Goal: Task Accomplishment & Management: Manage account settings

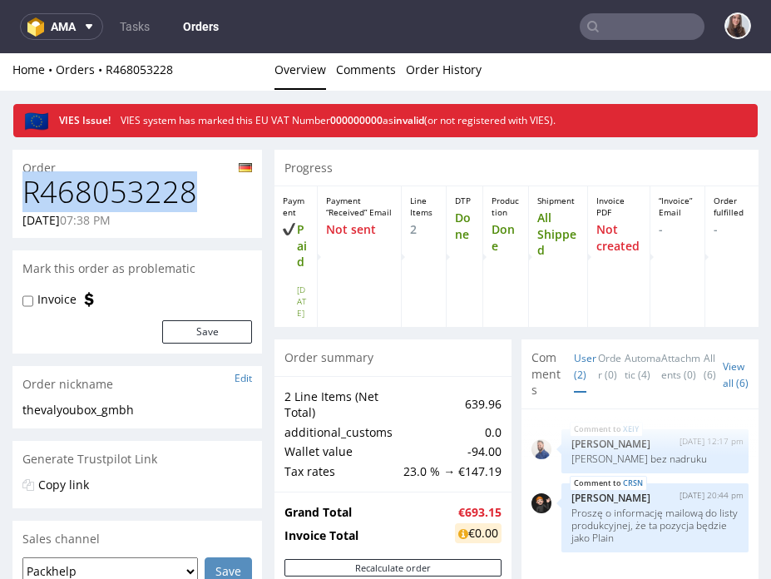
drag, startPoint x: 198, startPoint y: 196, endPoint x: 7, endPoint y: 186, distance: 190.8
copy h1 "R468053228"
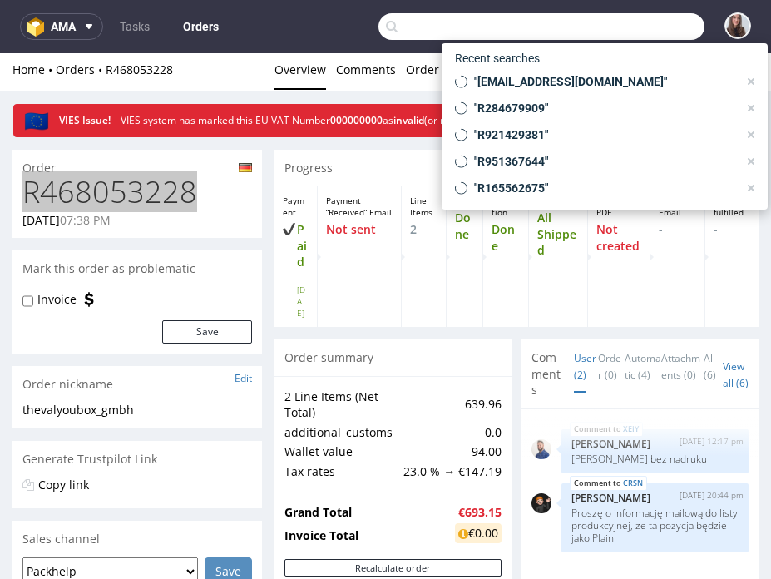
click at [636, 28] on input "text" at bounding box center [542, 26] width 326 height 27
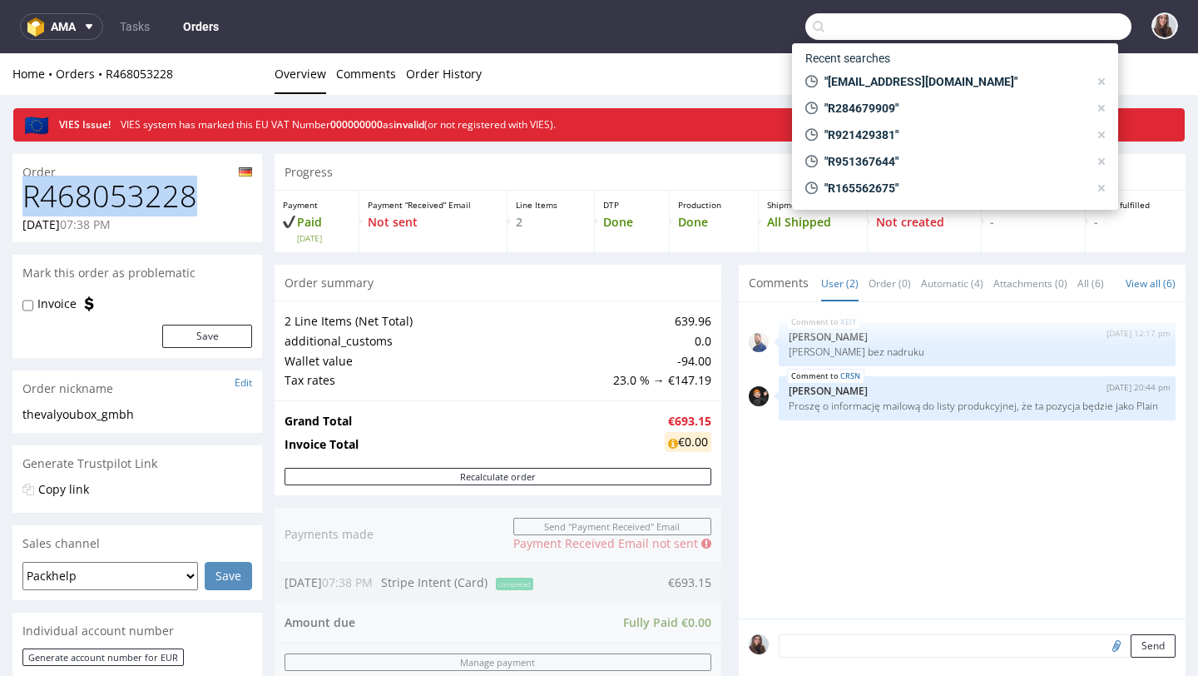
click at [215, 193] on h1 "R468053228" at bounding box center [137, 196] width 230 height 33
drag, startPoint x: 206, startPoint y: 197, endPoint x: 35, endPoint y: 203, distance: 170.7
click at [35, 203] on h1 "R468053228" at bounding box center [137, 196] width 230 height 33
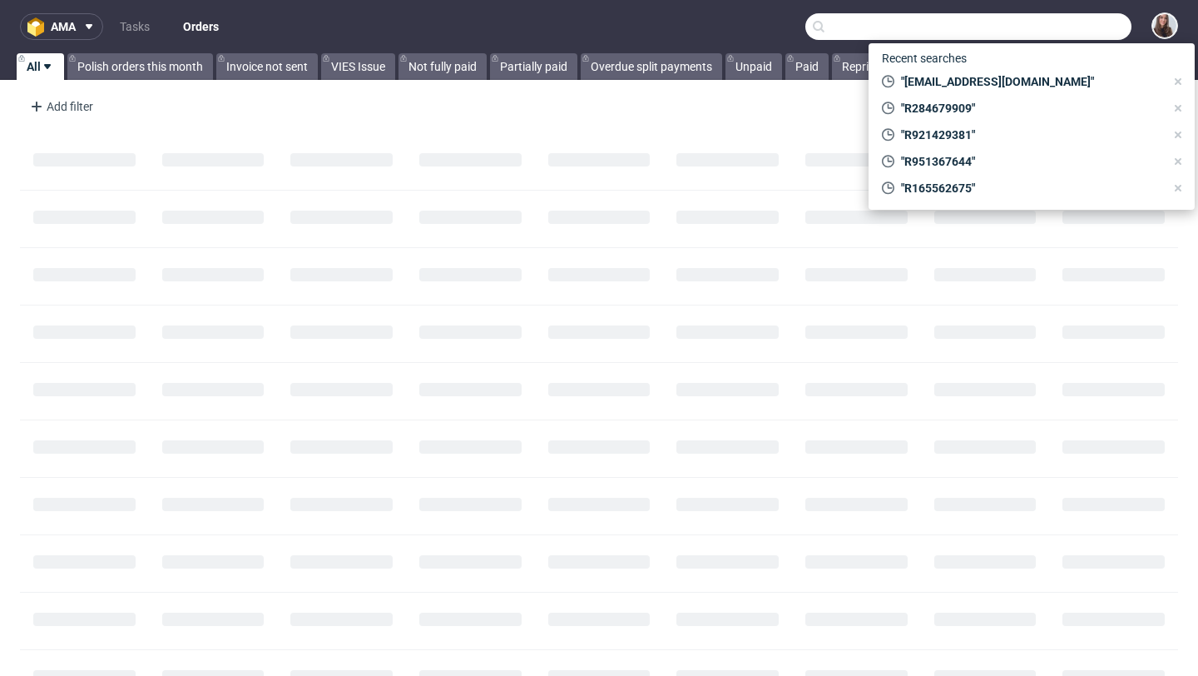
click at [1068, 32] on input "text" at bounding box center [969, 26] width 326 height 27
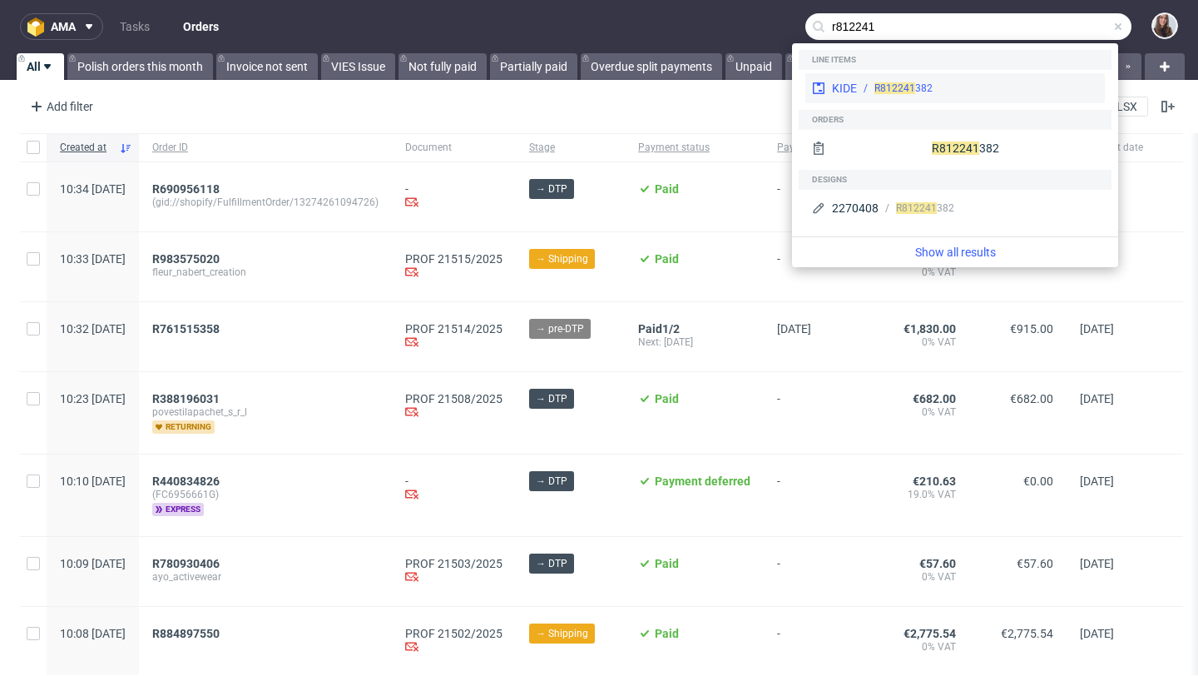
type input "r812241"
click at [983, 94] on div "R812241 382" at bounding box center [977, 88] width 241 height 15
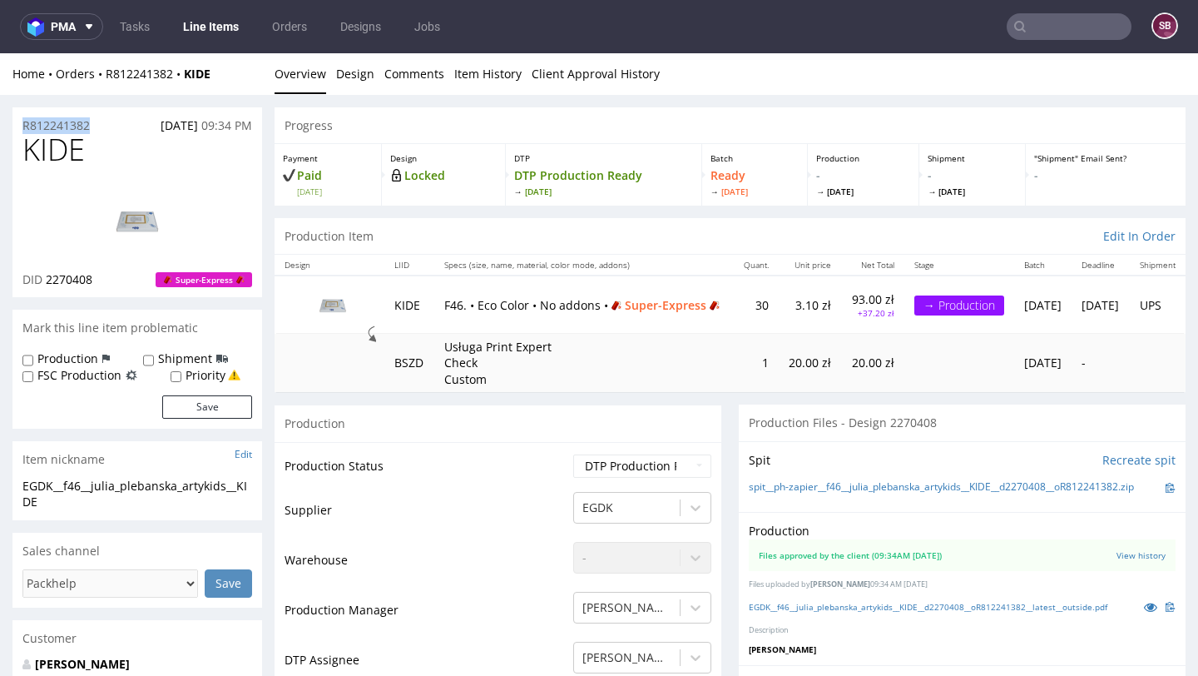
drag, startPoint x: 100, startPoint y: 126, endPoint x: 14, endPoint y: 126, distance: 85.7
click at [14, 126] on div "R812241382 04.10.2025 09:34 PM" at bounding box center [137, 120] width 250 height 27
copy p "R812241382"
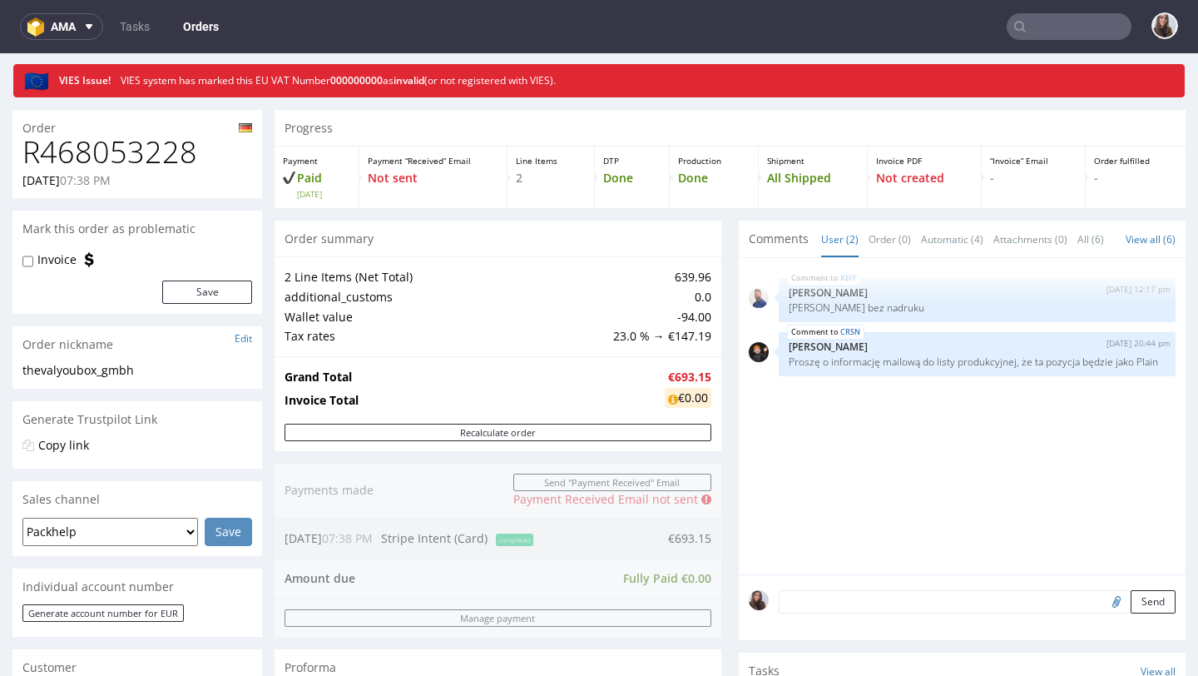
scroll to position [45, 0]
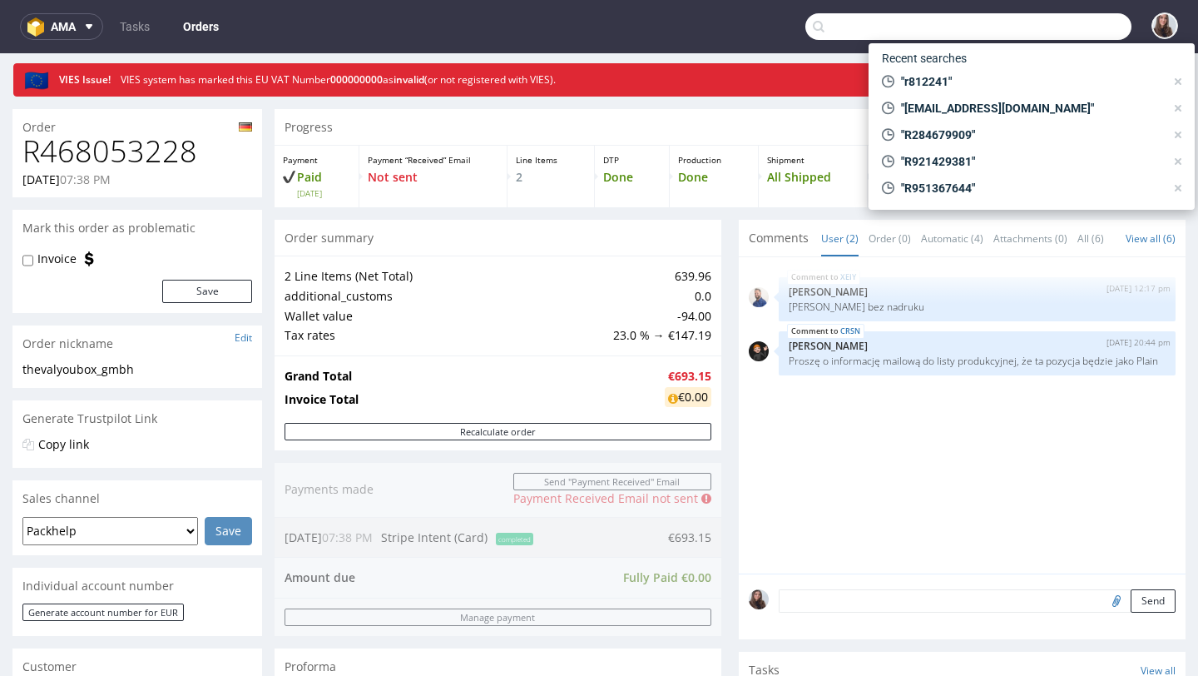
click at [1041, 32] on input "text" at bounding box center [969, 26] width 326 height 27
paste input "R365765698"
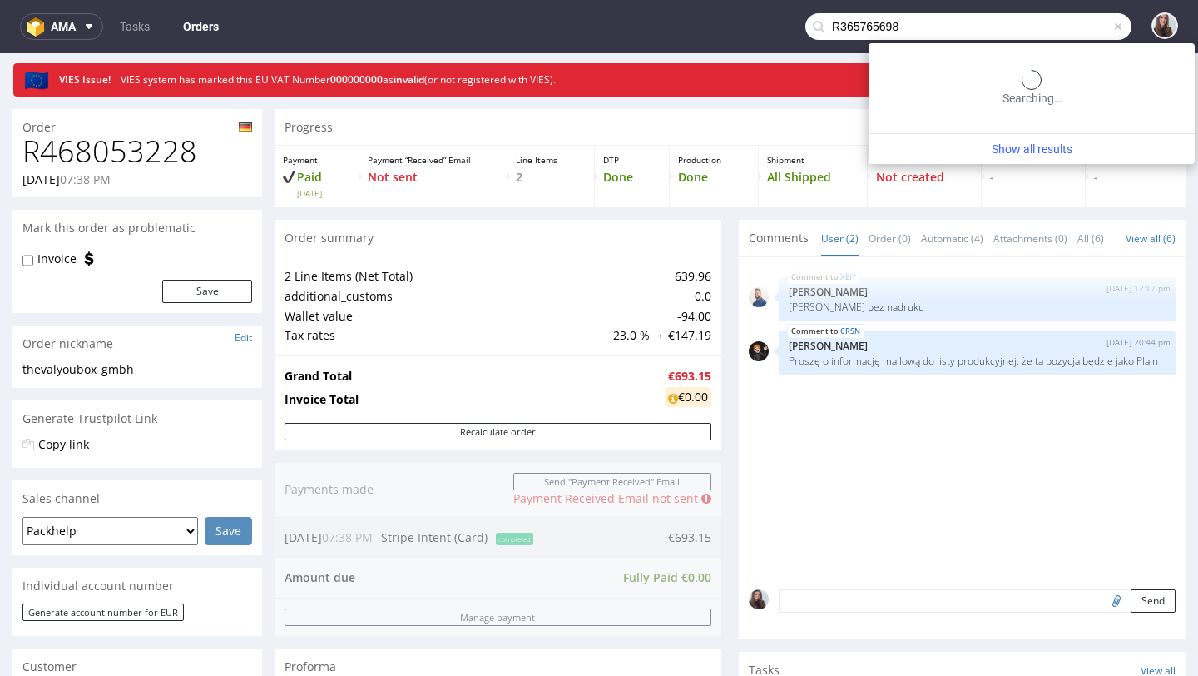
type input "R365765698"
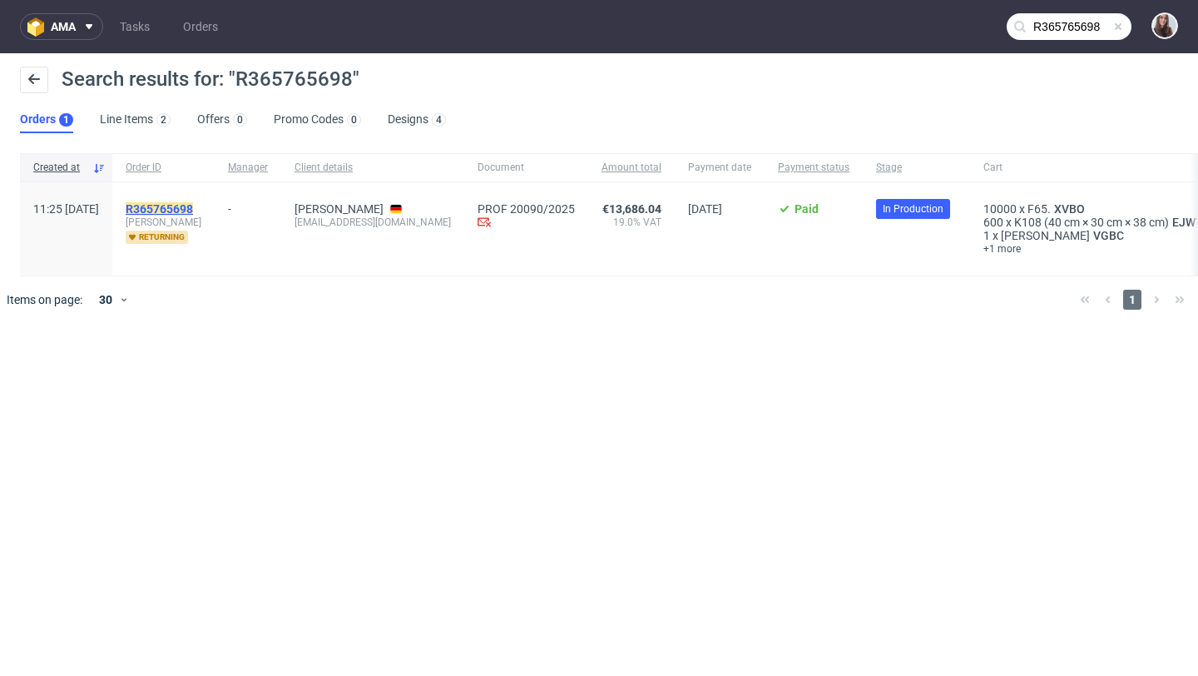
click at [193, 202] on mark "R365765698" at bounding box center [159, 208] width 67 height 13
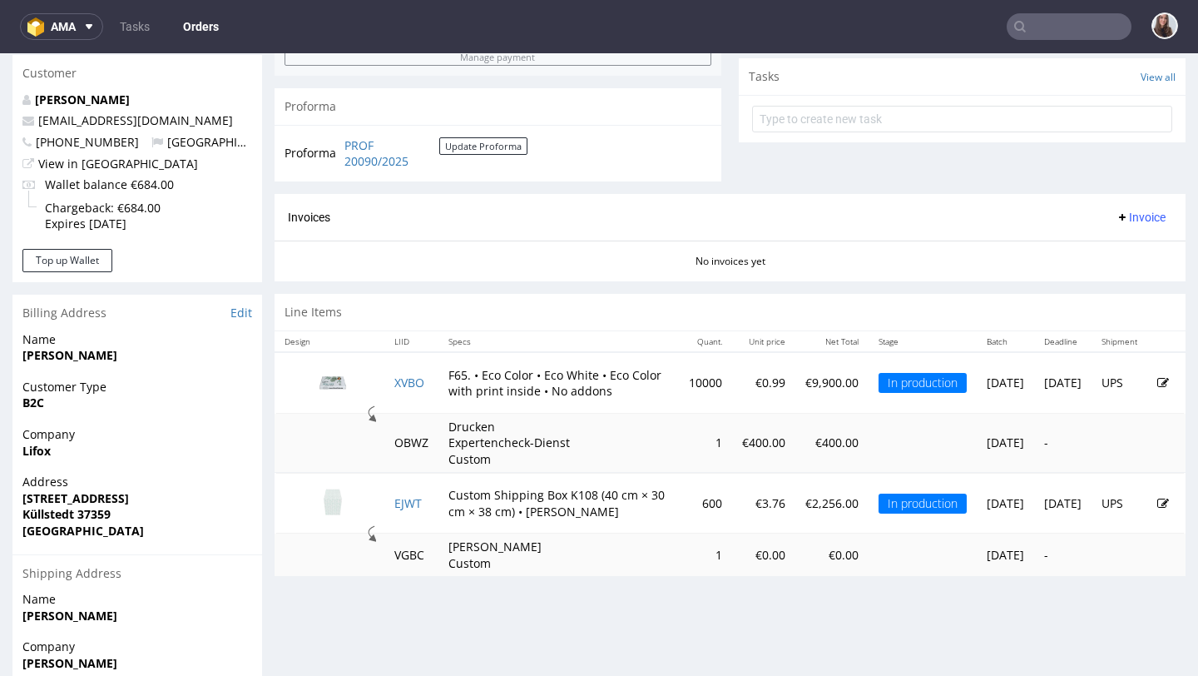
scroll to position [593, 0]
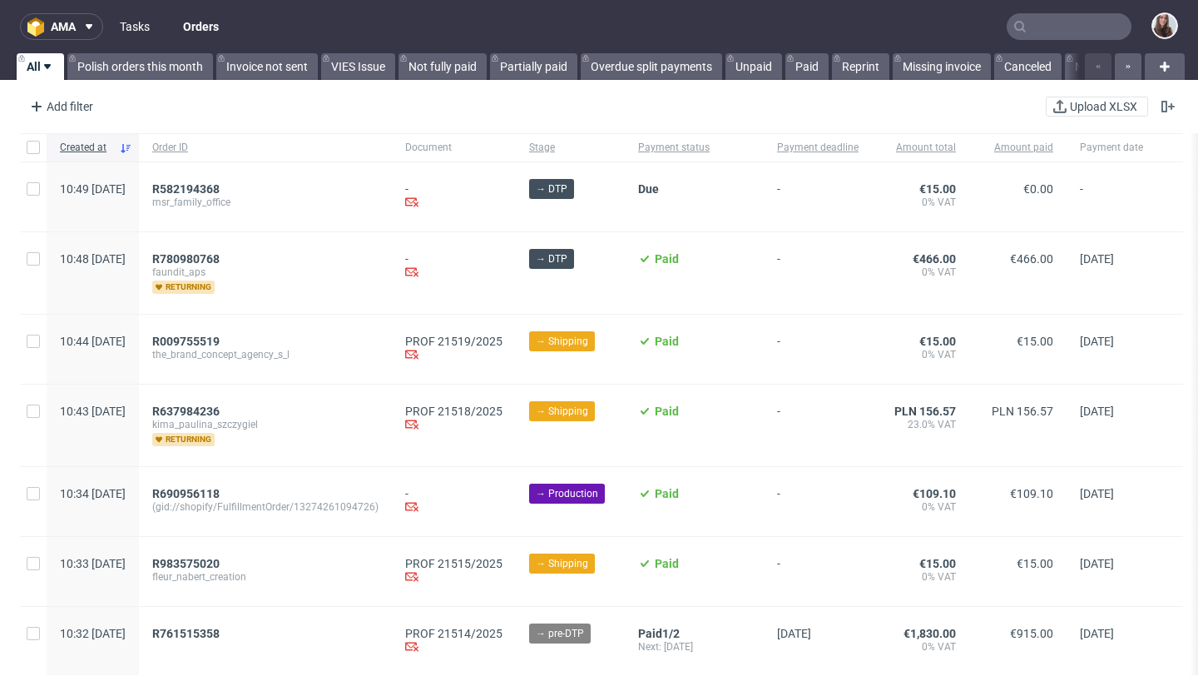
click at [151, 27] on link "Tasks" at bounding box center [135, 26] width 50 height 27
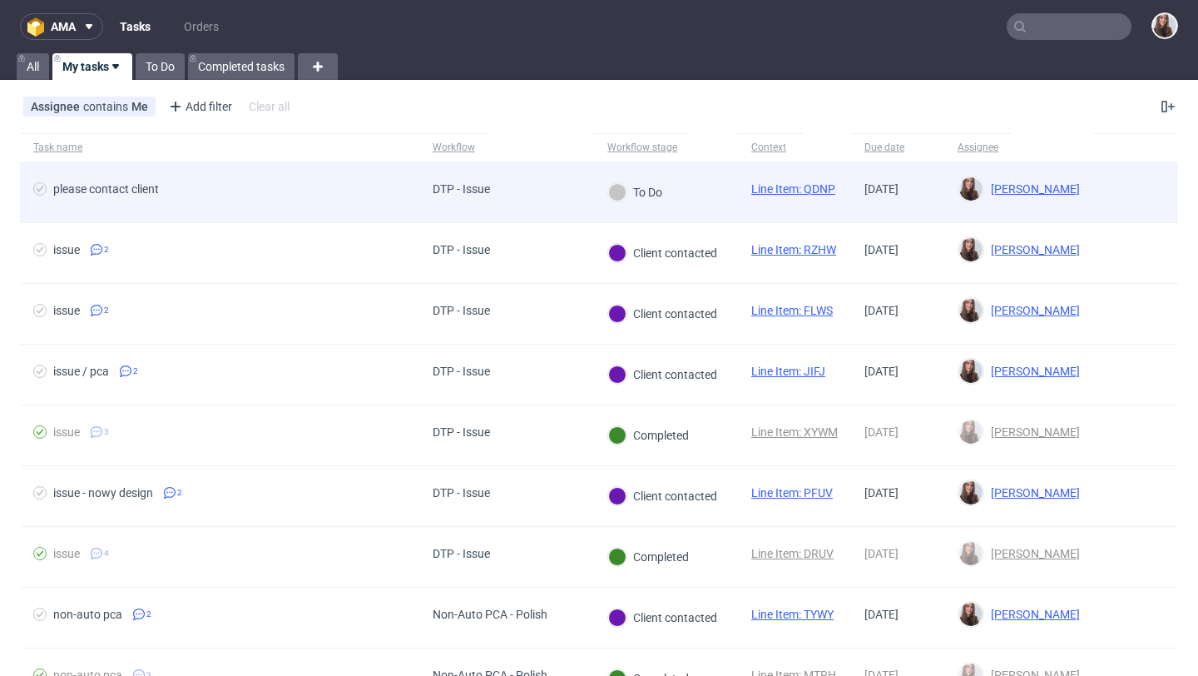
click at [456, 180] on div "DTP - Issue" at bounding box center [461, 192] width 84 height 60
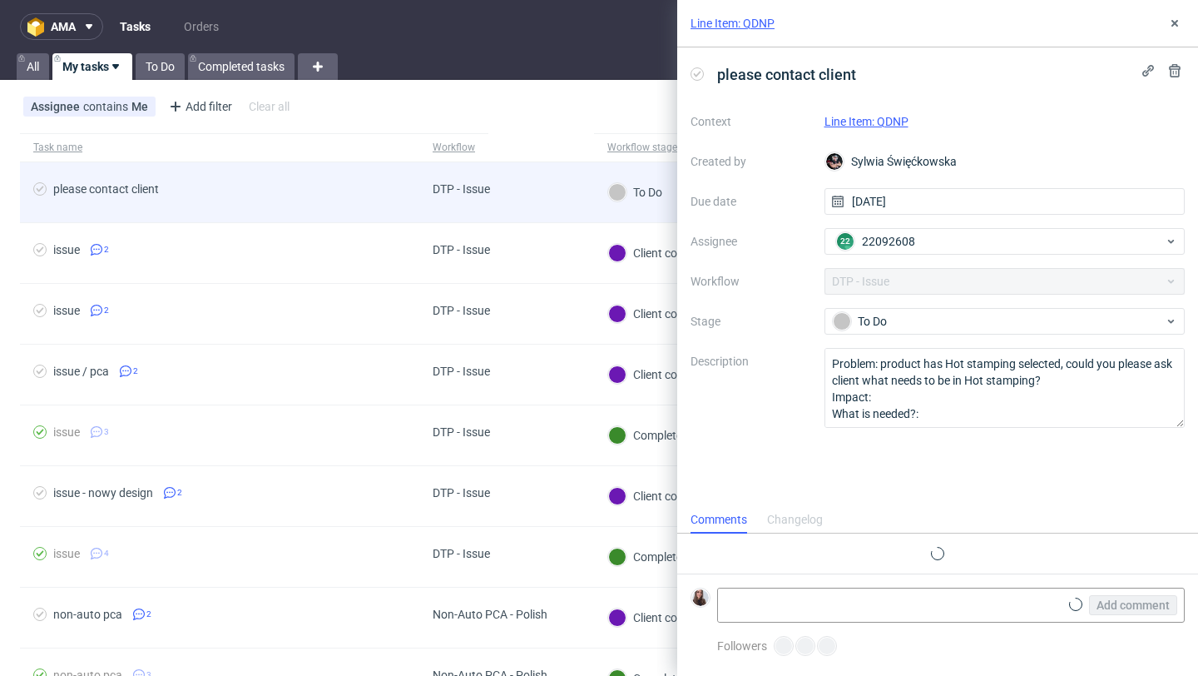
scroll to position [13, 0]
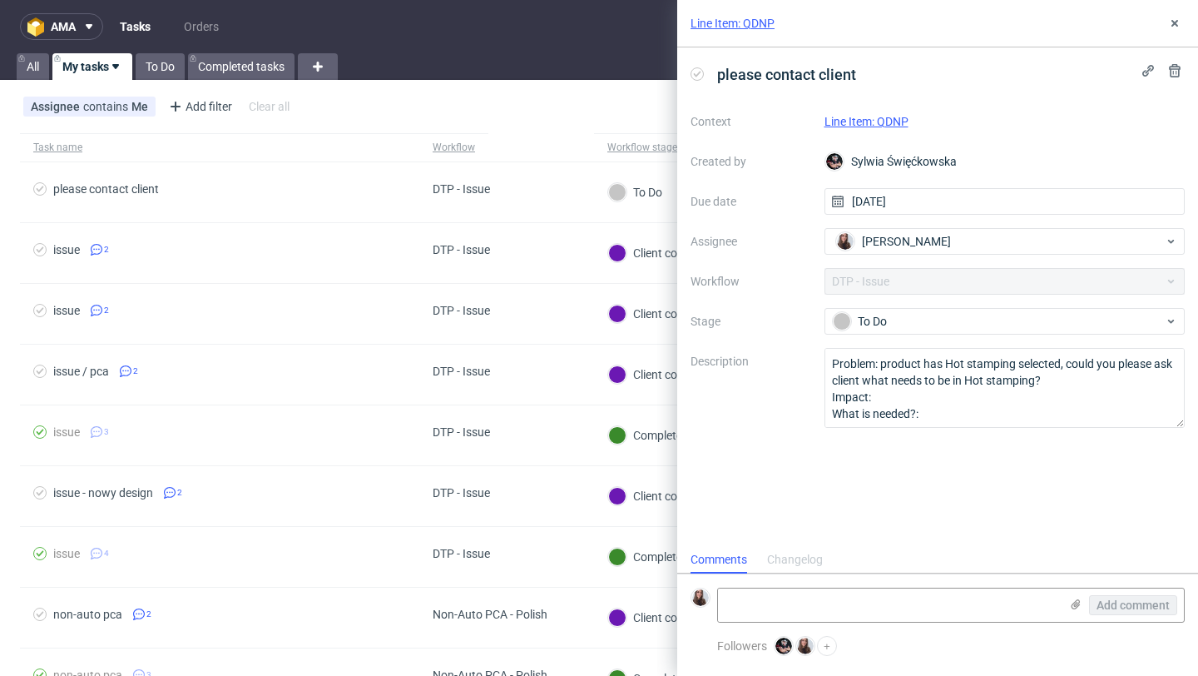
click at [871, 121] on link "Line Item: QDNP" at bounding box center [867, 121] width 84 height 13
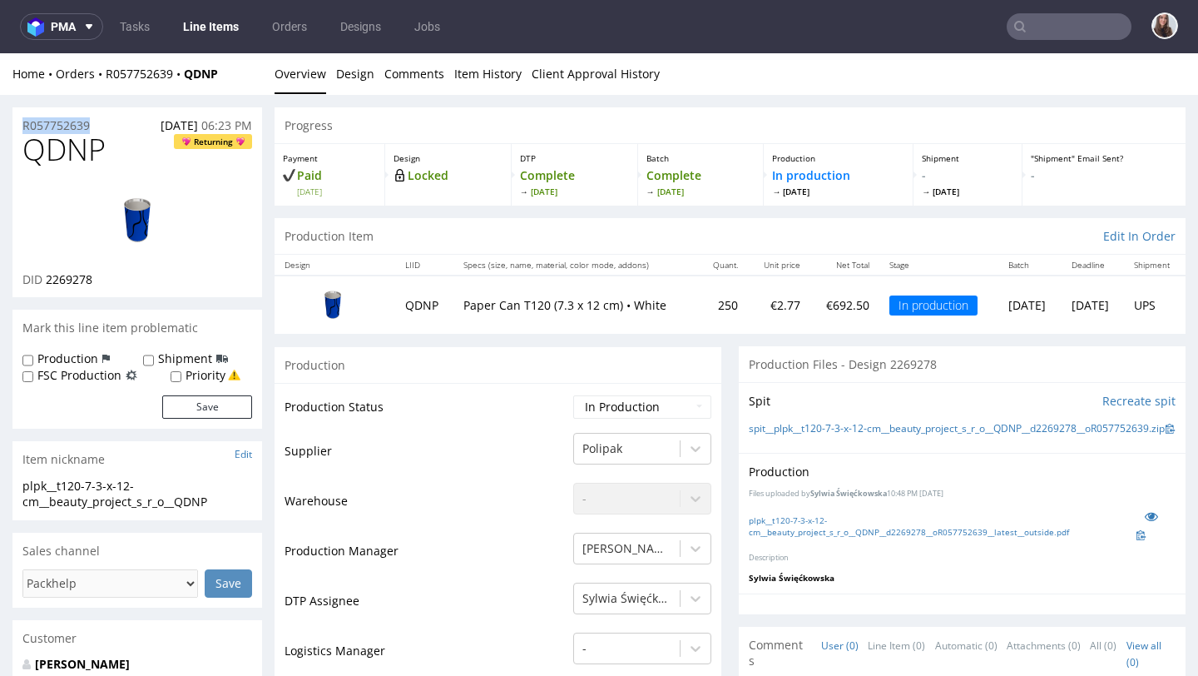
drag, startPoint x: 92, startPoint y: 124, endPoint x: 4, endPoint y: 122, distance: 88.2
copy p "R057752639"
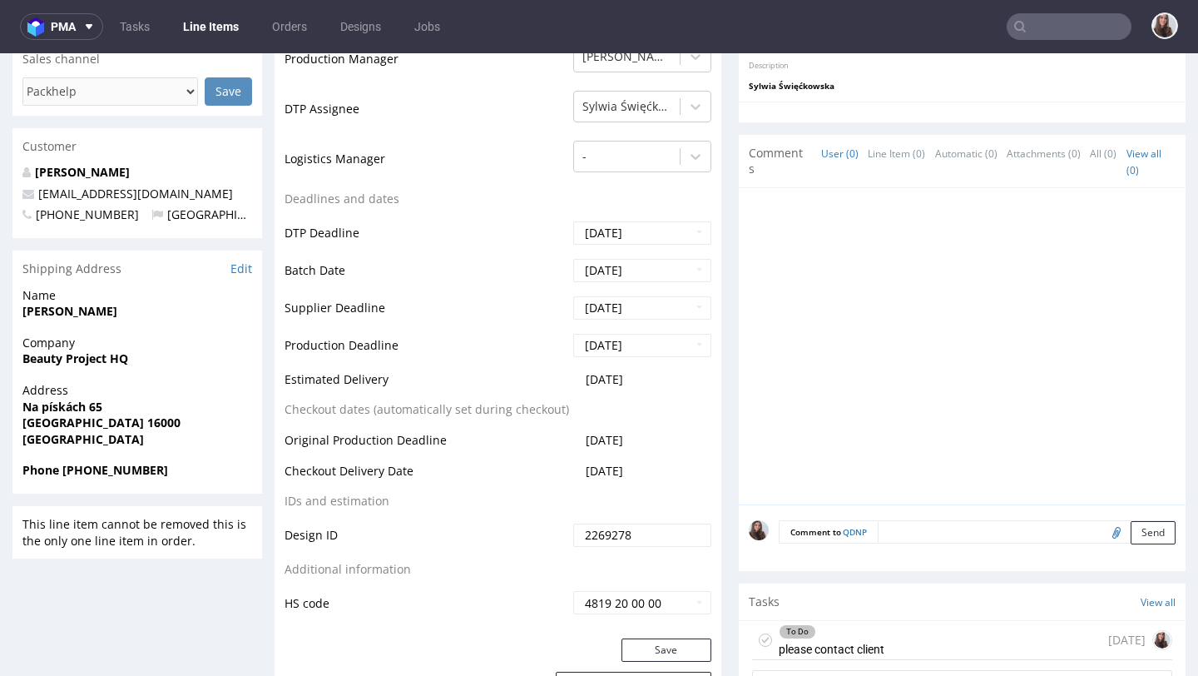
scroll to position [507, 0]
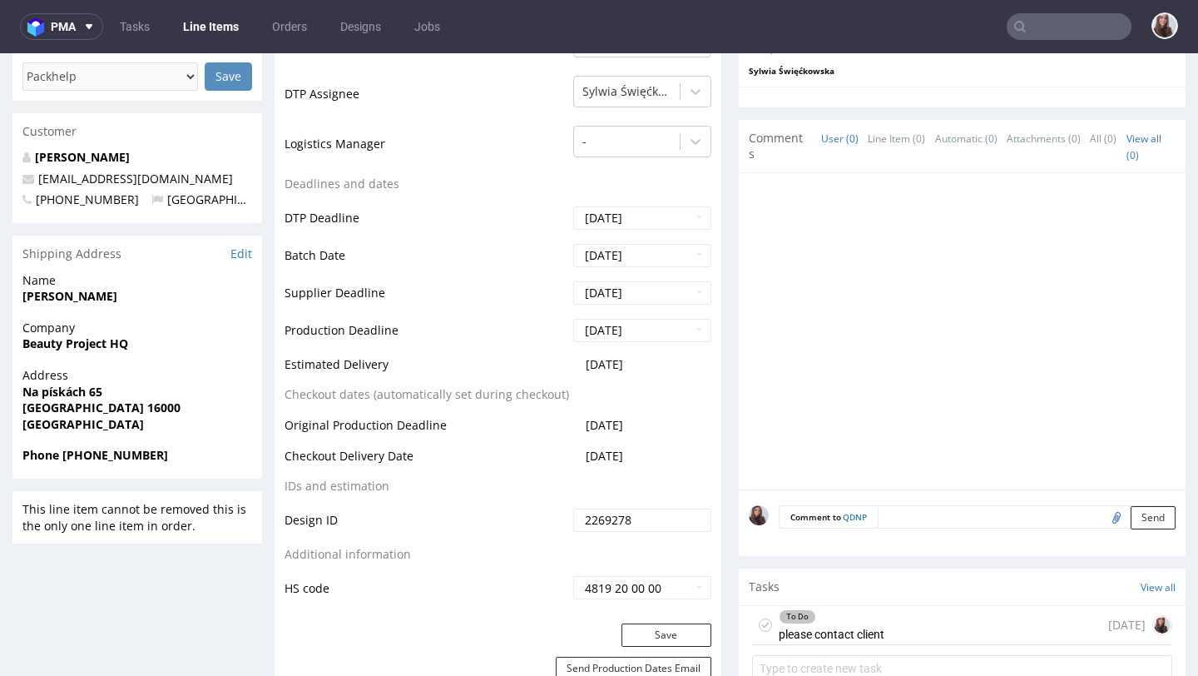
click at [840, 623] on div "To Do" at bounding box center [832, 616] width 104 height 13
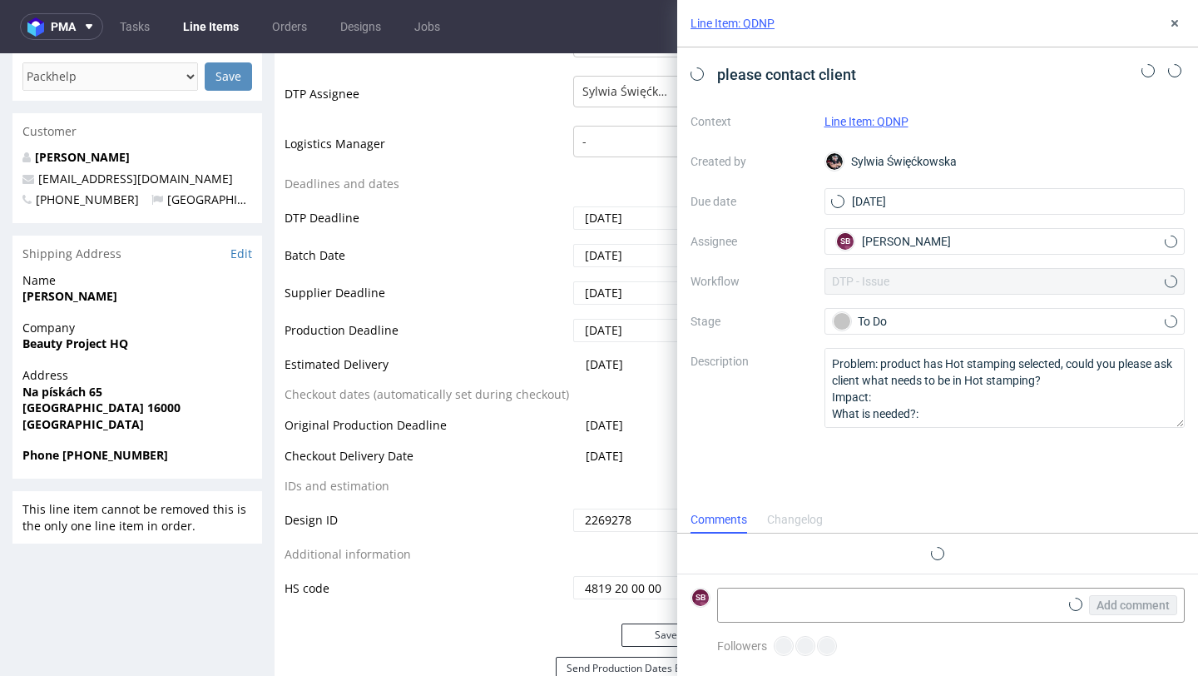
scroll to position [13, 0]
click at [826, 595] on textarea at bounding box center [888, 604] width 341 height 33
paste textarea "https://app-eu1.hubspot.com/contacts/25600958/record/0-5/245430742212/"
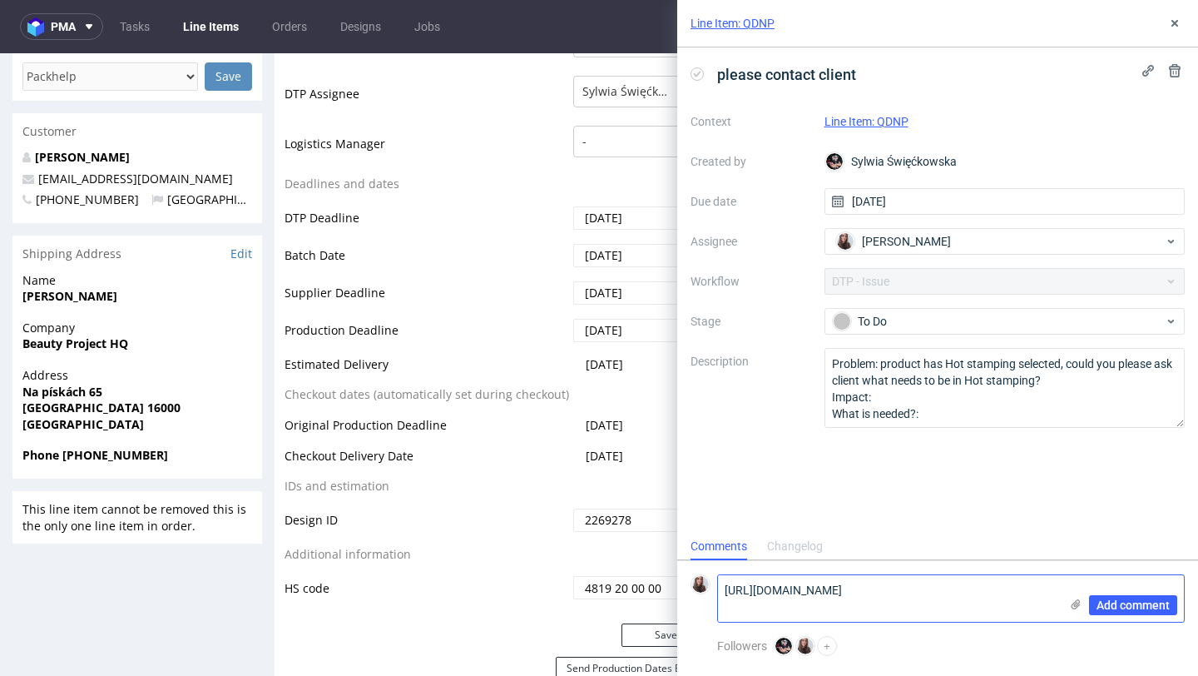
scroll to position [0, 0]
type textarea "https://app-eu1.hubspot.com/contacts/25600958/record/0-5/245430742212/"
click at [1116, 606] on span "Add comment" at bounding box center [1133, 605] width 73 height 12
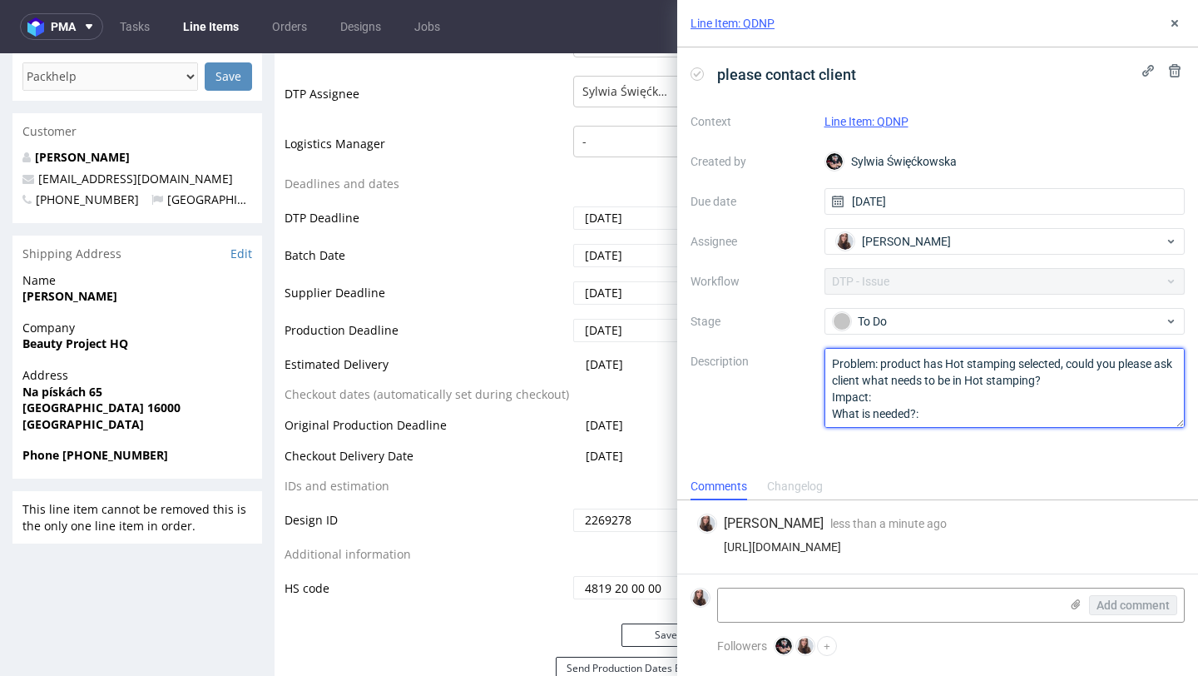
drag, startPoint x: 1060, startPoint y: 376, endPoint x: 881, endPoint y: 361, distance: 179.5
click at [881, 361] on textarea "Problem: product has Hot stamping selected, could you please ask client what ne…" at bounding box center [1005, 388] width 361 height 80
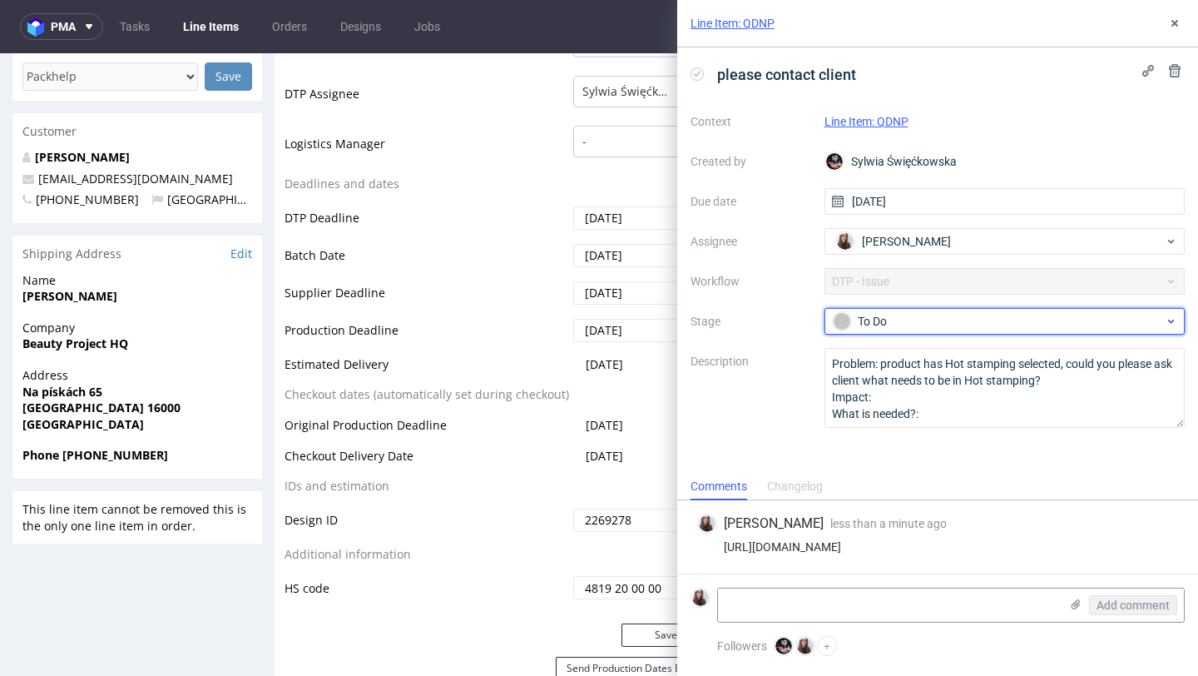
click at [925, 311] on span "To Do" at bounding box center [998, 321] width 333 height 20
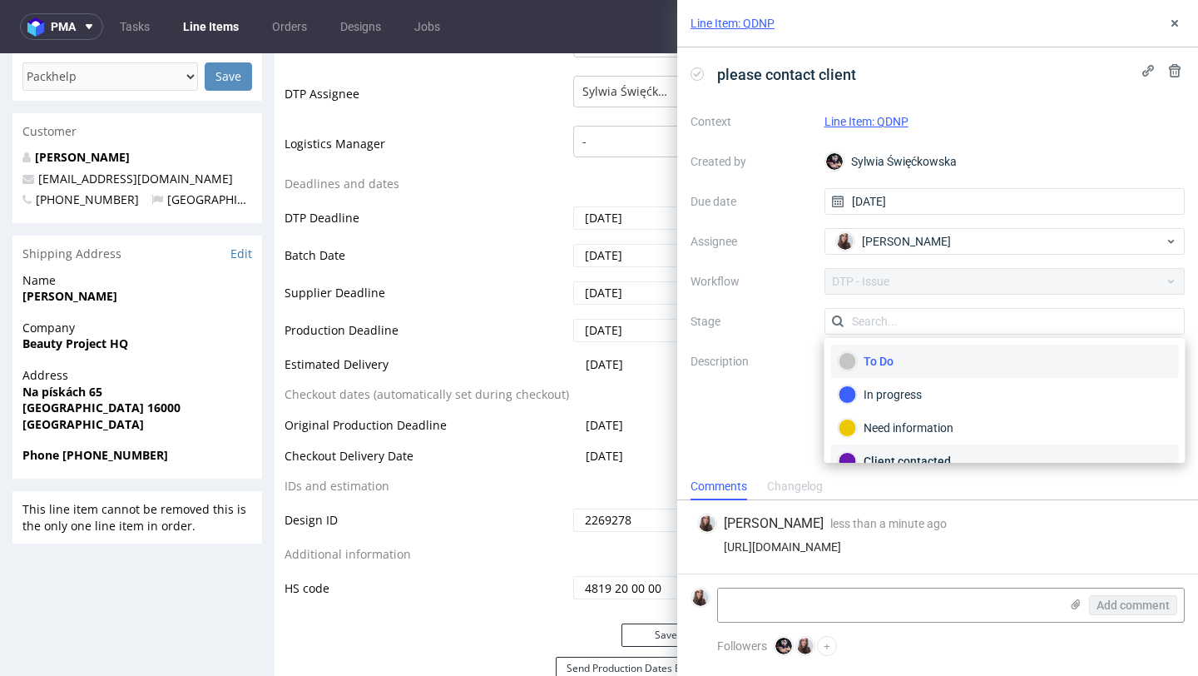
click at [904, 450] on div "Client contacted" at bounding box center [1005, 460] width 348 height 33
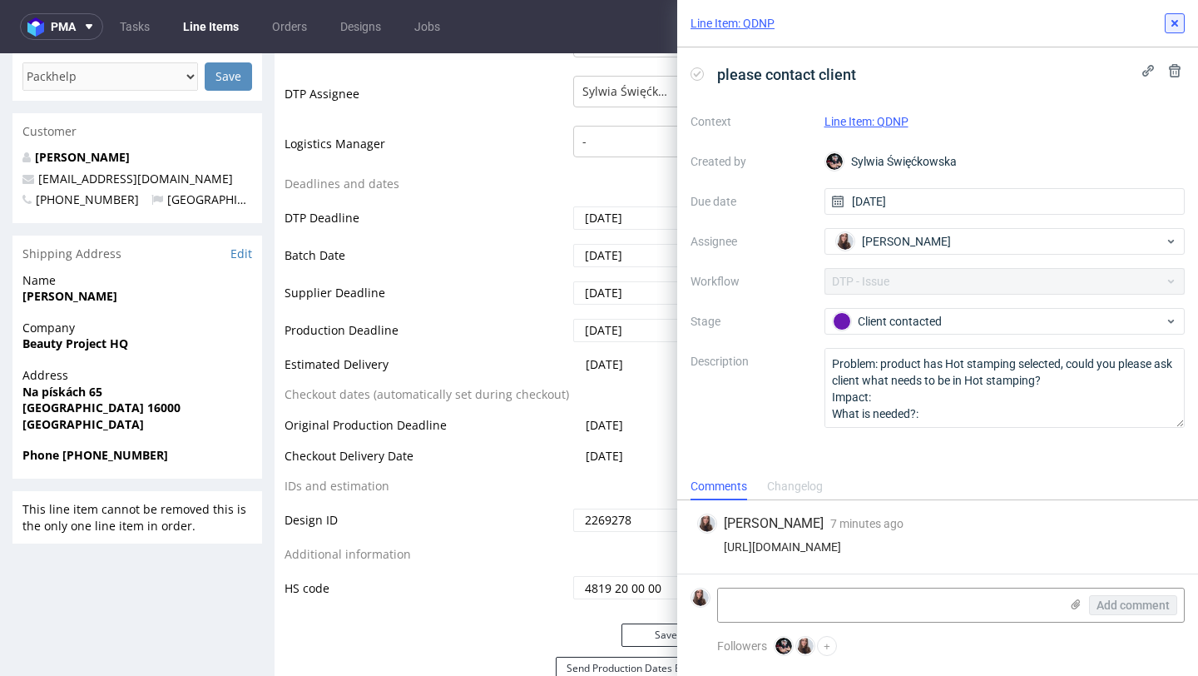
click at [1173, 32] on button at bounding box center [1175, 23] width 20 height 20
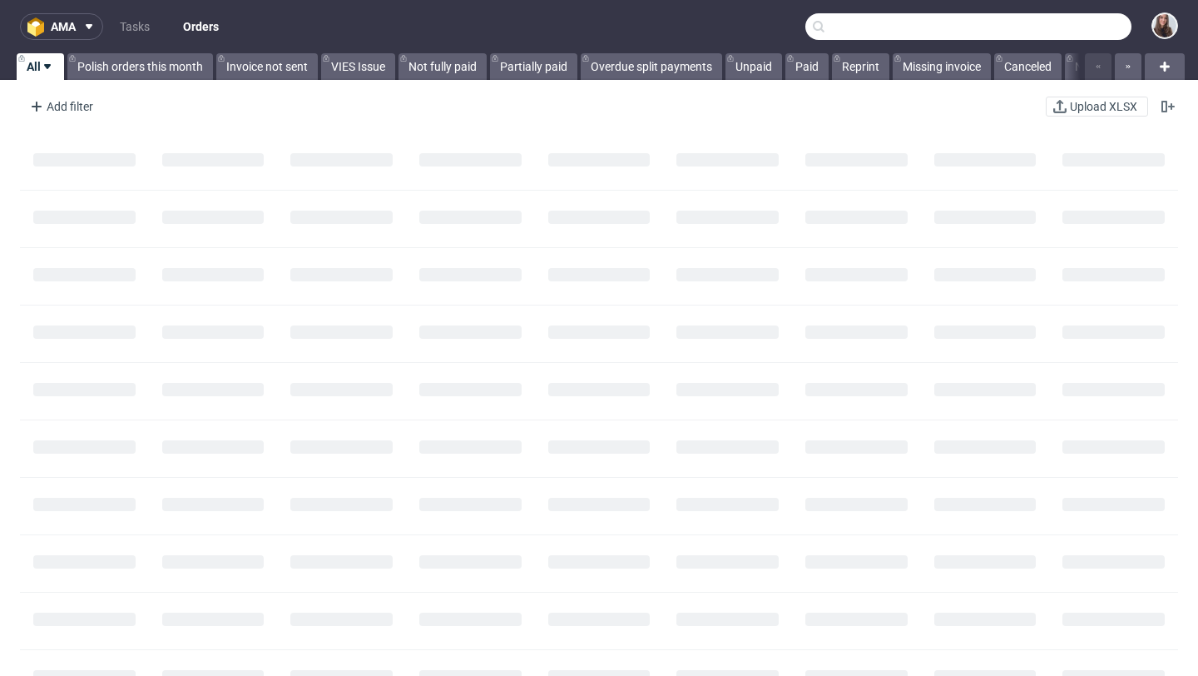
click at [1046, 26] on input "text" at bounding box center [969, 26] width 326 height 27
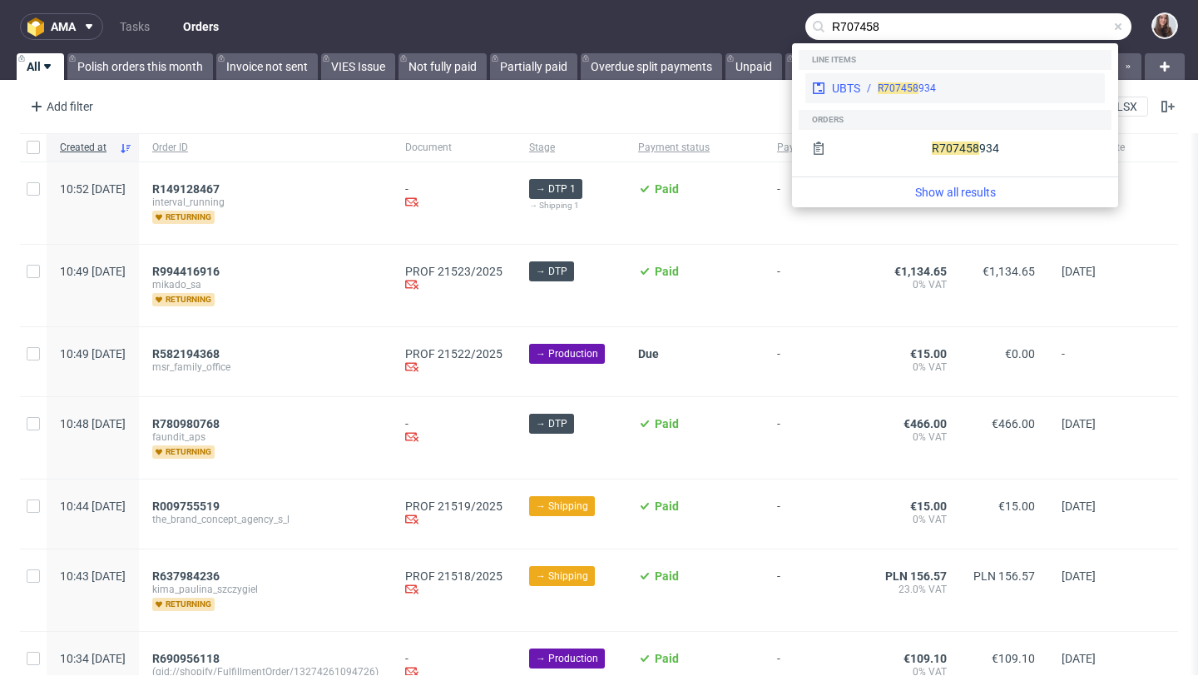
type input "R707458"
click at [955, 85] on div "R707458 934" at bounding box center [979, 88] width 238 height 15
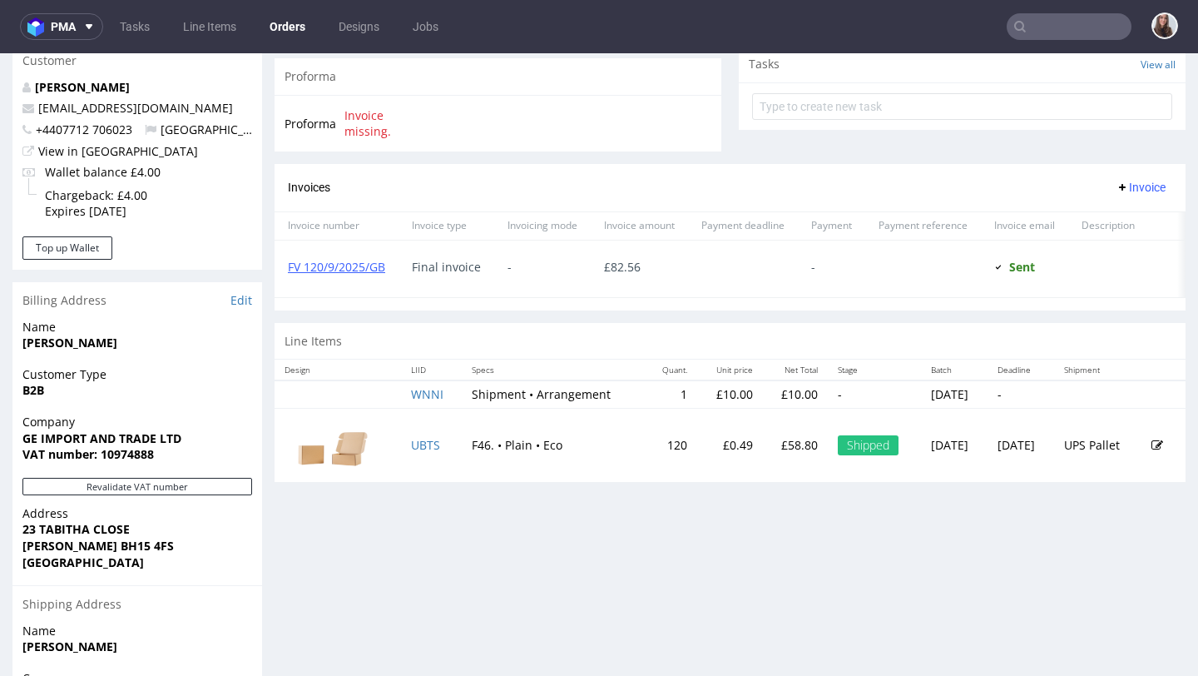
scroll to position [605, 0]
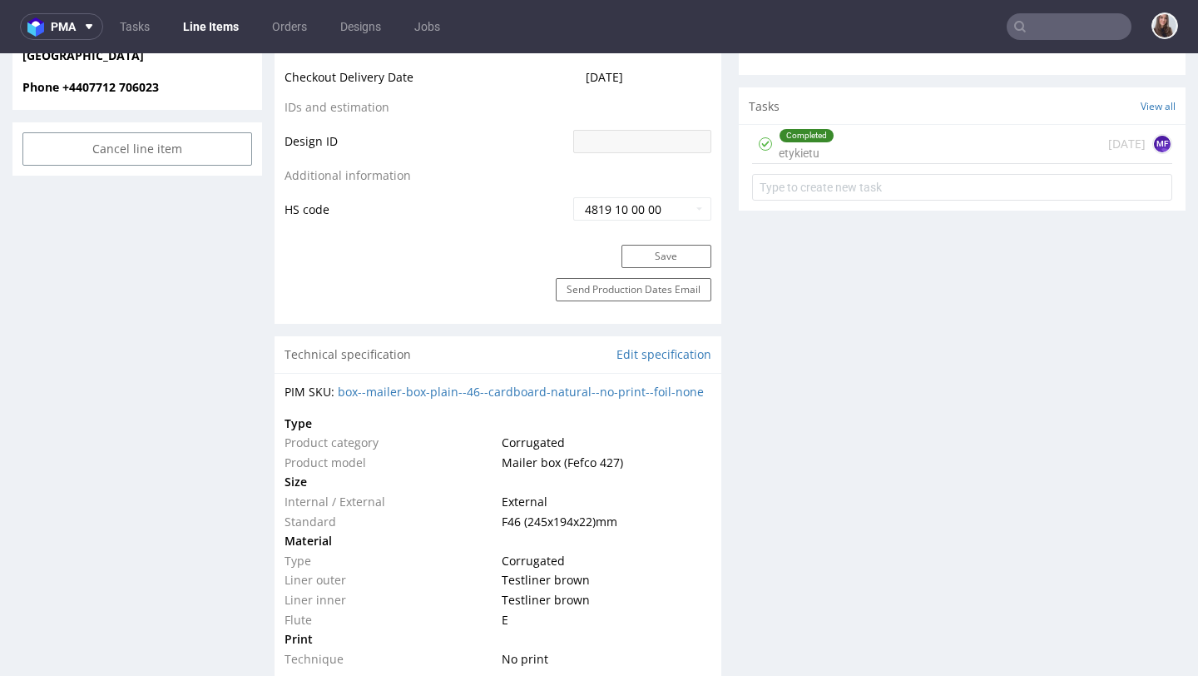
scroll to position [935, 0]
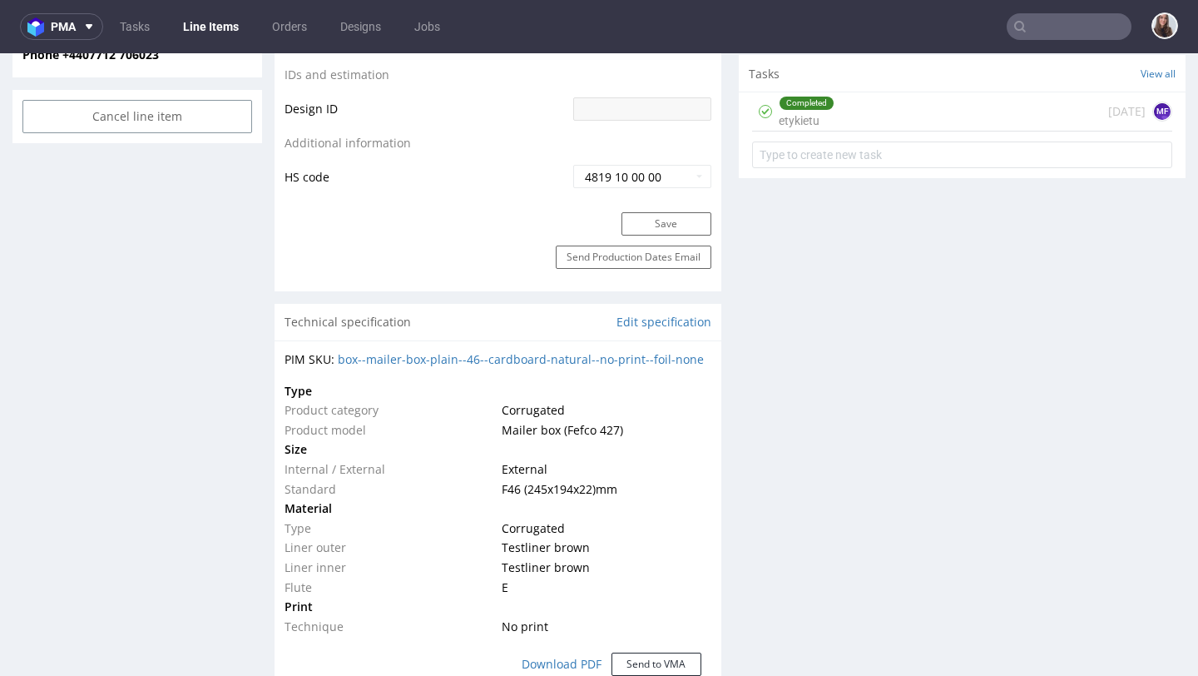
click at [959, 94] on div "Completed etykietu 14 days ago MF" at bounding box center [962, 111] width 420 height 39
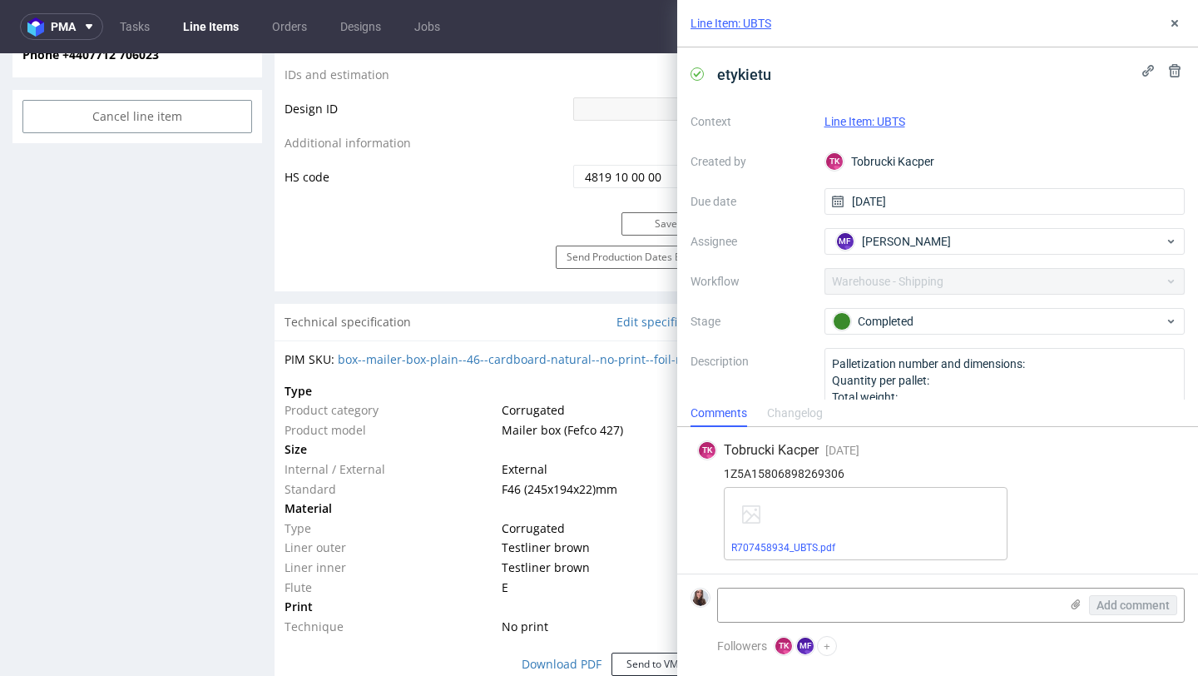
scroll to position [42, 0]
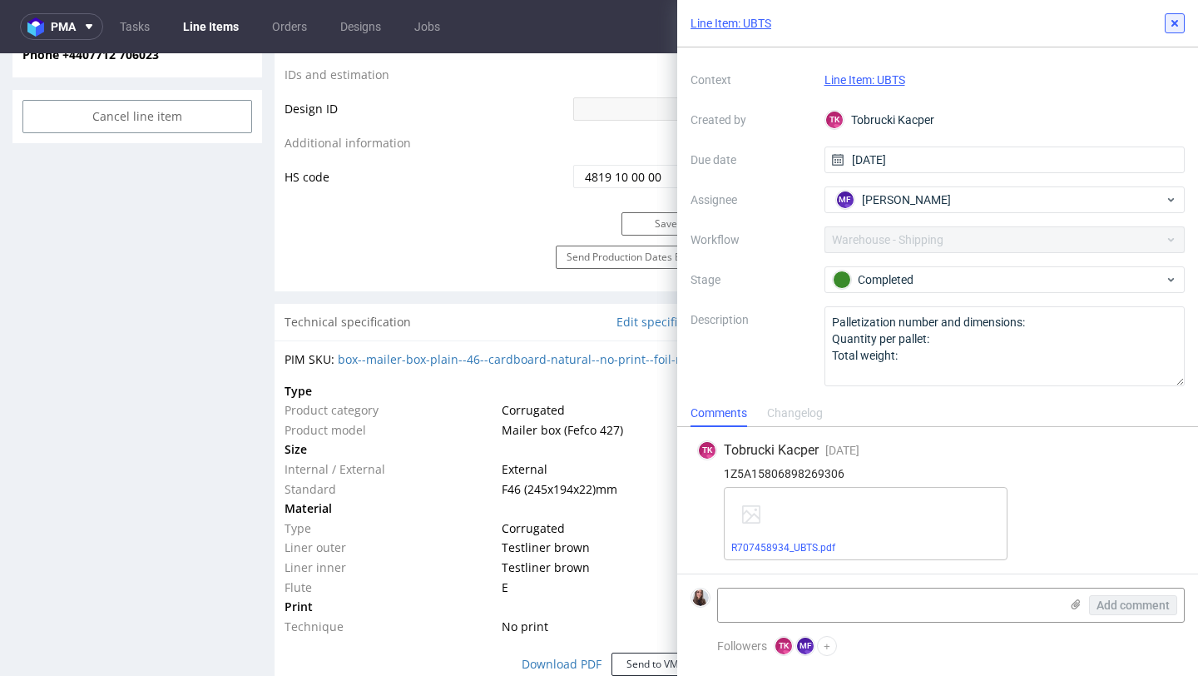
click at [1179, 25] on icon at bounding box center [1174, 23] width 13 height 13
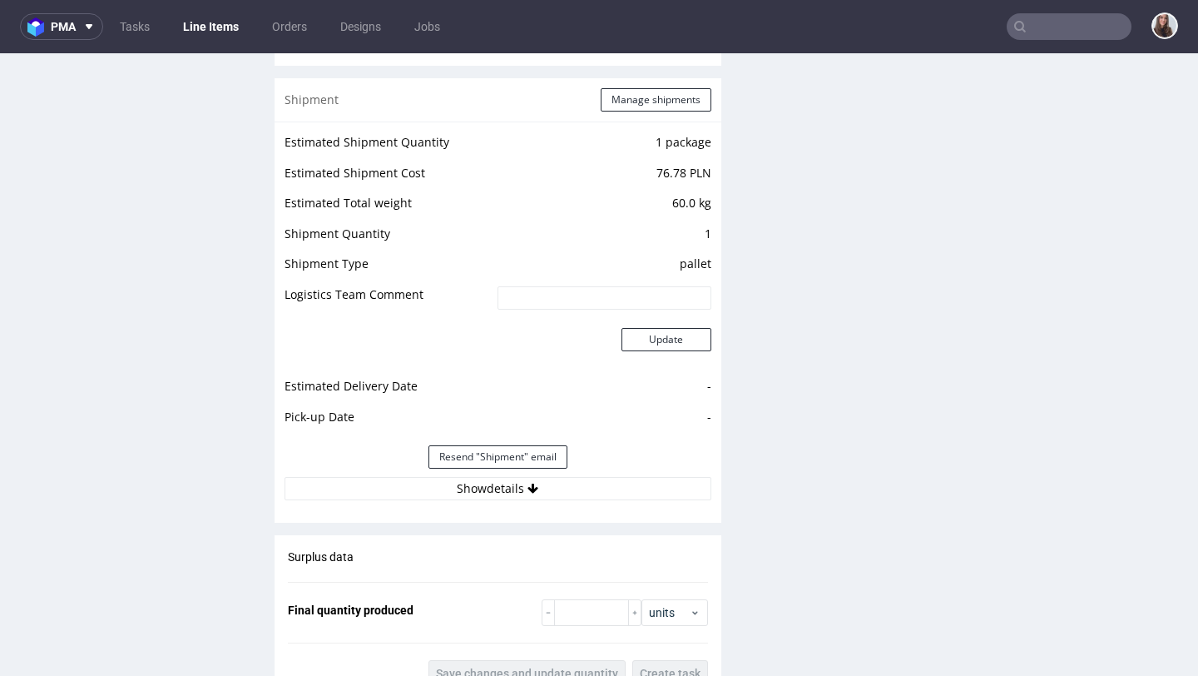
scroll to position [1587, 0]
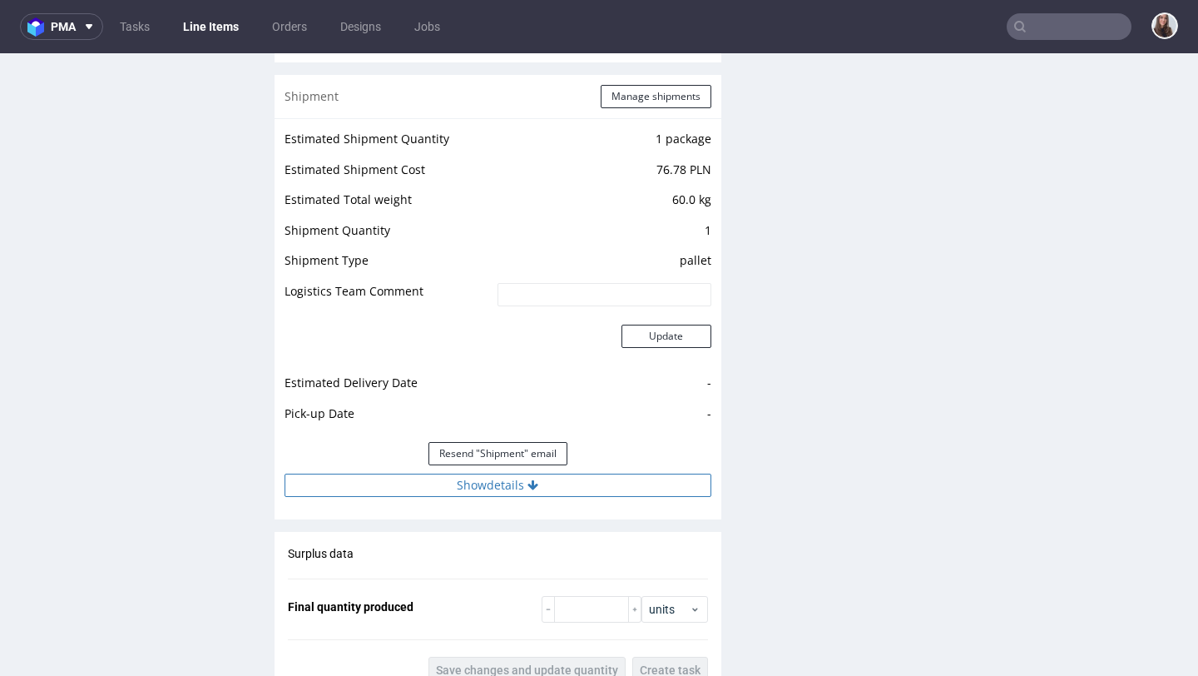
click at [528, 486] on icon at bounding box center [533, 485] width 11 height 12
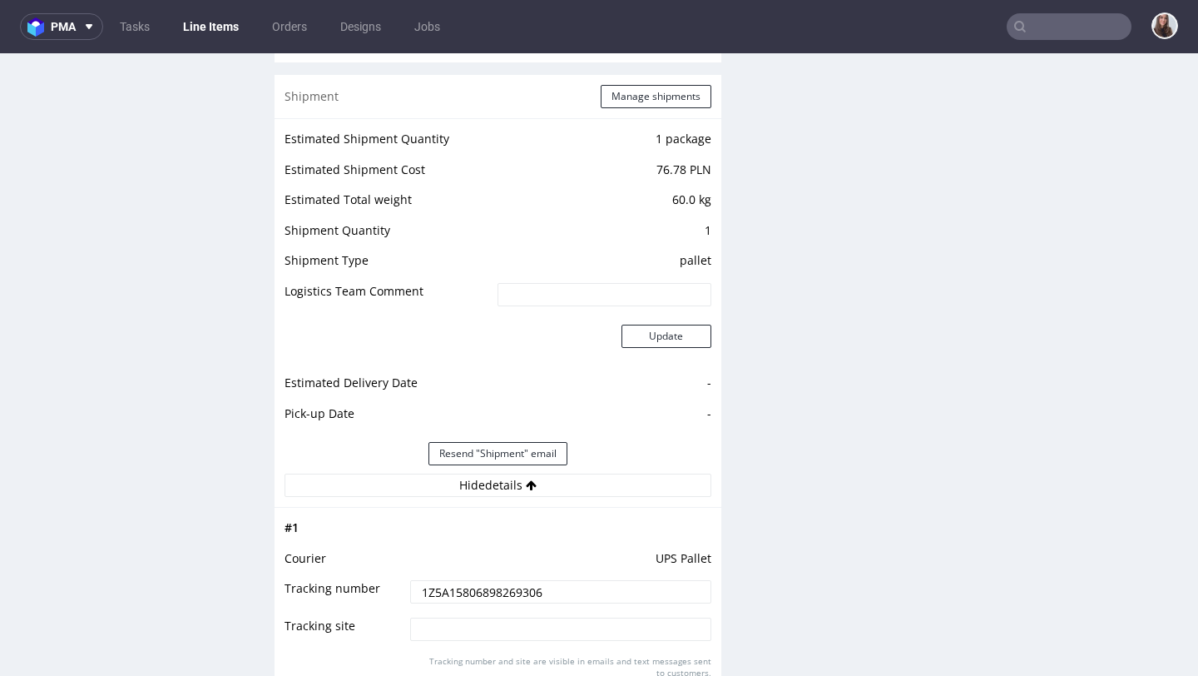
drag, startPoint x: 549, startPoint y: 593, endPoint x: 388, endPoint y: 587, distance: 161.6
click at [388, 587] on tr "Tracking number 1Z5A15806898269306" at bounding box center [498, 596] width 427 height 37
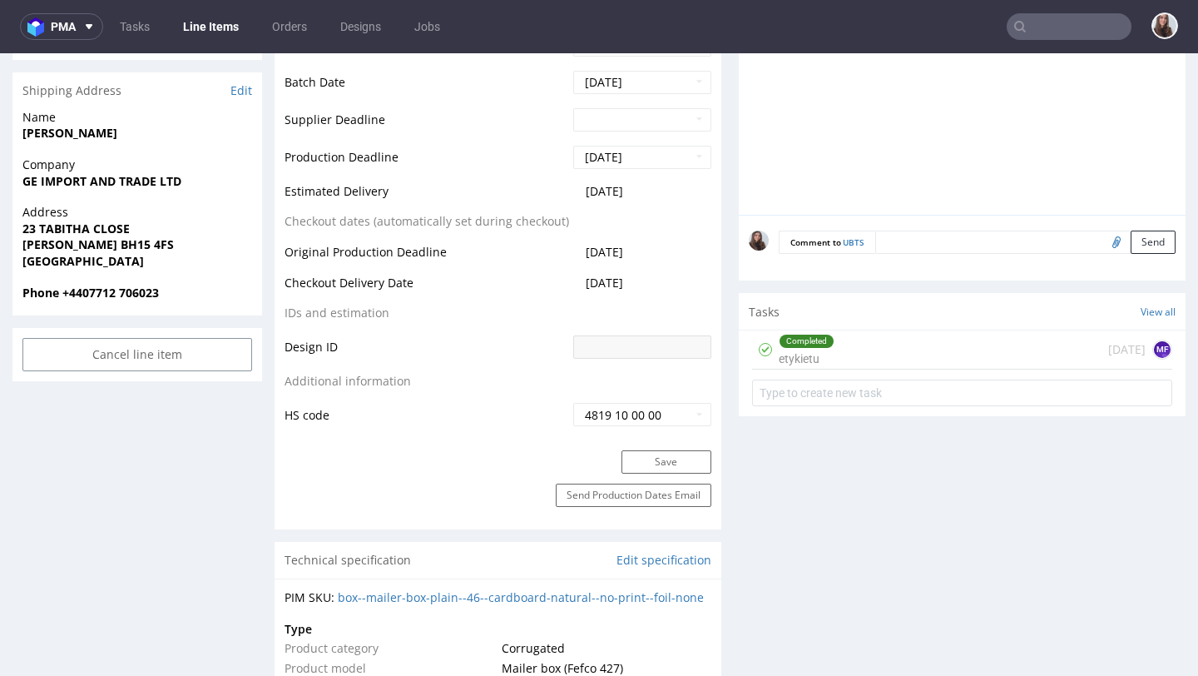
scroll to position [668, 0]
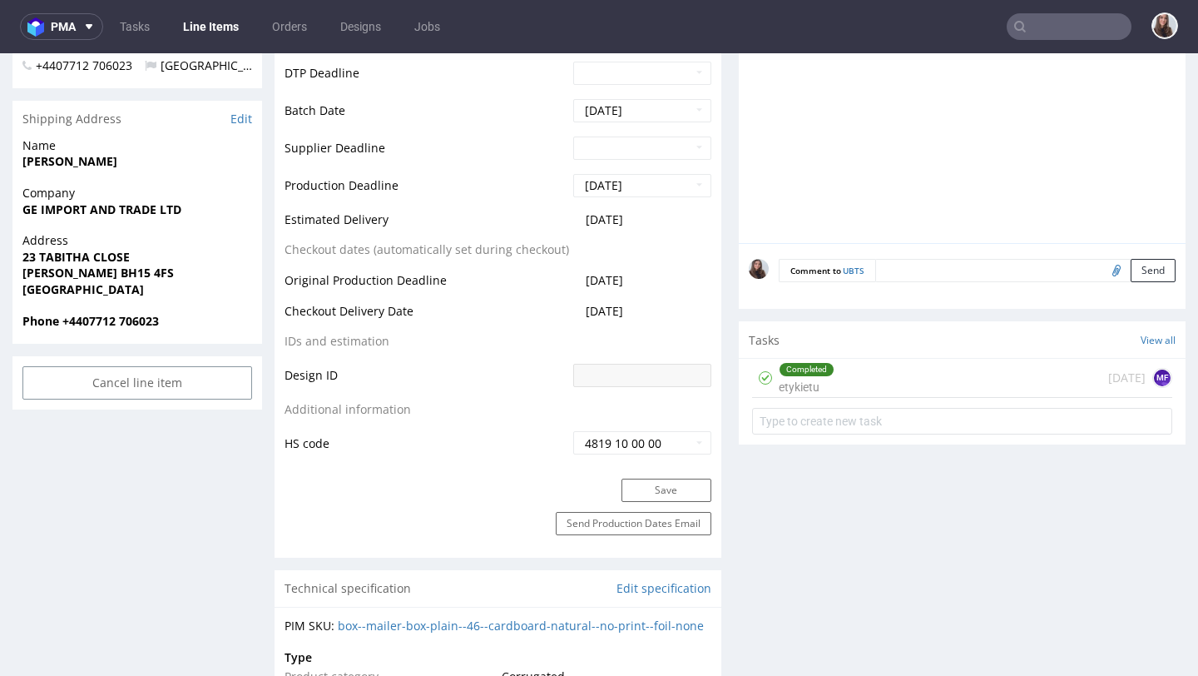
click at [805, 379] on div "Completed etykietu" at bounding box center [807, 378] width 56 height 38
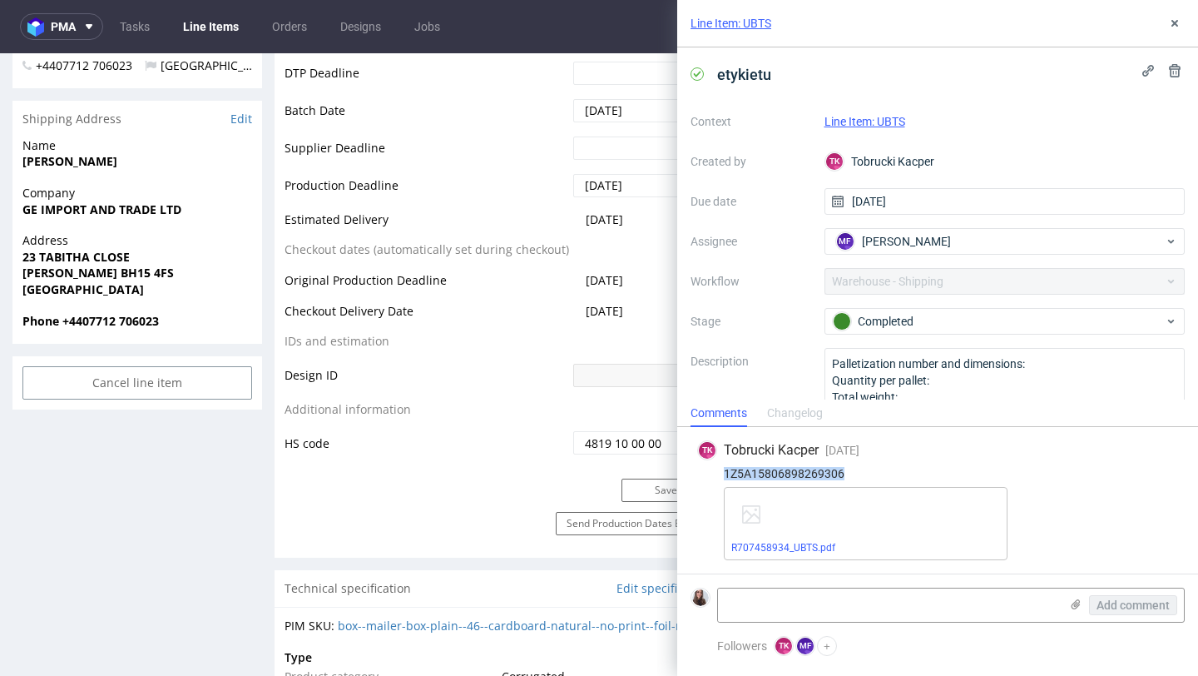
drag, startPoint x: 855, startPoint y: 471, endPoint x: 706, endPoint y: 474, distance: 149.8
click at [706, 474] on div "1Z5A15806898269306" at bounding box center [937, 473] width 481 height 13
copy div "1Z5A15806898269306"
click at [1172, 26] on use at bounding box center [1175, 23] width 7 height 7
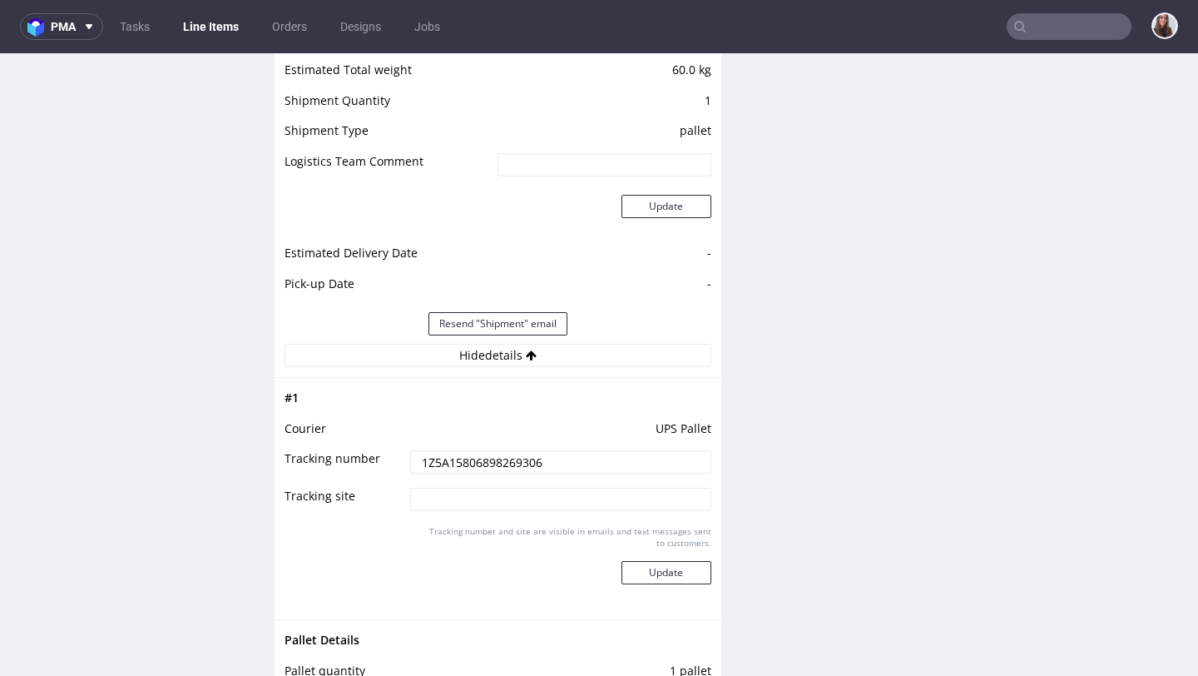
scroll to position [1723, 0]
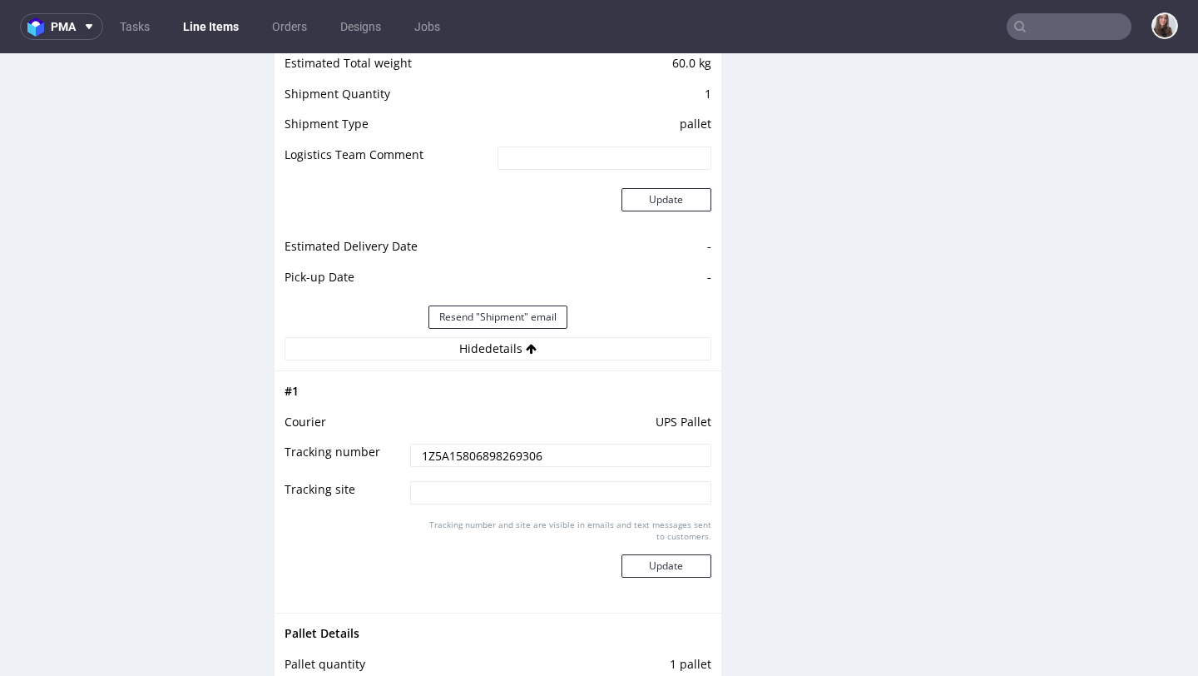
click at [564, 458] on input "1Z5A15806898269306" at bounding box center [560, 455] width 300 height 23
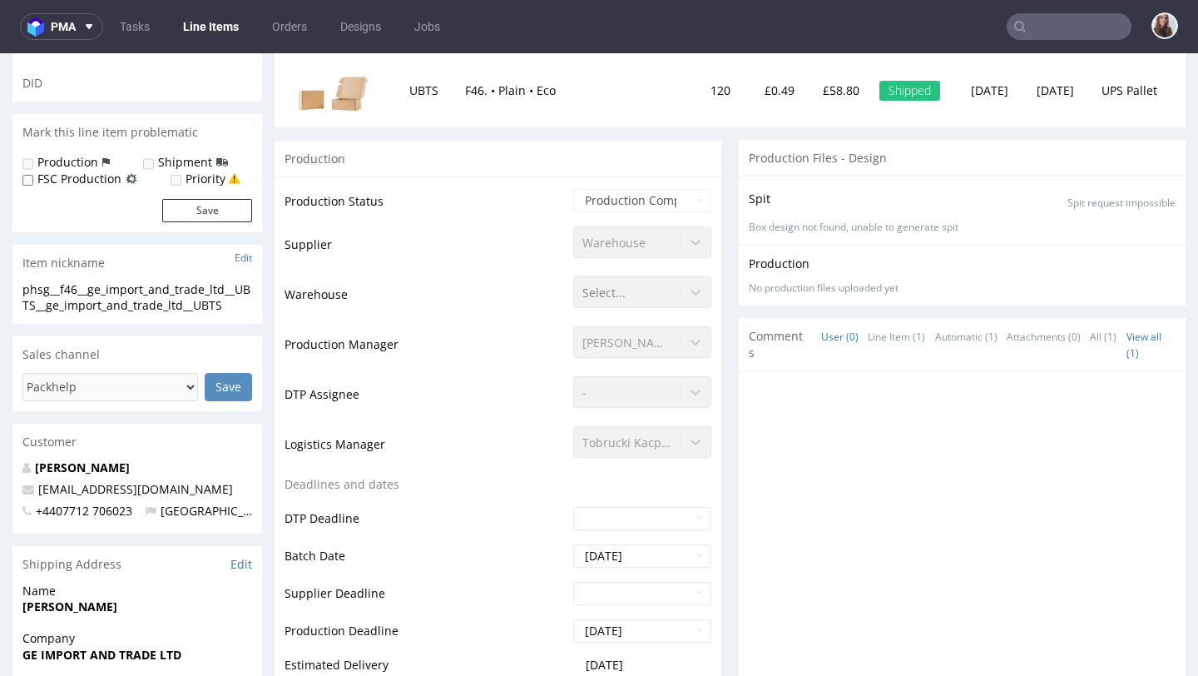
scroll to position [0, 0]
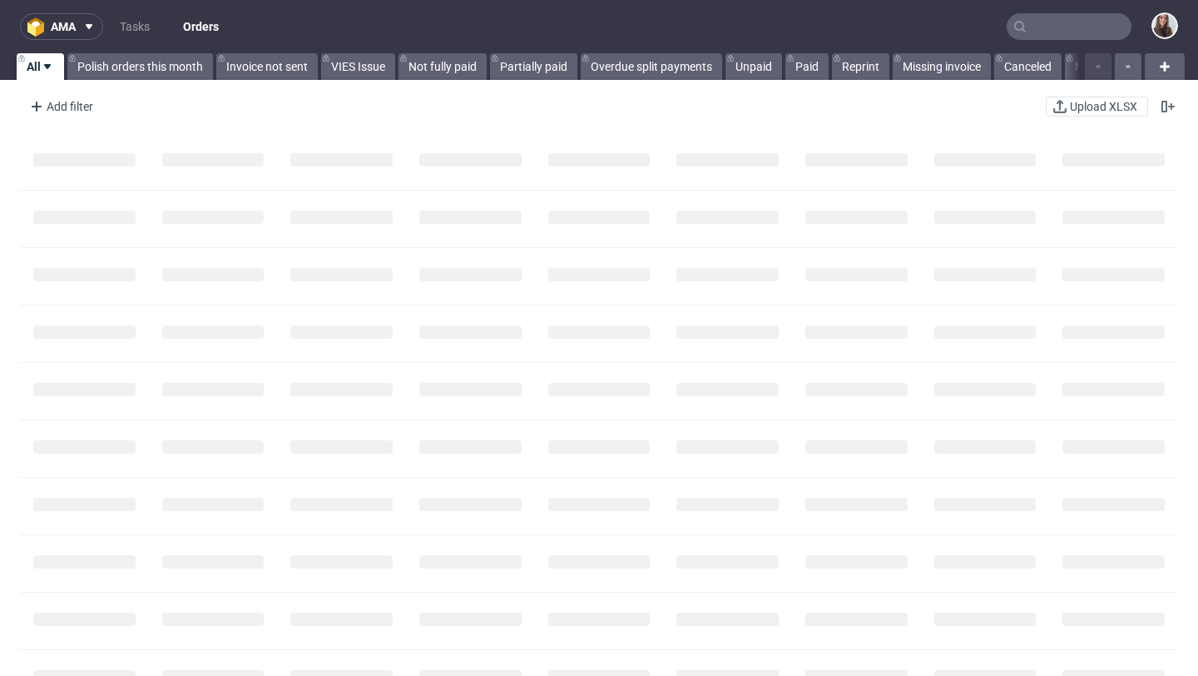
click at [1024, 42] on nav "ama Tasks Orders" at bounding box center [599, 26] width 1198 height 53
click at [1028, 28] on input "text" at bounding box center [1069, 26] width 125 height 27
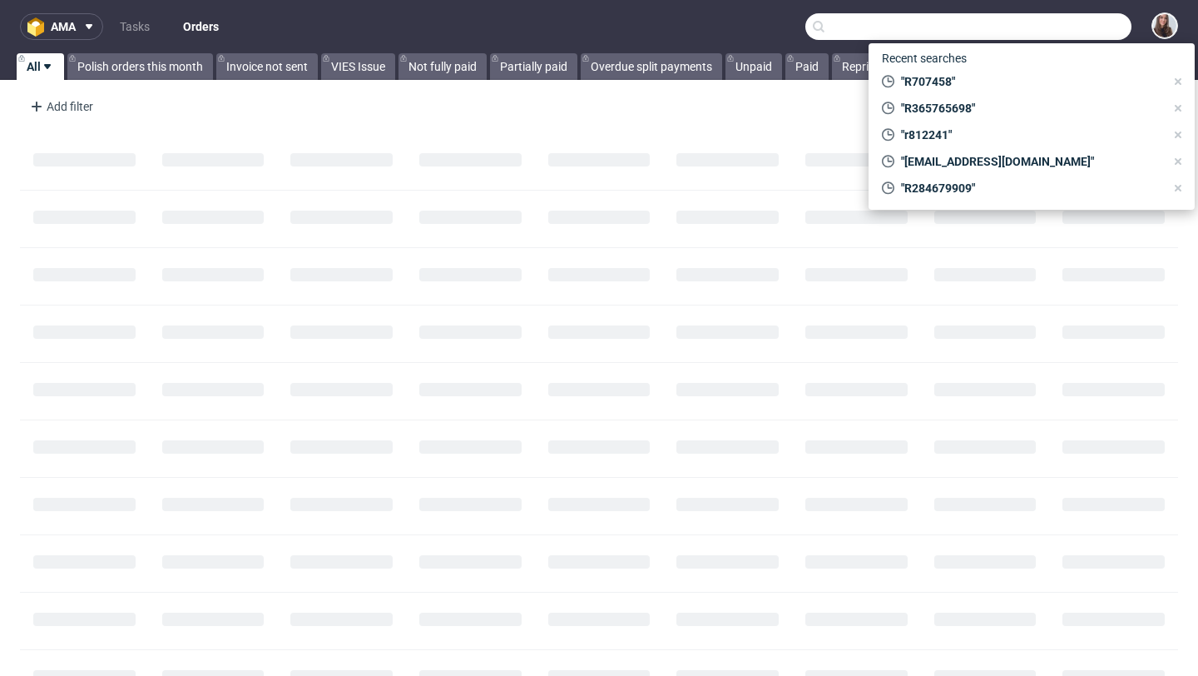
paste input "R365765698"
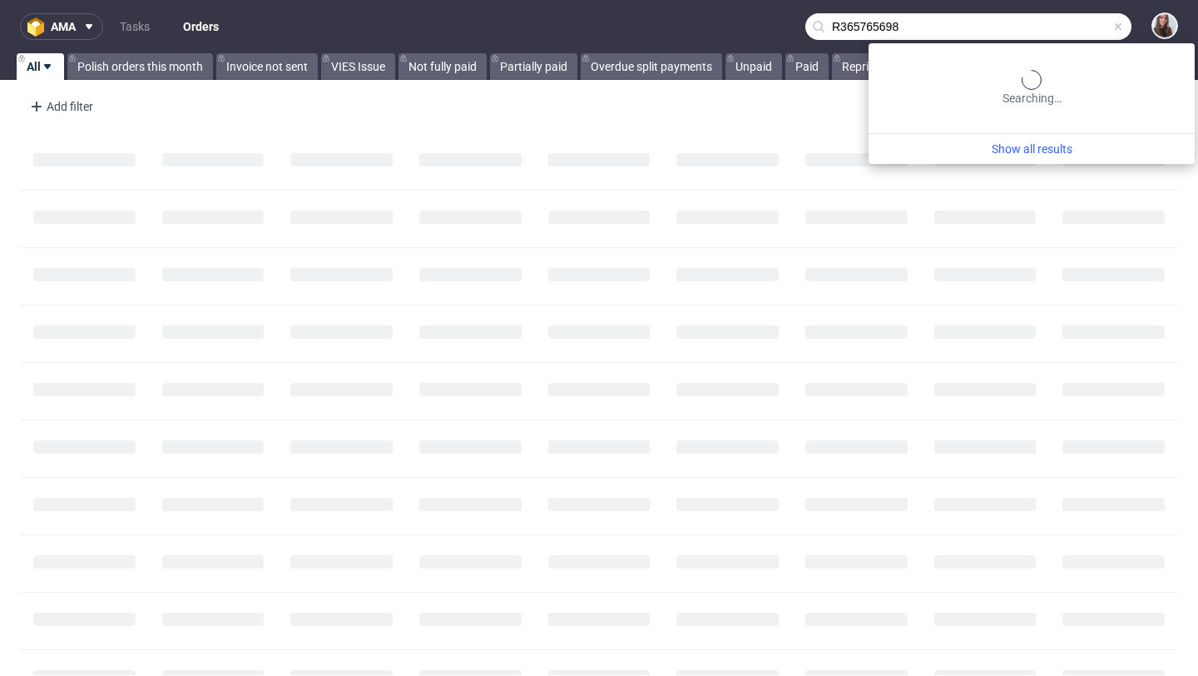
type input "R365765698"
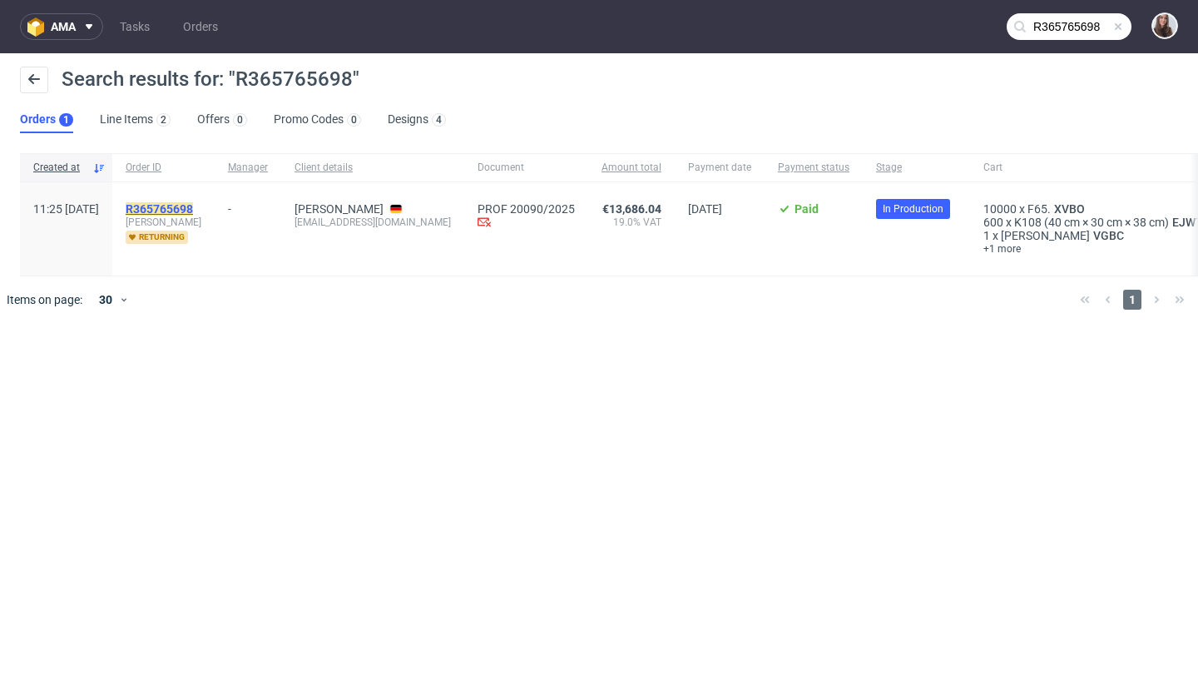
click at [193, 204] on mark "R365765698" at bounding box center [159, 208] width 67 height 13
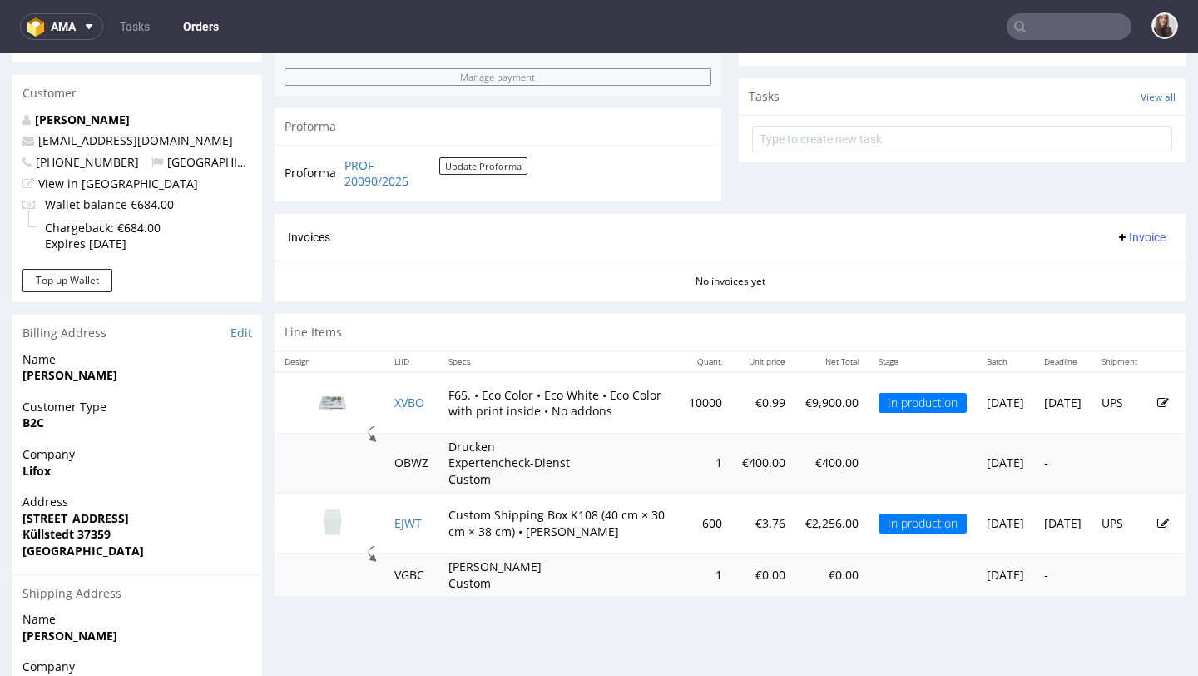
scroll to position [604, 0]
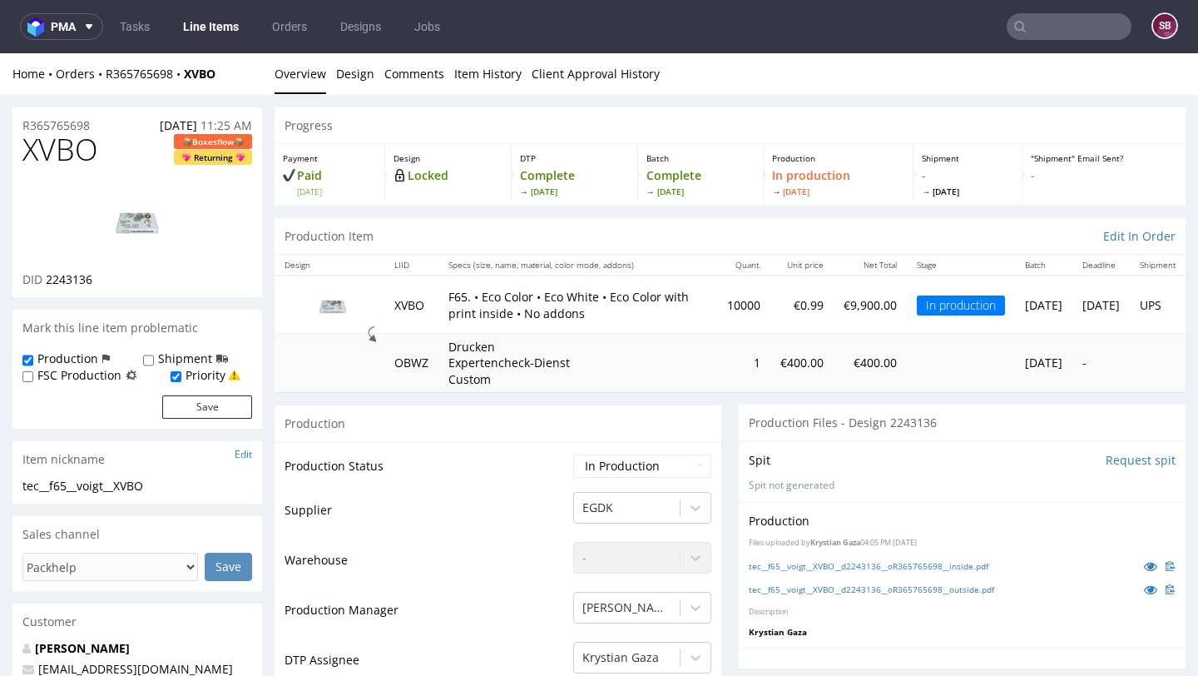
click at [345, 310] on img at bounding box center [332, 304] width 83 height 47
click at [350, 70] on link "Design" at bounding box center [355, 73] width 38 height 41
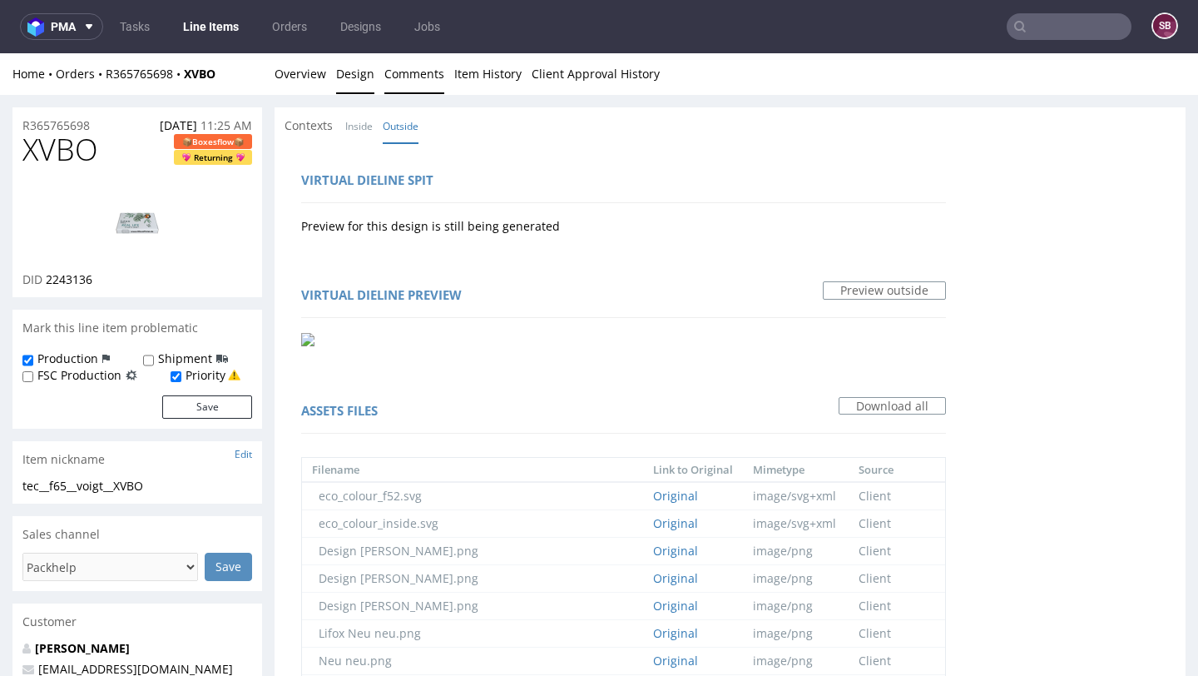
click at [419, 68] on link "Comments" at bounding box center [414, 73] width 60 height 41
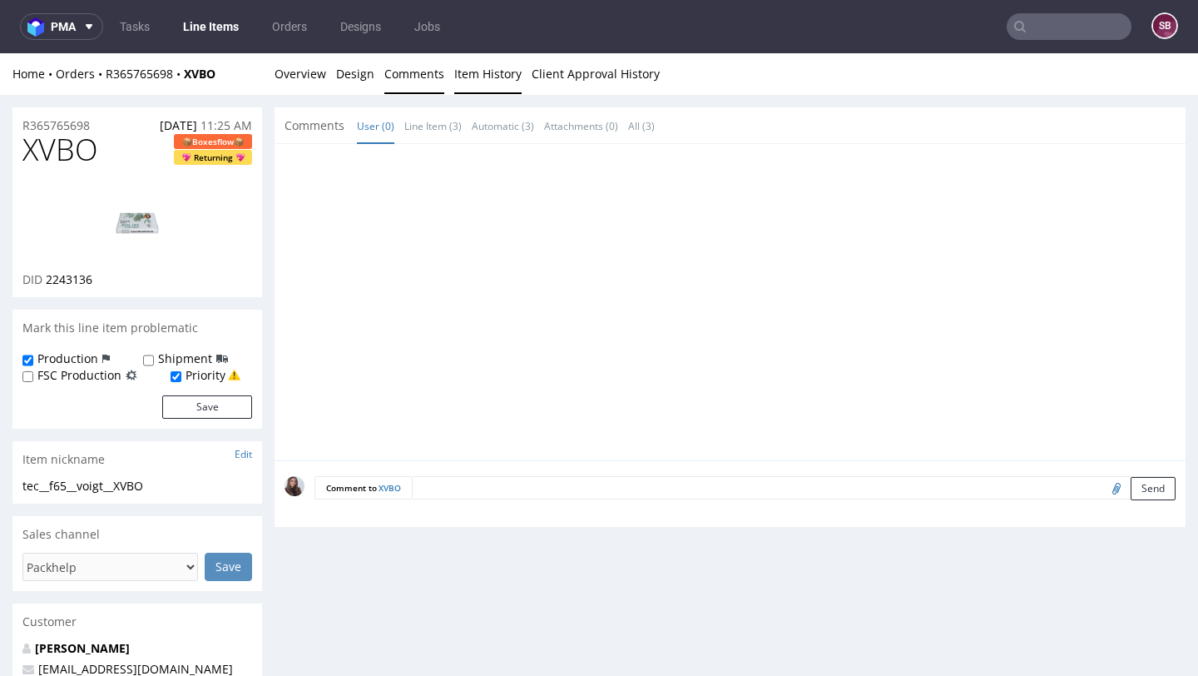
click at [483, 77] on link "Item History" at bounding box center [487, 73] width 67 height 41
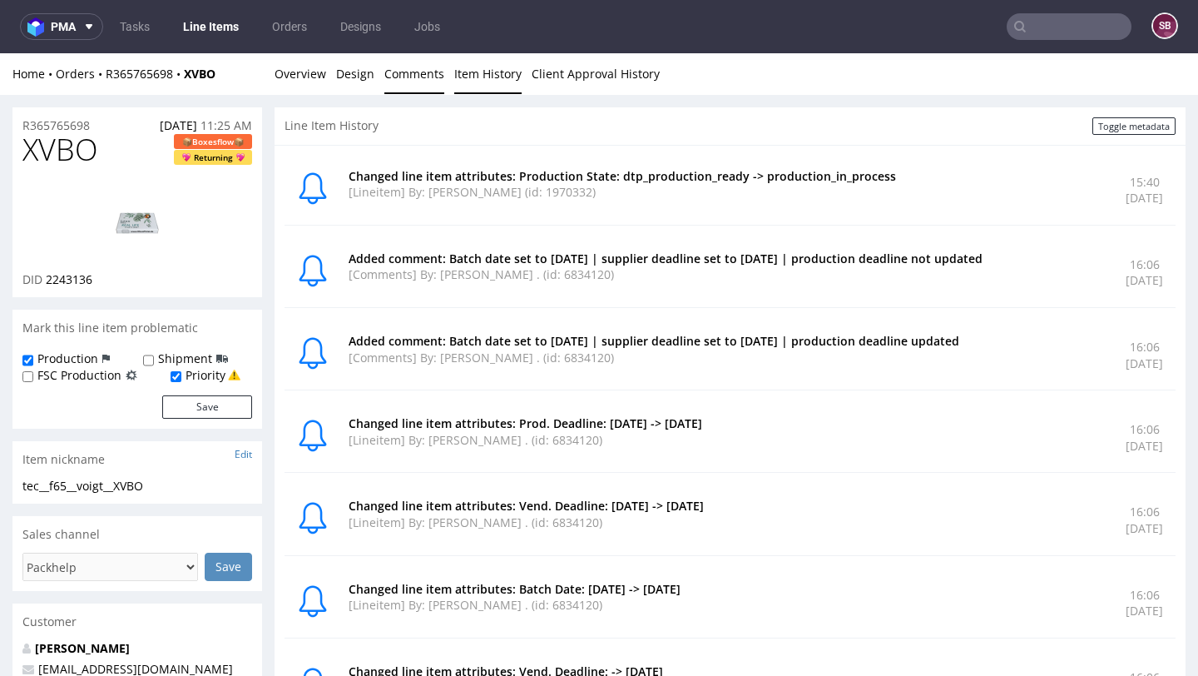
click at [412, 68] on link "Comments" at bounding box center [414, 73] width 60 height 41
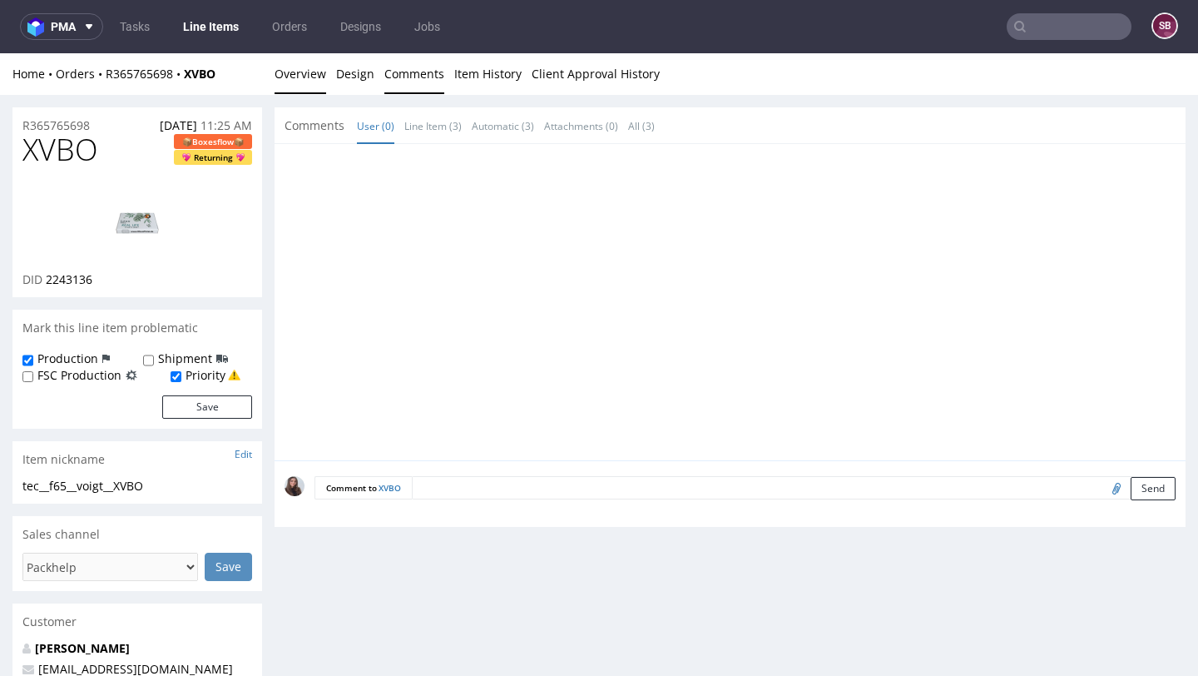
click at [312, 71] on link "Overview" at bounding box center [301, 73] width 52 height 41
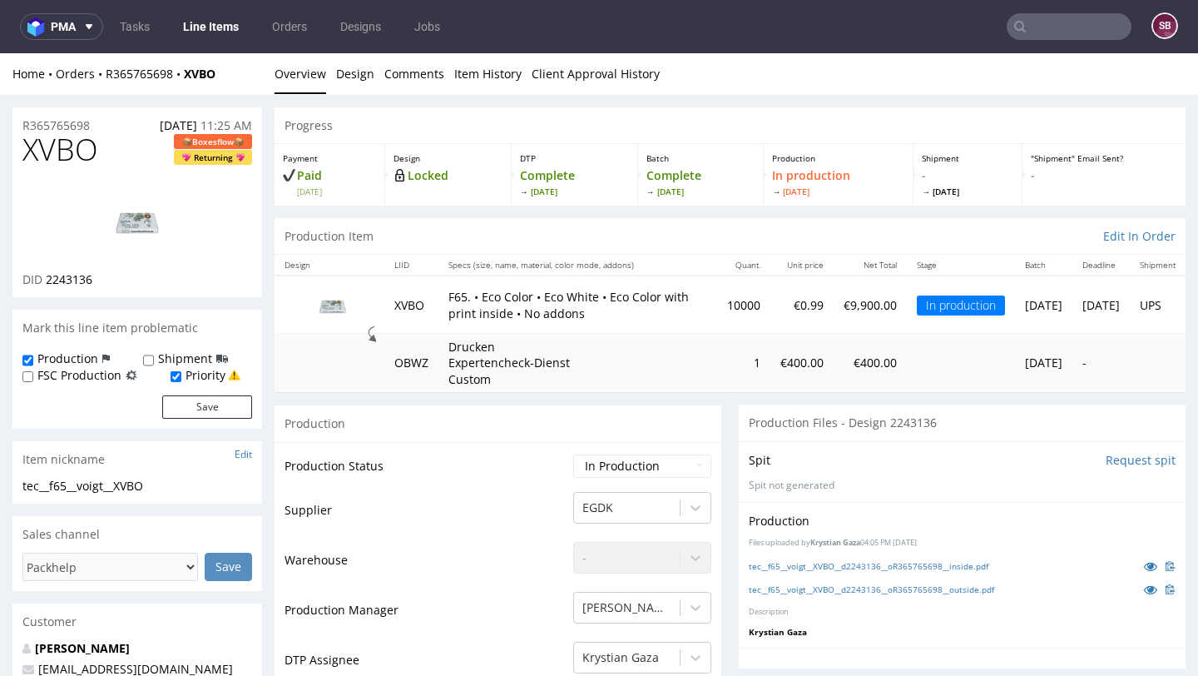
click at [135, 221] on img at bounding box center [137, 220] width 133 height 75
click at [132, 186] on img at bounding box center [137, 220] width 133 height 75
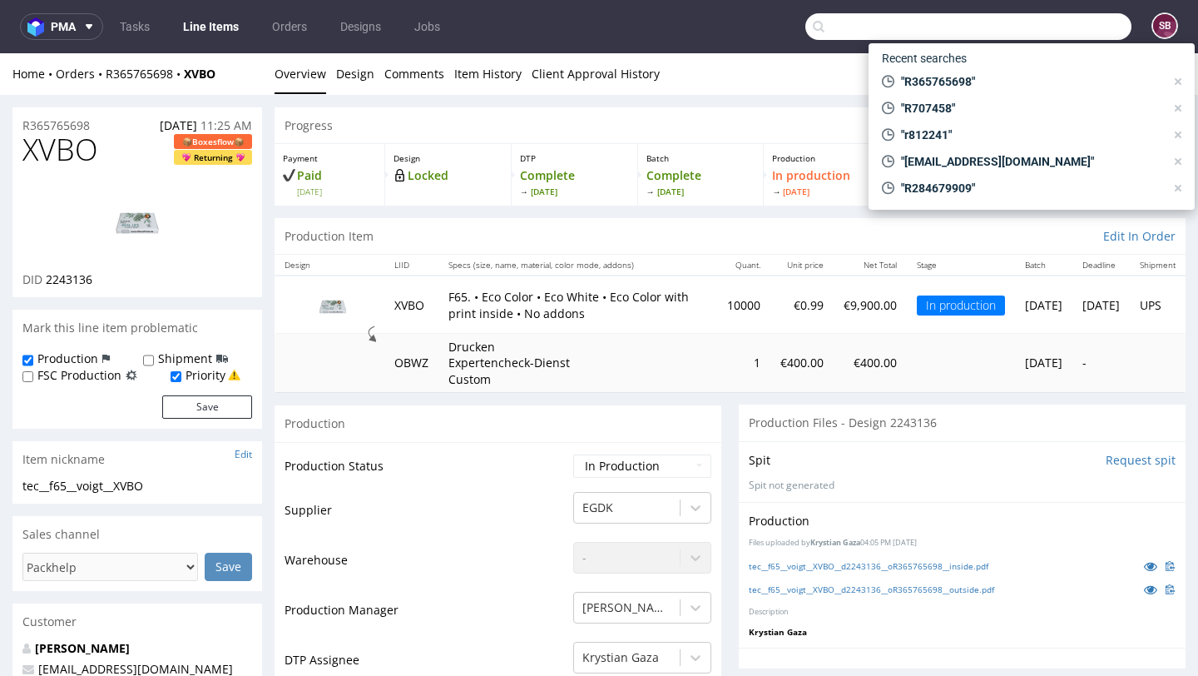
click at [1032, 30] on input "text" at bounding box center [969, 26] width 326 height 27
type input "R070516169"
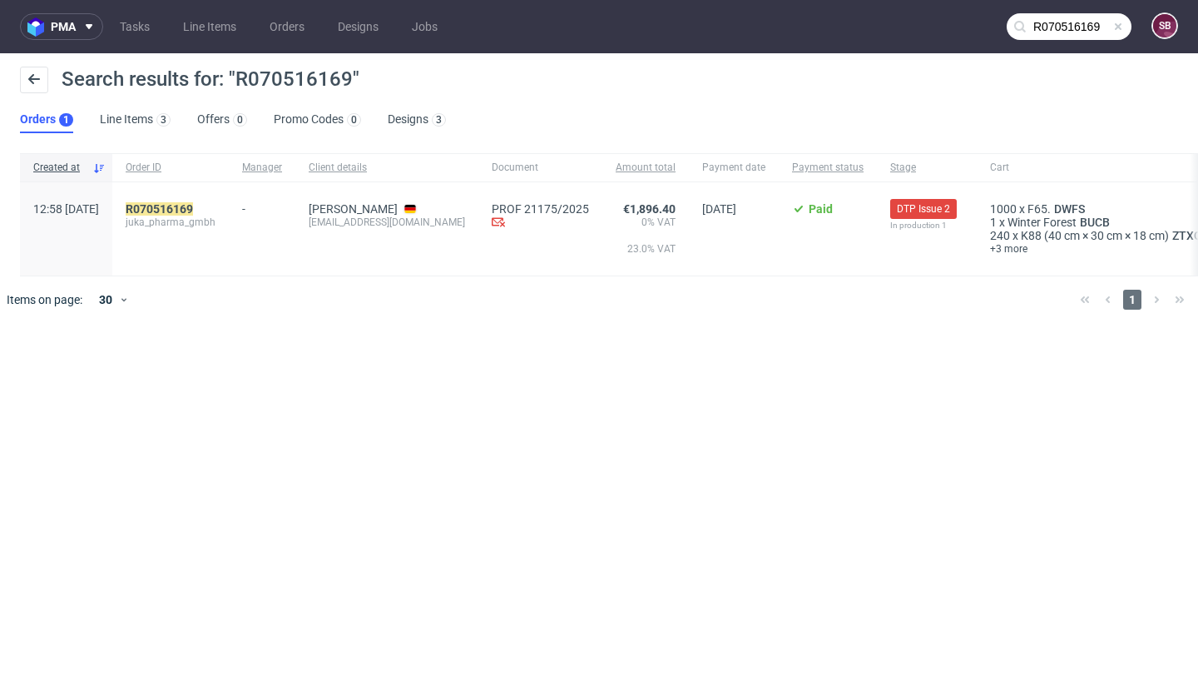
click at [211, 200] on div "R070516169 juka_pharma_gmbh" at bounding box center [170, 228] width 117 height 93
click at [193, 204] on mark "R070516169" at bounding box center [159, 208] width 67 height 13
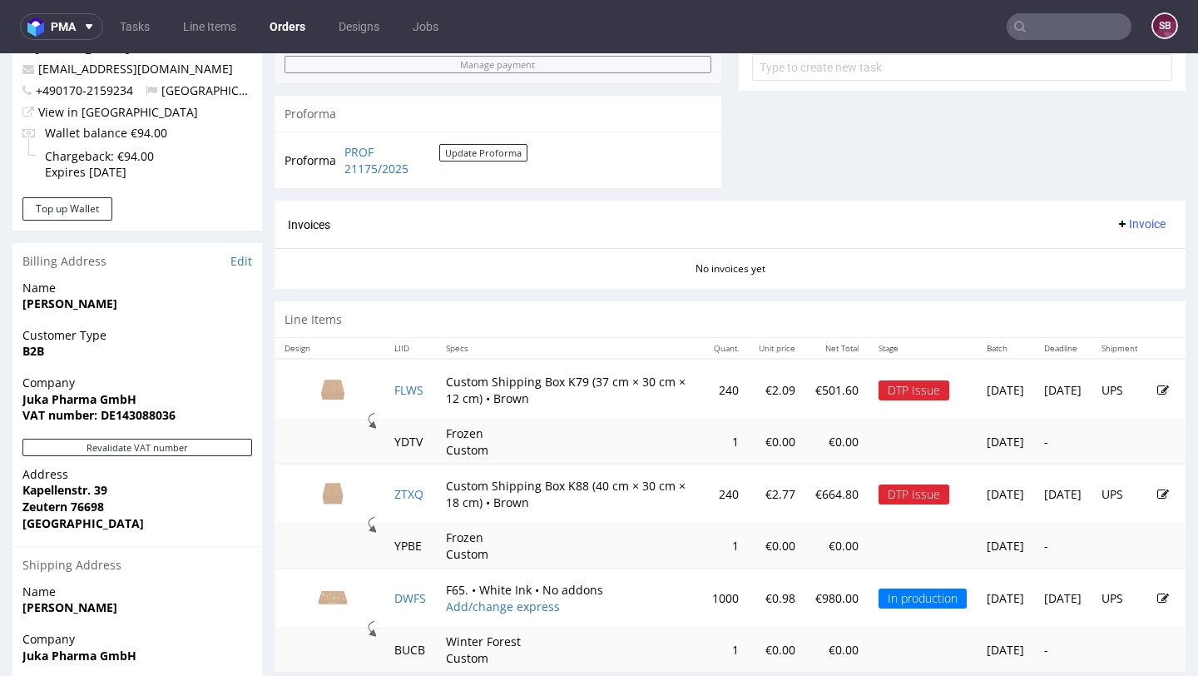
scroll to position [654, 0]
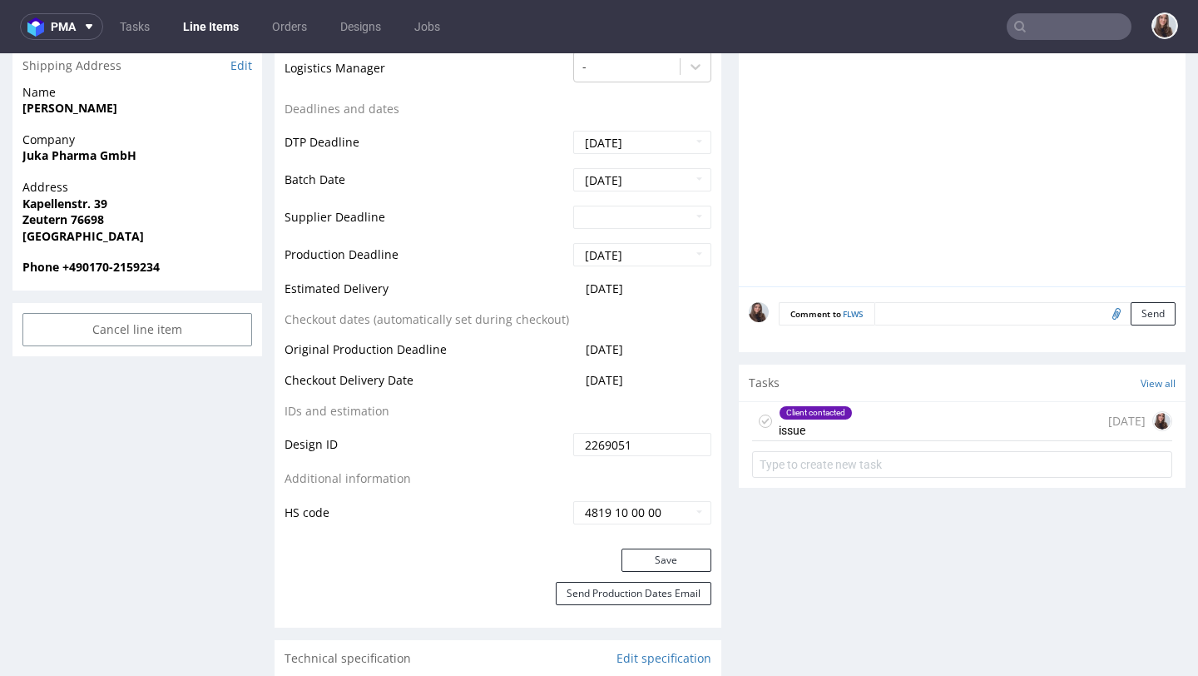
scroll to position [736, 0]
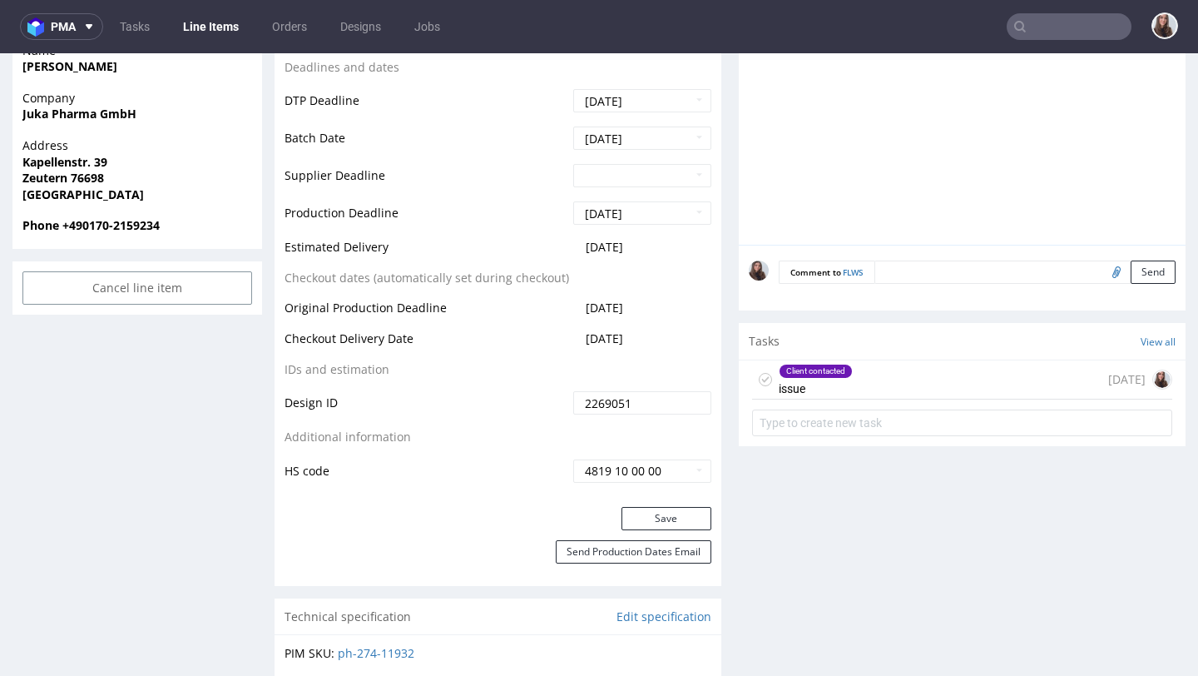
click at [821, 374] on div "Client contacted" at bounding box center [816, 370] width 72 height 13
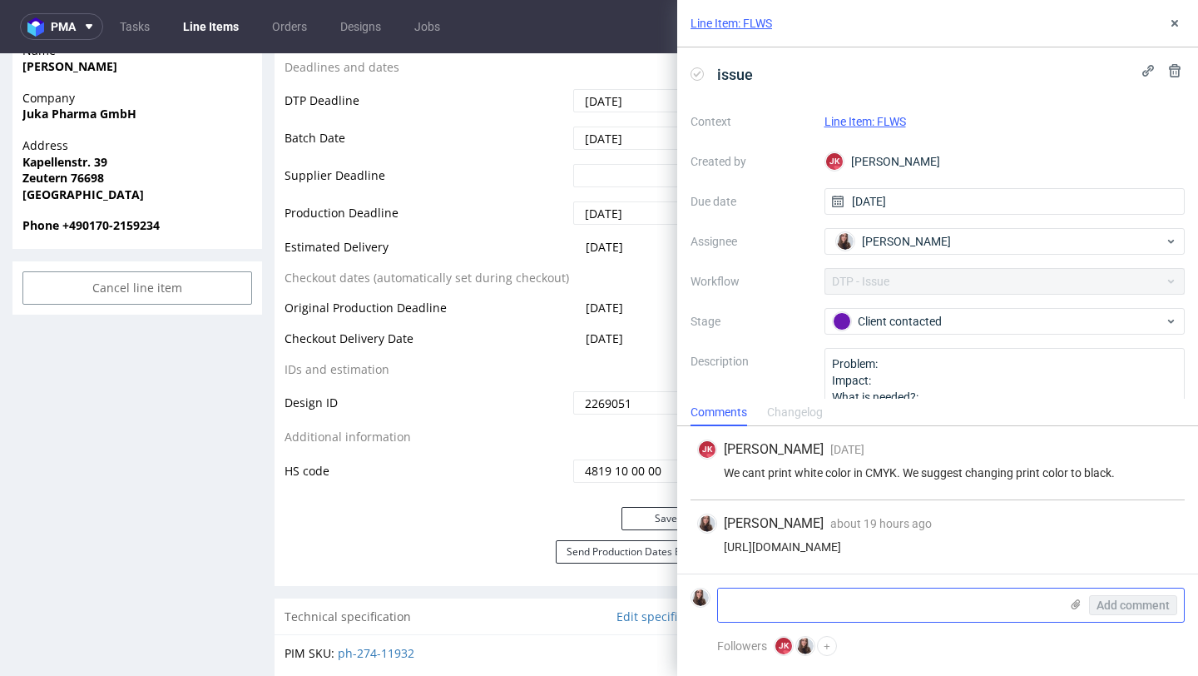
click at [798, 600] on textarea at bounding box center [888, 604] width 341 height 33
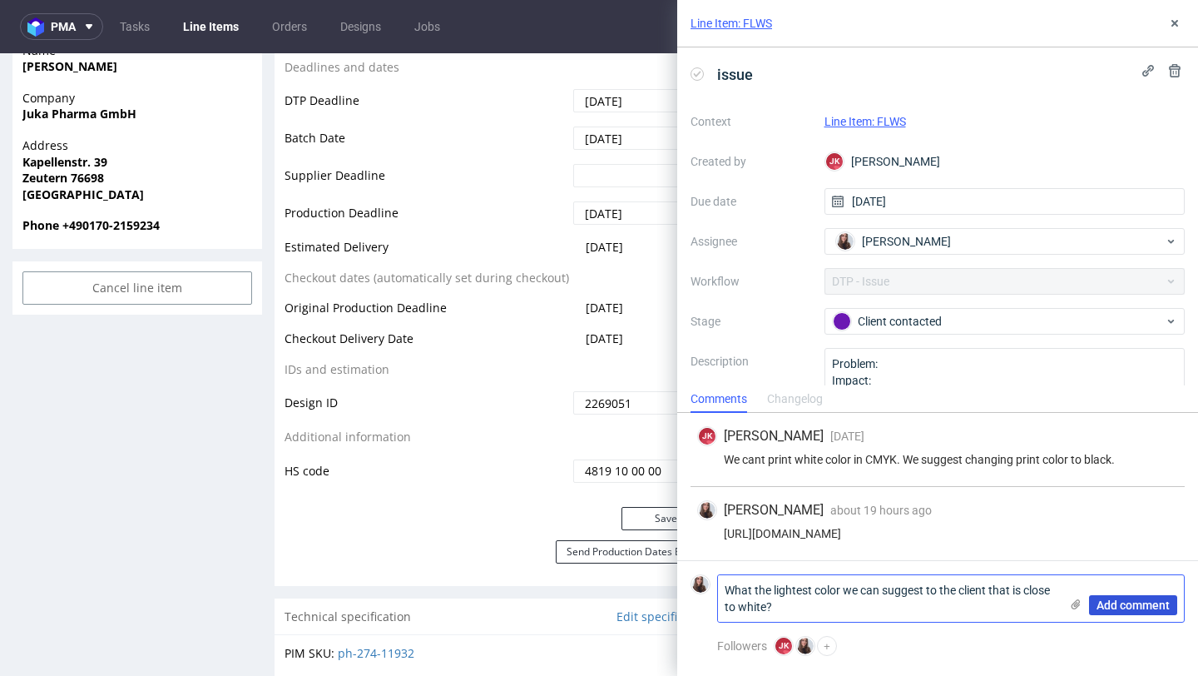
type textarea "What the lightest color we can suggest to the client that is close to white?"
click at [1137, 607] on span "Add comment" at bounding box center [1133, 605] width 73 height 12
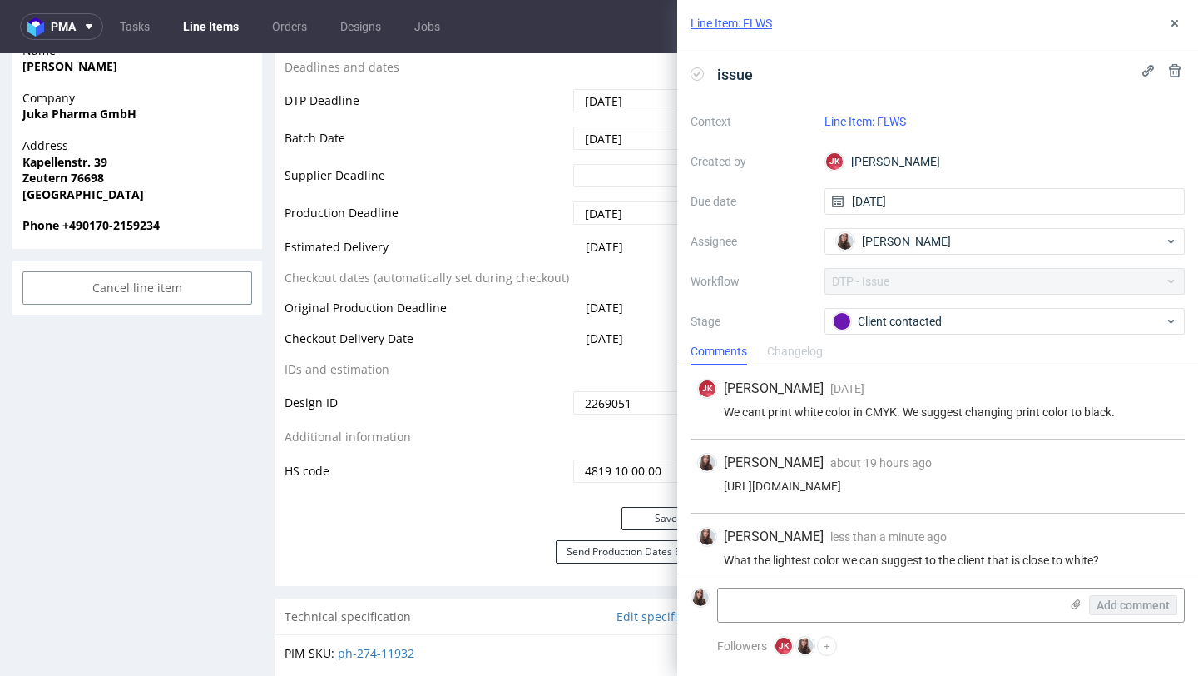
scroll to position [13, 0]
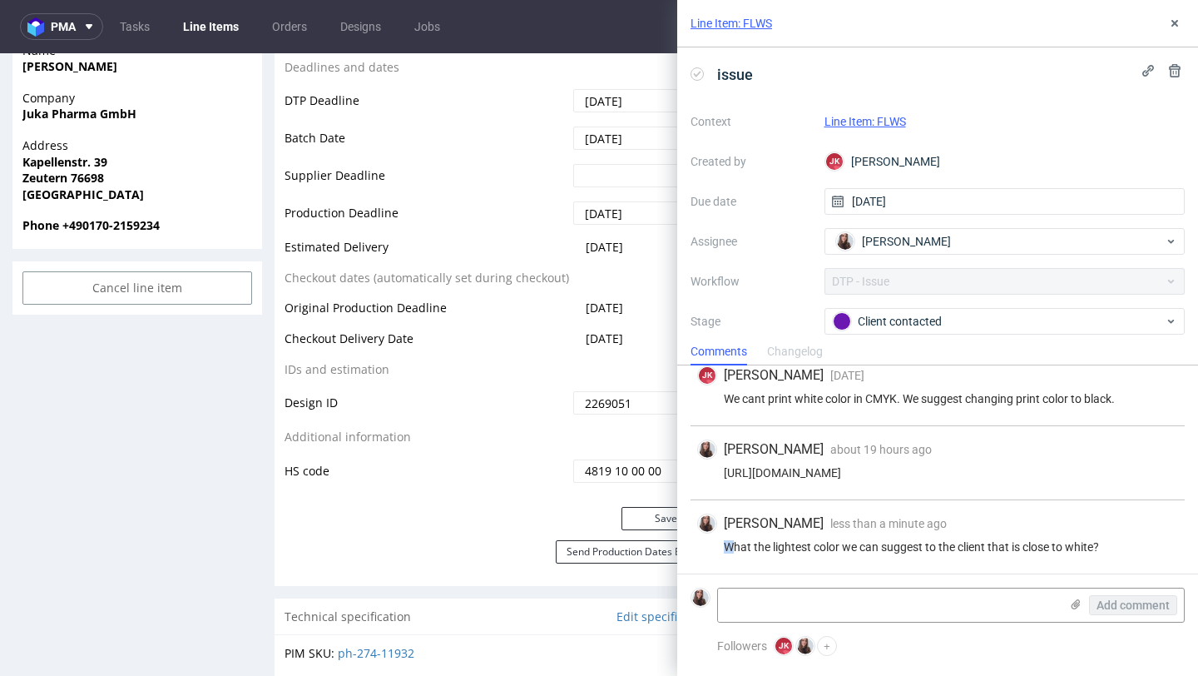
drag, startPoint x: 1108, startPoint y: 539, endPoint x: 736, endPoint y: 553, distance: 372.2
click at [736, 553] on div "[PERSON_NAME] less than a minute ago [DATE] 11:10 What the lightest color we ca…" at bounding box center [938, 536] width 494 height 73
drag, startPoint x: 1161, startPoint y: 548, endPoint x: 720, endPoint y: 547, distance: 441.1
click at [720, 547] on div "What the lightest color we can suggest to the client that is close to white?" at bounding box center [937, 546] width 481 height 13
copy div "What the lightest color we can suggest to the client that is close to white?"
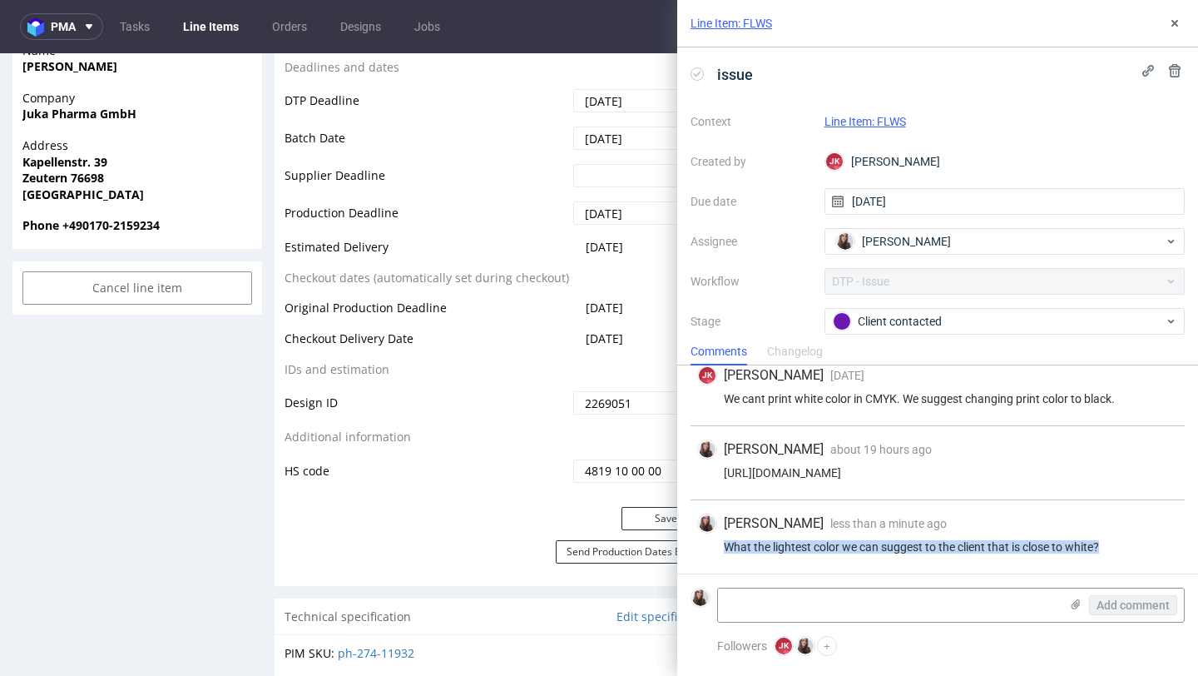
drag, startPoint x: 1141, startPoint y: 476, endPoint x: 717, endPoint y: 475, distance: 424.4
click at [717, 475] on div "[URL][DOMAIN_NAME]" at bounding box center [937, 472] width 481 height 13
copy div "[URL][DOMAIN_NAME]"
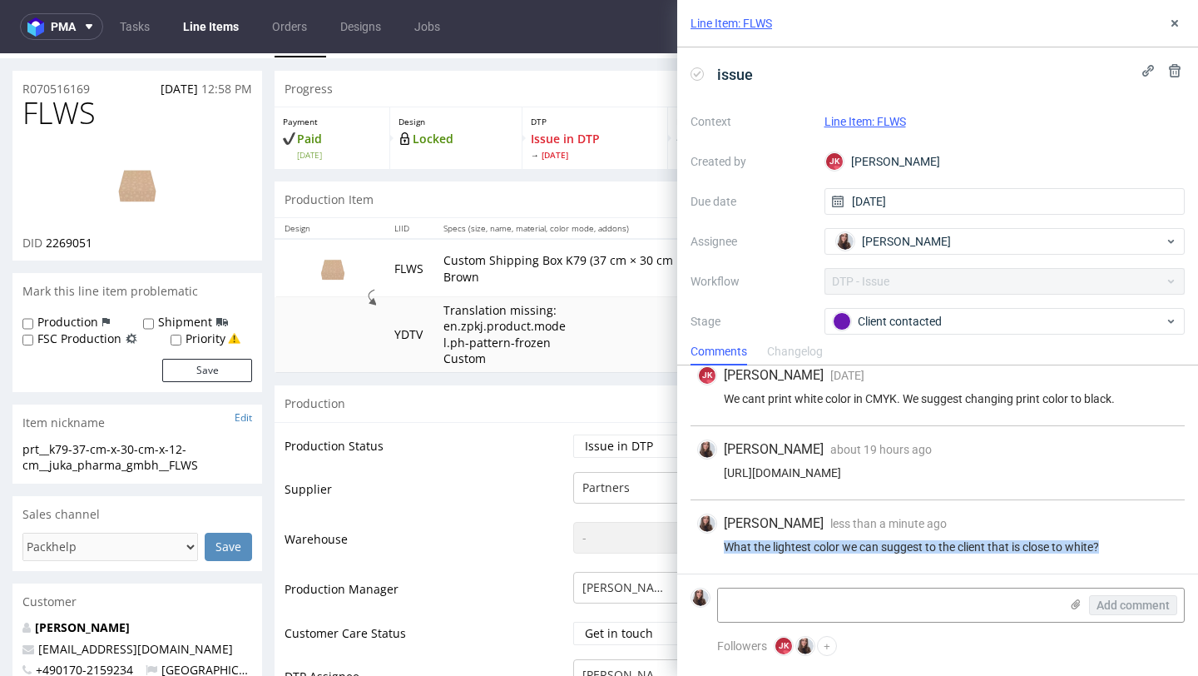
scroll to position [0, 0]
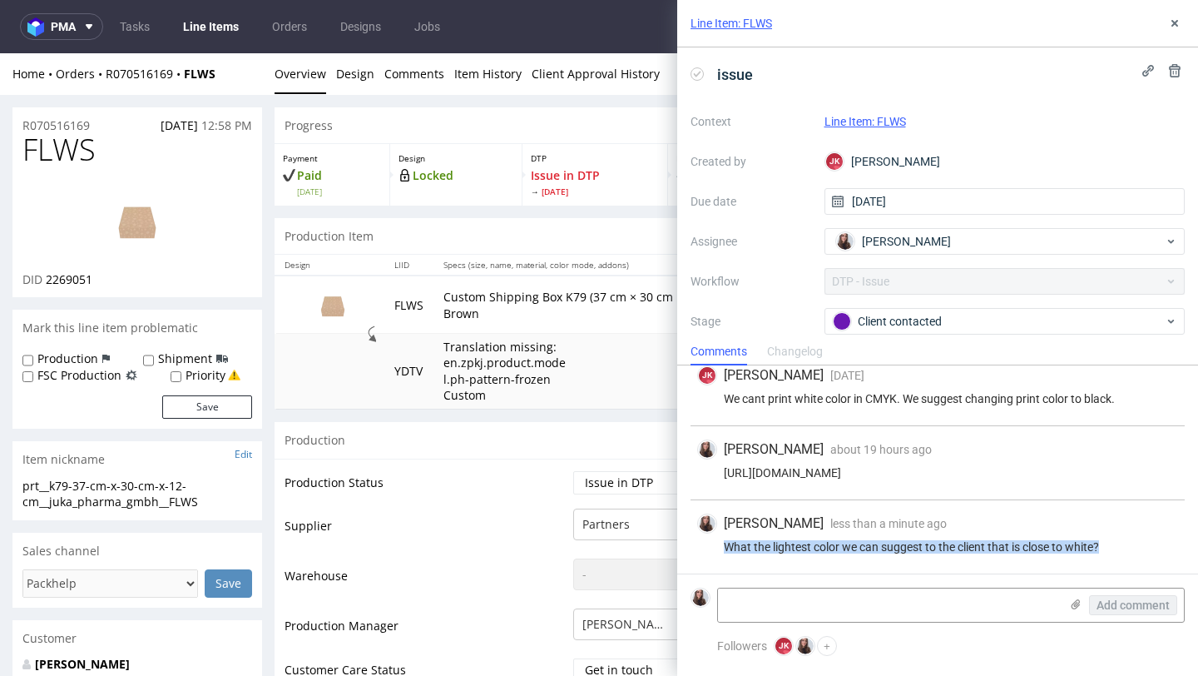
click at [876, 122] on link "Line Item: FLWS" at bounding box center [866, 121] width 82 height 13
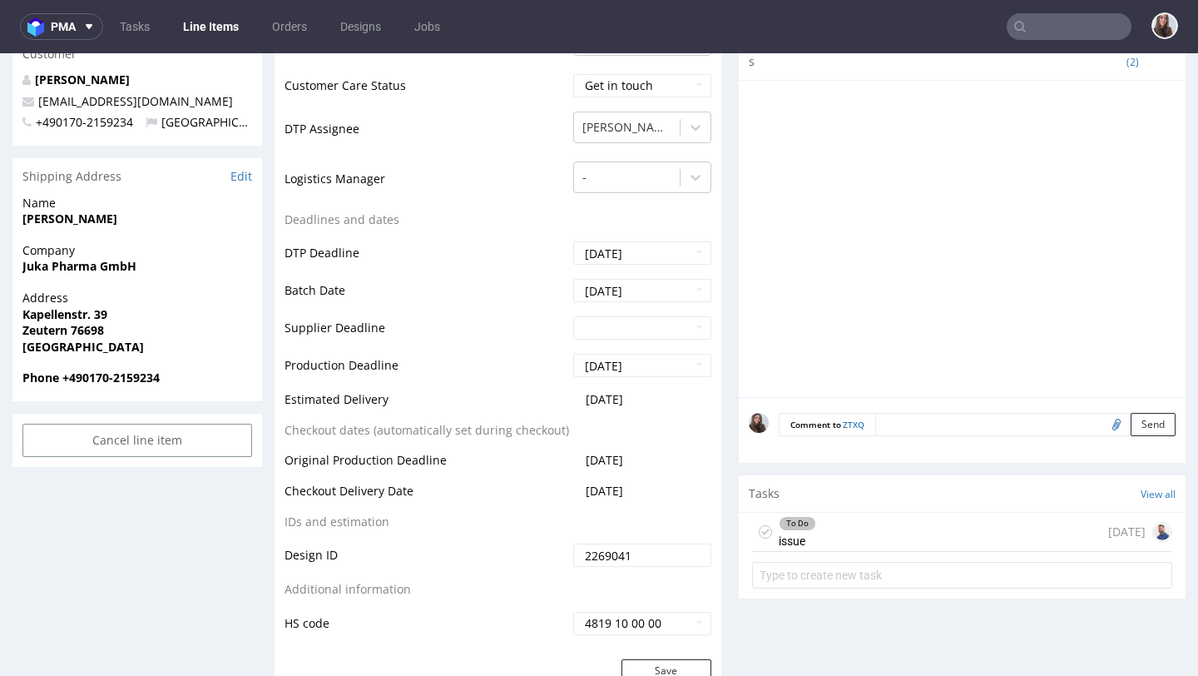
scroll to position [1, 0]
click at [826, 536] on div "To Do issue 1 day ago" at bounding box center [962, 532] width 420 height 39
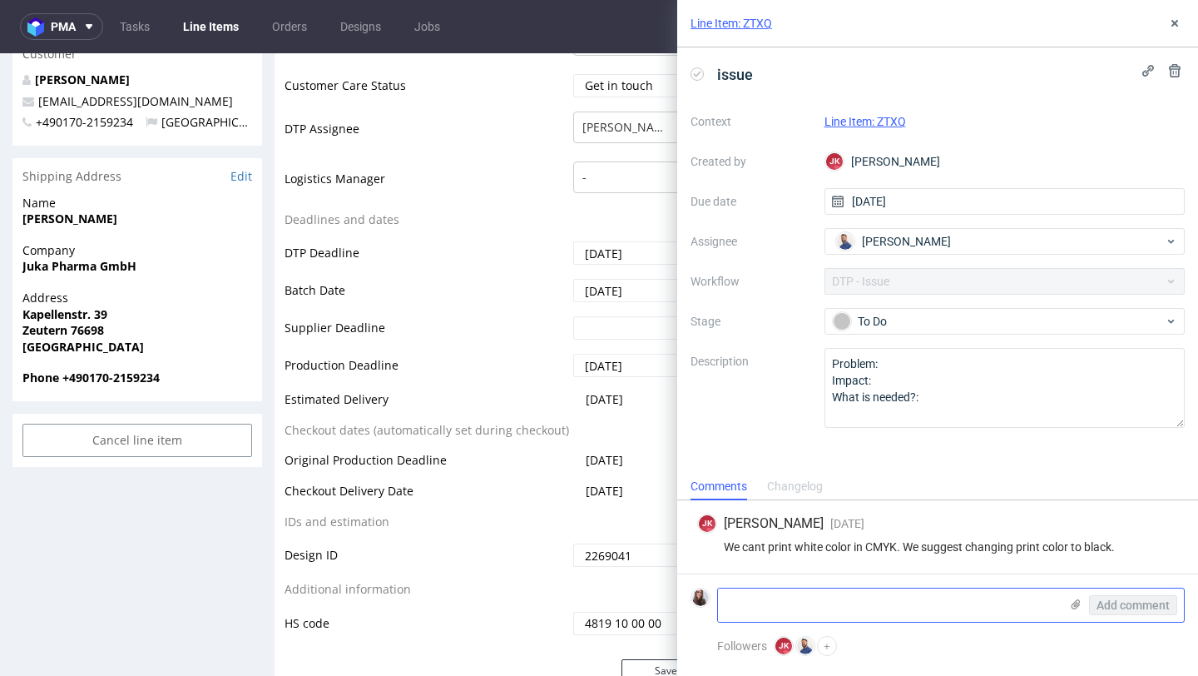
click at [815, 606] on textarea at bounding box center [888, 604] width 341 height 33
paste textarea "What the lightest color we can suggest to the client that is close to white?"
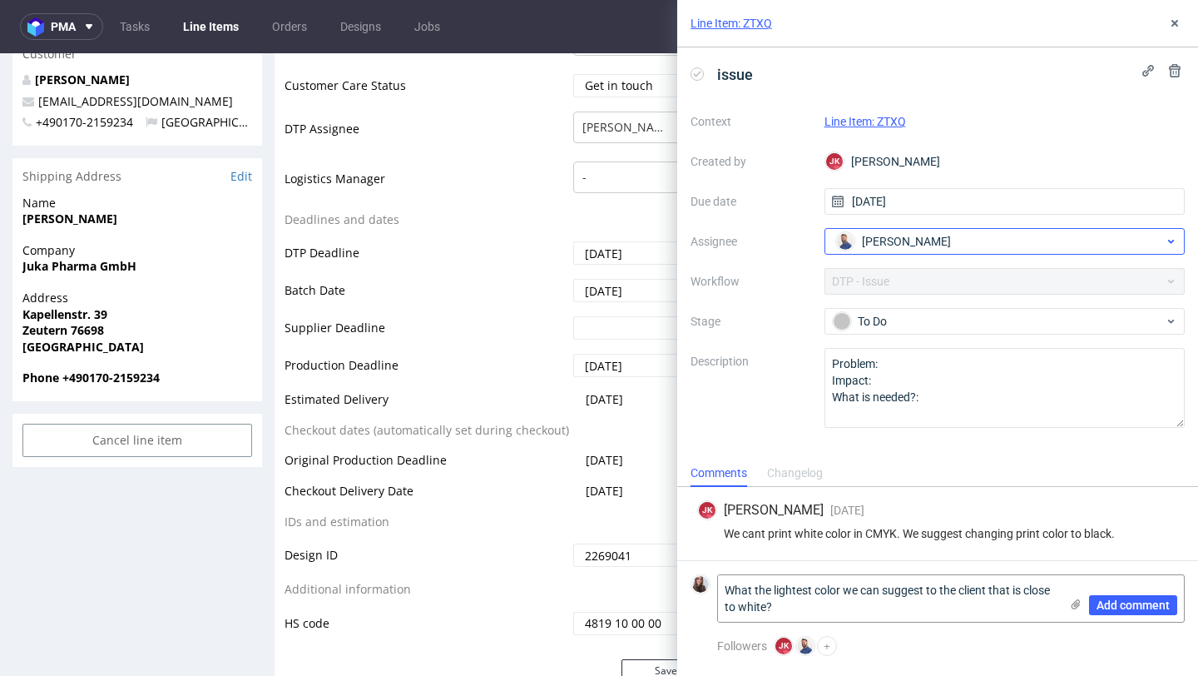
type textarea "What the lightest color we can suggest to the client that is close to white?"
click at [1014, 241] on div "Michał Rachański" at bounding box center [998, 241] width 333 height 27
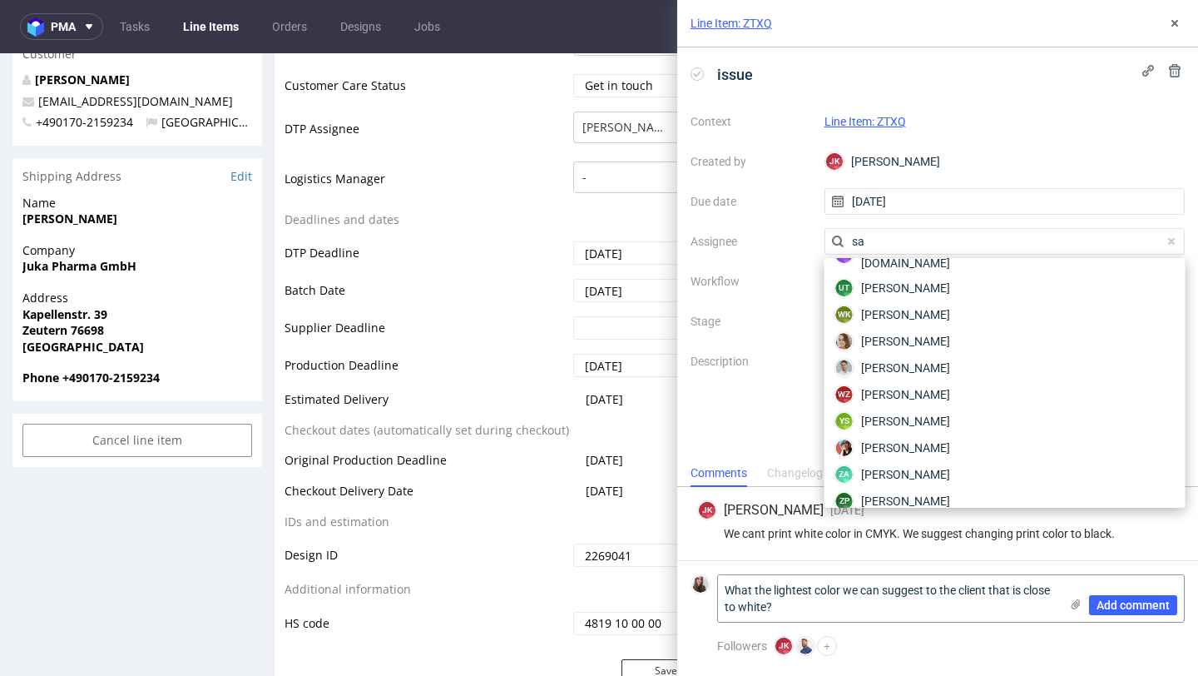
scroll to position [83, 0]
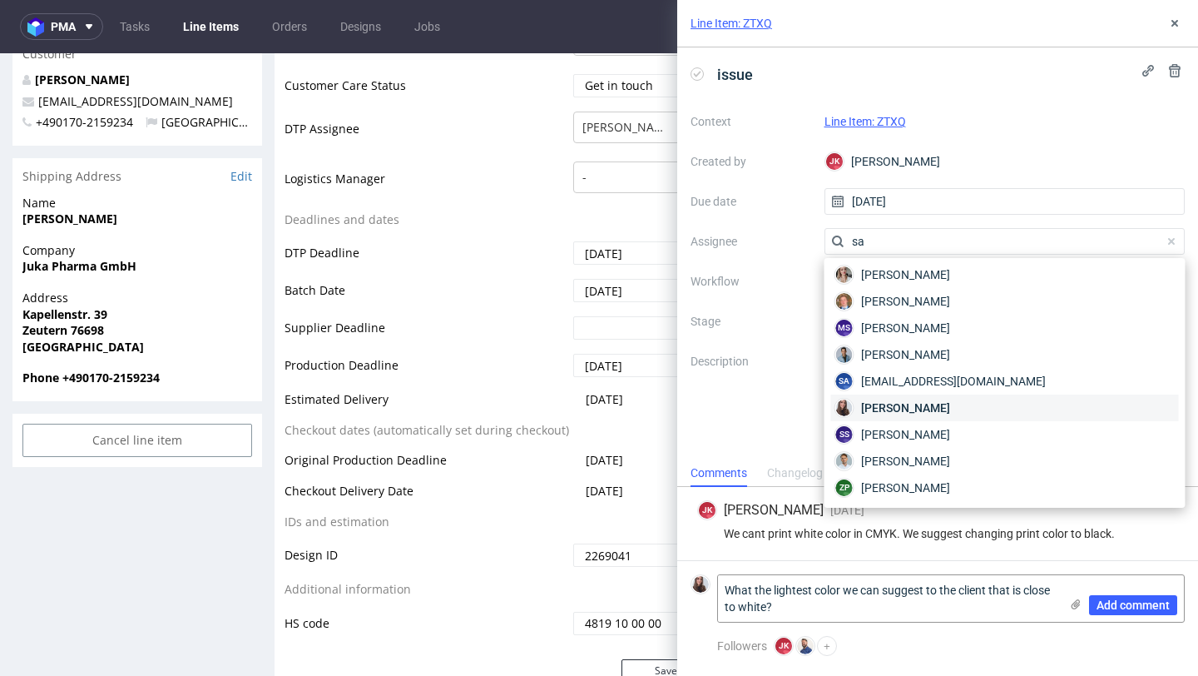
type input "sa"
click at [887, 398] on div "[PERSON_NAME]" at bounding box center [1005, 407] width 348 height 27
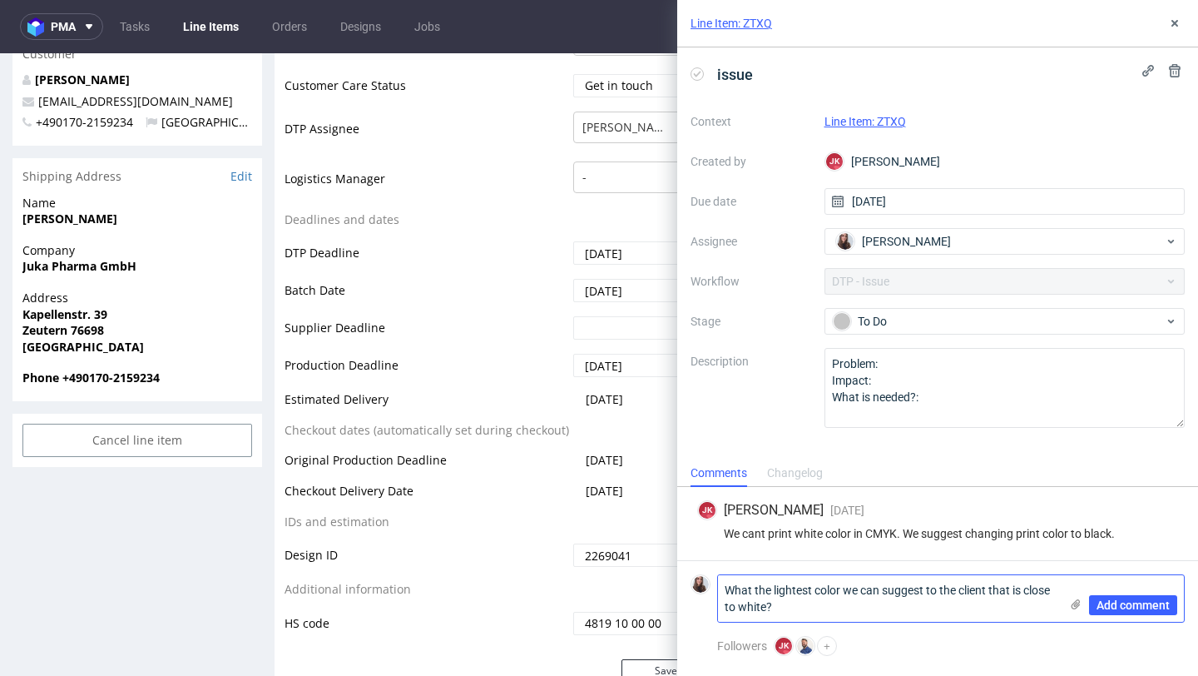
click at [820, 595] on textarea "What the lightest color we can suggest to the client that is close to white?" at bounding box center [888, 598] width 341 height 47
click at [821, 607] on textarea "What the lightest color we can suggest to the client that is close to white?" at bounding box center [888, 598] width 341 height 47
click at [1111, 599] on span "Add comment" at bounding box center [1133, 605] width 73 height 12
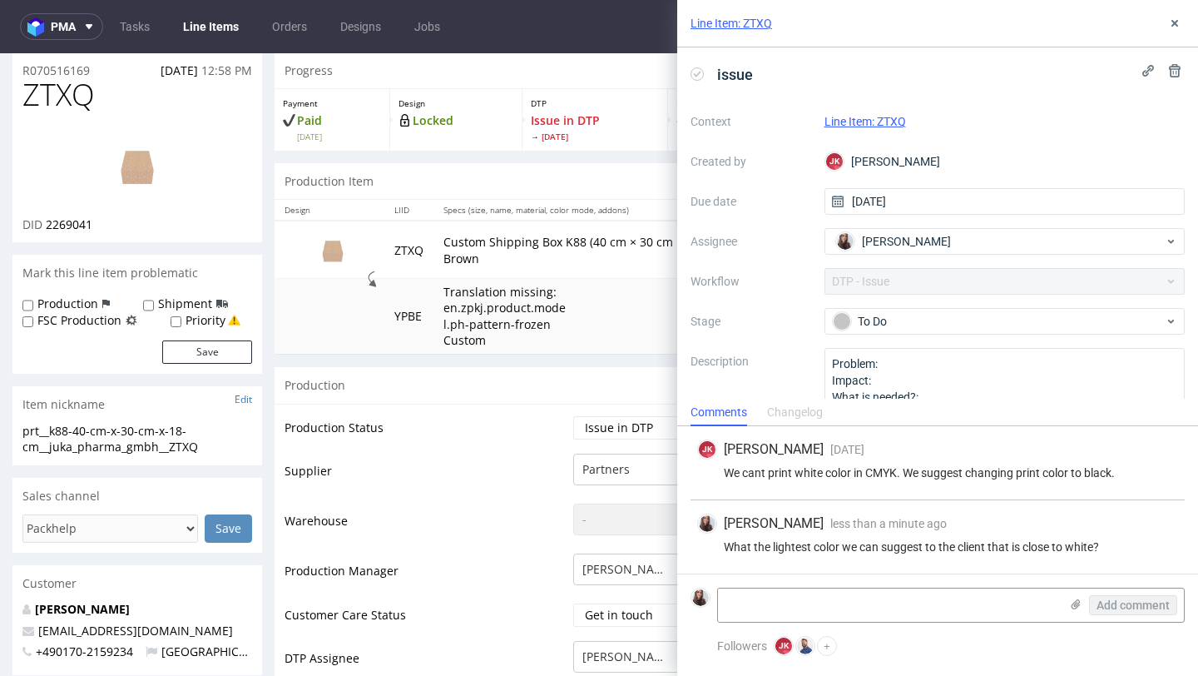
scroll to position [0, 0]
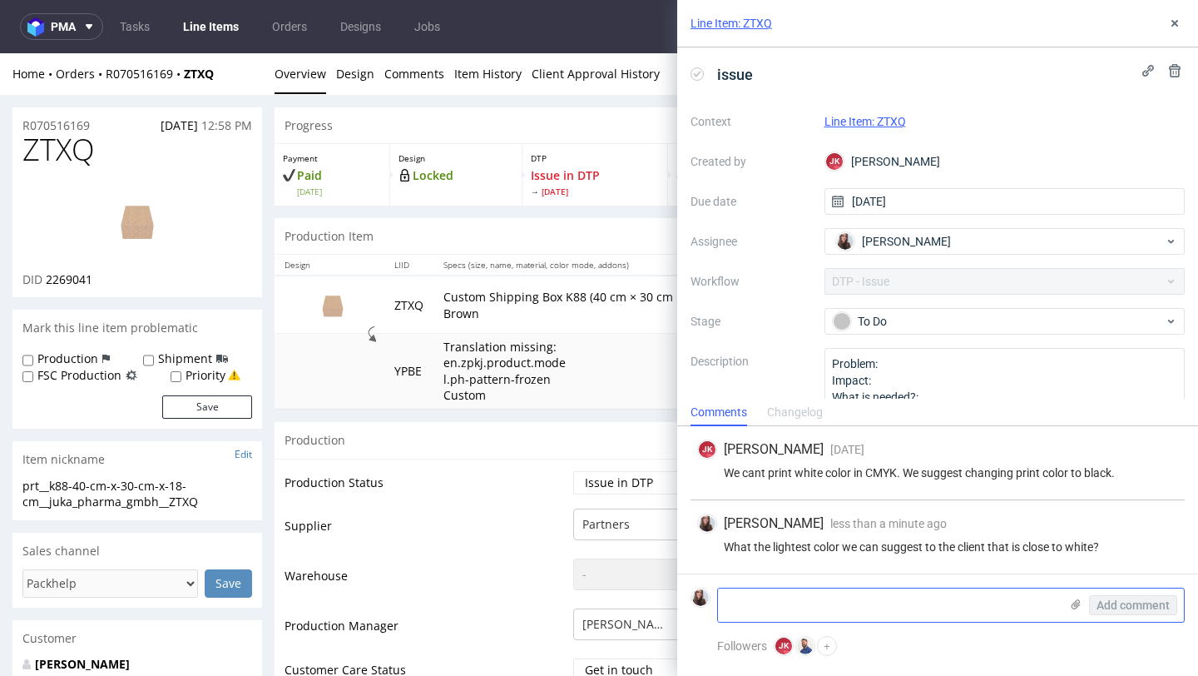
click at [756, 597] on textarea at bounding box center [888, 604] width 341 height 33
paste textarea "[URL][DOMAIN_NAME]"
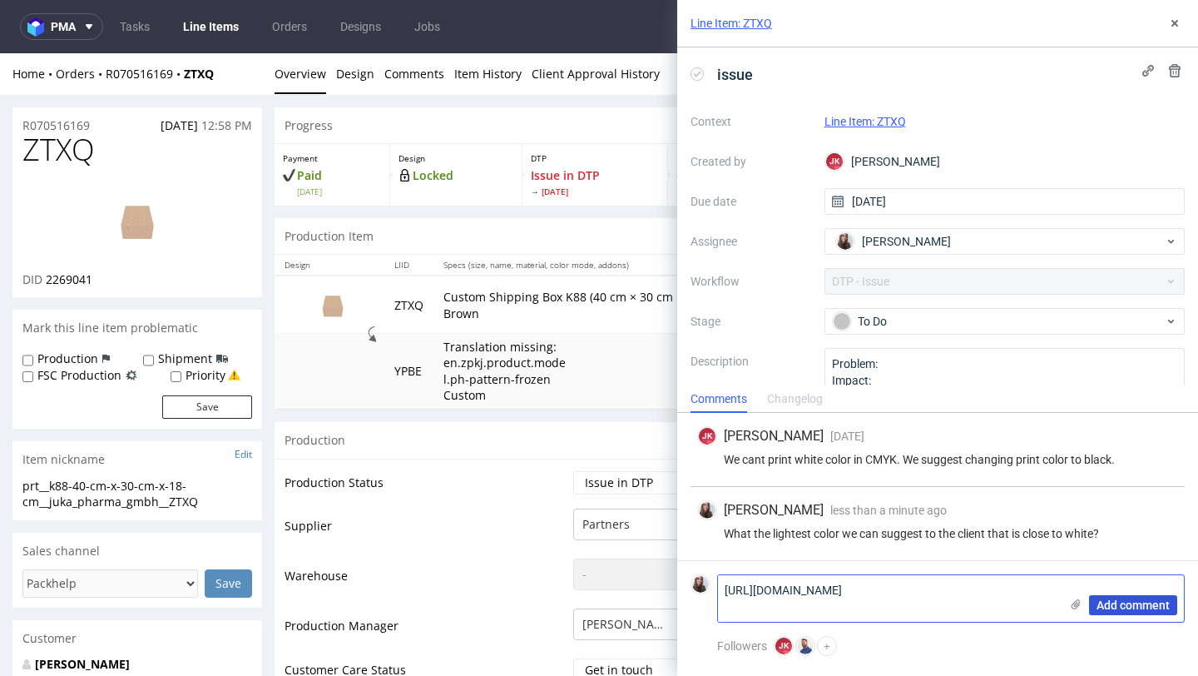
type textarea "[URL][DOMAIN_NAME]"
click at [1123, 605] on span "Add comment" at bounding box center [1133, 605] width 73 height 12
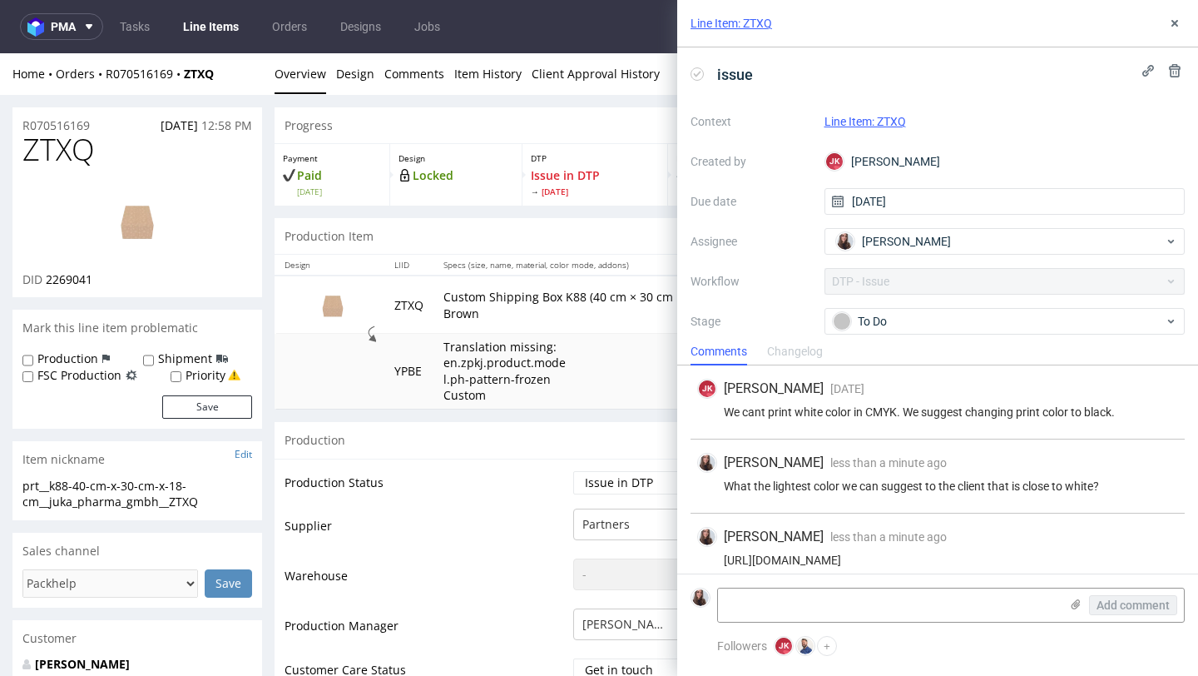
scroll to position [13, 0]
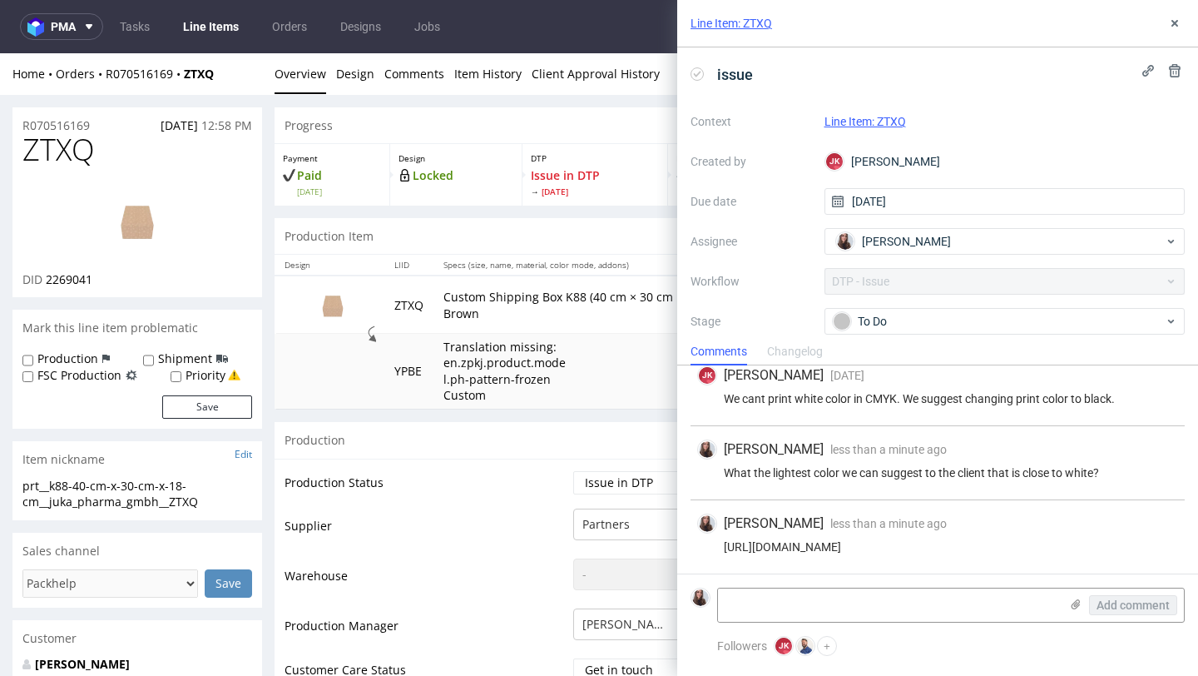
click at [864, 122] on link "Line Item: ZTXQ" at bounding box center [866, 121] width 82 height 13
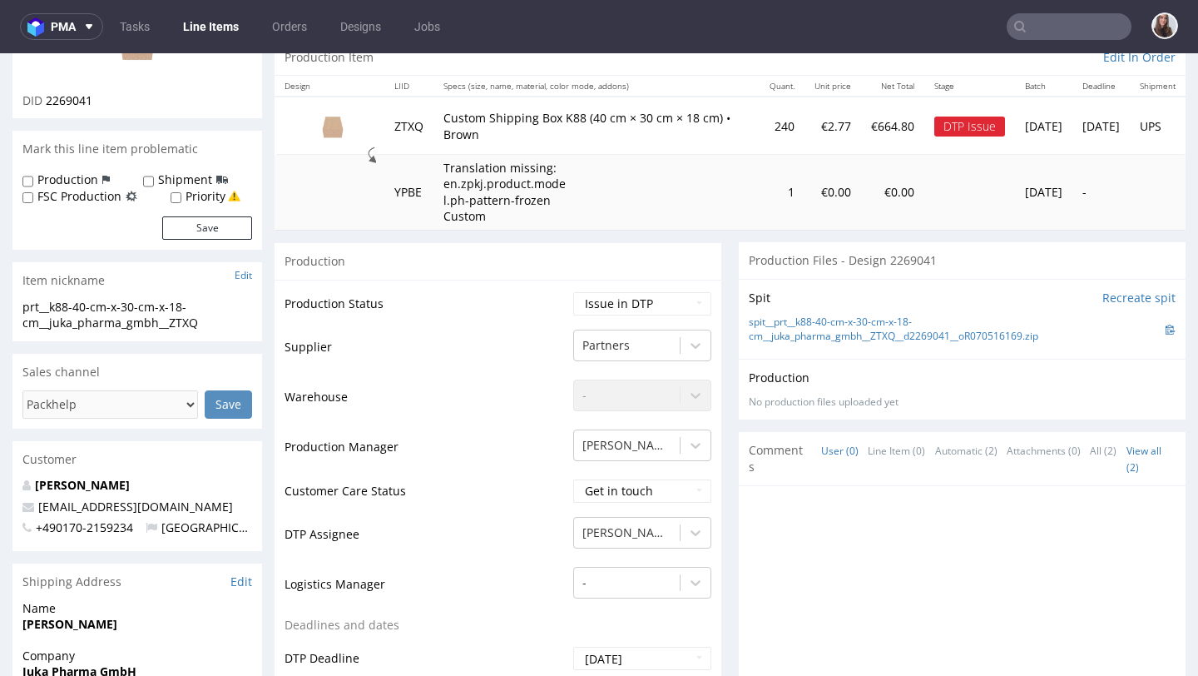
scroll to position [216, 0]
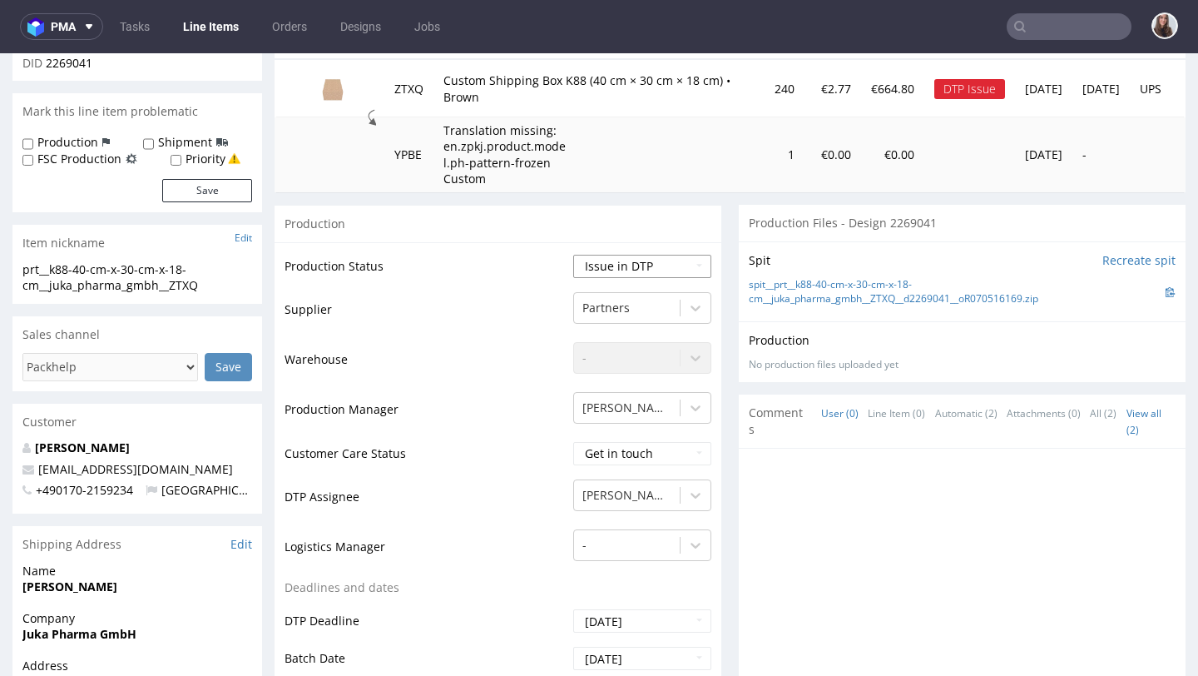
click at [649, 255] on select "Waiting for Artwork Waiting for Diecut Waiting for Mockup Waiting for DTP Waiti…" at bounding box center [642, 266] width 138 height 23
select select "back_for_dtp"
click at [573, 255] on select "Waiting for Artwork Waiting for Diecut Waiting for Mockup Waiting for DTP Waiti…" at bounding box center [642, 266] width 138 height 23
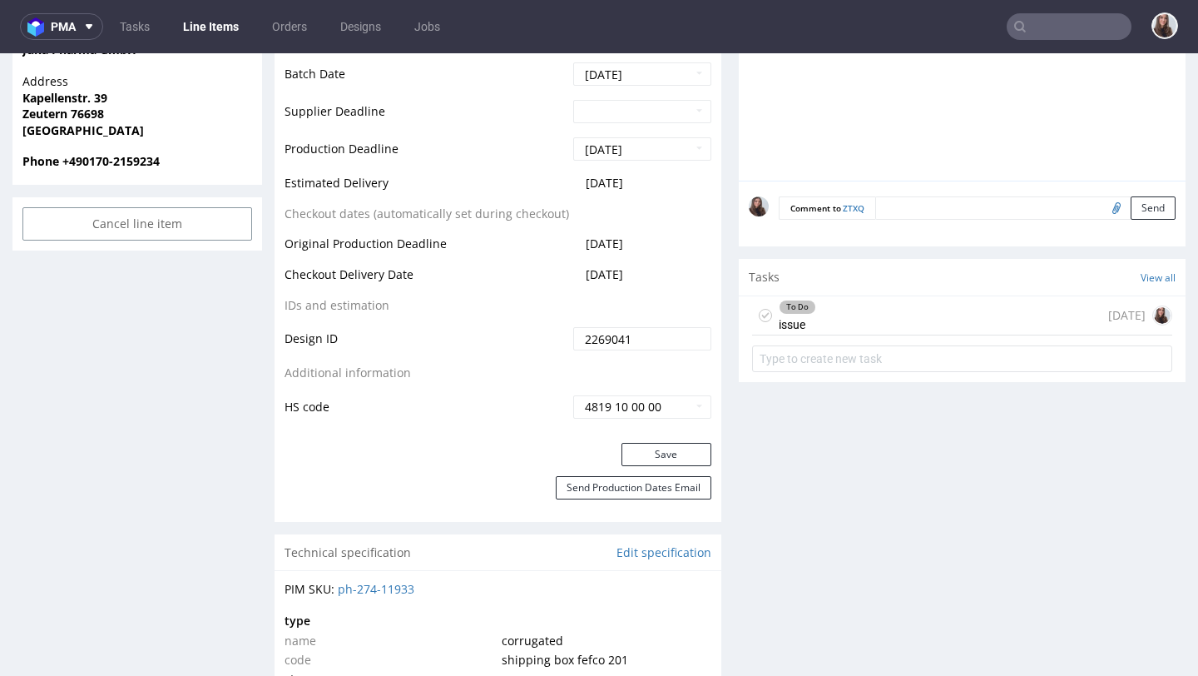
scroll to position [816, 0]
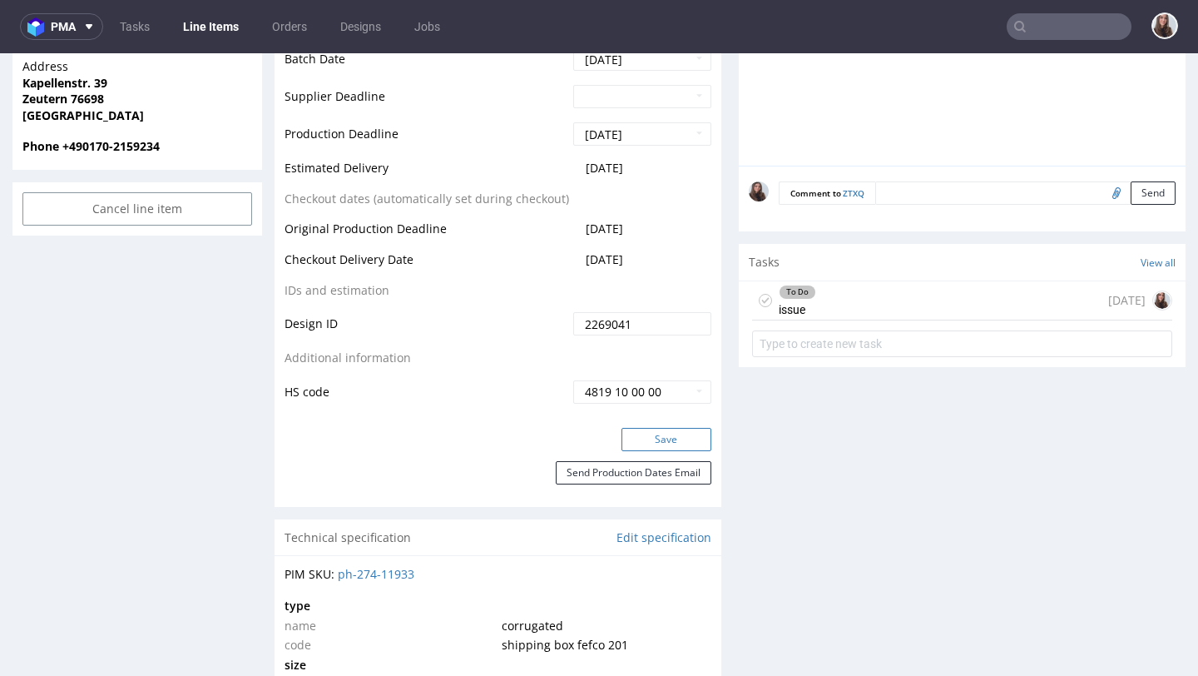
click at [647, 439] on button "Save" at bounding box center [667, 439] width 90 height 23
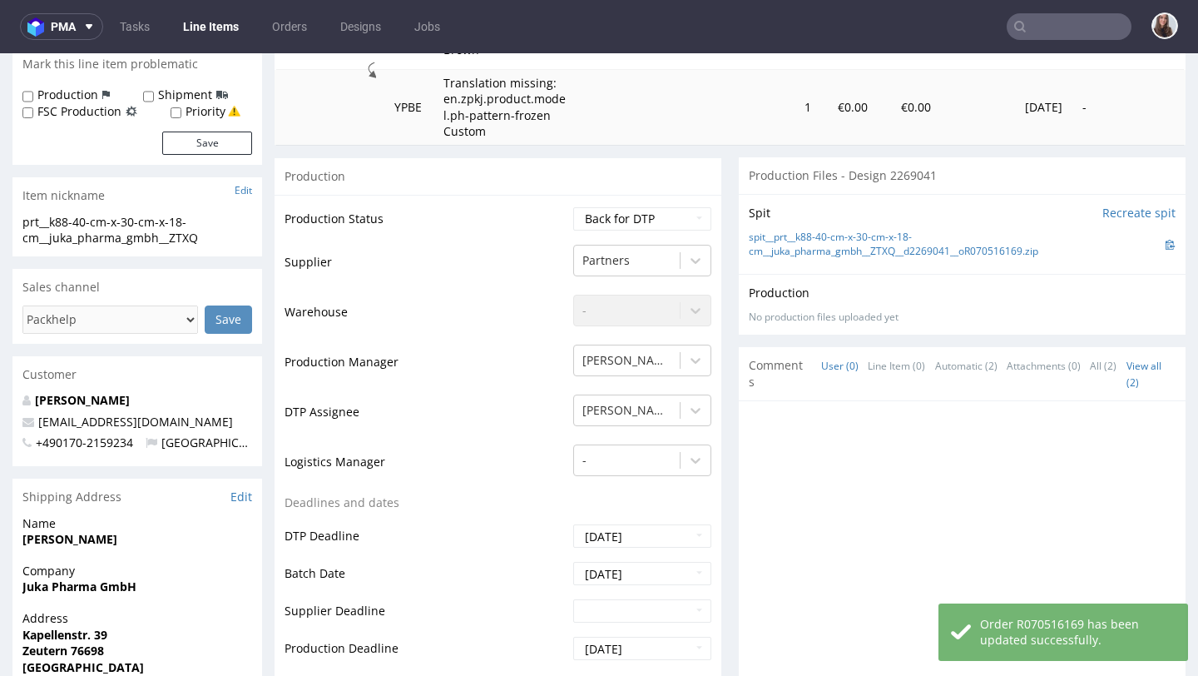
scroll to position [0, 0]
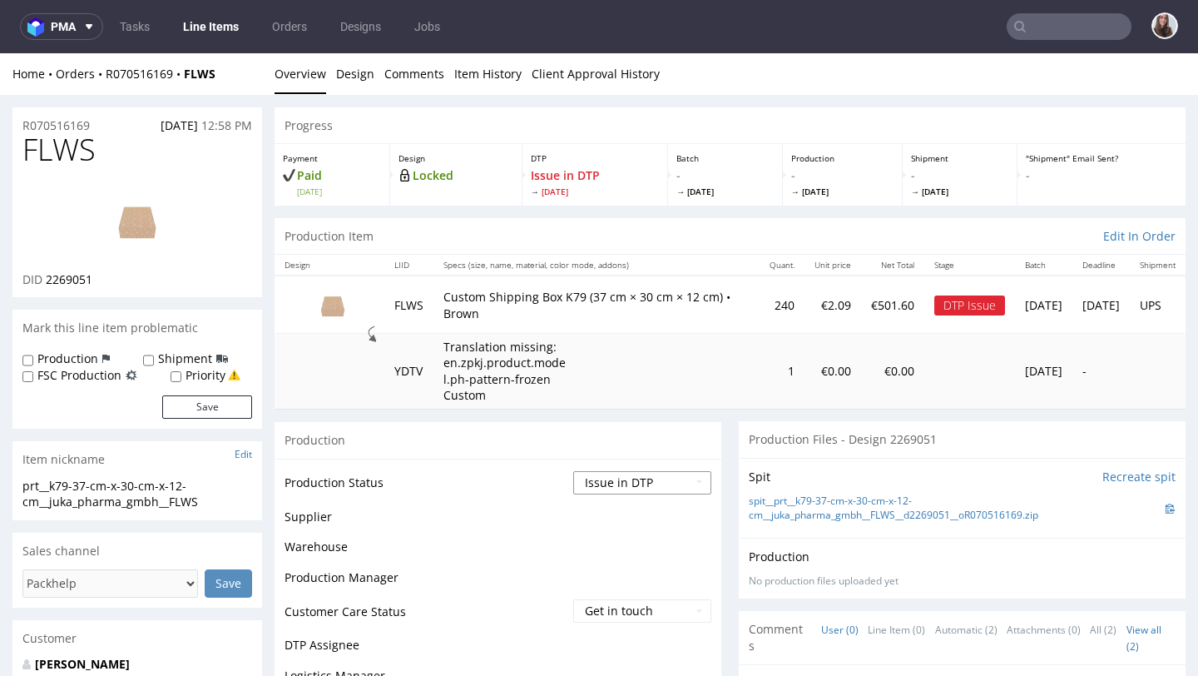
click at [602, 479] on select "Waiting for Artwork Waiting for Diecut Waiting for Mockup Waiting for DTP Waiti…" at bounding box center [642, 482] width 138 height 23
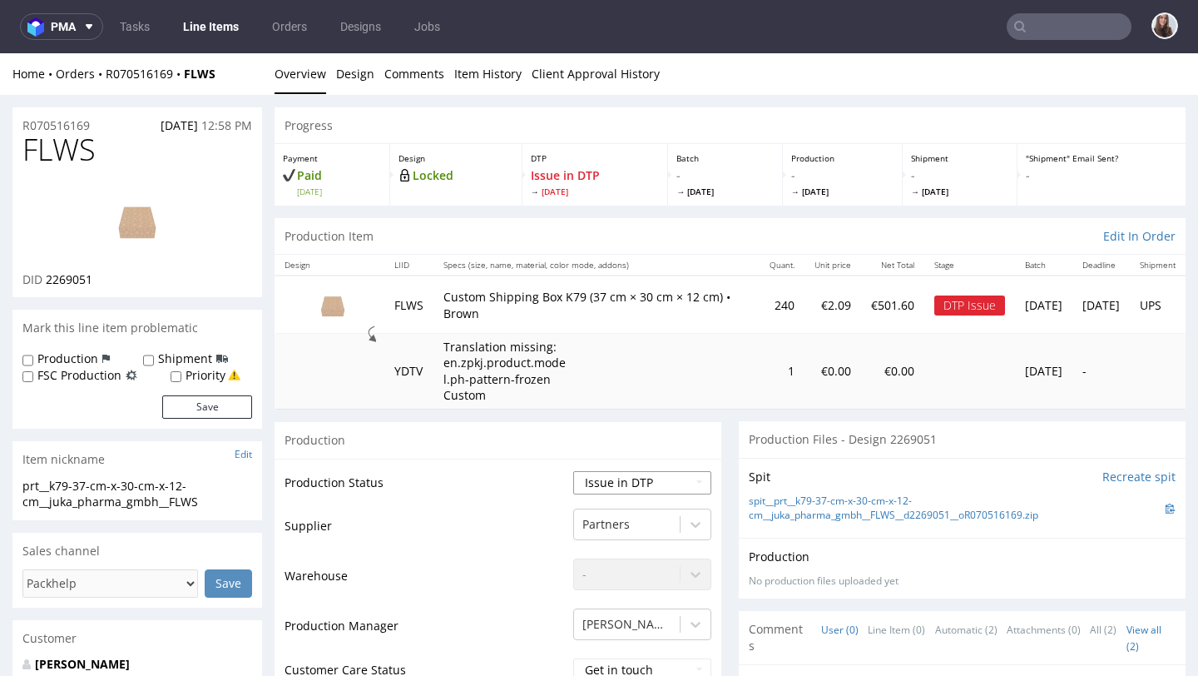
select select "back_for_dtp"
click at [573, 471] on select "Waiting for Artwork Waiting for Diecut Waiting for Mockup Waiting for DTP Waiti…" at bounding box center [642, 482] width 138 height 23
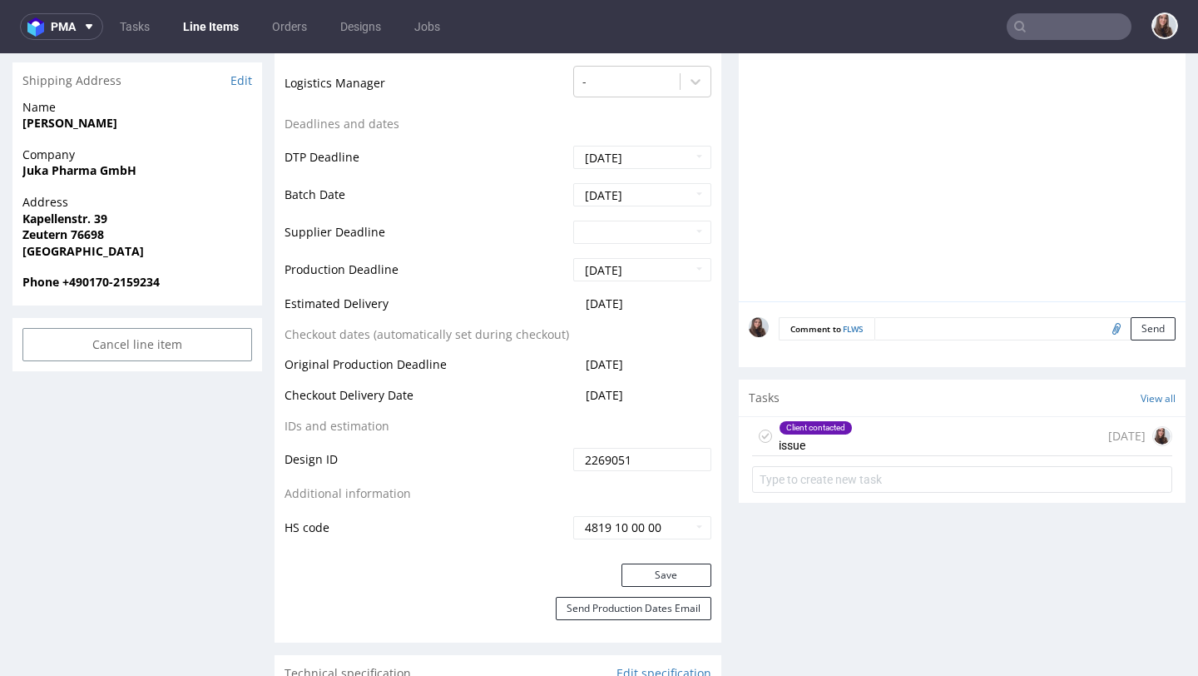
scroll to position [714, 0]
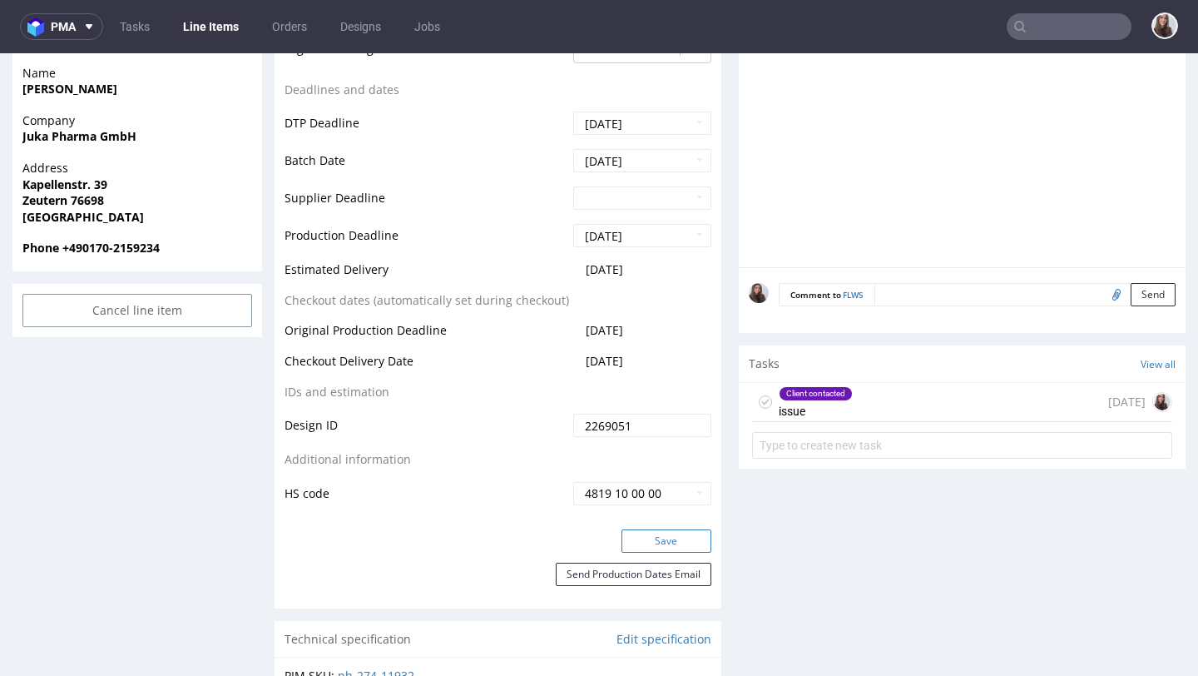
click at [664, 540] on button "Save" at bounding box center [667, 540] width 90 height 23
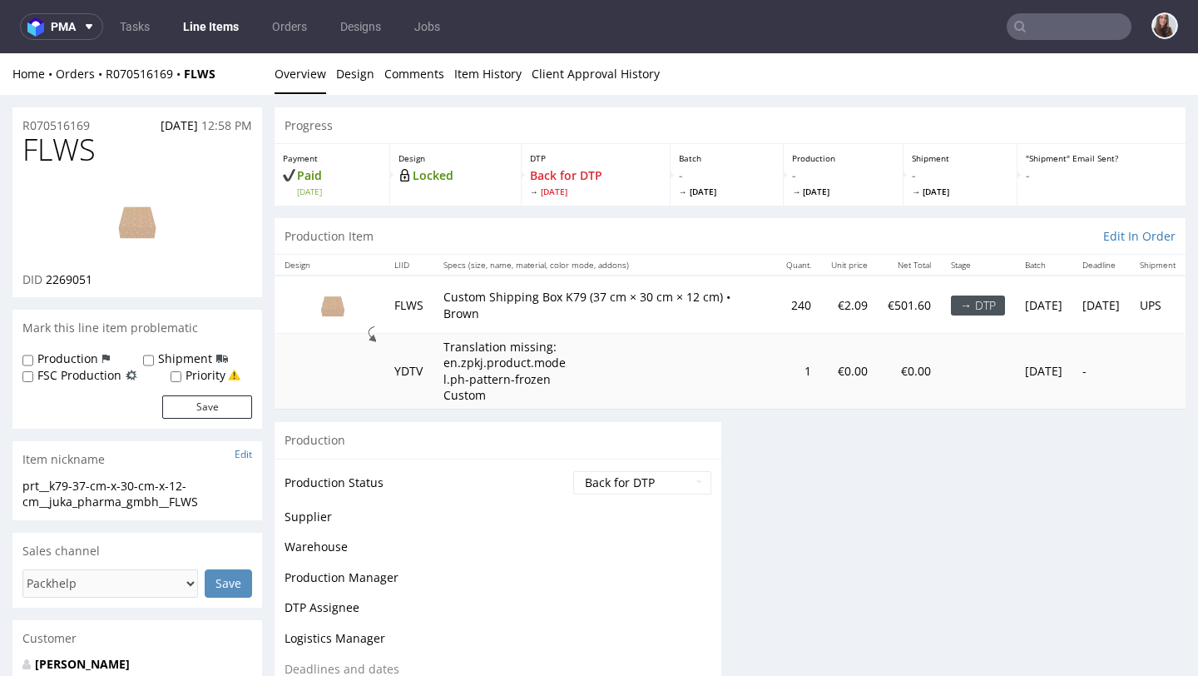
scroll to position [0, 0]
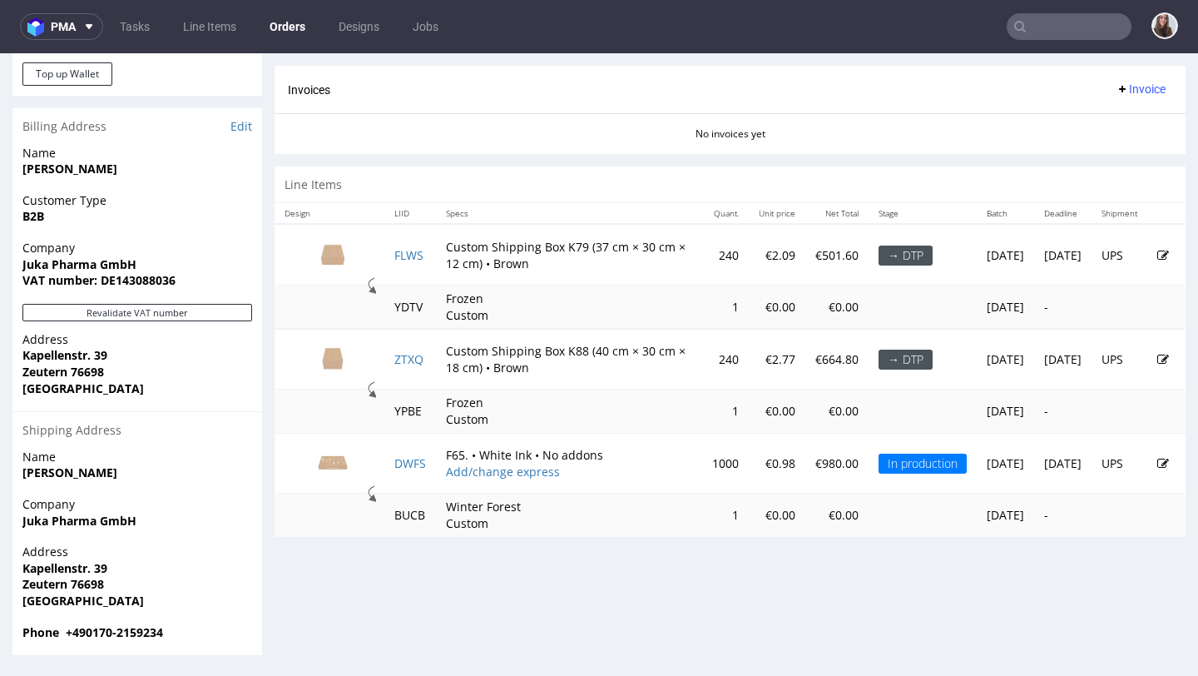
scroll to position [4, 0]
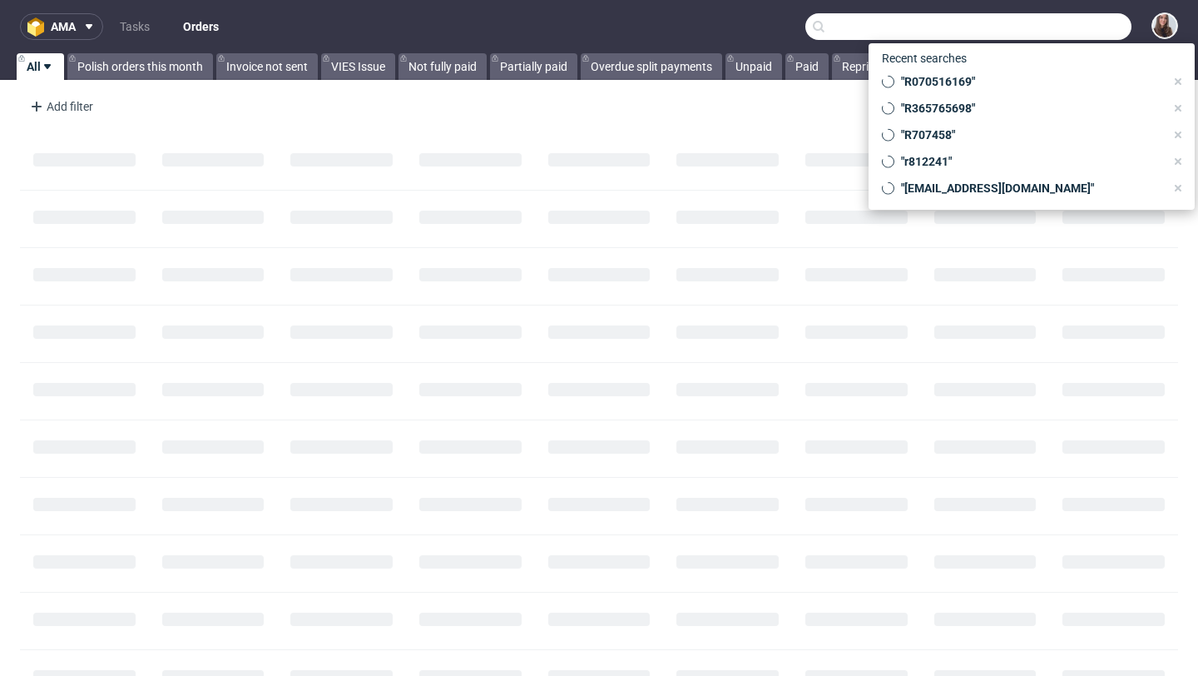
click at [1054, 29] on input "text" at bounding box center [969, 26] width 326 height 27
paste input "284679909"
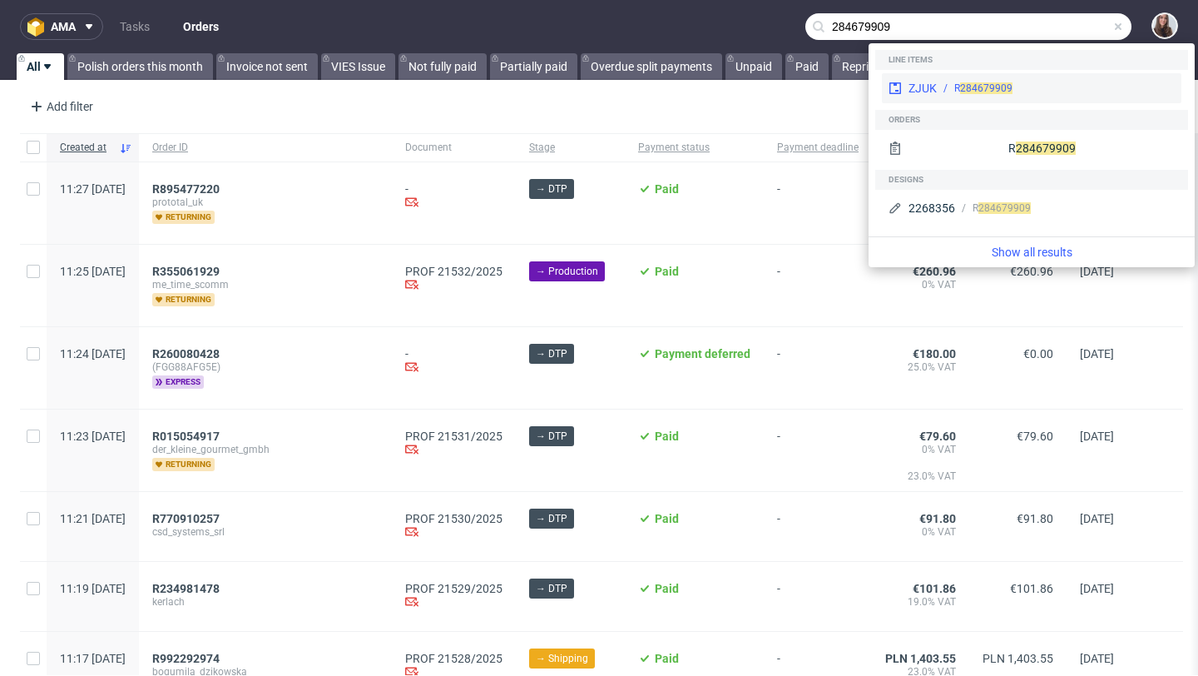
type input "284679909"
click at [960, 82] on span "284679909" at bounding box center [986, 88] width 52 height 12
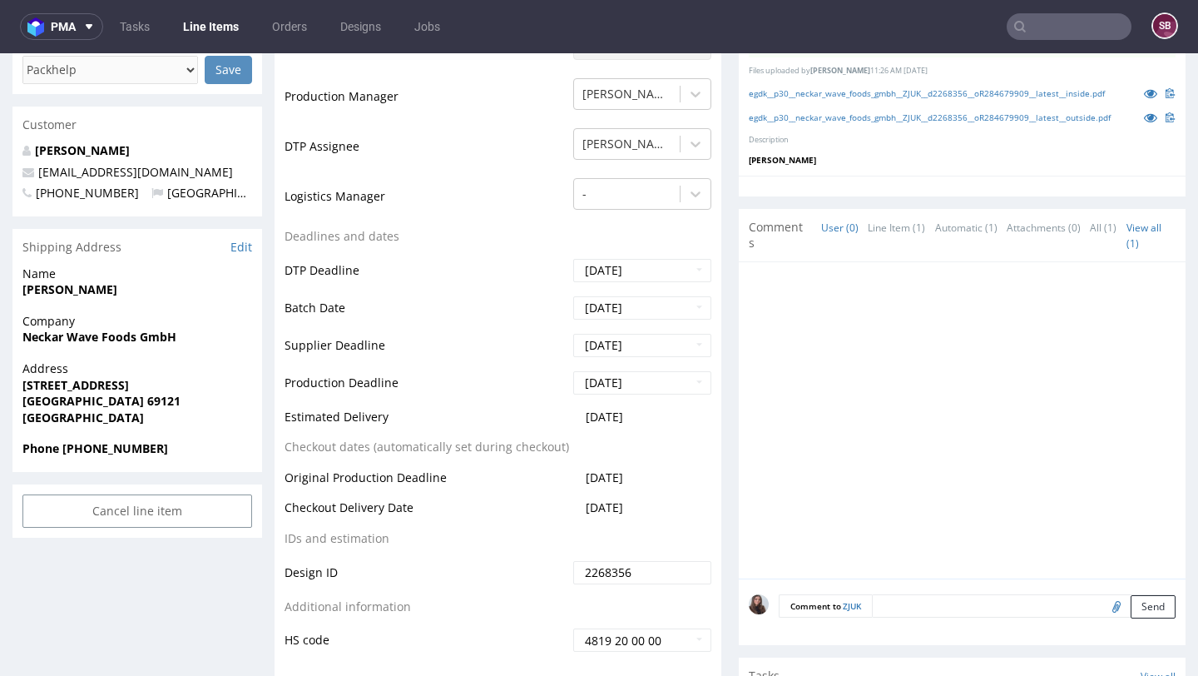
scroll to position [514, 0]
click at [1041, 32] on input "text" at bounding box center [1069, 26] width 125 height 27
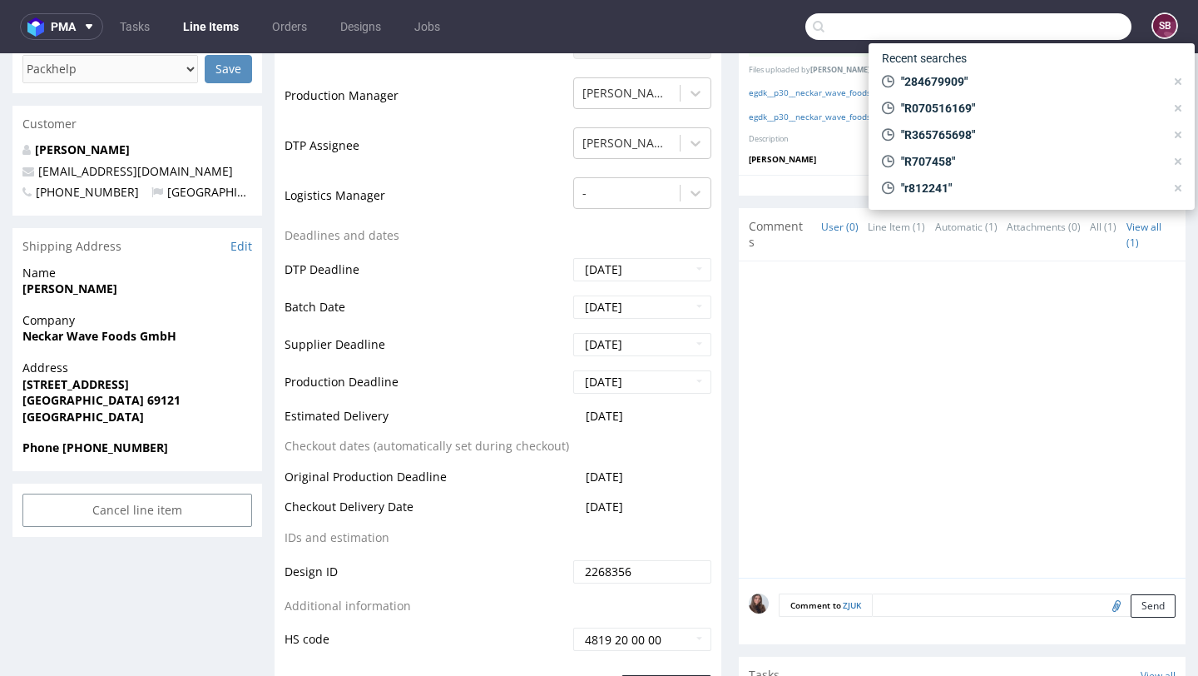
paste input "R165562675"
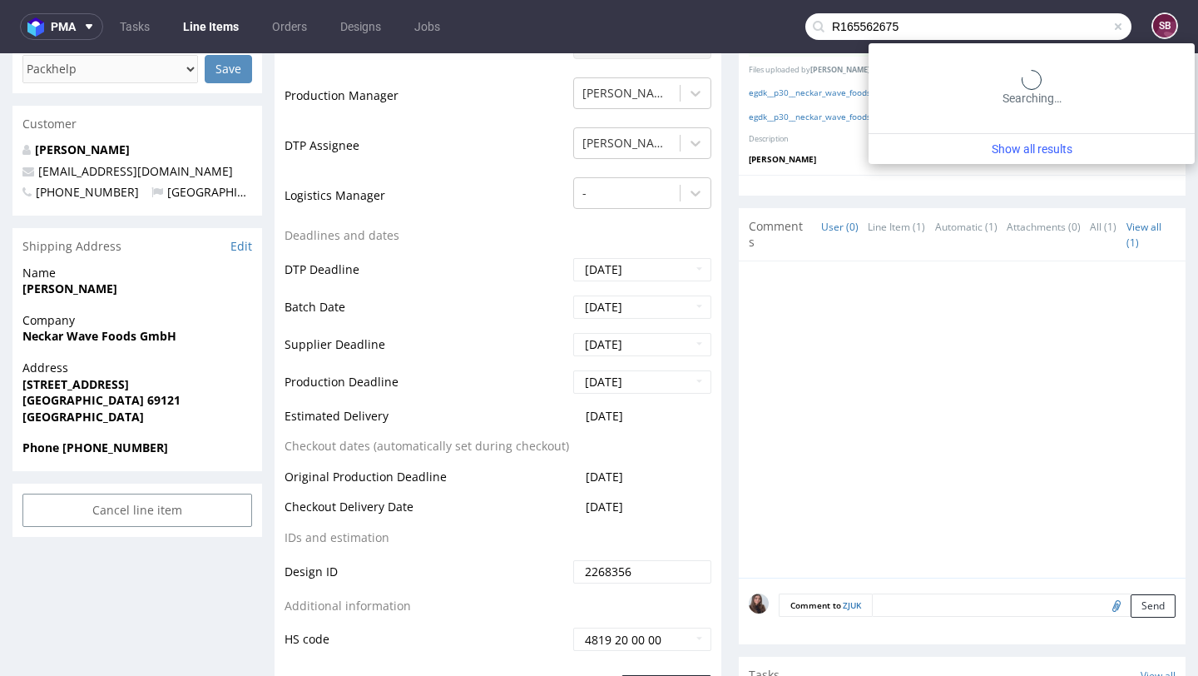
type input "R165562675"
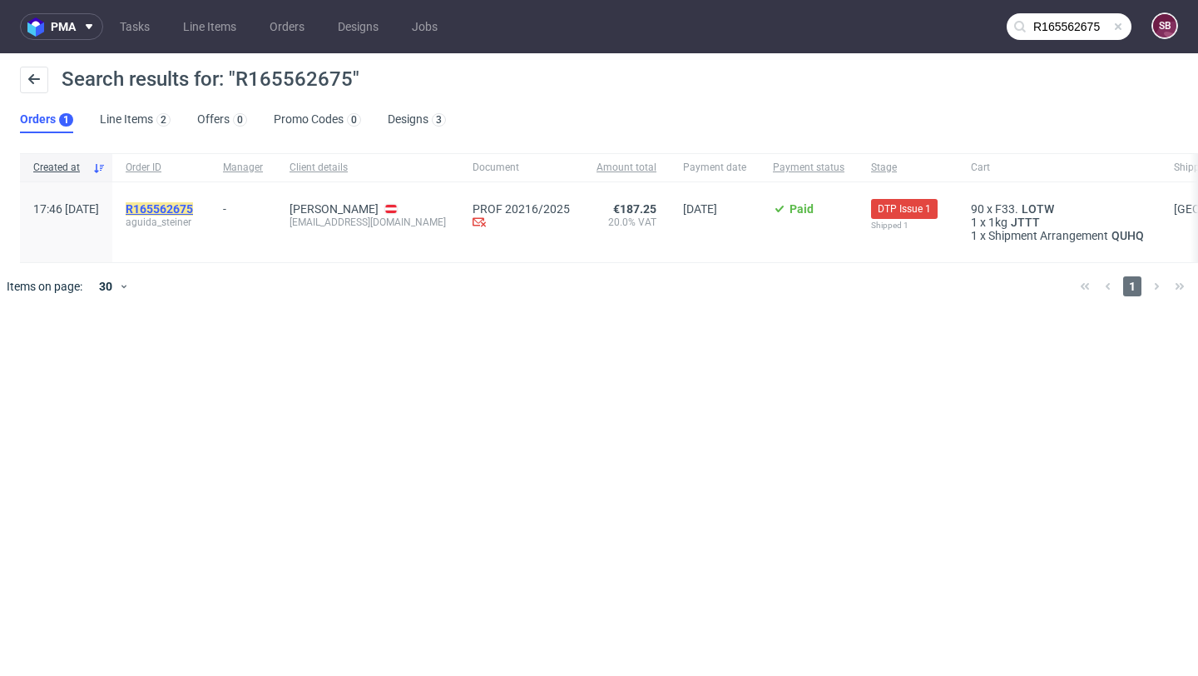
click at [193, 204] on mark "R165562675" at bounding box center [159, 208] width 67 height 13
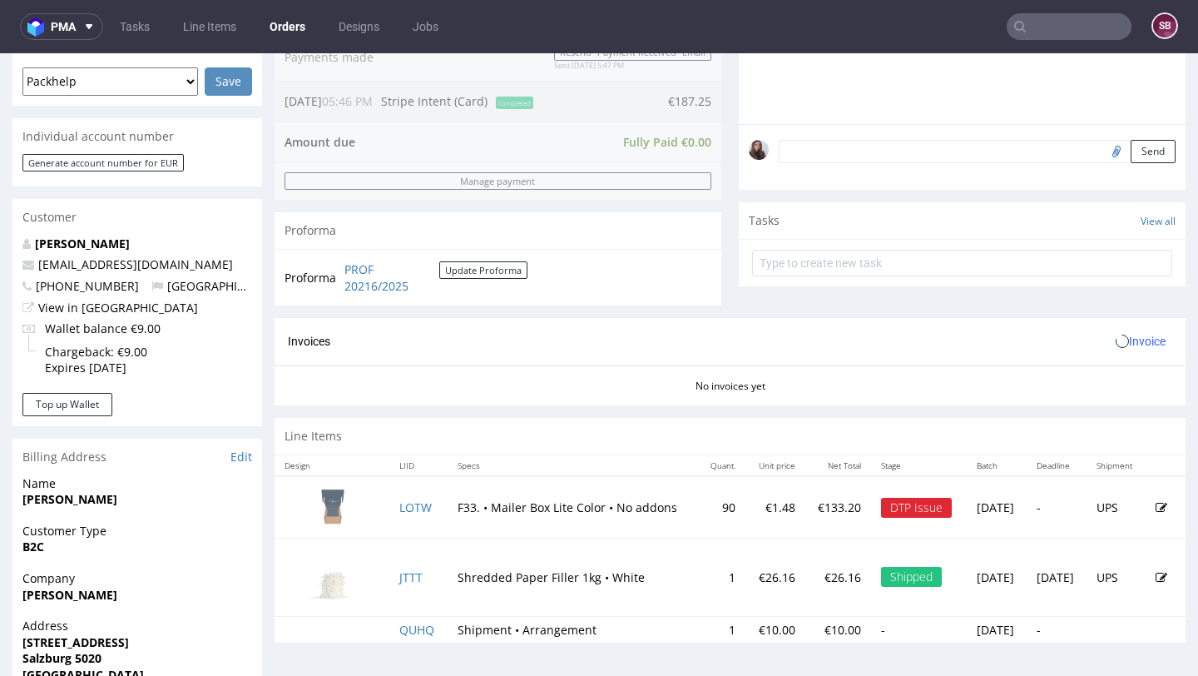
scroll to position [449, 0]
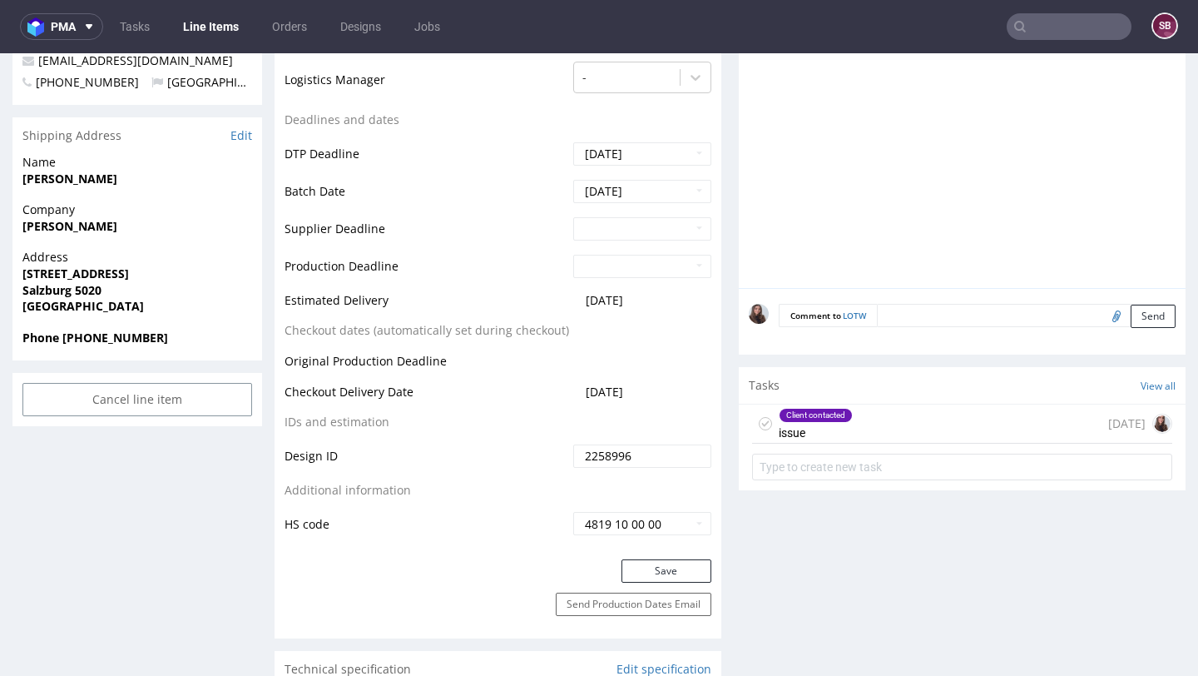
scroll to position [647, 0]
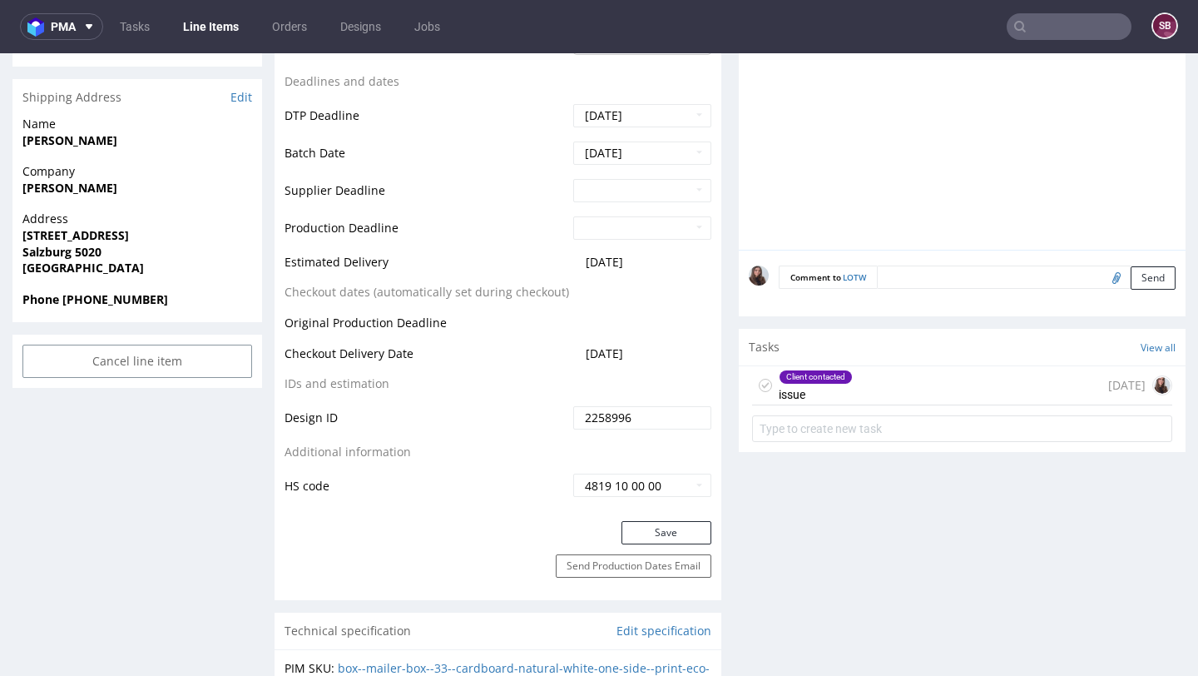
click at [862, 383] on div "Client contacted issue 11 days ago" at bounding box center [962, 385] width 420 height 39
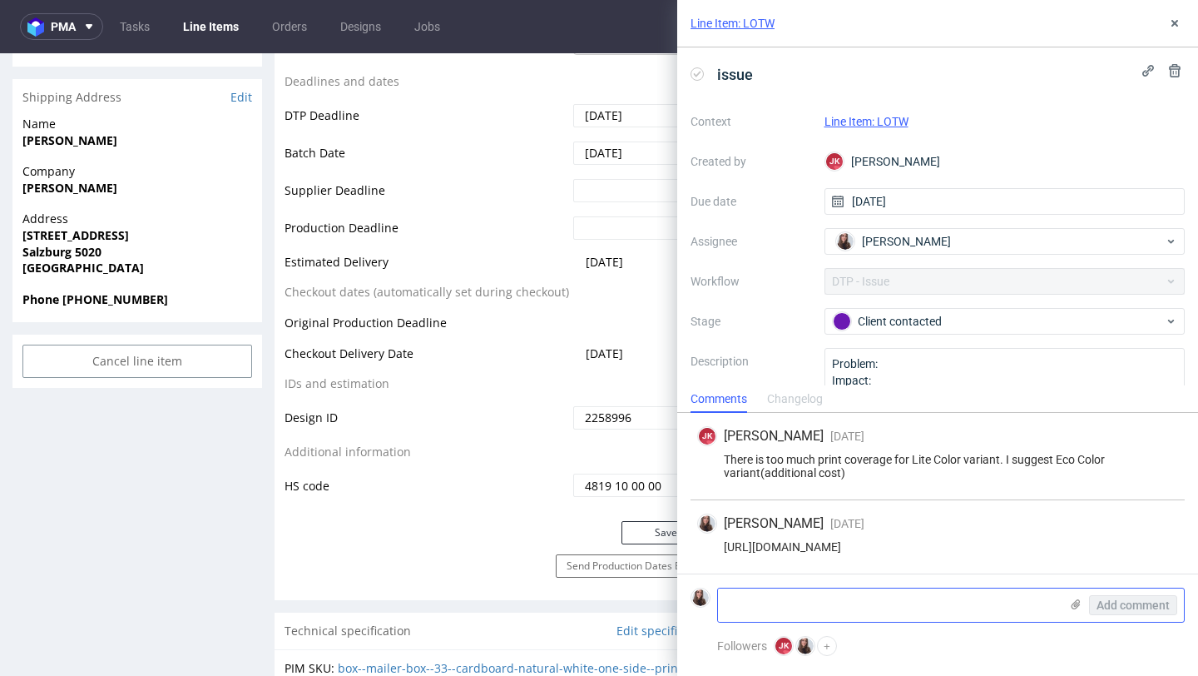
click at [801, 598] on textarea at bounding box center [888, 604] width 341 height 33
paste textarea "https://packhelp.de/editor/design/2271490?source=editor"
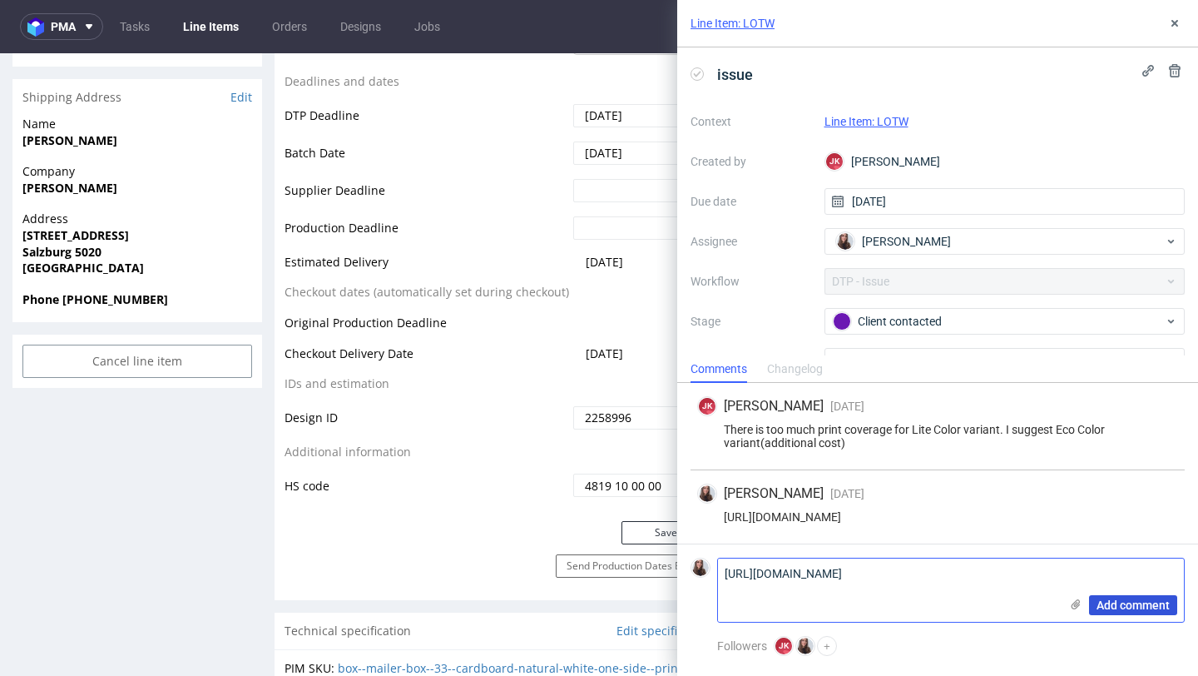
type textarea "https://packhelp.de/editor/design/2271490?source=editor"
click at [1118, 601] on span "Add comment" at bounding box center [1133, 605] width 73 height 12
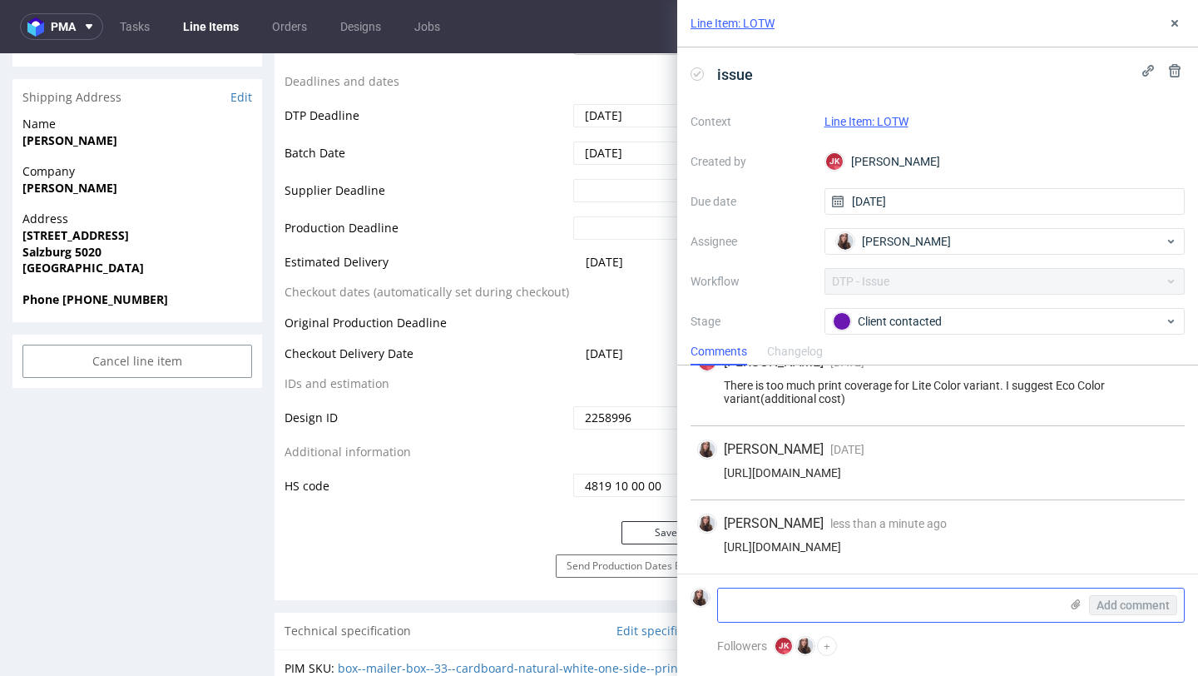
scroll to position [40, 0]
click at [877, 589] on textarea at bounding box center [888, 604] width 341 height 33
type textarea "new design from the client"
click at [1115, 599] on span "Add comment" at bounding box center [1133, 605] width 73 height 12
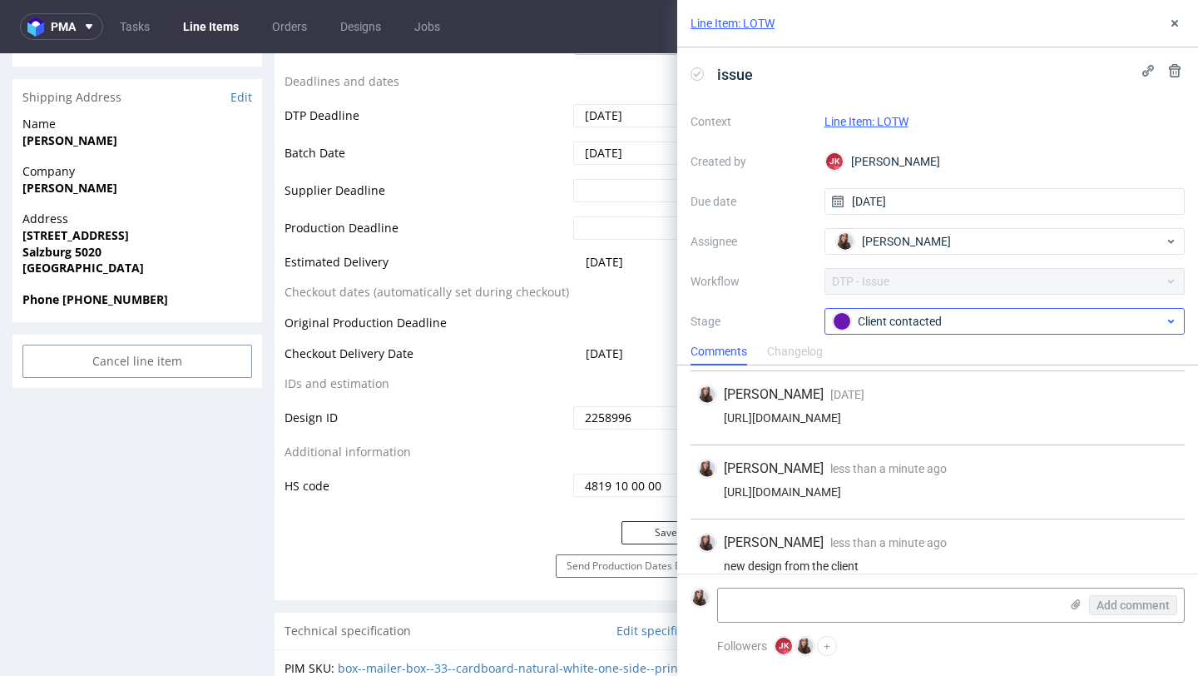
scroll to position [114, 0]
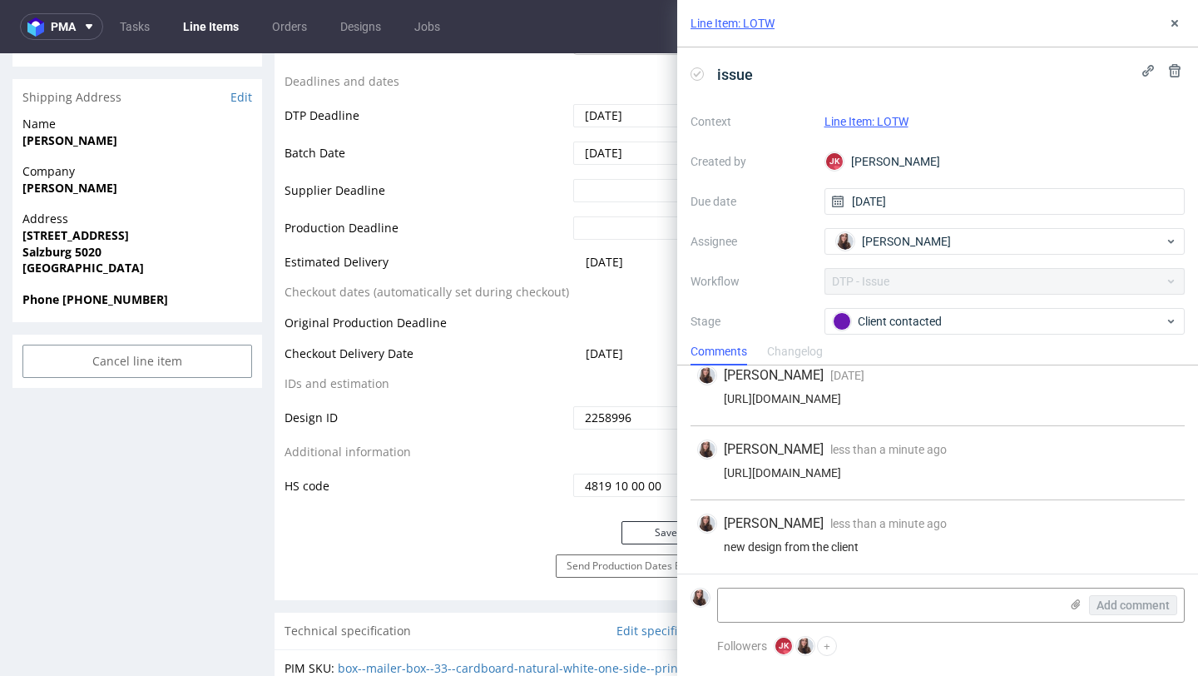
click at [875, 117] on link "Line Item: LOTW" at bounding box center [867, 121] width 84 height 13
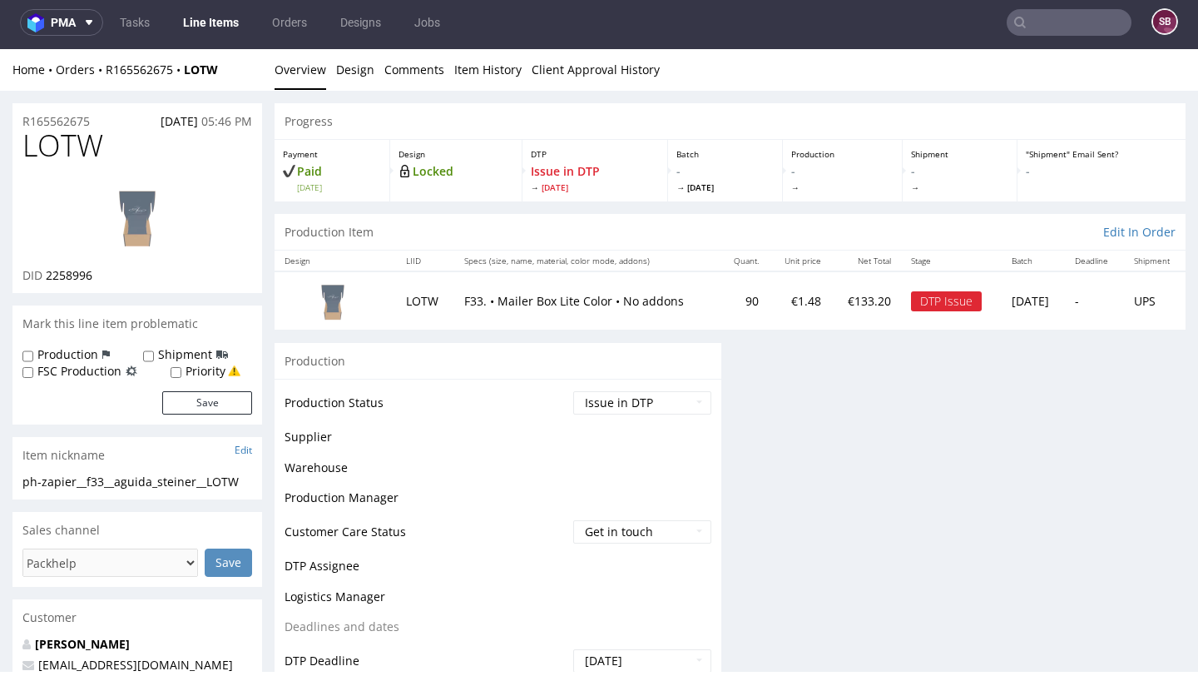
click at [615, 417] on td "Waiting for Artwork Waiting for Diecut Waiting for Mockup Waiting for DTP Waiti…" at bounding box center [640, 407] width 142 height 37
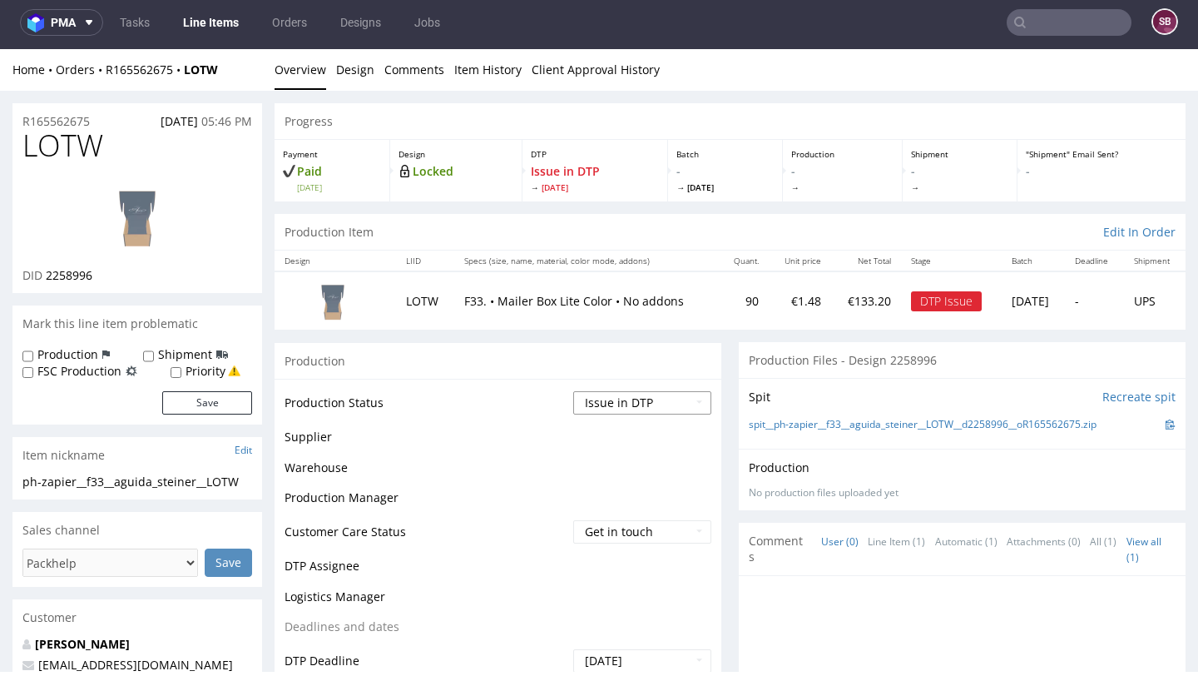
click at [602, 408] on select "Waiting for Artwork Waiting for Diecut Waiting for Mockup Waiting for DTP Waiti…" at bounding box center [642, 402] width 138 height 23
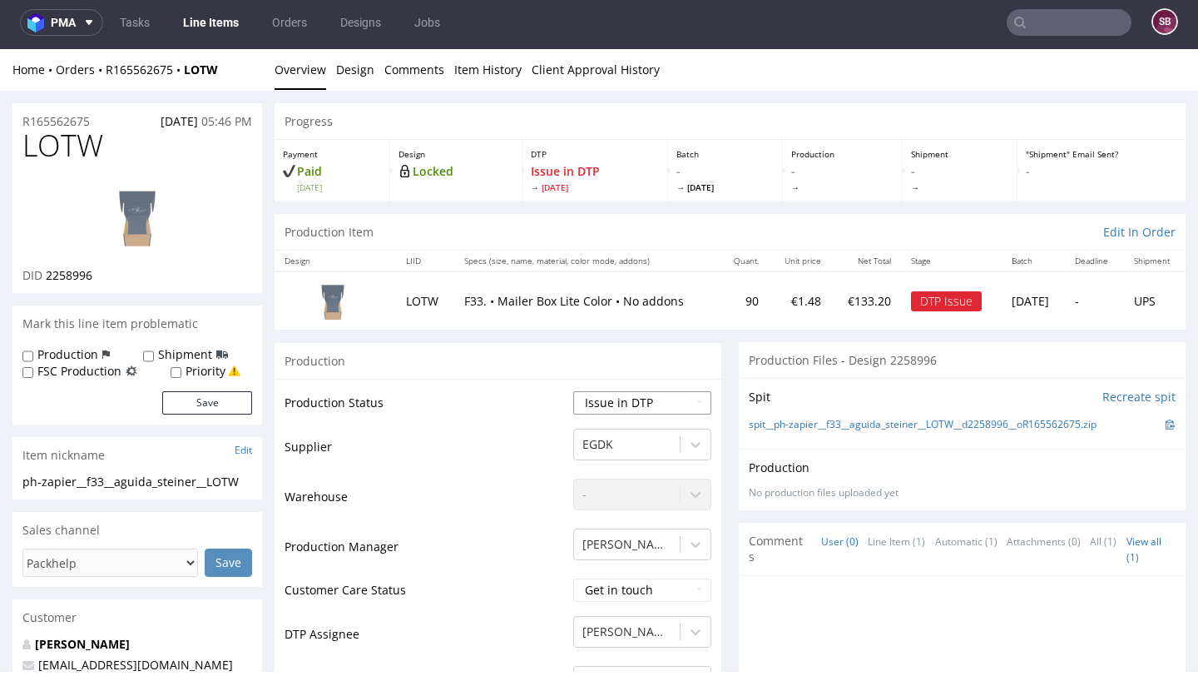
select select "back_for_dtp"
click at [573, 391] on select "Waiting for Artwork Waiting for Diecut Waiting for Mockup Waiting for DTP Waiti…" at bounding box center [642, 402] width 138 height 23
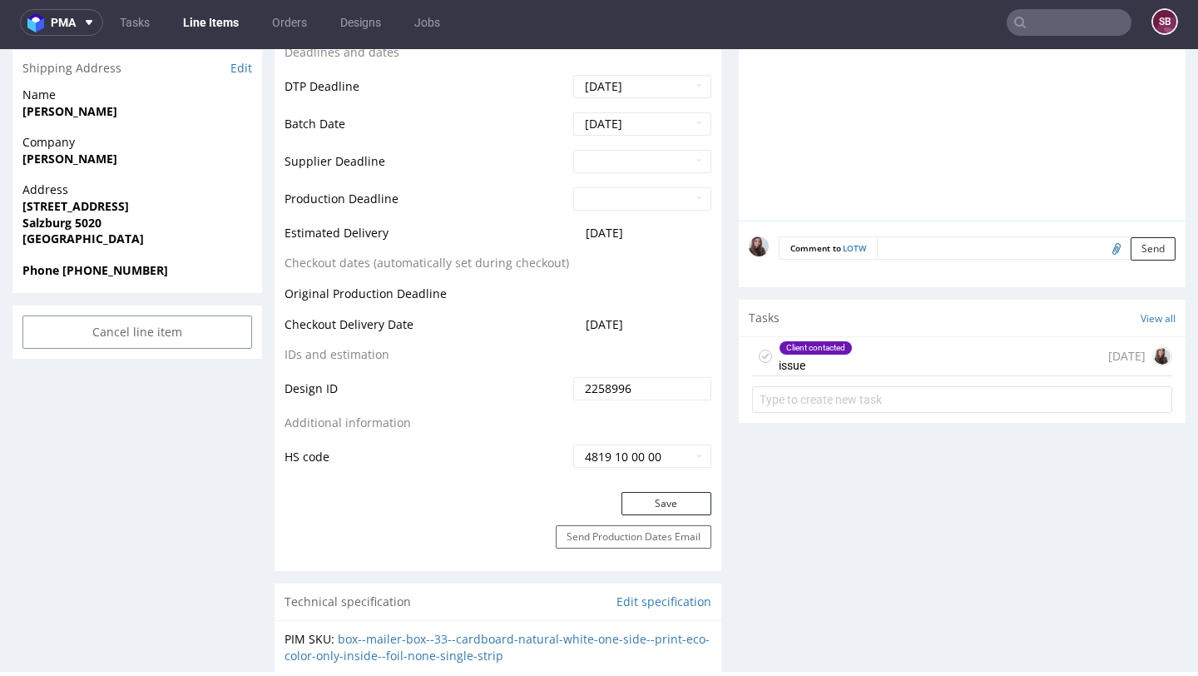
scroll to position [682, 0]
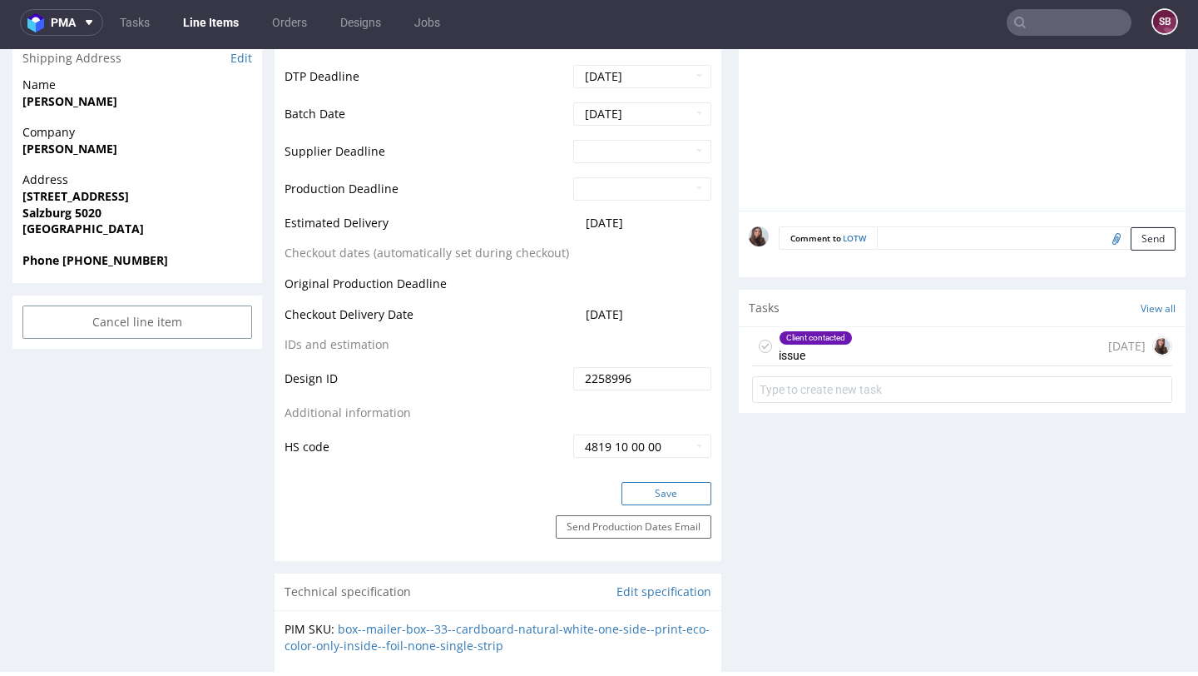
click at [652, 502] on button "Save" at bounding box center [667, 493] width 90 height 23
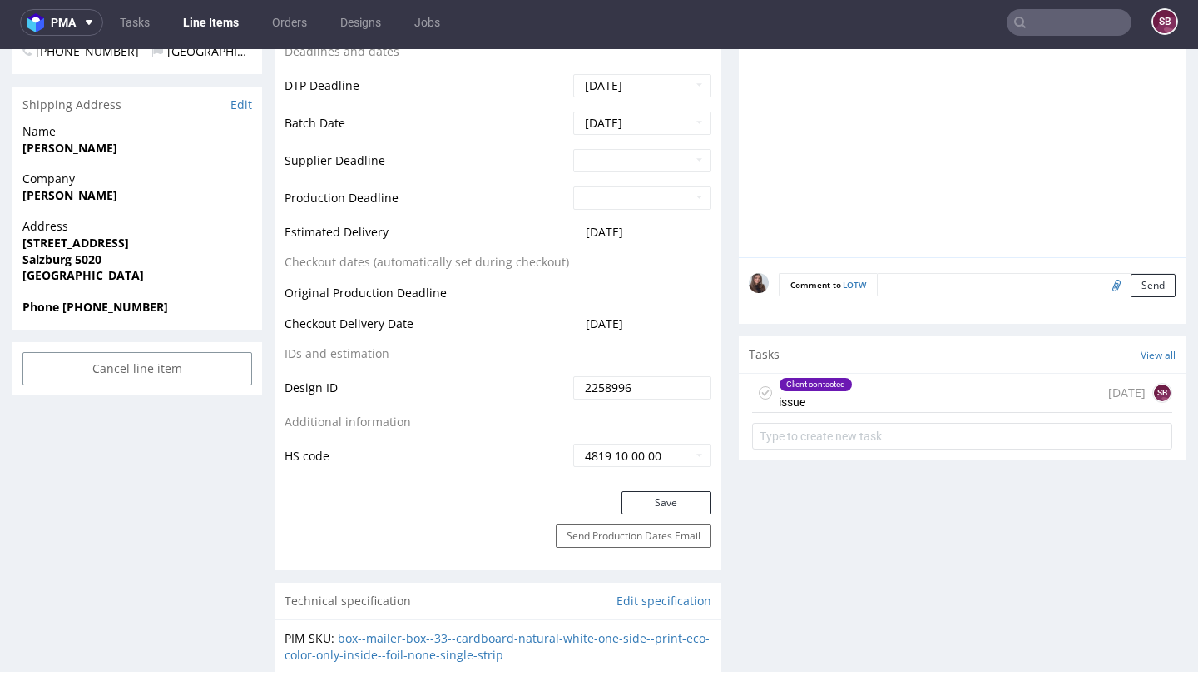
scroll to position [634, 0]
click at [903, 385] on div "Client contacted issue 11 days ago SB" at bounding box center [962, 393] width 420 height 39
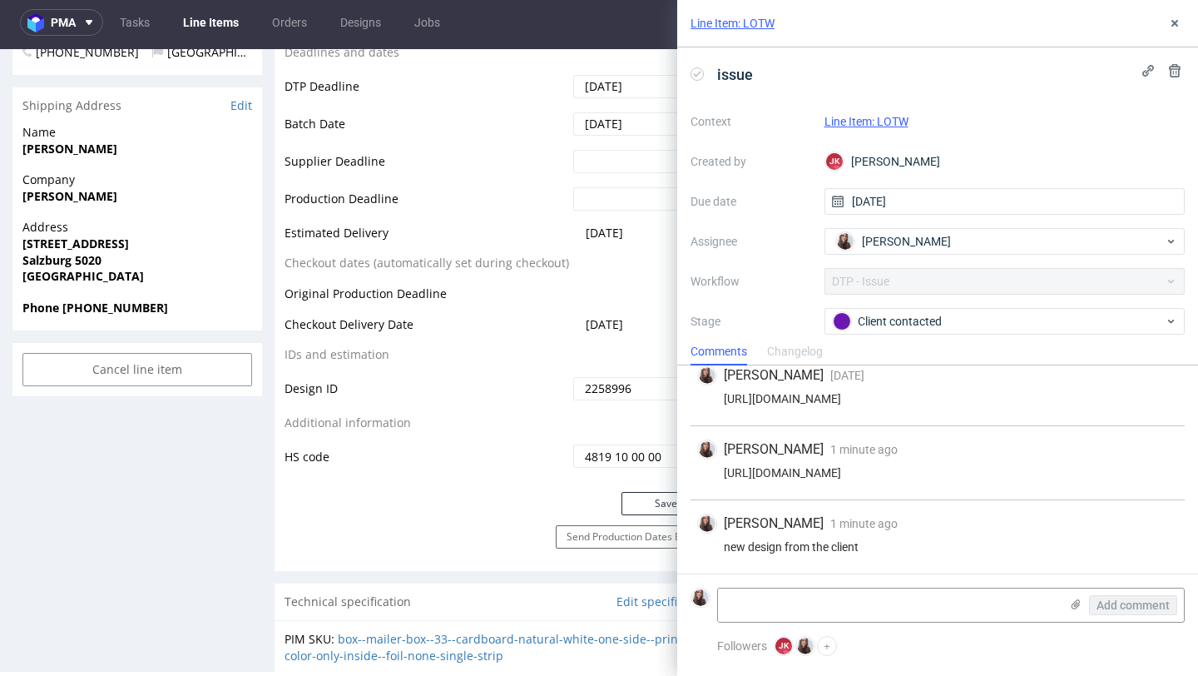
scroll to position [114, 0]
click at [817, 597] on textarea at bounding box center [888, 604] width 341 height 33
type textarea "s"
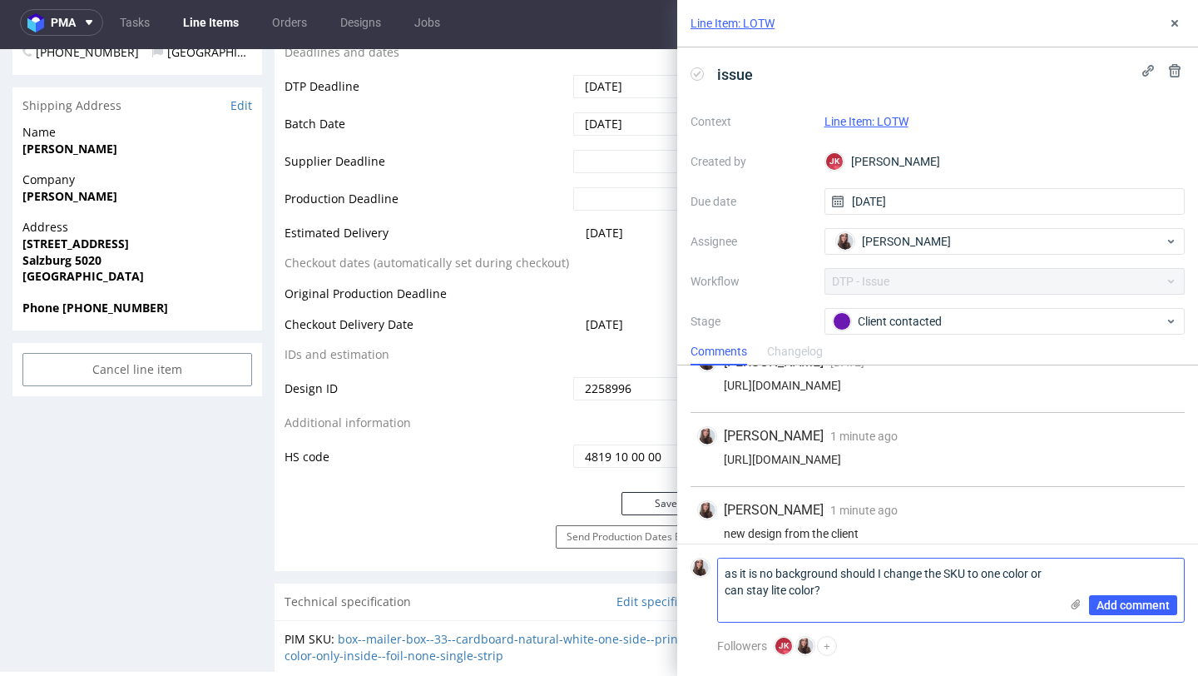
scroll to position [0, 0]
type textarea "as it is no background should I change the SKU to one color or can stay lite co…"
click at [1143, 606] on span "Add comment" at bounding box center [1133, 605] width 73 height 12
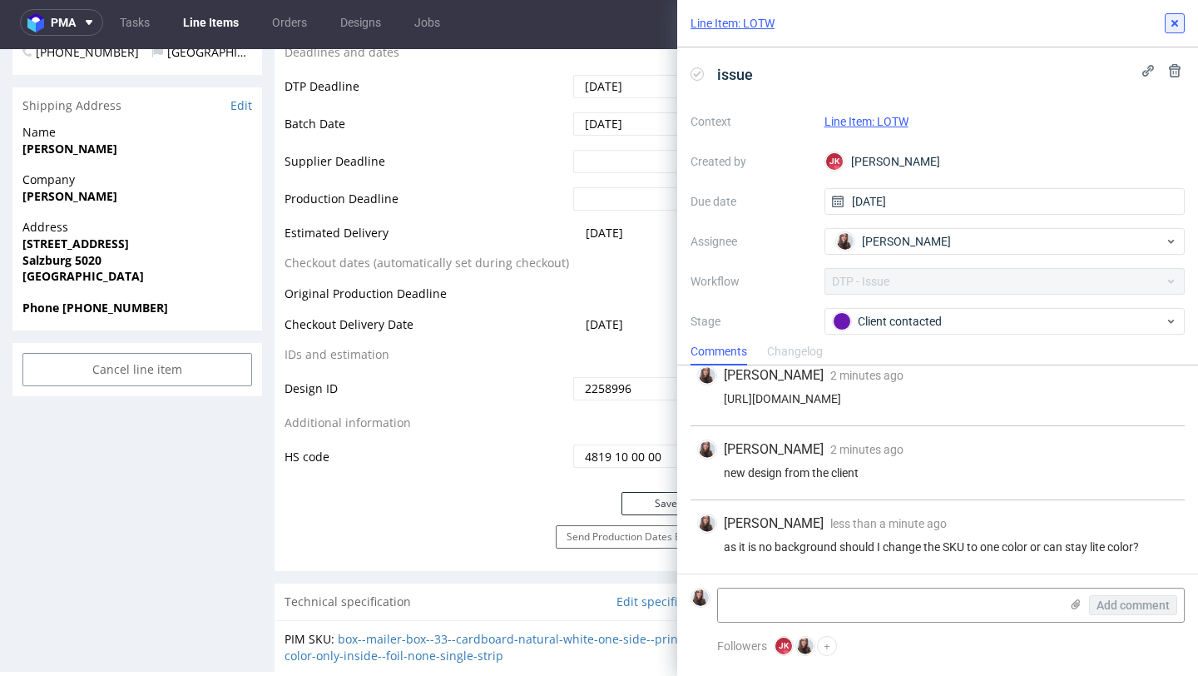
click at [1171, 26] on icon at bounding box center [1174, 23] width 13 height 13
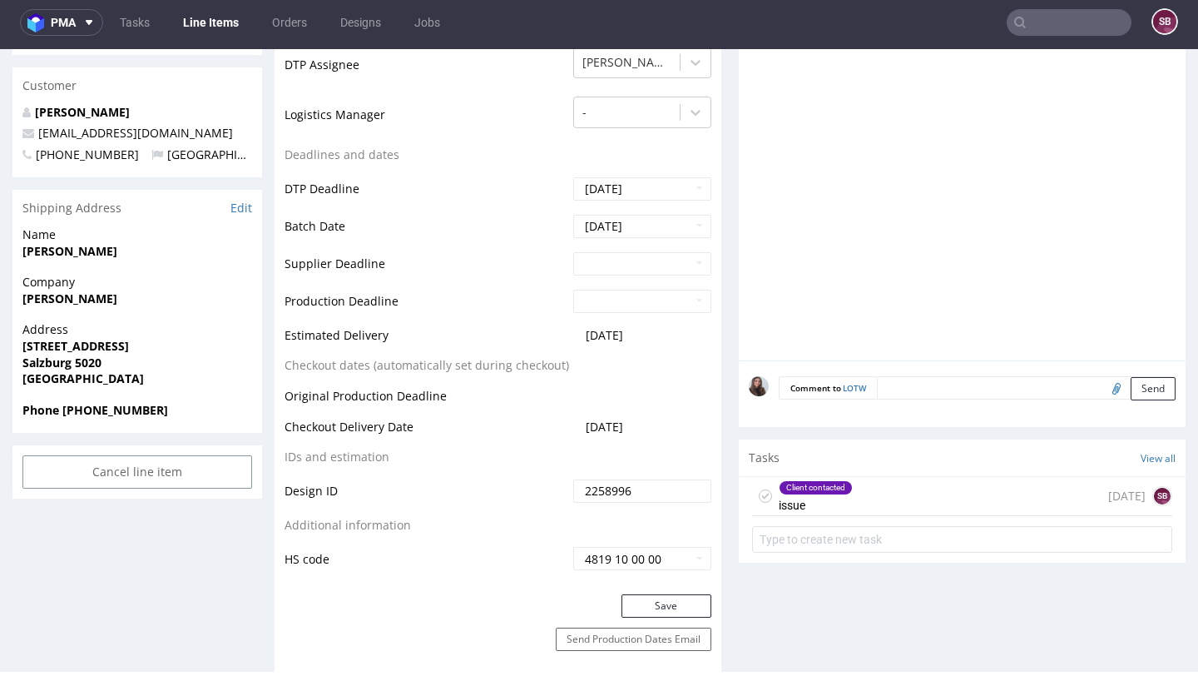
scroll to position [510, 0]
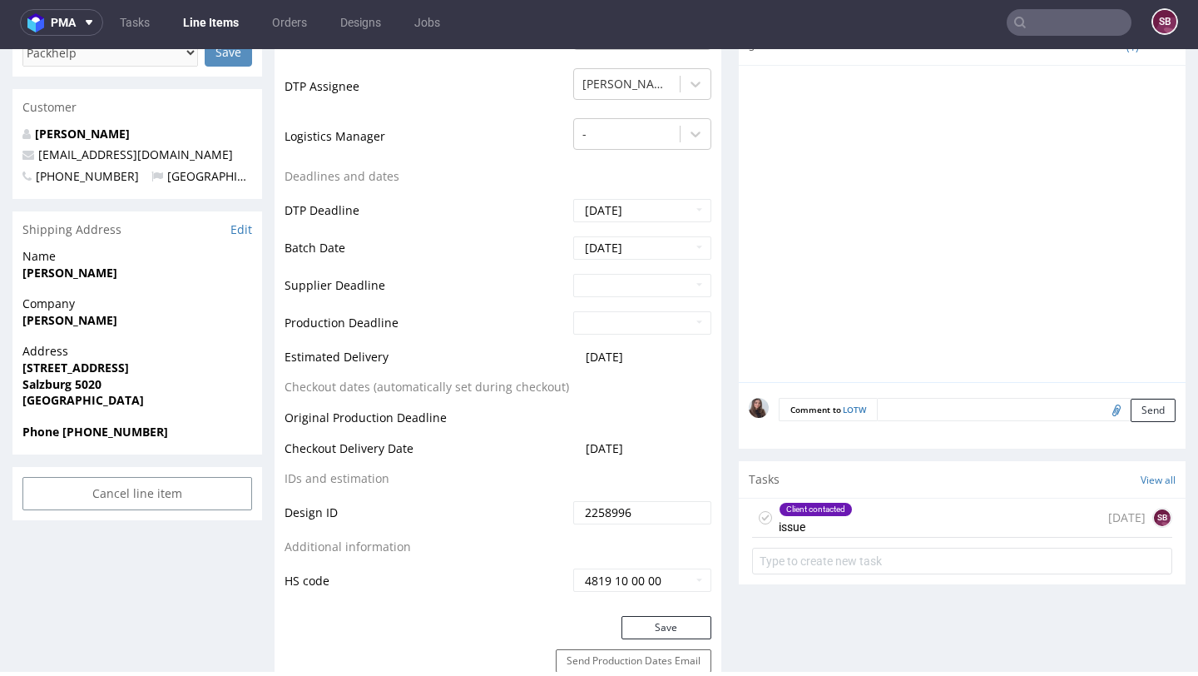
drag, startPoint x: 657, startPoint y: 355, endPoint x: 567, endPoint y: 360, distance: 90.8
click at [569, 360] on td "2025-09-26" at bounding box center [640, 362] width 142 height 31
copy span "2025-09-26"
click at [835, 503] on div "Client contacted" at bounding box center [816, 509] width 72 height 13
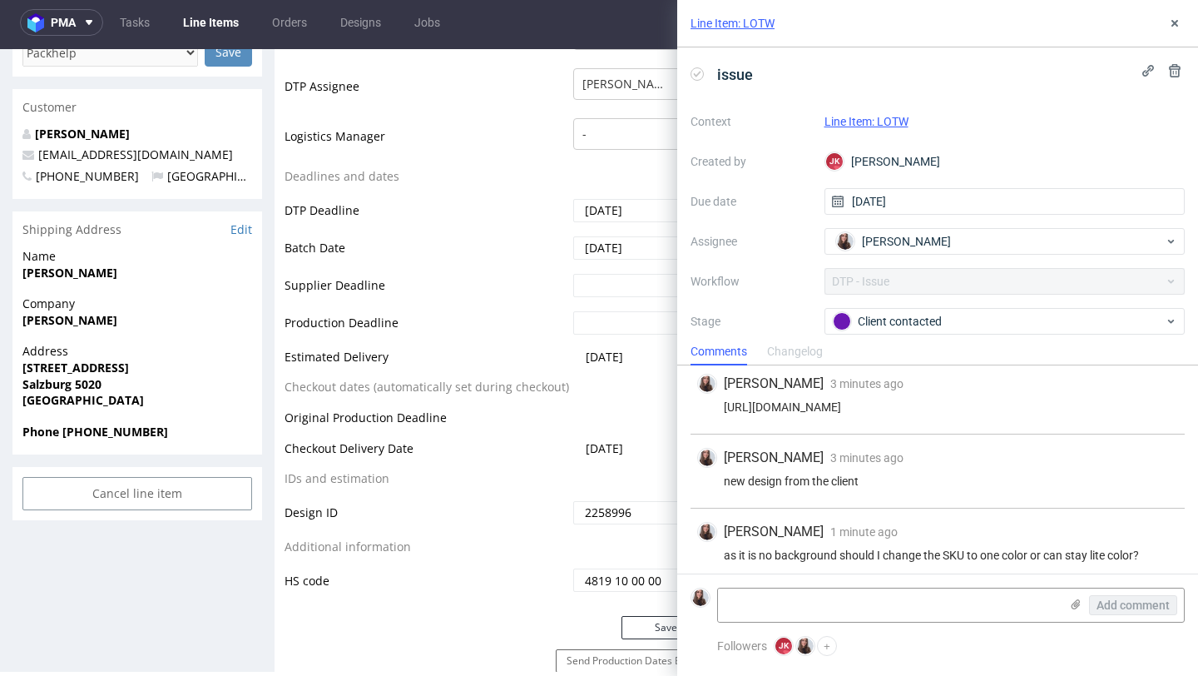
scroll to position [159, 0]
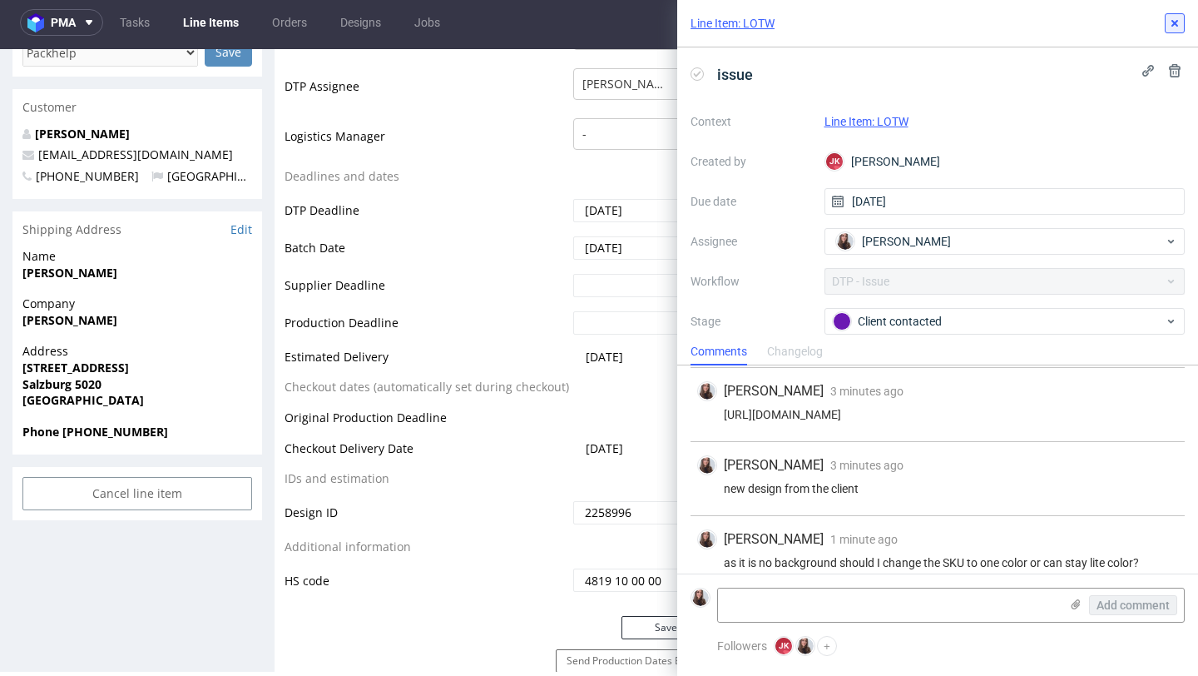
click at [1175, 24] on use at bounding box center [1175, 23] width 7 height 7
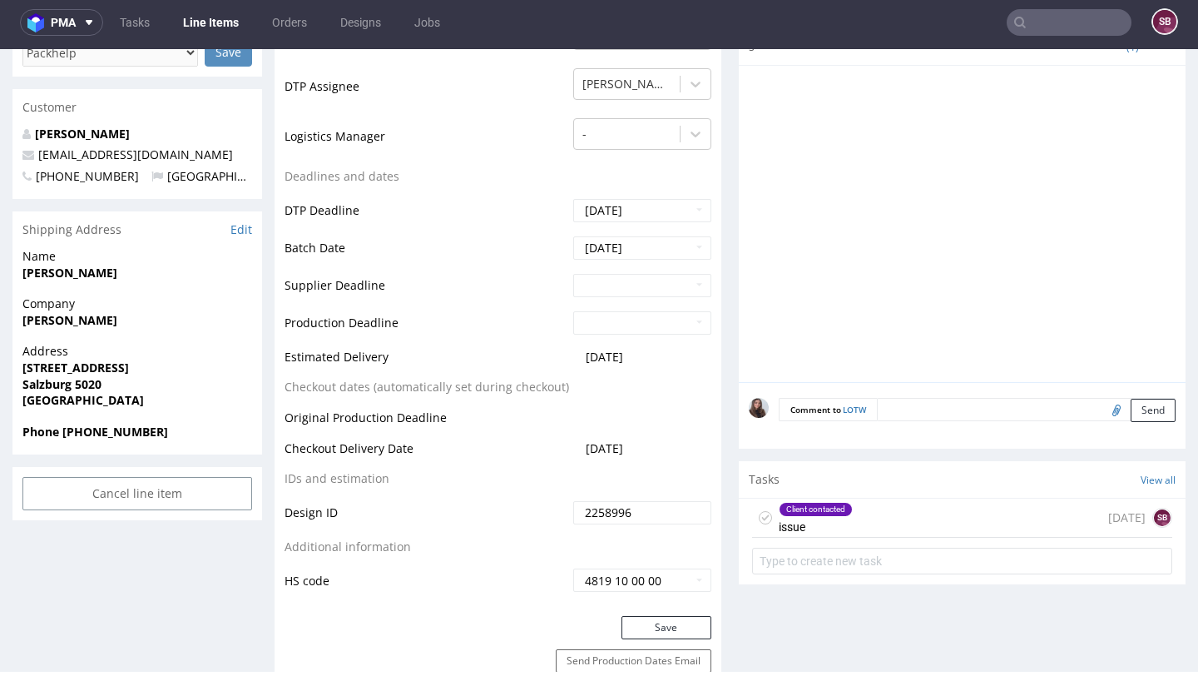
click at [1040, 27] on input "text" at bounding box center [1069, 22] width 125 height 27
paste input "R932942808"
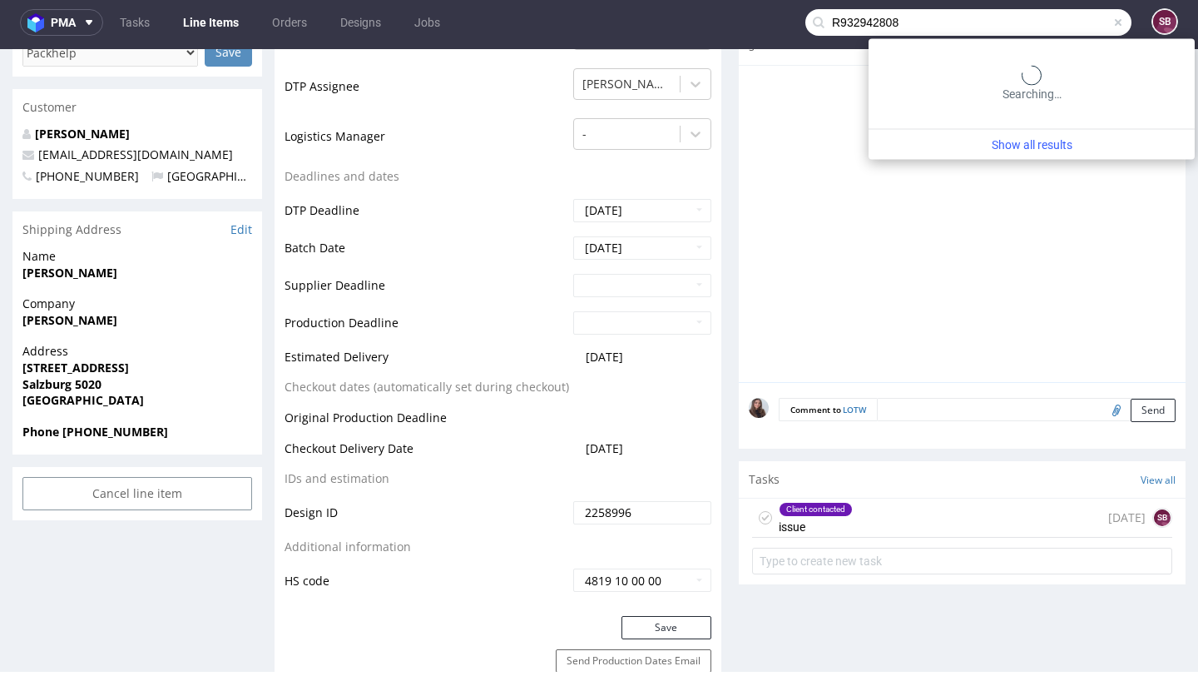
type input "R932942808"
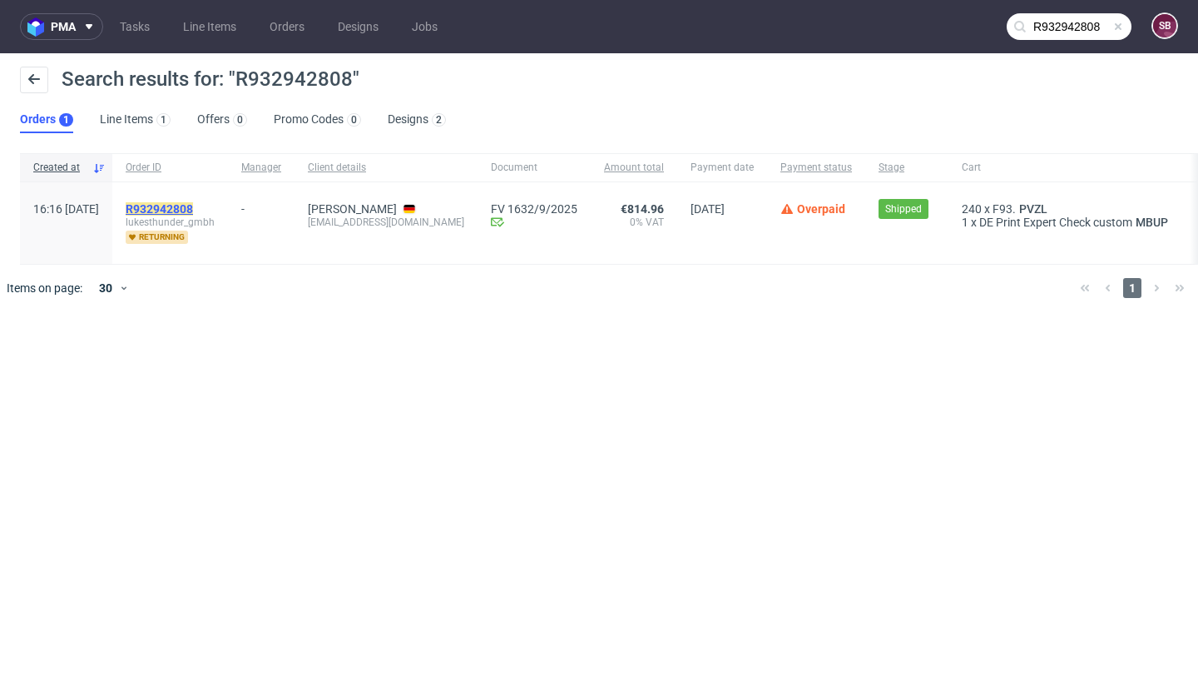
click at [193, 209] on mark "R932942808" at bounding box center [159, 208] width 67 height 13
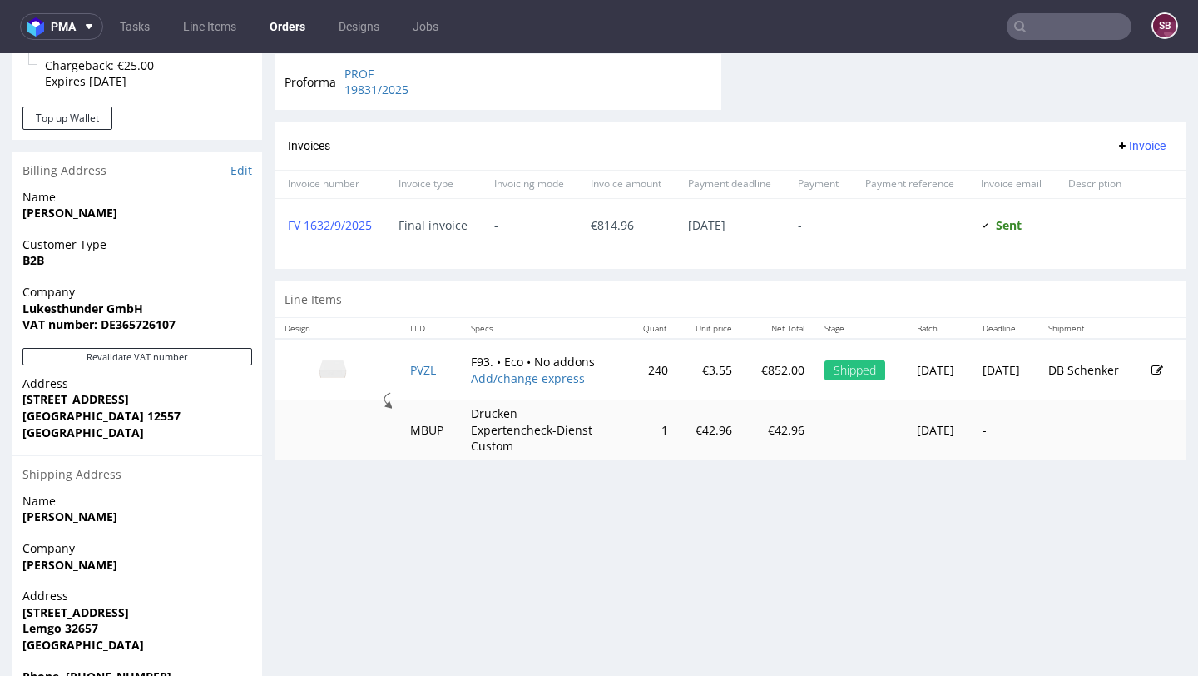
scroll to position [735, 0]
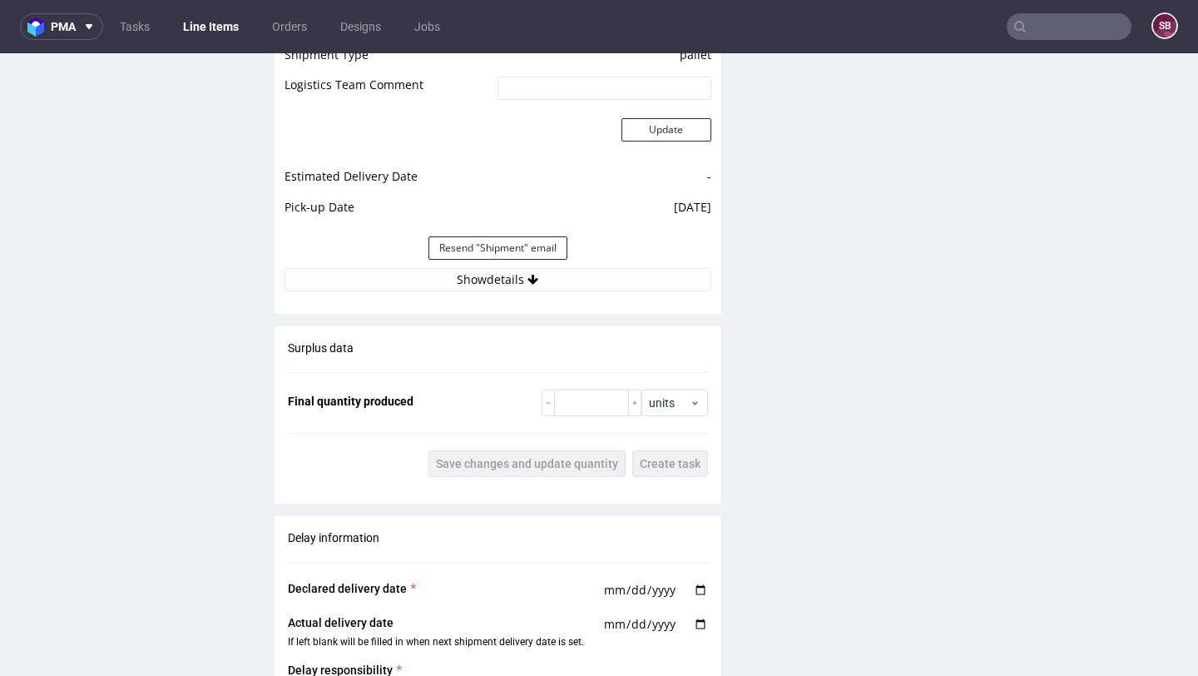
scroll to position [1909, 0]
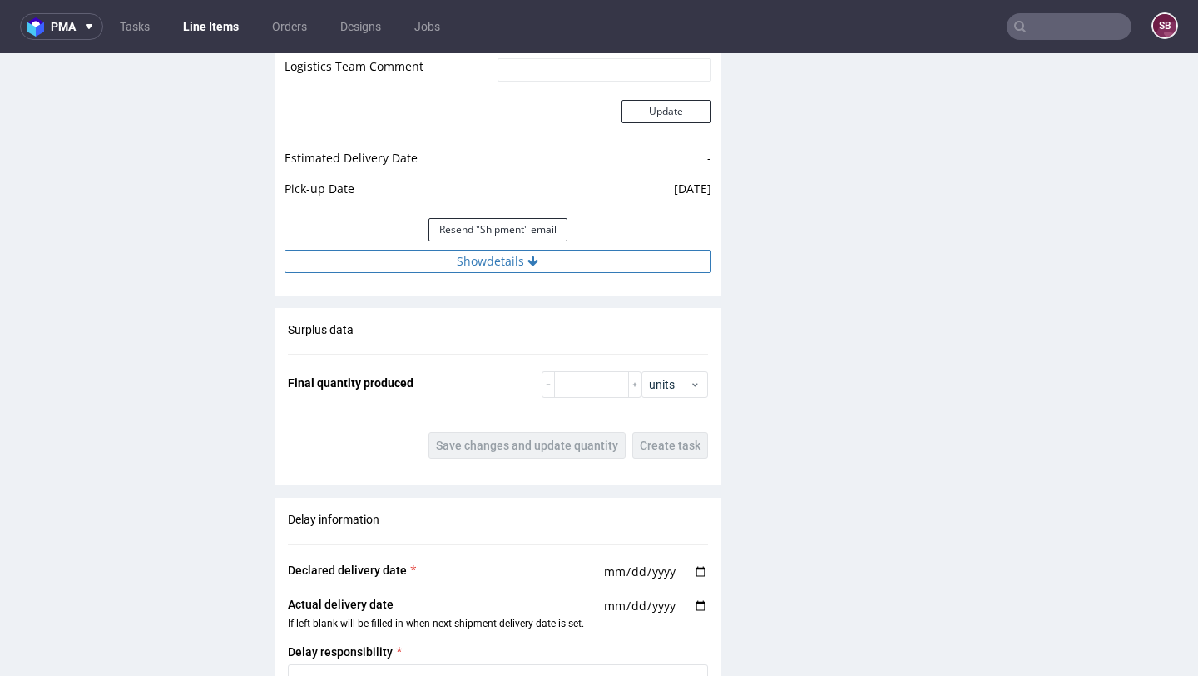
click at [492, 261] on button "Show details" at bounding box center [498, 261] width 427 height 23
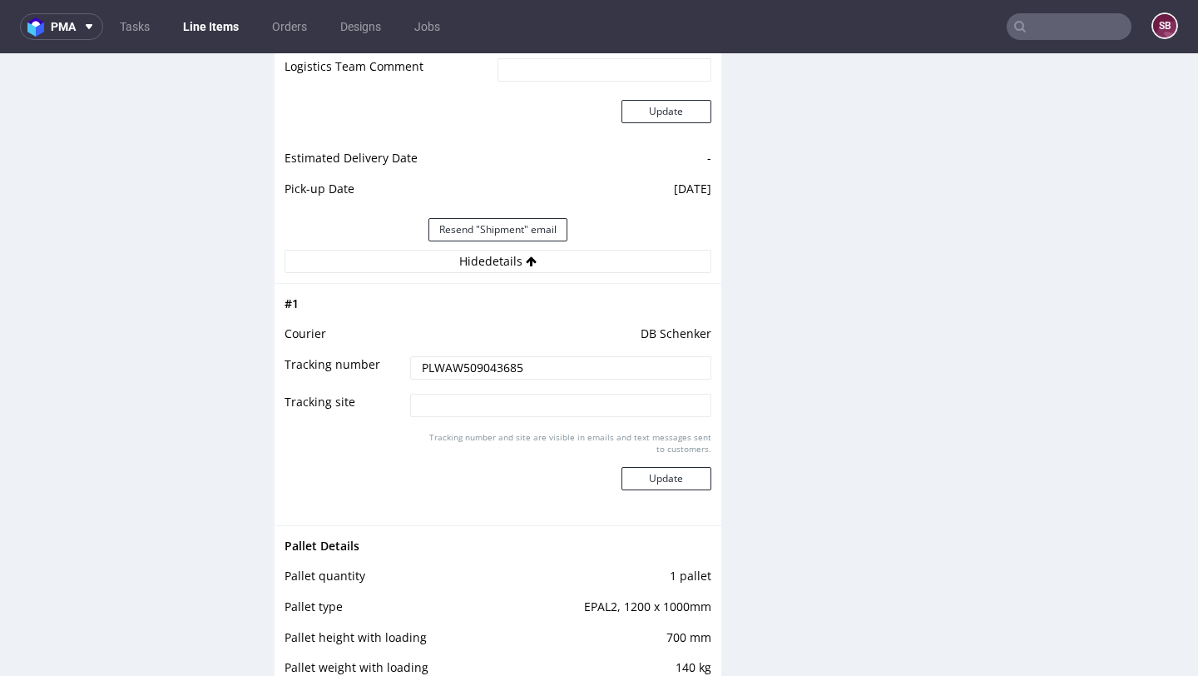
drag, startPoint x: 541, startPoint y: 363, endPoint x: 422, endPoint y: 367, distance: 119.1
click at [422, 367] on input "PLWAW509043685" at bounding box center [560, 367] width 300 height 23
drag, startPoint x: 550, startPoint y: 368, endPoint x: 387, endPoint y: 368, distance: 163.1
click at [387, 368] on tr "Tracking number PLWAW509043685" at bounding box center [498, 373] width 427 height 37
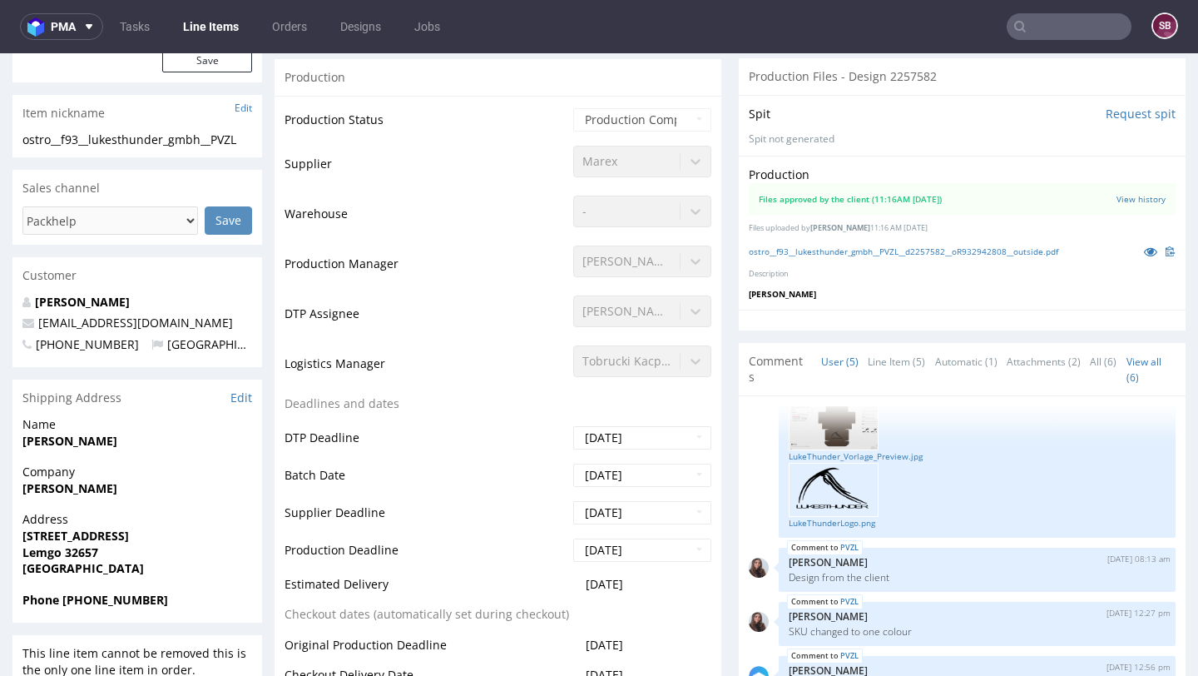
scroll to position [282, 0]
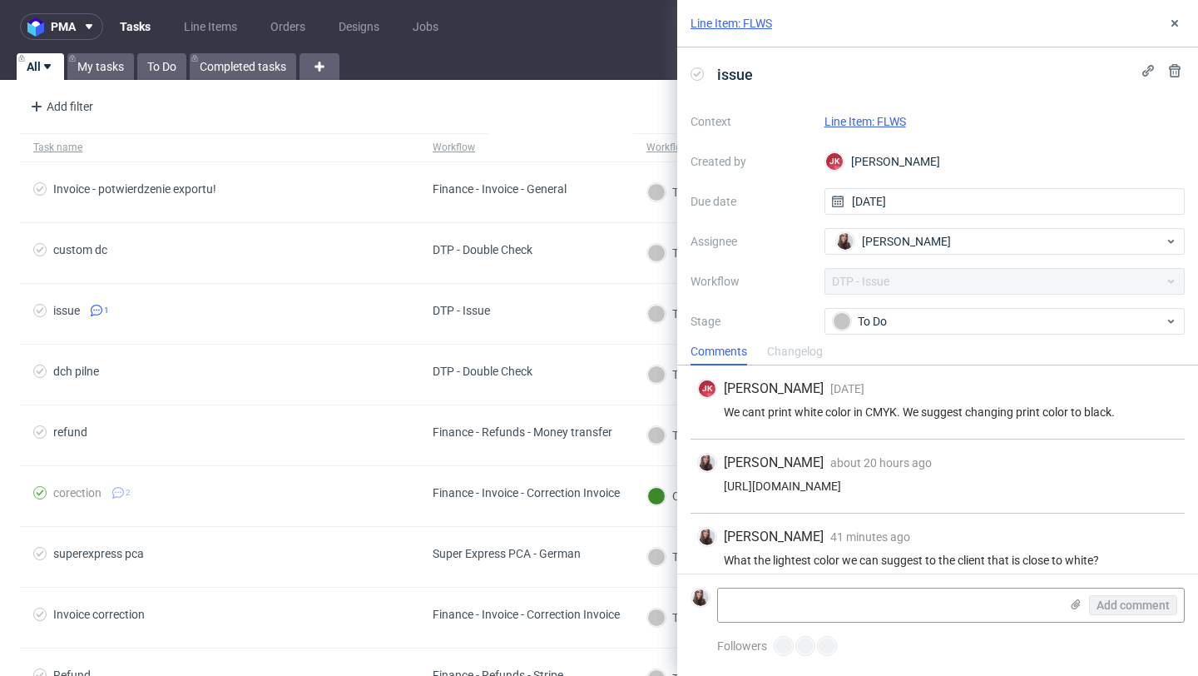
scroll to position [87, 0]
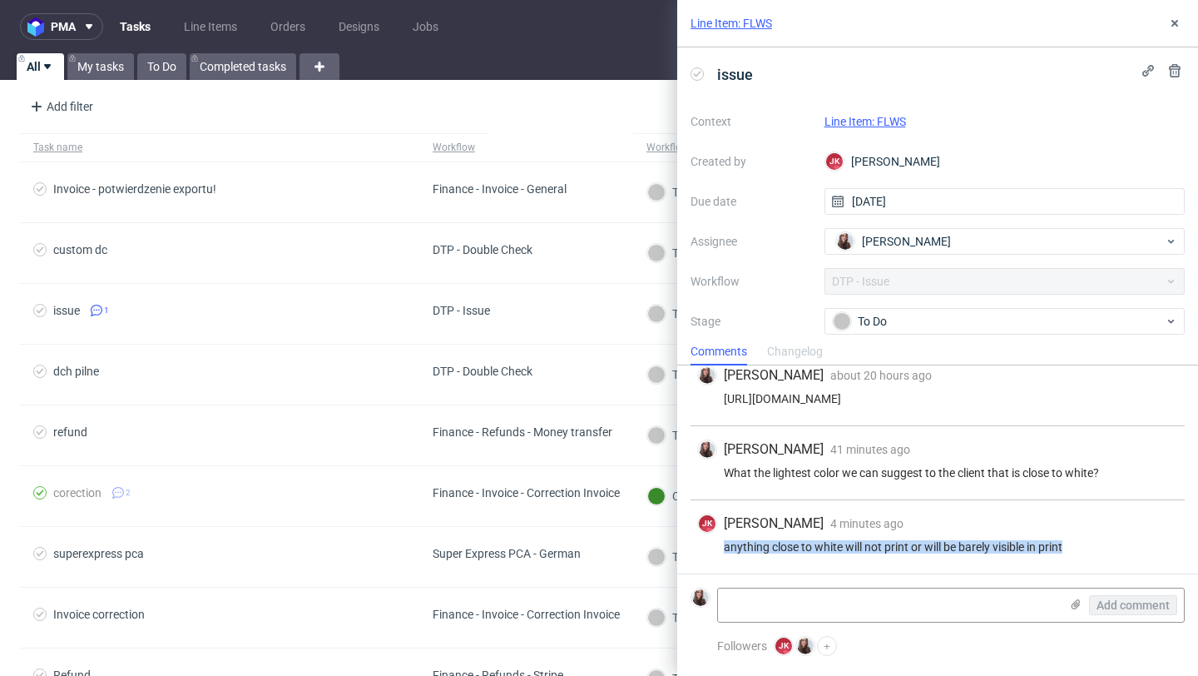
drag, startPoint x: 1066, startPoint y: 548, endPoint x: 722, endPoint y: 537, distance: 343.9
click at [722, 537] on div "[PERSON_NAME] [PERSON_NAME] 4 minutes ago [DATE] 11:47 anything close to white …" at bounding box center [938, 536] width 494 height 73
click at [1123, 542] on div "anything close to white will not print or will be barely visible in print" at bounding box center [937, 546] width 481 height 13
drag, startPoint x: 1084, startPoint y: 538, endPoint x: 766, endPoint y: 544, distance: 318.0
click at [766, 544] on div "[PERSON_NAME] [PERSON_NAME] 4 minutes ago [DATE] 11:47 anything close to white …" at bounding box center [938, 536] width 494 height 73
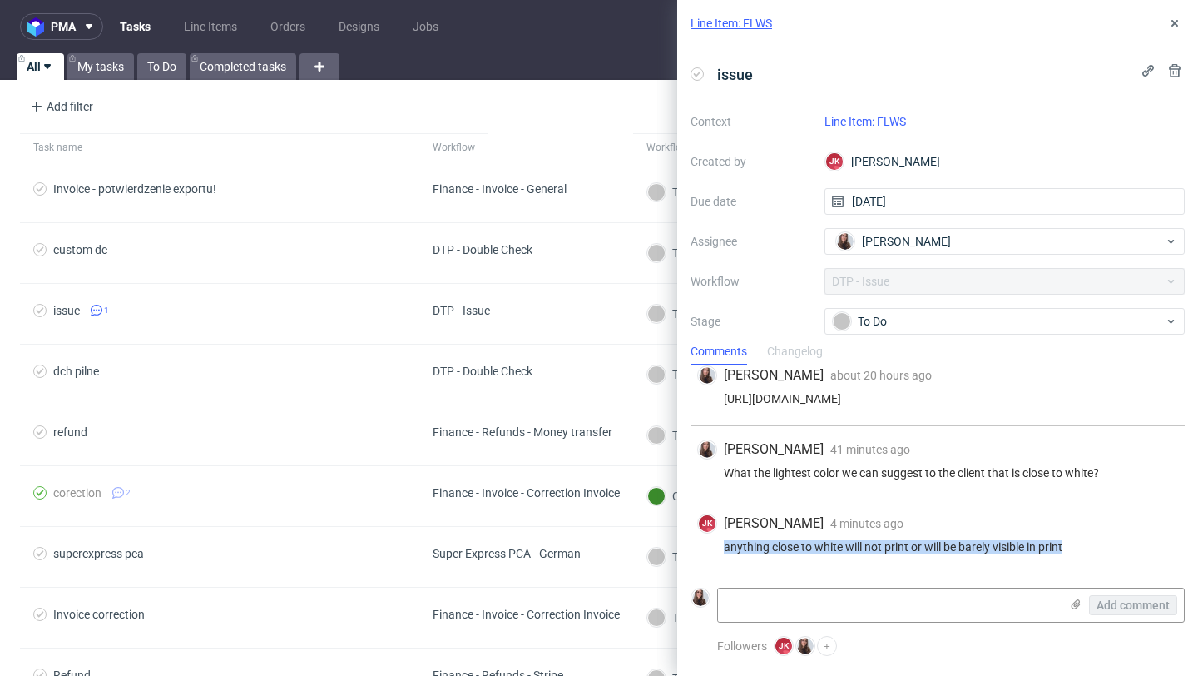
drag, startPoint x: 1077, startPoint y: 544, endPoint x: 721, endPoint y: 547, distance: 356.2
click at [721, 547] on div "anything close to white will not print or will be barely visible in print" at bounding box center [937, 546] width 481 height 13
copy div "anything close to white will not print or will be barely visible in print"
click at [760, 22] on link "Line Item: FLWS" at bounding box center [732, 23] width 82 height 17
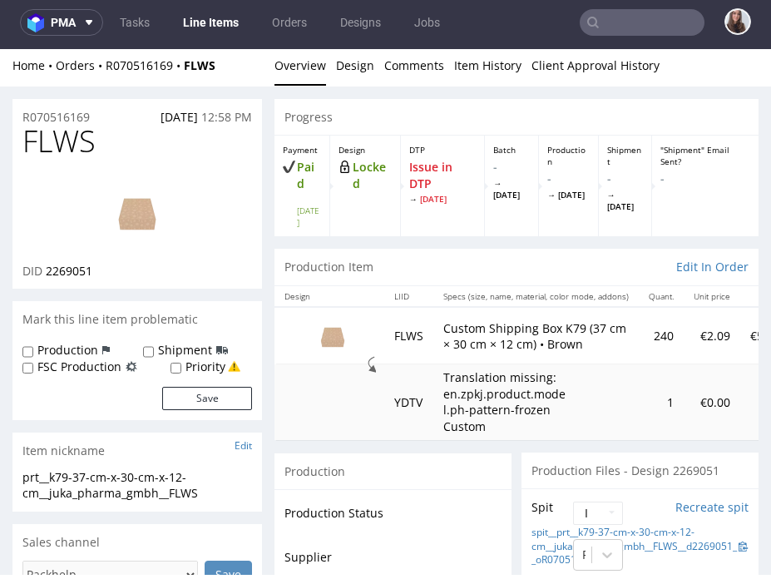
click at [637, 26] on input "text" at bounding box center [642, 22] width 125 height 27
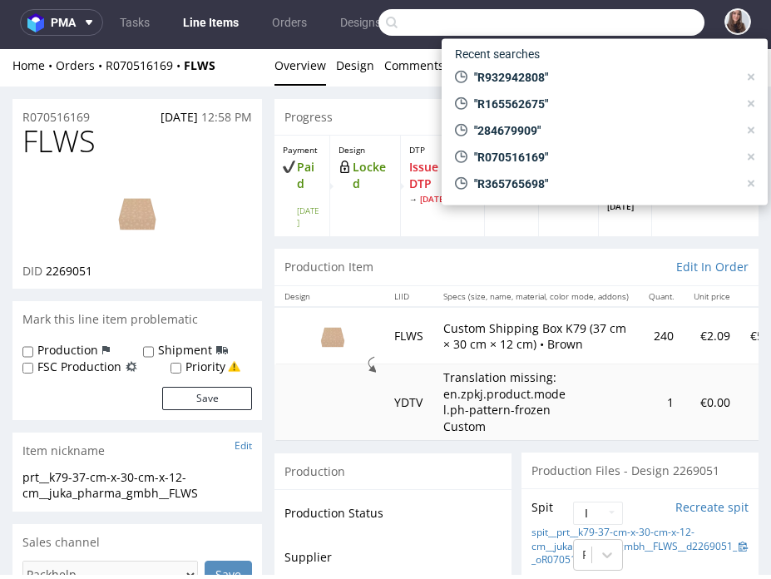
paste input "R951367644"
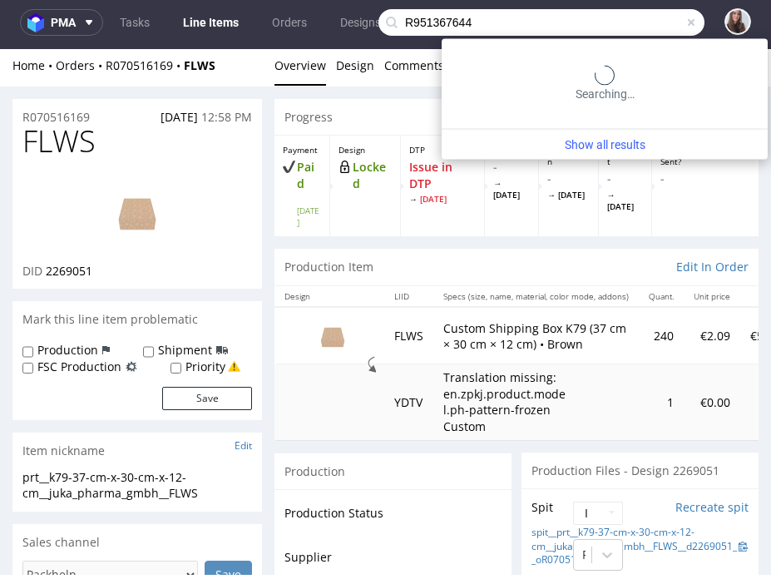
type input "R951367644"
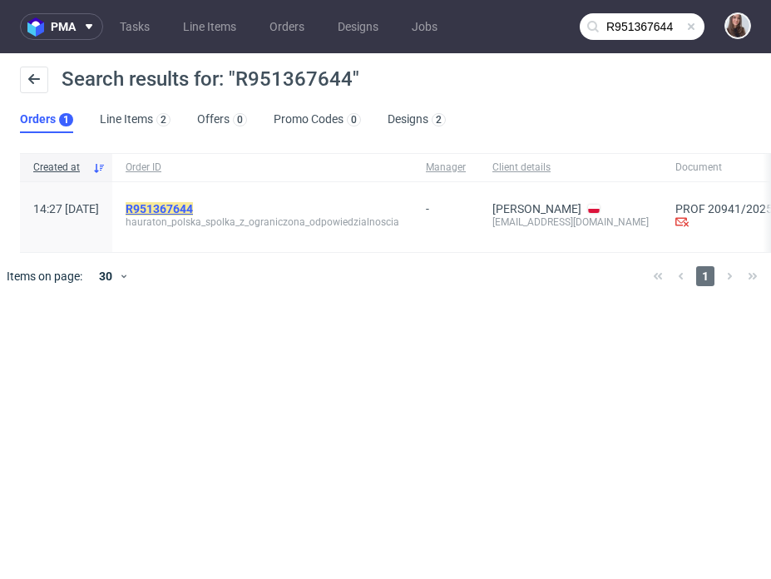
click at [193, 210] on mark "R951367644" at bounding box center [159, 208] width 67 height 13
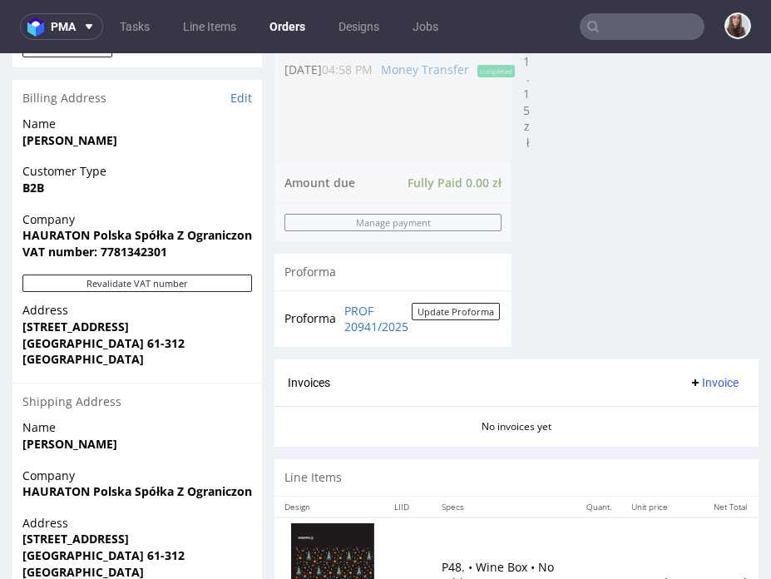
scroll to position [979, 0]
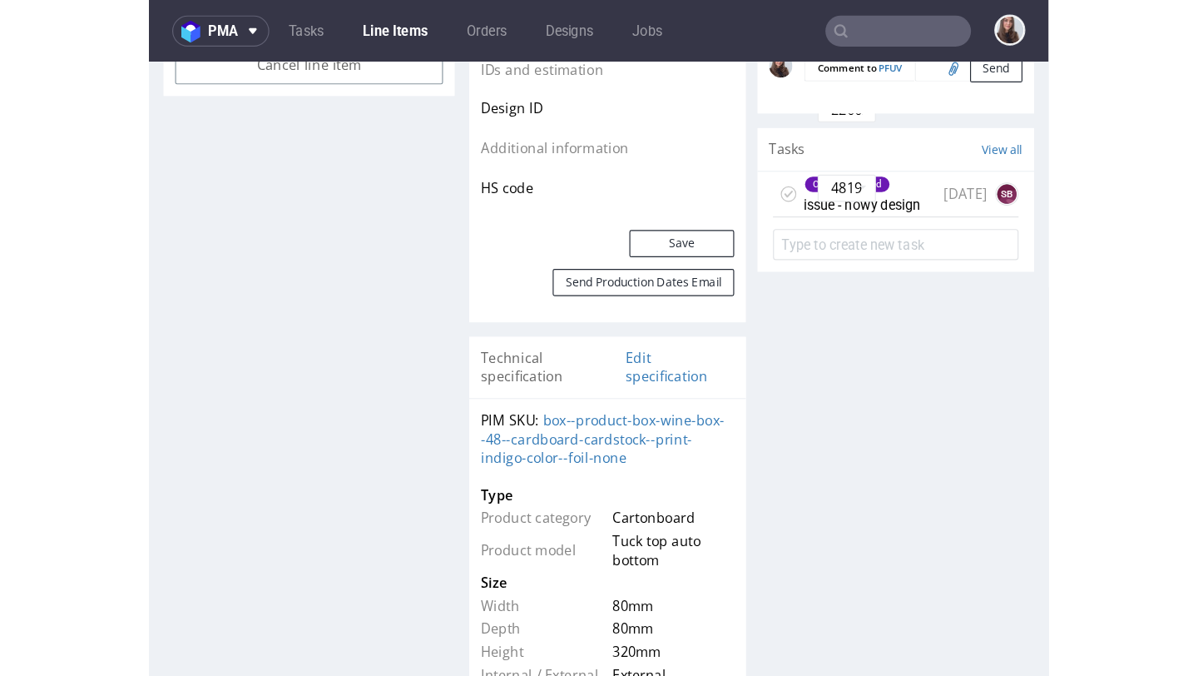
scroll to position [1095, 0]
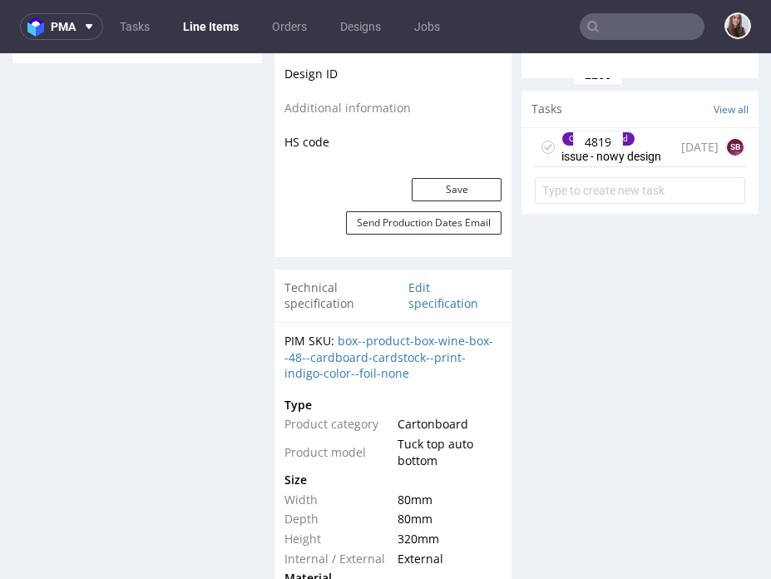
click at [594, 140] on div "Client contacted issue - nowy design" at bounding box center [612, 147] width 100 height 38
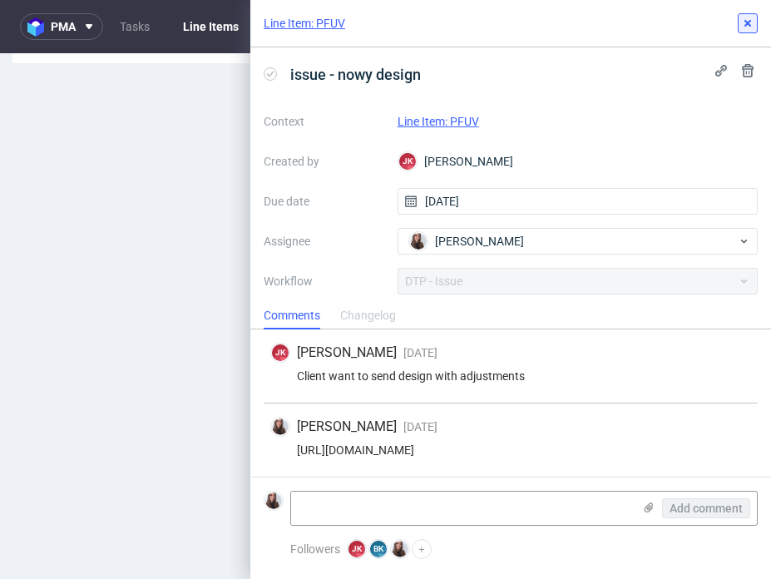
click at [748, 22] on use at bounding box center [748, 23] width 7 height 7
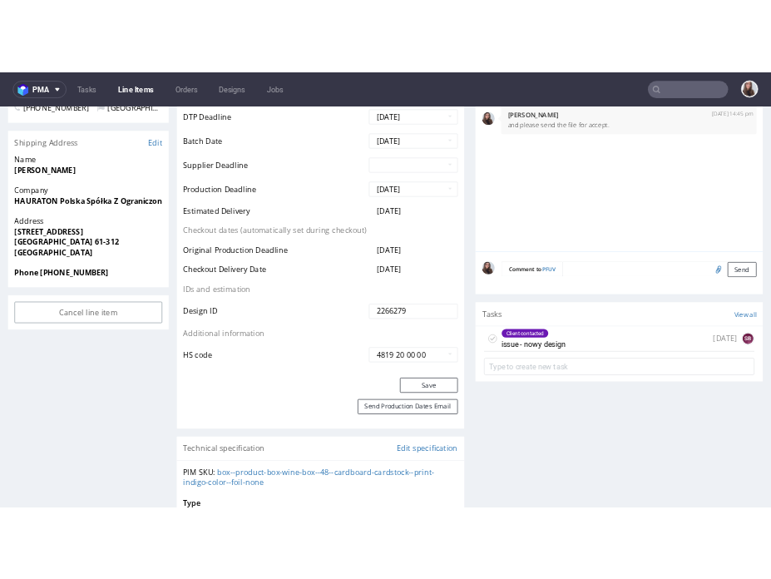
scroll to position [781, 0]
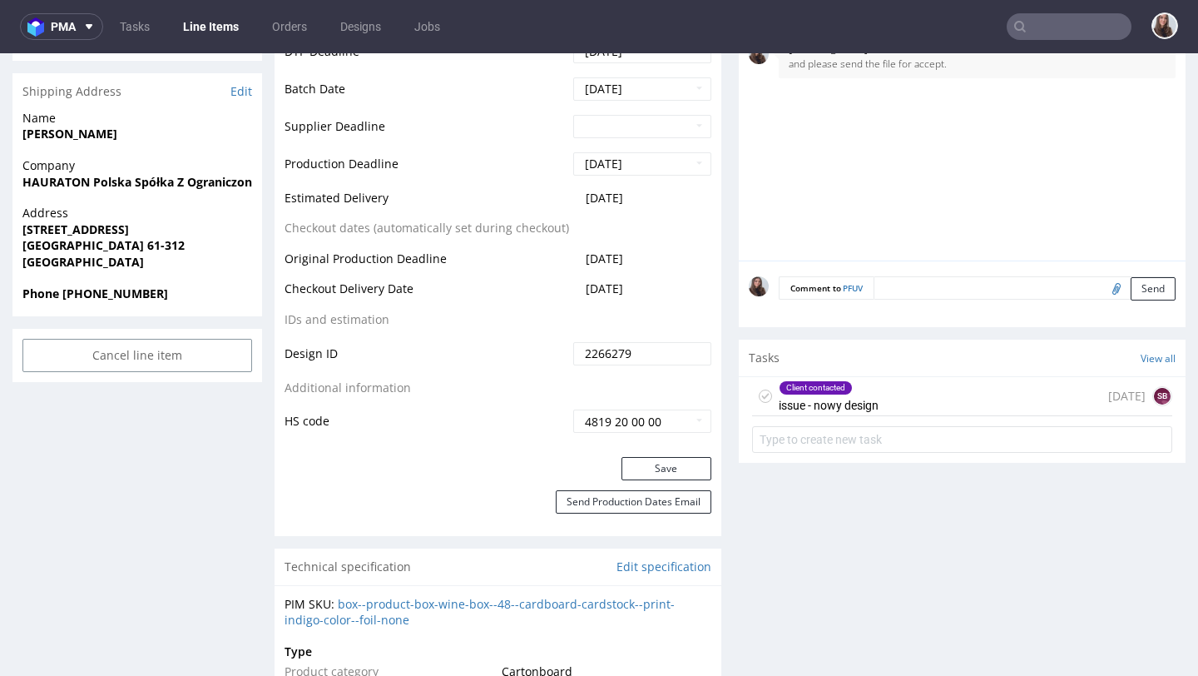
click at [799, 393] on div "Client contacted" at bounding box center [816, 387] width 72 height 13
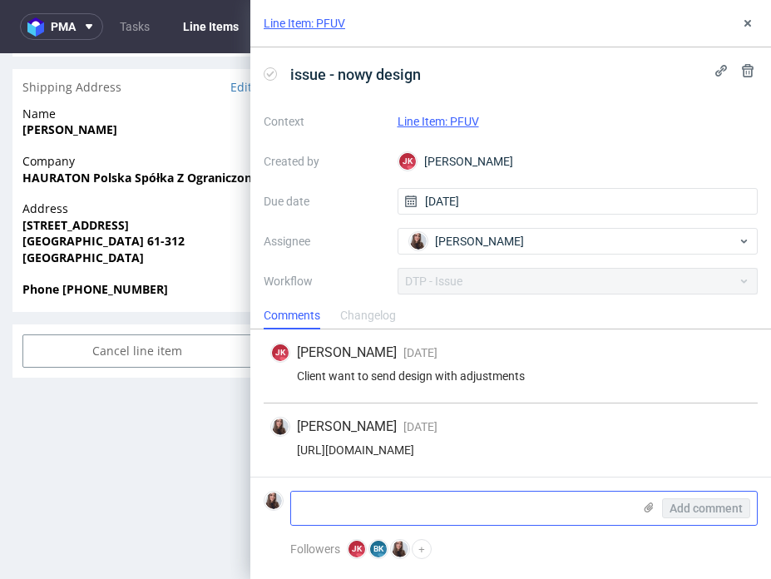
click at [513, 503] on textarea at bounding box center [461, 508] width 341 height 33
click at [643, 509] on icon at bounding box center [648, 507] width 13 height 13
click at [0, 0] on input "file" at bounding box center [0, 0] width 0 height 0
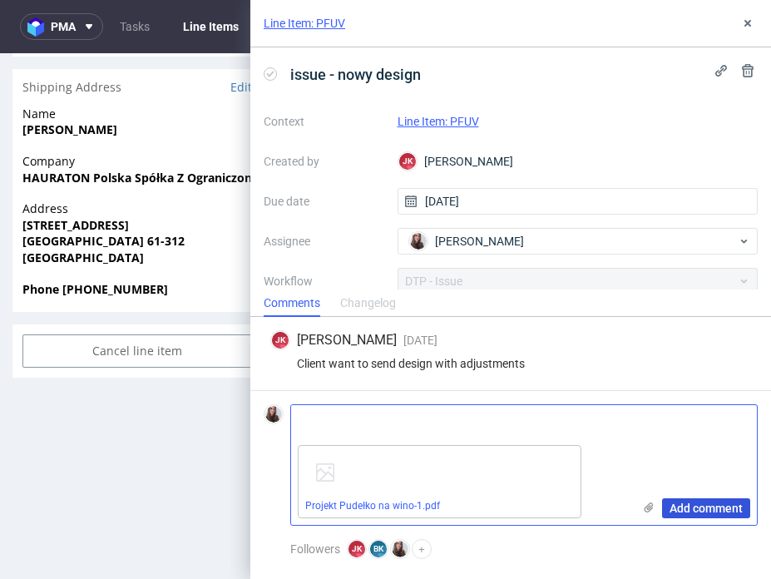
click at [690, 499] on button "Add comment" at bounding box center [706, 508] width 88 height 20
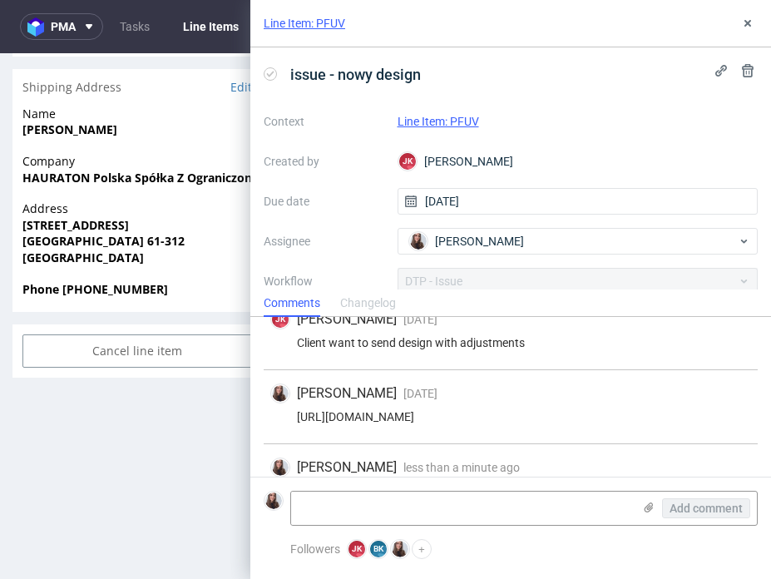
scroll to position [135, 0]
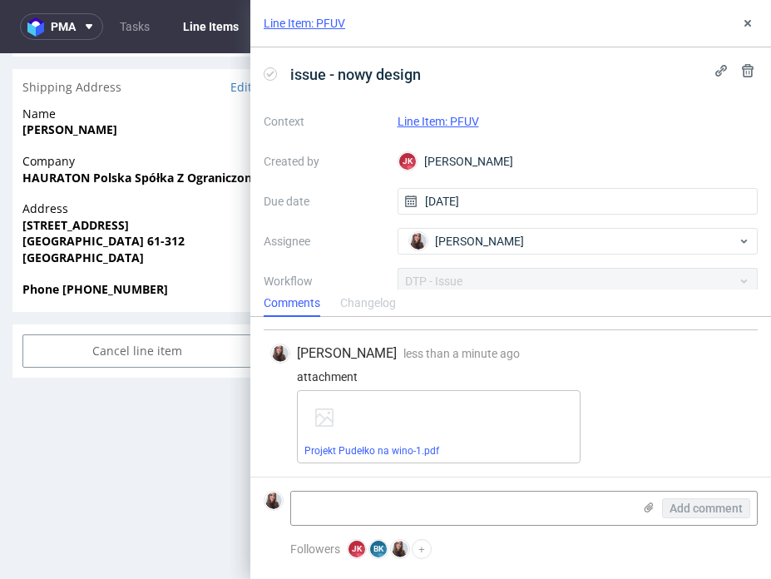
click at [446, 117] on link "Line Item: PFUV" at bounding box center [439, 121] width 82 height 13
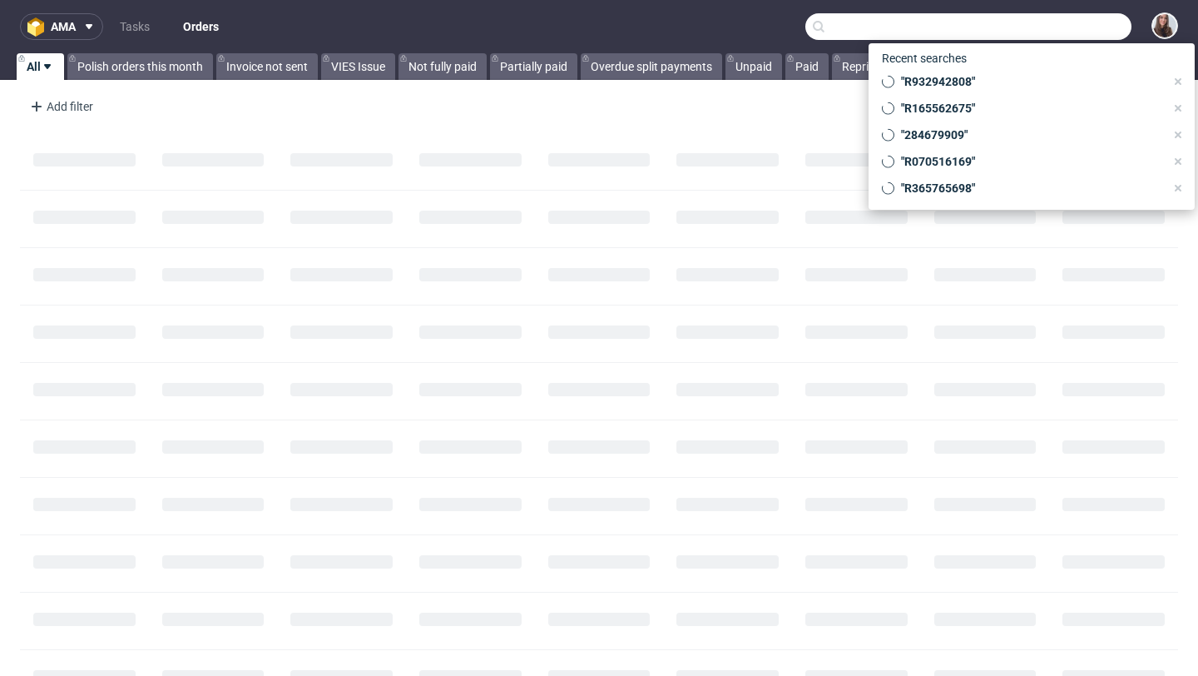
click at [1060, 32] on input "text" at bounding box center [969, 26] width 326 height 27
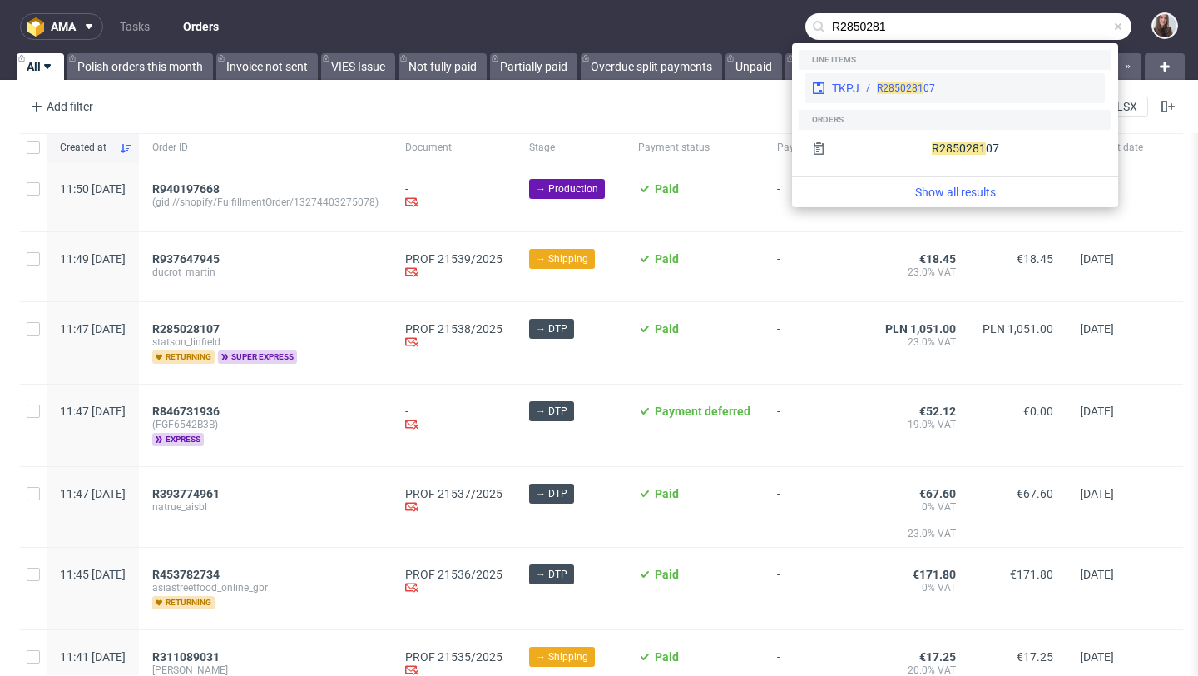
type input "R2850281"
click at [949, 77] on div "TKPJ R2850281 07" at bounding box center [956, 88] width 300 height 30
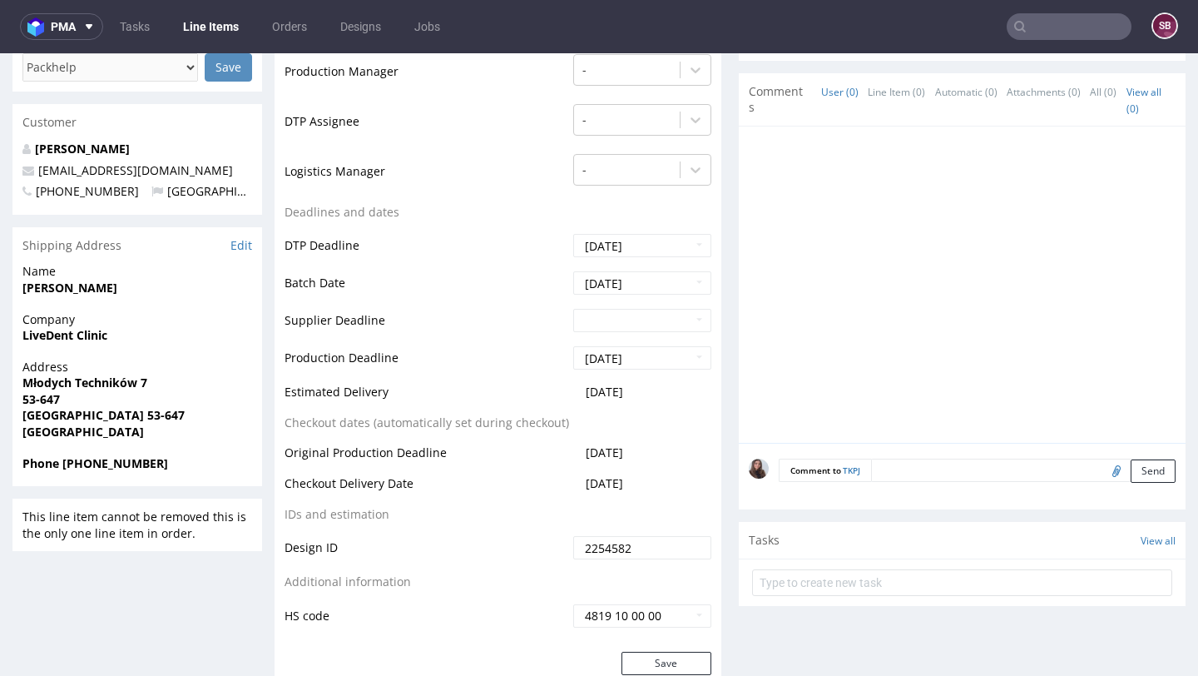
scroll to position [508, 0]
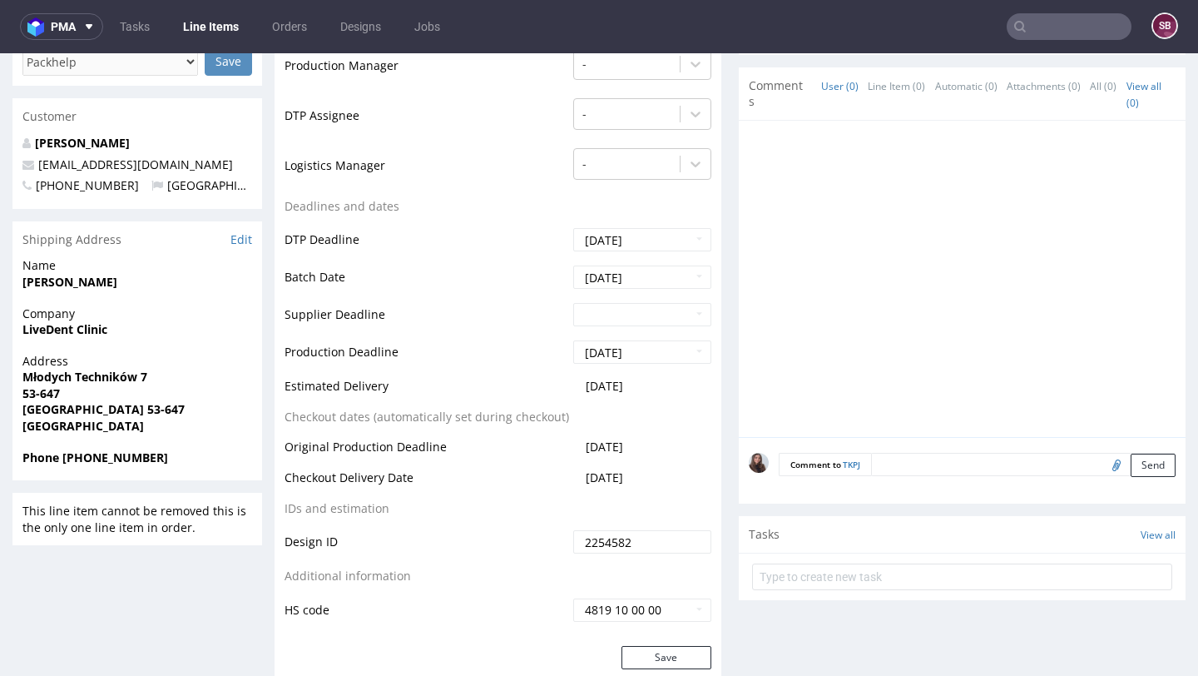
click at [942, 464] on textarea at bounding box center [1023, 464] width 305 height 23
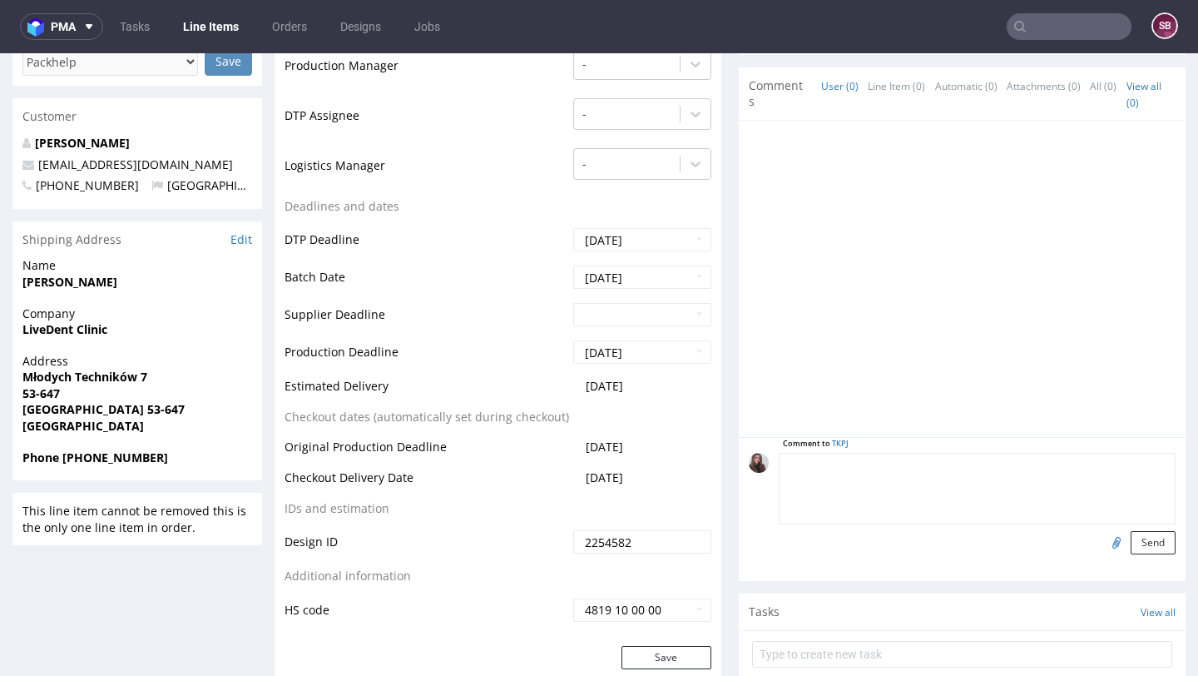
click at [843, 489] on textarea at bounding box center [977, 489] width 397 height 72
type textarea "LiveDent Clinic"
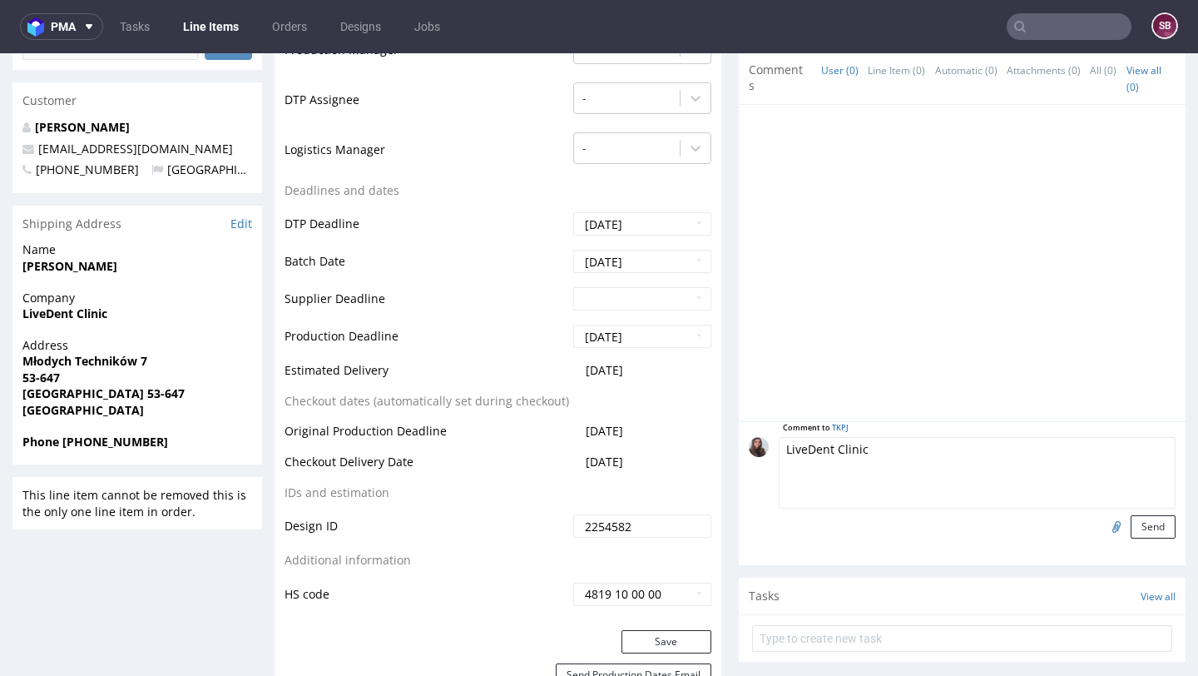
scroll to position [522, 0]
click at [913, 454] on textarea "LiveDent Clinic" at bounding box center [977, 475] width 397 height 72
drag, startPoint x: 913, startPoint y: 454, endPoint x: 768, endPoint y: 450, distance: 144.9
click at [768, 450] on div "Comment to TKPJ LiveDent Clinic Send" at bounding box center [962, 490] width 427 height 102
drag, startPoint x: 82, startPoint y: 300, endPoint x: 19, endPoint y: 299, distance: 62.4
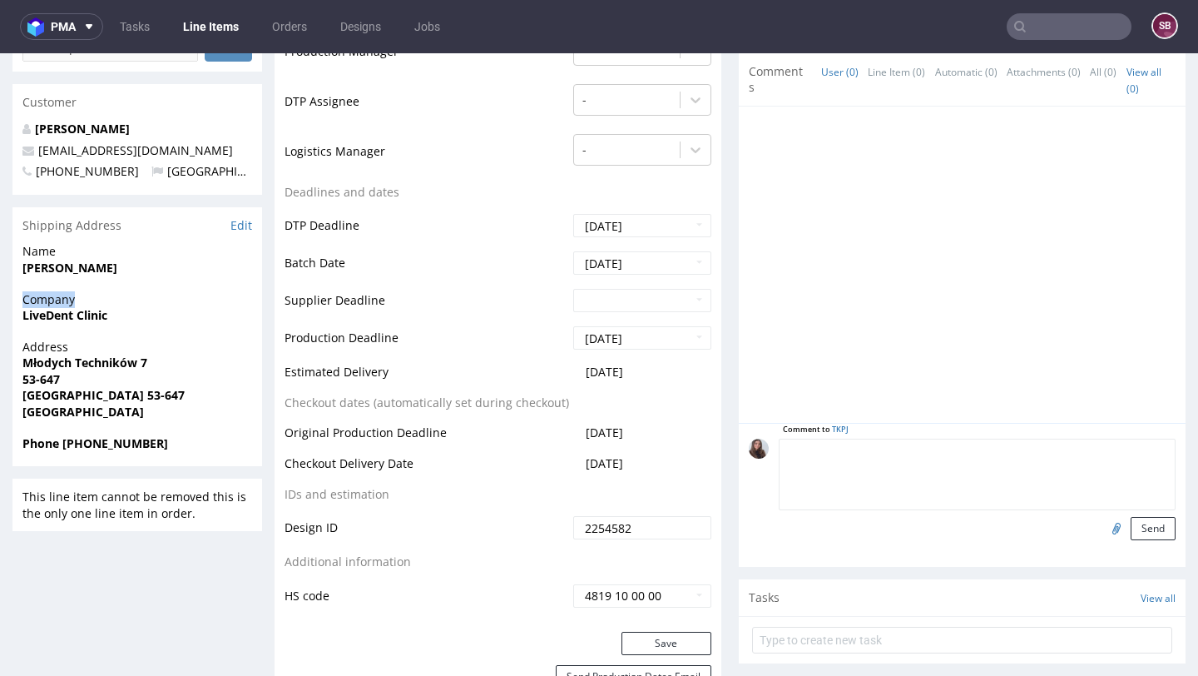
click at [19, 299] on div "Company LiveDent Clinic" at bounding box center [137, 314] width 250 height 47
click at [90, 292] on span "Company" at bounding box center [137, 299] width 230 height 17
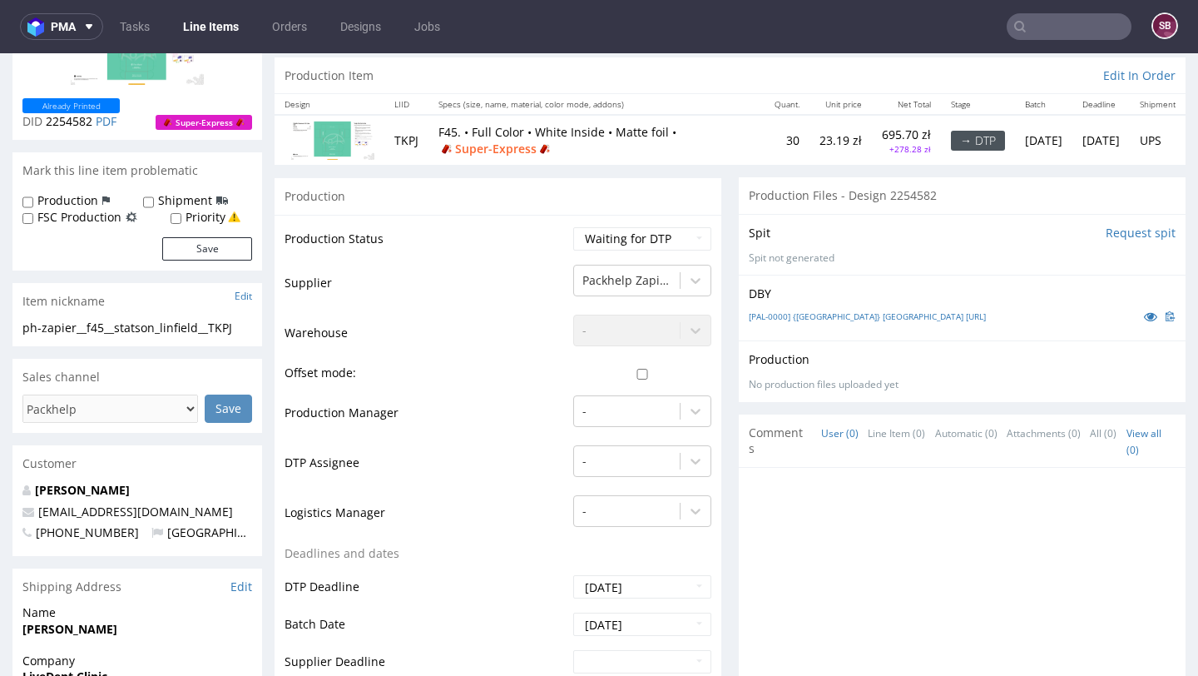
scroll to position [0, 0]
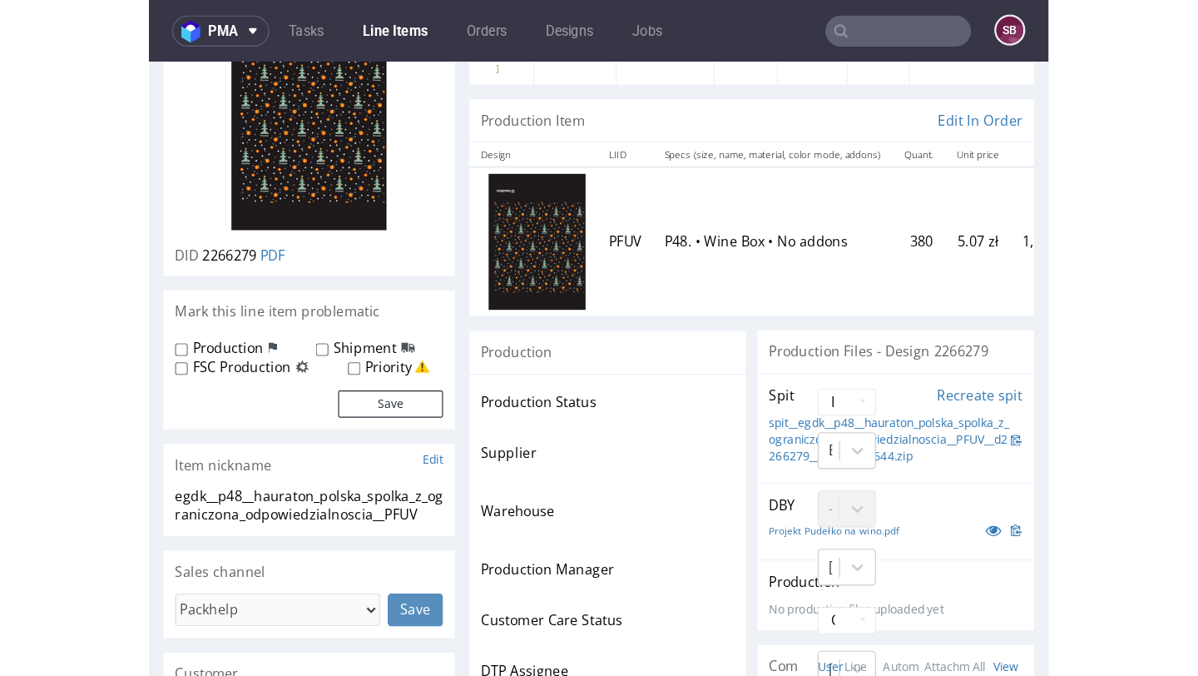
scroll to position [173, 0]
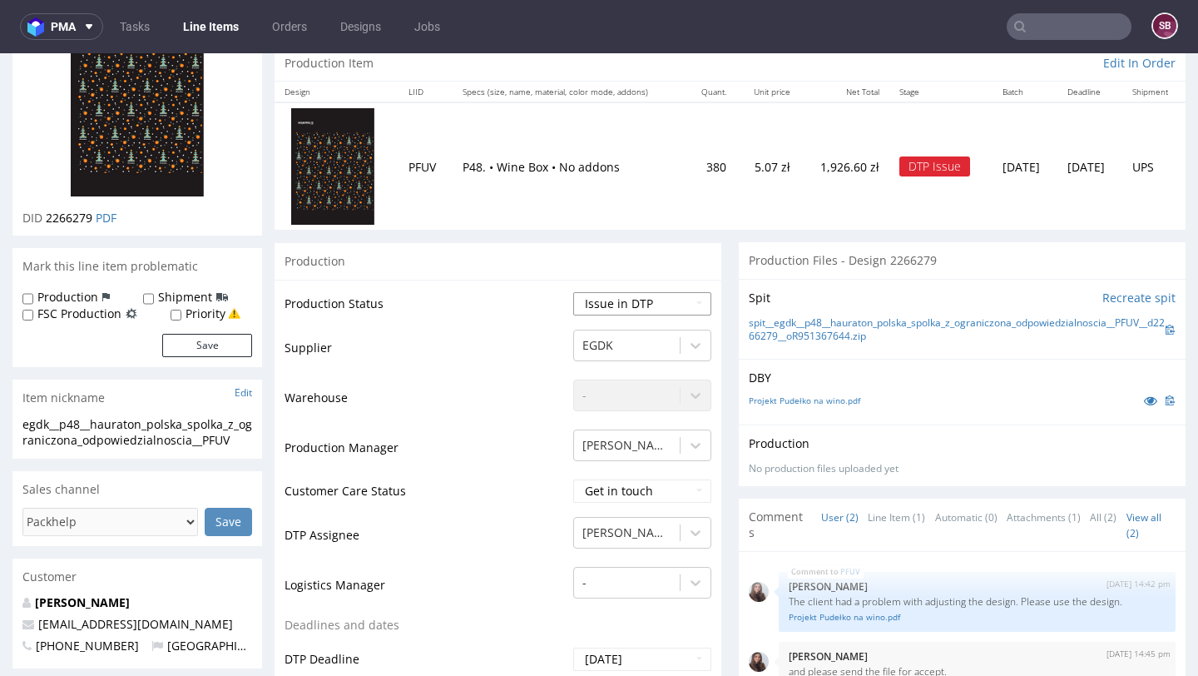
click at [632, 306] on select "Waiting for Artwork Waiting for Diecut Waiting for Mockup Waiting for DTP Waiti…" at bounding box center [642, 303] width 138 height 23
select select "back_for_dtp"
click at [573, 292] on select "Waiting for Artwork Waiting for Diecut Waiting for Mockup Waiting for DTP Waiti…" at bounding box center [642, 303] width 138 height 23
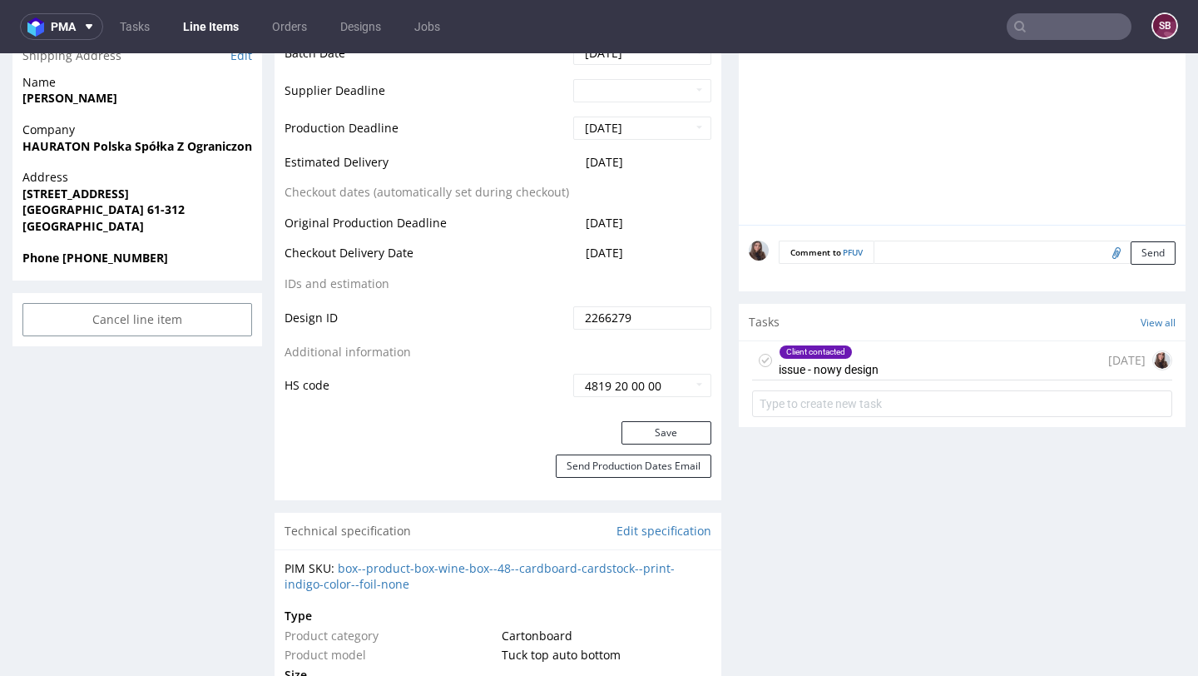
scroll to position [828, 0]
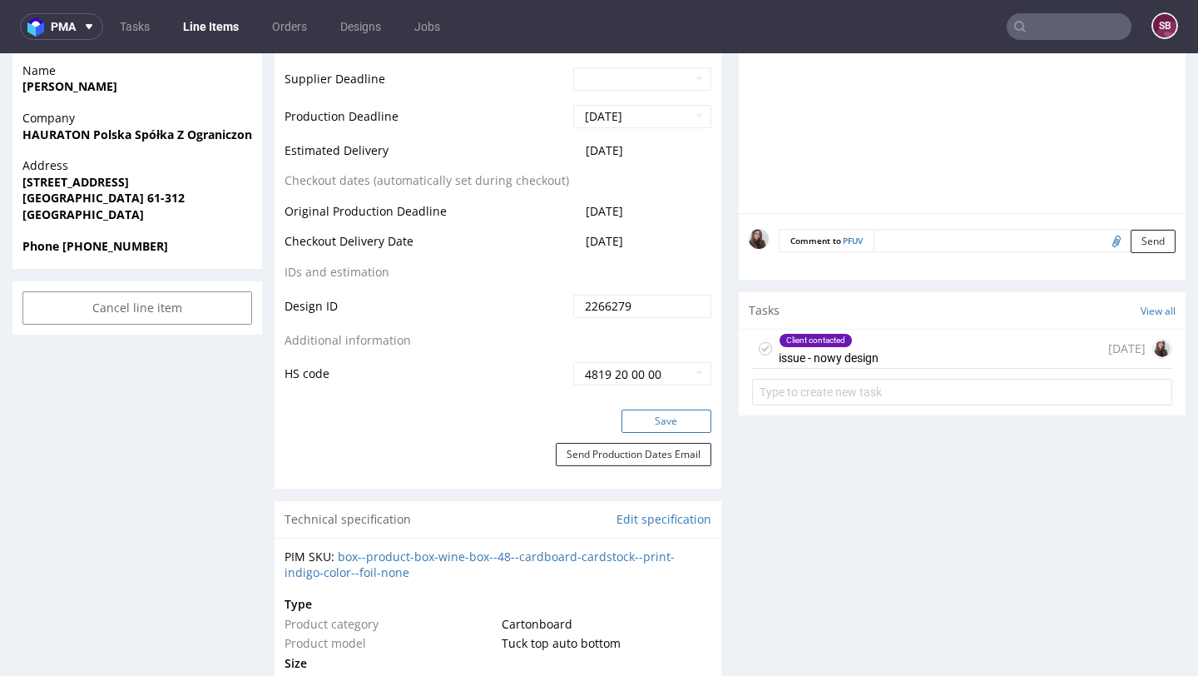
click at [665, 419] on button "Save" at bounding box center [667, 420] width 90 height 23
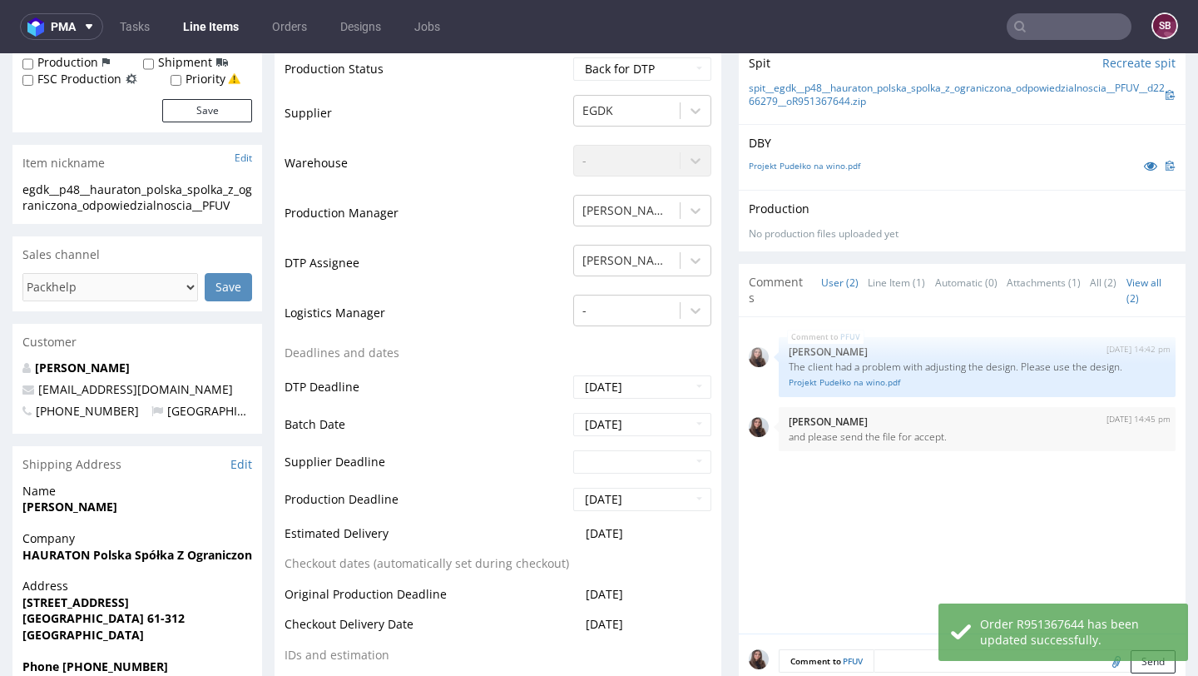
scroll to position [0, 0]
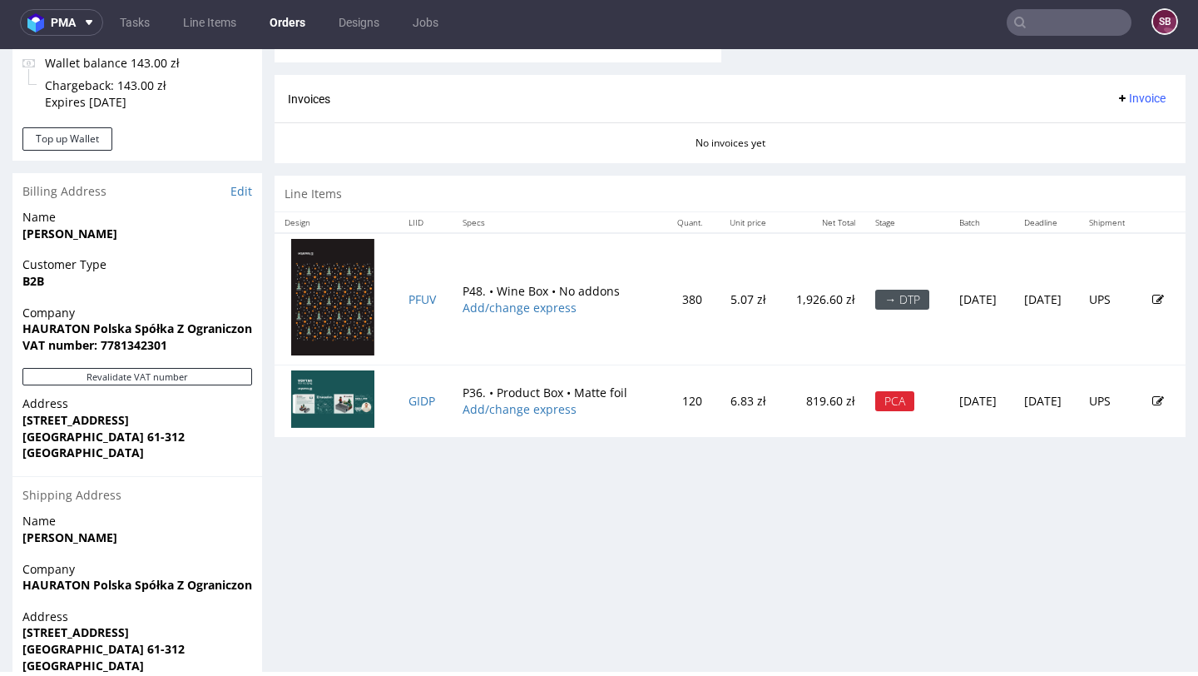
scroll to position [726, 0]
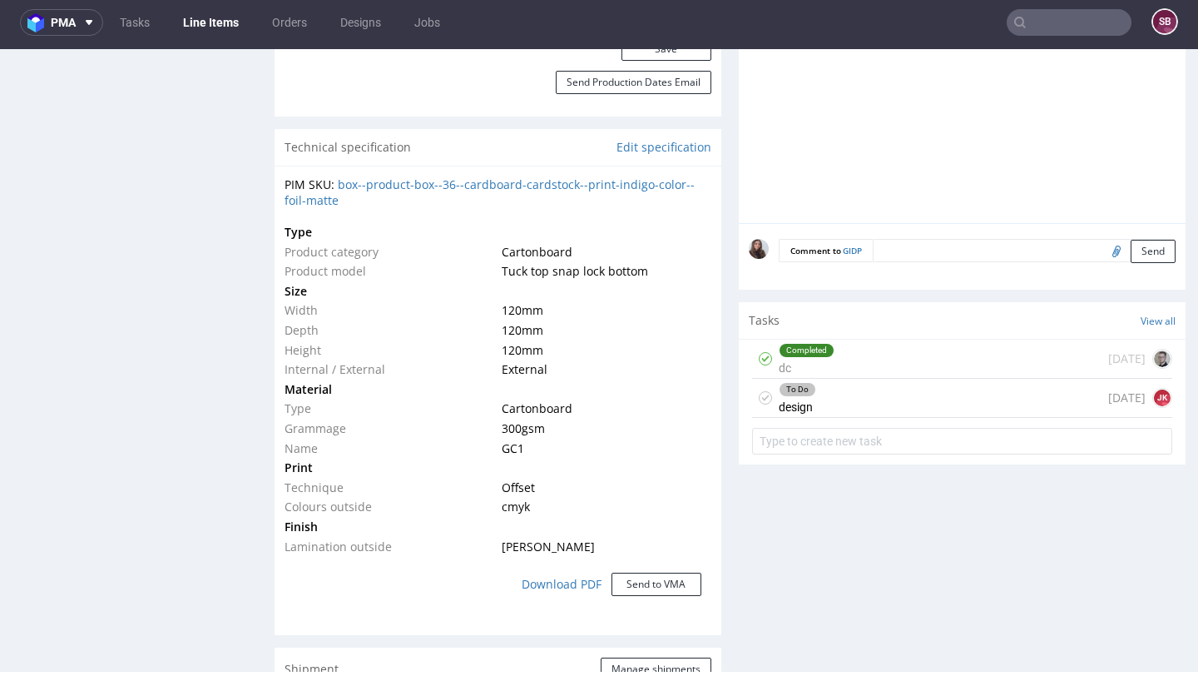
scroll to position [1100, 0]
click at [771, 387] on div "To Do design today JK" at bounding box center [962, 397] width 420 height 39
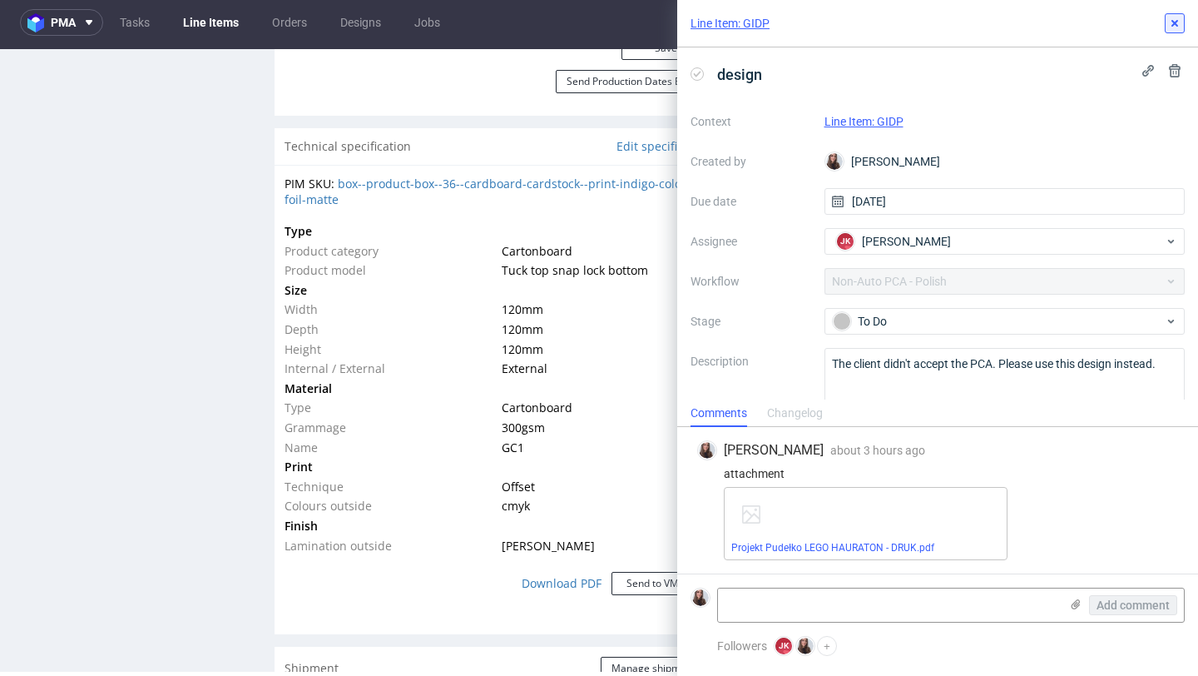
click at [771, 31] on button at bounding box center [1175, 23] width 20 height 20
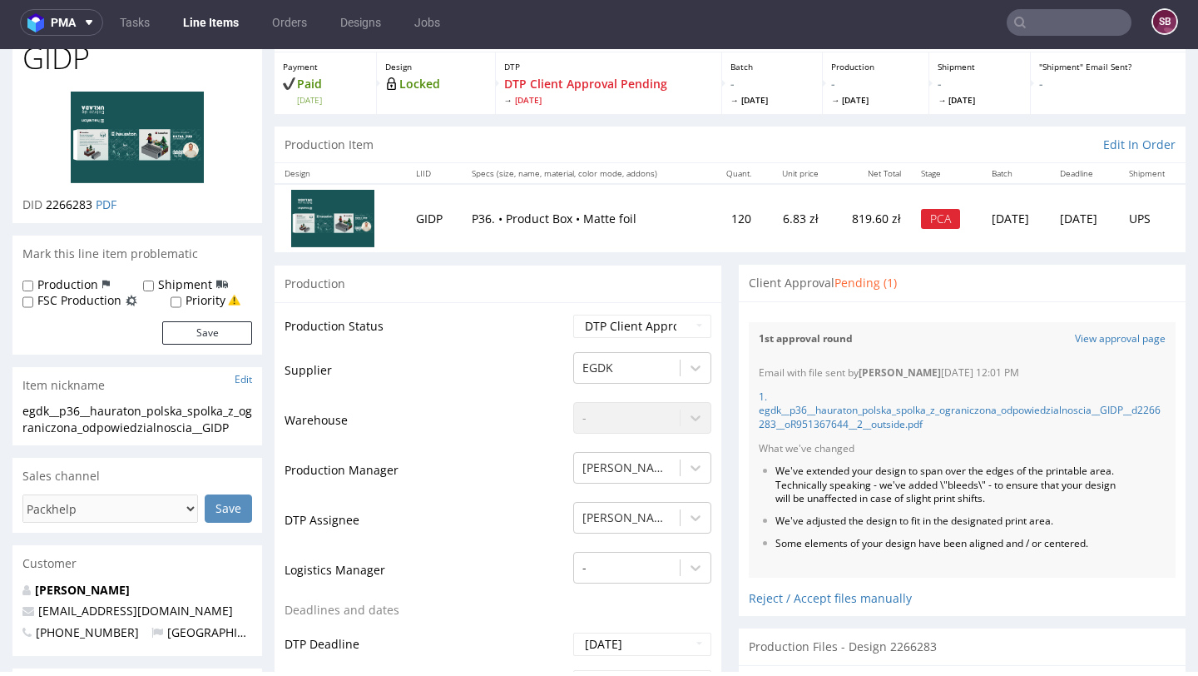
scroll to position [77, 0]
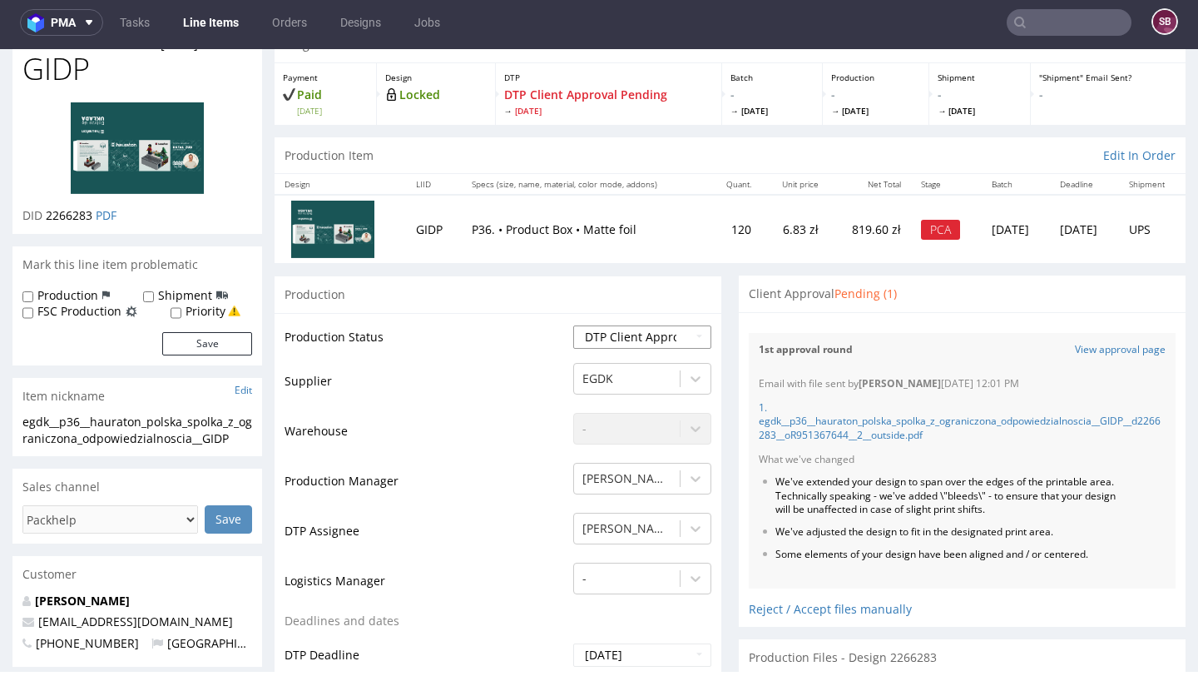
click at [597, 330] on select "Waiting for Artwork Waiting for Diecut Waiting for Mockup Waiting for DTP Waiti…" at bounding box center [642, 336] width 138 height 23
select select "back_for_dtp"
click at [573, 325] on select "Waiting for Artwork Waiting for Diecut Waiting for Mockup Waiting for DTP Waiti…" at bounding box center [642, 336] width 138 height 23
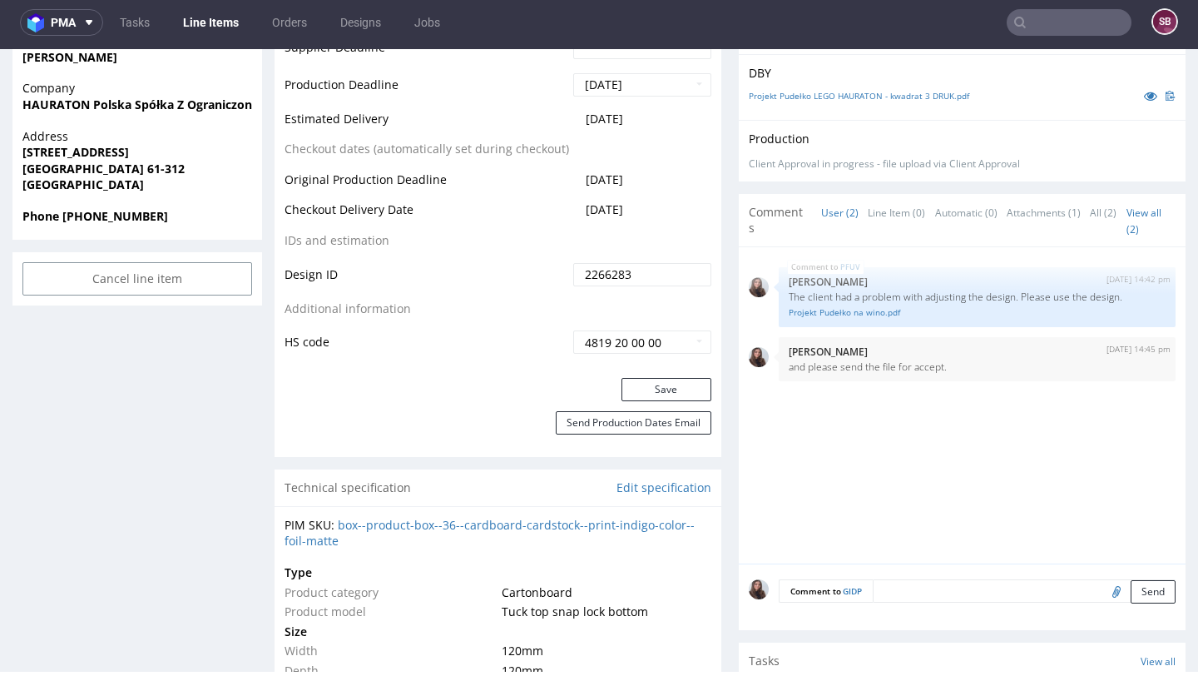
scroll to position [771, 0]
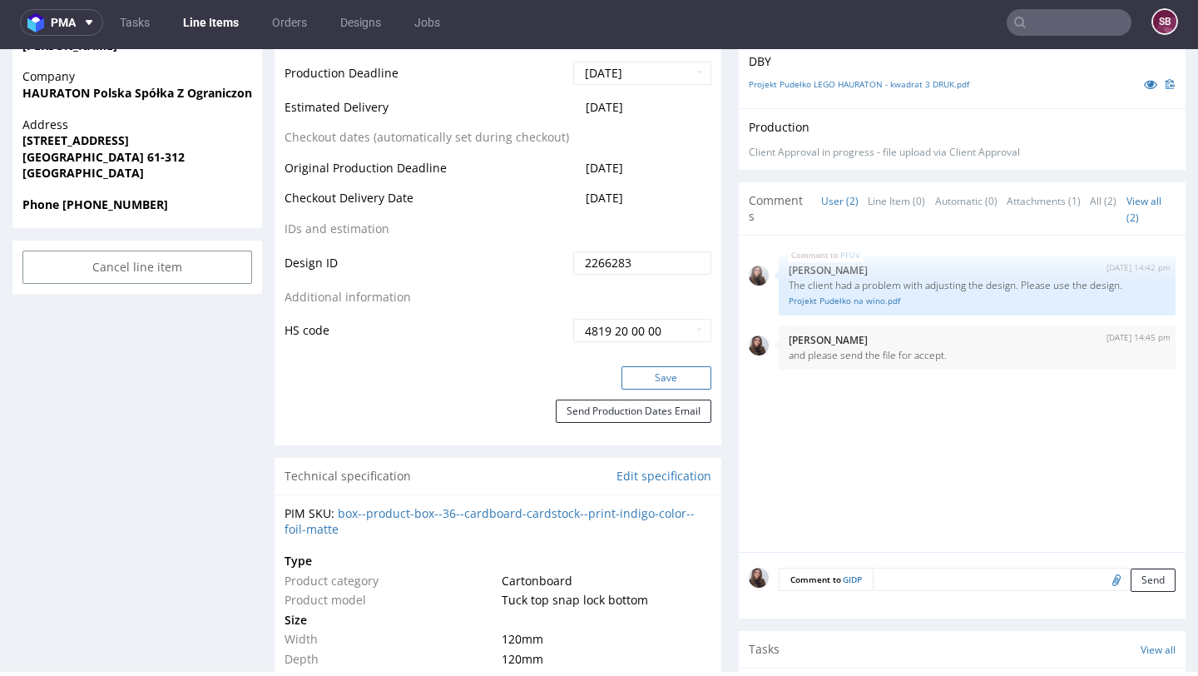
click at [646, 378] on button "Save" at bounding box center [667, 377] width 90 height 23
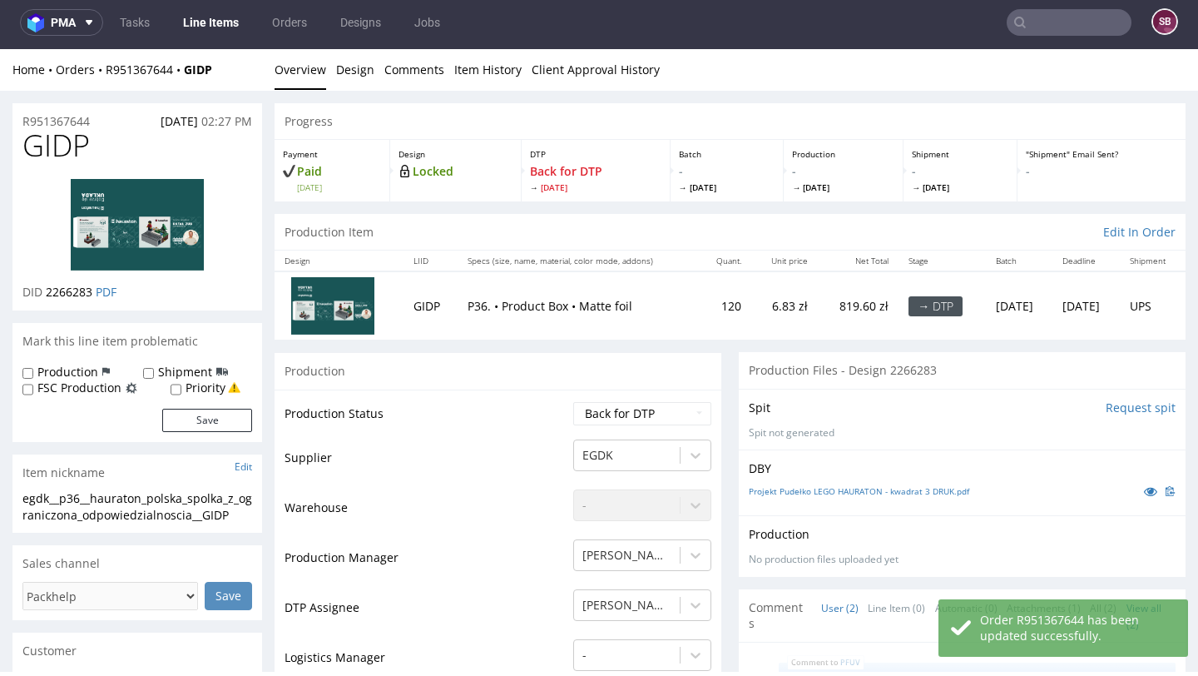
scroll to position [0, 0]
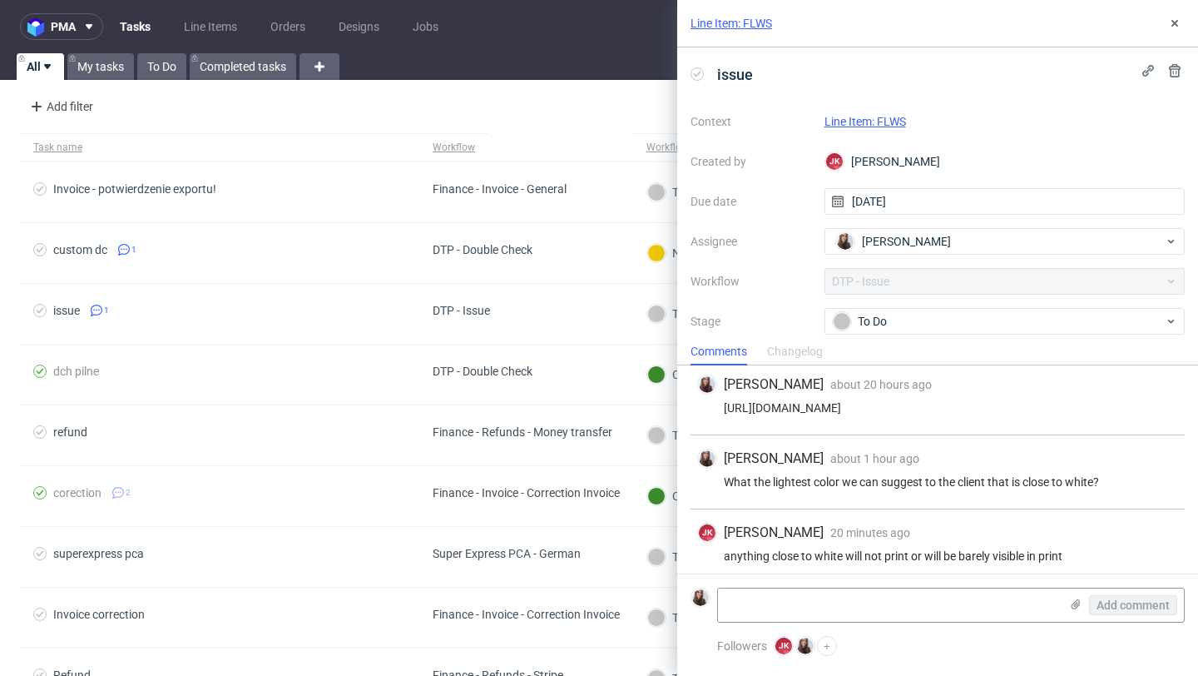
scroll to position [87, 0]
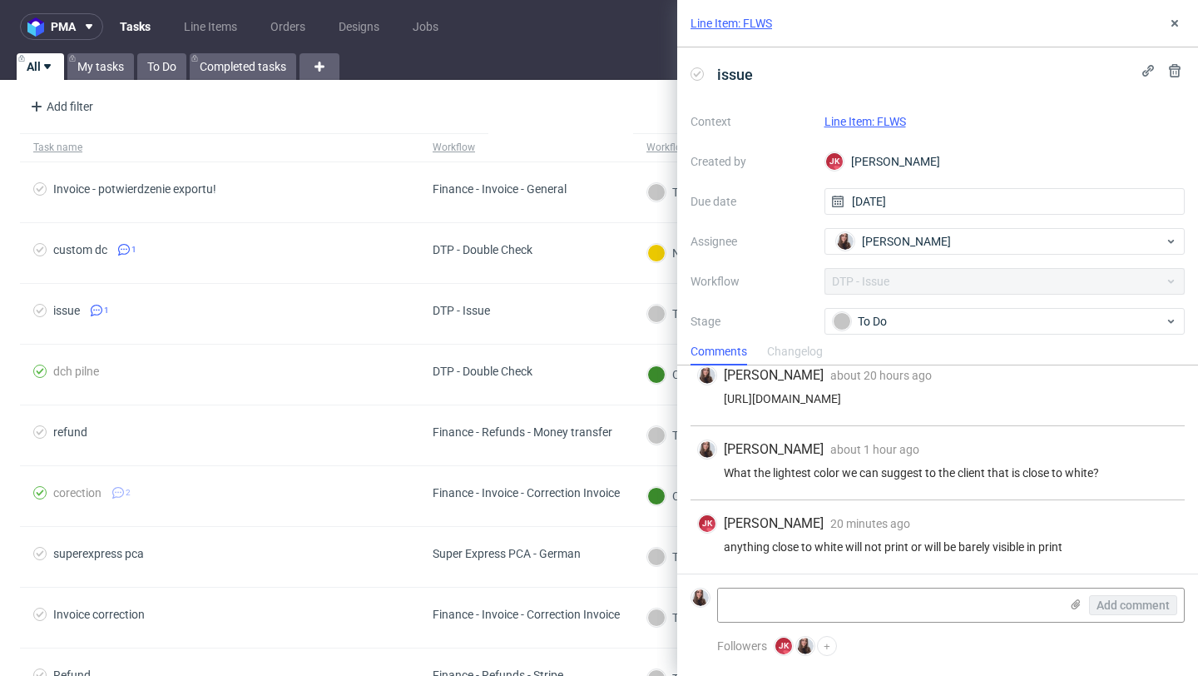
click at [890, 119] on link "Line Item: FLWS" at bounding box center [866, 121] width 82 height 13
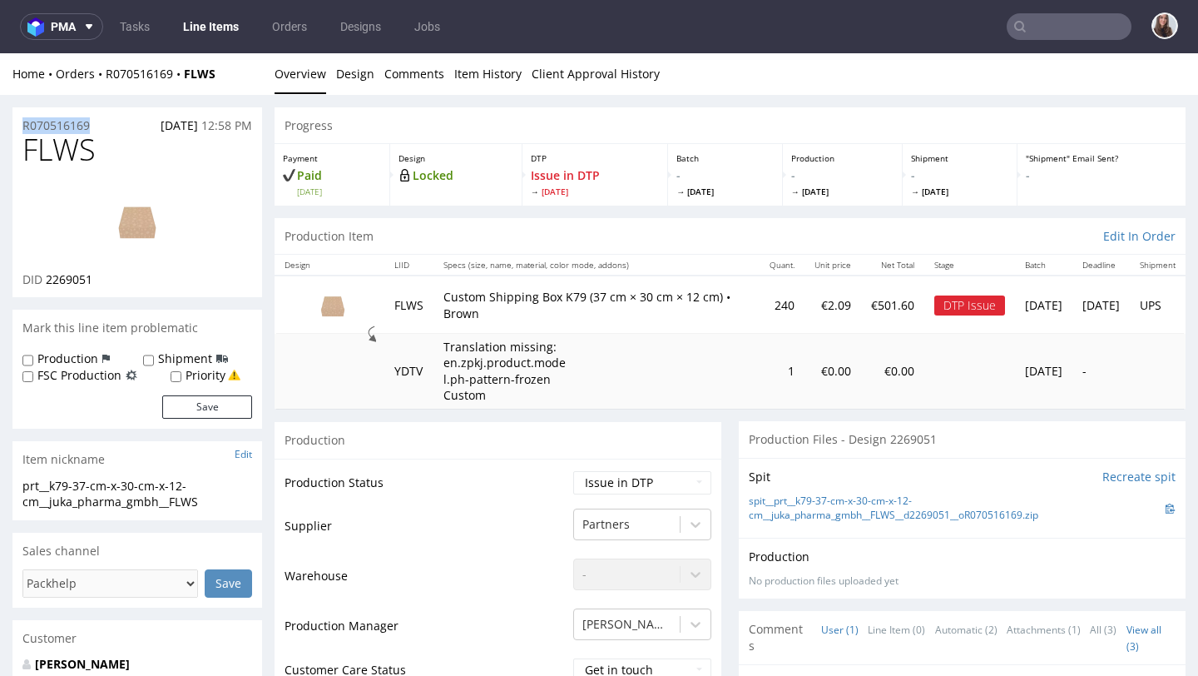
drag, startPoint x: 107, startPoint y: 127, endPoint x: 0, endPoint y: 126, distance: 106.5
copy p "R070516169"
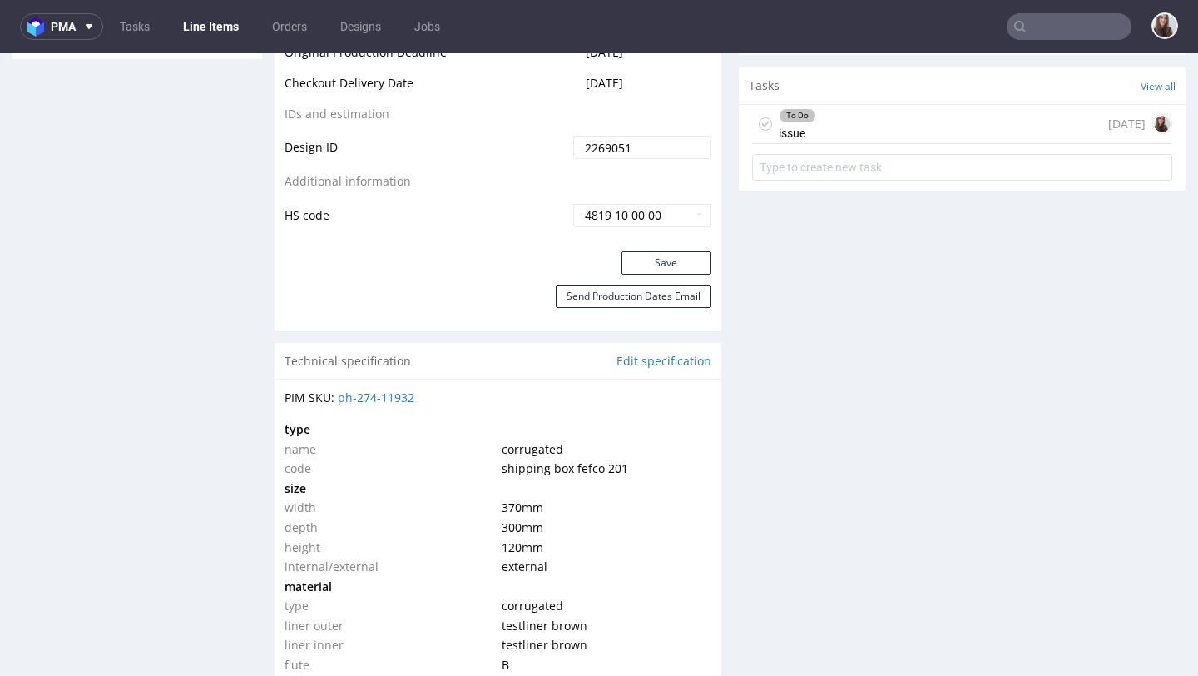
scroll to position [994, 0]
click at [811, 119] on div "To Do issue [DATE]" at bounding box center [962, 121] width 420 height 39
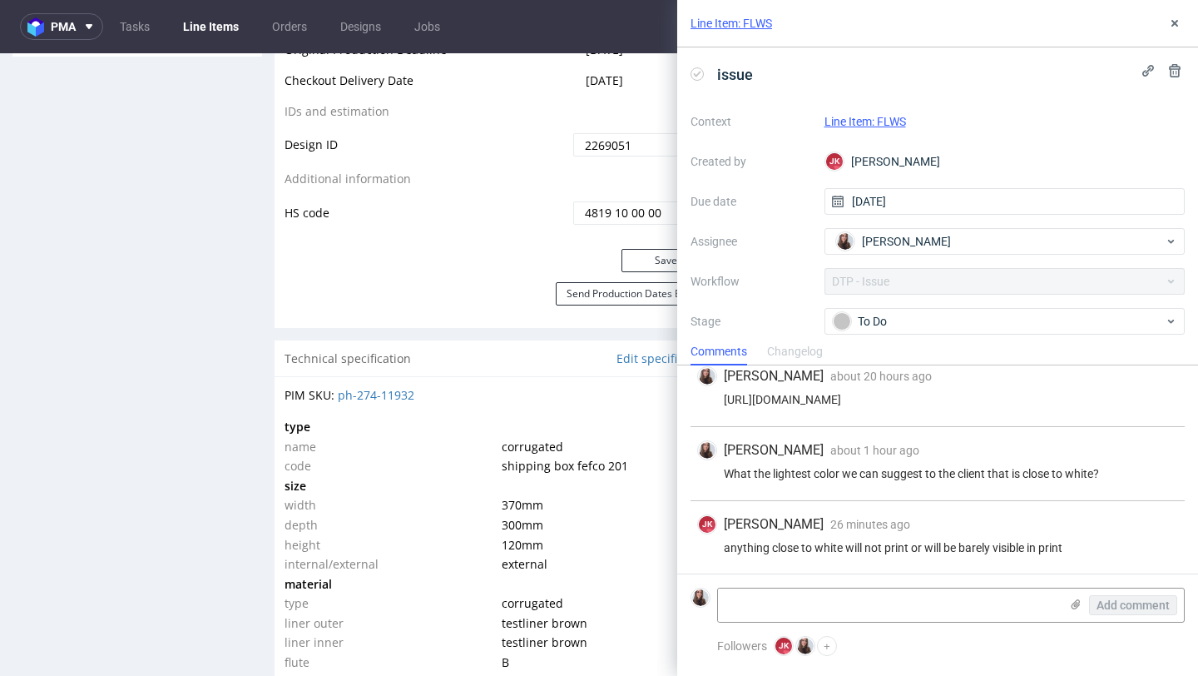
scroll to position [87, 0]
click at [912, 319] on div "To Do" at bounding box center [998, 321] width 331 height 18
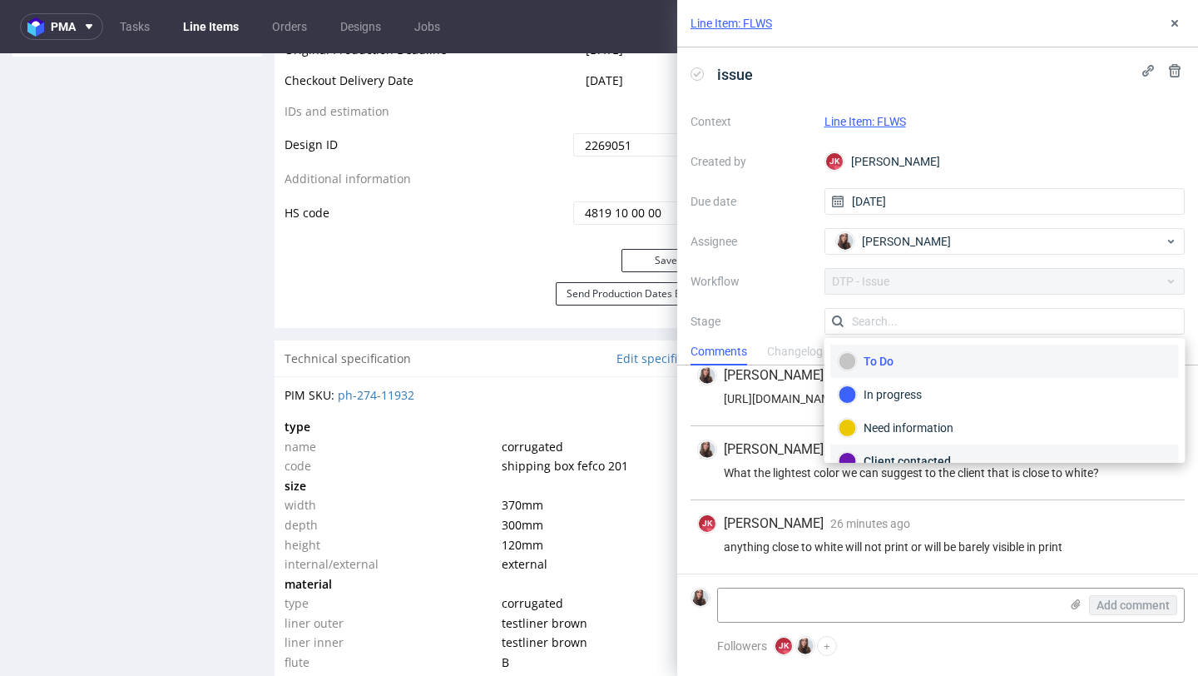
click at [899, 449] on div "Client contacted" at bounding box center [1005, 460] width 348 height 33
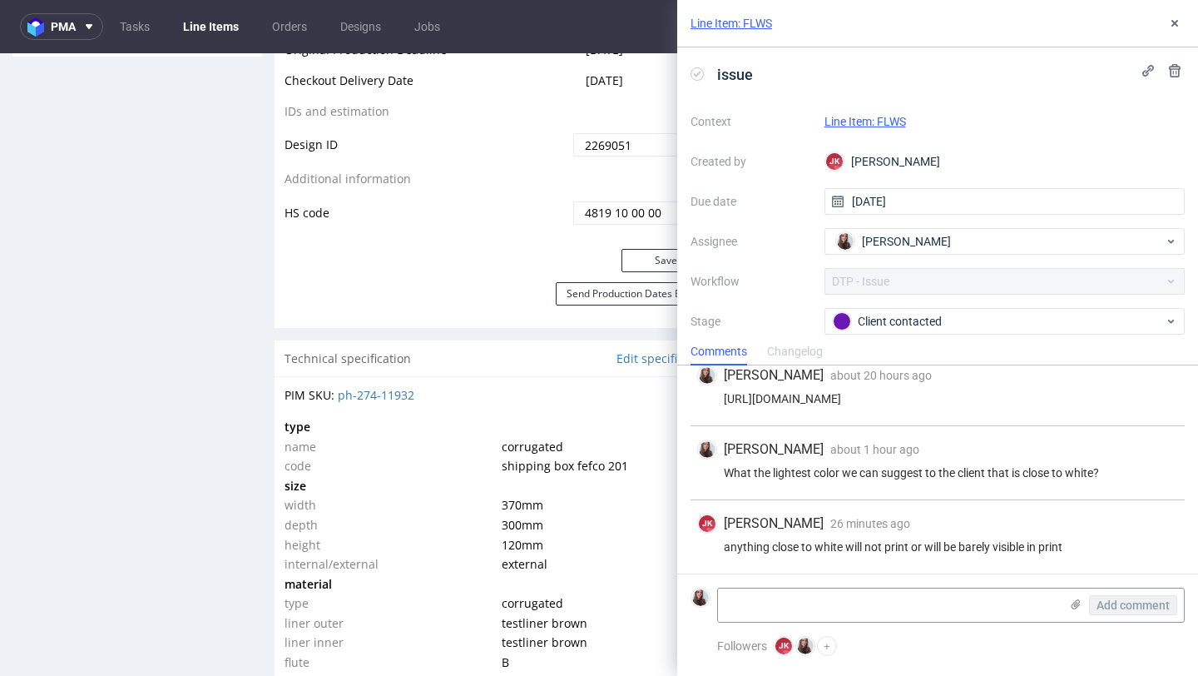
click at [1175, 33] on div "Line Item: FLWS" at bounding box center [937, 23] width 521 height 47
click at [1173, 29] on icon at bounding box center [1174, 23] width 13 height 13
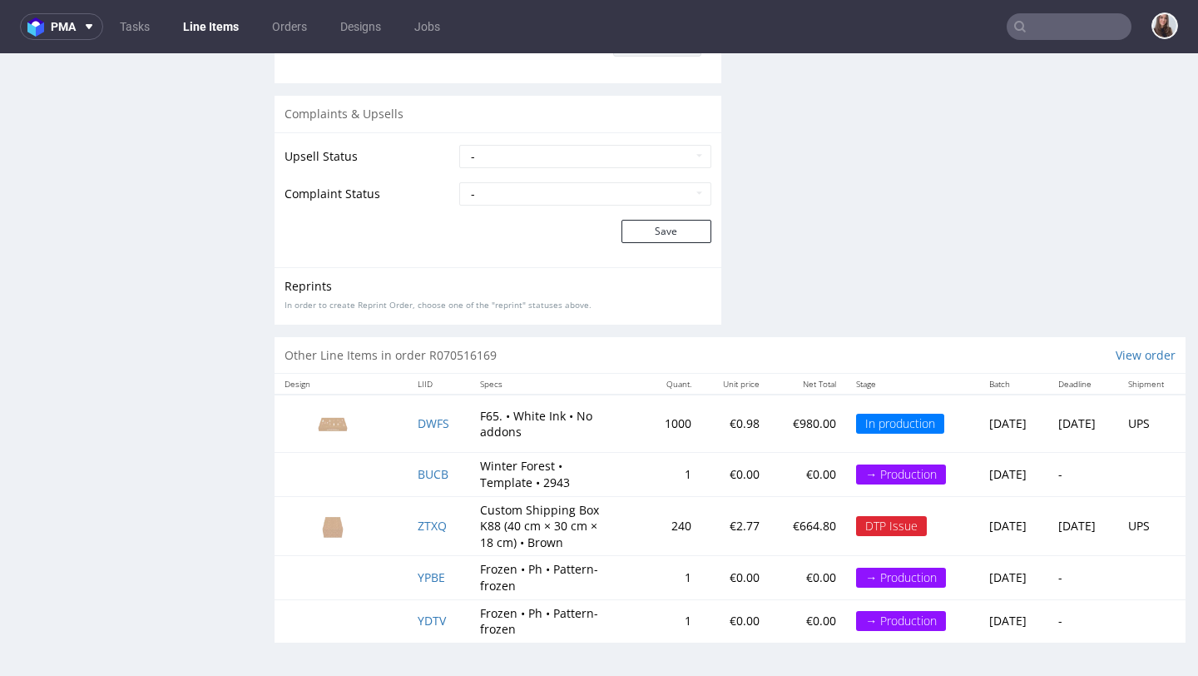
scroll to position [4, 0]
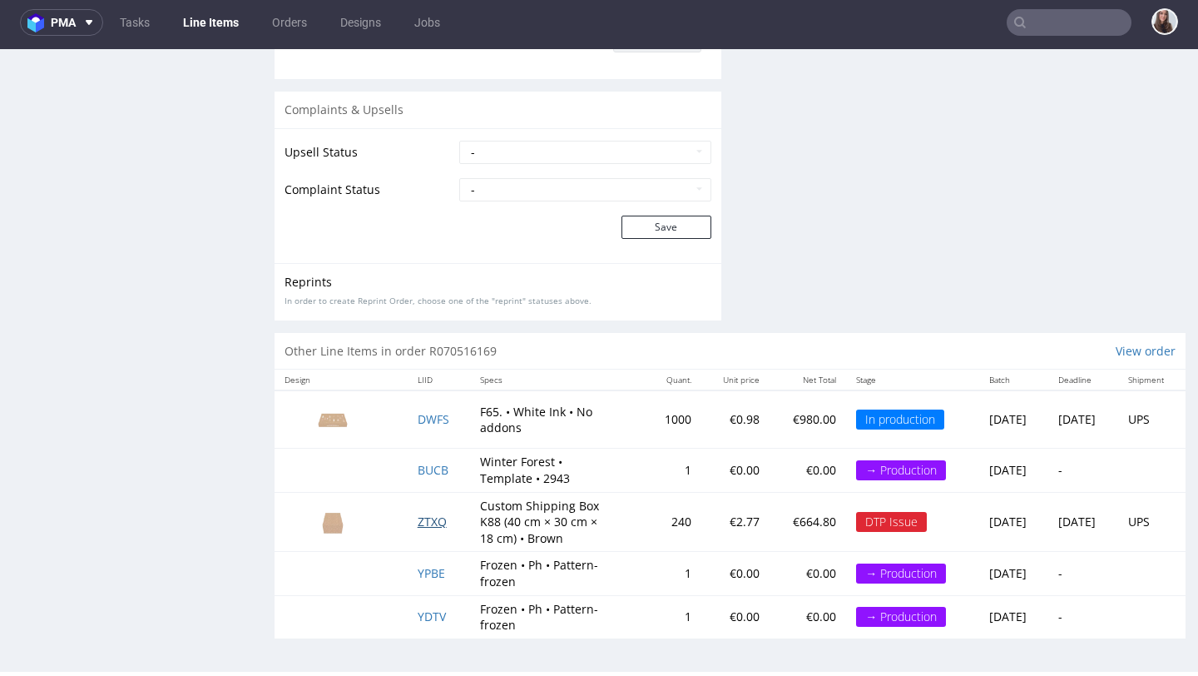
click at [422, 526] on span "ZTXQ" at bounding box center [432, 521] width 29 height 16
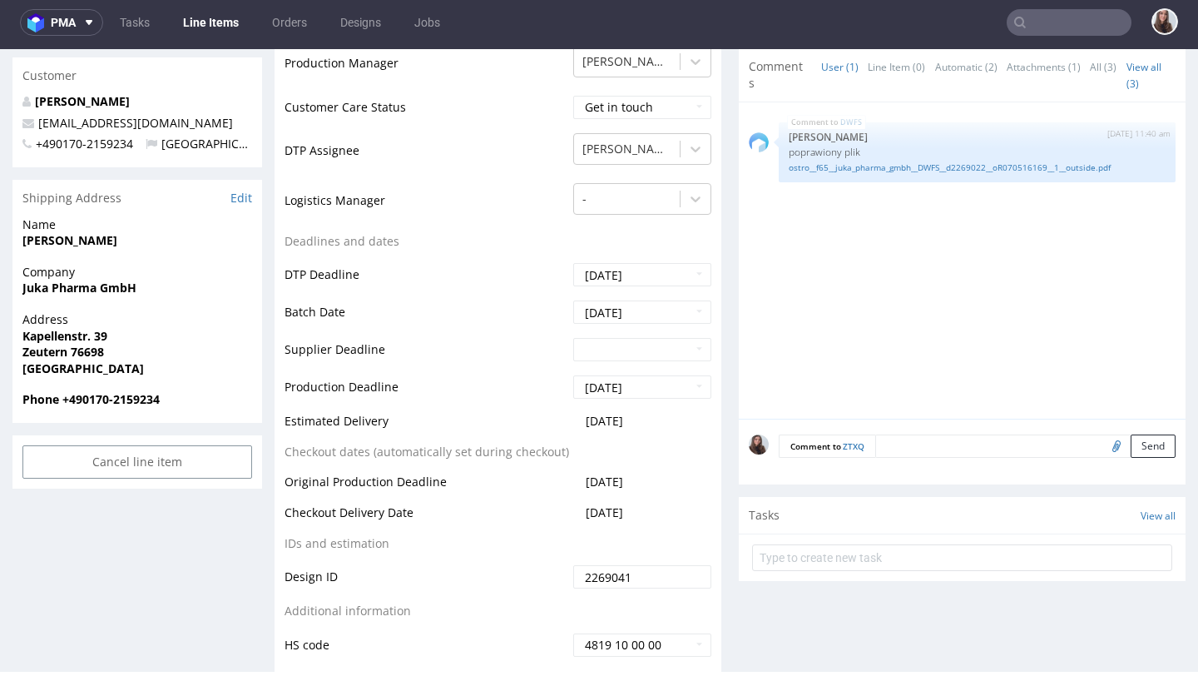
scroll to position [628, 0]
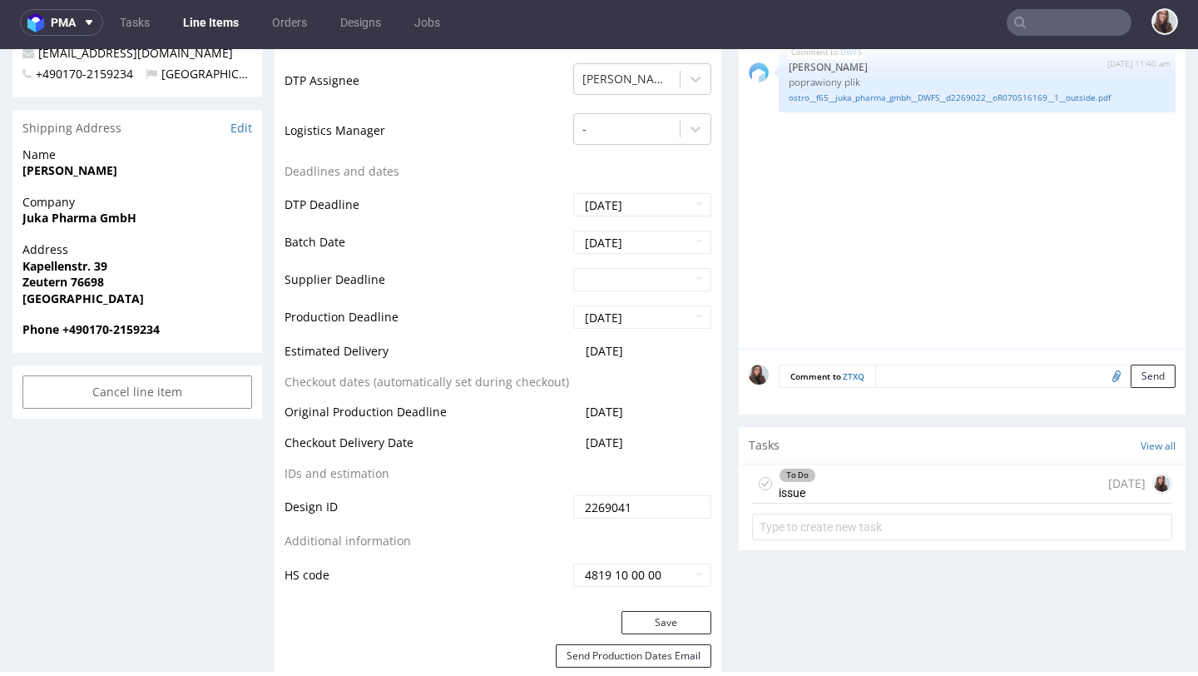
click at [793, 484] on div "To Do issue" at bounding box center [797, 483] width 37 height 38
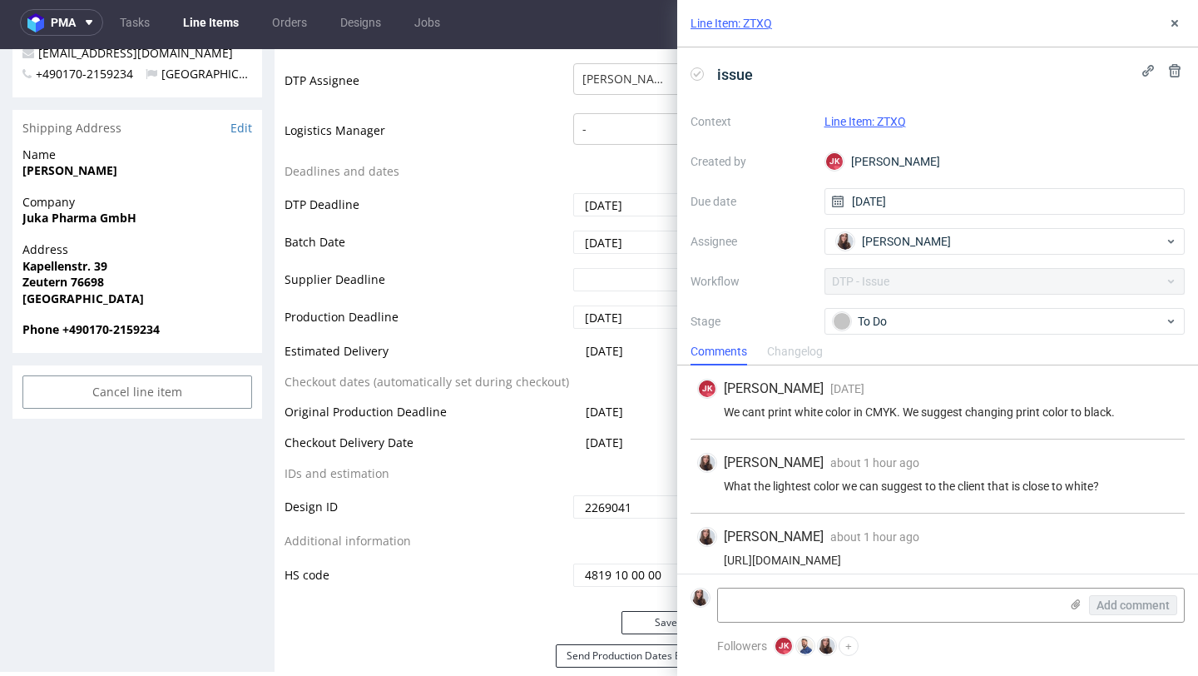
scroll to position [87, 0]
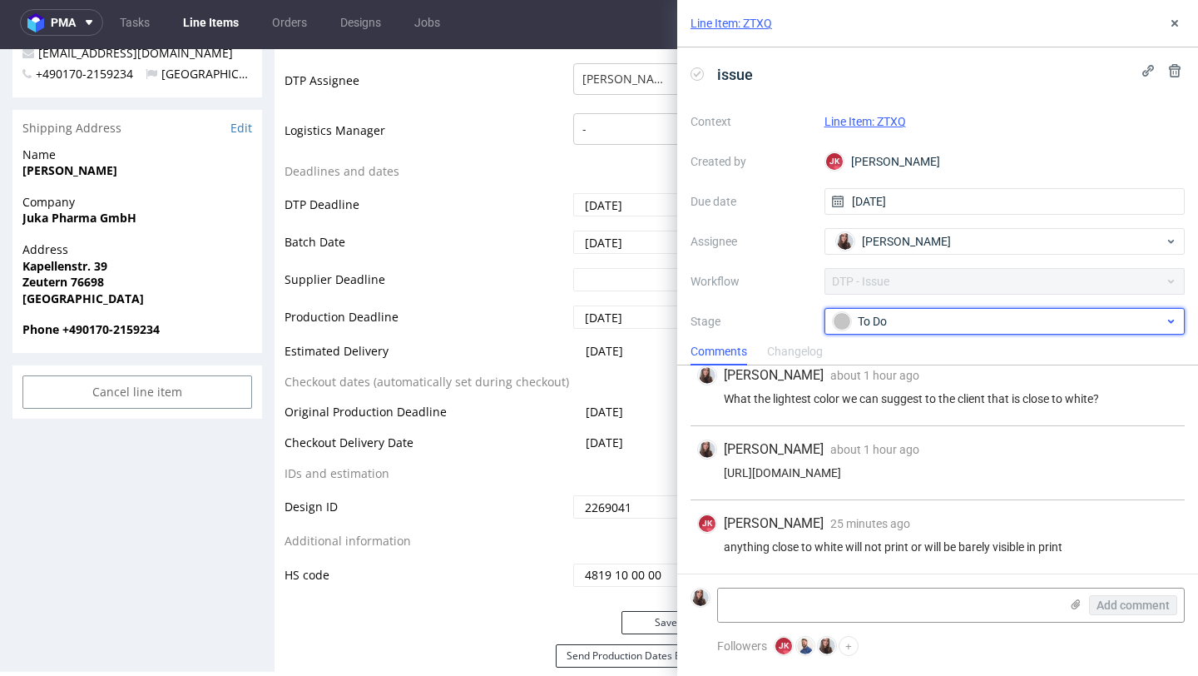
click at [899, 327] on div "To Do" at bounding box center [998, 321] width 331 height 18
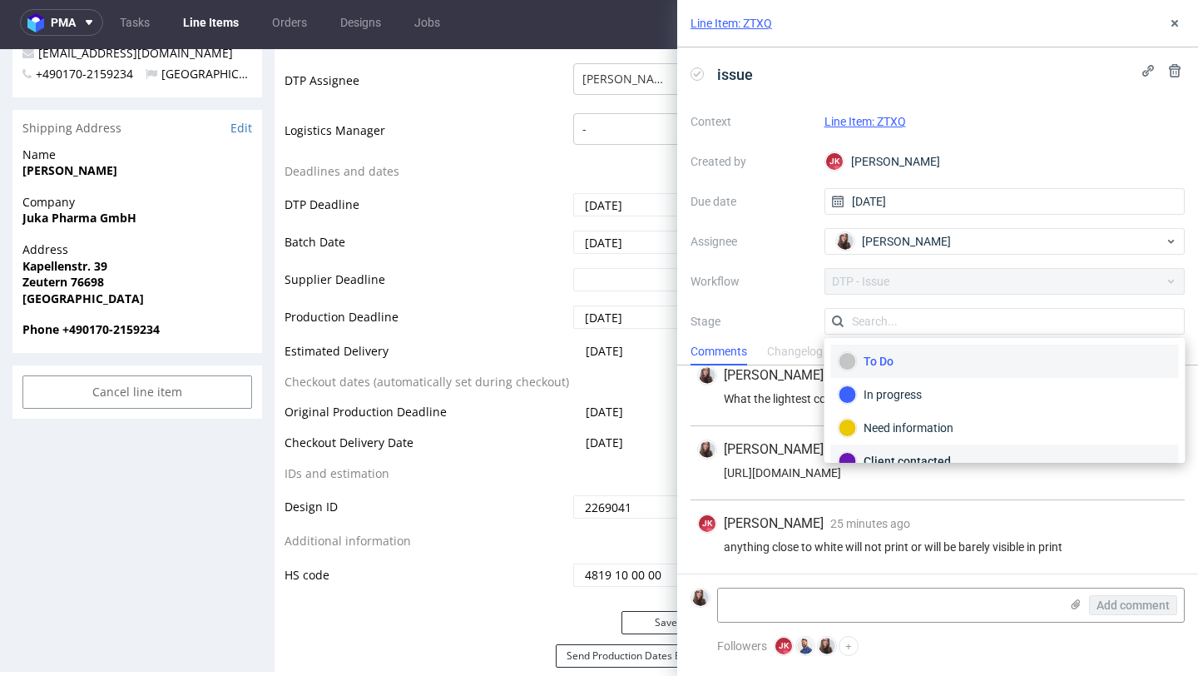
click at [887, 448] on div "Client contacted" at bounding box center [1005, 460] width 348 height 33
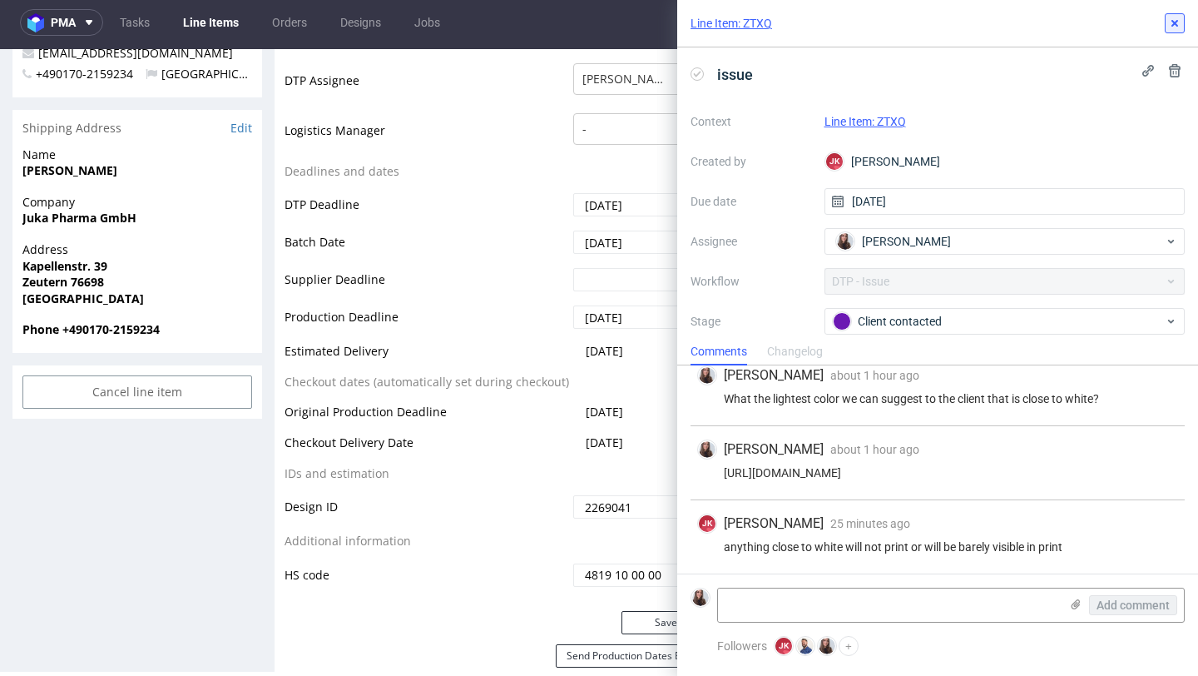
click at [1176, 24] on use at bounding box center [1175, 23] width 7 height 7
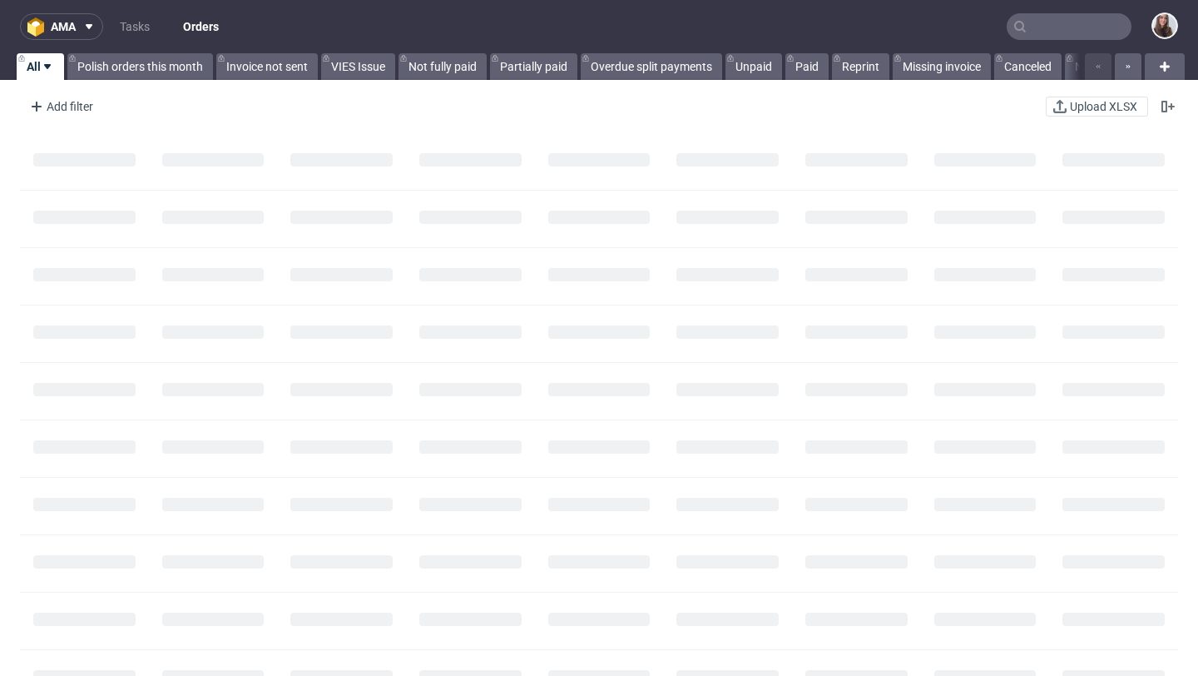
click at [1042, 23] on input "text" at bounding box center [1069, 26] width 125 height 27
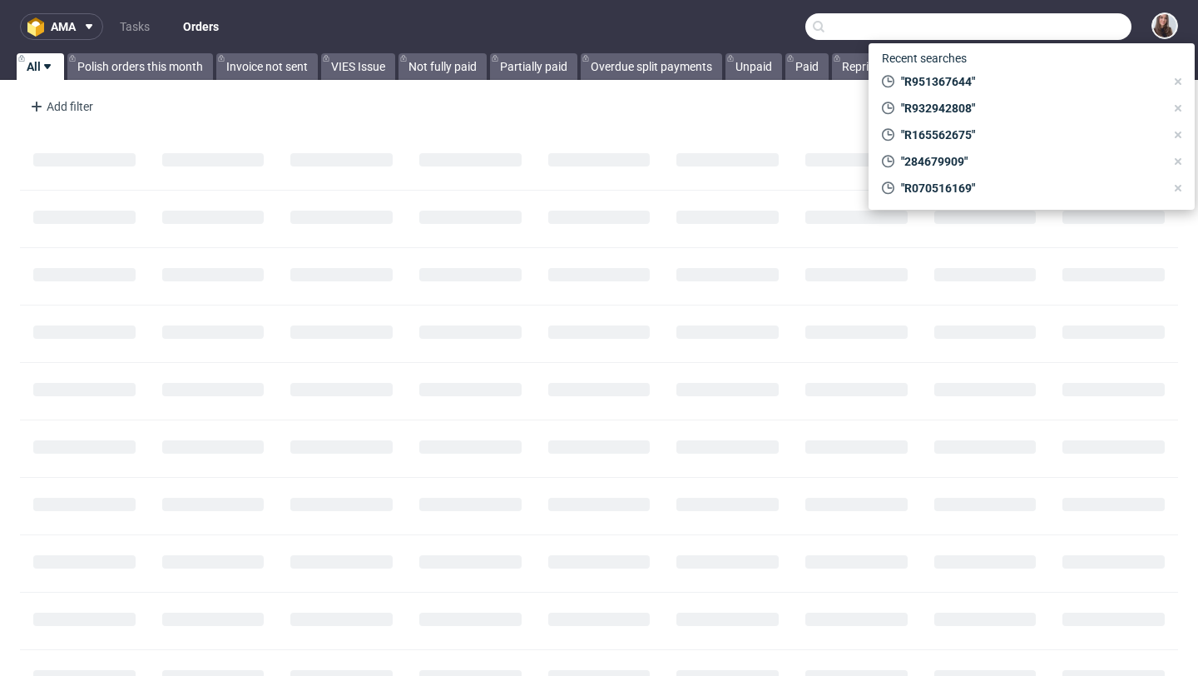
paste input "R284679909"
type input "R284679909"
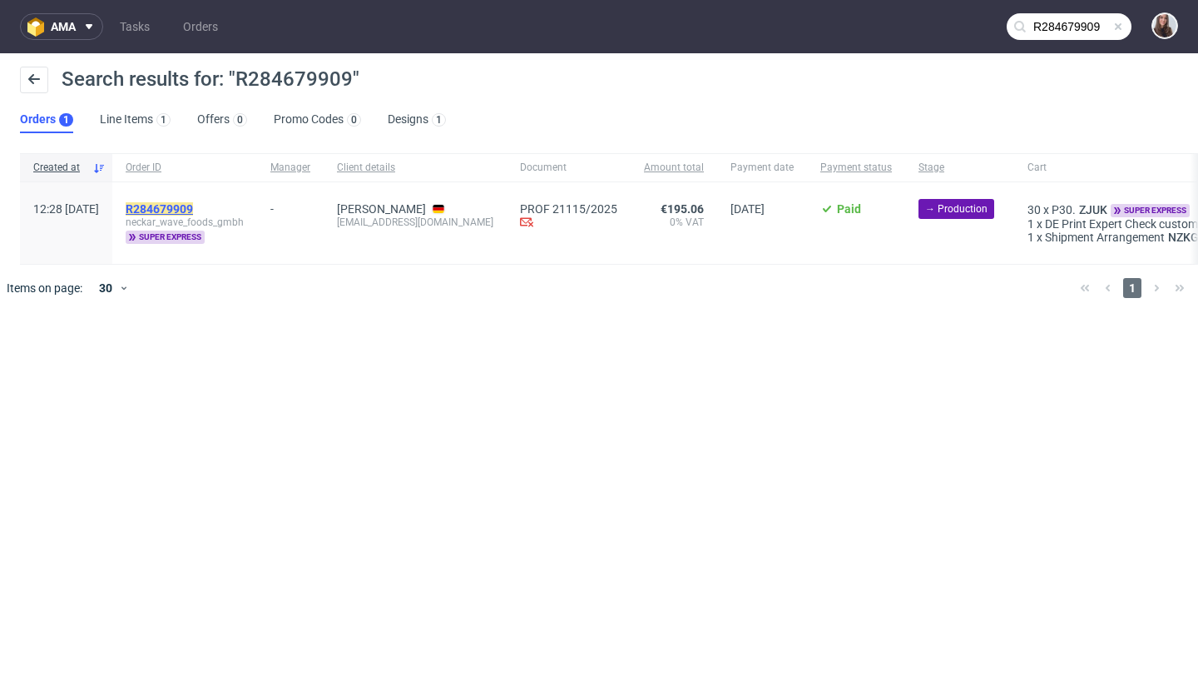
click at [193, 209] on mark "R284679909" at bounding box center [159, 208] width 67 height 13
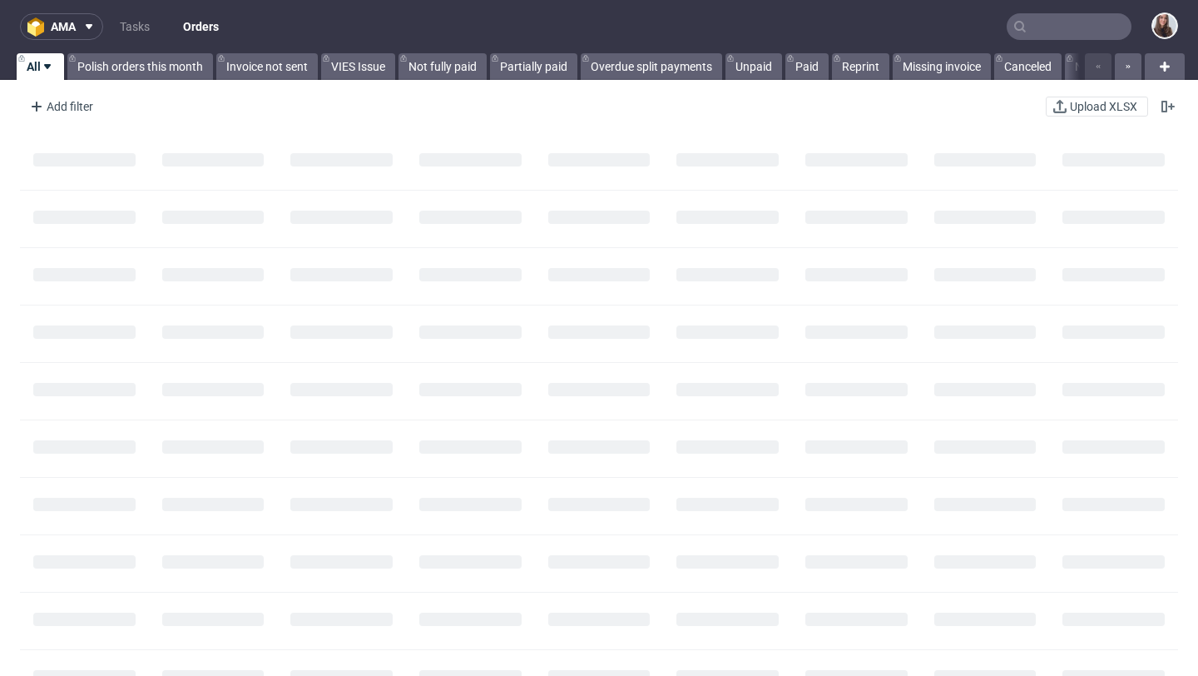
click at [1041, 31] on input "text" at bounding box center [1069, 26] width 125 height 27
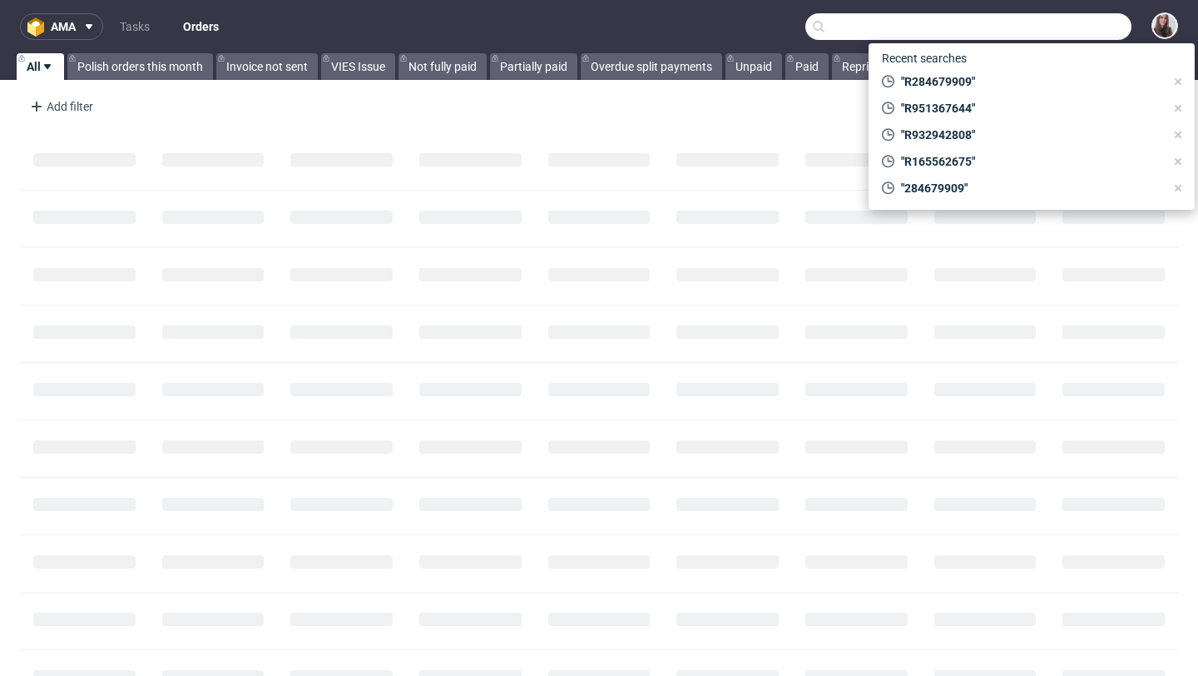
paste input "he hot stamping is like to use on the black vertical lines (zebra-like stripes)"
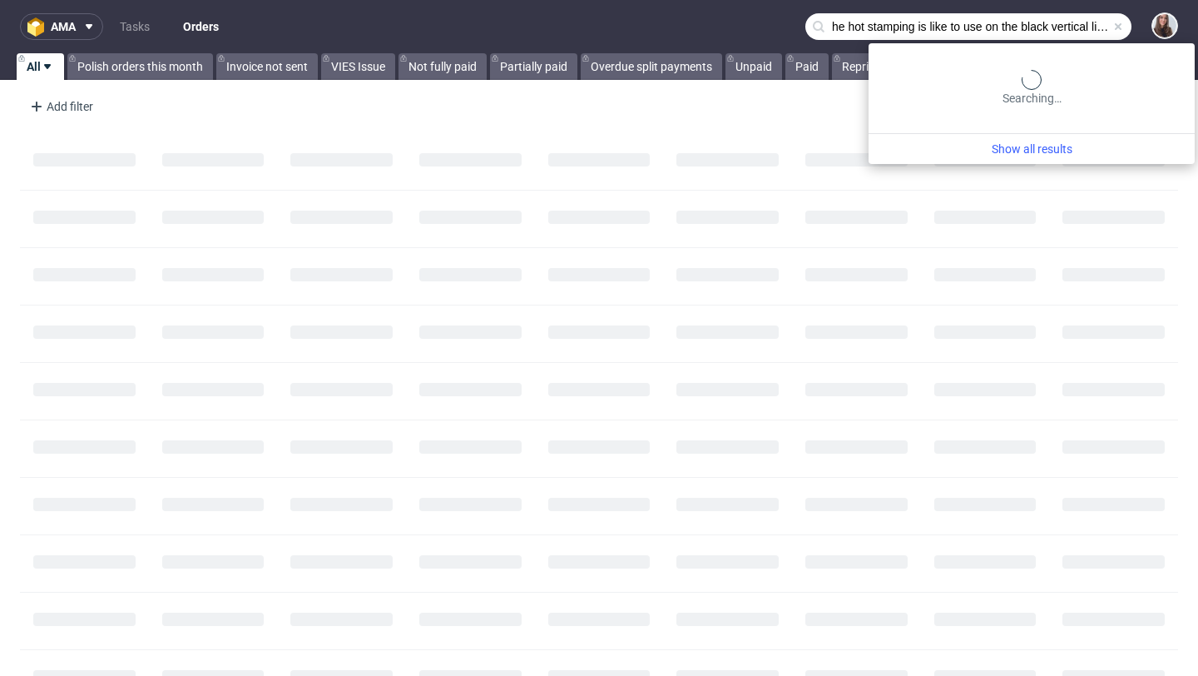
scroll to position [0, 102]
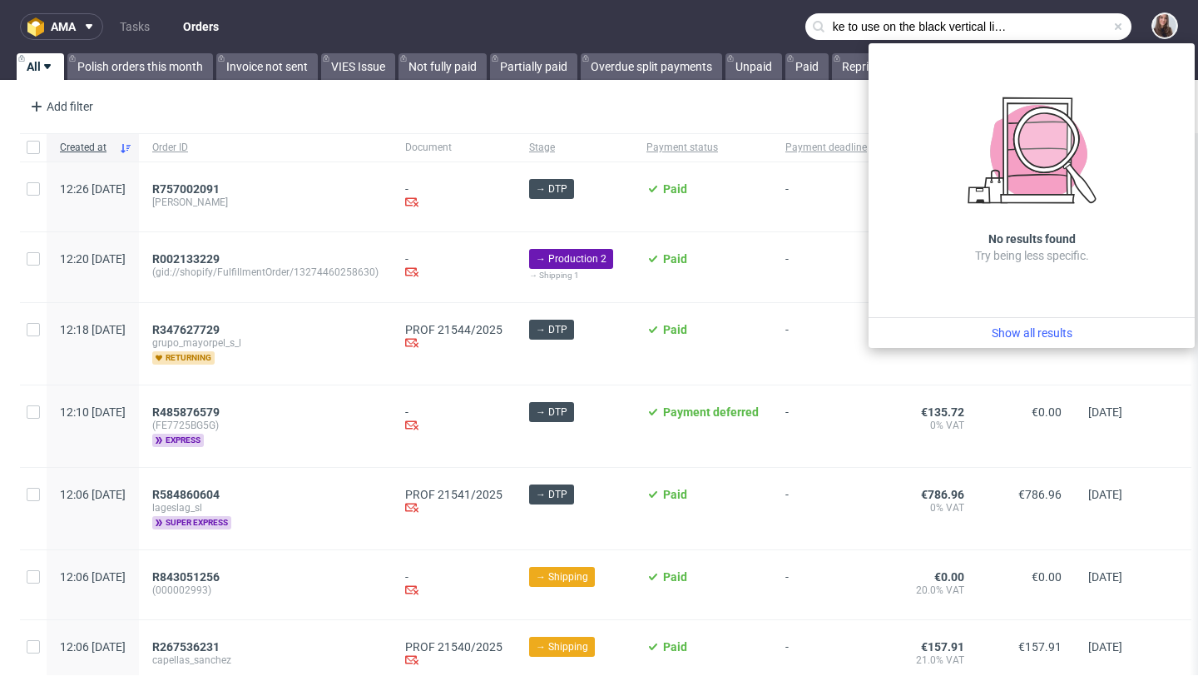
type input "he hot stamping is like to use on the black vertical lines (zebra-like stripes)"
click at [1112, 30] on span at bounding box center [1118, 26] width 13 height 13
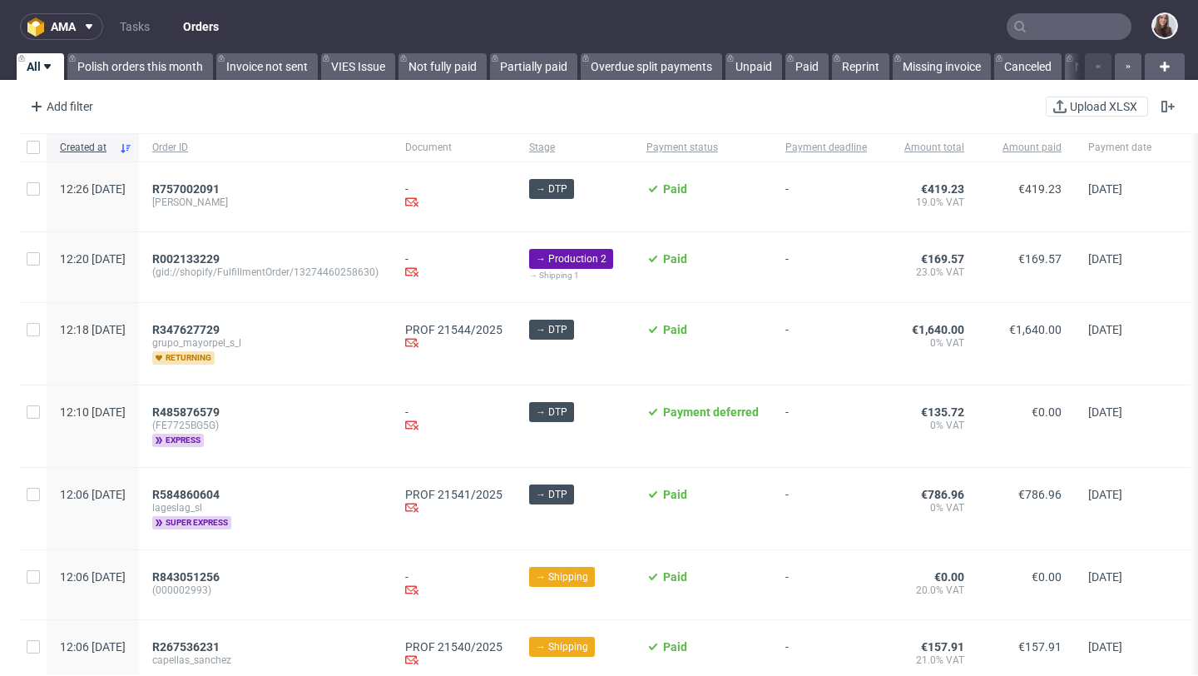
click at [1050, 31] on input "text" at bounding box center [1069, 26] width 125 height 27
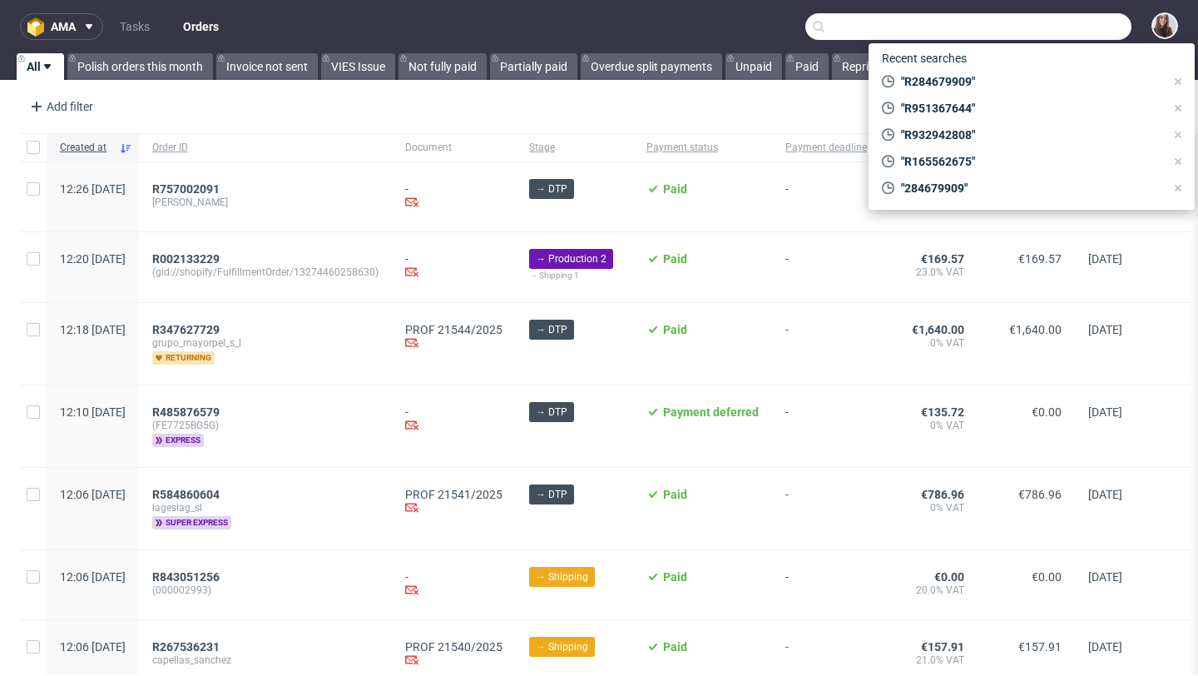
paste input "R057752639"
type input "R057752639"
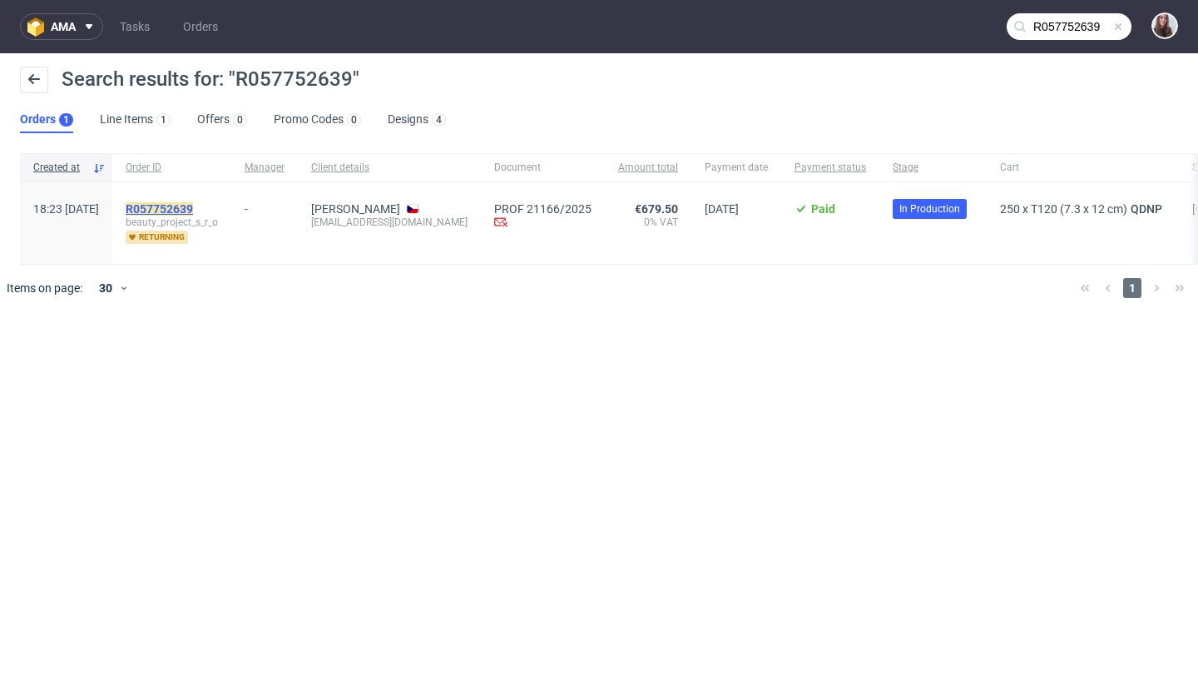
click at [193, 208] on mark "R057752639" at bounding box center [159, 208] width 67 height 13
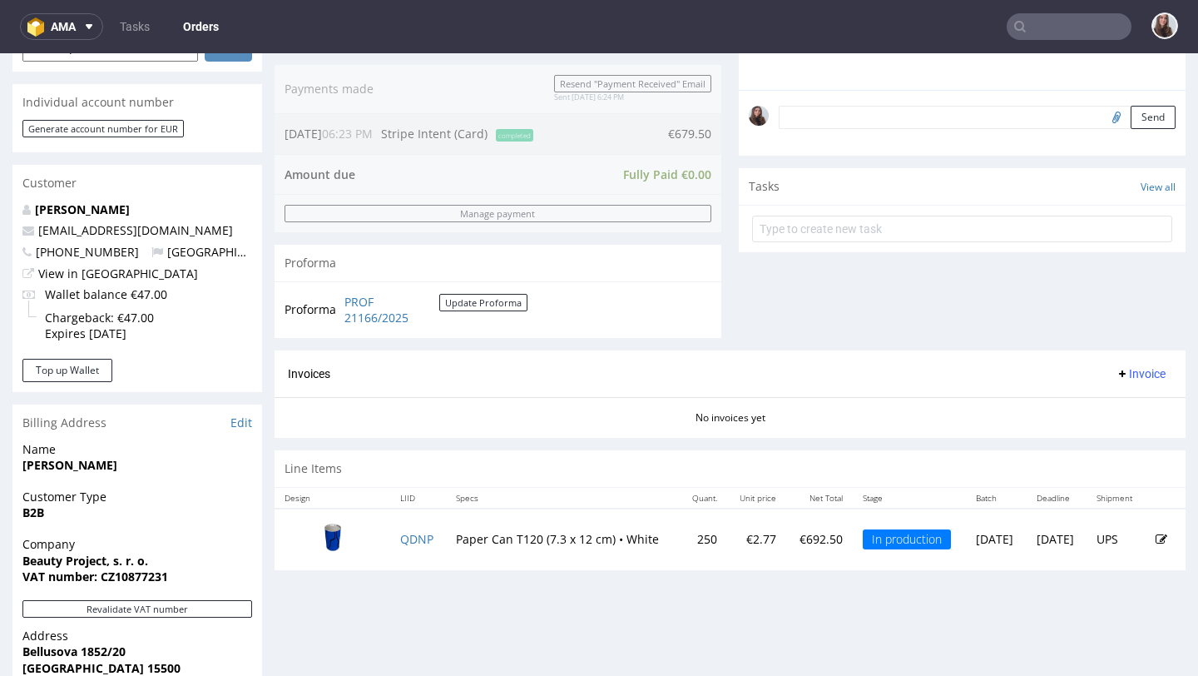
scroll to position [483, 0]
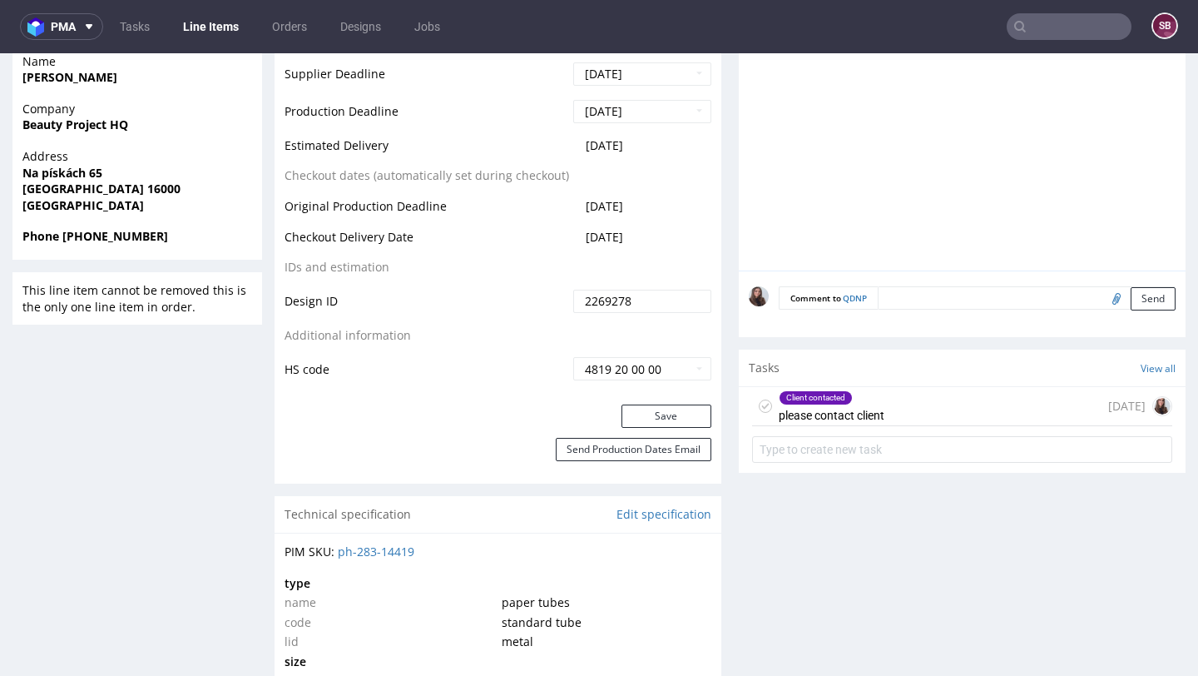
scroll to position [762, 0]
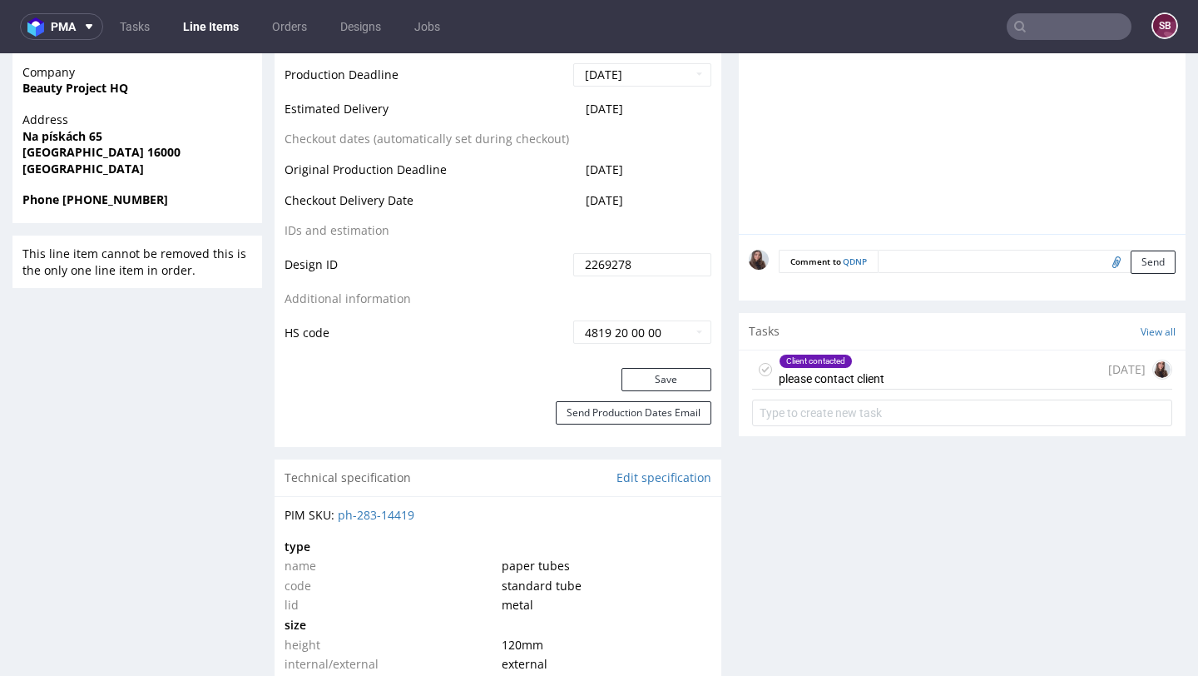
click at [844, 368] on div "Client contacted" at bounding box center [816, 361] width 72 height 13
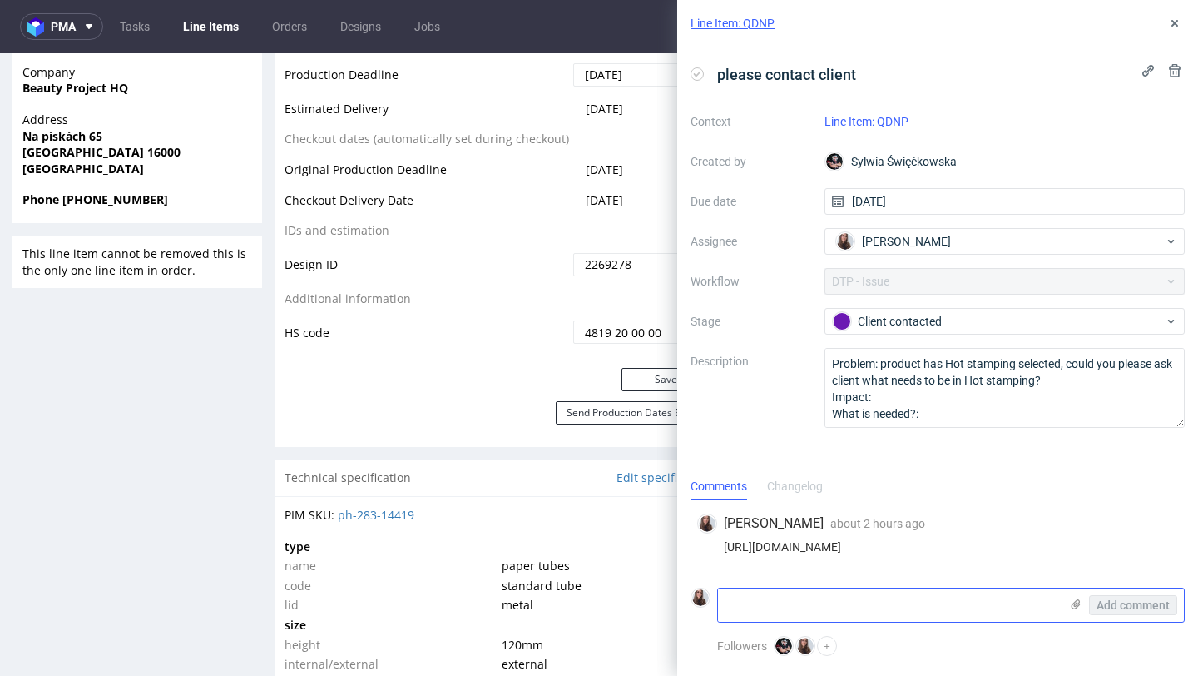
click at [806, 589] on textarea at bounding box center [888, 604] width 341 height 33
paste textarea "he hot stamping is like to use on the black vertical lines (zebra-like stripes)"
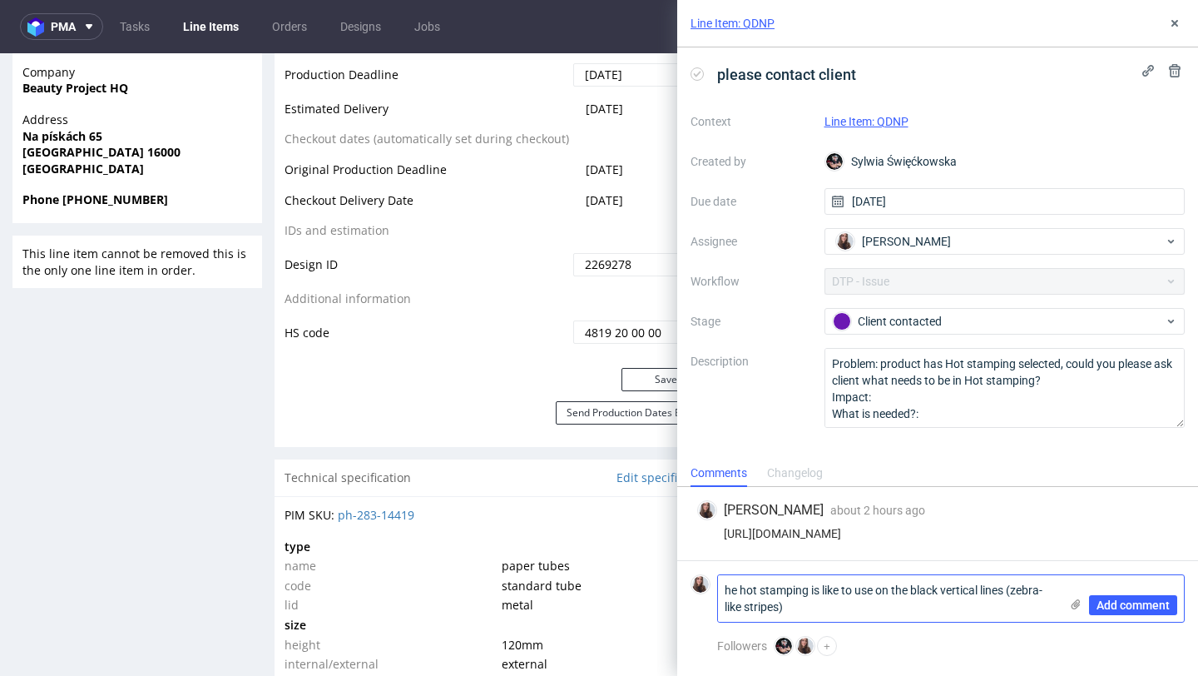
click at [726, 588] on textarea "he hot stamping is like to use on the black vertical lines (zebra-like stripes)" at bounding box center [888, 598] width 341 height 47
click at [885, 608] on textarea "The hot stamping is like to use on the black vertical lines (zebra-like stripes)" at bounding box center [888, 598] width 341 height 47
type textarea "The hot stamping is like to use on the black vertical lines (zebra-like stripes)"
click at [1140, 599] on span "Add comment" at bounding box center [1133, 605] width 73 height 12
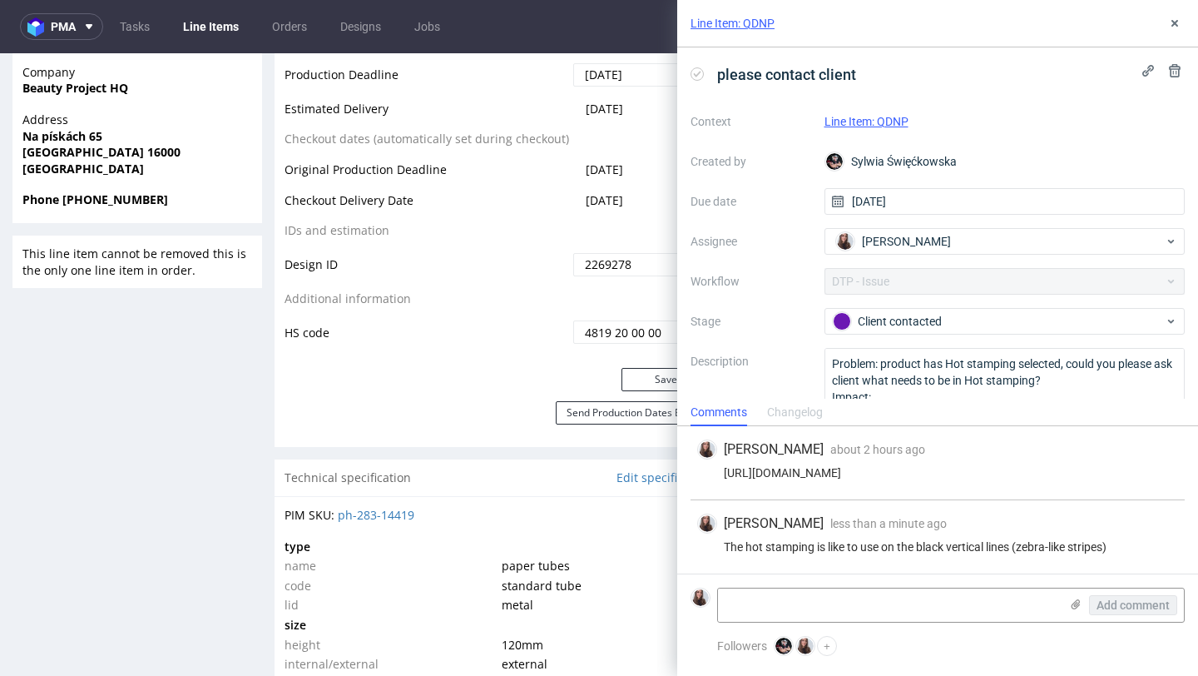
click at [883, 123] on link "Line Item: QDNP" at bounding box center [867, 121] width 84 height 13
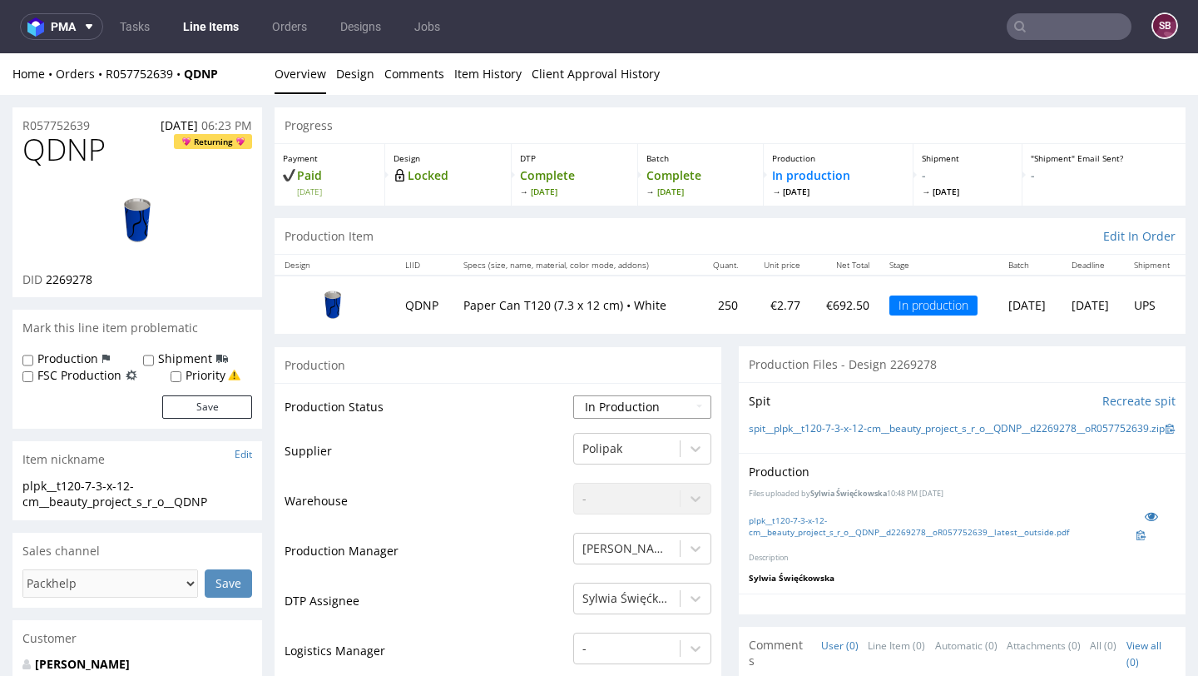
click at [621, 403] on select "Waiting for Artwork Waiting for Diecut Waiting for Mockup Waiting for DTP Waiti…" at bounding box center [642, 406] width 138 height 23
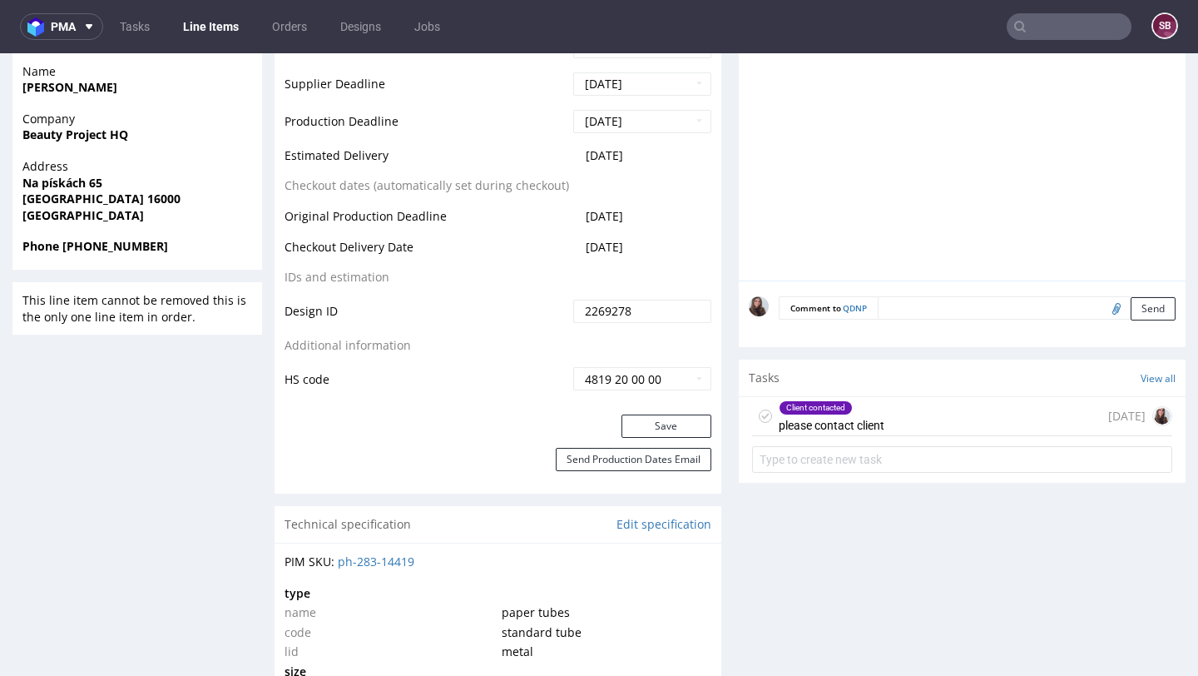
scroll to position [747, 0]
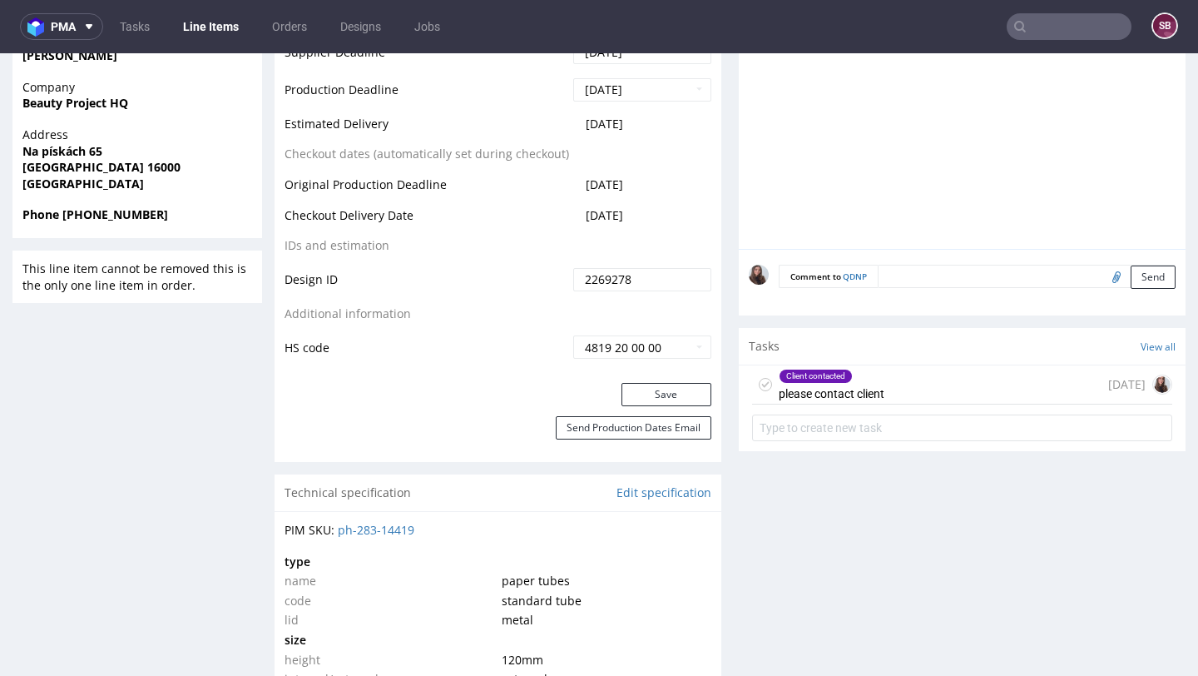
click at [838, 383] on div "Client contacted" at bounding box center [816, 375] width 72 height 13
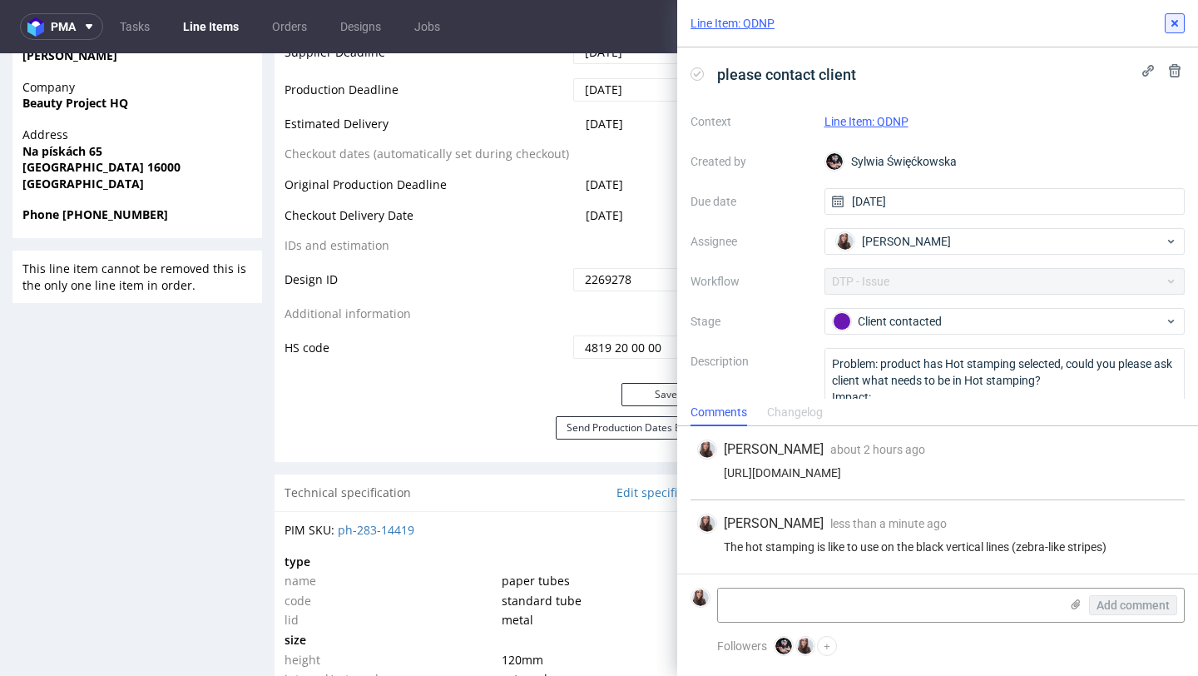
click at [1173, 24] on use at bounding box center [1175, 23] width 7 height 7
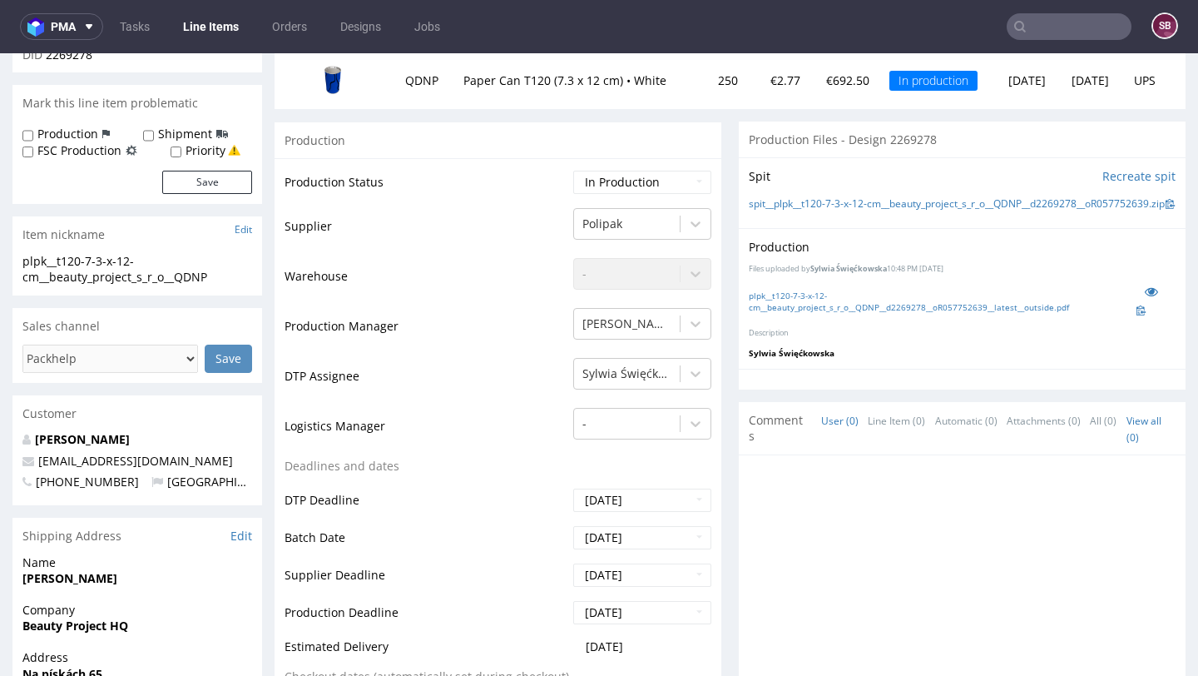
scroll to position [211, 0]
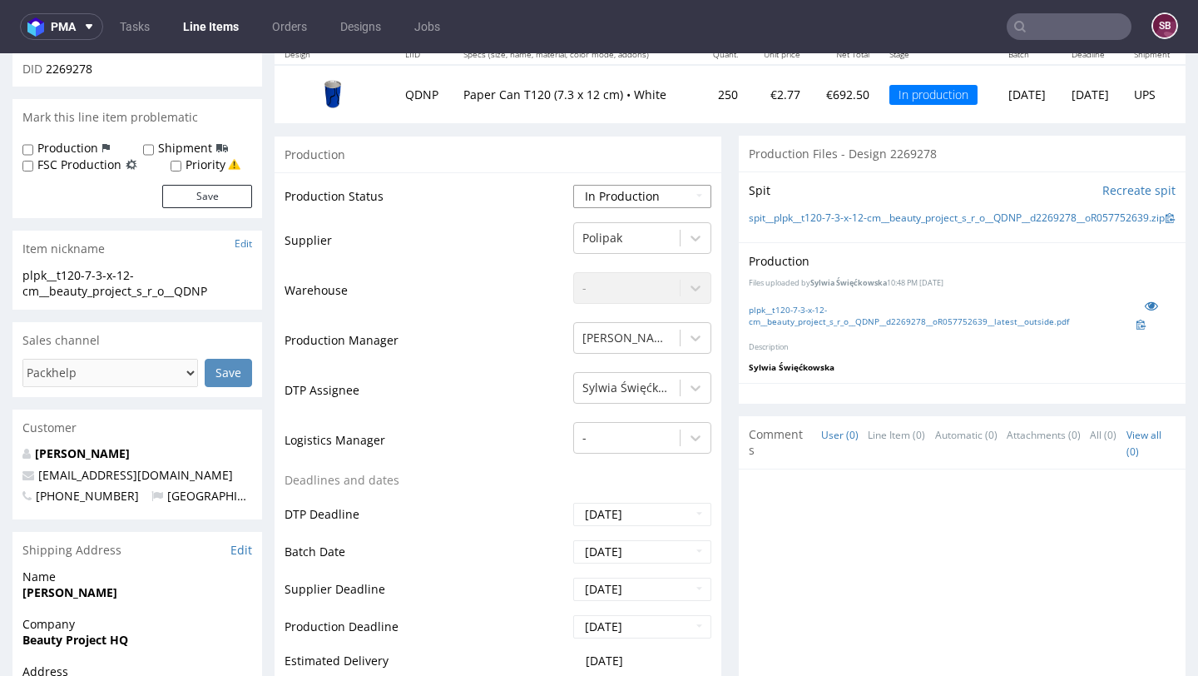
click at [638, 195] on select "Waiting for Artwork Waiting for Diecut Waiting for Mockup Waiting for DTP Waiti…" at bounding box center [642, 196] width 138 height 23
select select "back_for_dtp"
click at [573, 185] on select "Waiting for Artwork Waiting for Diecut Waiting for Mockup Waiting for DTP Waiti…" at bounding box center [642, 196] width 138 height 23
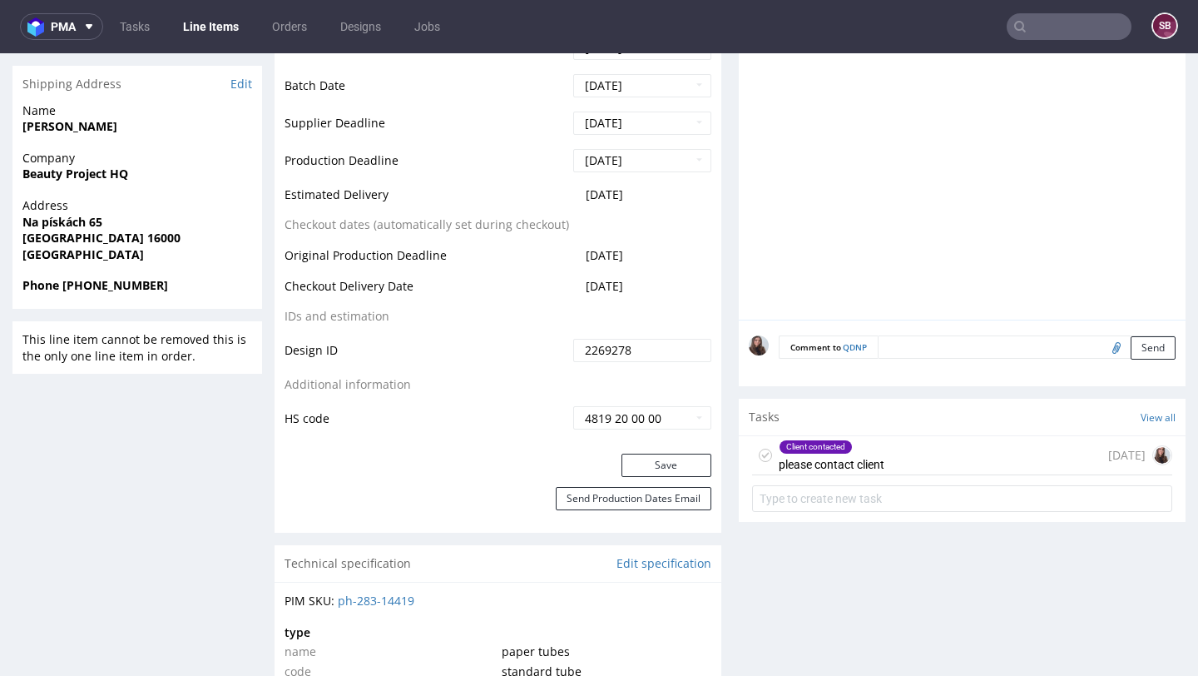
scroll to position [678, 0]
click at [662, 454] on button "Save" at bounding box center [667, 463] width 90 height 23
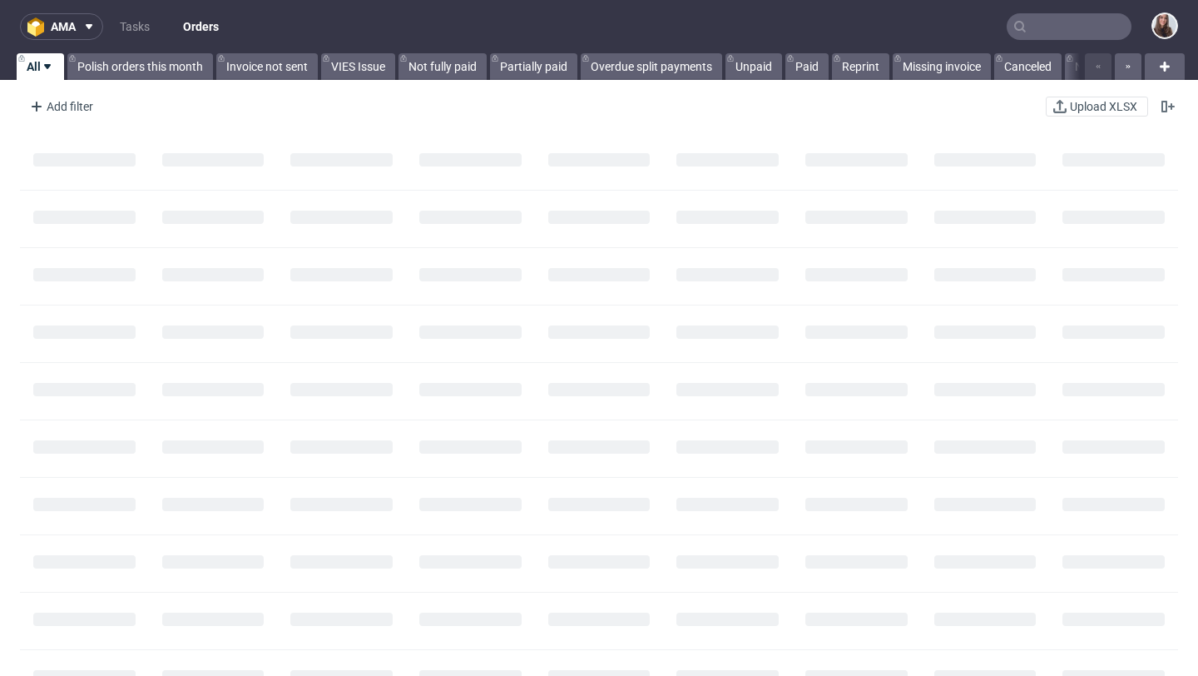
click at [1034, 34] on input "text" at bounding box center [1069, 26] width 125 height 27
paste input "R120174356"
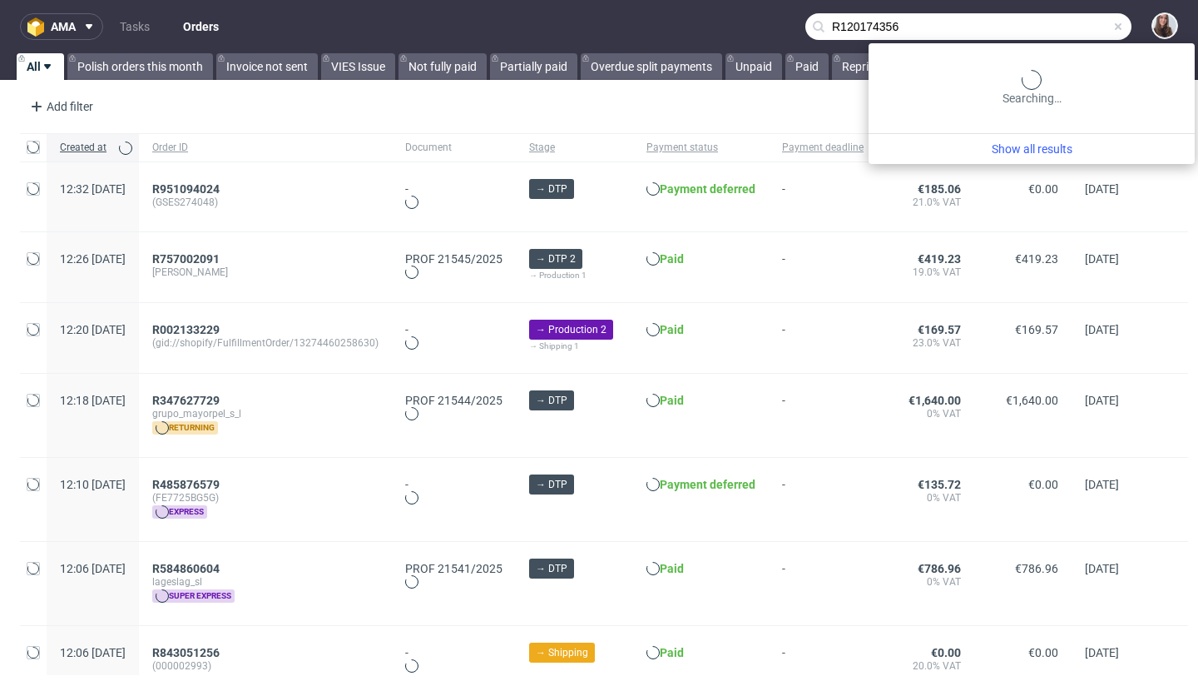
type input "R120174356"
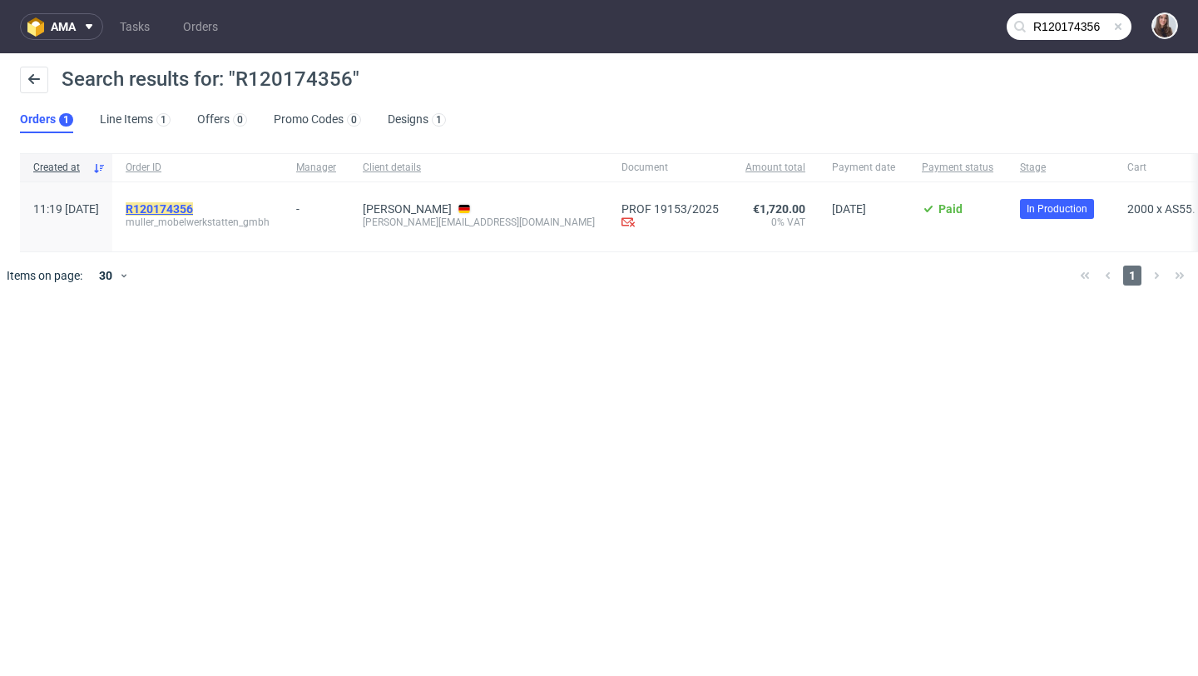
click at [196, 209] on link "R120174356" at bounding box center [161, 208] width 71 height 13
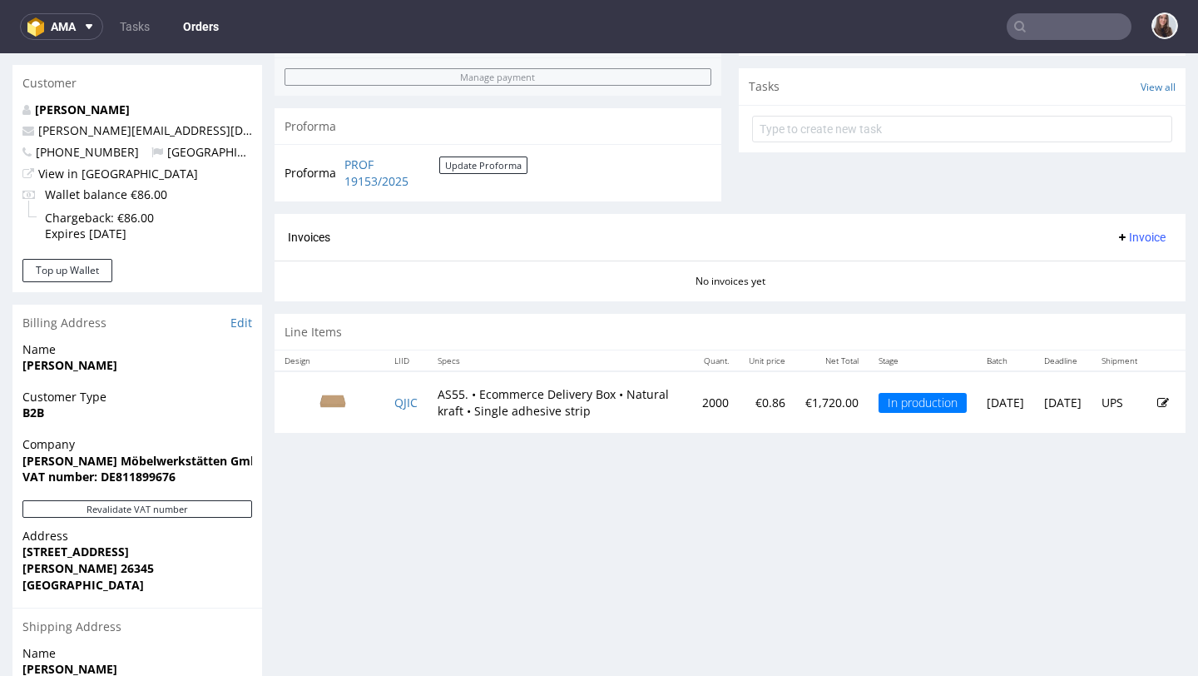
scroll to position [593, 0]
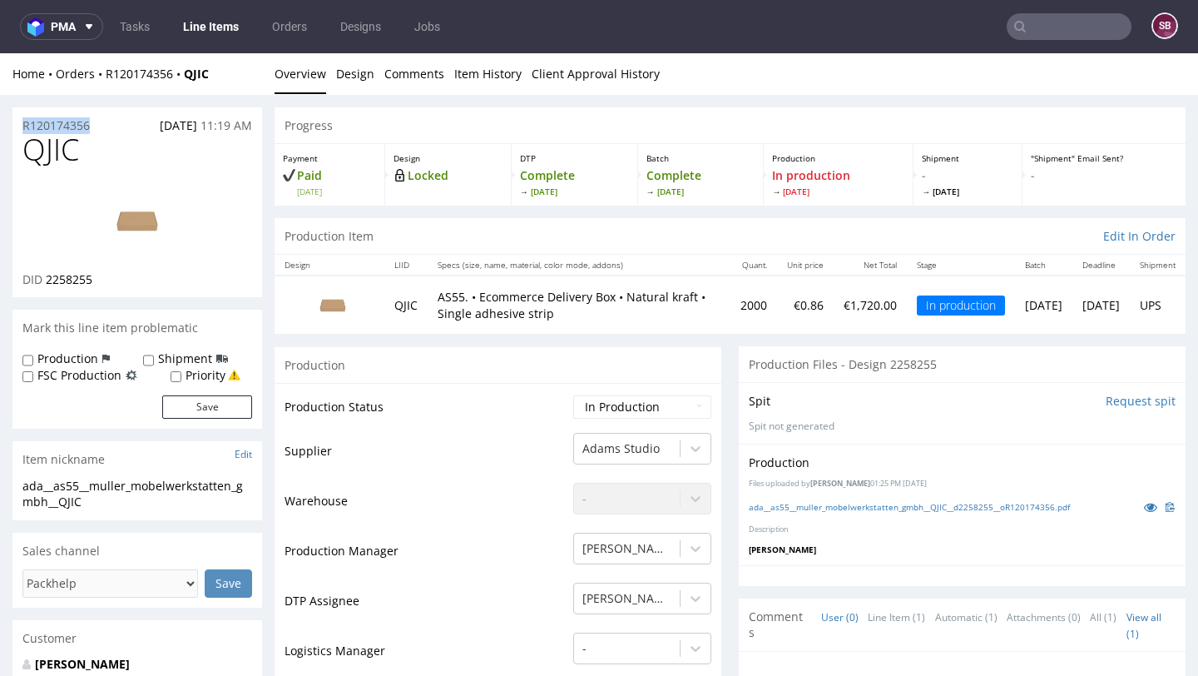
drag, startPoint x: 102, startPoint y: 120, endPoint x: 16, endPoint y: 120, distance: 86.5
click at [16, 120] on div "R120174356 08.09.2025 11:19 AM" at bounding box center [137, 120] width 250 height 27
copy p "R120174356"
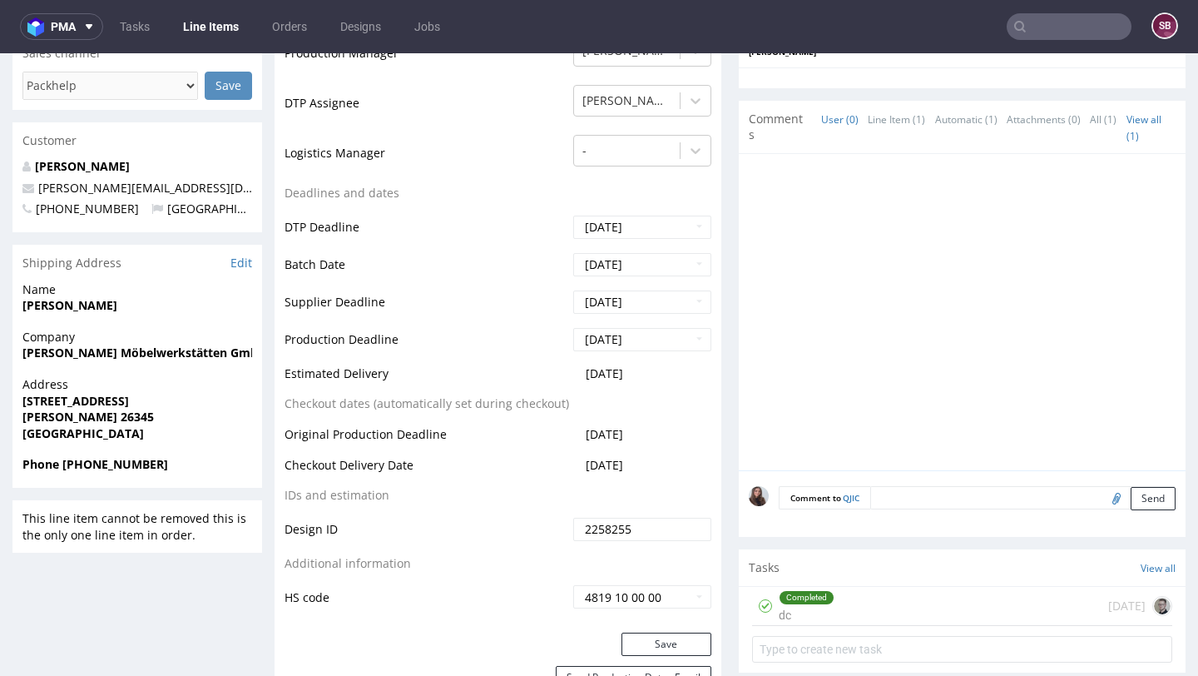
scroll to position [507, 0]
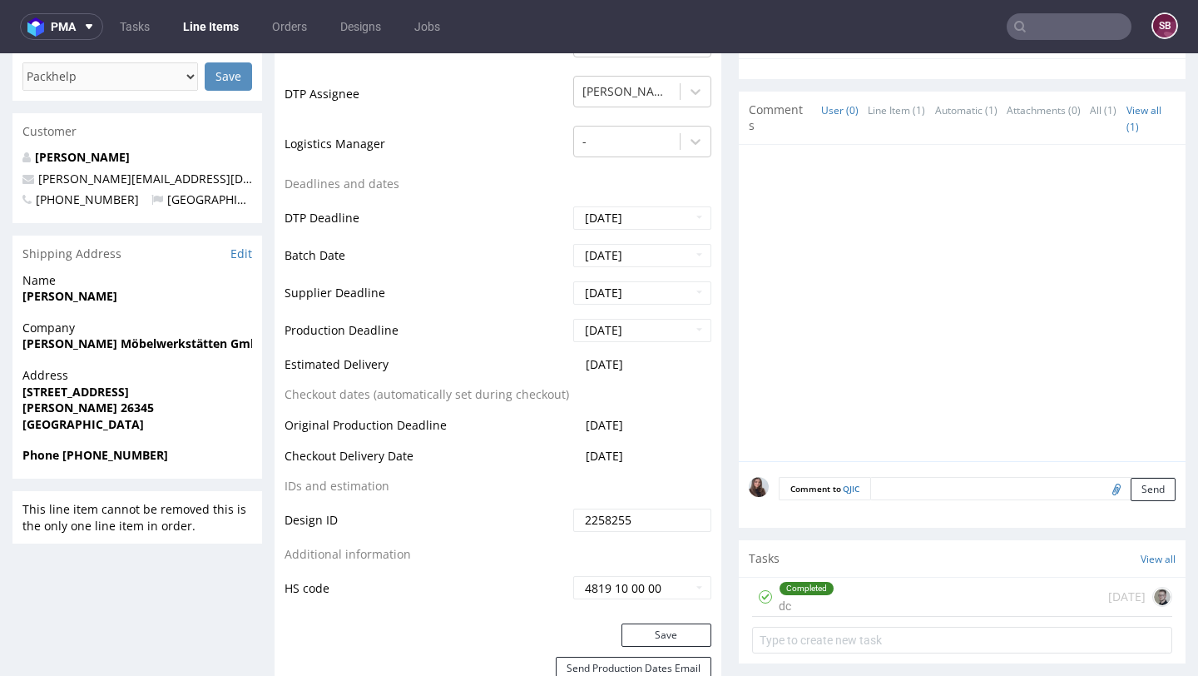
drag, startPoint x: 648, startPoint y: 363, endPoint x: 569, endPoint y: 364, distance: 79.1
click at [569, 364] on td "2025-10-02" at bounding box center [640, 370] width 142 height 31
copy span "2025-10-02"
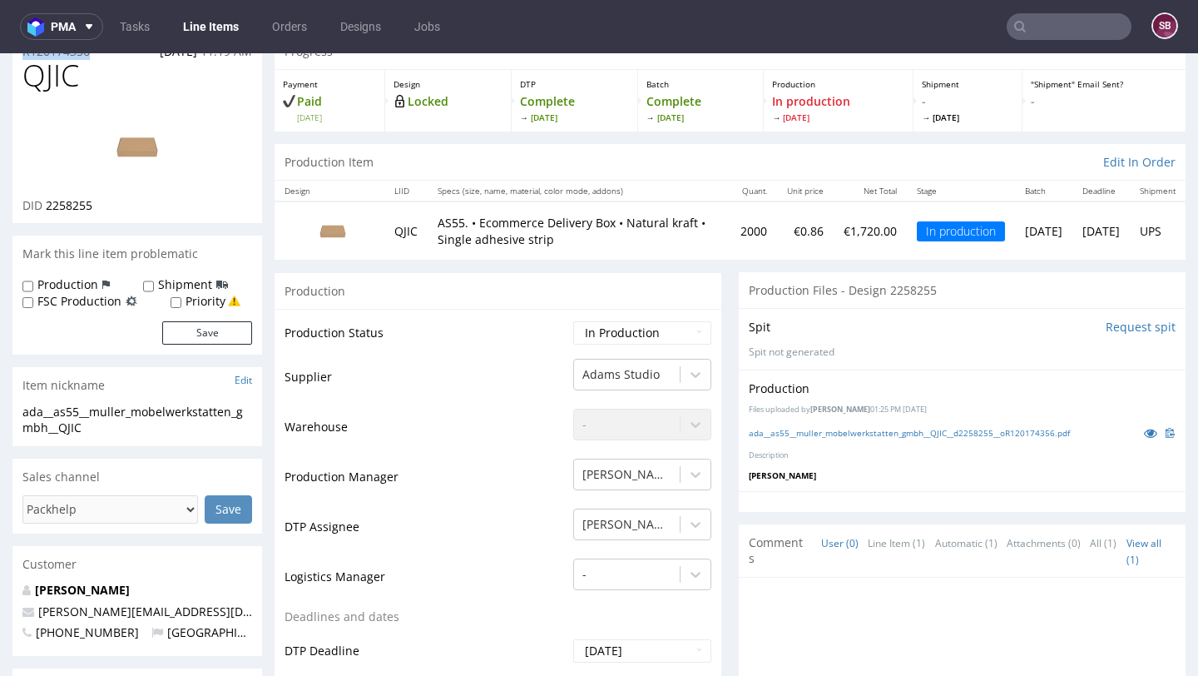
scroll to position [0, 0]
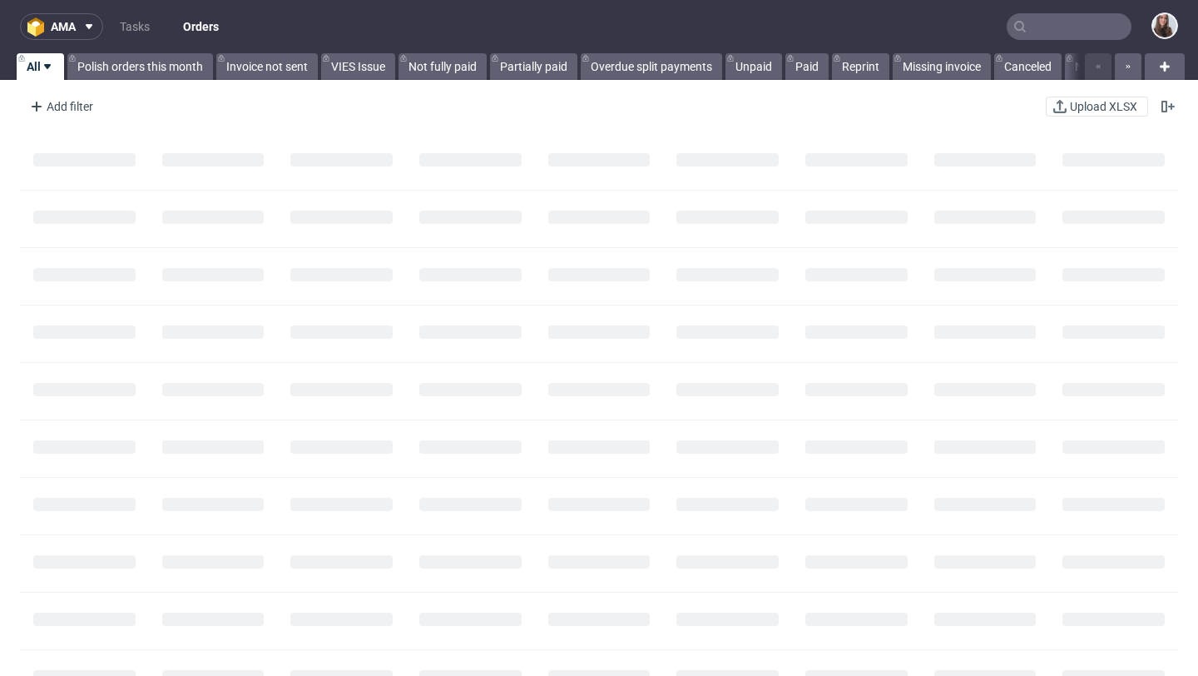
click at [1074, 28] on input "text" at bounding box center [1069, 26] width 125 height 27
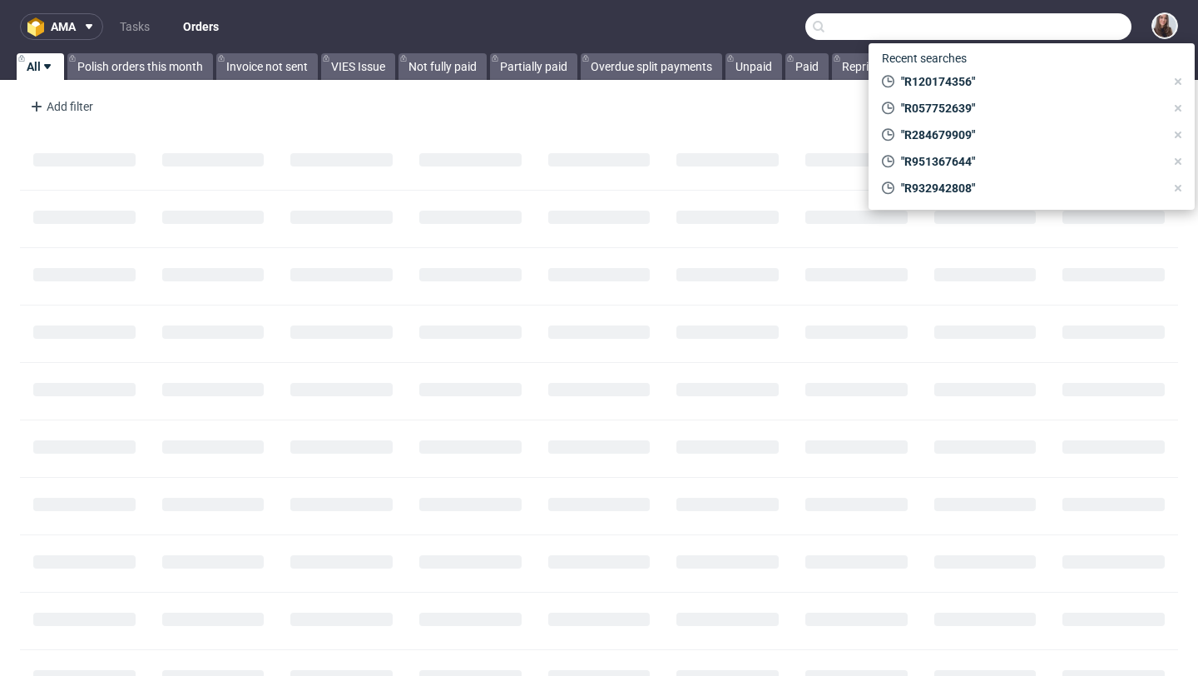
paste input "R047954568"
type input "R047954568"
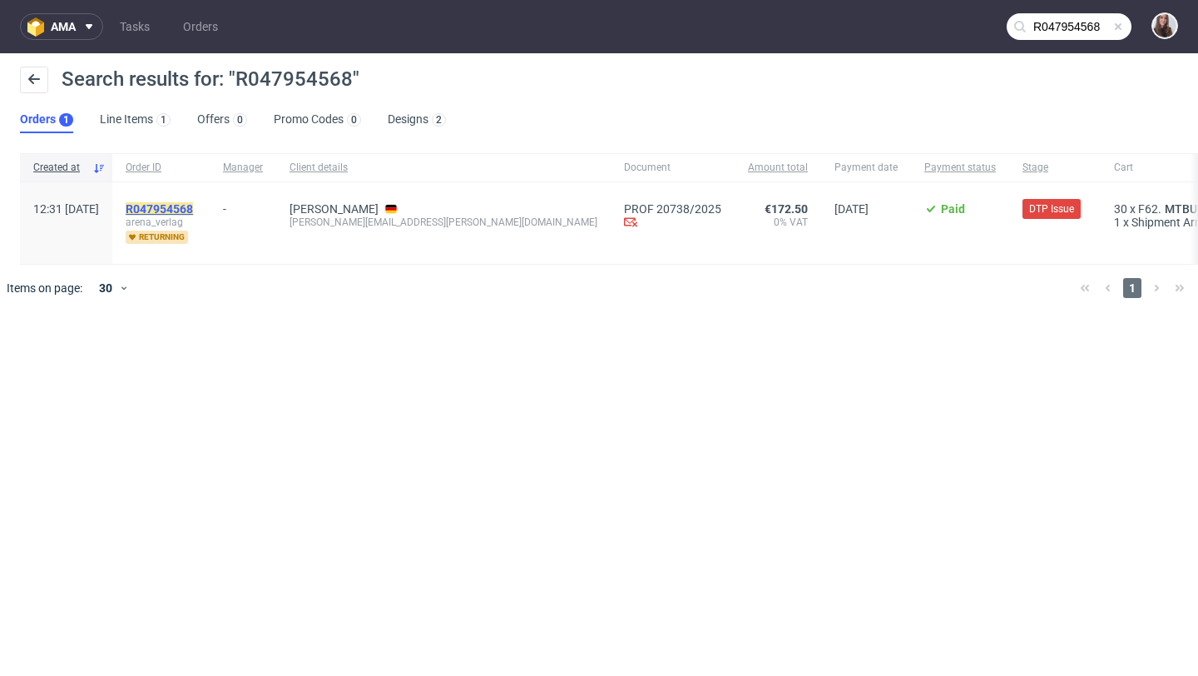
click at [193, 211] on mark "R047954568" at bounding box center [159, 208] width 67 height 13
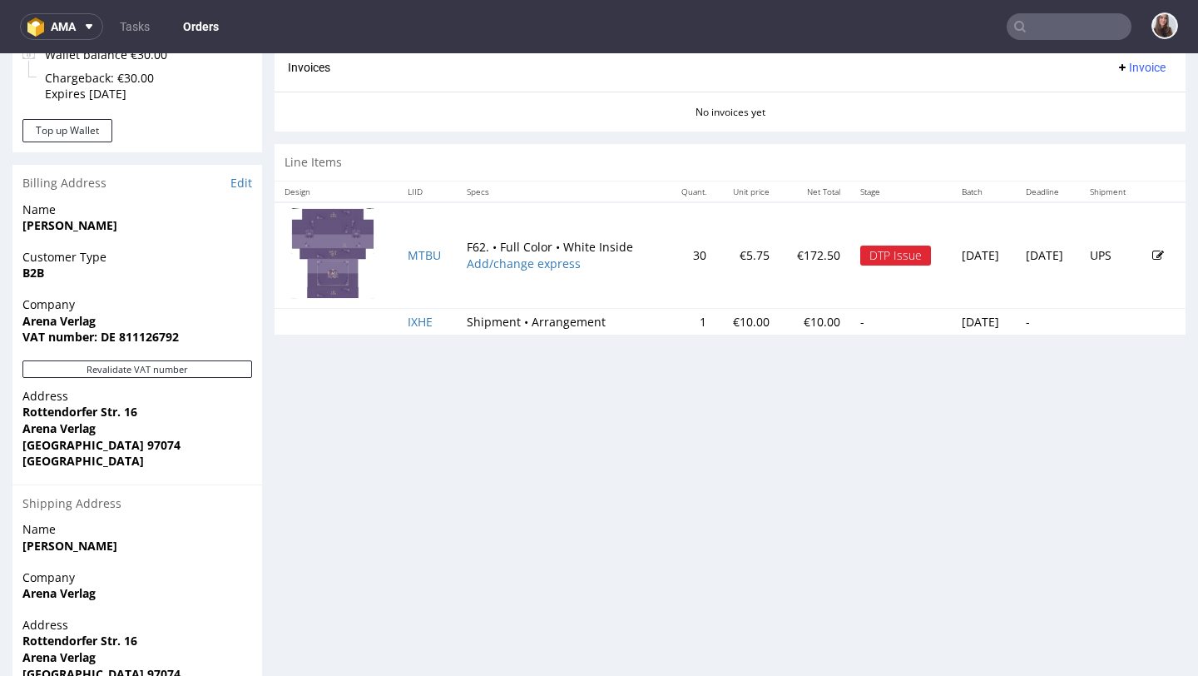
scroll to position [731, 0]
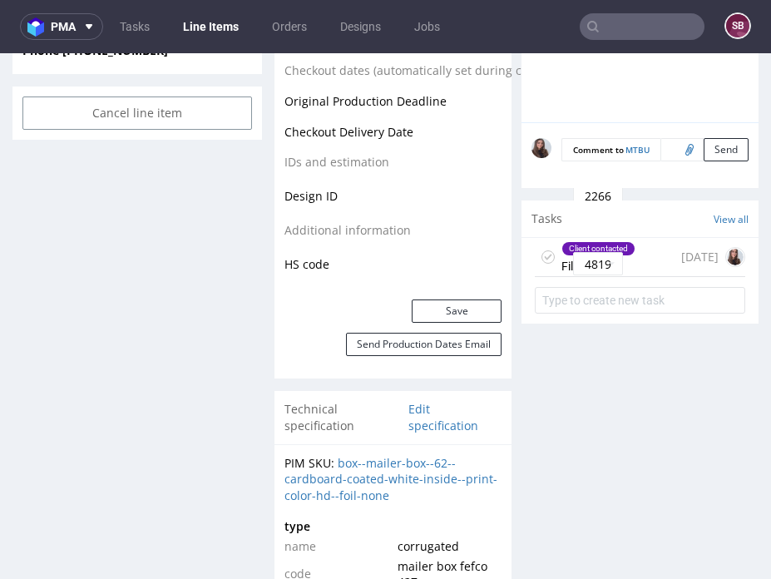
scroll to position [979, 0]
click at [550, 244] on div "Client contacted File Issue" at bounding box center [585, 256] width 101 height 38
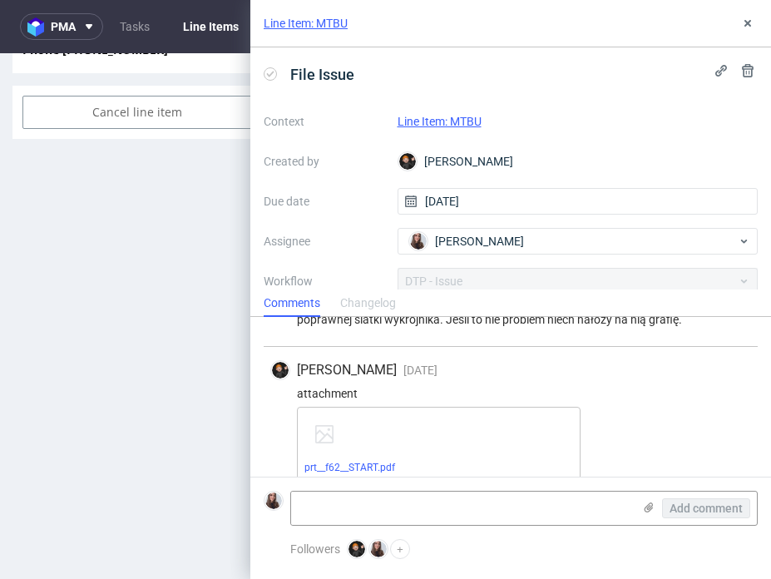
scroll to position [517, 0]
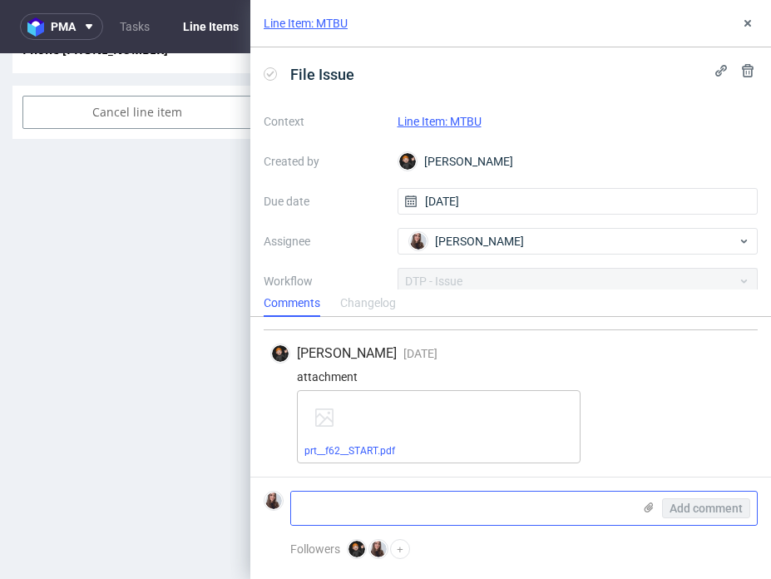
click at [646, 507] on use at bounding box center [649, 508] width 9 height 10
click at [0, 0] on input "file" at bounding box center [0, 0] width 0 height 0
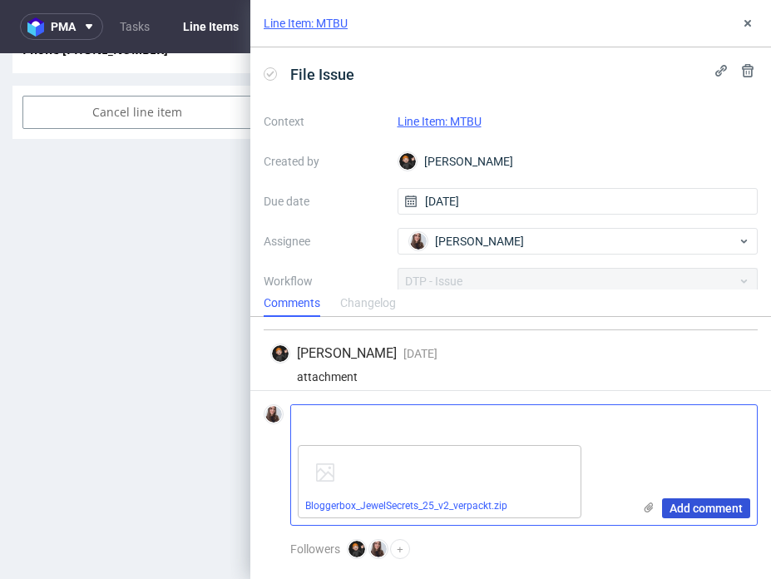
click at [694, 503] on span "Add comment" at bounding box center [706, 509] width 73 height 12
click at [609, 479] on div "Bloggerbox_JewelSecrets_25_v2_verpackt.zip" at bounding box center [461, 482] width 341 height 87
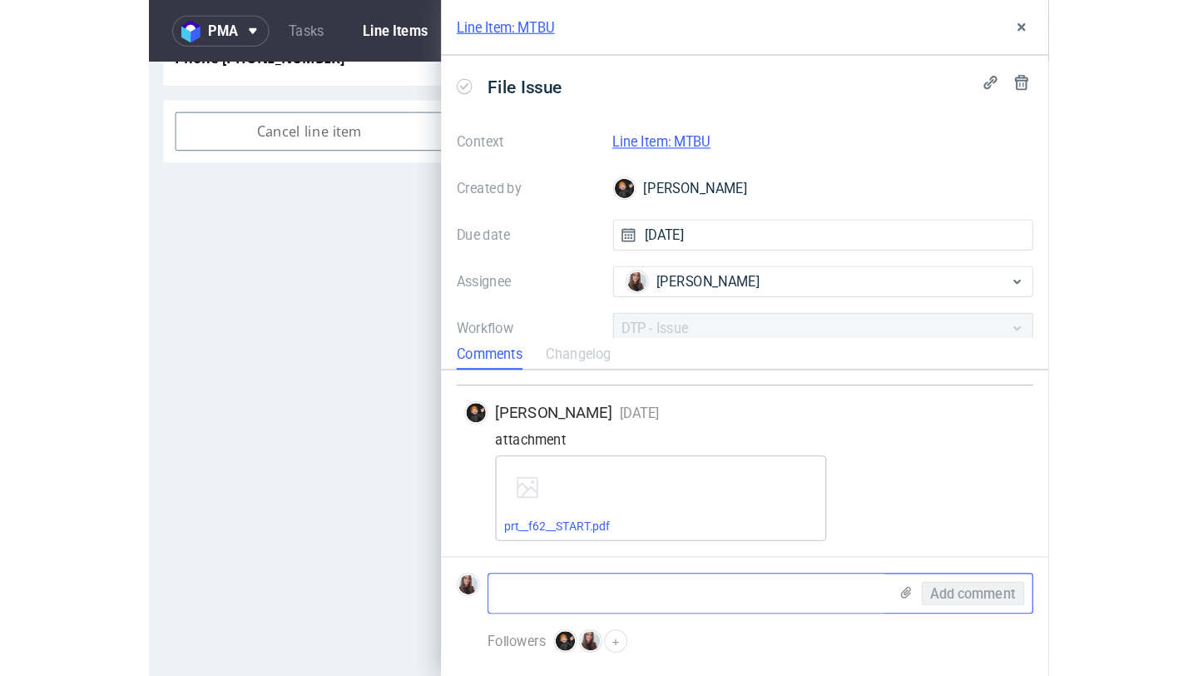
scroll to position [664, 0]
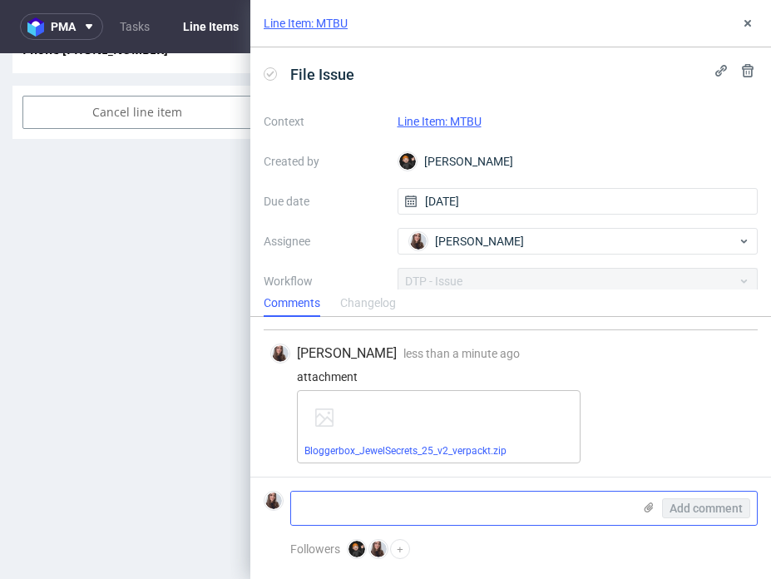
click at [647, 506] on use at bounding box center [649, 508] width 9 height 10
click at [0, 0] on input "file" at bounding box center [0, 0] width 0 height 0
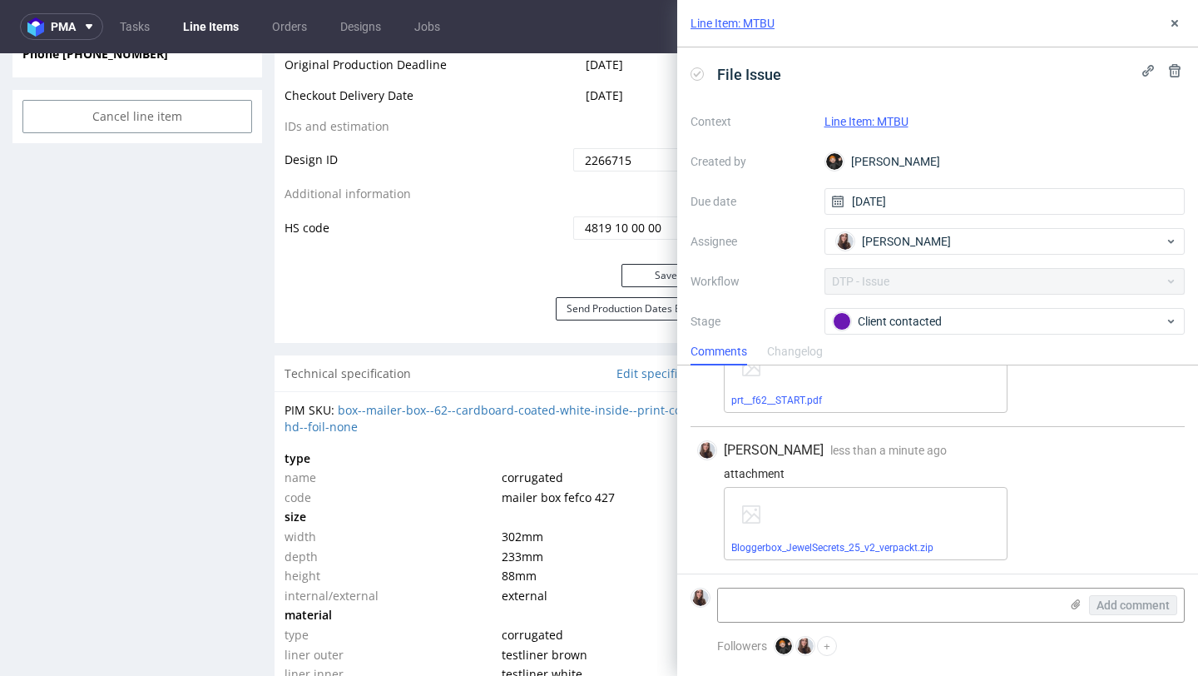
scroll to position [616, 0]
click at [1070, 607] on icon at bounding box center [1075, 604] width 13 height 13
click at [0, 0] on input "file" at bounding box center [0, 0] width 0 height 0
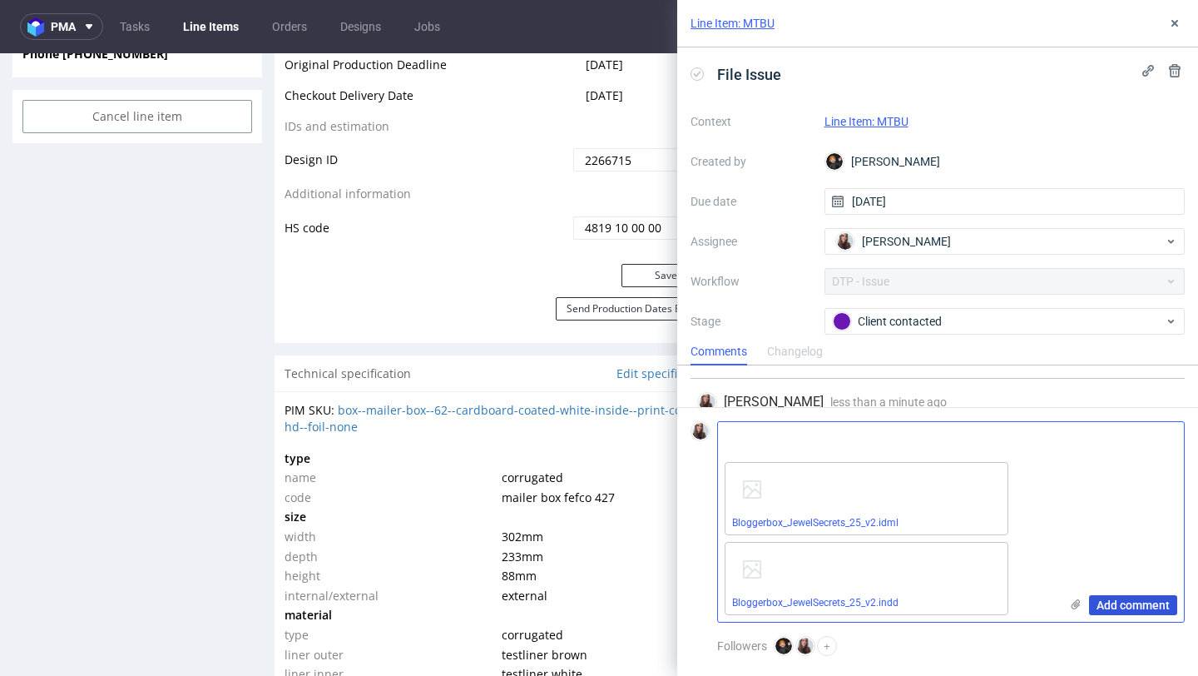
click at [1123, 602] on span "Add comment" at bounding box center [1133, 605] width 73 height 12
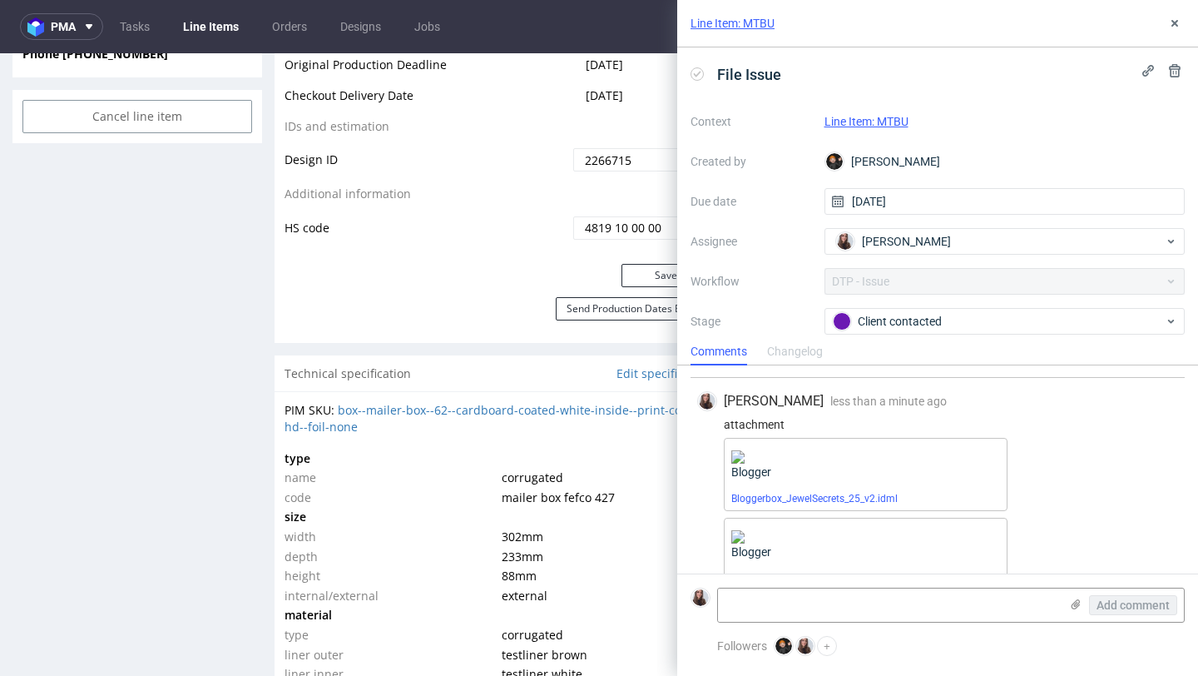
scroll to position [843, 0]
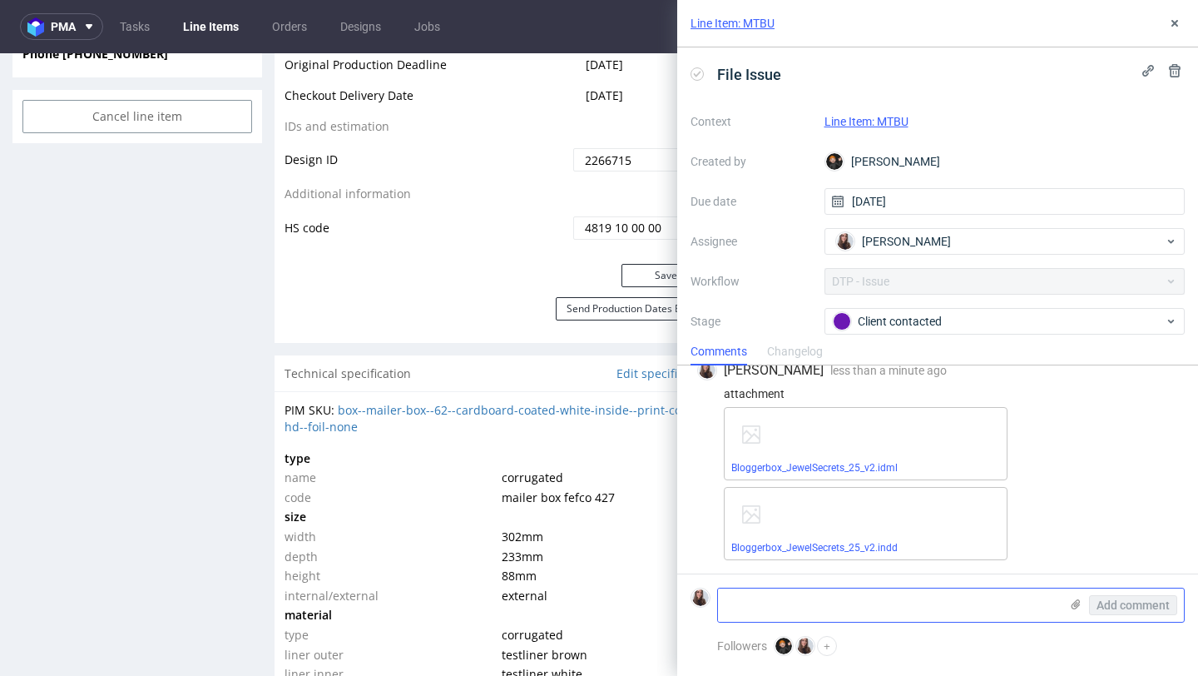
click at [944, 603] on textarea at bounding box center [888, 604] width 341 height 33
type textarea "K"
type textarea "The client sent this file. Is it okay now?"
click at [1153, 609] on span "Add comment" at bounding box center [1133, 605] width 73 height 12
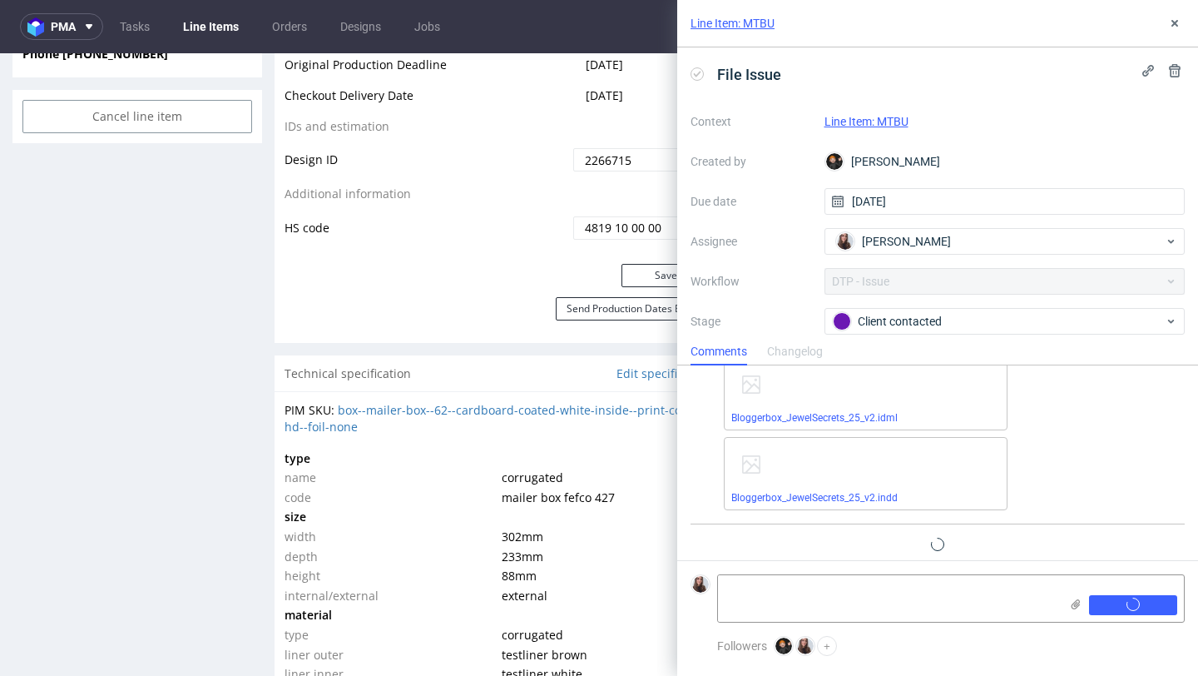
scroll to position [917, 0]
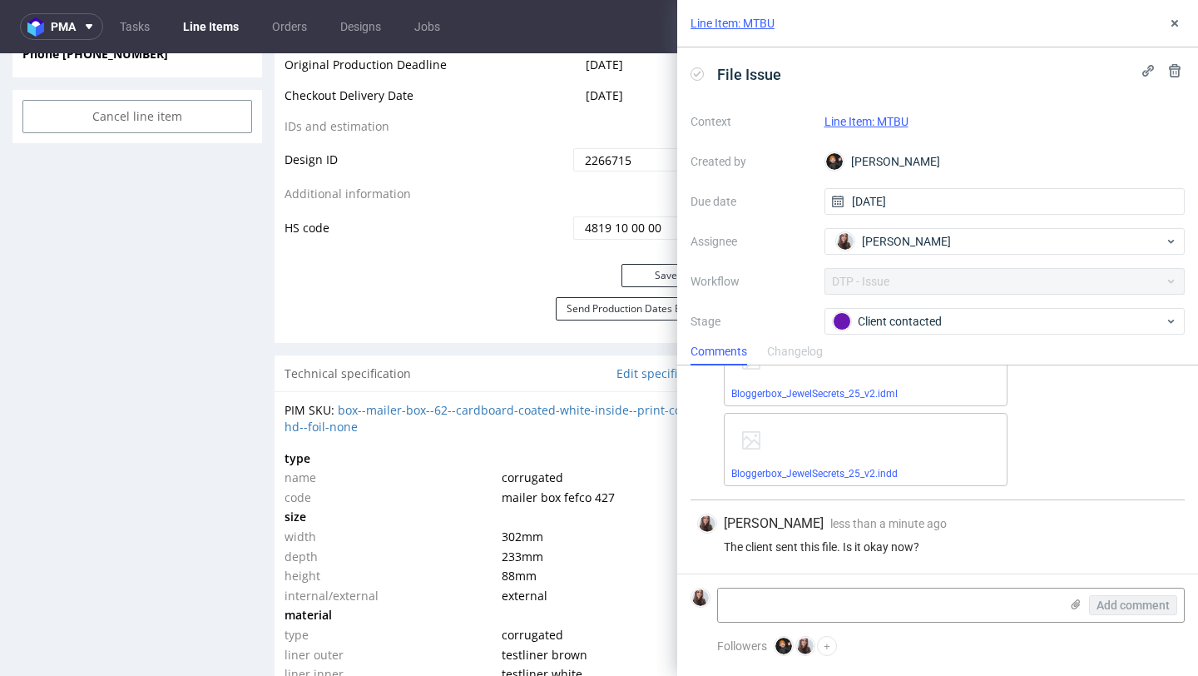
click at [904, 123] on link "Line Item: MTBU" at bounding box center [867, 121] width 84 height 13
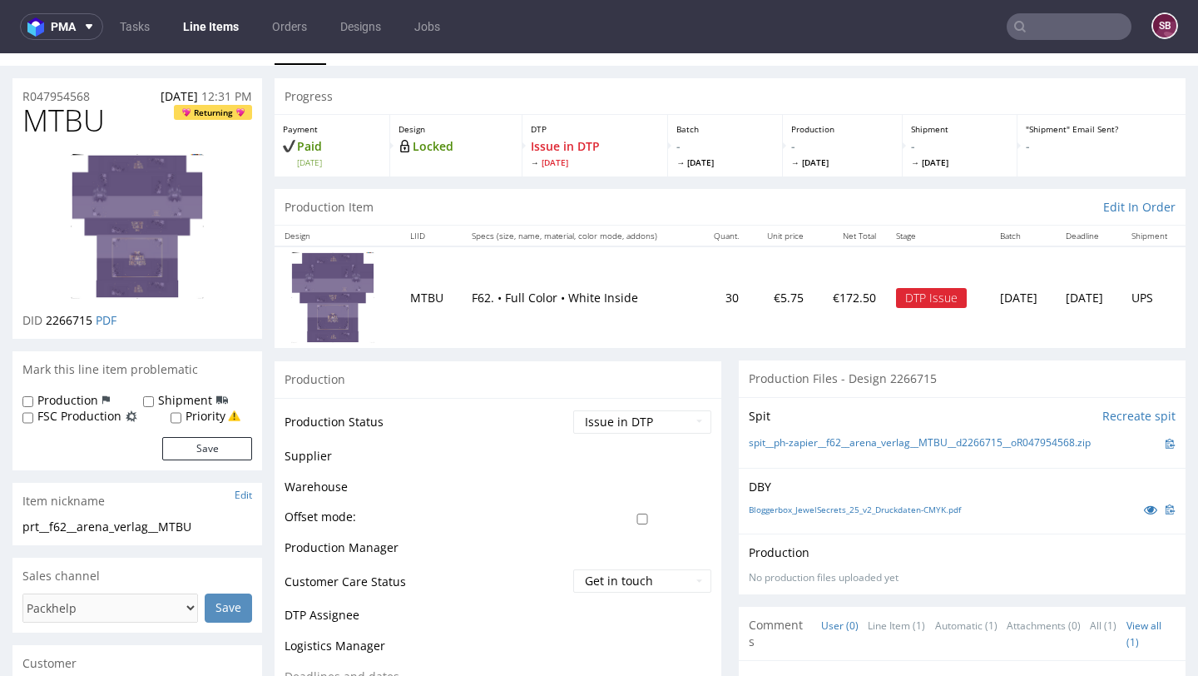
scroll to position [112, 0]
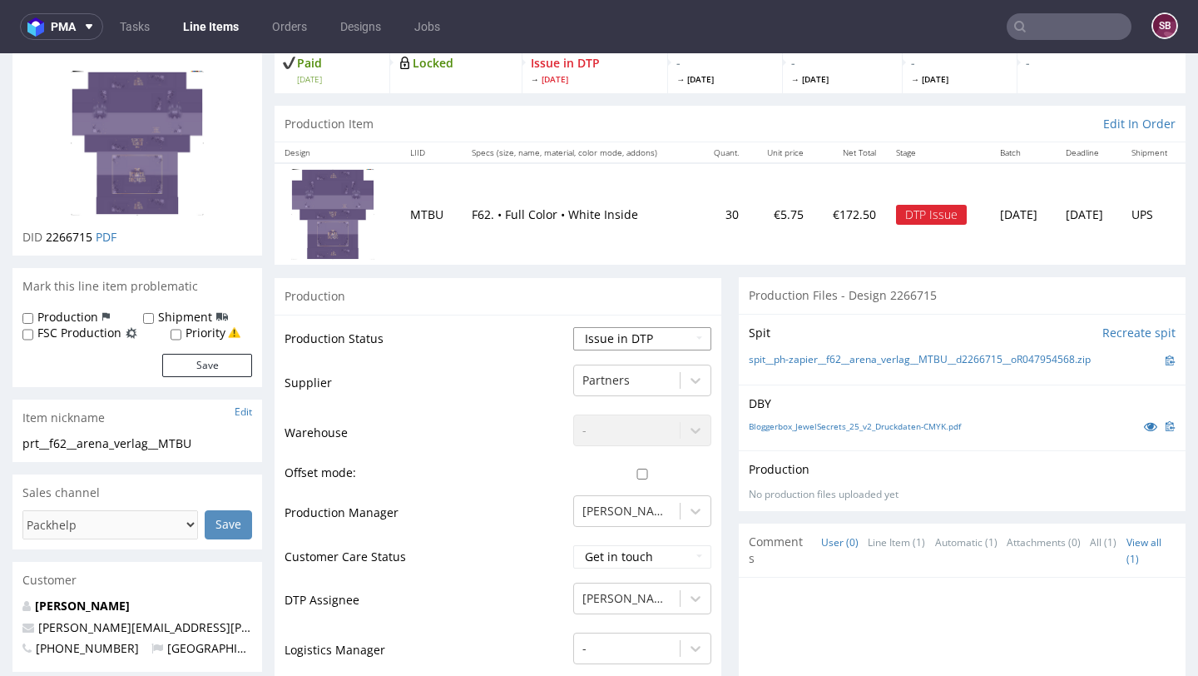
click at [636, 331] on select "Waiting for Artwork Waiting for Diecut Waiting for Mockup Waiting for DTP Waiti…" at bounding box center [642, 338] width 138 height 23
select select "back_for_dtp"
click at [573, 327] on select "Waiting for Artwork Waiting for Diecut Waiting for Mockup Waiting for DTP Waiti…" at bounding box center [642, 338] width 138 height 23
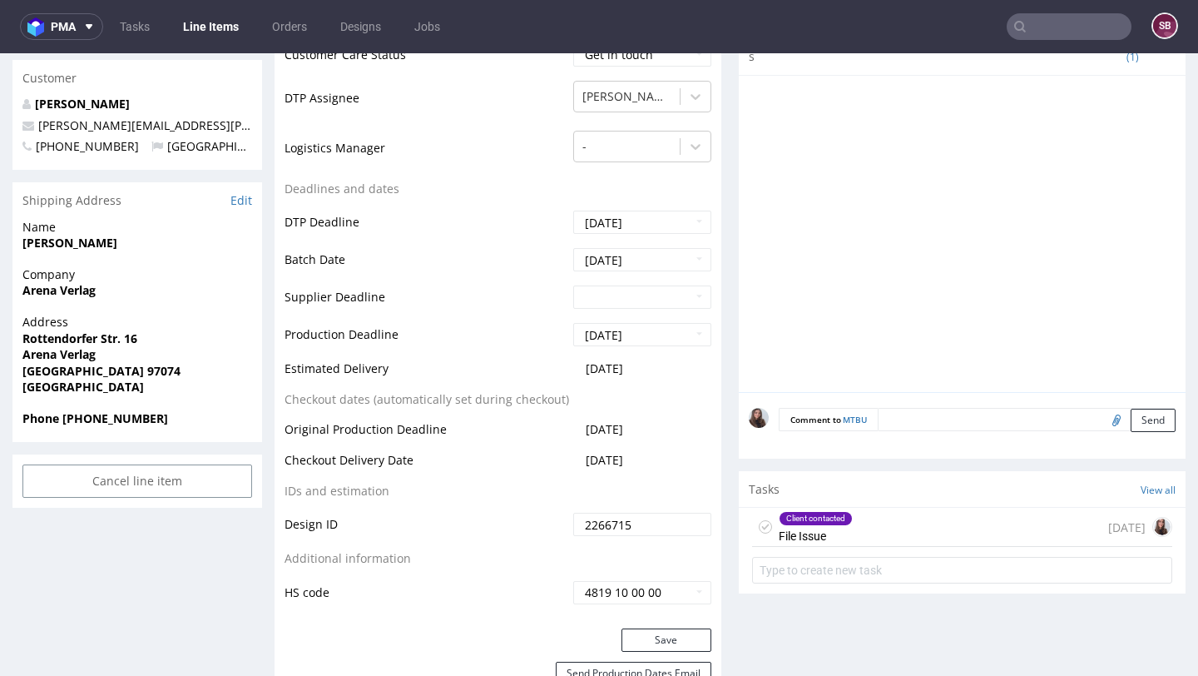
scroll to position [633, 0]
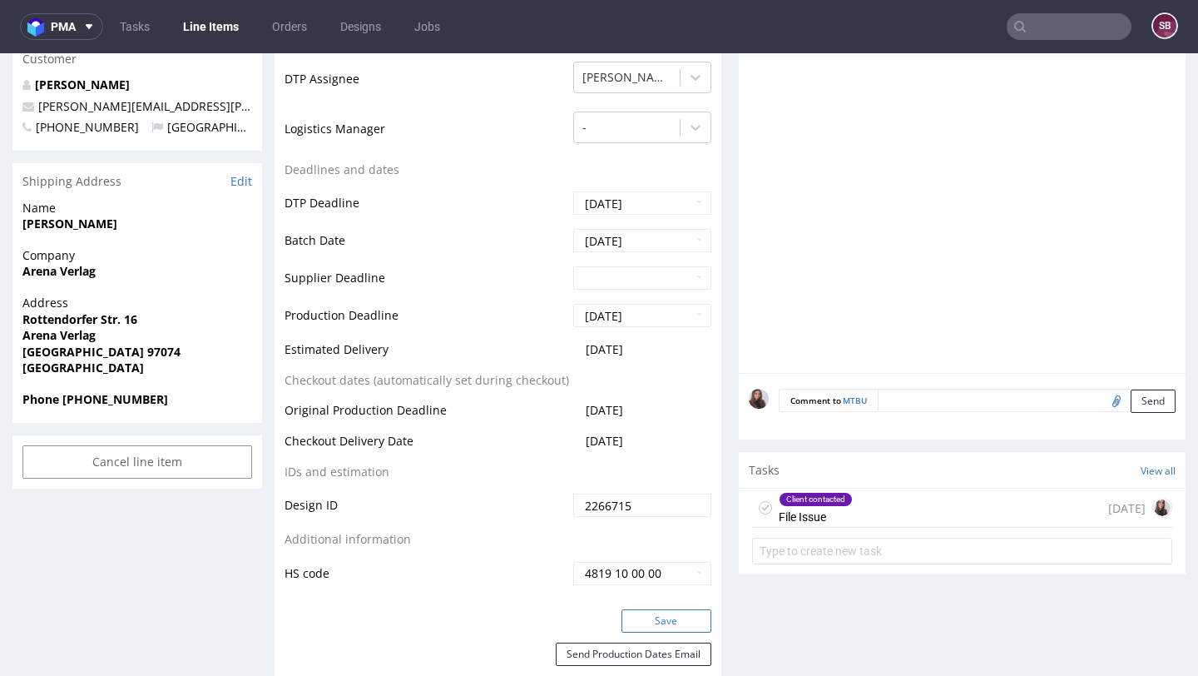
click at [662, 620] on button "Save" at bounding box center [667, 620] width 90 height 23
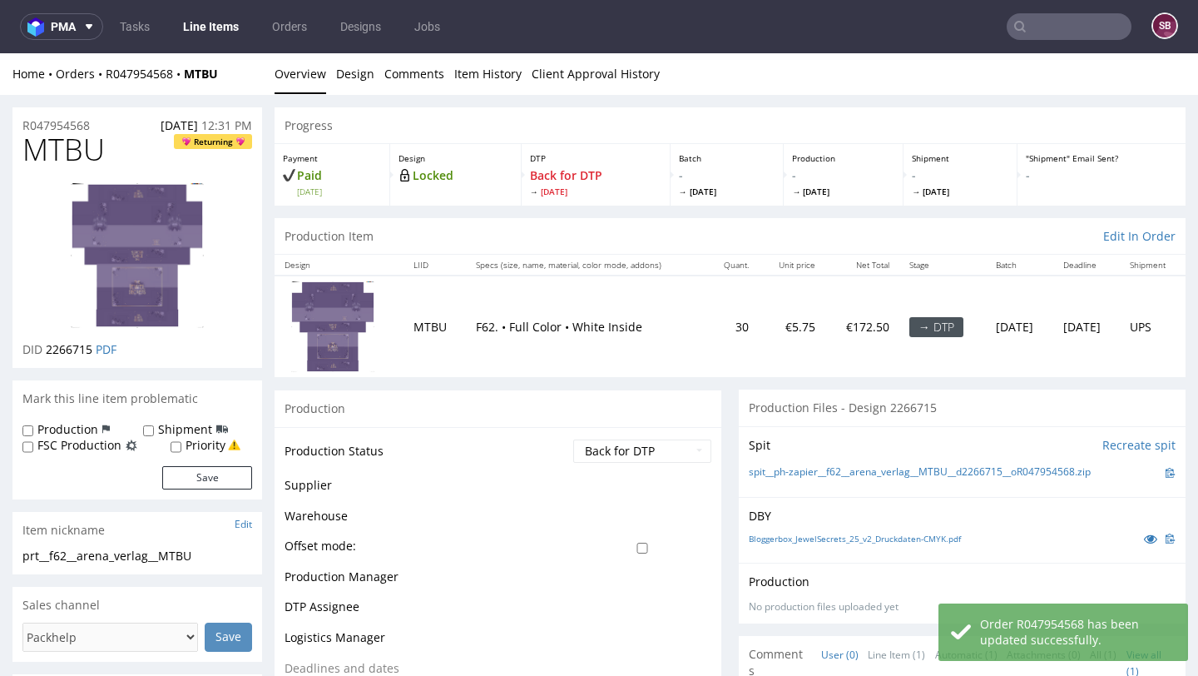
scroll to position [622, 0]
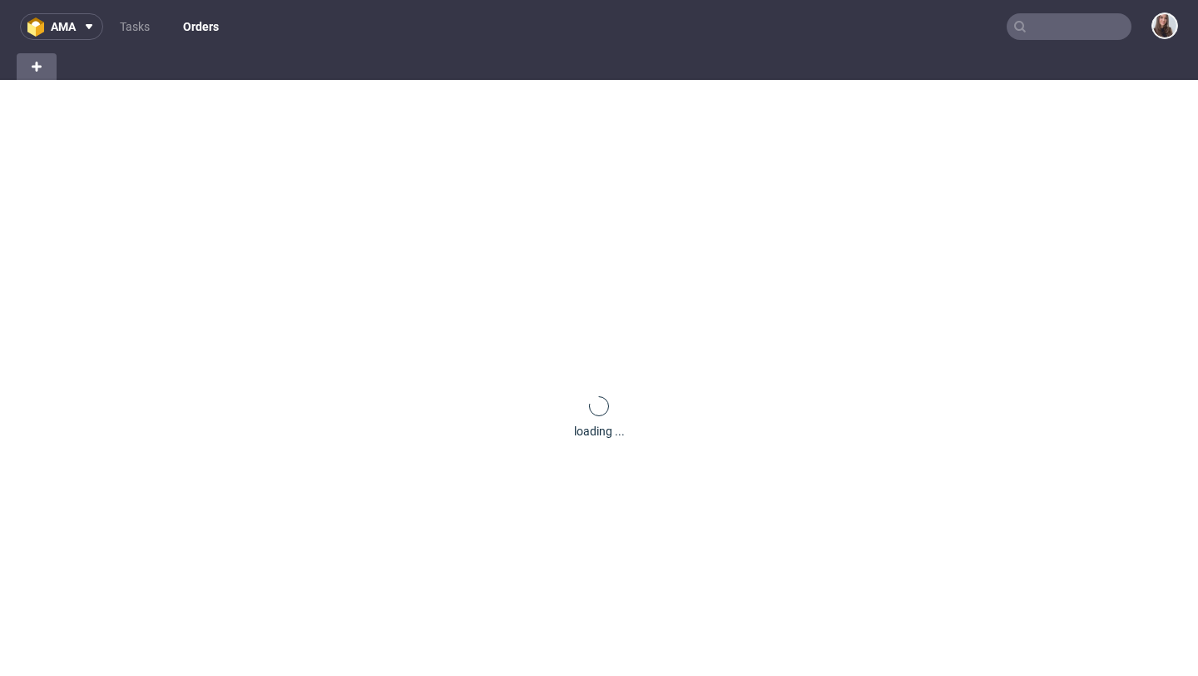
click at [1031, 24] on input "text" at bounding box center [1069, 26] width 125 height 27
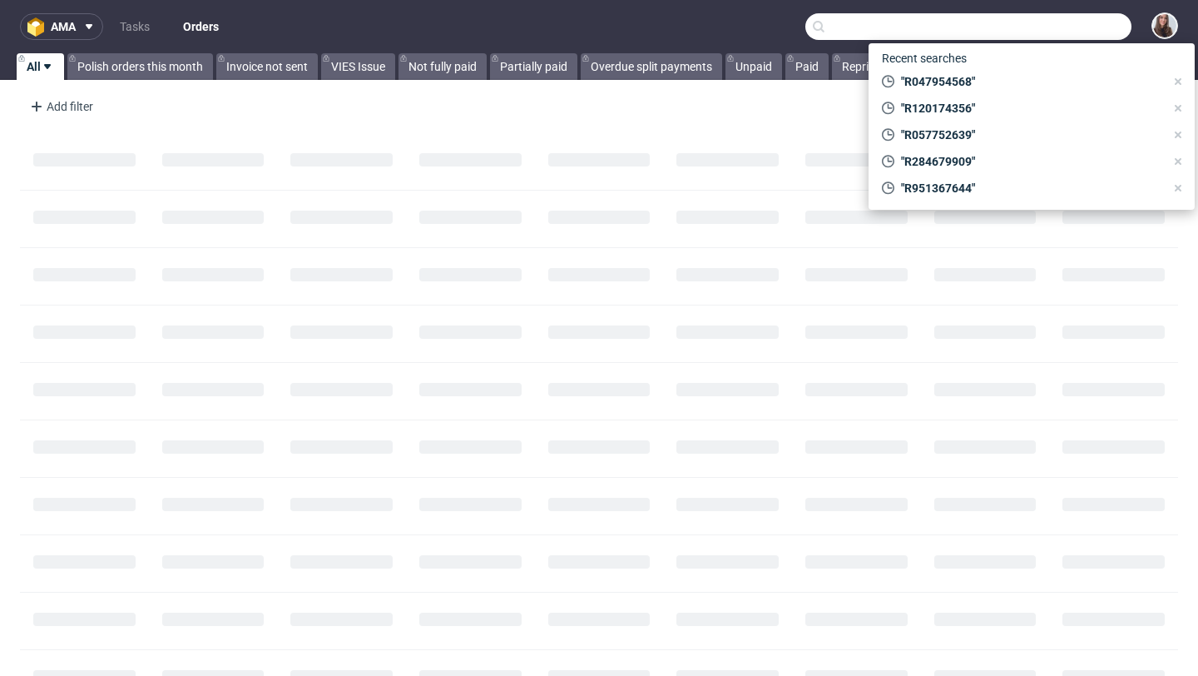
paste input "R397528756"
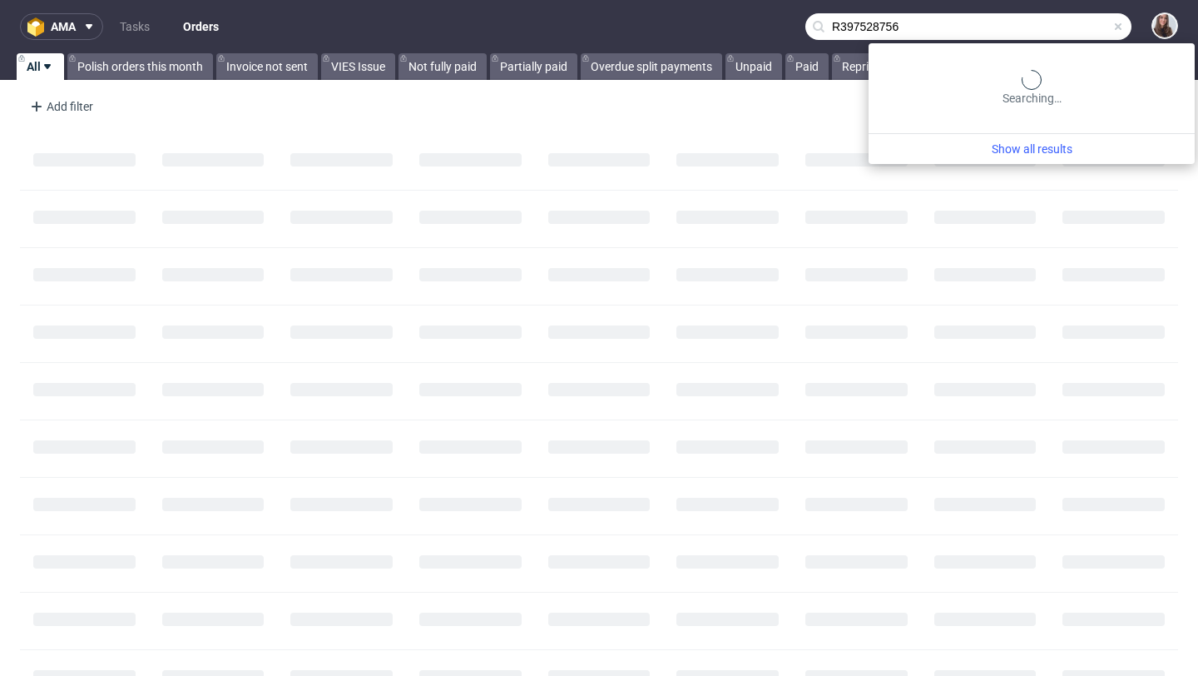
type input "R397528756"
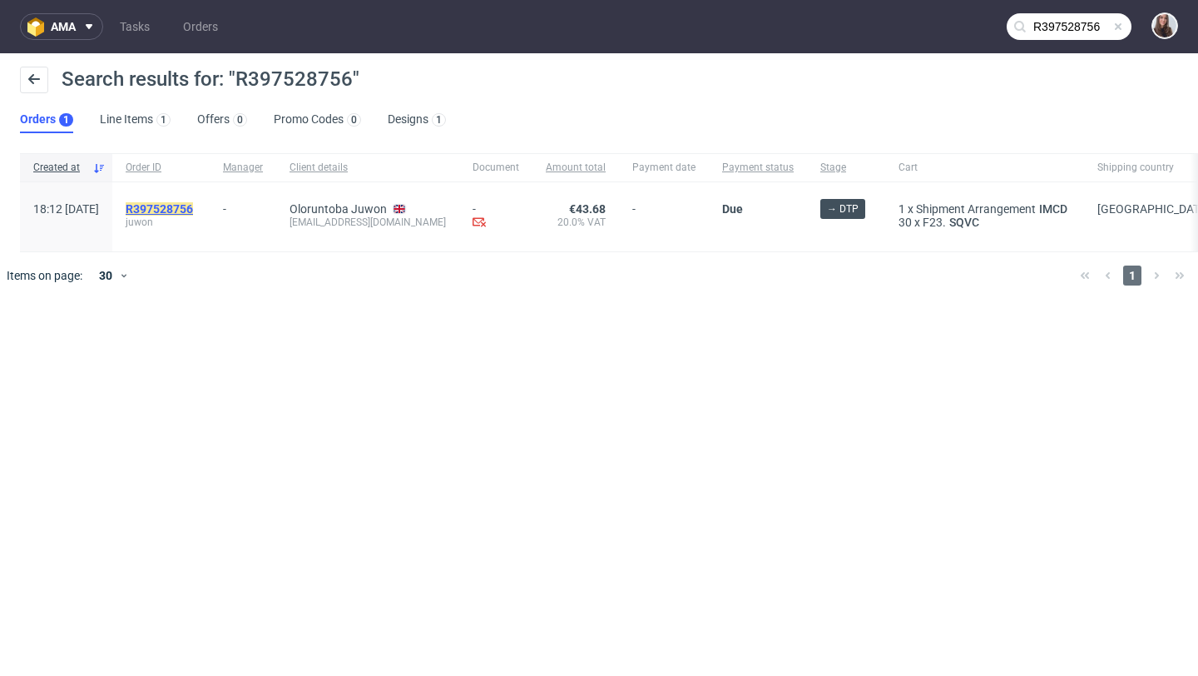
click at [193, 208] on mark "R397528756" at bounding box center [159, 208] width 67 height 13
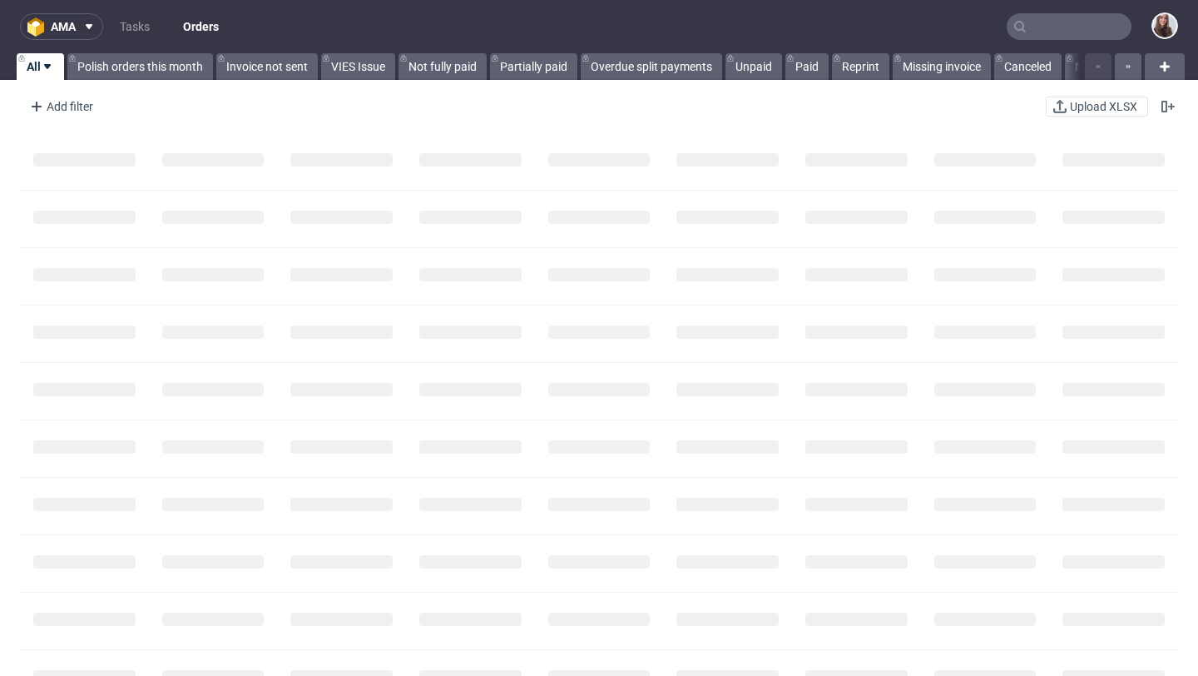
click at [1034, 24] on input "text" at bounding box center [1069, 26] width 125 height 27
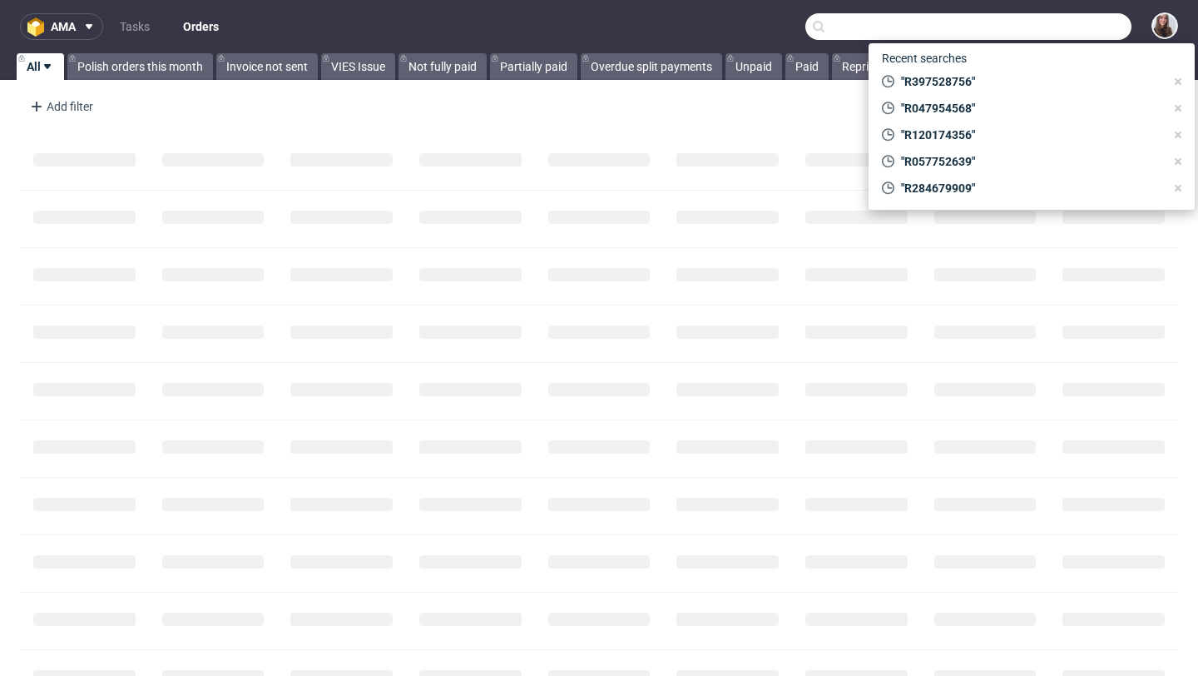
paste input "R479543233"
type input "R479543233"
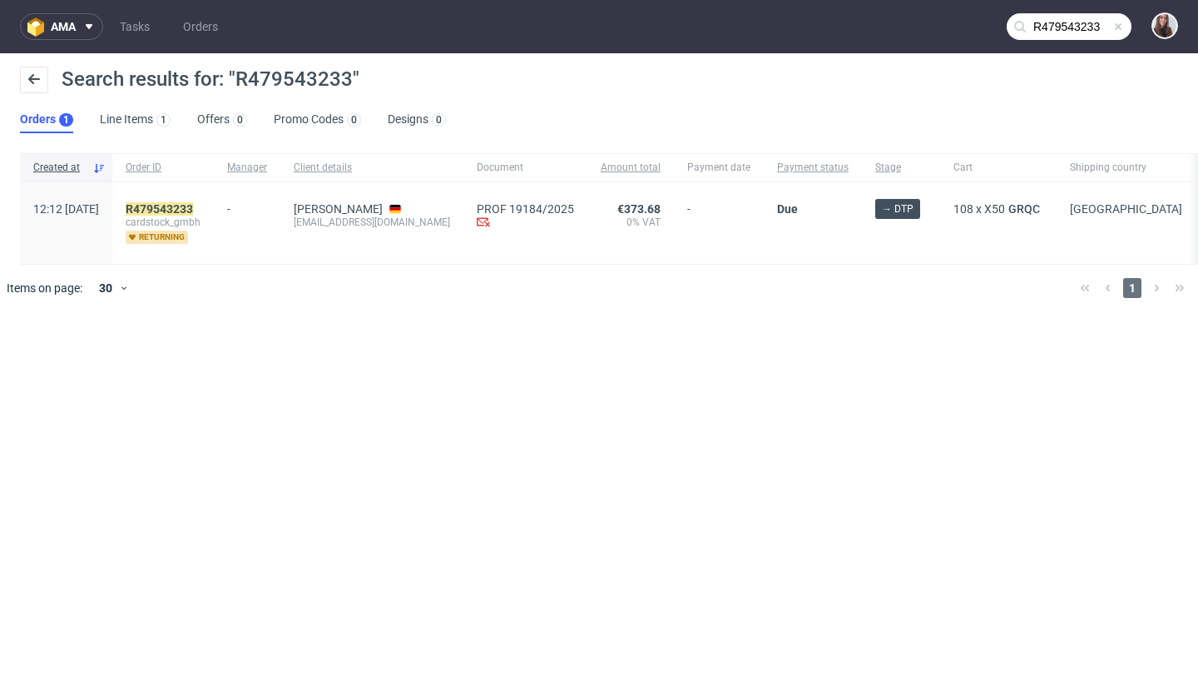
click at [207, 200] on div "R479543233 cardstock_gmbh returning" at bounding box center [163, 223] width 102 height 82
click at [193, 207] on mark "R479543233" at bounding box center [159, 208] width 67 height 13
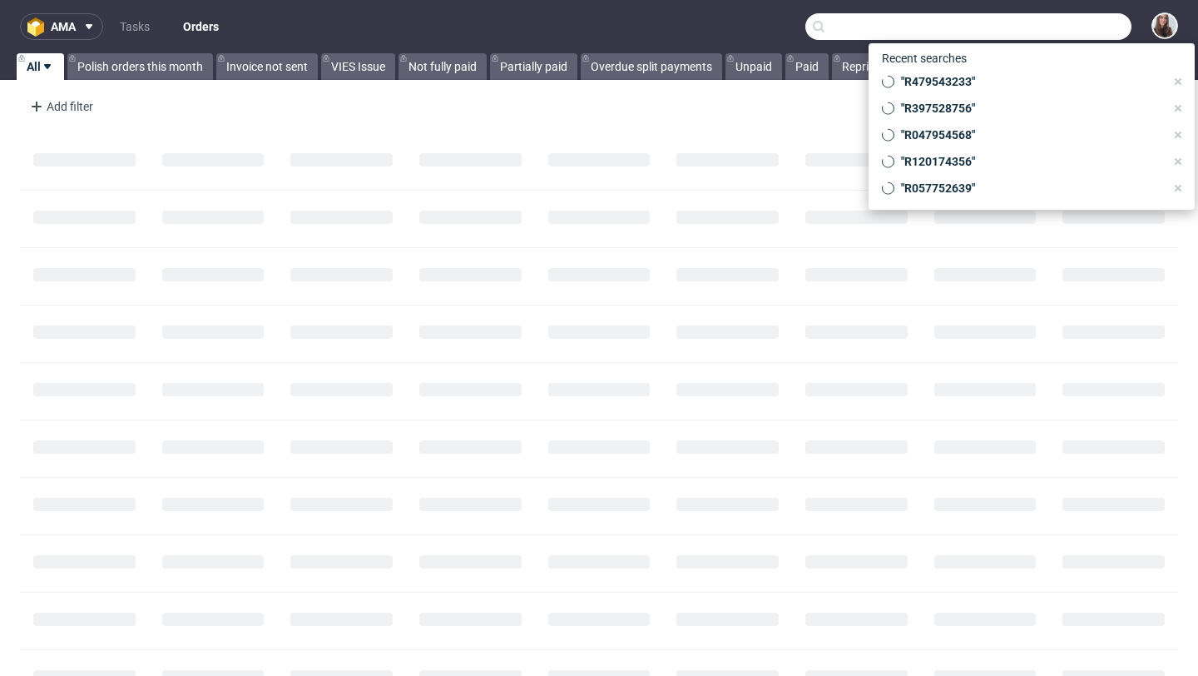
click at [1034, 32] on input "text" at bounding box center [969, 26] width 326 height 27
paste input "R762271230"
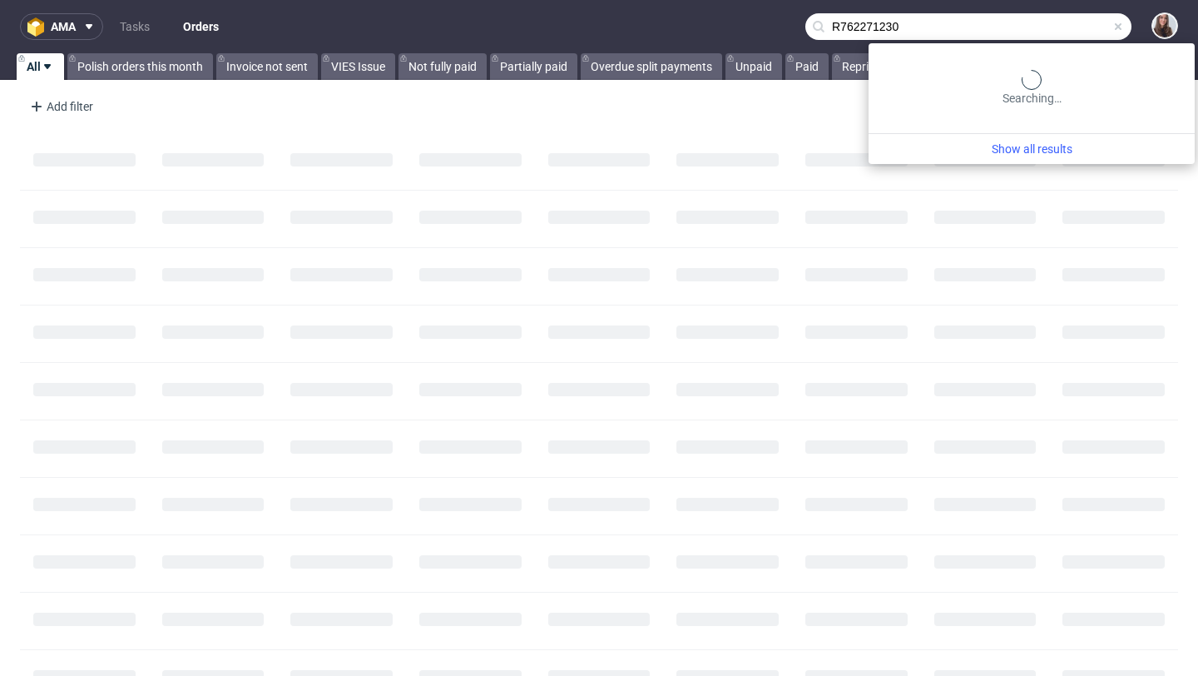
type input "R762271230"
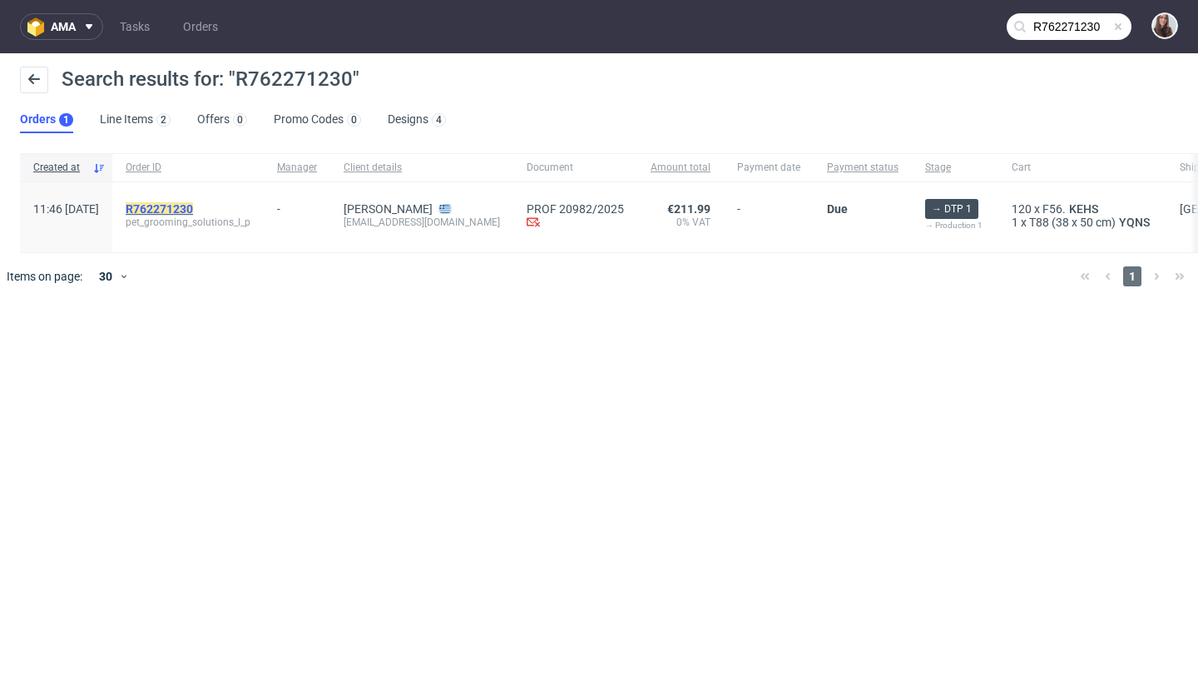
click at [193, 210] on mark "R762271230" at bounding box center [159, 208] width 67 height 13
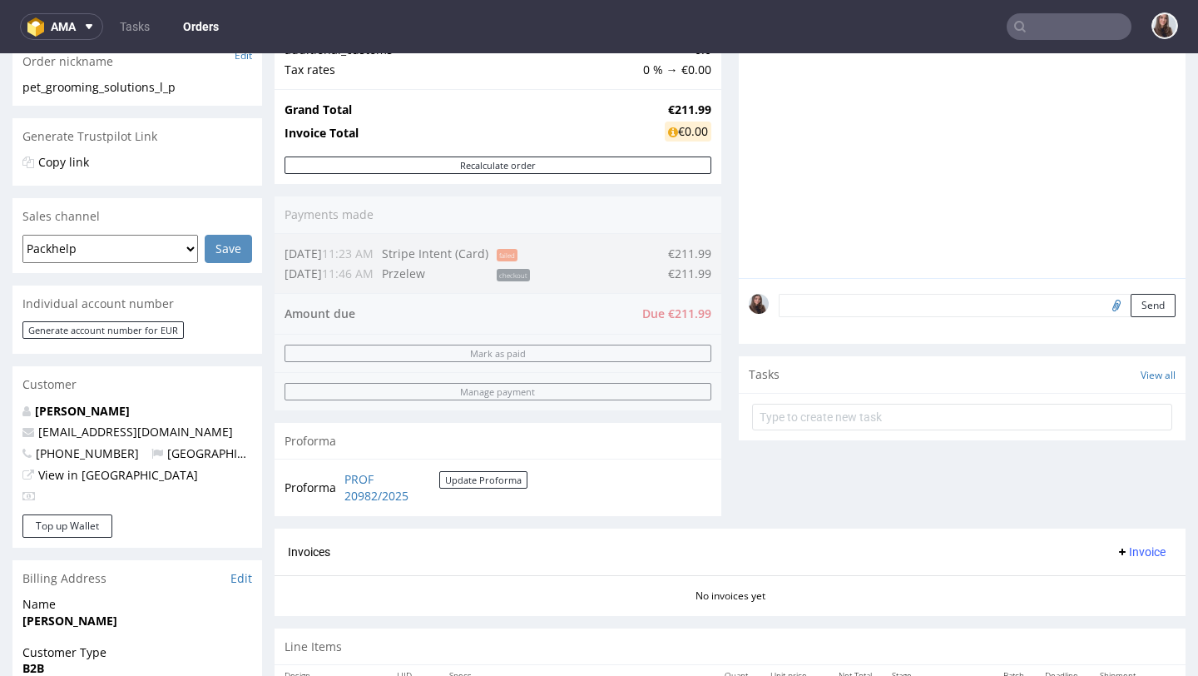
scroll to position [282, 0]
click at [871, 315] on textarea at bounding box center [977, 303] width 397 height 23
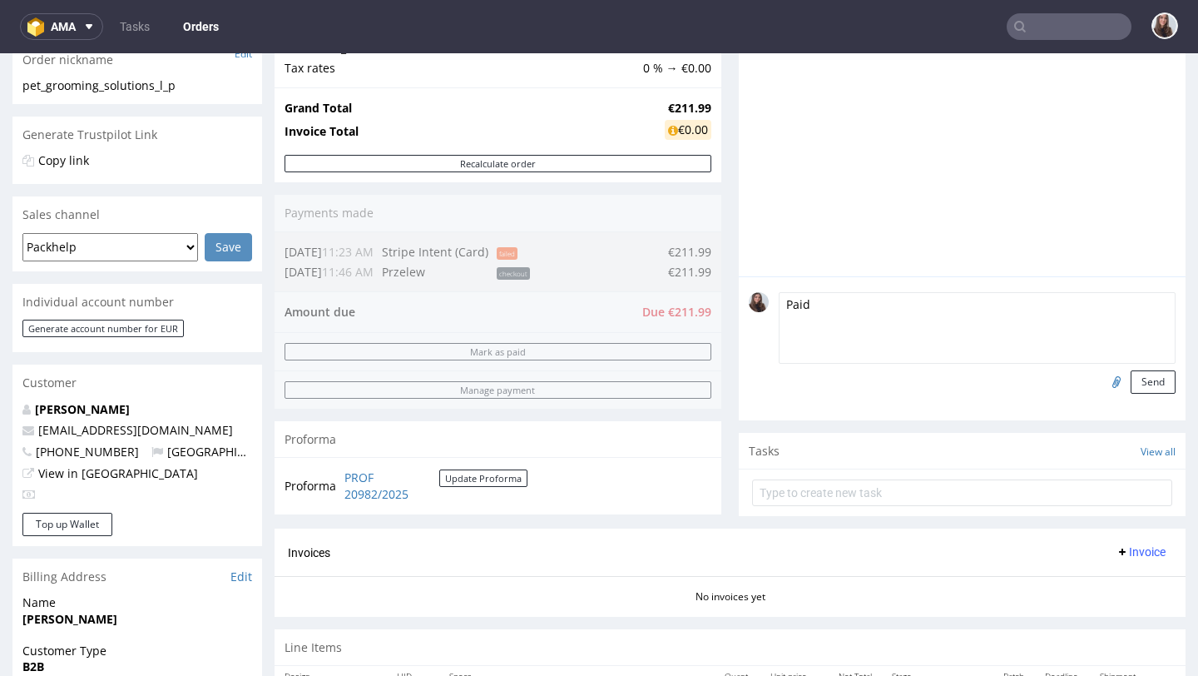
drag, startPoint x: 878, startPoint y: 331, endPoint x: 735, endPoint y: 339, distance: 143.3
click at [739, 339] on div "Paid Send" at bounding box center [962, 348] width 447 height 144
type textarea "P"
type textarea "Order paid"
click at [1103, 392] on input "file" at bounding box center [1114, 381] width 23 height 22
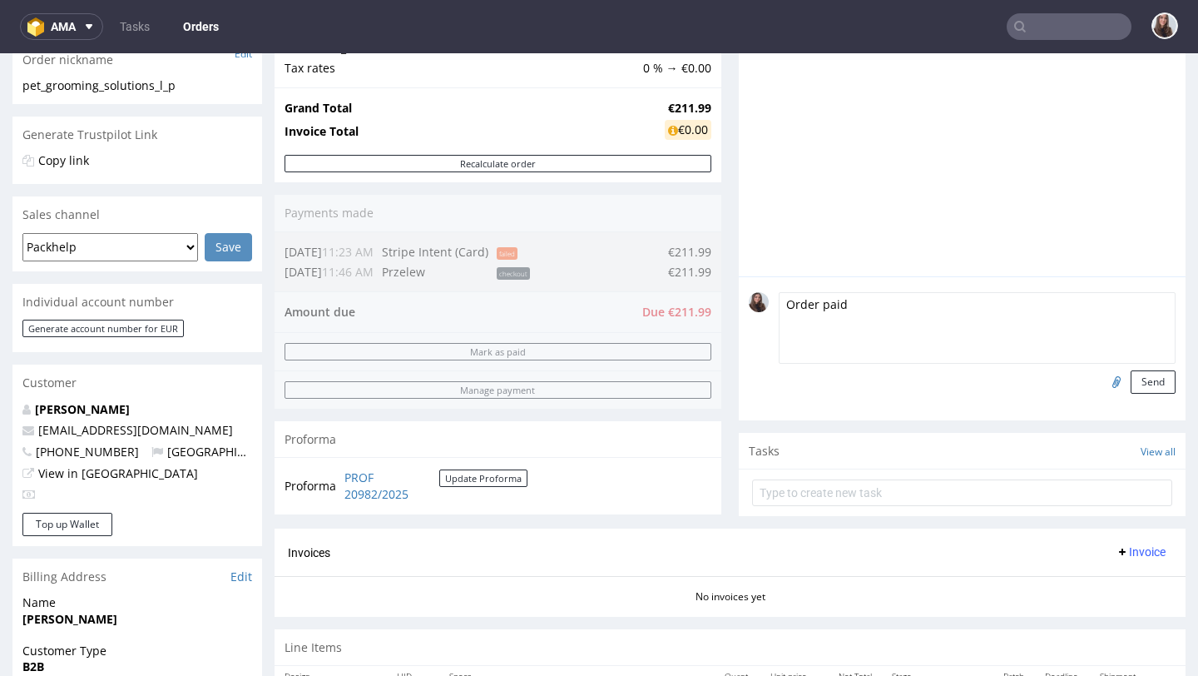
click at [1107, 392] on input "file" at bounding box center [1114, 381] width 23 height 22
type input "C:\fakepath\1. Payment for Order R762271230 TOPDOG BOXES 6.10.2025.pdf"
click at [1145, 394] on button "Send" at bounding box center [1153, 381] width 45 height 23
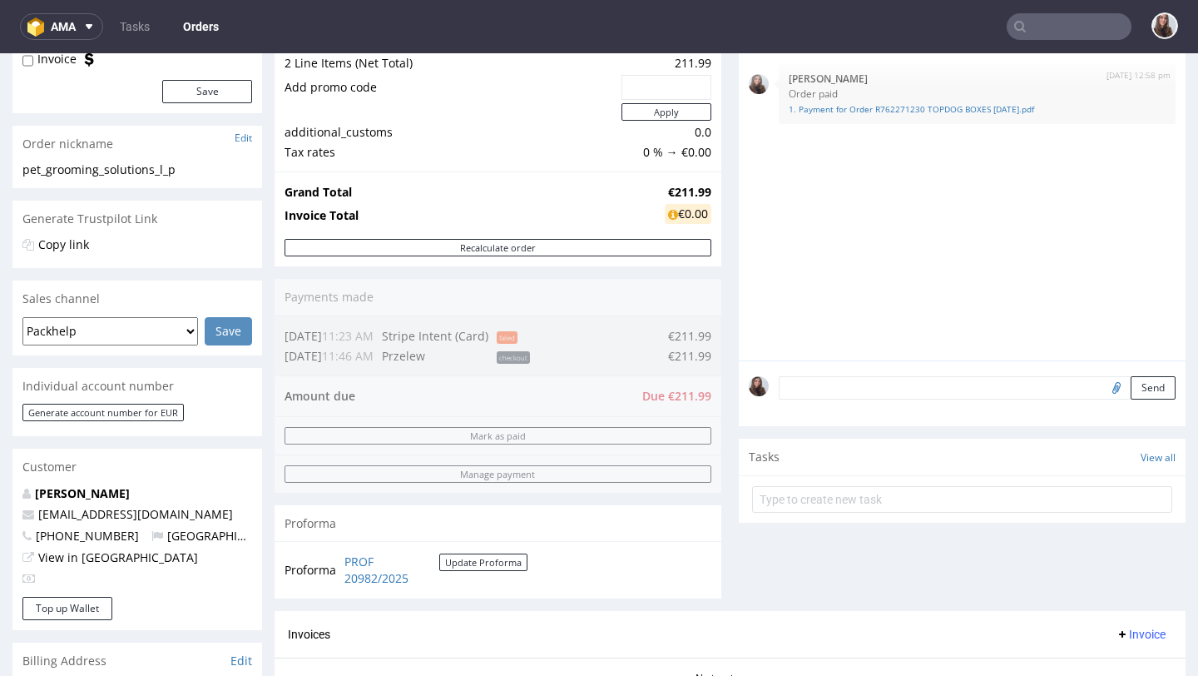
scroll to position [0, 0]
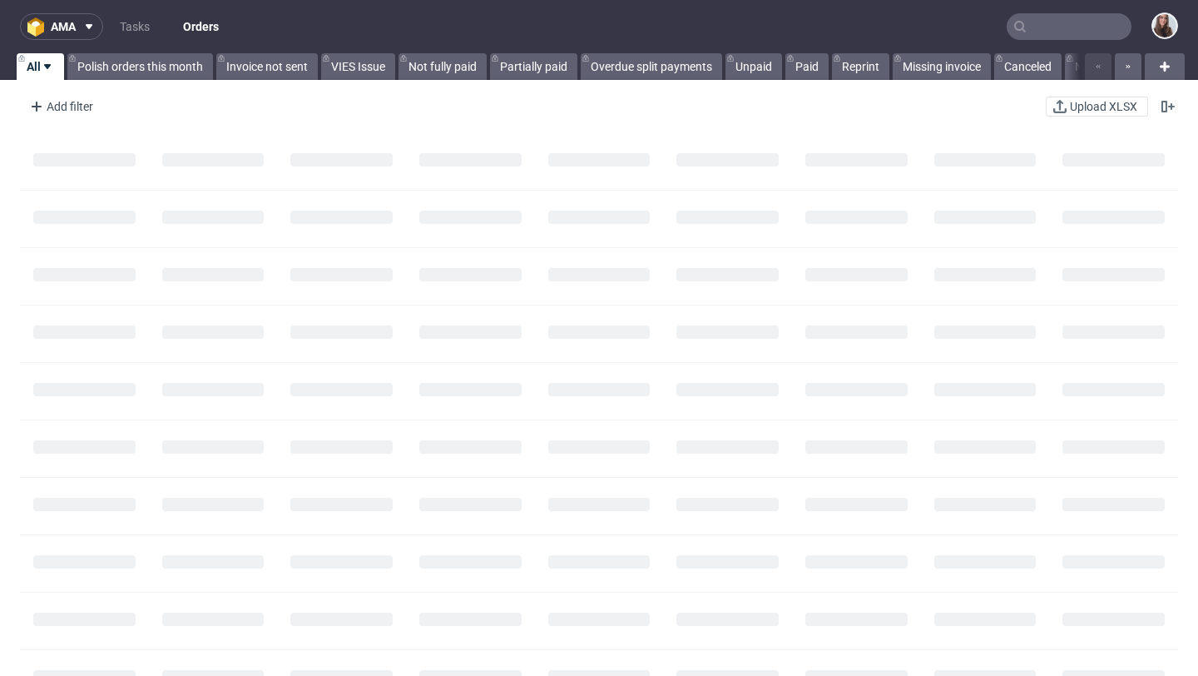
click at [1052, 20] on input "text" at bounding box center [1069, 26] width 125 height 27
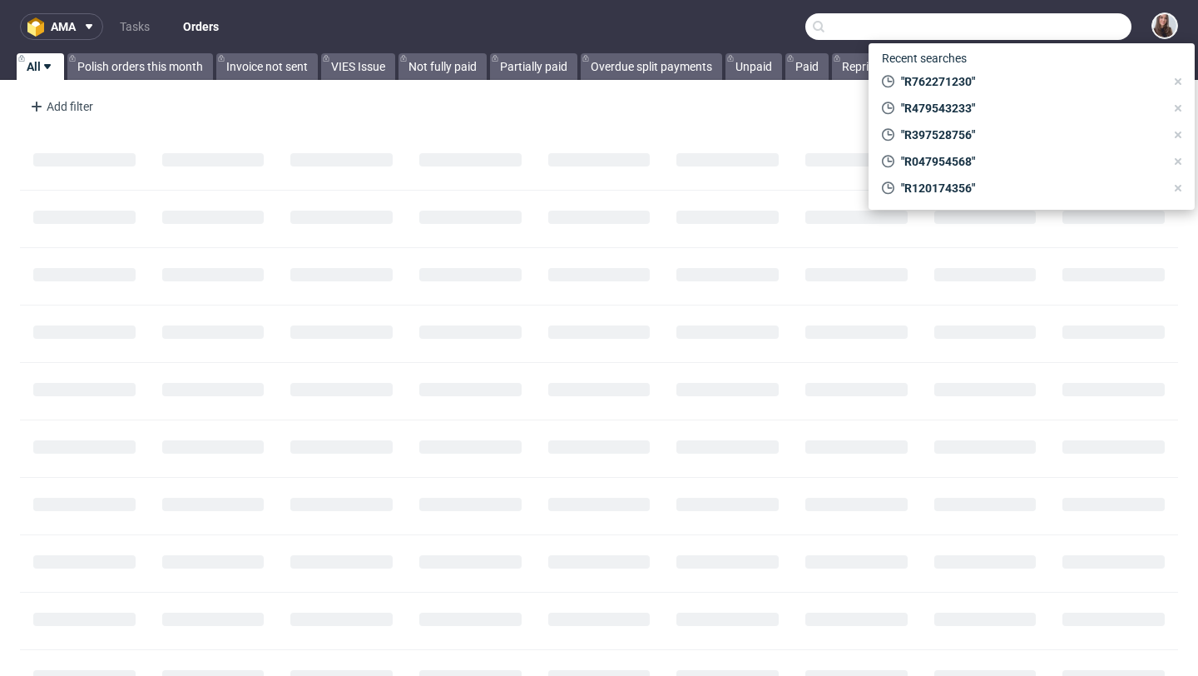
paste input "R762271230"
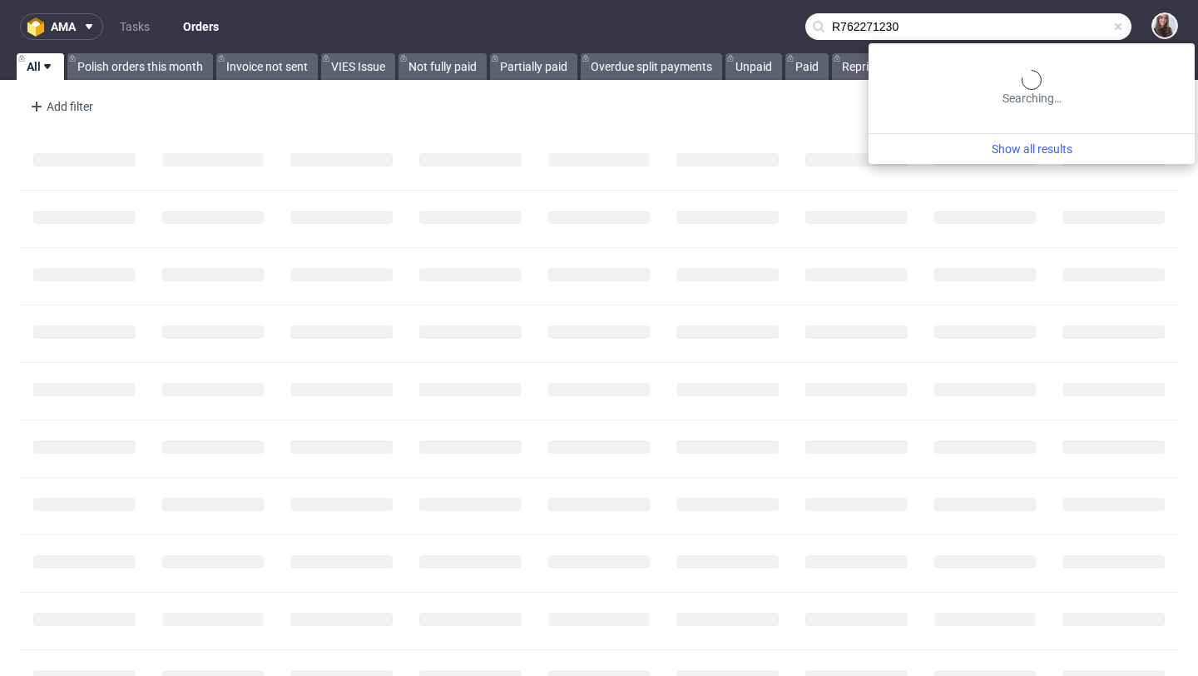
type input "R762271230"
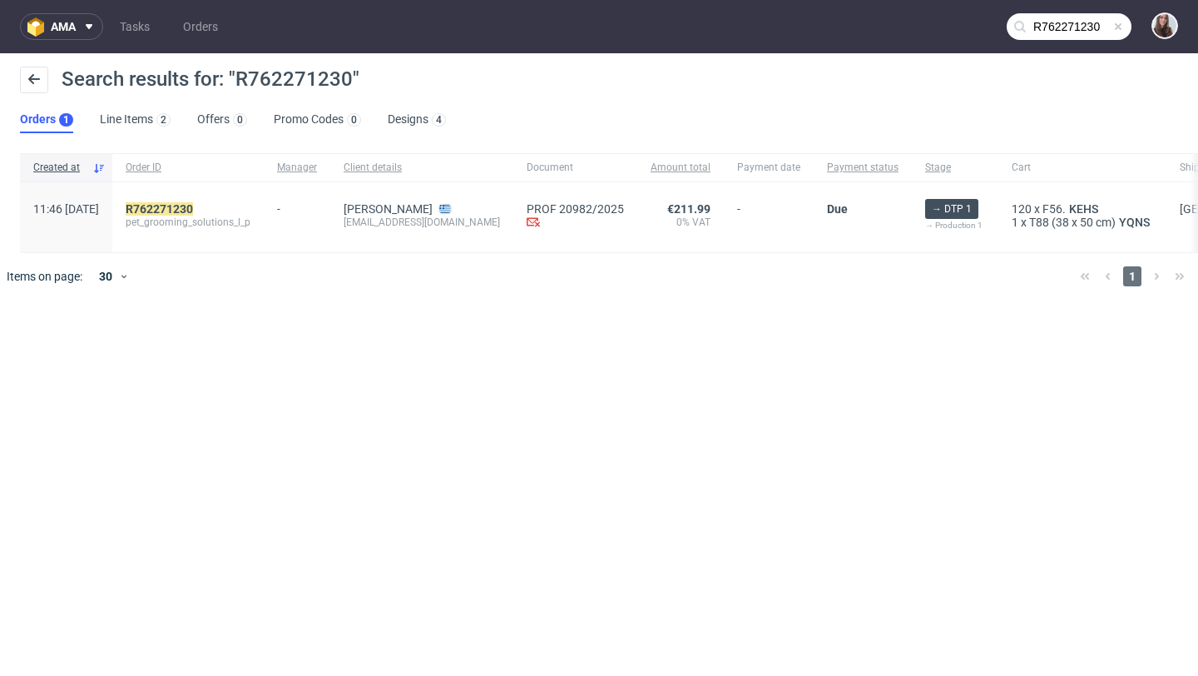
click at [218, 201] on div "R762271230 pet_grooming_solutions_l_p" at bounding box center [187, 217] width 151 height 70
click at [193, 209] on mark "R762271230" at bounding box center [159, 208] width 67 height 13
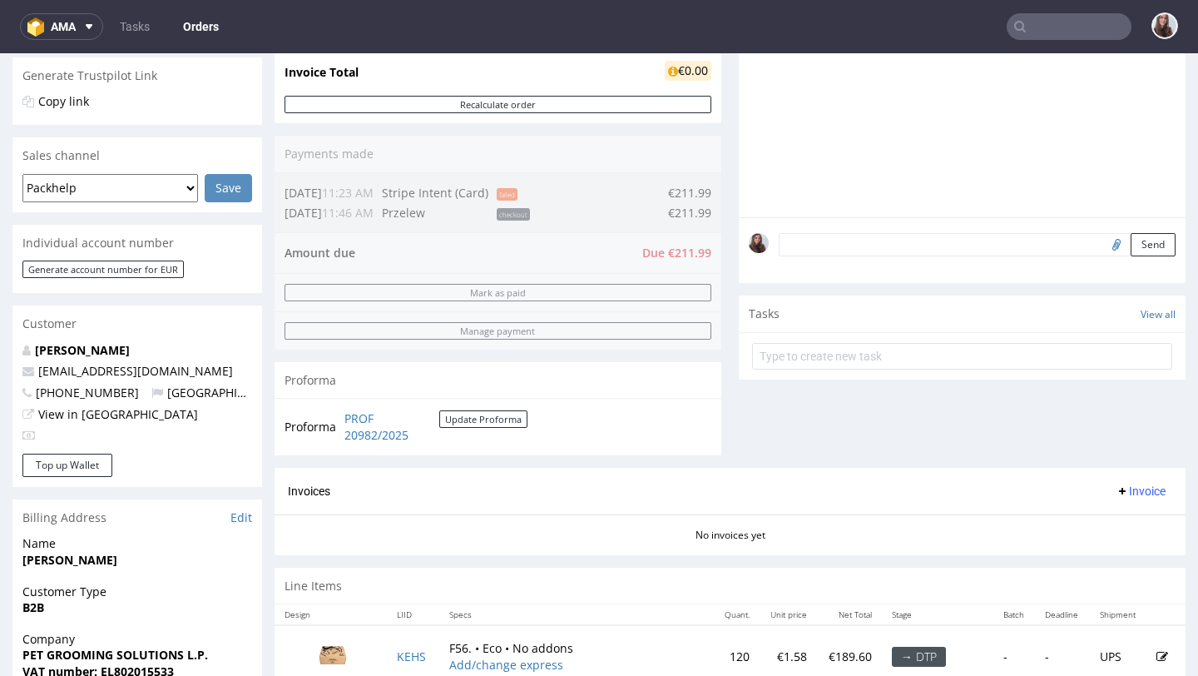
scroll to position [343, 0]
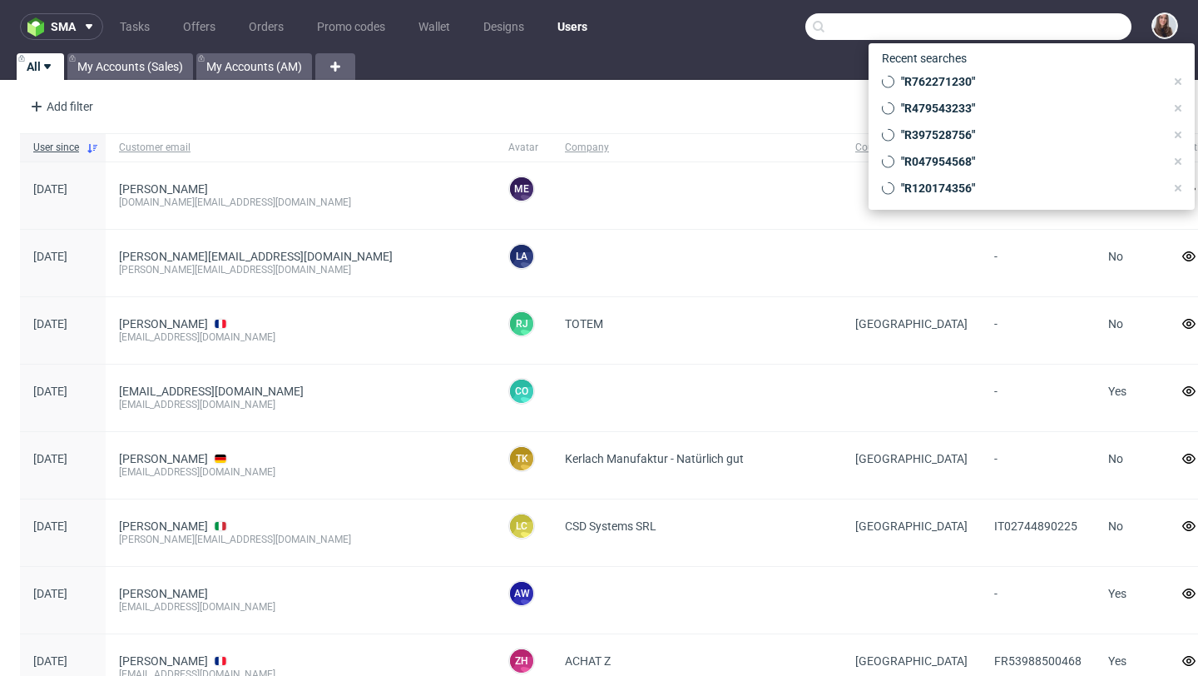
click at [1054, 25] on input "text" at bounding box center [969, 26] width 326 height 27
paste input "R762271230"
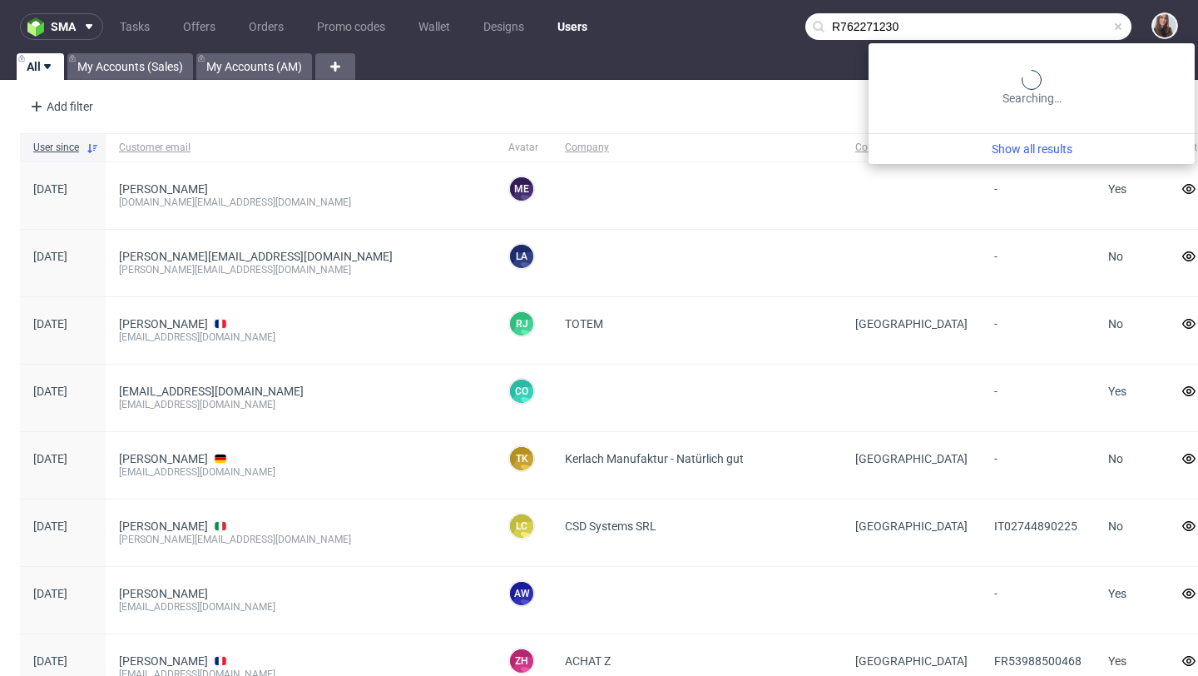
type input "R762271230"
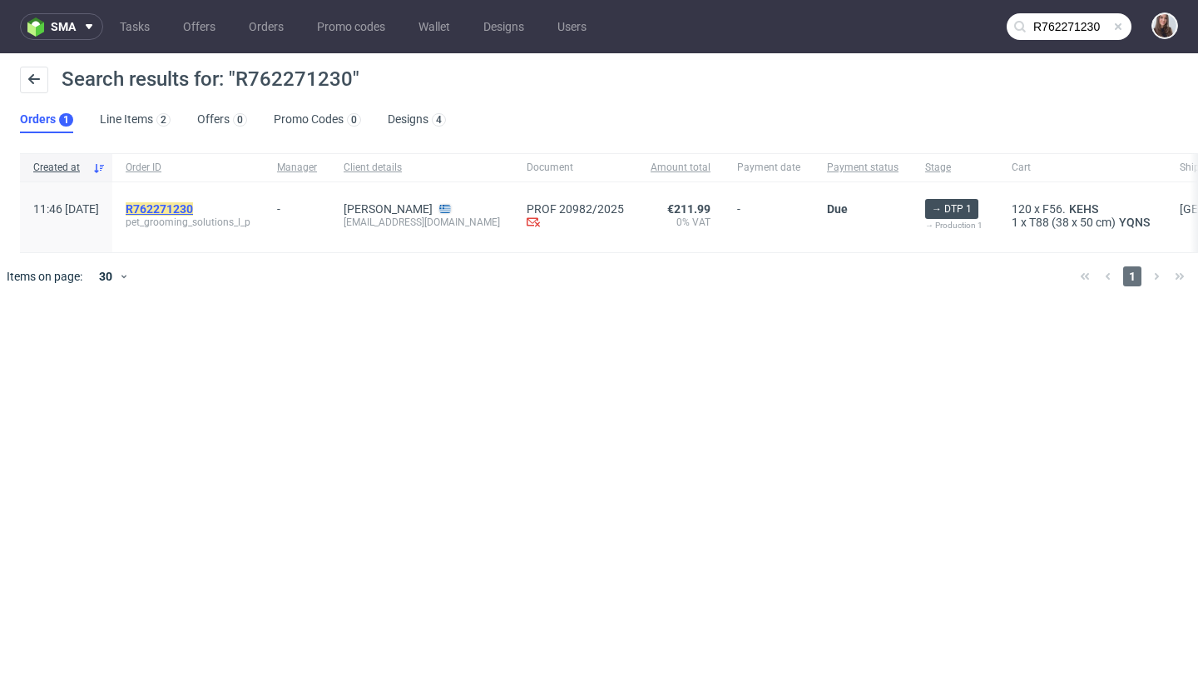
click at [193, 203] on mark "R762271230" at bounding box center [159, 208] width 67 height 13
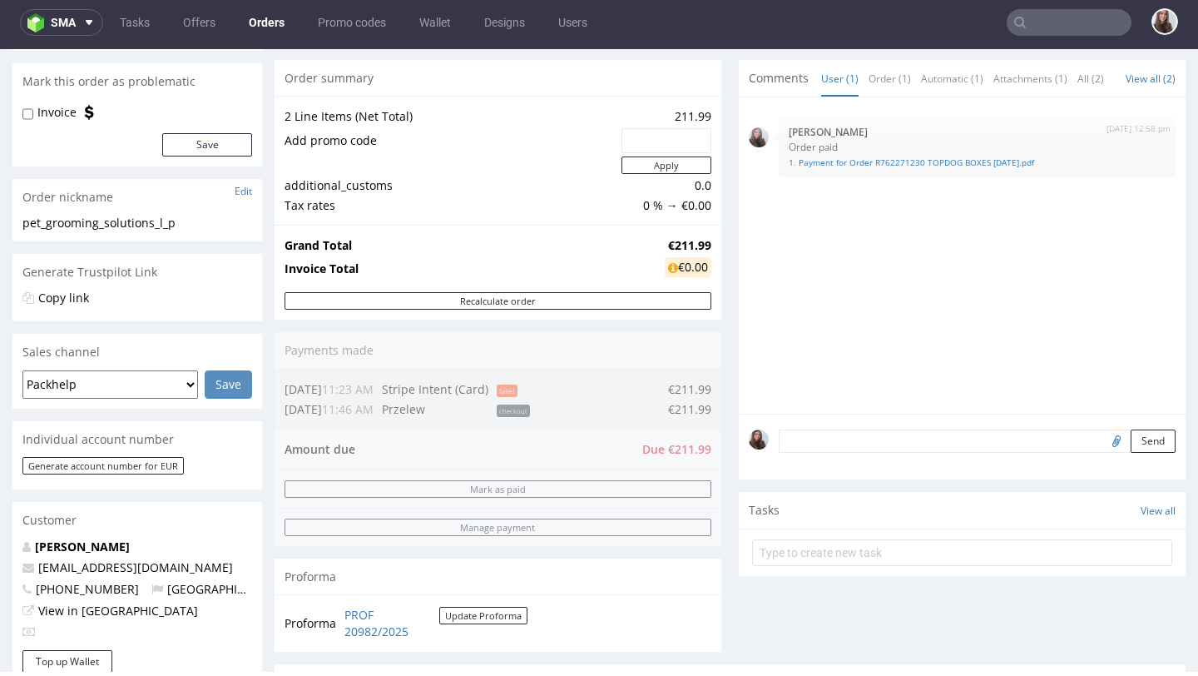
scroll to position [107, 0]
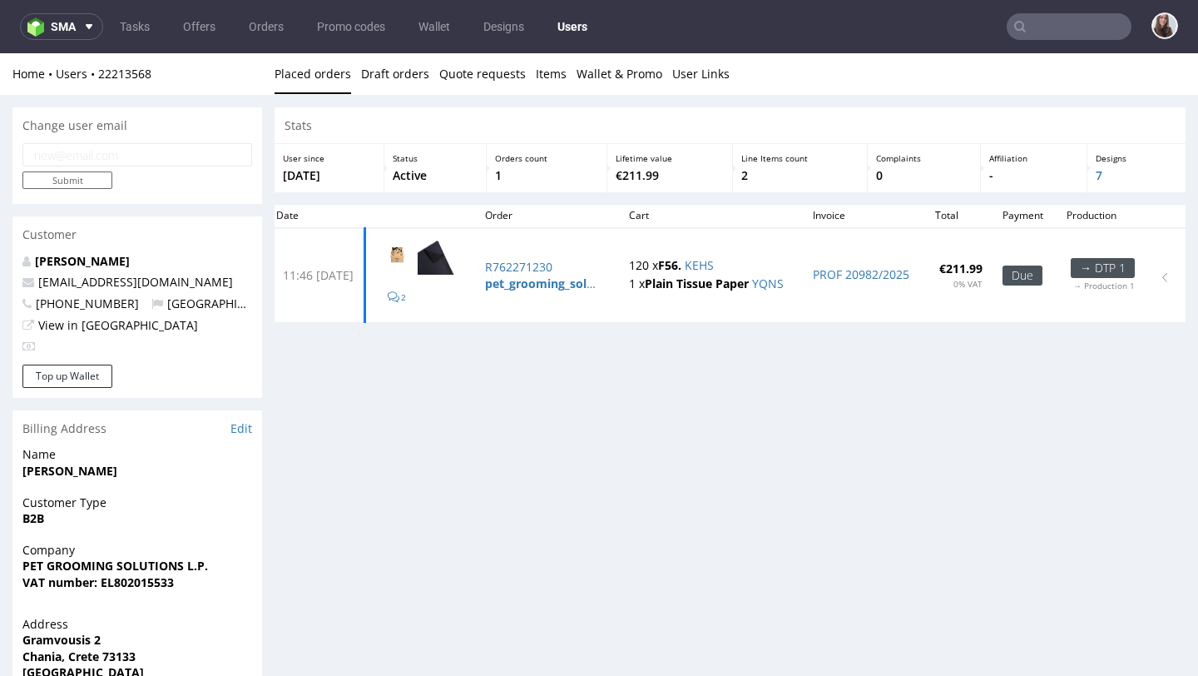
click at [204, 239] on div "Customer" at bounding box center [137, 234] width 250 height 37
click at [228, 238] on div "Customer" at bounding box center [137, 234] width 250 height 37
click at [119, 151] on input "email" at bounding box center [137, 154] width 230 height 23
click at [200, 154] on input "email" at bounding box center [137, 154] width 230 height 23
paste input "nafsika@topdog.gr"
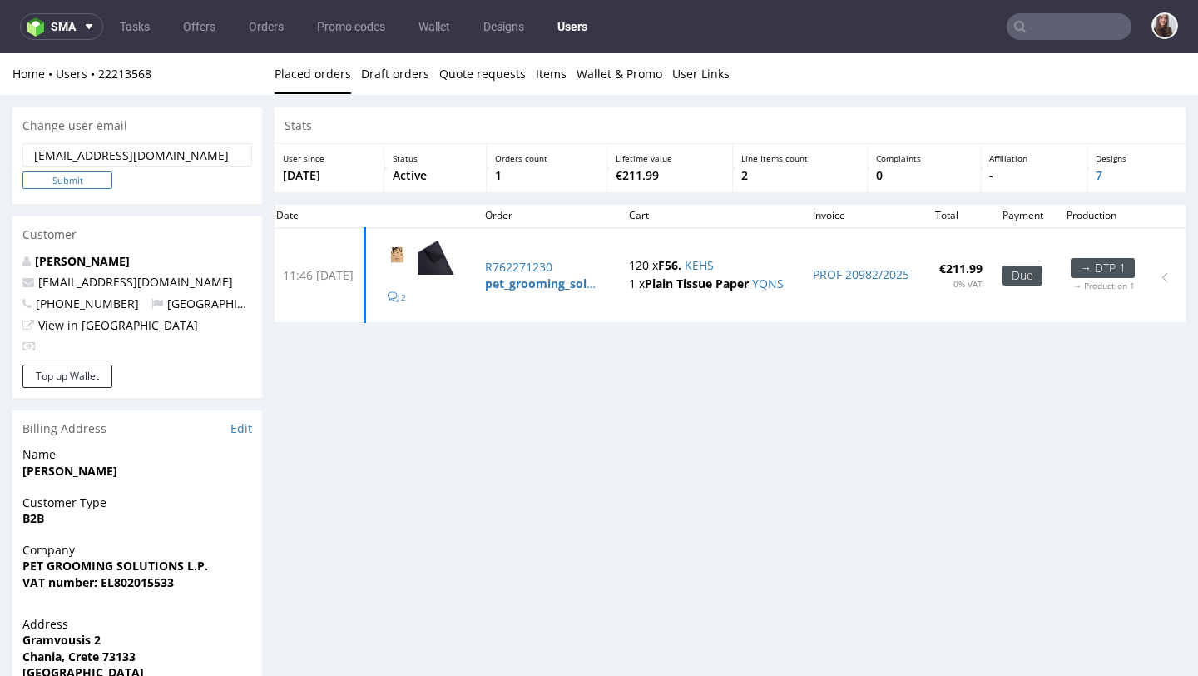
type input "nafsika@topdog.gr"
click at [77, 178] on input "Submit" at bounding box center [67, 179] width 90 height 17
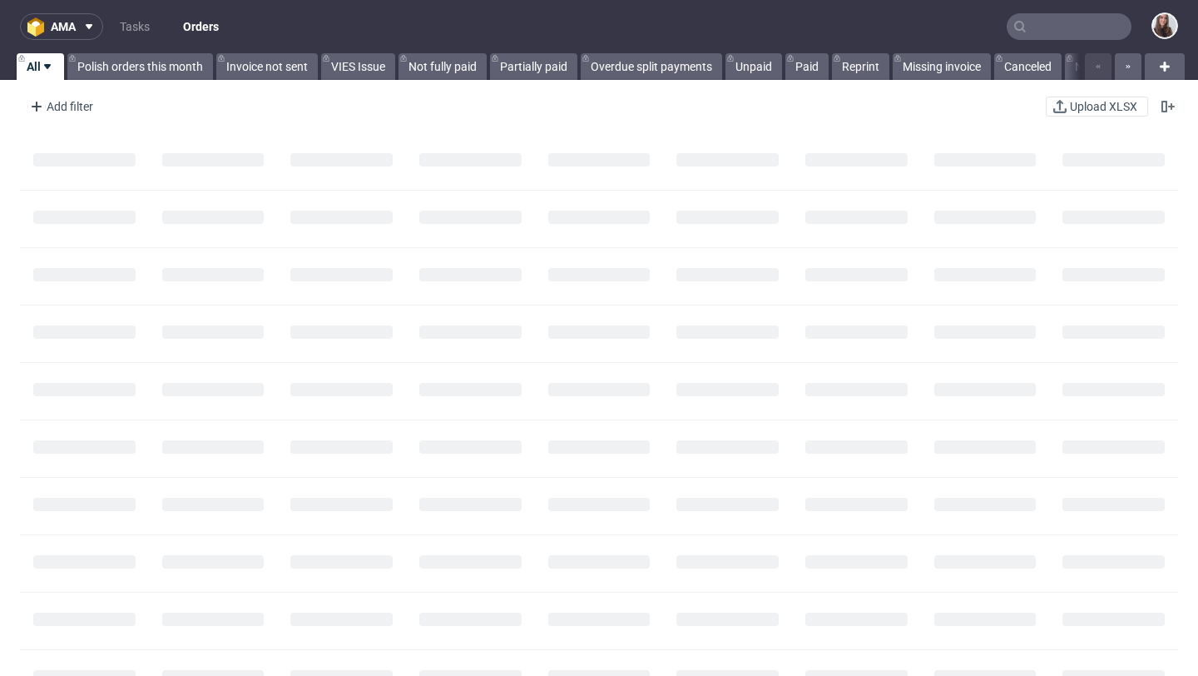
click at [1076, 32] on input "text" at bounding box center [1069, 26] width 125 height 27
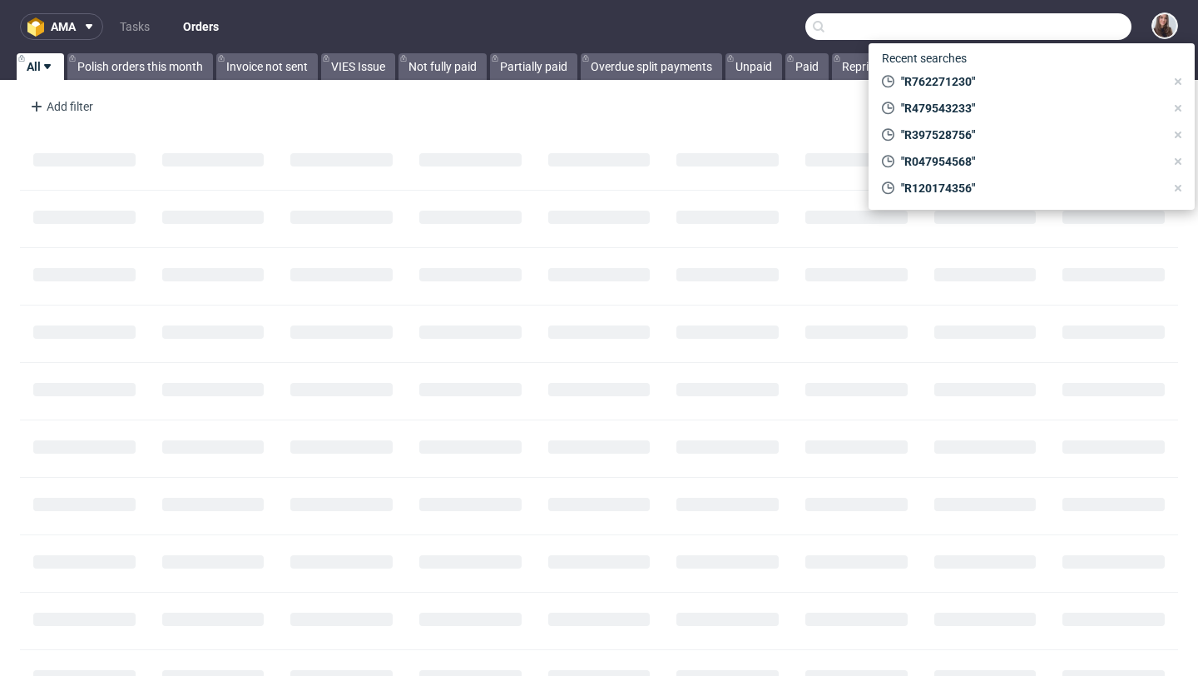
paste input "R982237555"
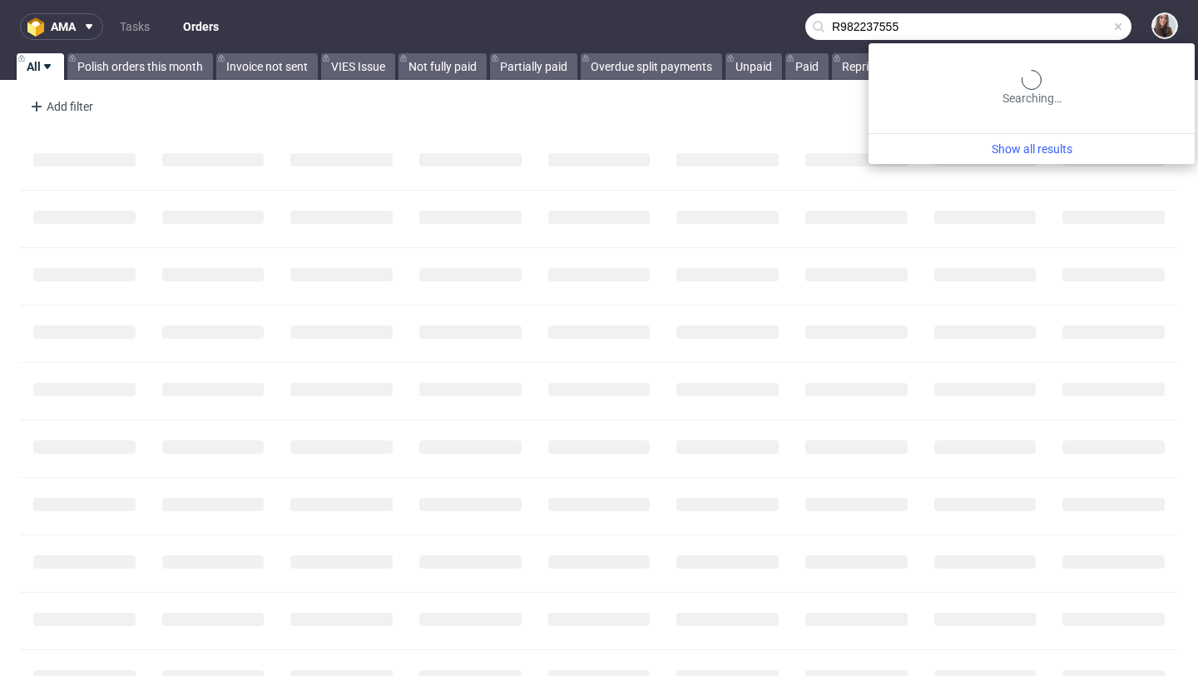
type input "R982237555"
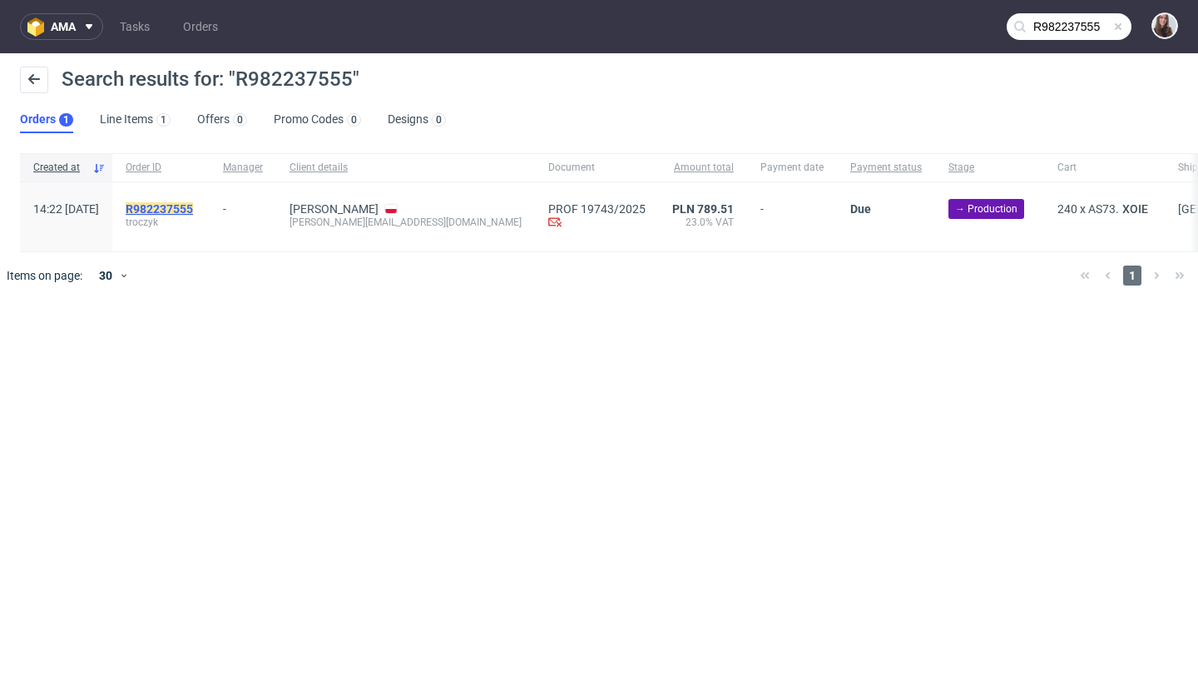
click at [193, 206] on mark "R982237555" at bounding box center [159, 208] width 67 height 13
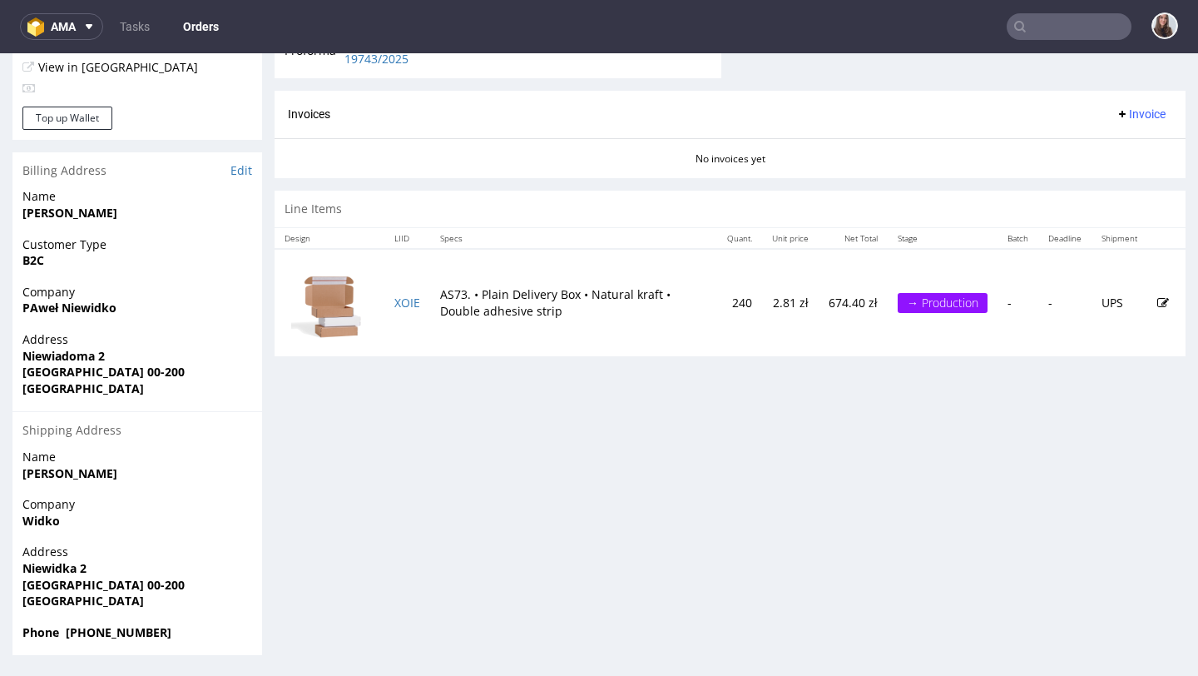
scroll to position [4, 0]
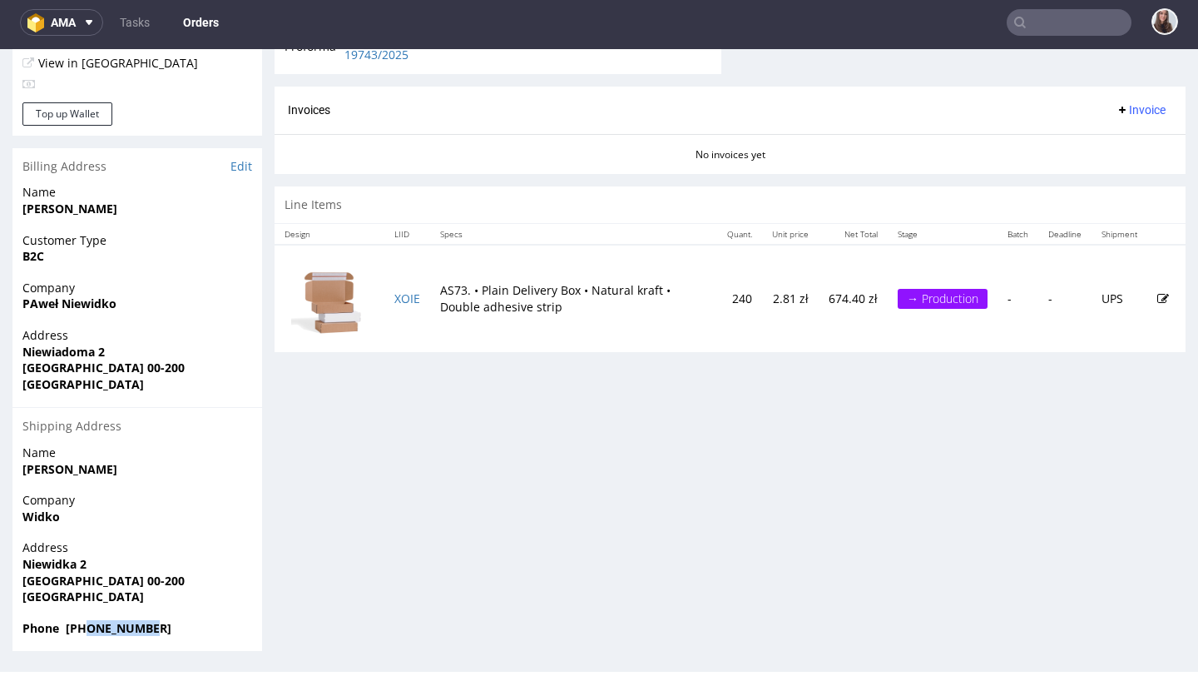
drag, startPoint x: 165, startPoint y: 627, endPoint x: 85, endPoint y: 628, distance: 79.9
click at [85, 628] on span "Phone +48660544854" at bounding box center [137, 628] width 230 height 17
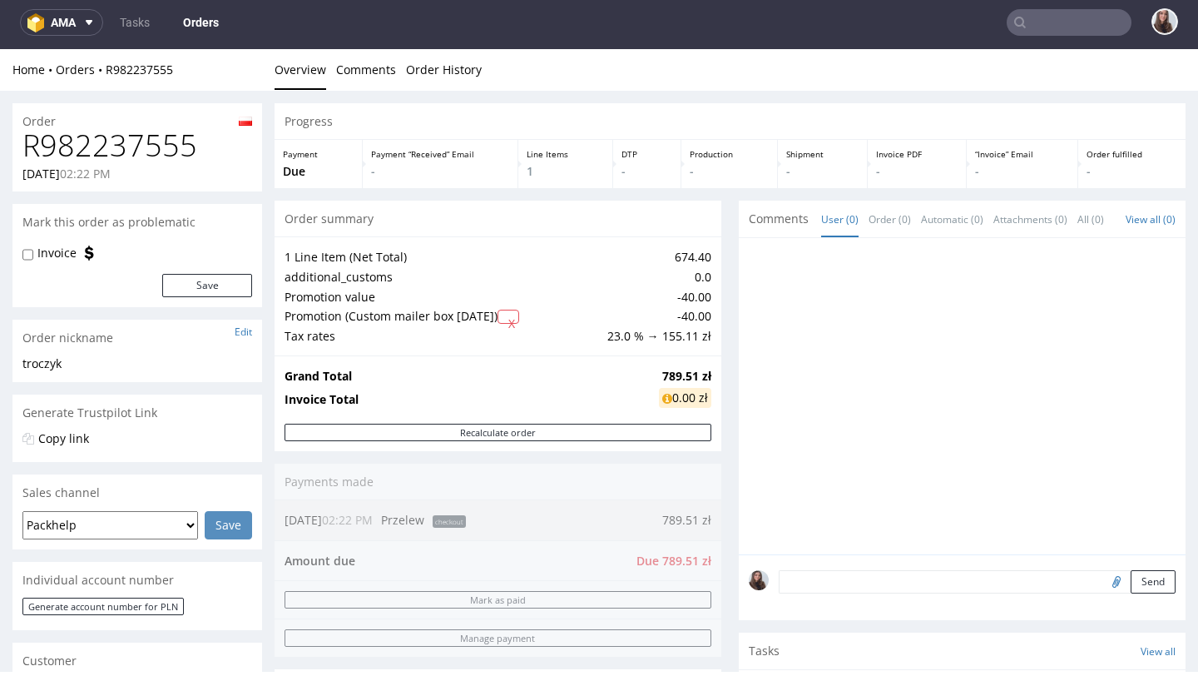
scroll to position [0, 0]
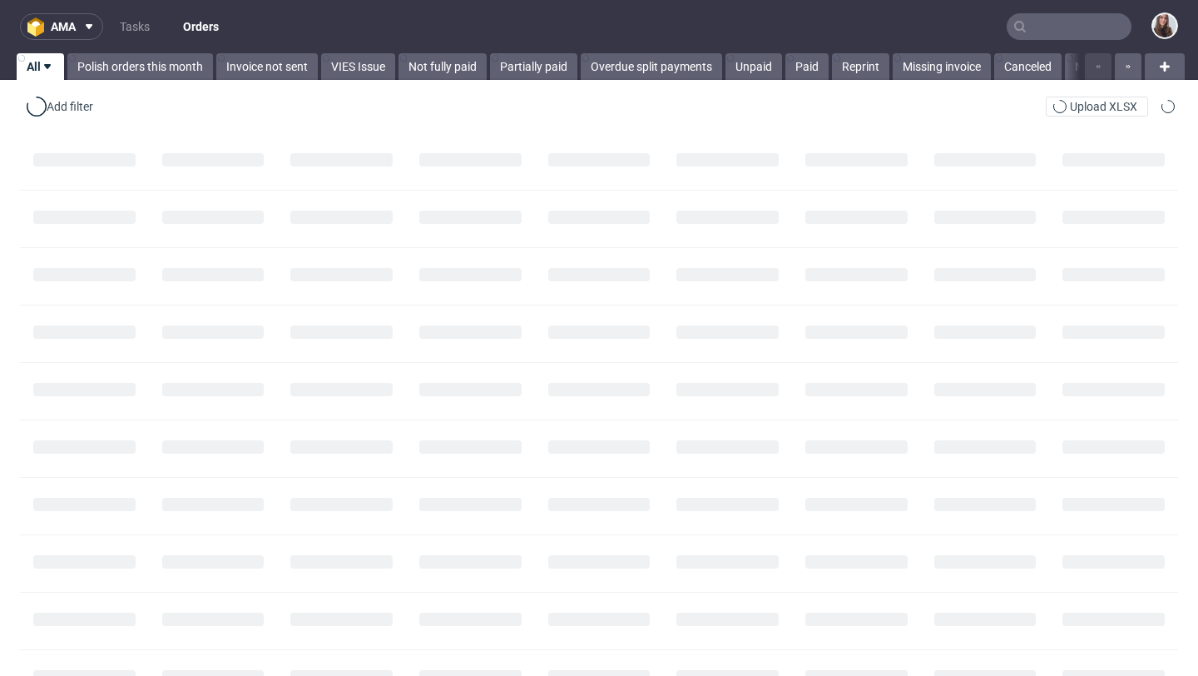
click at [1020, 32] on input "text" at bounding box center [1069, 26] width 125 height 27
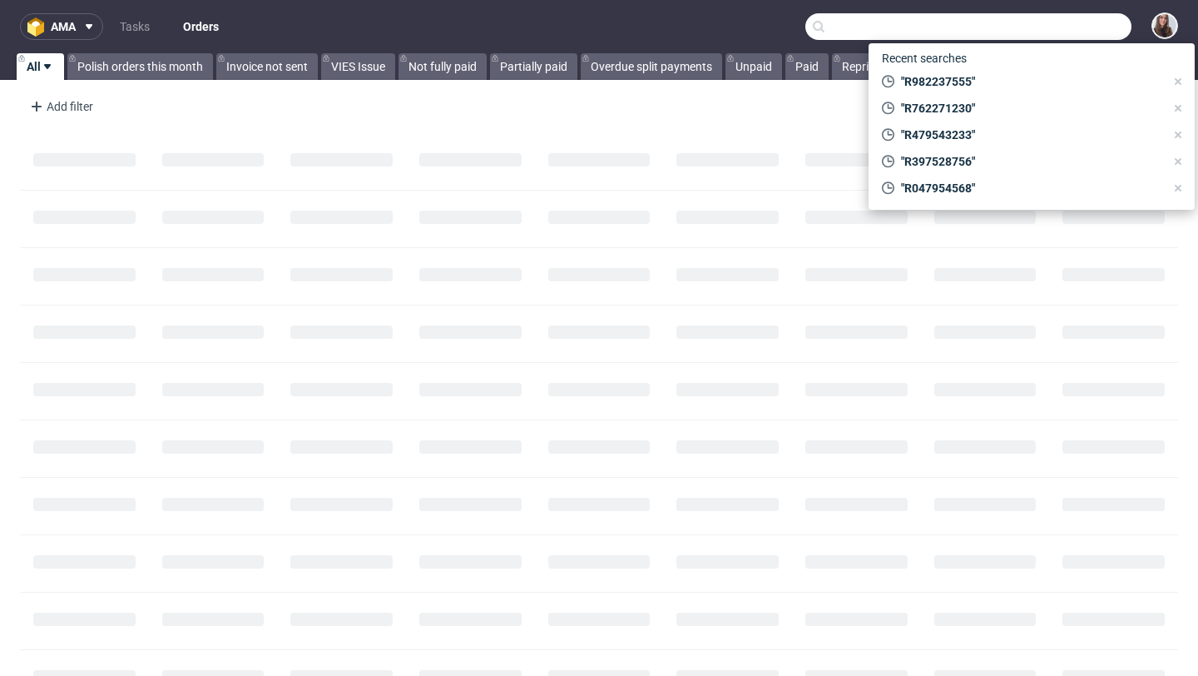
paste input "R108393965"
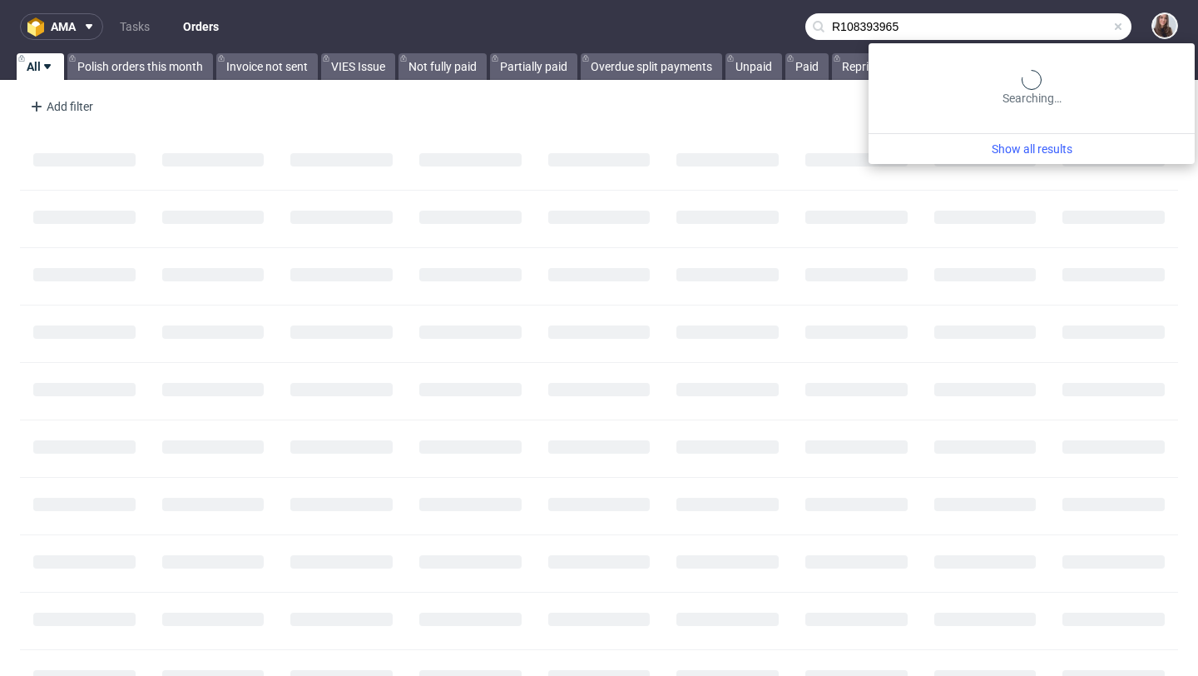
type input "R108393965"
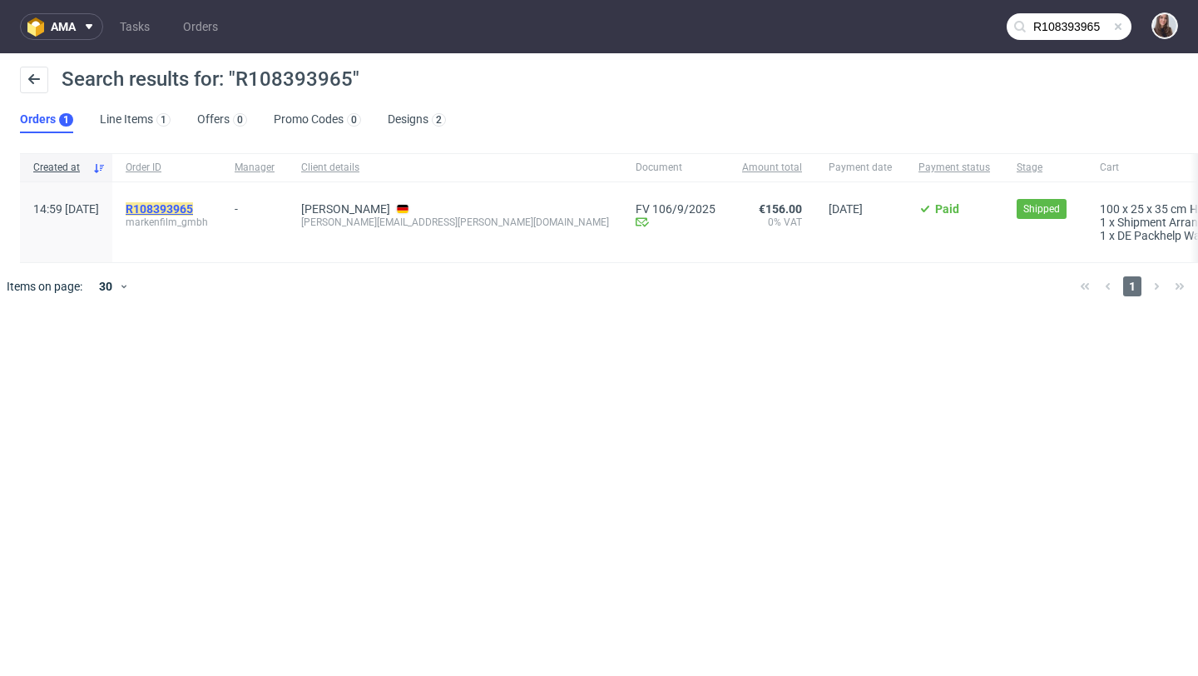
click at [193, 210] on mark "R108393965" at bounding box center [159, 208] width 67 height 13
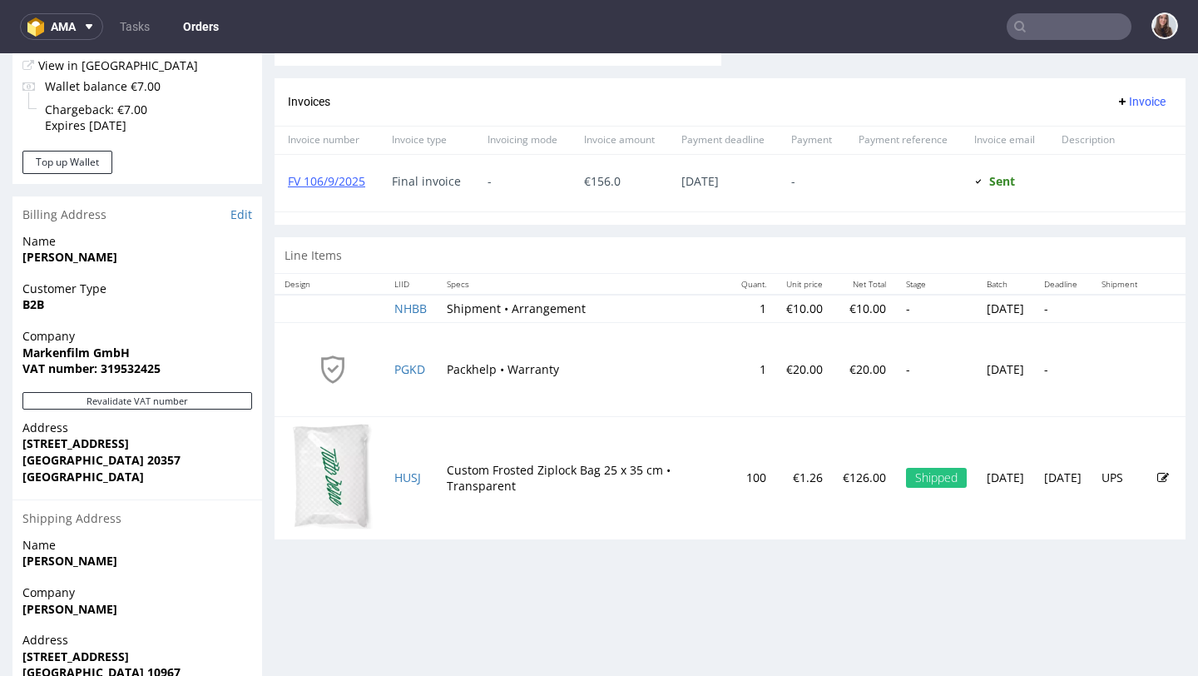
scroll to position [697, 0]
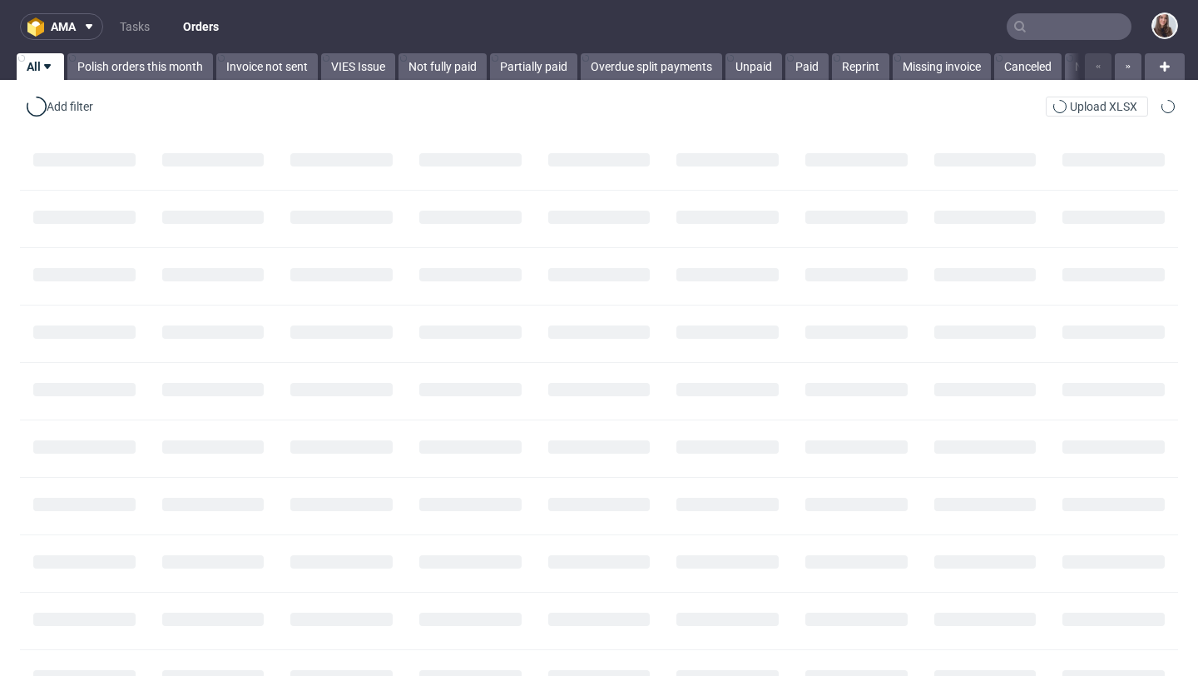
click at [1038, 19] on input "text" at bounding box center [1069, 26] width 125 height 27
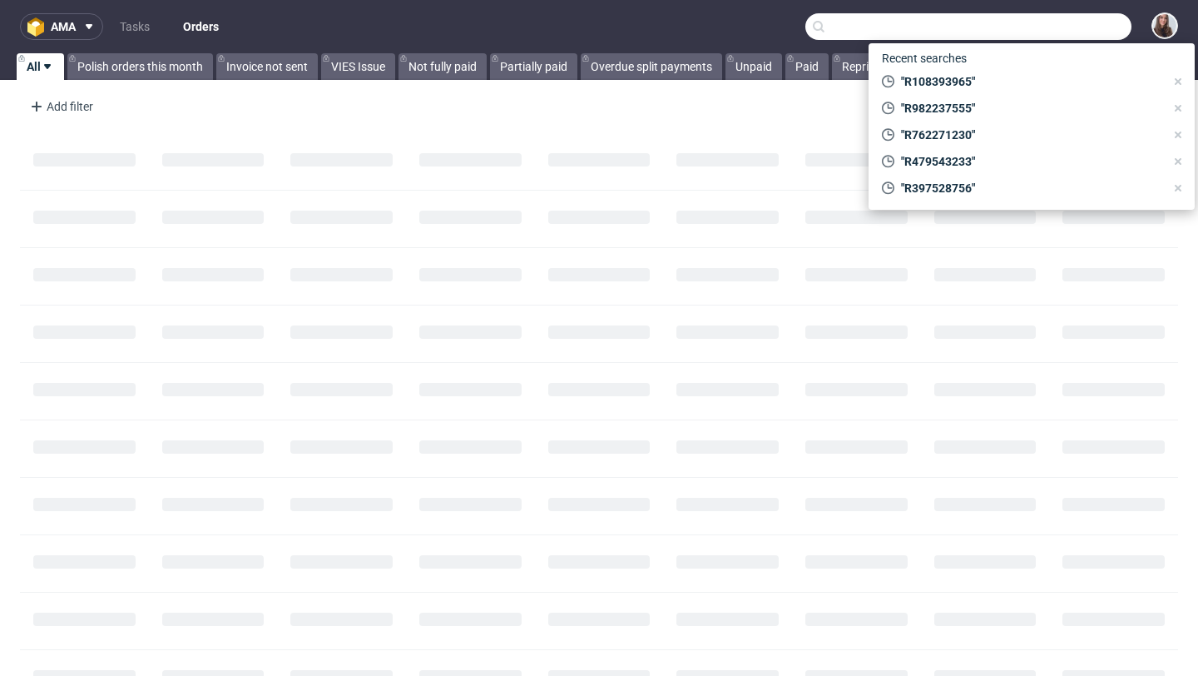
paste input "R436911855"
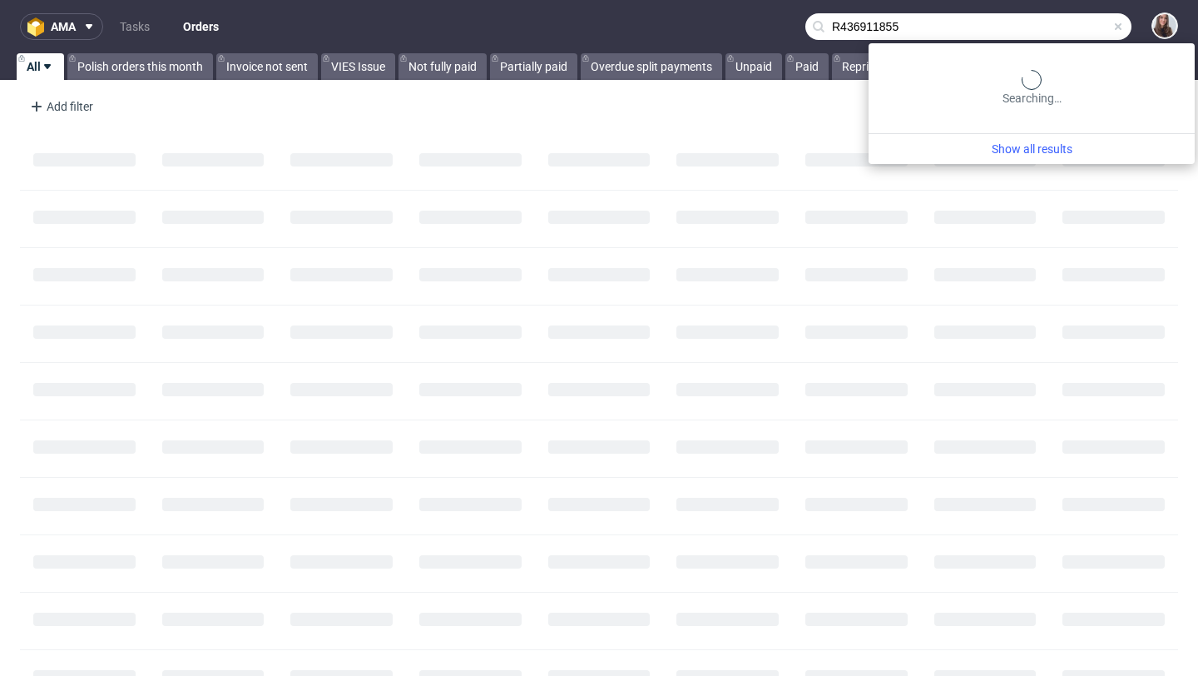
type input "R436911855"
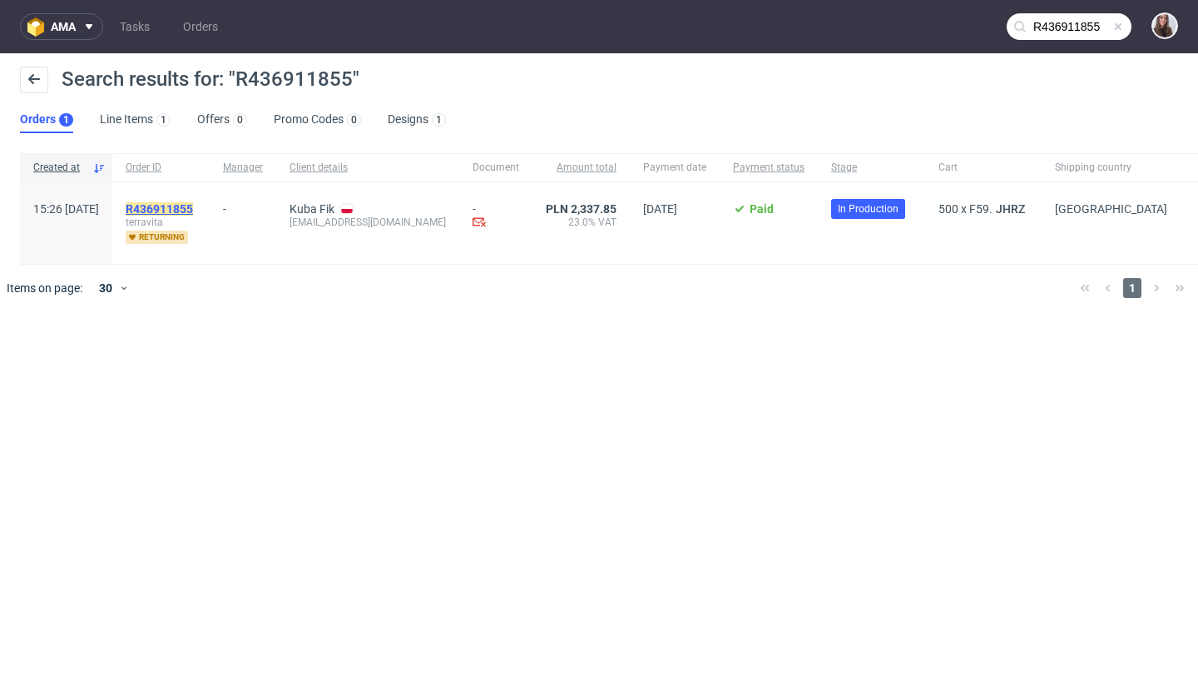
click at [193, 211] on mark "R436911855" at bounding box center [159, 208] width 67 height 13
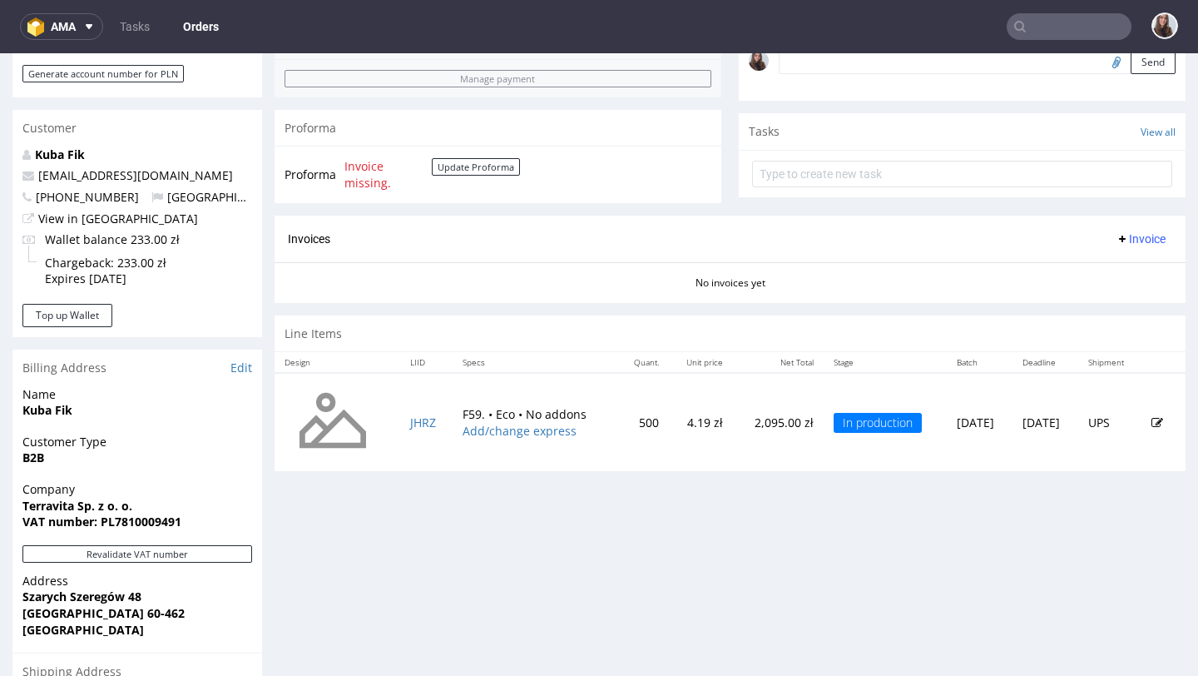
scroll to position [542, 0]
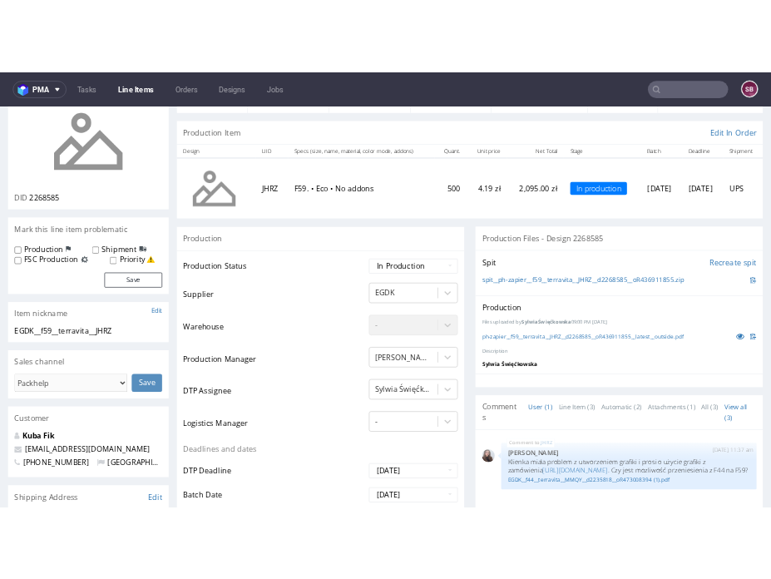
scroll to position [97, 0]
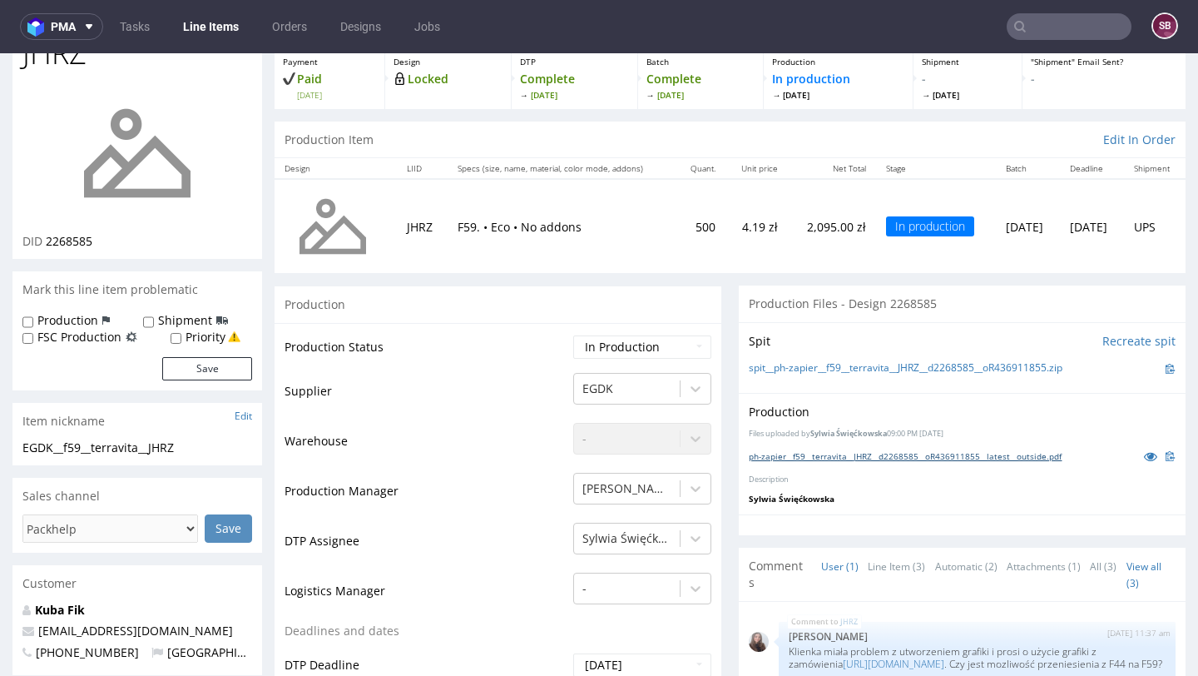
click at [863, 453] on link "ph-zapier__f59__terravita__JHRZ__d2268585__oR436911855__latest__outside.pdf" at bounding box center [905, 456] width 313 height 12
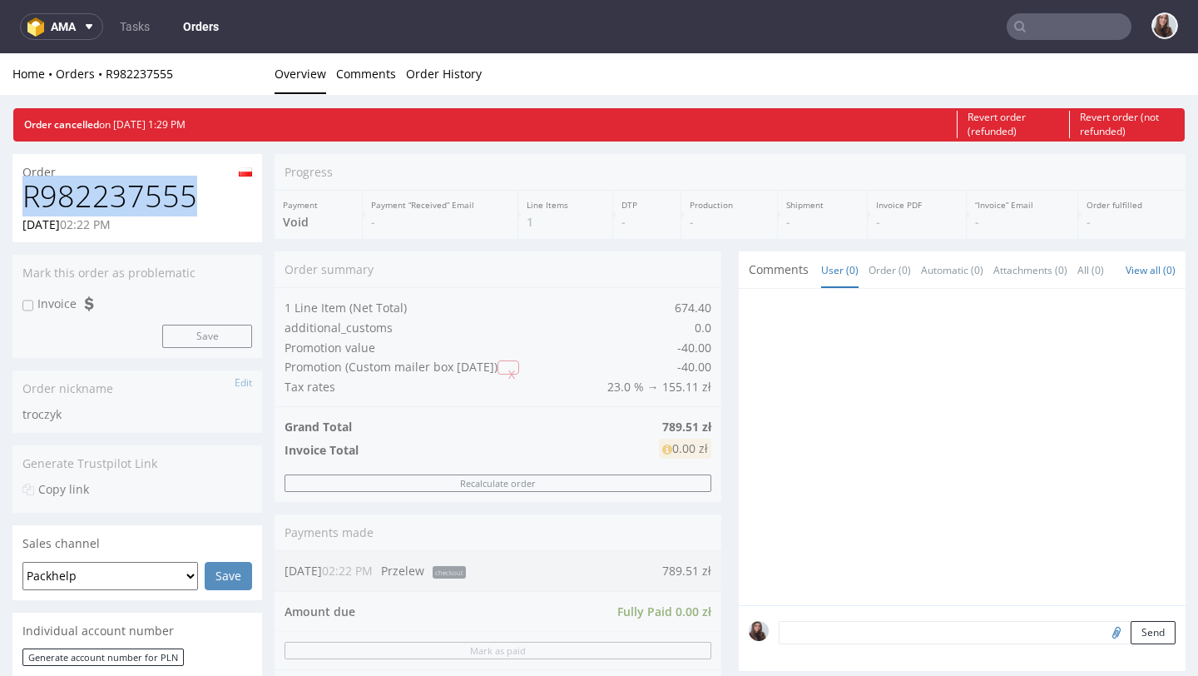
drag, startPoint x: 200, startPoint y: 200, endPoint x: 20, endPoint y: 202, distance: 179.8
click at [20, 202] on div "R982237555 16.09.2025 02:22 PM" at bounding box center [137, 211] width 250 height 62
copy h1 "R982237555"
click at [136, 25] on link "Tasks" at bounding box center [135, 26] width 50 height 27
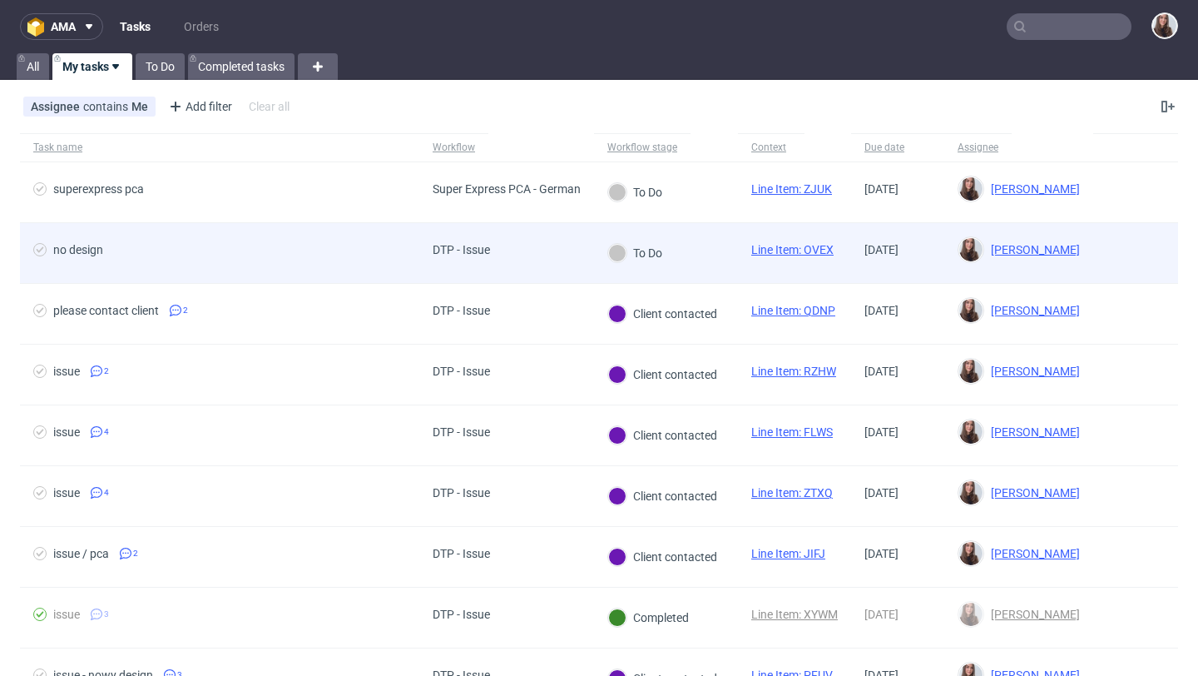
click at [483, 241] on div "DTP - Issue" at bounding box center [461, 253] width 84 height 60
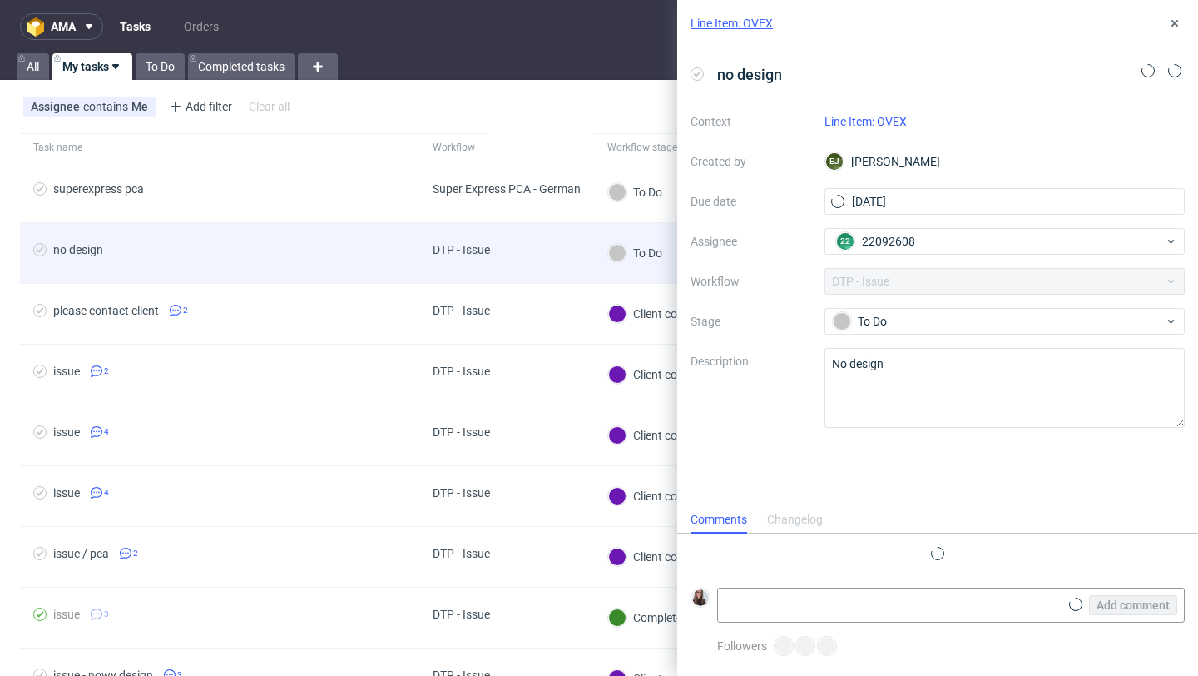
scroll to position [13, 0]
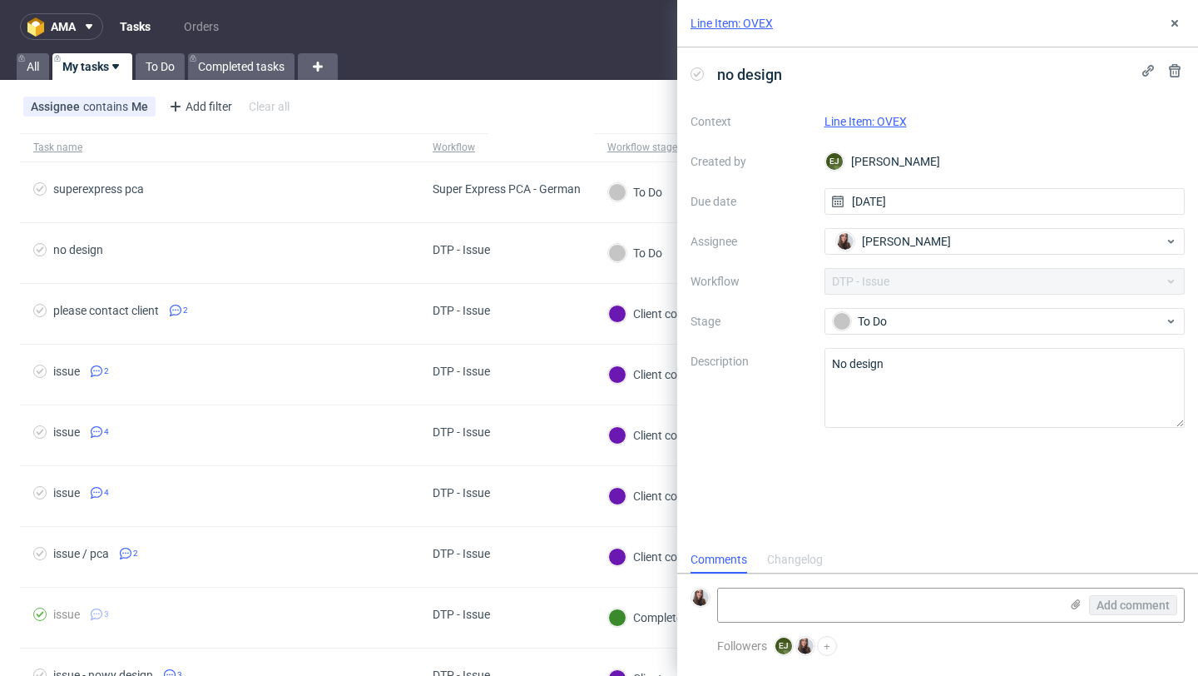
click at [896, 121] on link "Line Item: OVEX" at bounding box center [866, 121] width 82 height 13
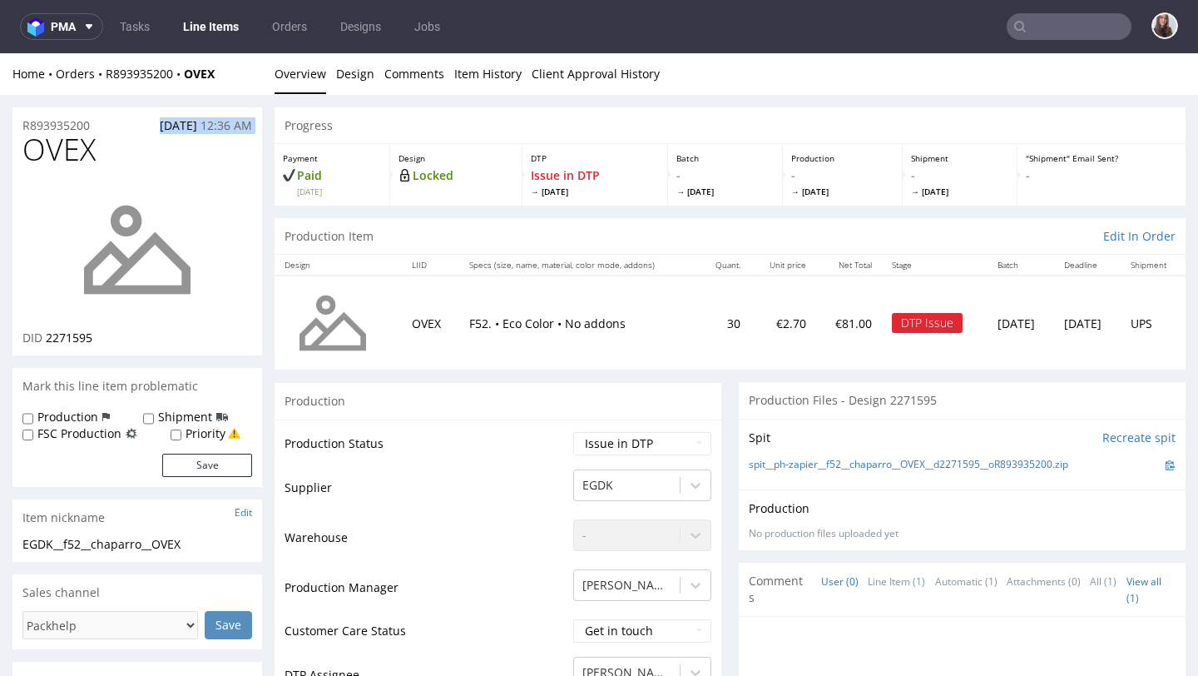
drag, startPoint x: 102, startPoint y: 123, endPoint x: 0, endPoint y: 136, distance: 103.1
drag, startPoint x: 102, startPoint y: 122, endPoint x: 22, endPoint y: 122, distance: 79.9
click at [22, 122] on div "R893935200 [DATE] 12:36 AM" at bounding box center [137, 120] width 250 height 27
copy p "R893935200"
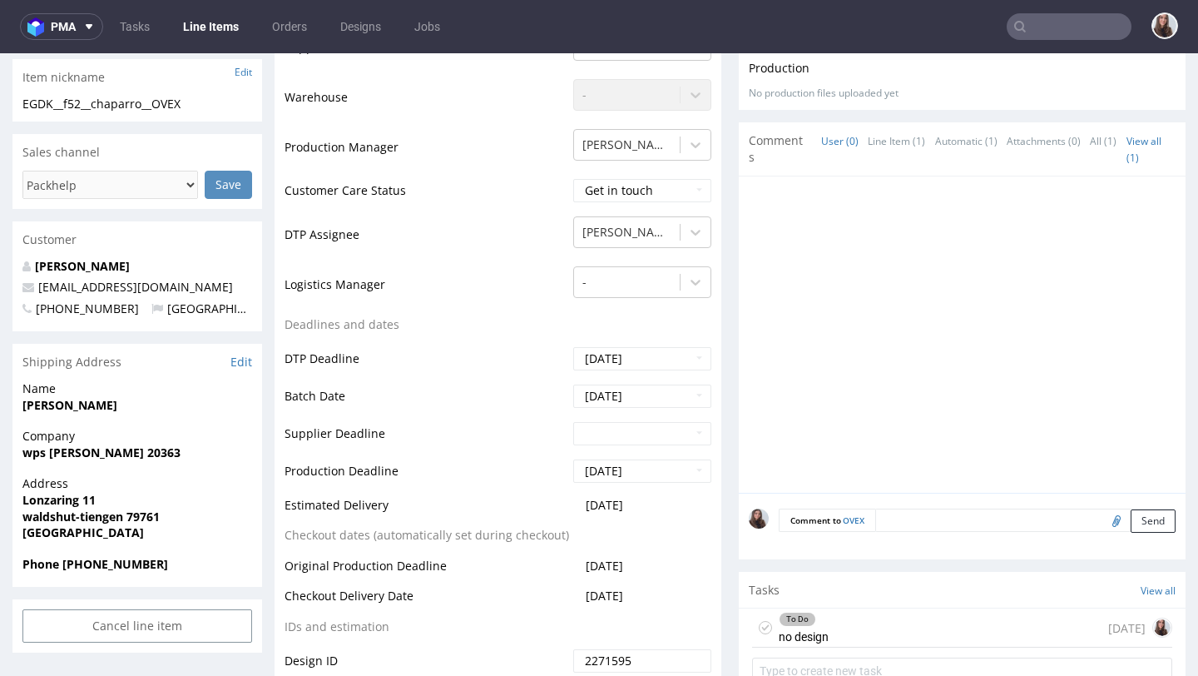
scroll to position [441, 0]
click at [826, 623] on div "To Do no design [DATE]" at bounding box center [962, 626] width 420 height 39
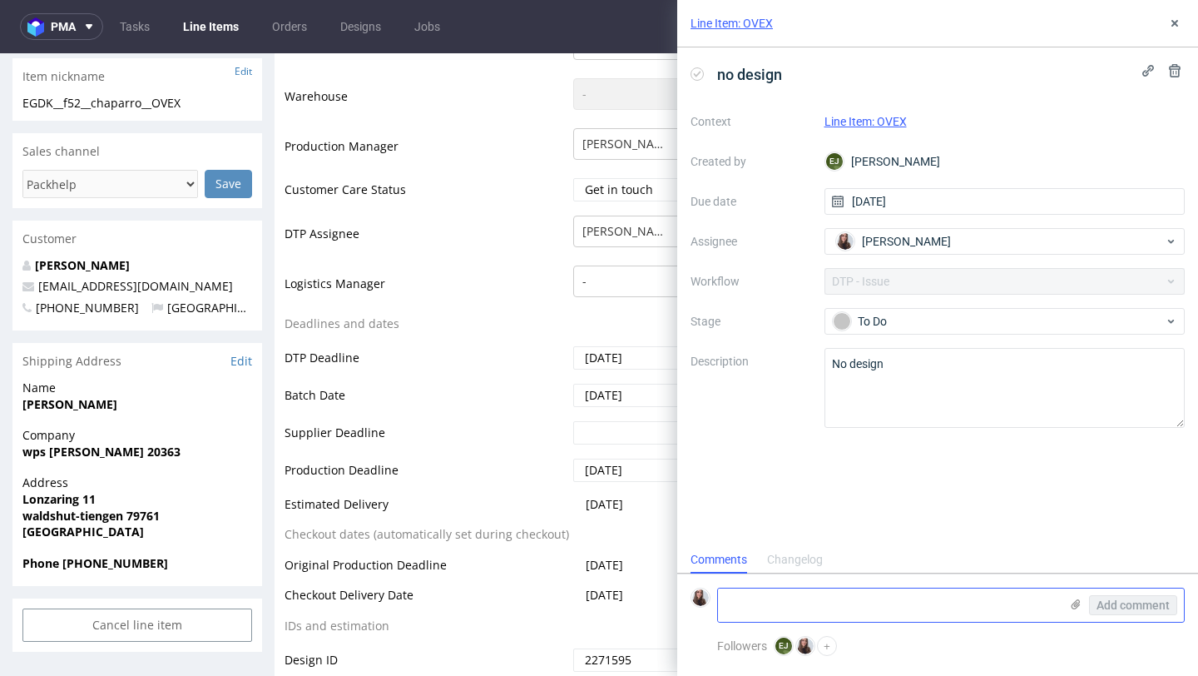
scroll to position [13, 0]
click at [836, 607] on textarea at bounding box center [888, 604] width 341 height 33
paste textarea "[URL][DOMAIN_NAME]"
type textarea "[URL][DOMAIN_NAME]"
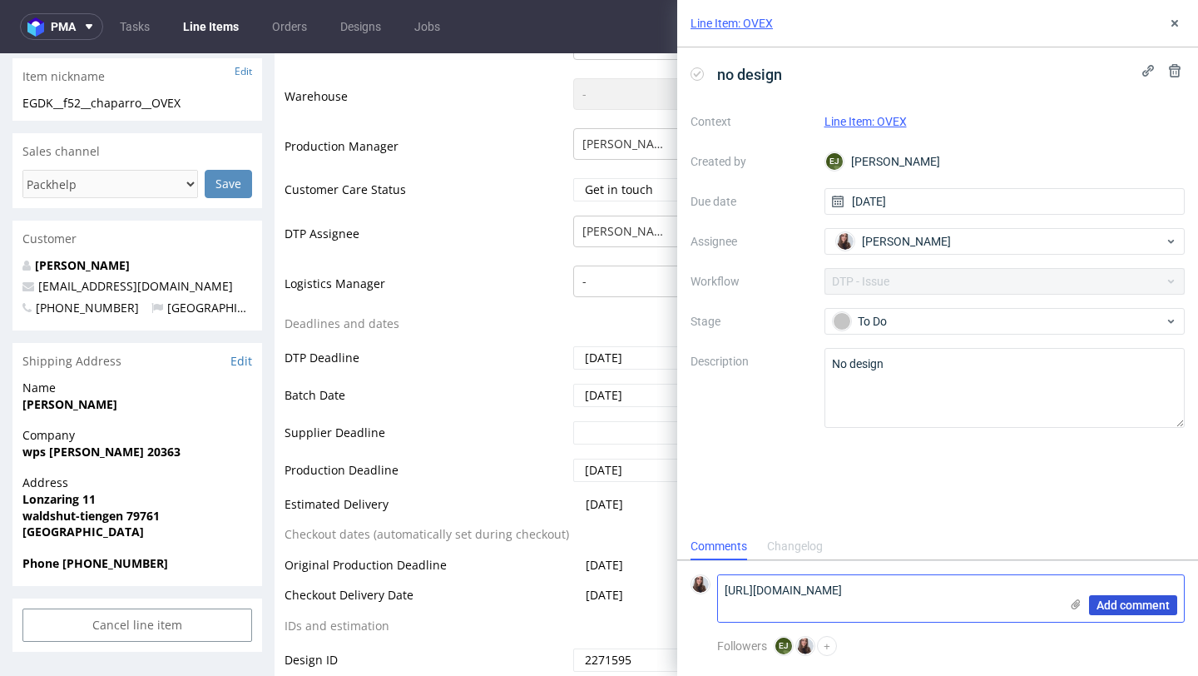
click at [1120, 603] on span "Add comment" at bounding box center [1133, 605] width 73 height 12
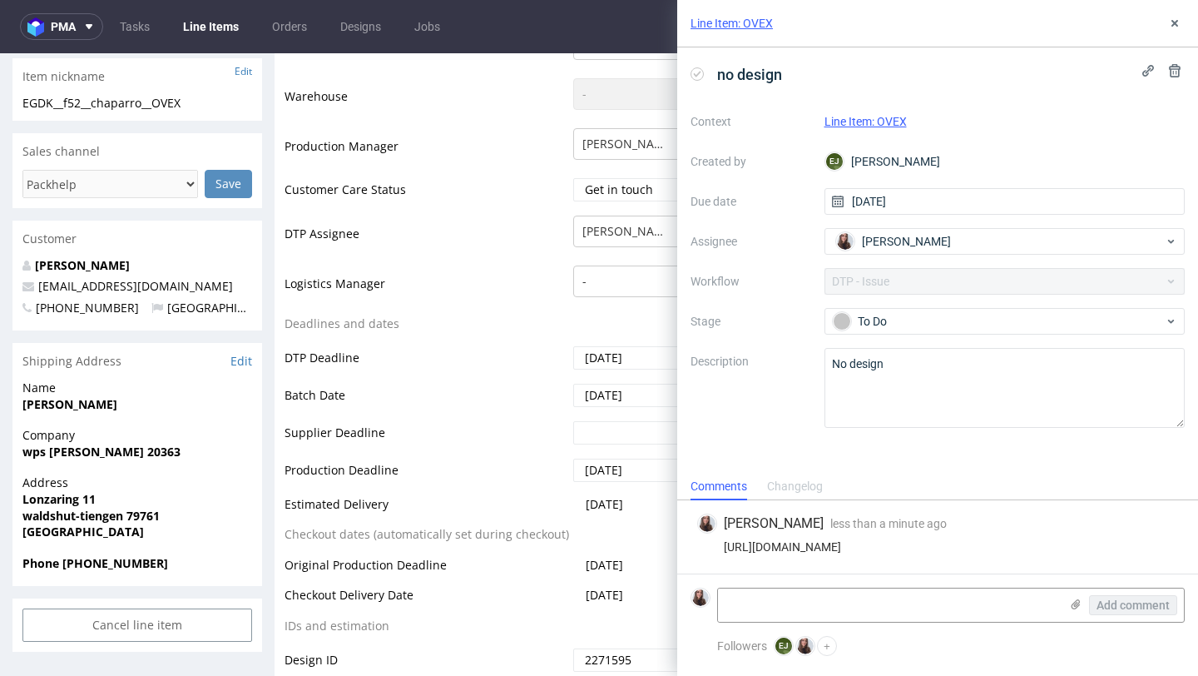
click at [968, 282] on div "Context Line Item: OVEX Created by [PERSON_NAME] Due date [DATE] Assignee [PERS…" at bounding box center [938, 268] width 494 height 320
click at [942, 318] on div "To Do" at bounding box center [998, 321] width 331 height 18
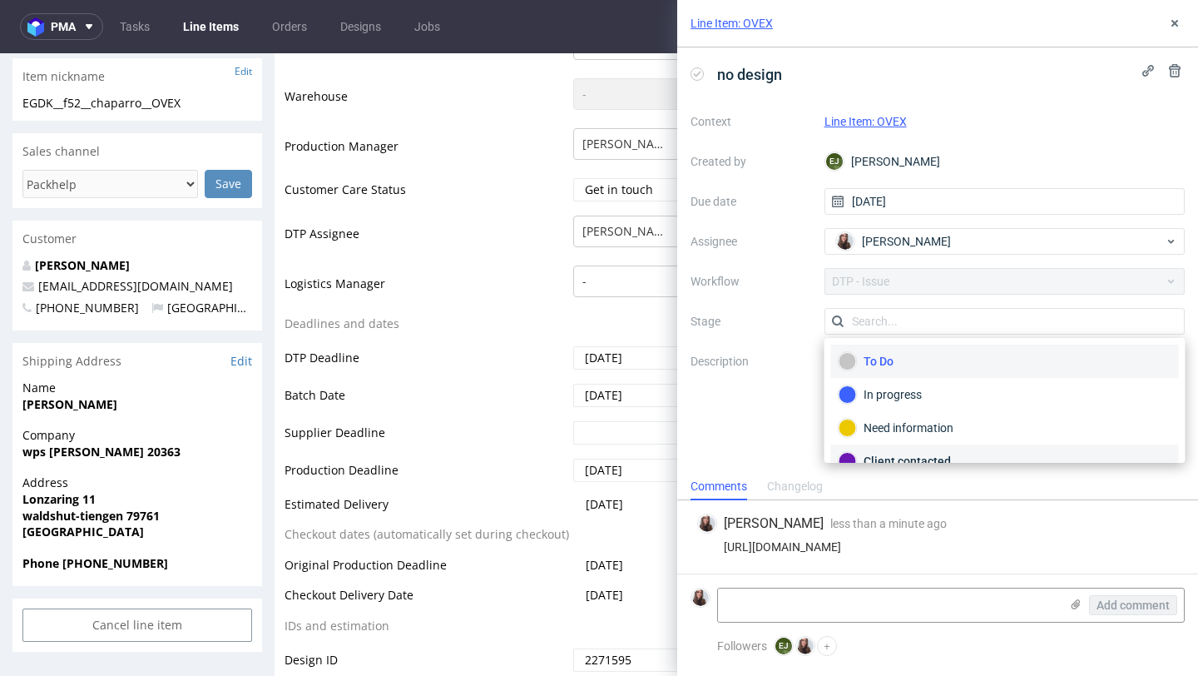
click at [926, 453] on div "Client contacted" at bounding box center [1005, 461] width 333 height 18
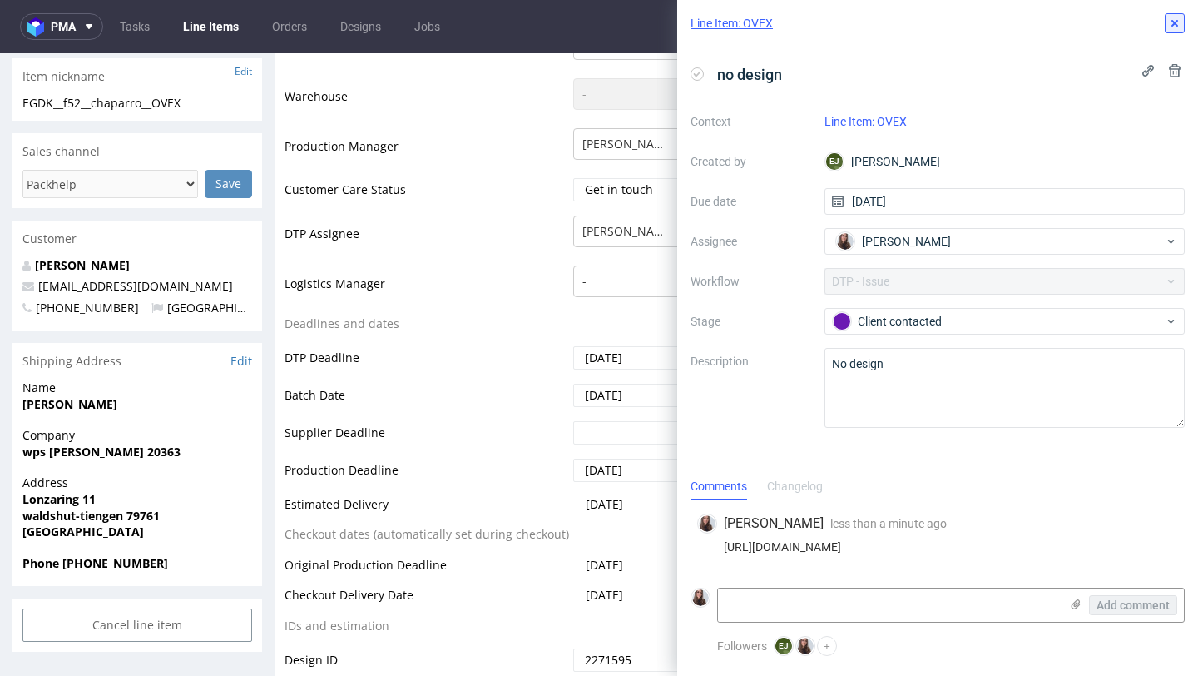
click at [1171, 30] on button at bounding box center [1175, 23] width 20 height 20
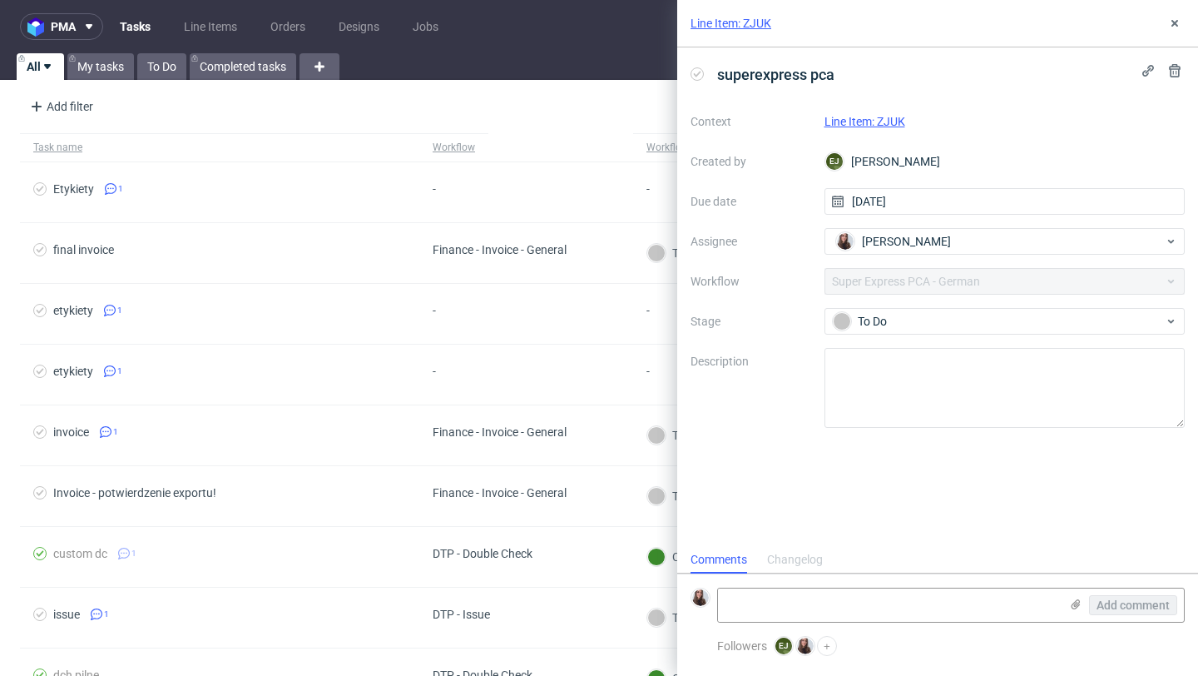
scroll to position [13, 0]
click at [876, 123] on link "Line Item: ZJUK" at bounding box center [865, 121] width 81 height 13
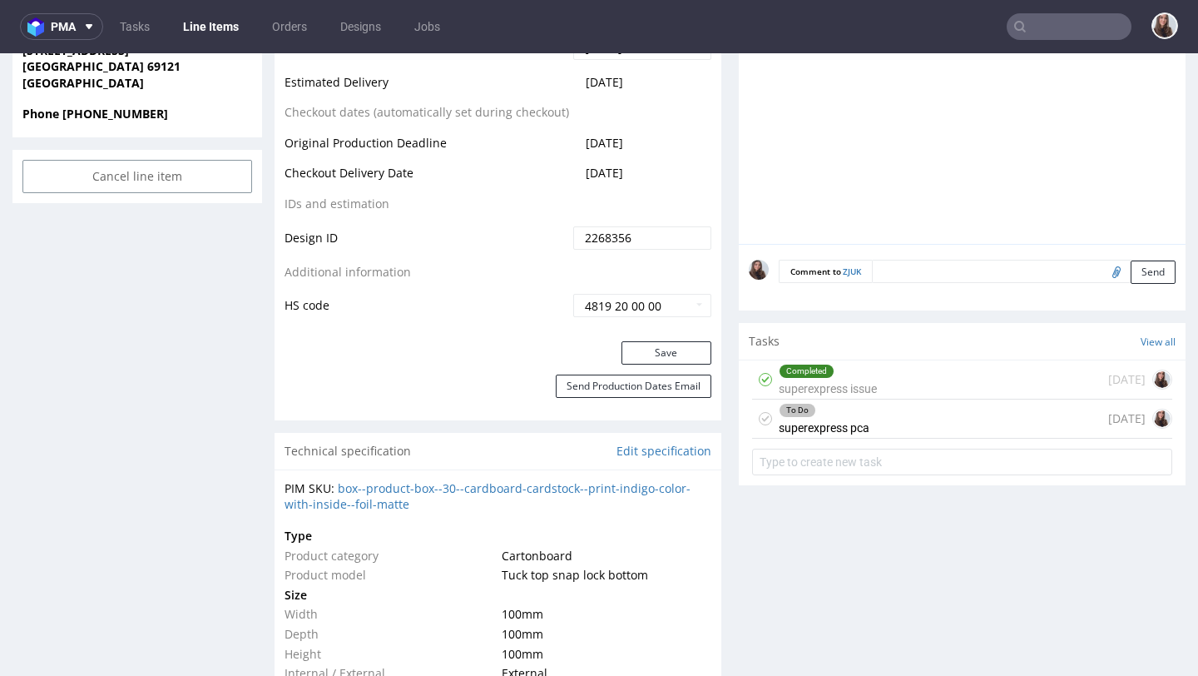
scroll to position [850, 0]
click at [854, 415] on div "To Do" at bounding box center [824, 408] width 89 height 13
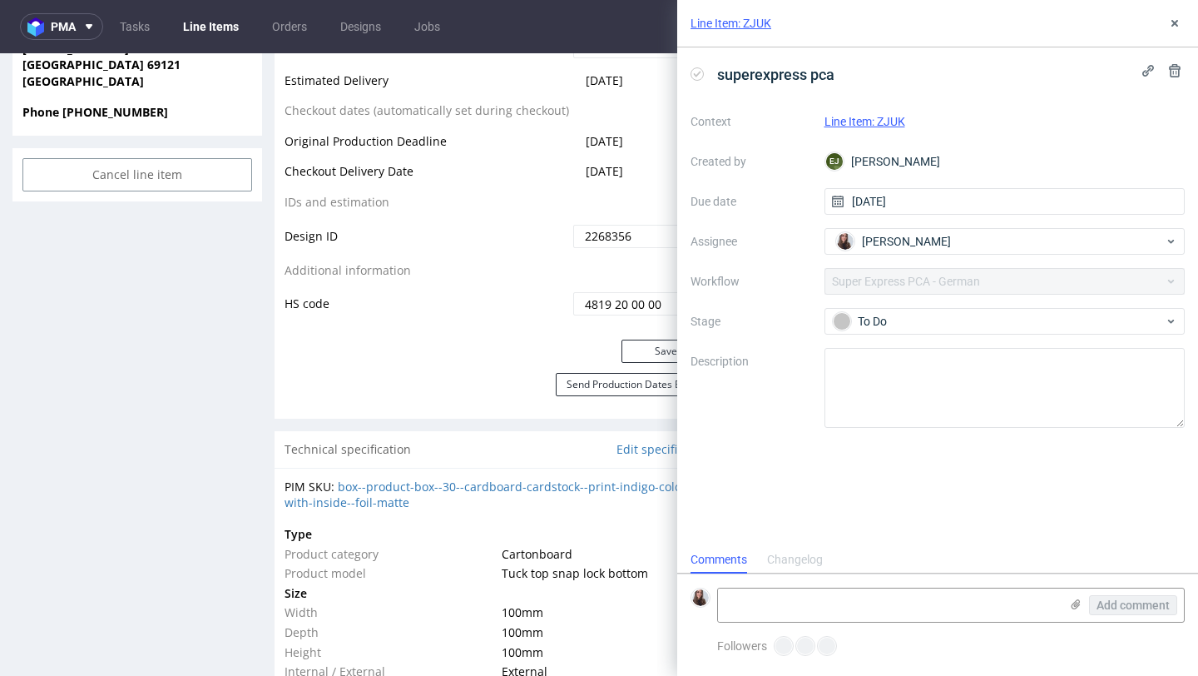
scroll to position [13, 0]
click at [1172, 12] on div "Line Item: ZJUK" at bounding box center [937, 23] width 521 height 47
click at [1176, 21] on icon at bounding box center [1174, 23] width 13 height 13
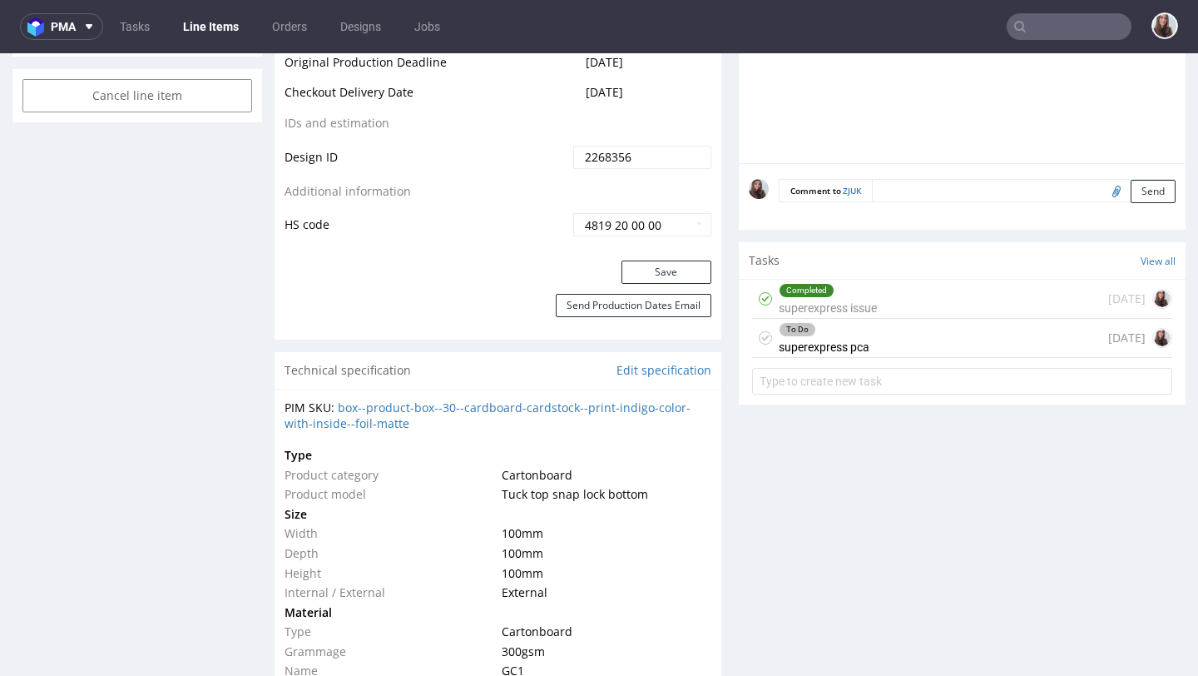
scroll to position [930, 0]
click at [862, 295] on div "Completed" at bounding box center [828, 288] width 97 height 13
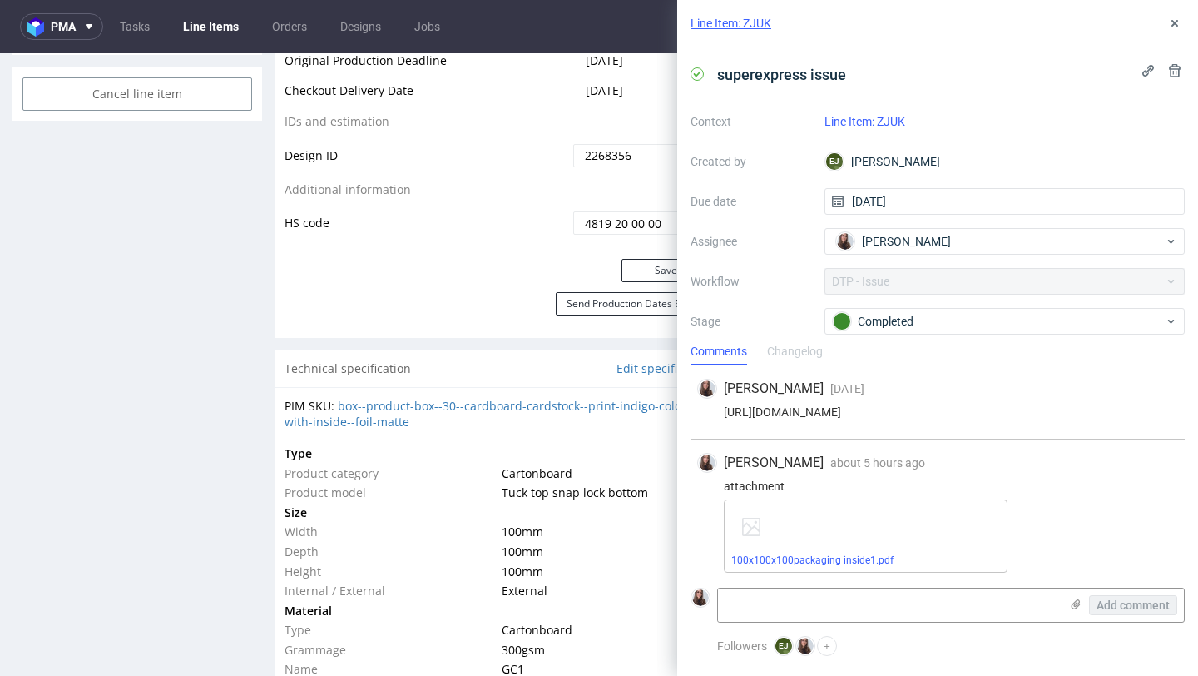
scroll to position [12, 0]
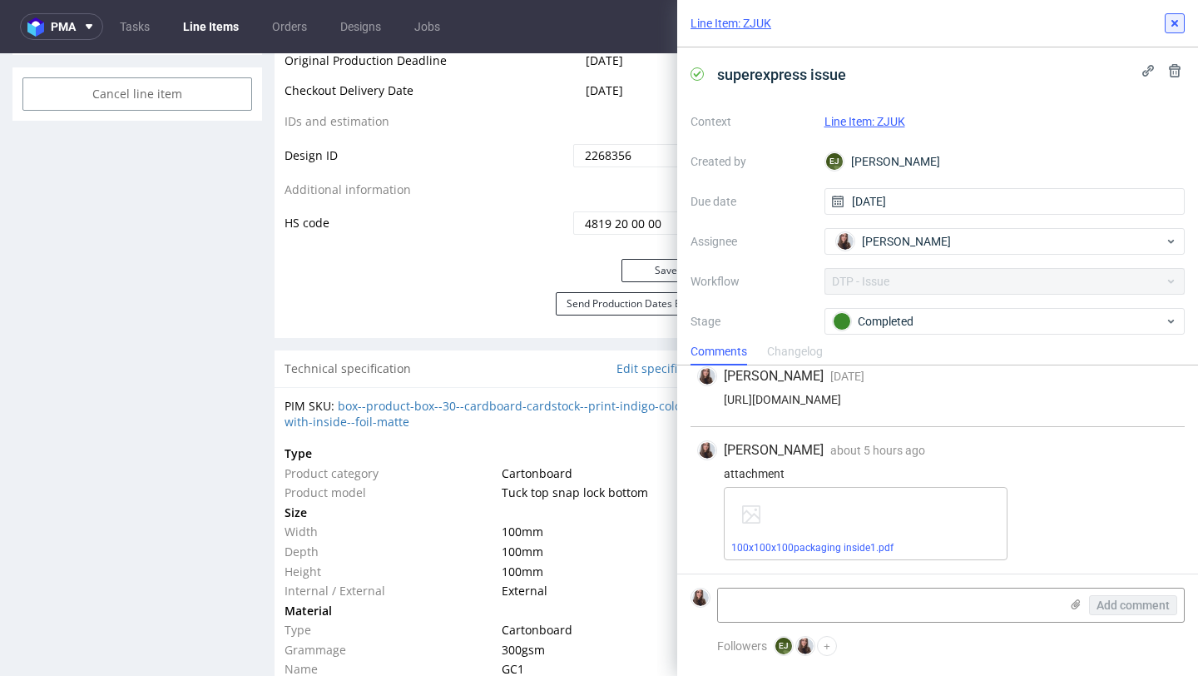
click at [1177, 26] on use at bounding box center [1175, 23] width 7 height 7
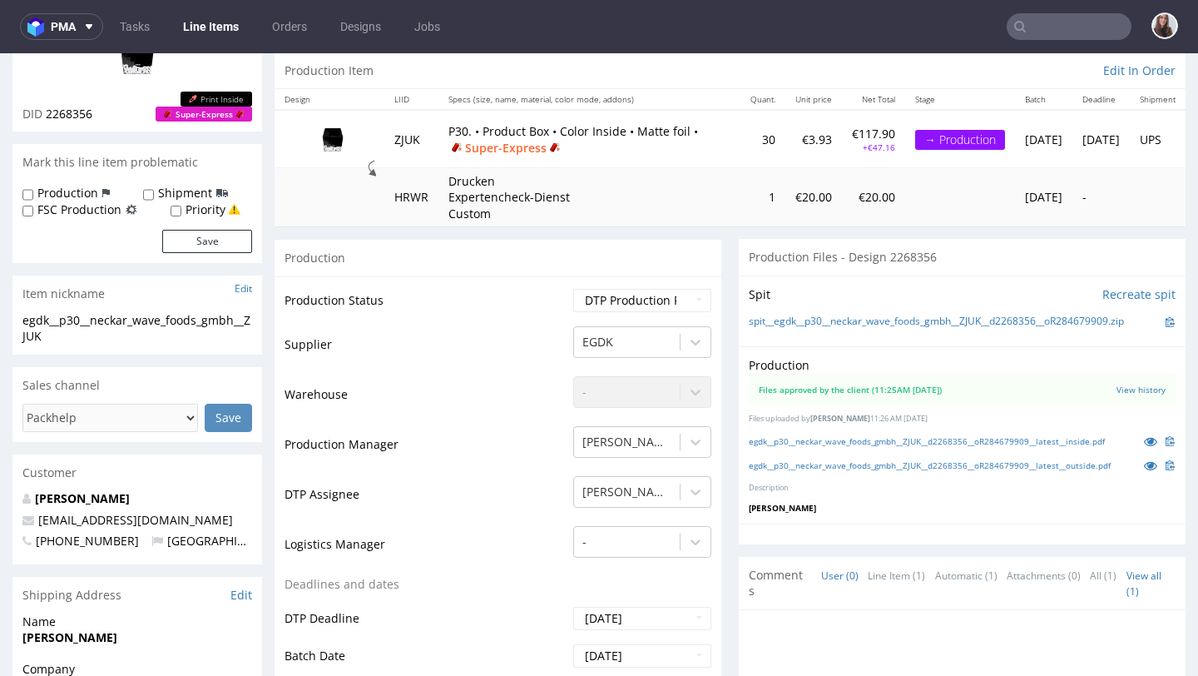
scroll to position [200, 0]
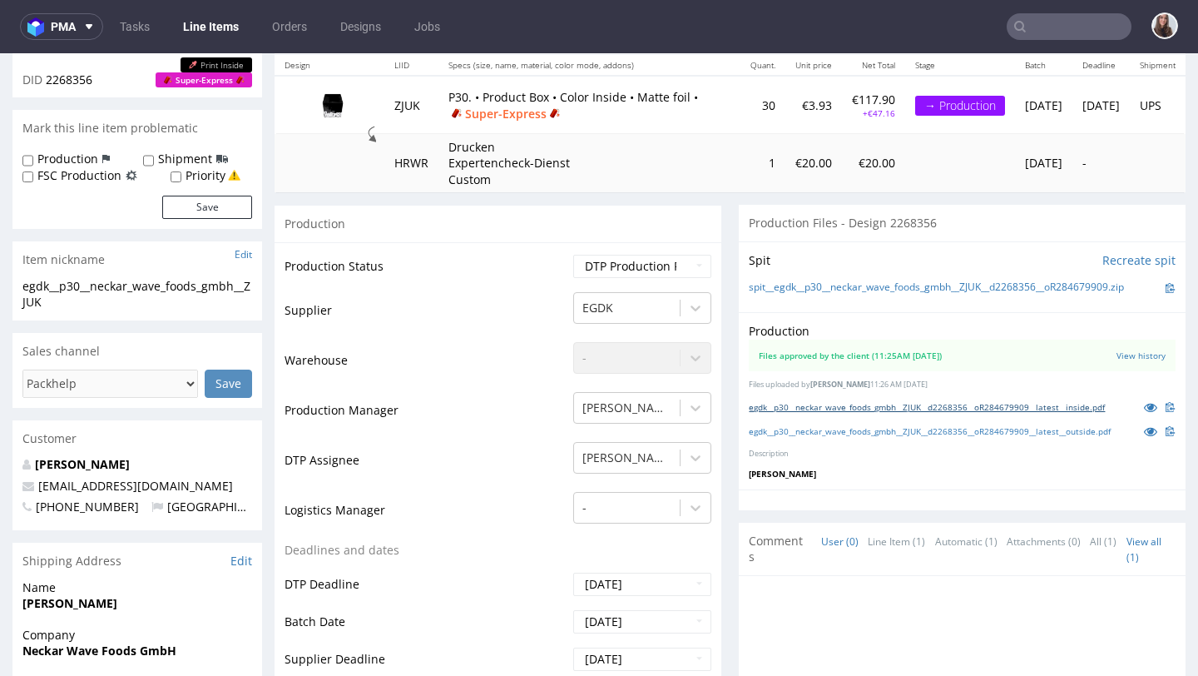
click at [1004, 413] on link "egdk__p30__neckar_wave_foods_gmbh__ZJUK__d2268356__oR284679909__latest__inside.…" at bounding box center [927, 407] width 356 height 12
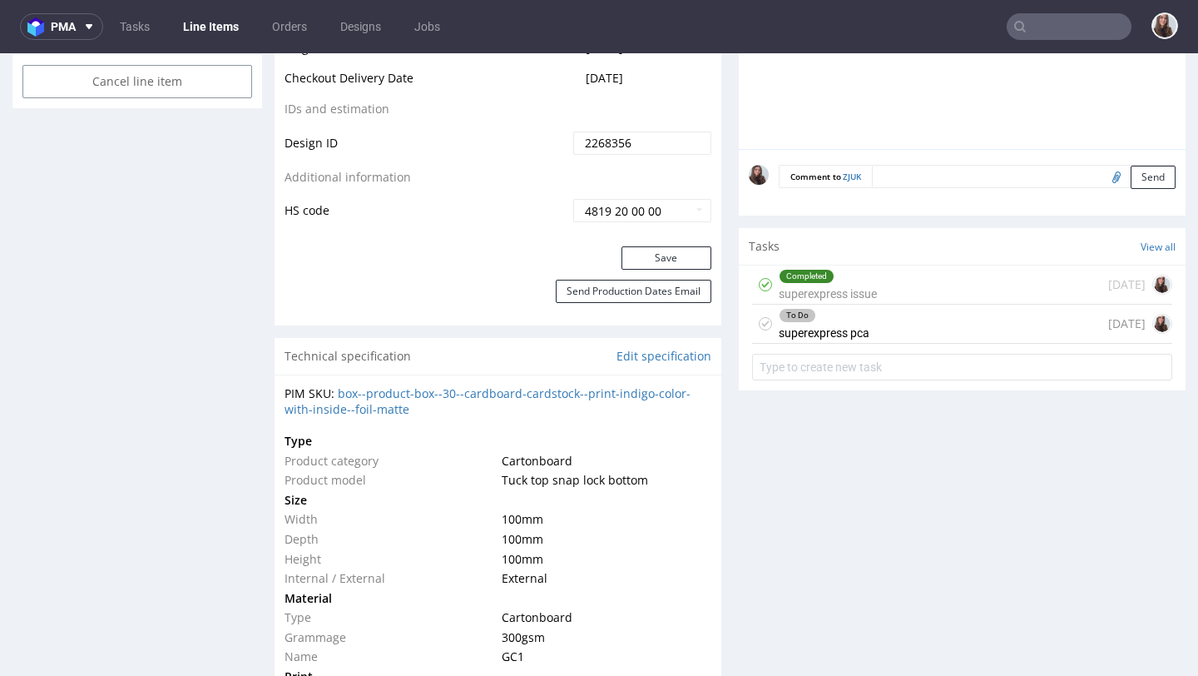
scroll to position [954, 0]
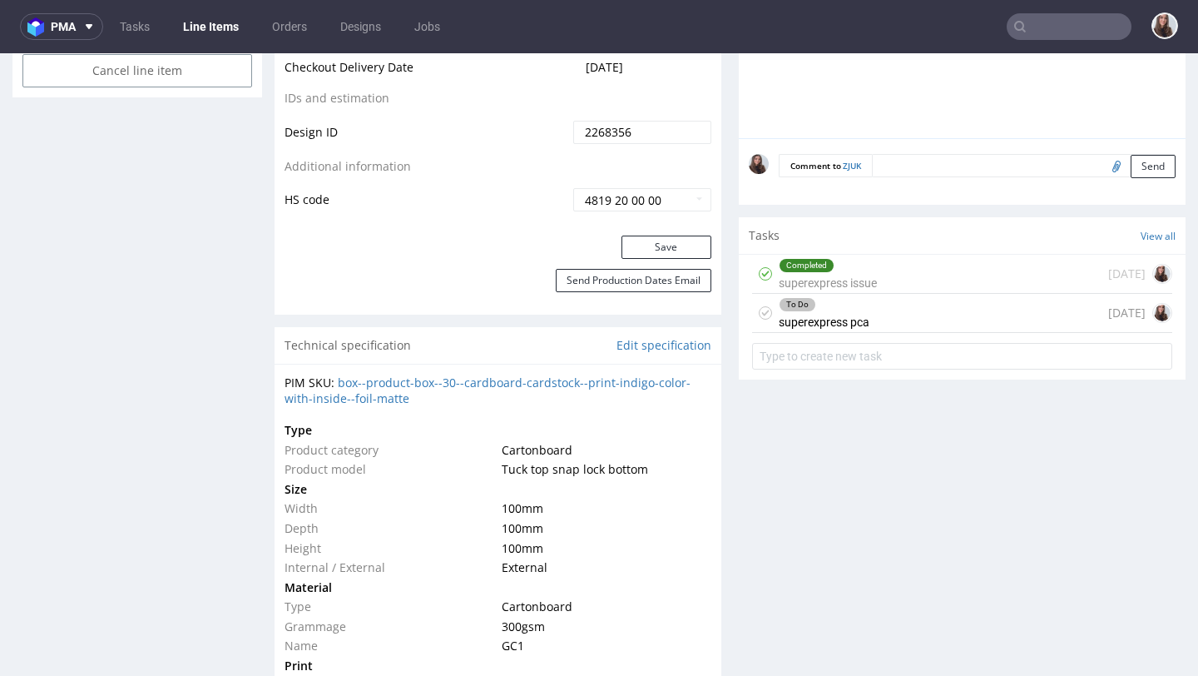
click at [896, 333] on div "To Do superexpress pca today" at bounding box center [962, 313] width 420 height 39
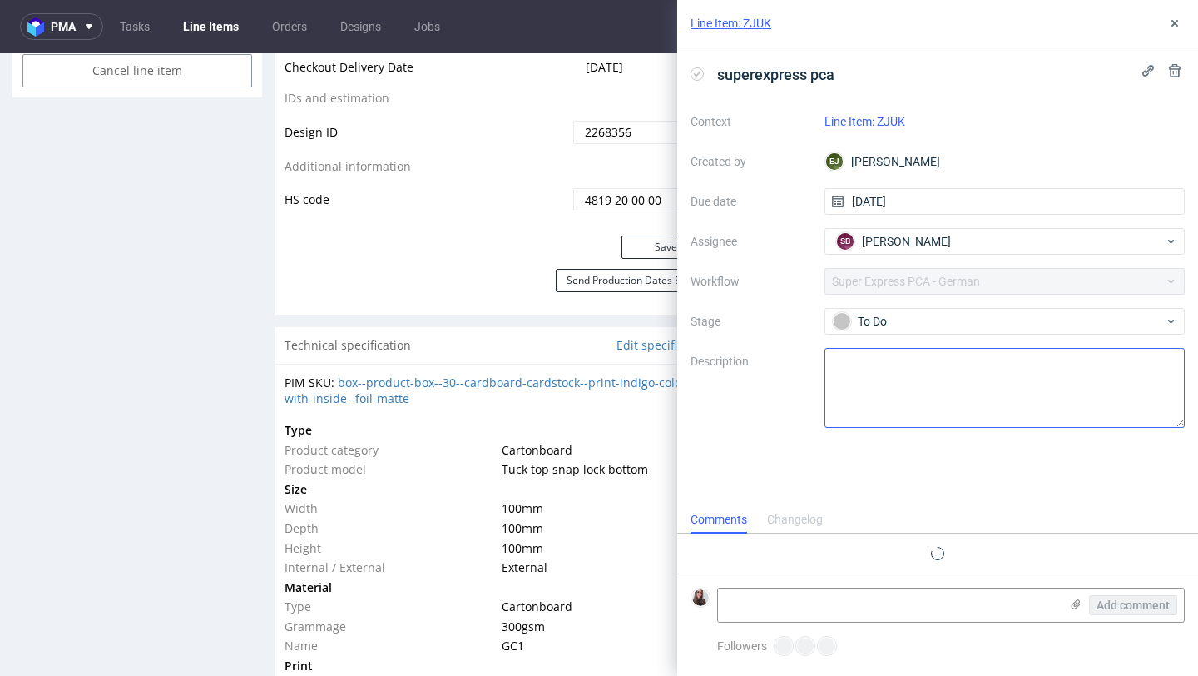
scroll to position [13, 0]
click at [841, 585] on form "Add comment" at bounding box center [937, 604] width 521 height 62
click at [836, 597] on textarea at bounding box center [888, 604] width 341 height 33
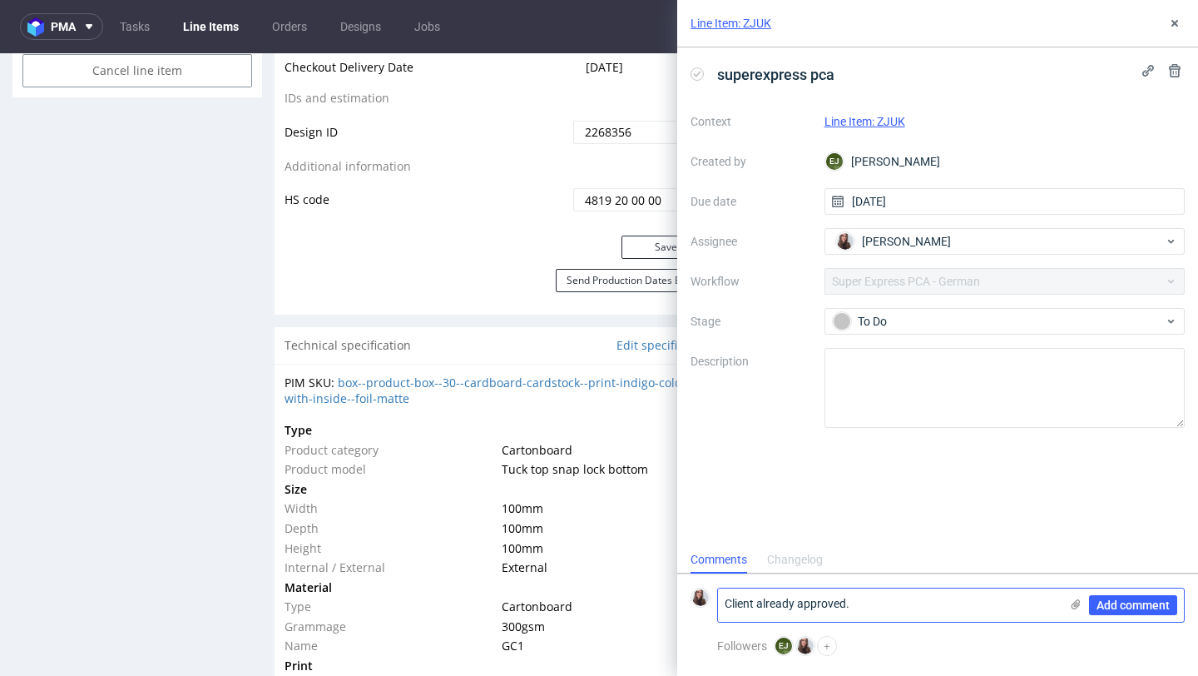
click at [732, 602] on textarea "Client already approved." at bounding box center [888, 604] width 341 height 33
type textarea "I see that the client already approved."
click at [1142, 599] on span "Add comment" at bounding box center [1133, 605] width 73 height 12
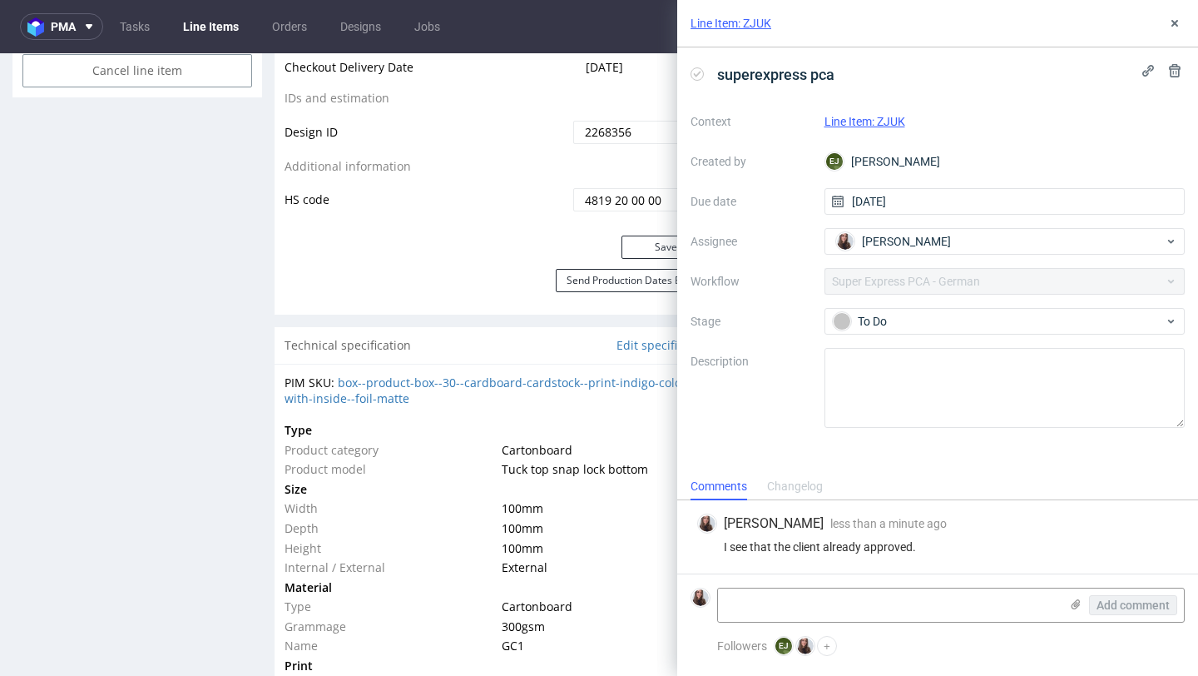
click at [847, 119] on link "Line Item: ZJUK" at bounding box center [865, 121] width 81 height 13
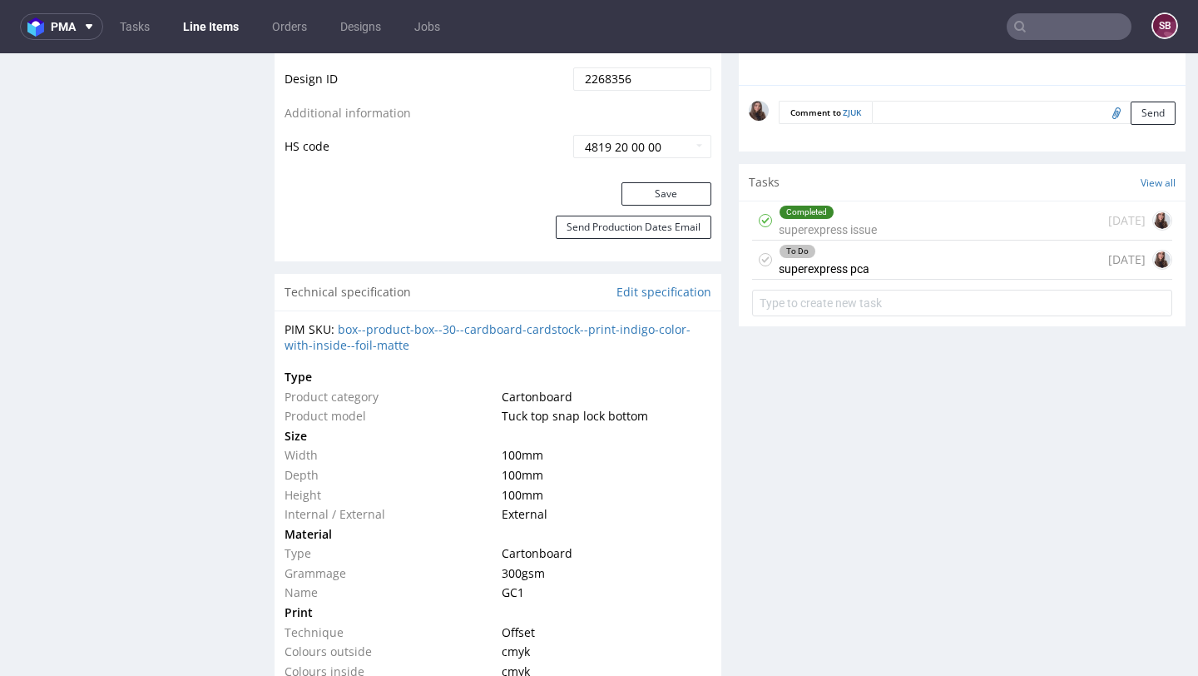
scroll to position [1008, 0]
click at [889, 279] on div "To Do superexpress pca [DATE]" at bounding box center [962, 259] width 420 height 39
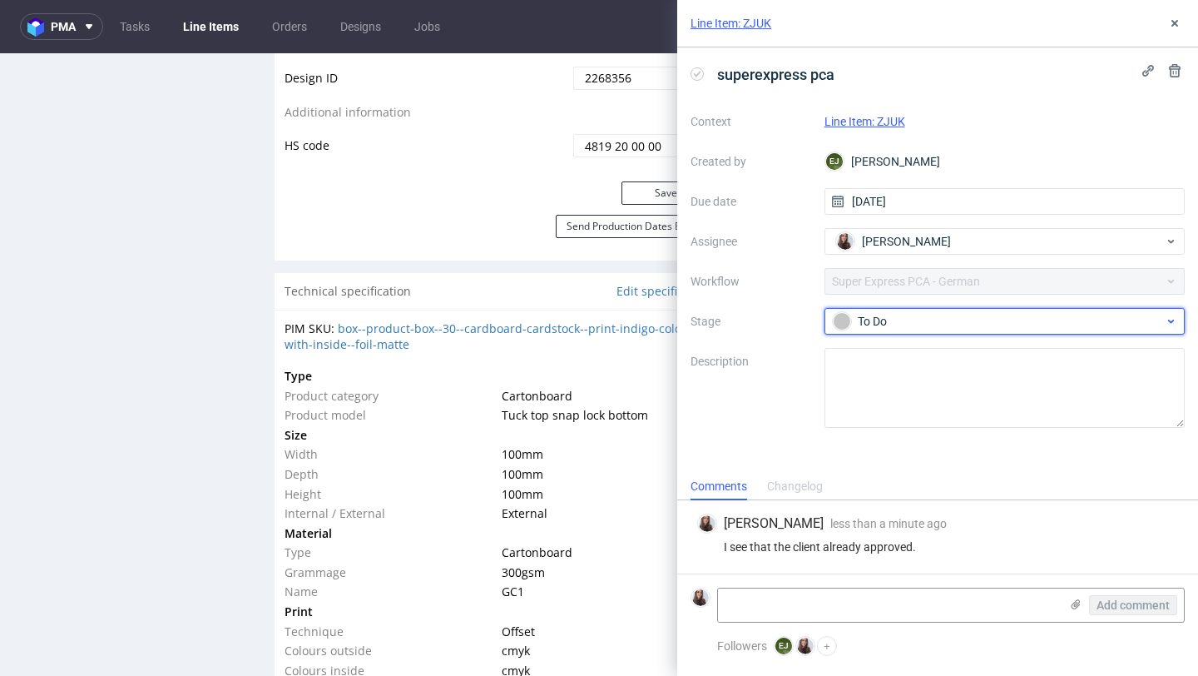
click at [897, 315] on div "To Do" at bounding box center [998, 321] width 331 height 18
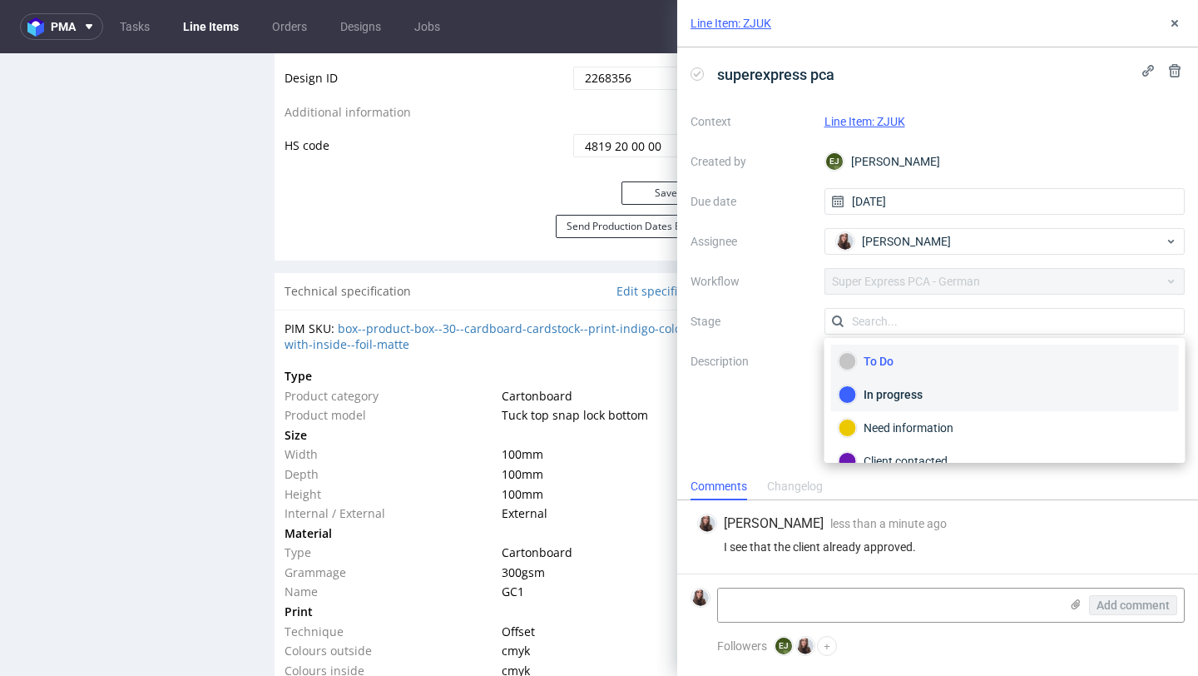
scroll to position [88, 0]
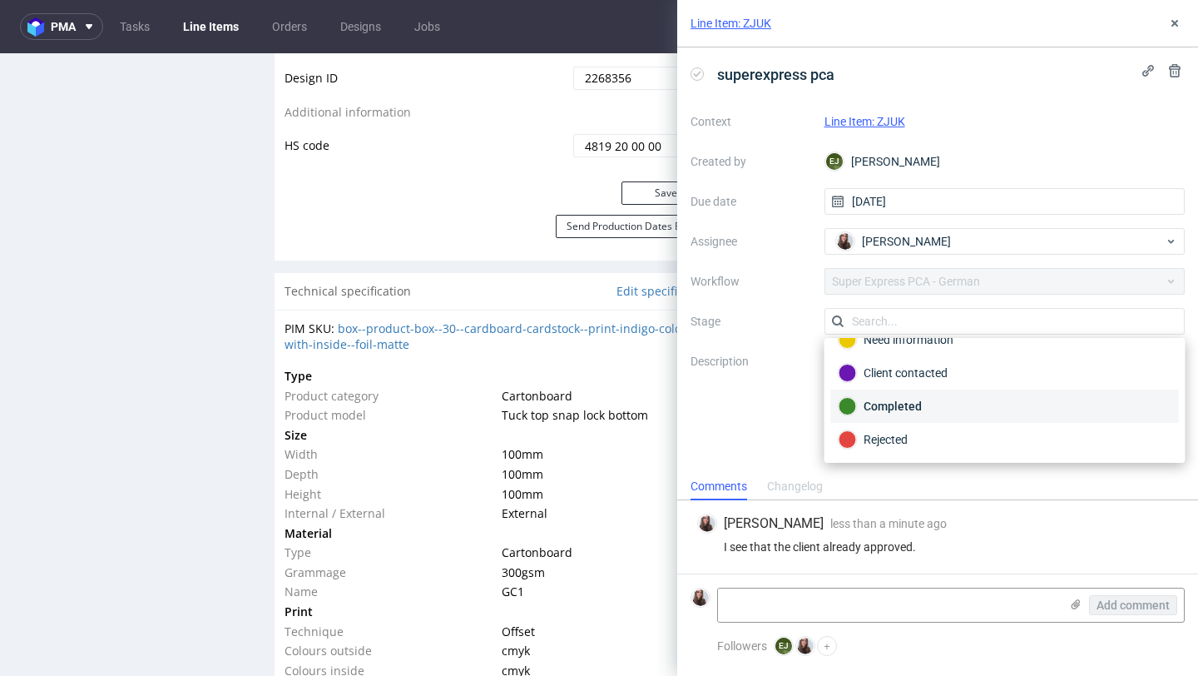
click at [910, 407] on div "Completed" at bounding box center [1005, 406] width 333 height 18
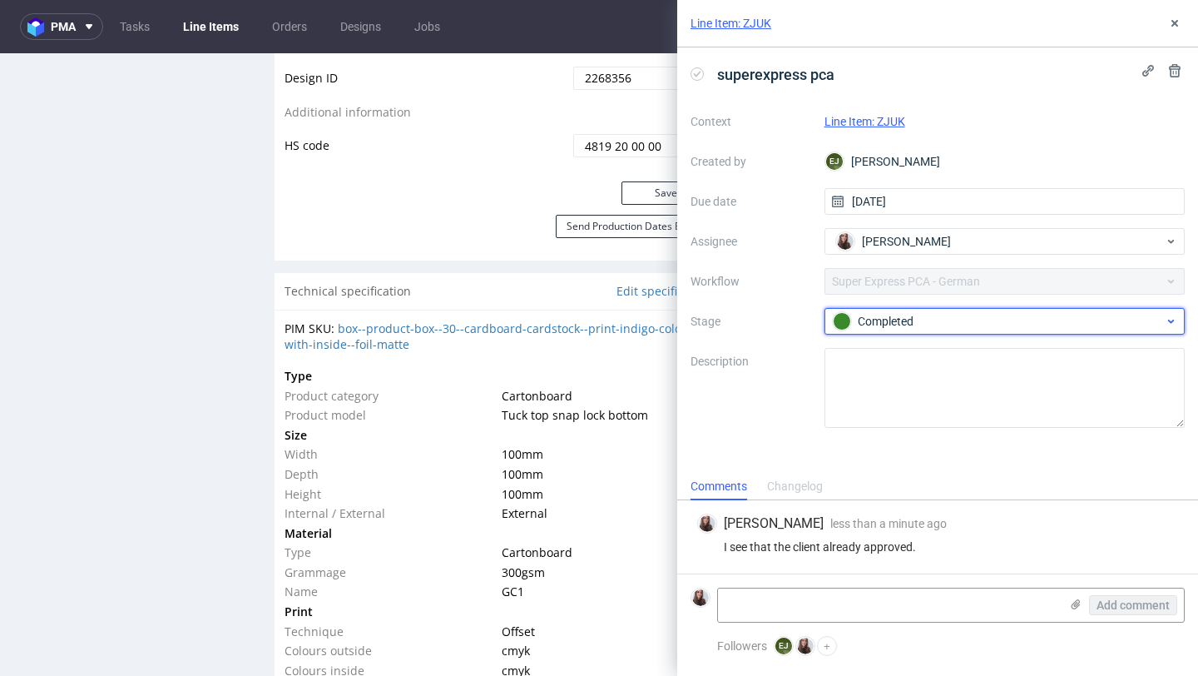
click at [900, 319] on div "Completed" at bounding box center [998, 321] width 331 height 18
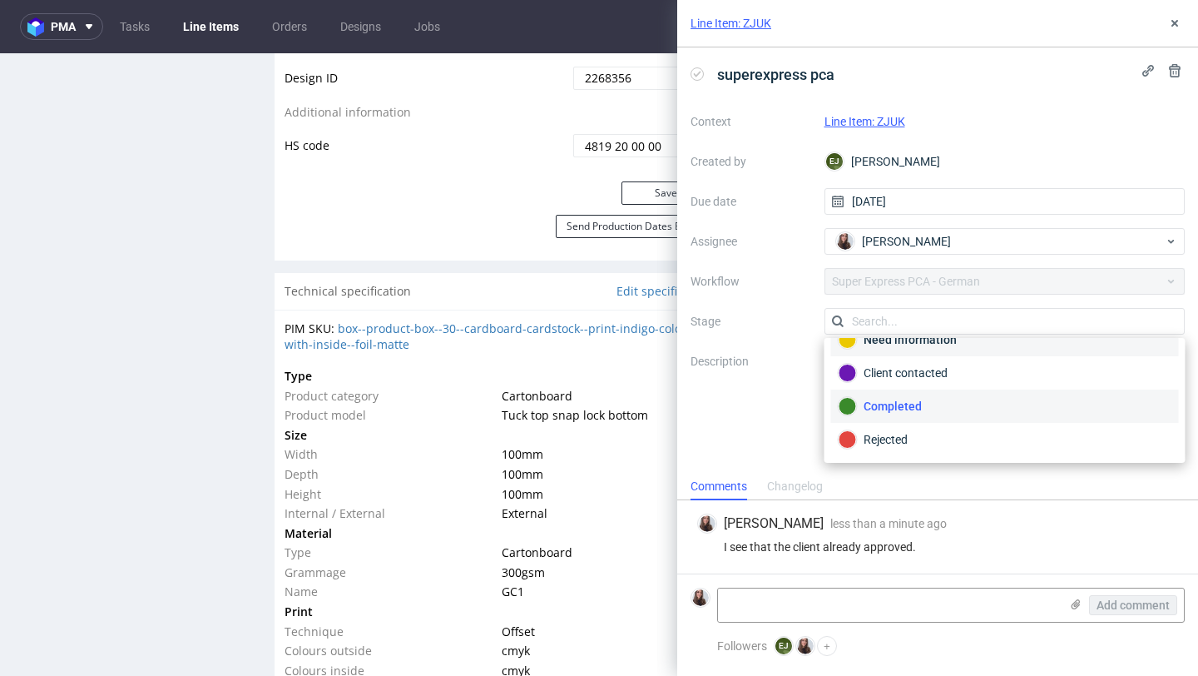
click at [915, 351] on div "Need information" at bounding box center [1005, 339] width 348 height 33
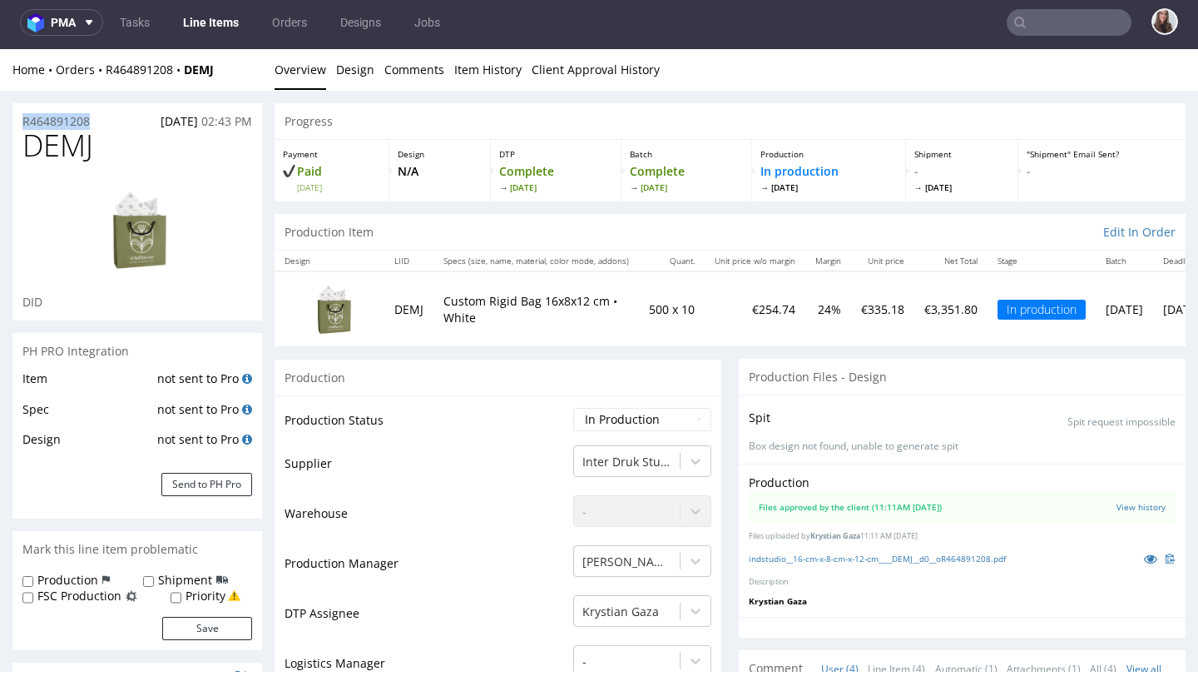
drag, startPoint x: 83, startPoint y: 120, endPoint x: 0, endPoint y: 122, distance: 83.3
copy p "R464891208"
click at [110, 124] on div "R464891208 16.09.2025 02:43 PM" at bounding box center [137, 116] width 250 height 27
drag, startPoint x: 102, startPoint y: 120, endPoint x: 8, endPoint y: 119, distance: 93.2
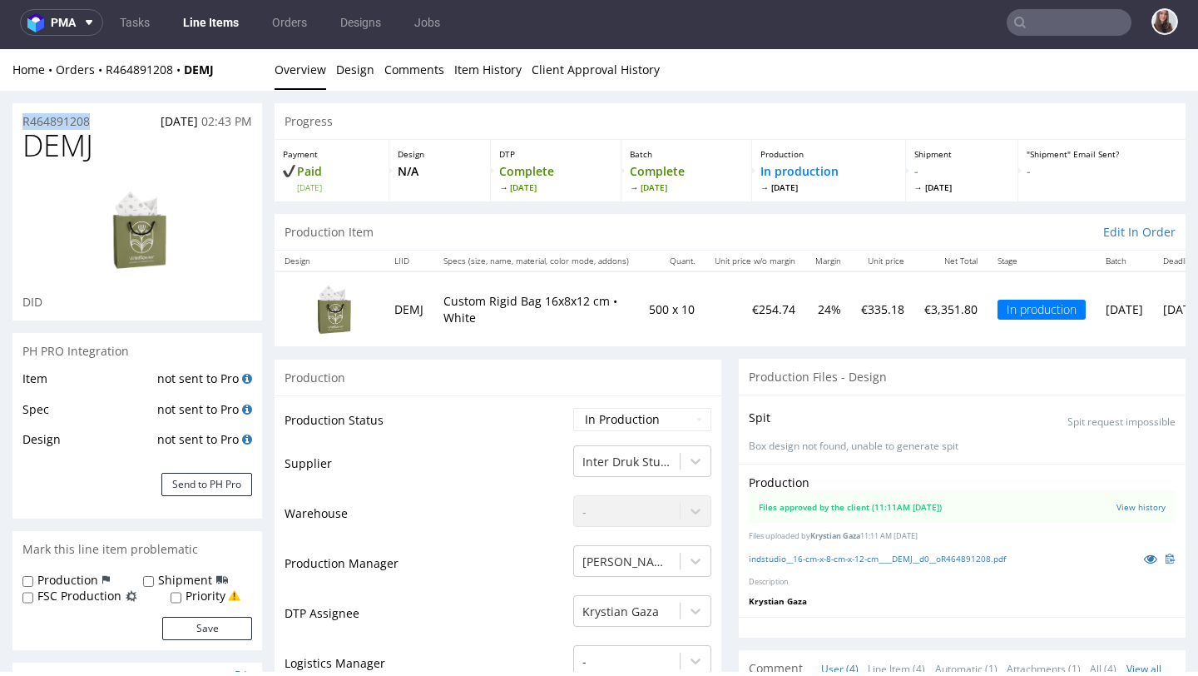
copy p "R464891208"
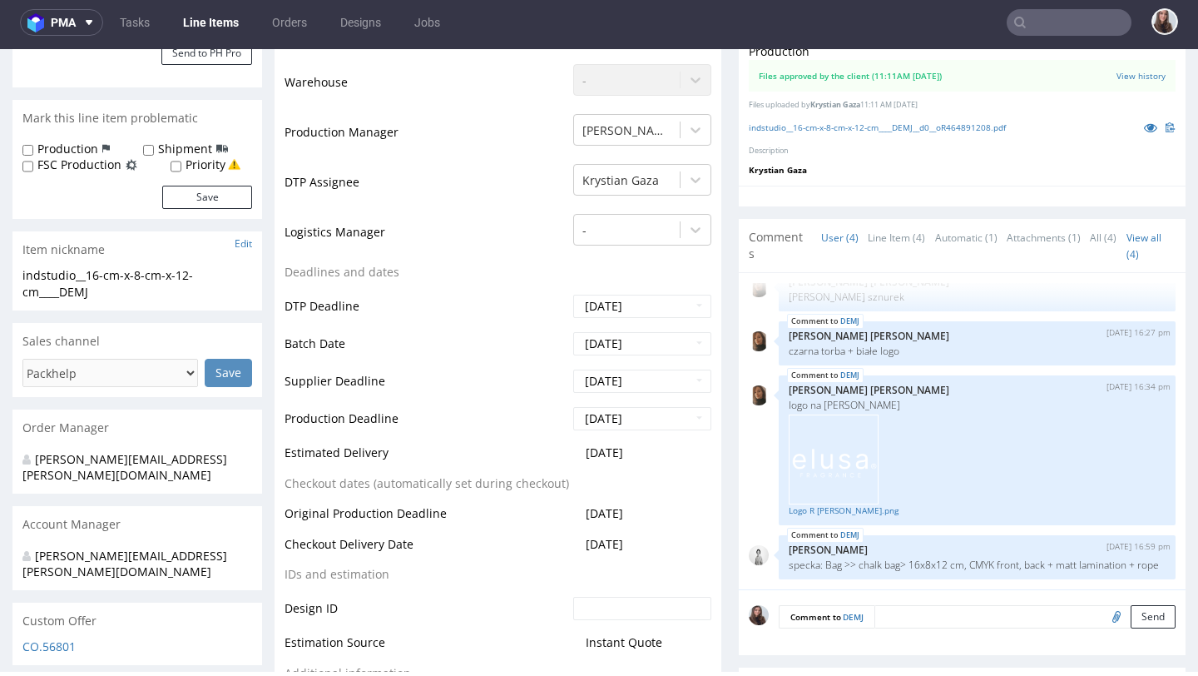
scroll to position [433, 0]
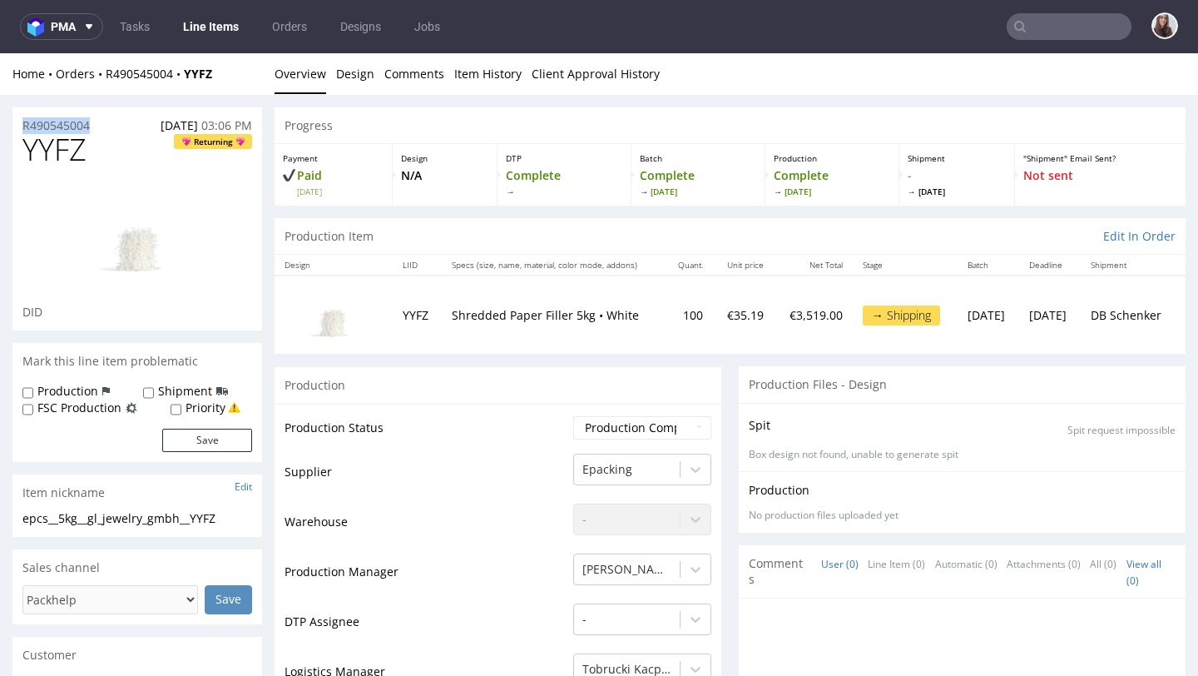
drag, startPoint x: 98, startPoint y: 128, endPoint x: 21, endPoint y: 127, distance: 77.4
click at [21, 127] on div "R490545004 [DATE] 03:06 PM" at bounding box center [137, 120] width 250 height 27
copy p "R490545004"
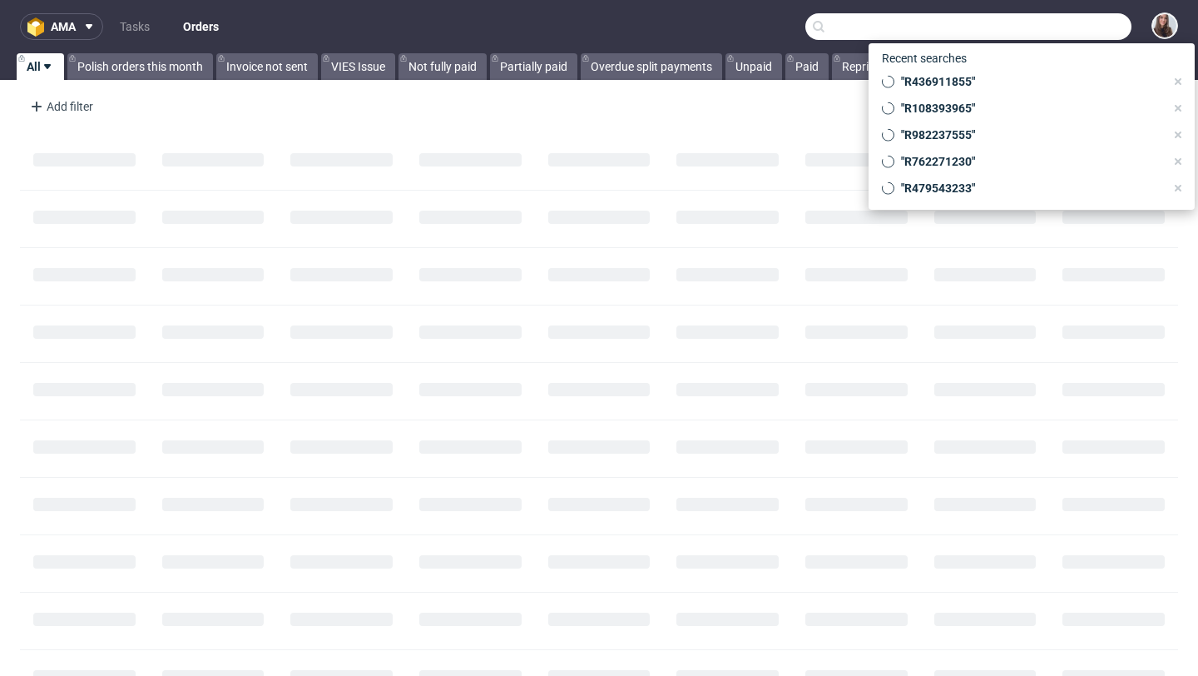
click at [1048, 35] on input "text" at bounding box center [969, 26] width 326 height 27
paste input "R525832932"
type input "R525832932"
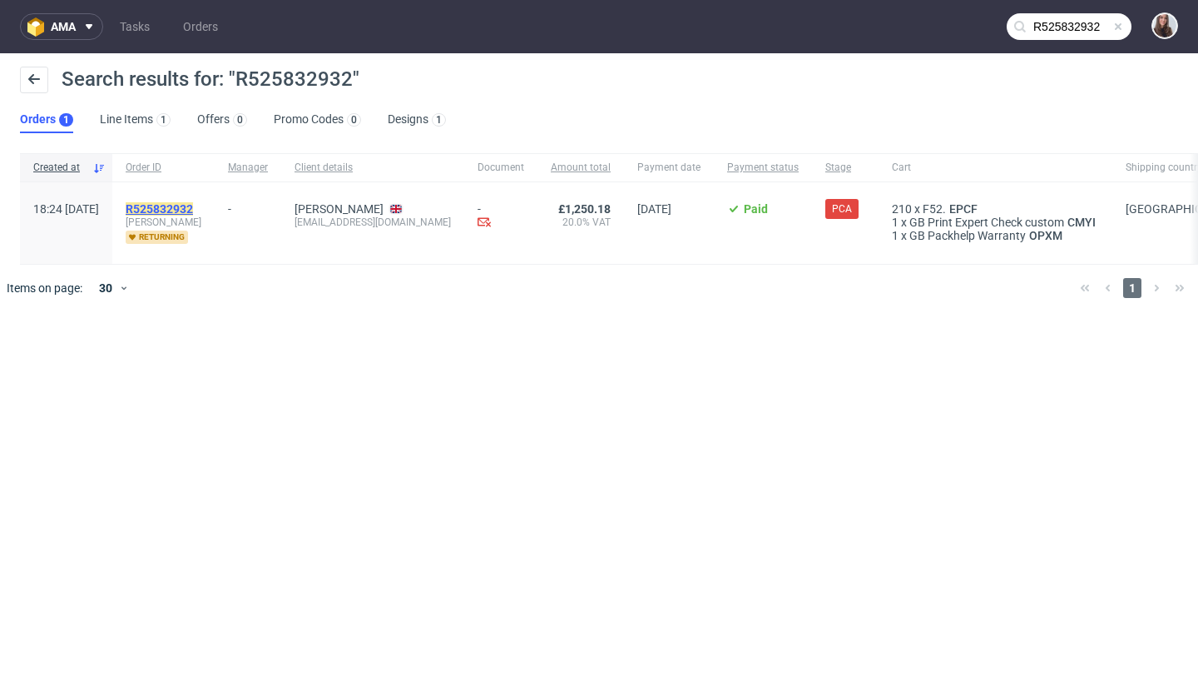
click at [193, 202] on mark "R525832932" at bounding box center [159, 208] width 67 height 13
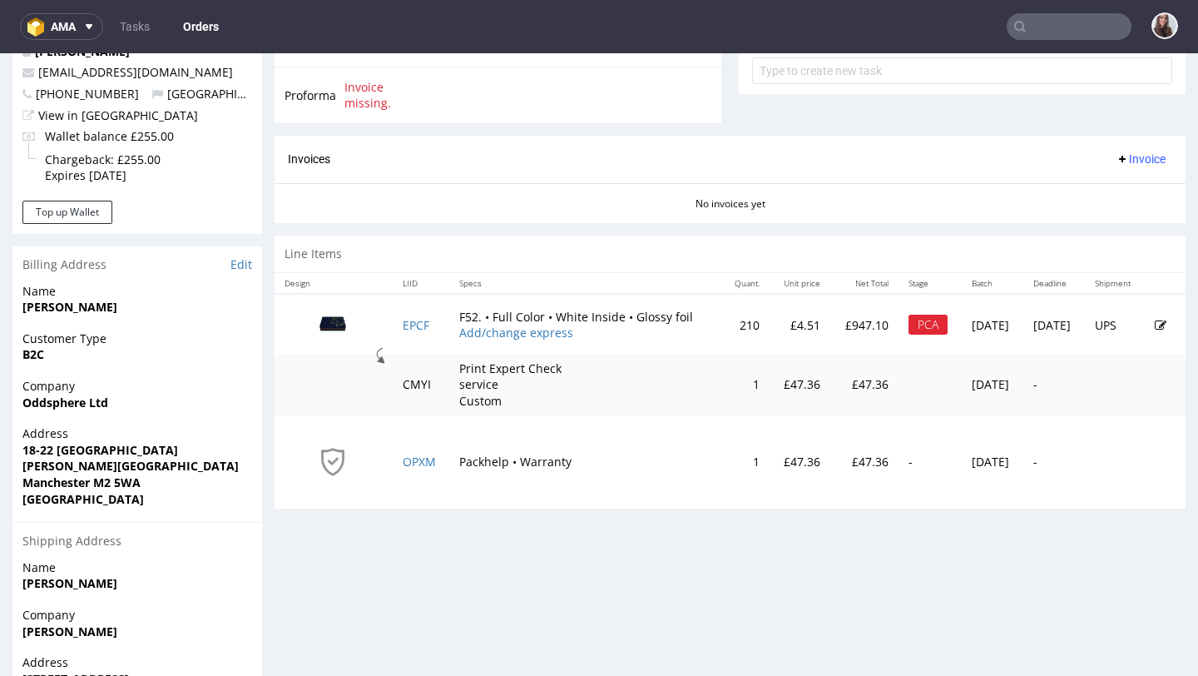
scroll to position [655, 0]
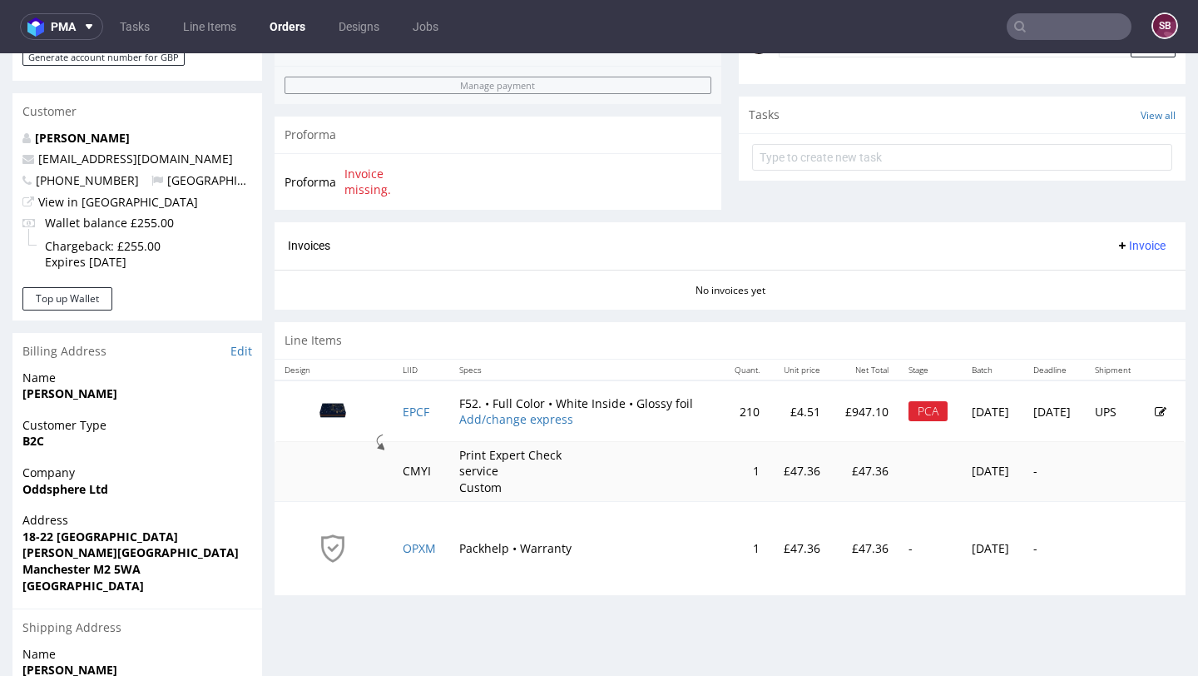
scroll to position [558, 0]
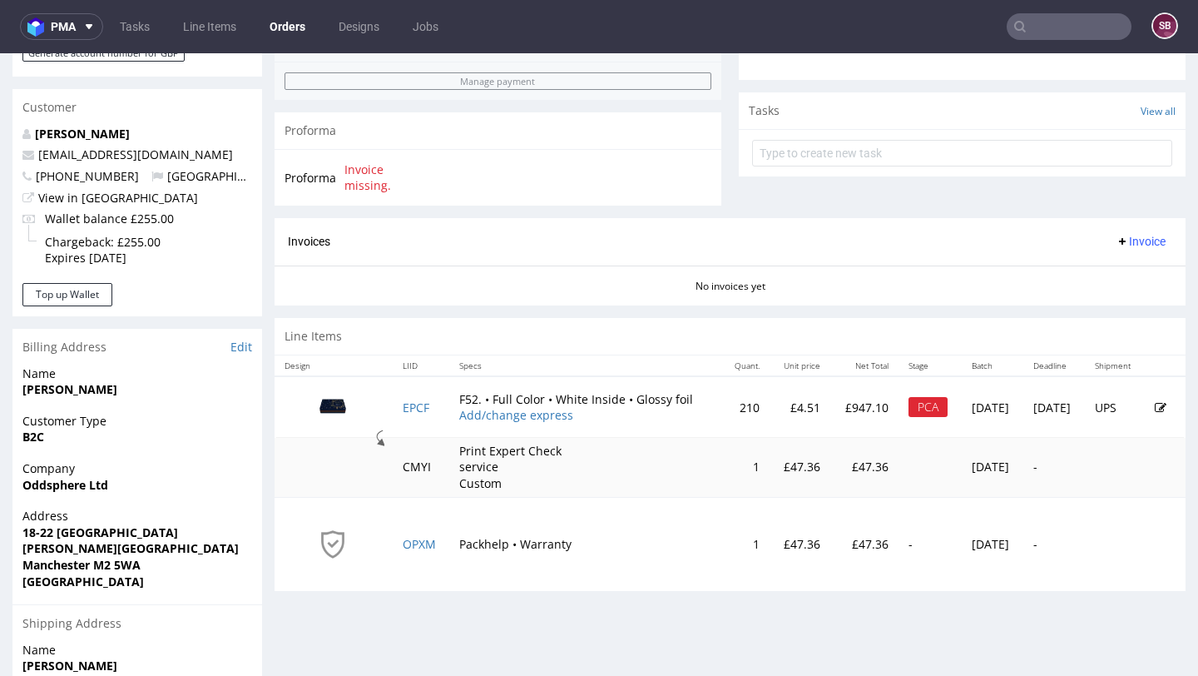
click at [1155, 408] on icon at bounding box center [1161, 408] width 12 height 12
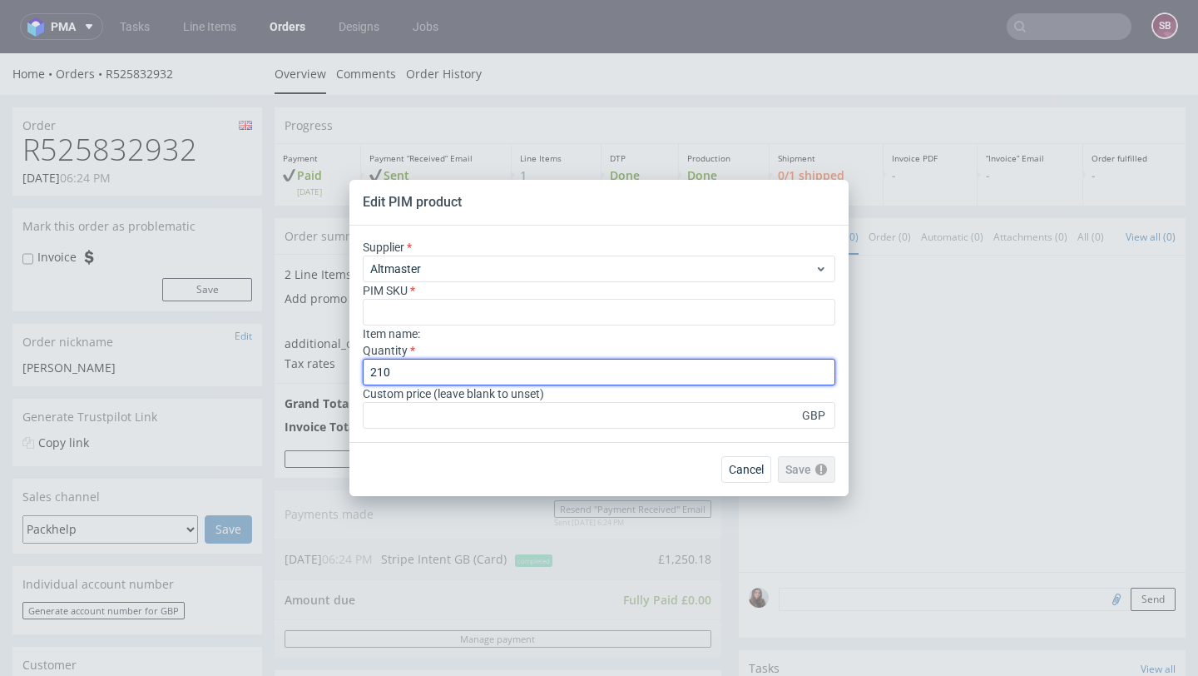
drag, startPoint x: 429, startPoint y: 372, endPoint x: 315, endPoint y: 370, distance: 114.9
click at [315, 370] on div "Edit PIM product Supplier Altmaster PIM SKU Item name : Quantity 210 Custom pri…" at bounding box center [599, 338] width 1198 height 676
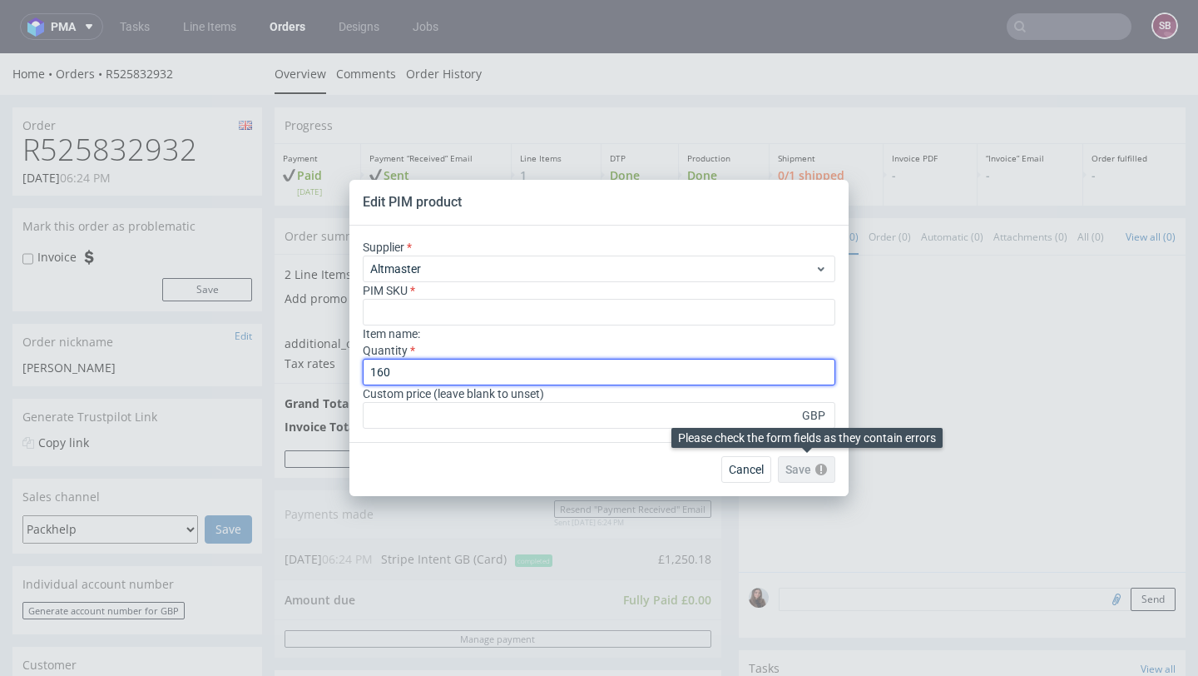
type input "160"
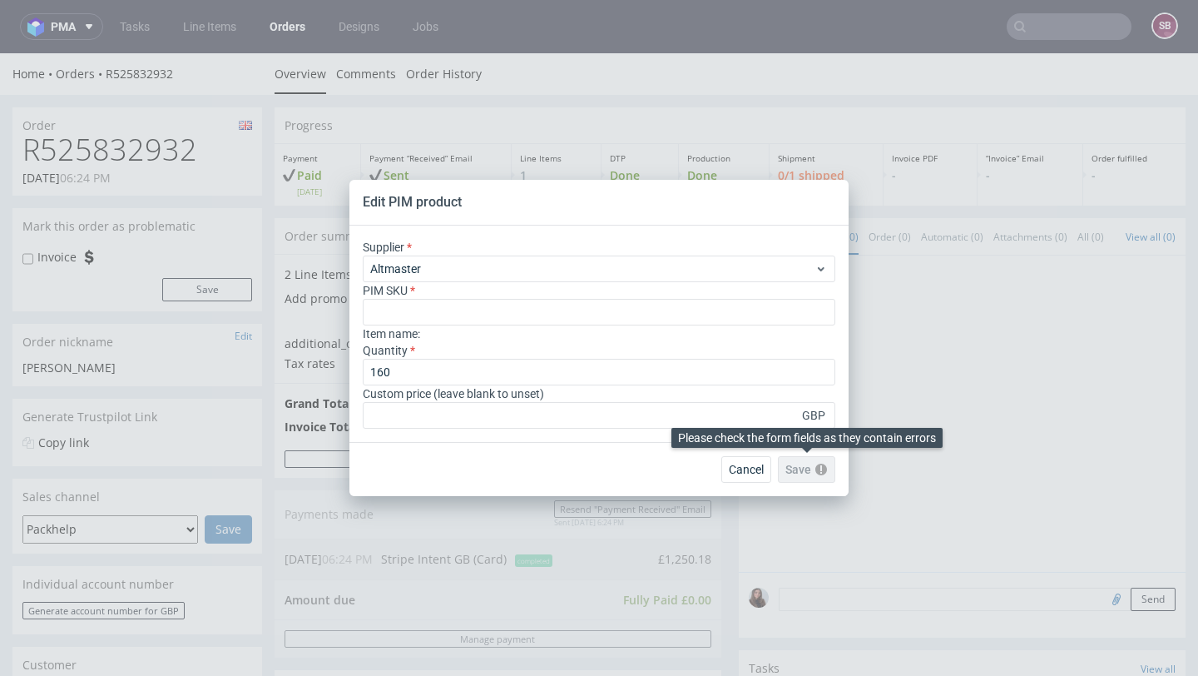
click at [802, 468] on div "Save" at bounding box center [806, 469] width 57 height 27
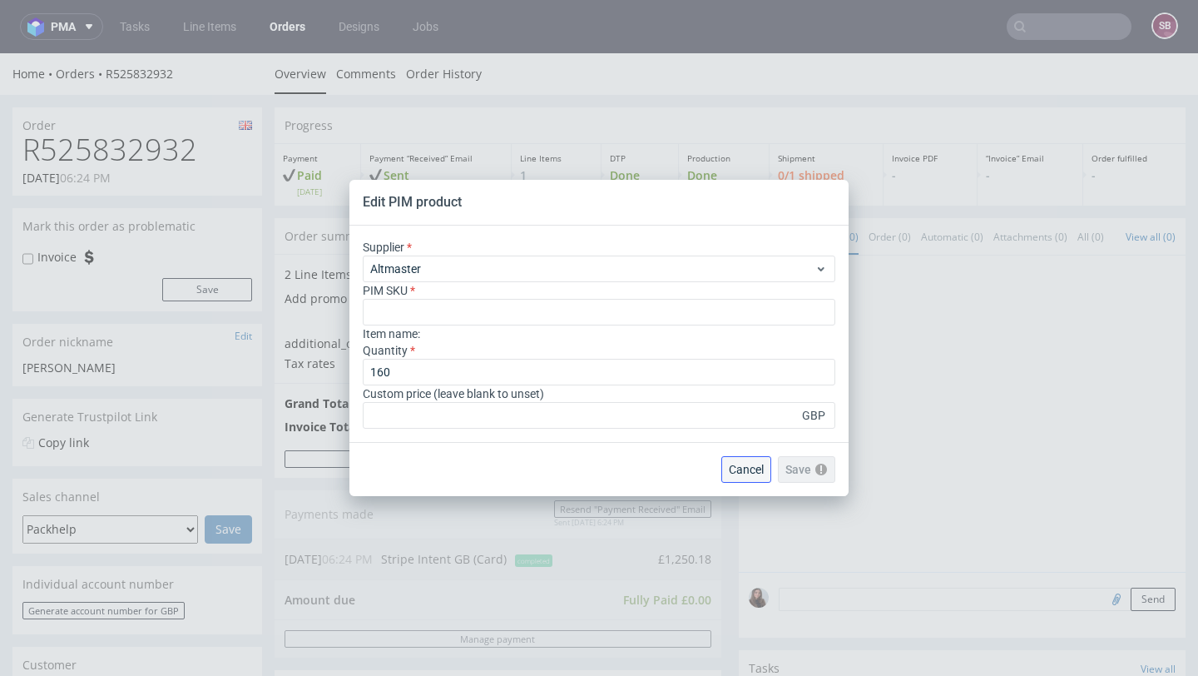
click at [753, 470] on span "Cancel" at bounding box center [746, 470] width 35 height 12
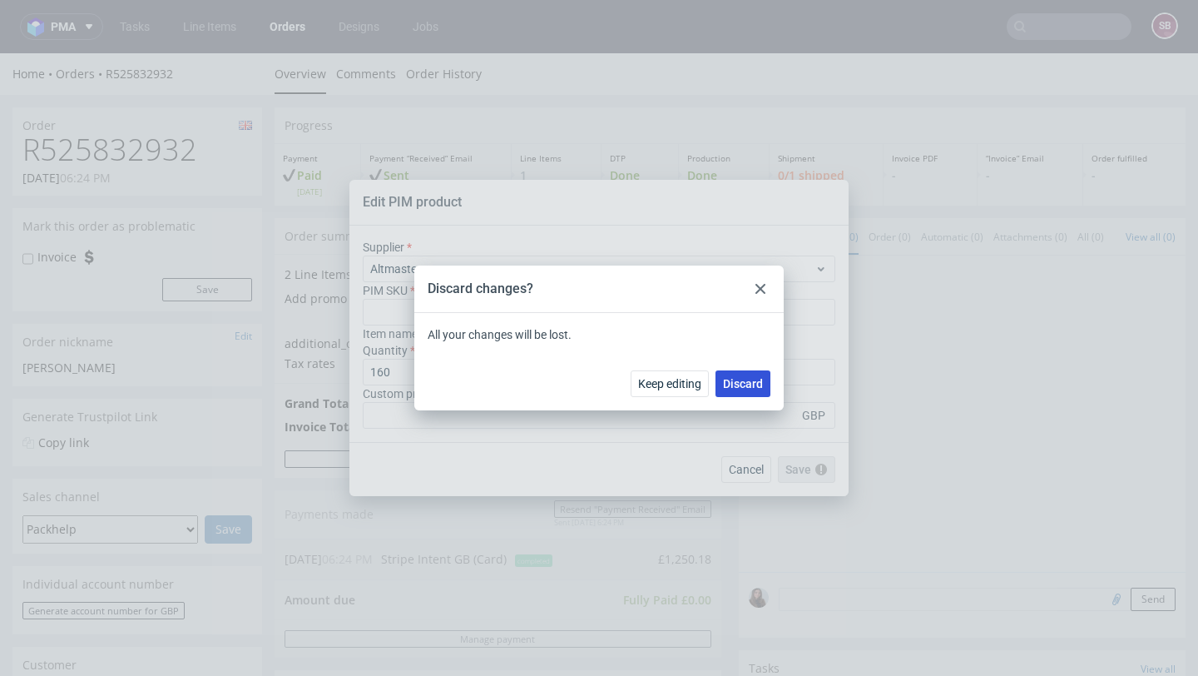
click at [735, 379] on span "Discard" at bounding box center [743, 384] width 40 height 12
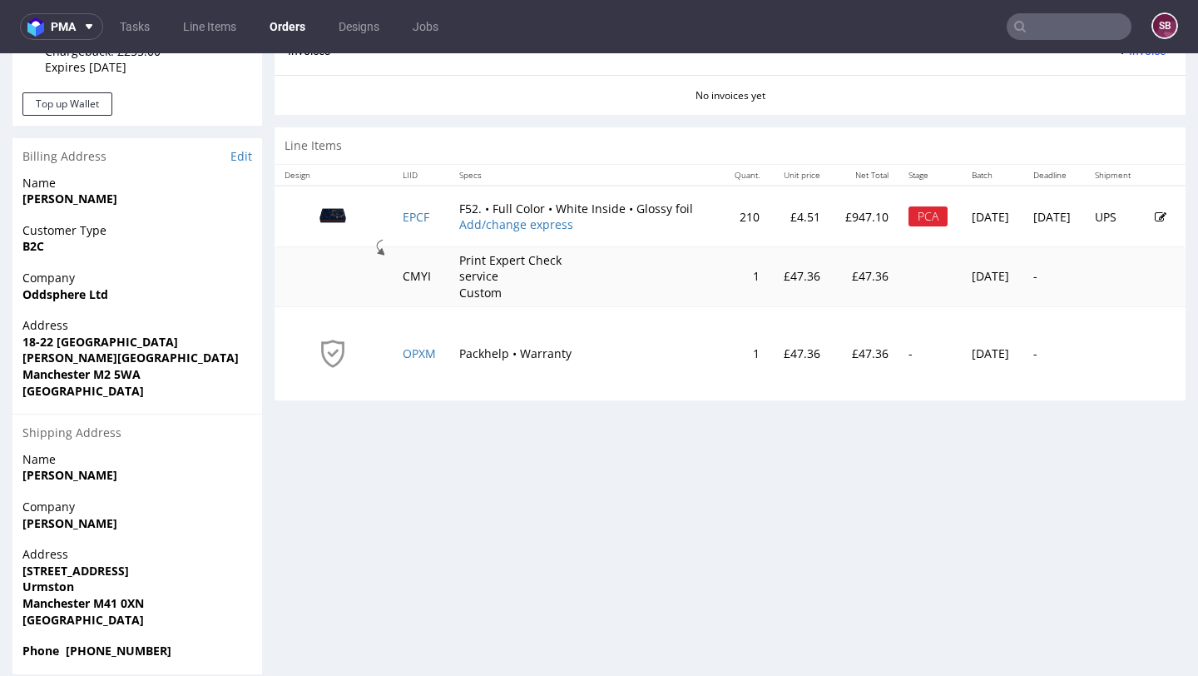
scroll to position [756, 0]
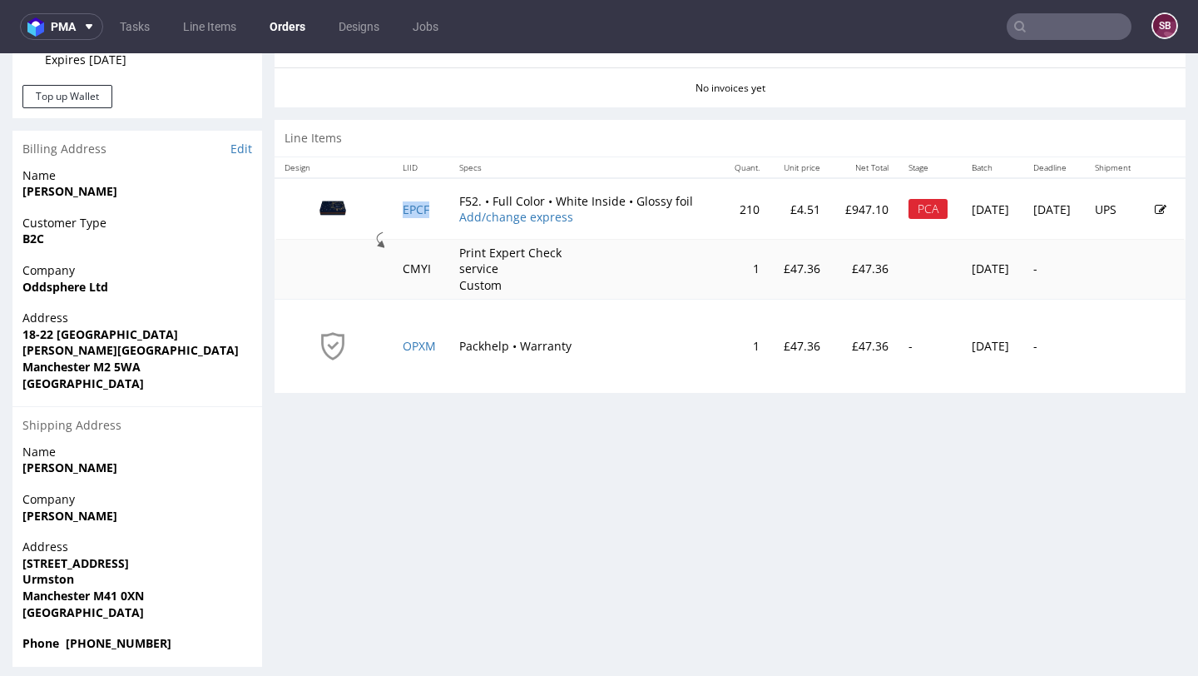
click at [410, 201] on td "EPCF" at bounding box center [421, 209] width 57 height 62
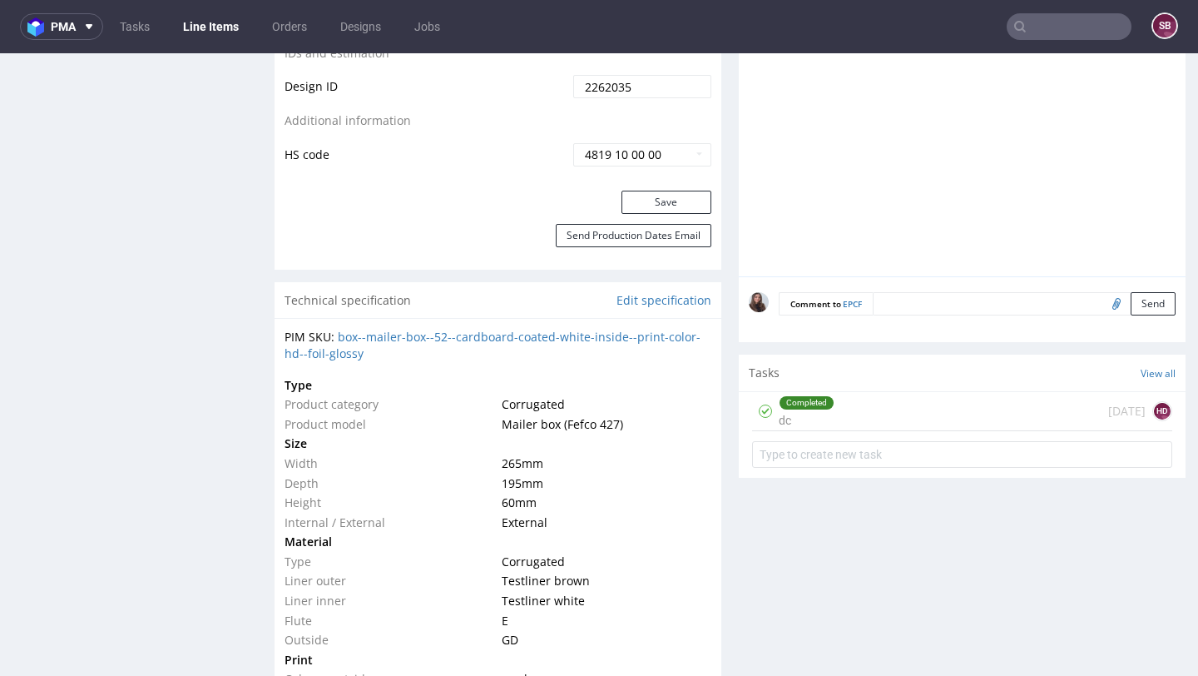
scroll to position [1077, 0]
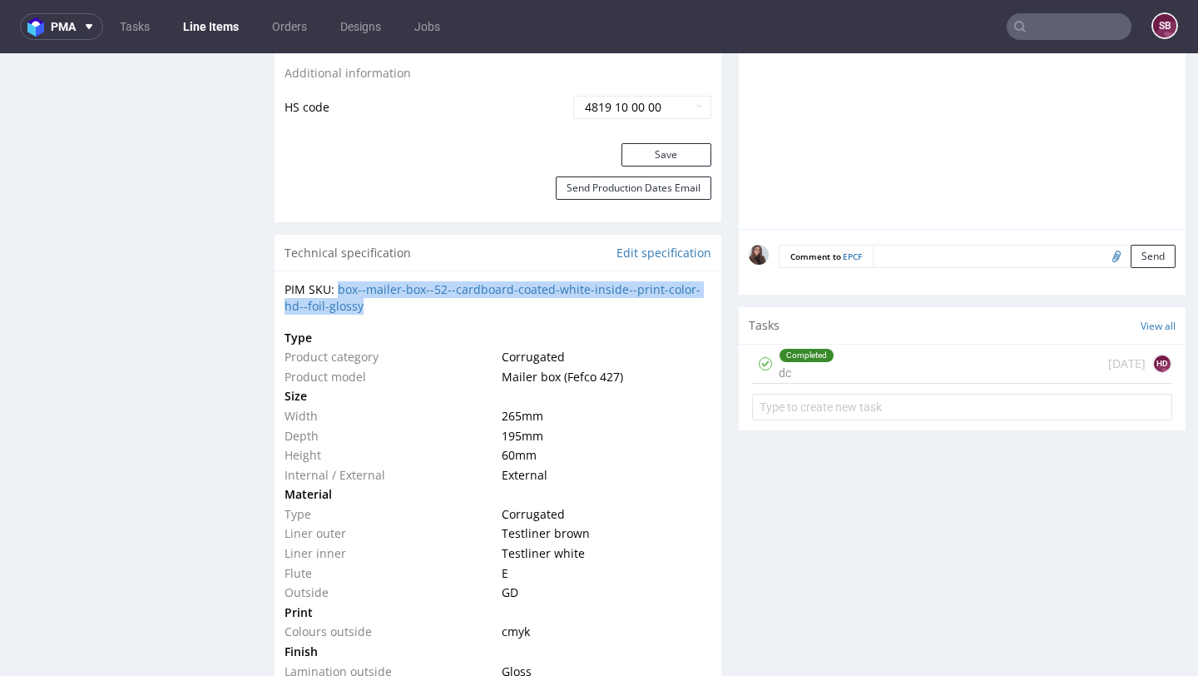
drag, startPoint x: 404, startPoint y: 308, endPoint x: 337, endPoint y: 292, distance: 69.2
click at [337, 292] on div "PIM SKU: box--mailer-box--52--cardboard-coated-white-inside--print-color-hd--fo…" at bounding box center [498, 297] width 427 height 32
copy link "box--mailer-box--52--cardboard-coated-white-inside--print-color-hd--foil-glossy"
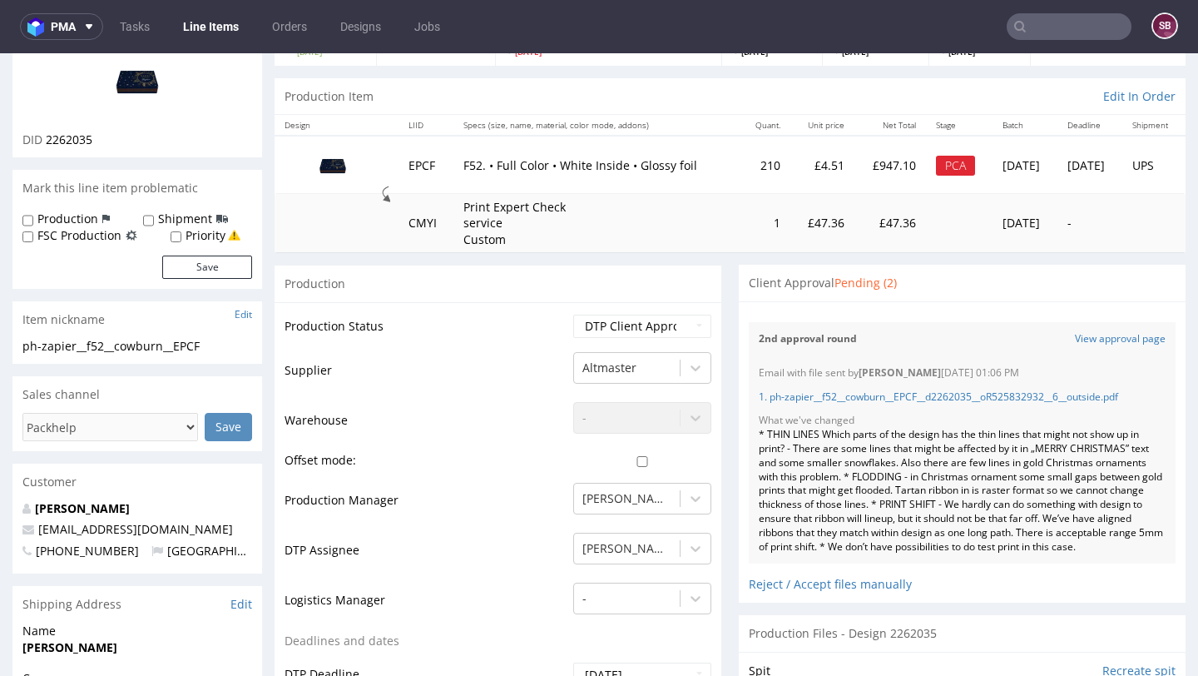
scroll to position [0, 0]
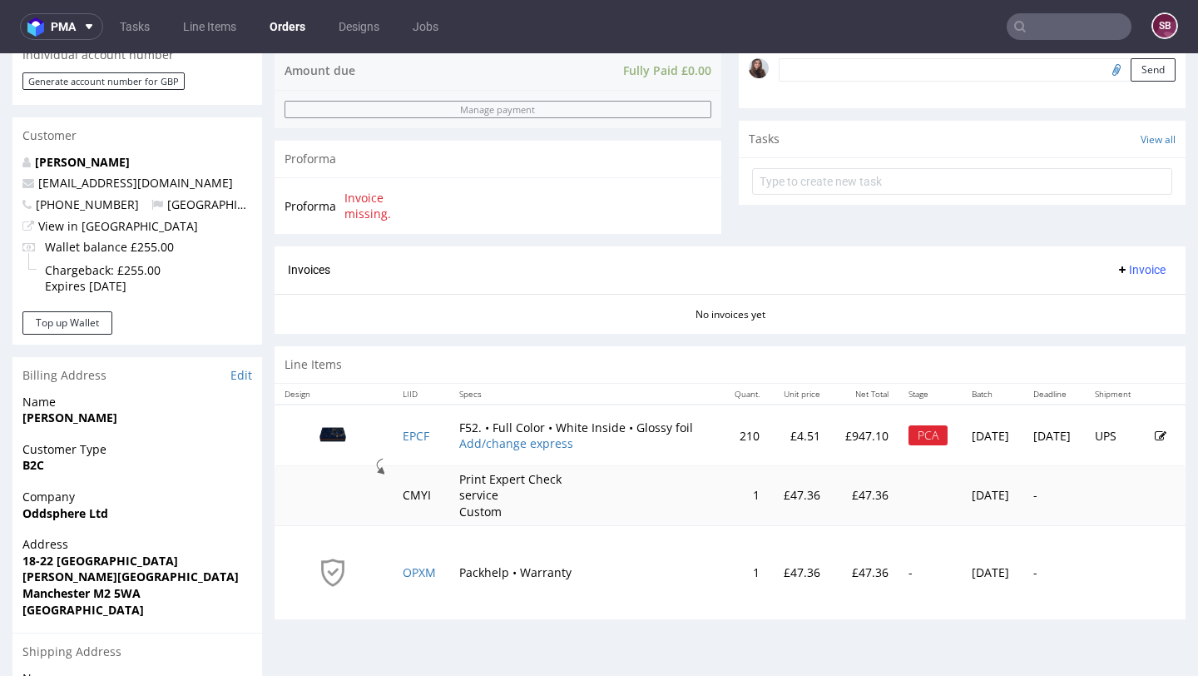
scroll to position [533, 0]
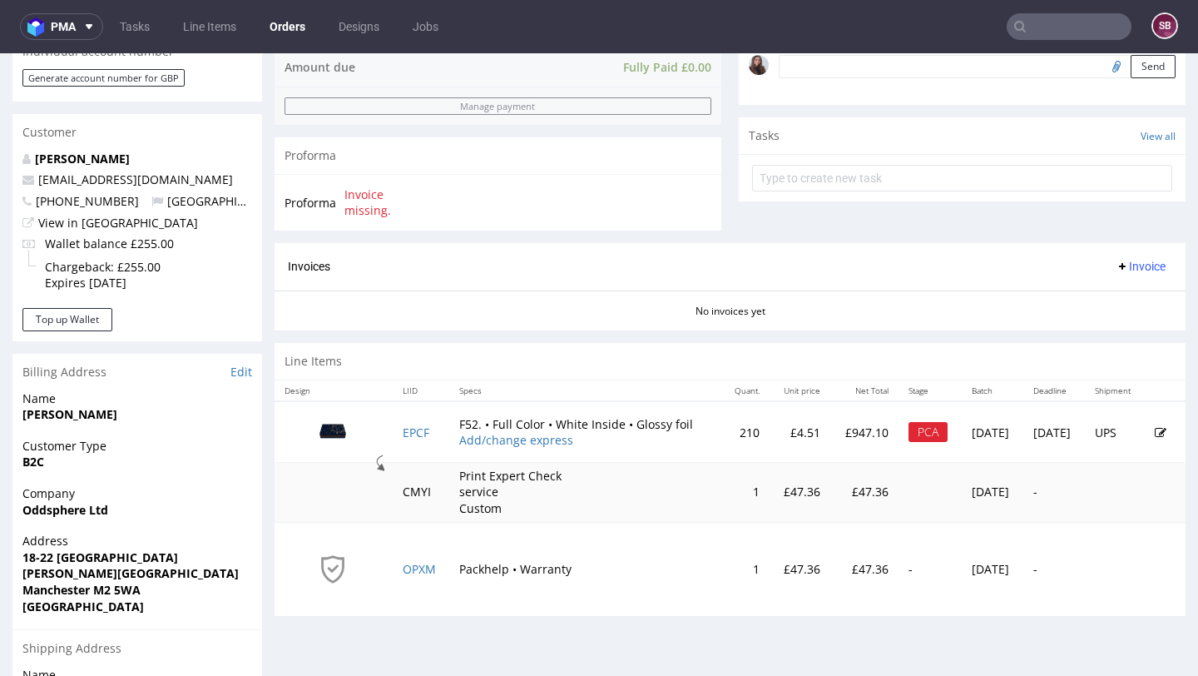
click at [1155, 428] on icon at bounding box center [1161, 433] width 12 height 12
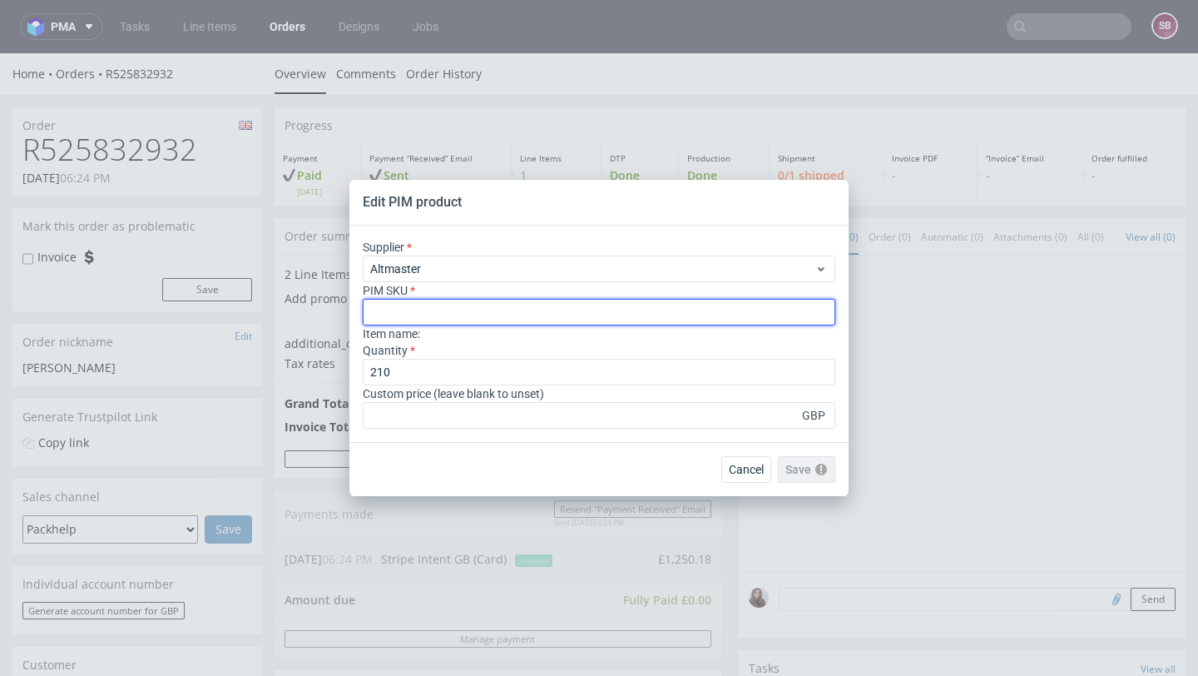
click at [455, 315] on input "text" at bounding box center [599, 312] width 473 height 27
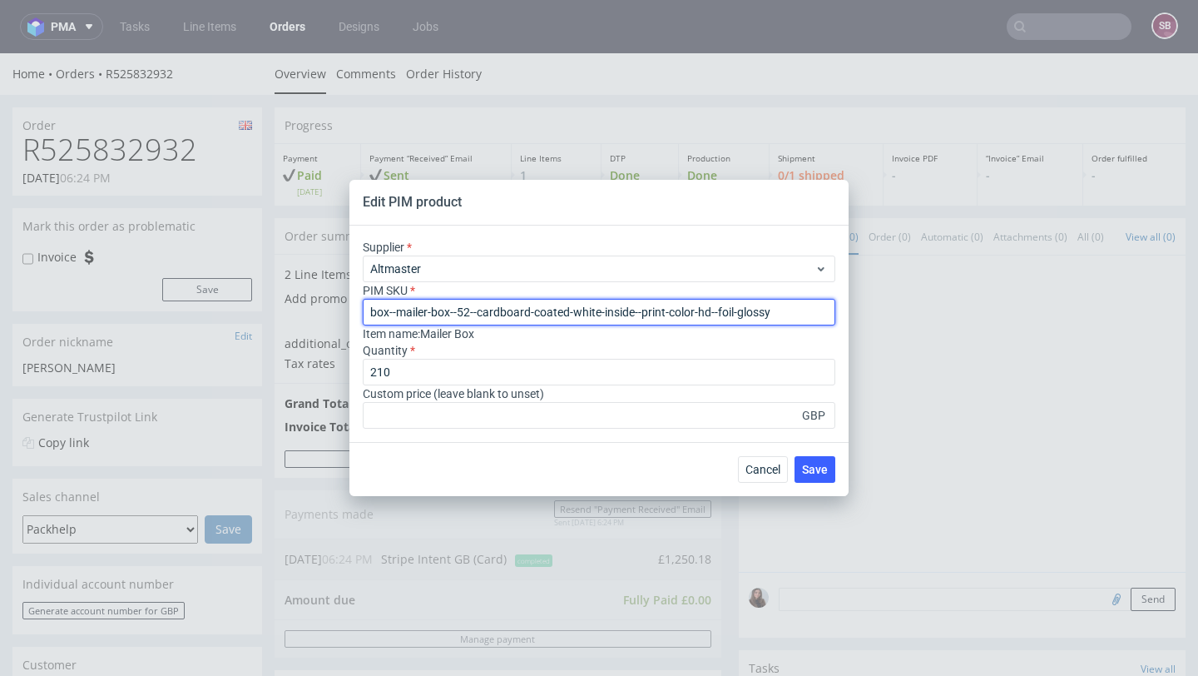
type input "box--mailer-box--52--cardboard-coated-white-inside--print-color-hd--foil-glossy"
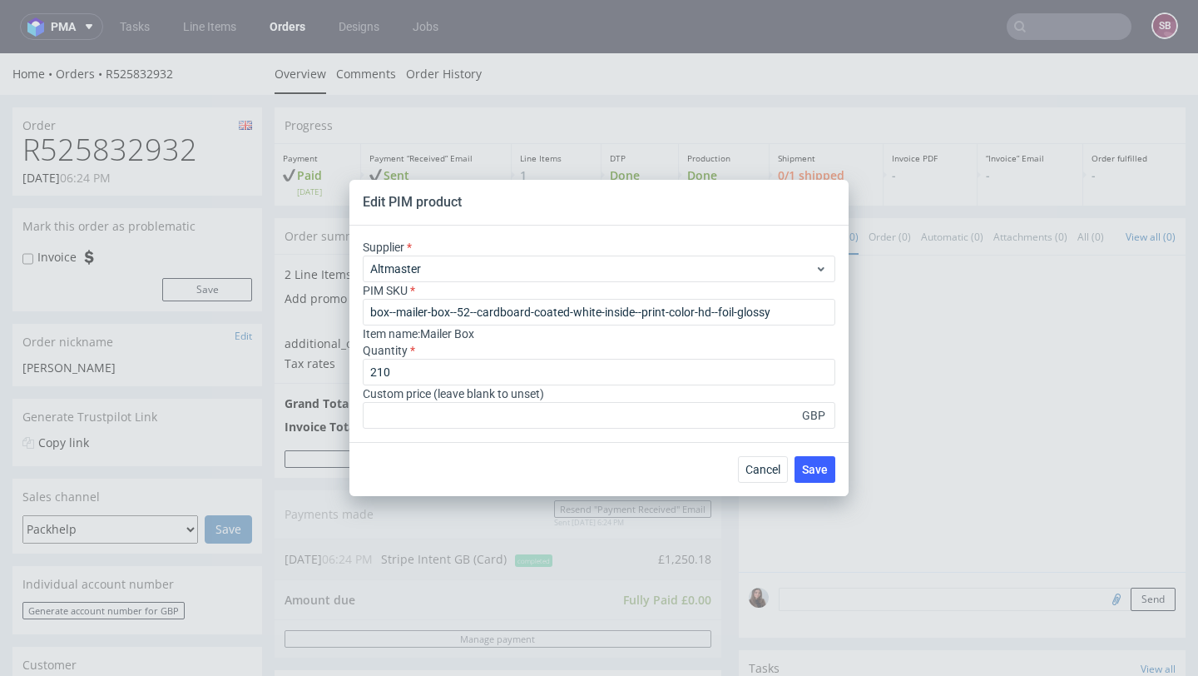
click at [444, 429] on div "Supplier Altmaster PIM SKU box--mailer-box--52--cardboard-coated-white-inside--…" at bounding box center [599, 334] width 499 height 216
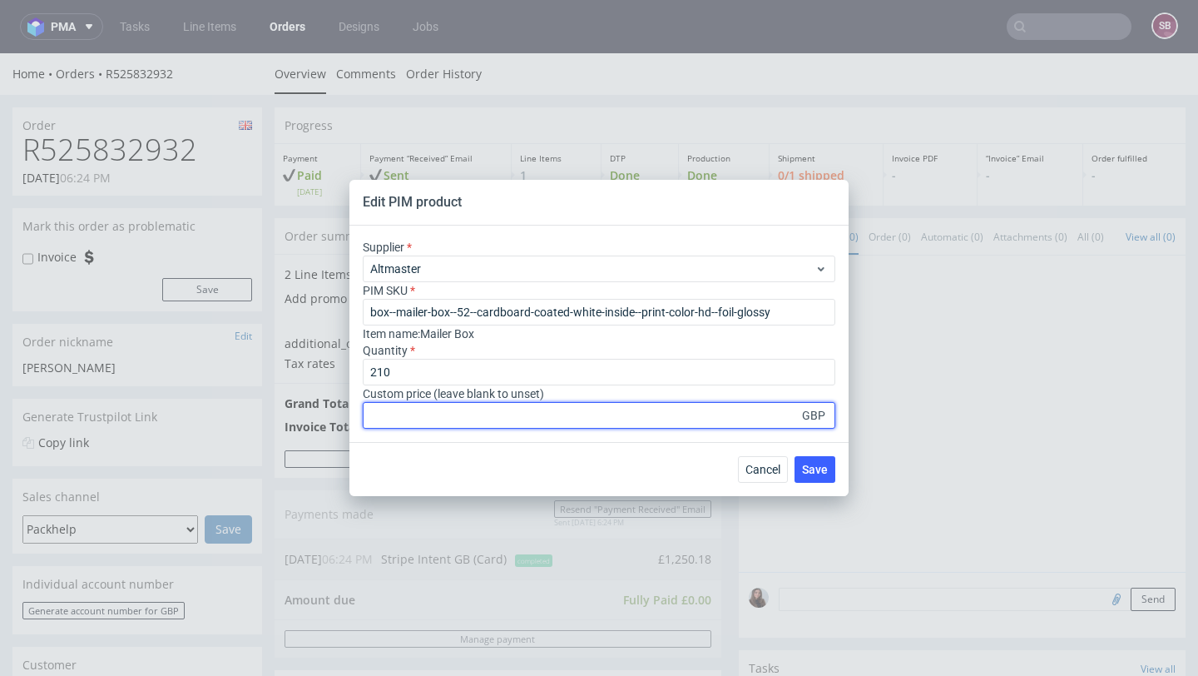
click at [438, 424] on input "number" at bounding box center [599, 415] width 473 height 27
type input "160"
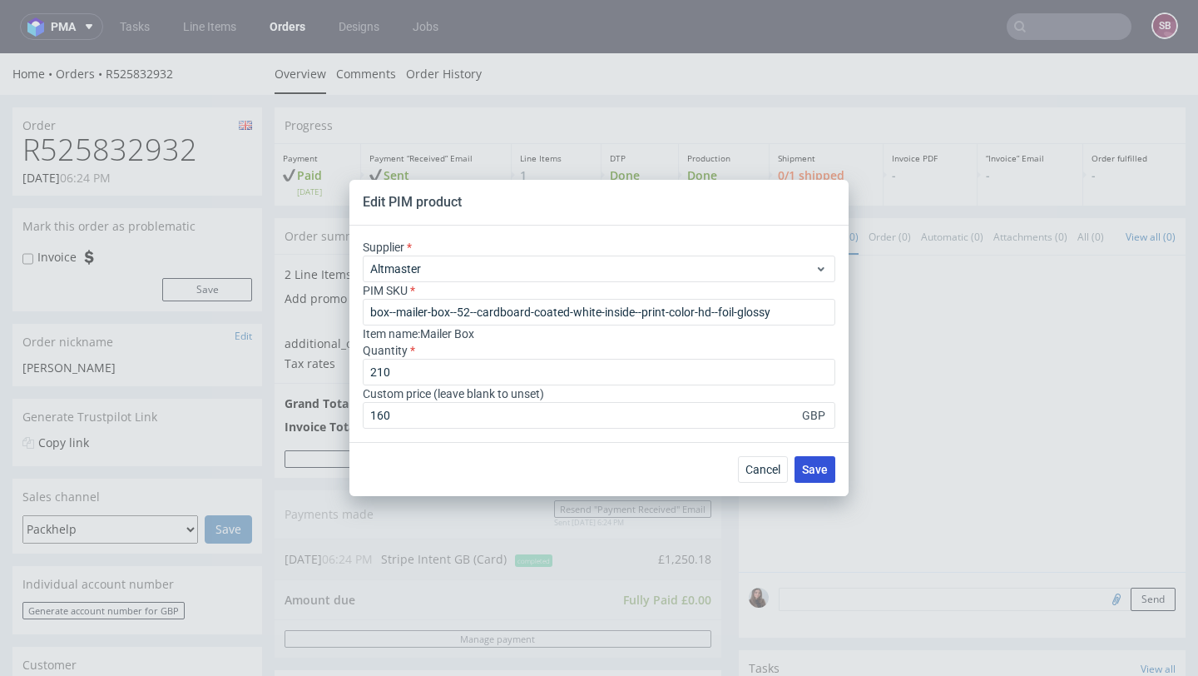
click at [802, 467] on span "Save" at bounding box center [815, 470] width 26 height 12
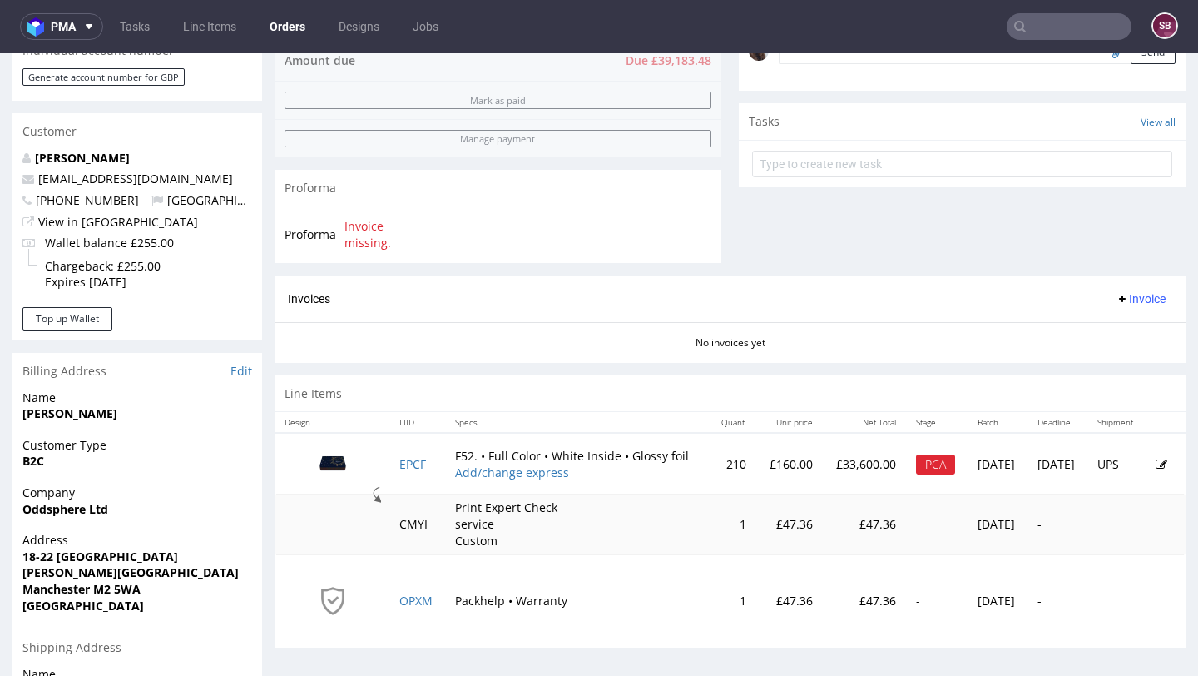
scroll to position [534, 0]
click at [1156, 461] on icon at bounding box center [1162, 464] width 12 height 12
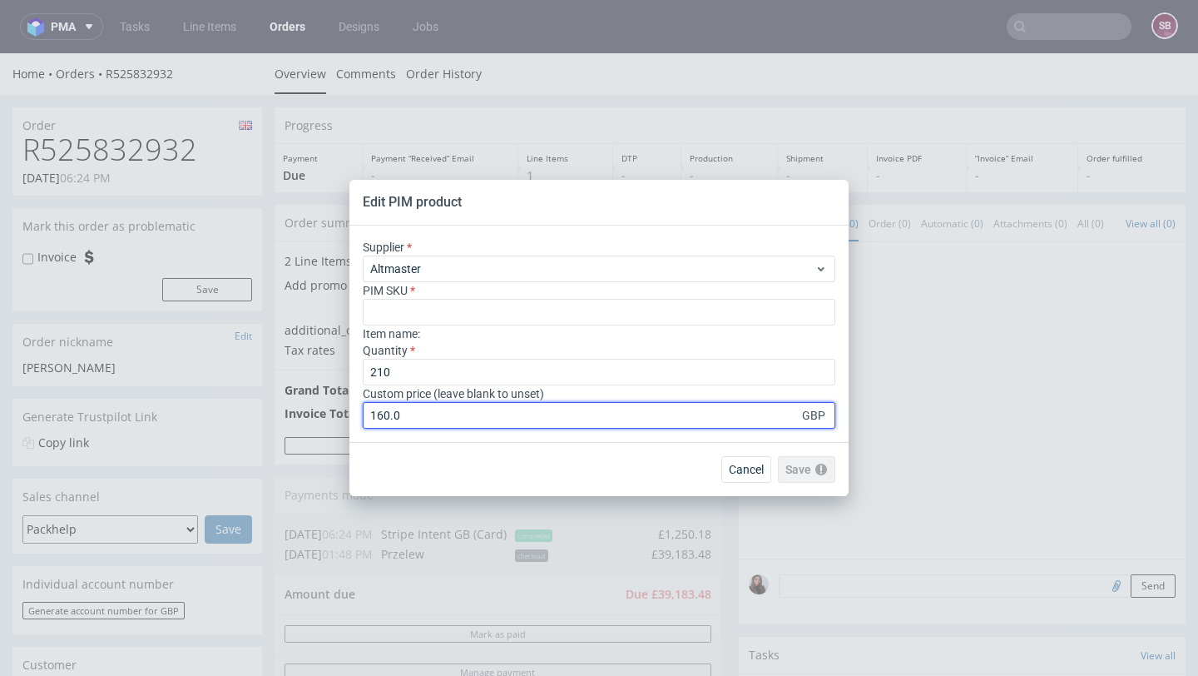
drag, startPoint x: 483, startPoint y: 409, endPoint x: 332, endPoint y: 405, distance: 150.7
click at [332, 405] on div "Edit PIM product Supplier Altmaster PIM SKU Item name : Quantity 210 Custom pri…" at bounding box center [599, 338] width 1198 height 676
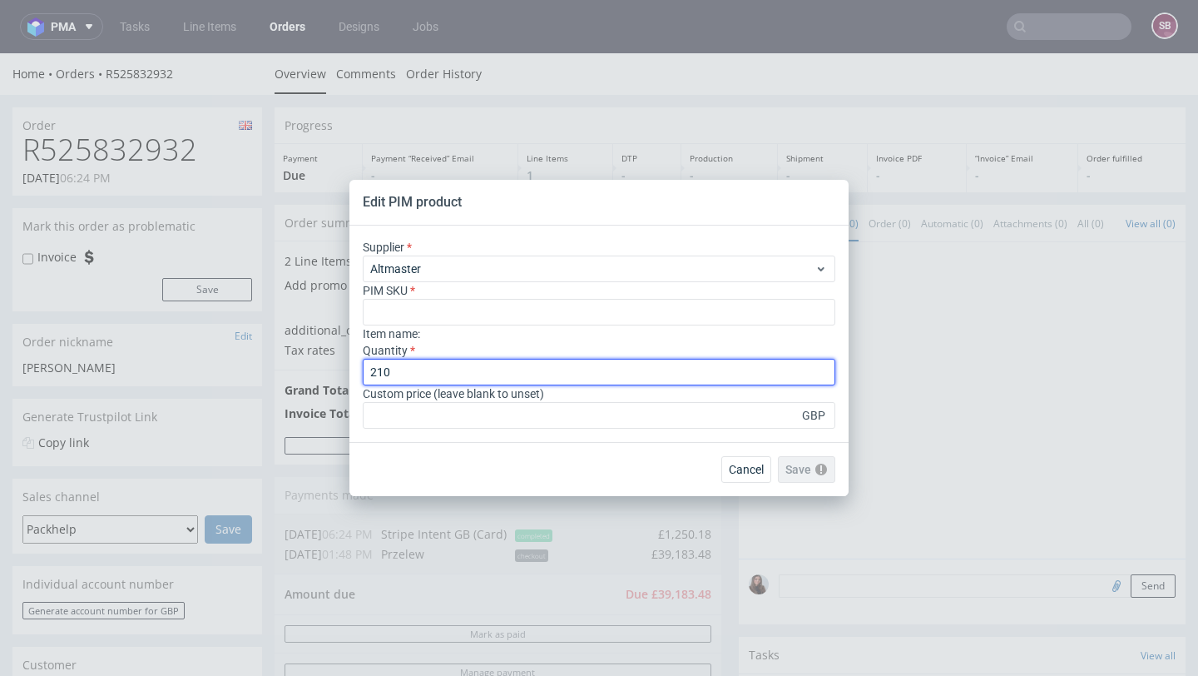
drag, startPoint x: 409, startPoint y: 369, endPoint x: 355, endPoint y: 367, distance: 54.1
click at [355, 367] on div "Supplier Altmaster PIM SKU Item name : Quantity 210 Custom price (leave blank t…" at bounding box center [599, 334] width 499 height 216
type input "160"
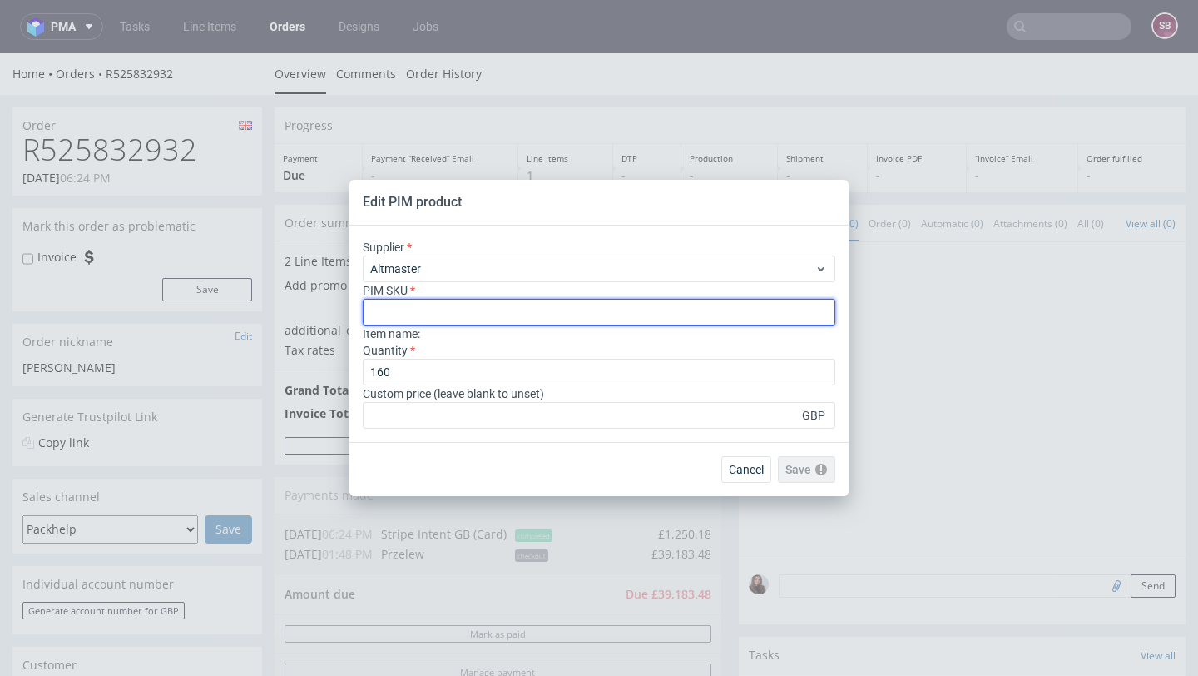
click at [646, 313] on input "text" at bounding box center [599, 312] width 473 height 27
paste input "box--mailer-box--52--cardboard-coated-white-inside--print-color-hd--foil-glossy"
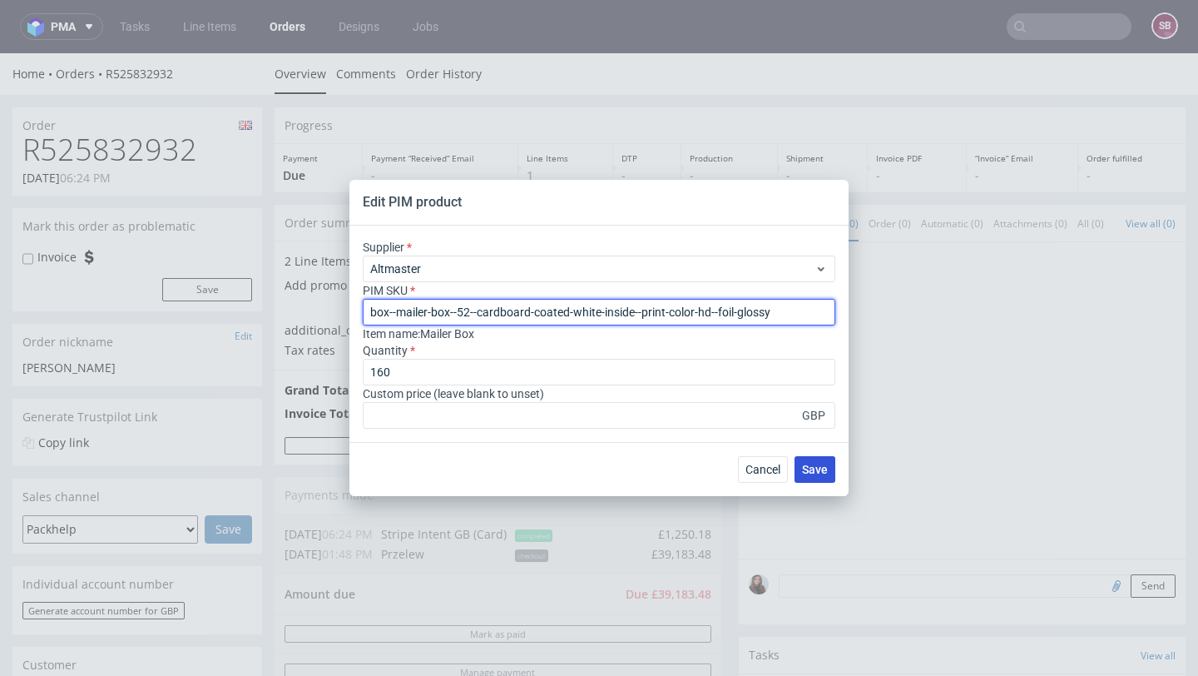
type input "box--mailer-box--52--cardboard-coated-white-inside--print-color-hd--foil-glossy"
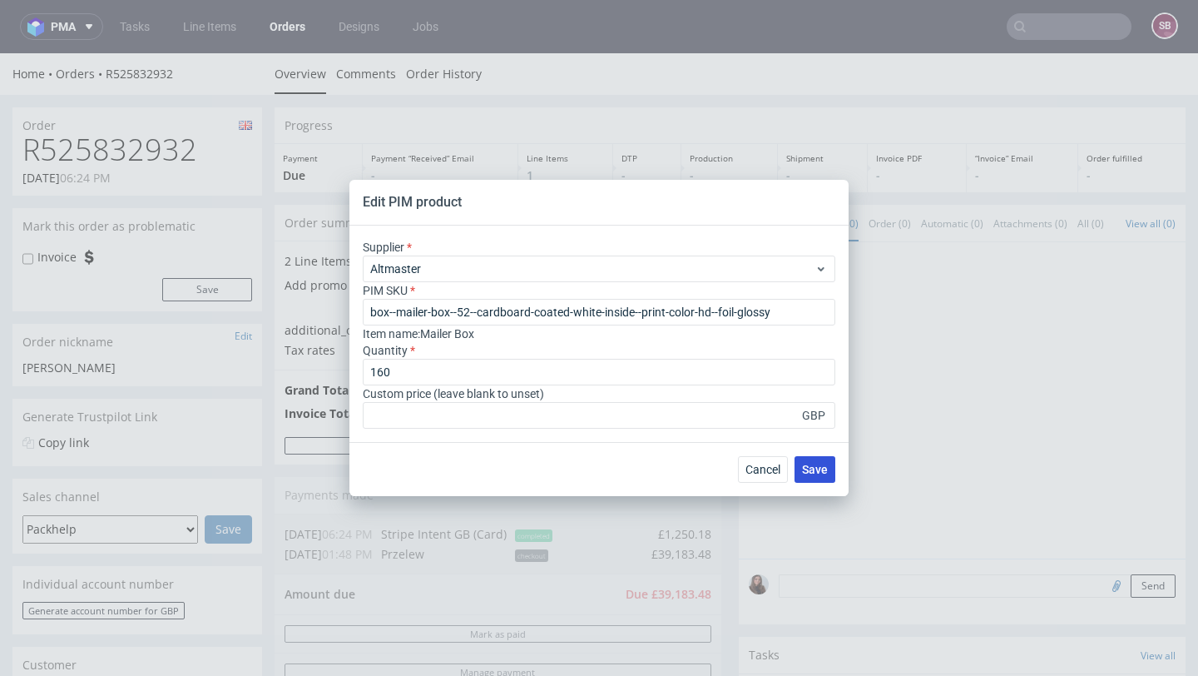
click at [815, 464] on span "Save" at bounding box center [815, 470] width 26 height 12
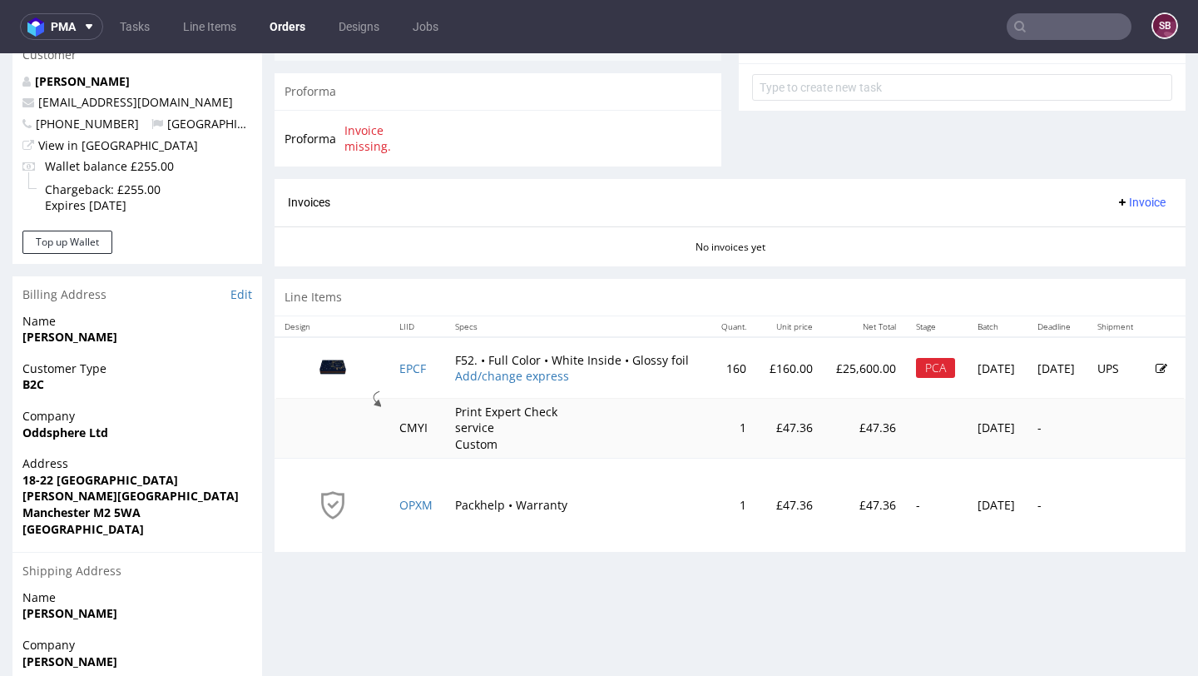
scroll to position [613, 0]
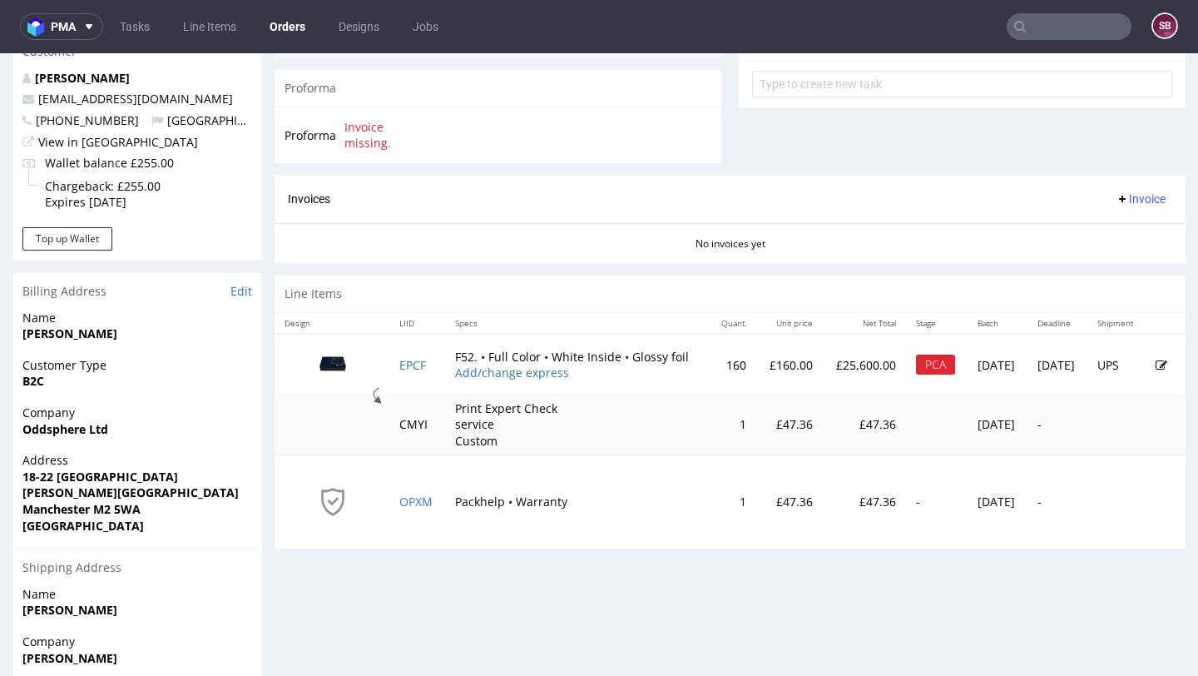
click at [1156, 365] on icon at bounding box center [1162, 365] width 12 height 12
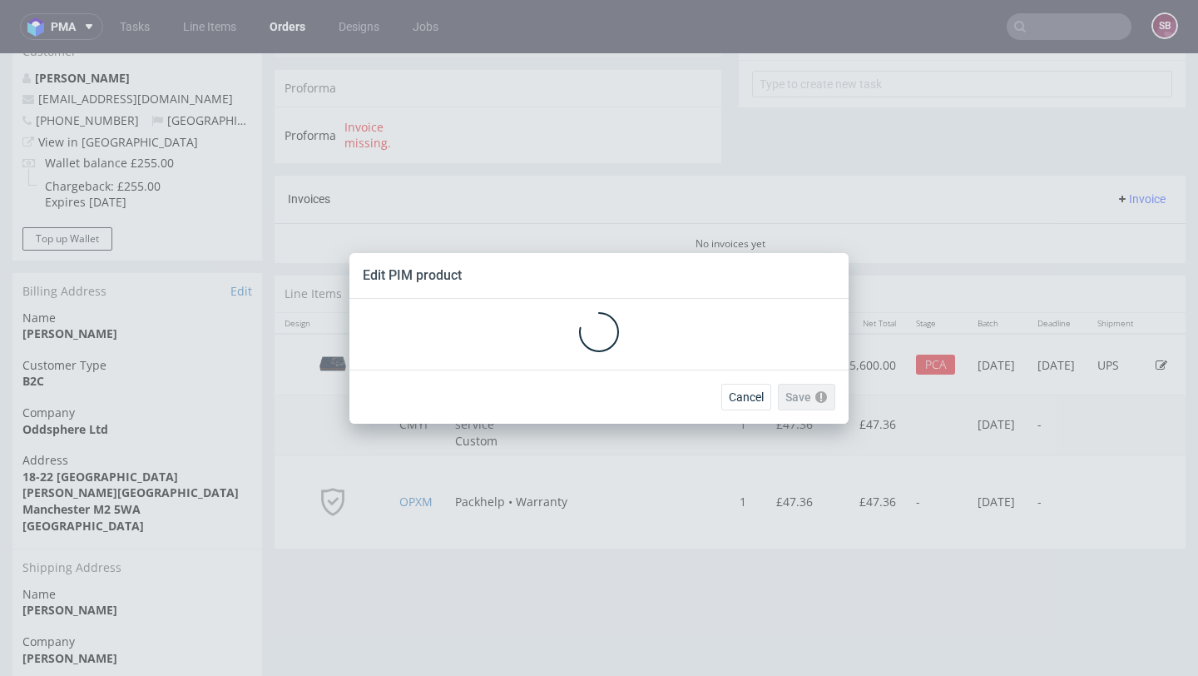
scroll to position [0, 0]
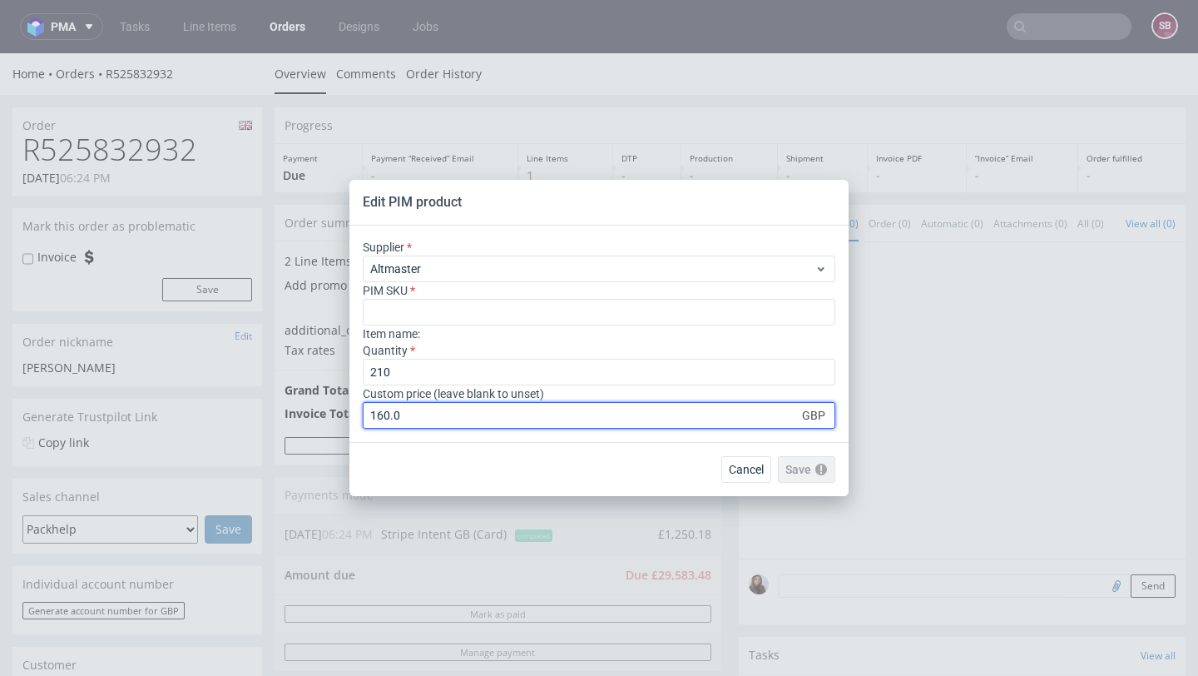
drag, startPoint x: 485, startPoint y: 411, endPoint x: 310, endPoint y: 414, distance: 174.8
click at [310, 414] on div "Edit PIM product Supplier Altmaster PIM SKU Item name : Quantity 210 Custom pri…" at bounding box center [599, 338] width 1198 height 676
type input "0"
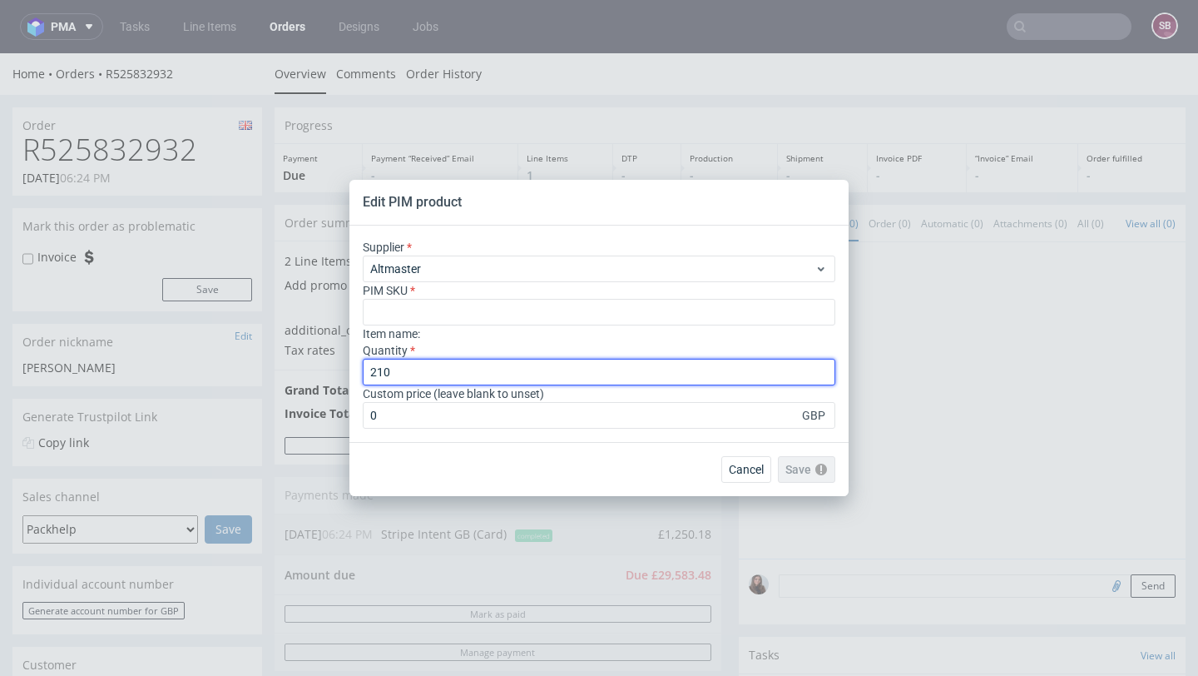
drag, startPoint x: 404, startPoint y: 376, endPoint x: 321, endPoint y: 369, distance: 82.7
click at [321, 369] on div "Edit PIM product Supplier Altmaster PIM SKU Item name : Quantity 210 Custom pri…" at bounding box center [599, 338] width 1198 height 676
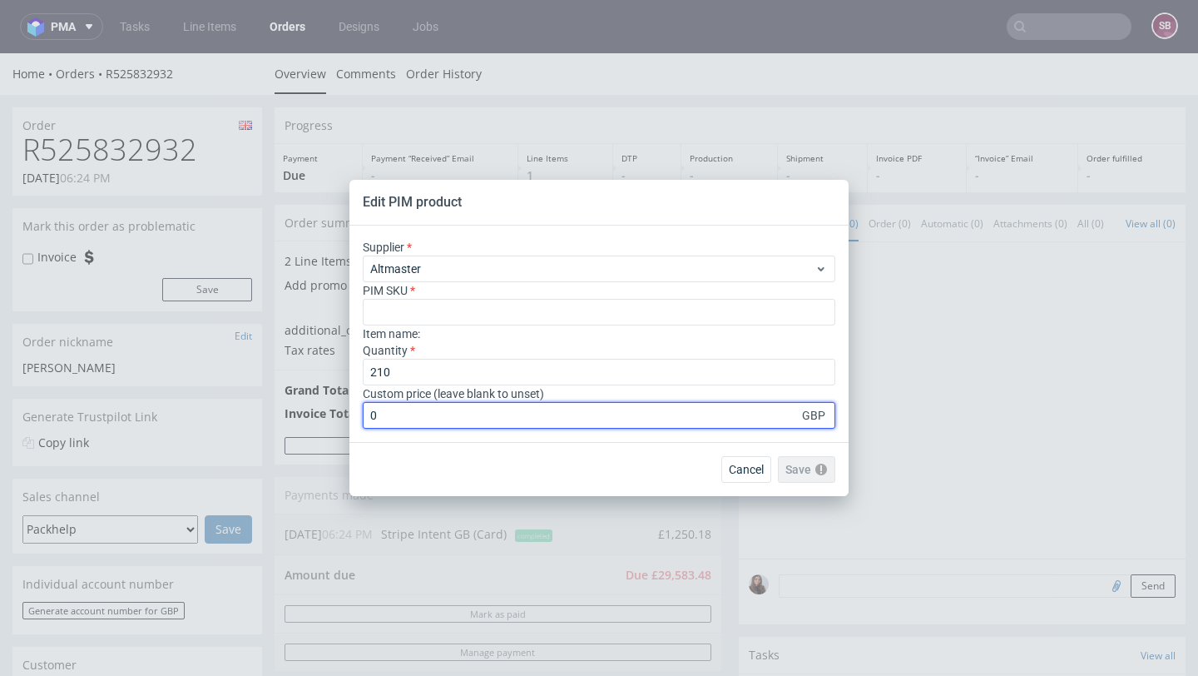
drag, startPoint x: 386, startPoint y: 413, endPoint x: 355, endPoint y: 413, distance: 30.8
click at [355, 413] on div "Supplier Altmaster PIM SKU Item name : Quantity 210 Custom price (leave blank t…" at bounding box center [599, 334] width 499 height 216
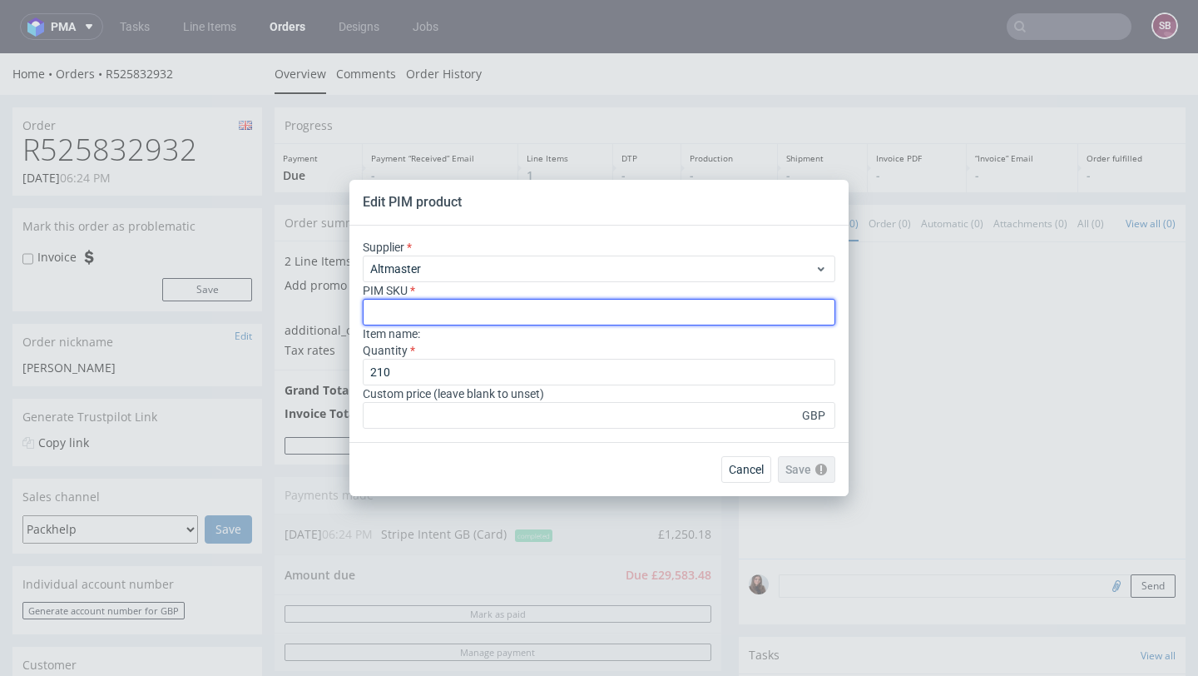
click at [413, 315] on input "text" at bounding box center [599, 312] width 473 height 27
paste input "box--mailer-box--52--cardboard-coated-white-inside--print-color-hd--foil-glossy"
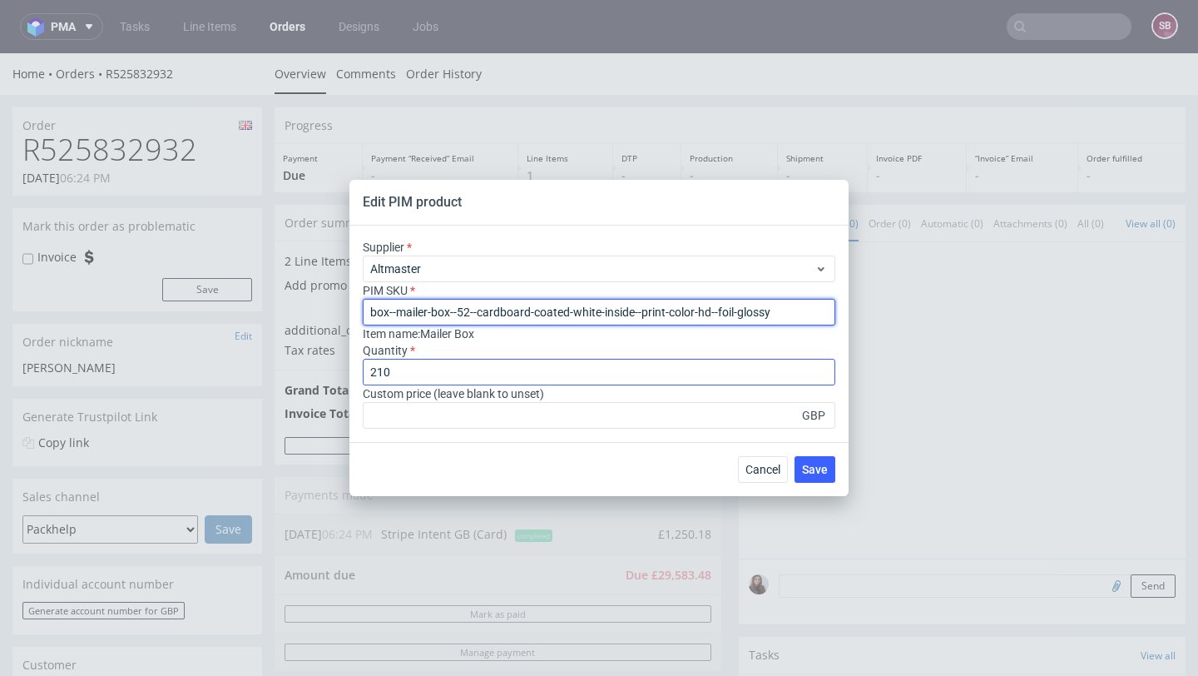
type input "box--mailer-box--52--cardboard-coated-white-inside--print-color-hd--foil-glossy"
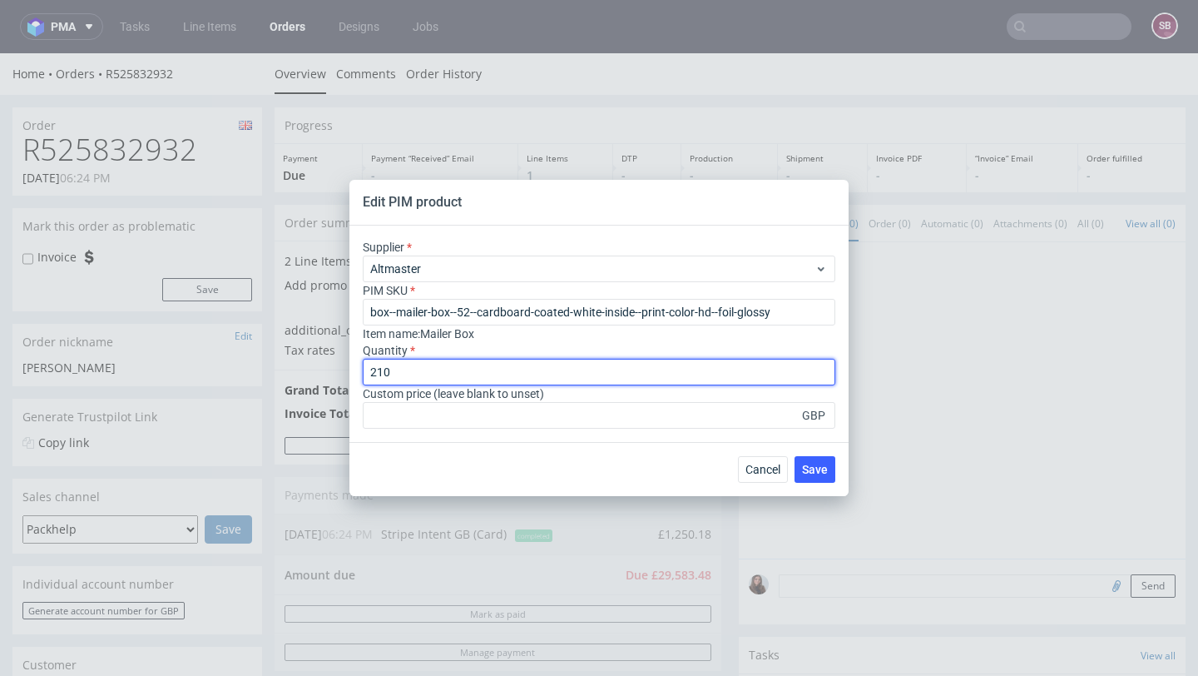
drag, startPoint x: 389, startPoint y: 370, endPoint x: 338, endPoint y: 369, distance: 50.8
click at [338, 369] on div "Edit PIM product Supplier Altmaster PIM SKU box--mailer-box--52--cardboard-coat…" at bounding box center [599, 338] width 1198 height 676
type input "160"
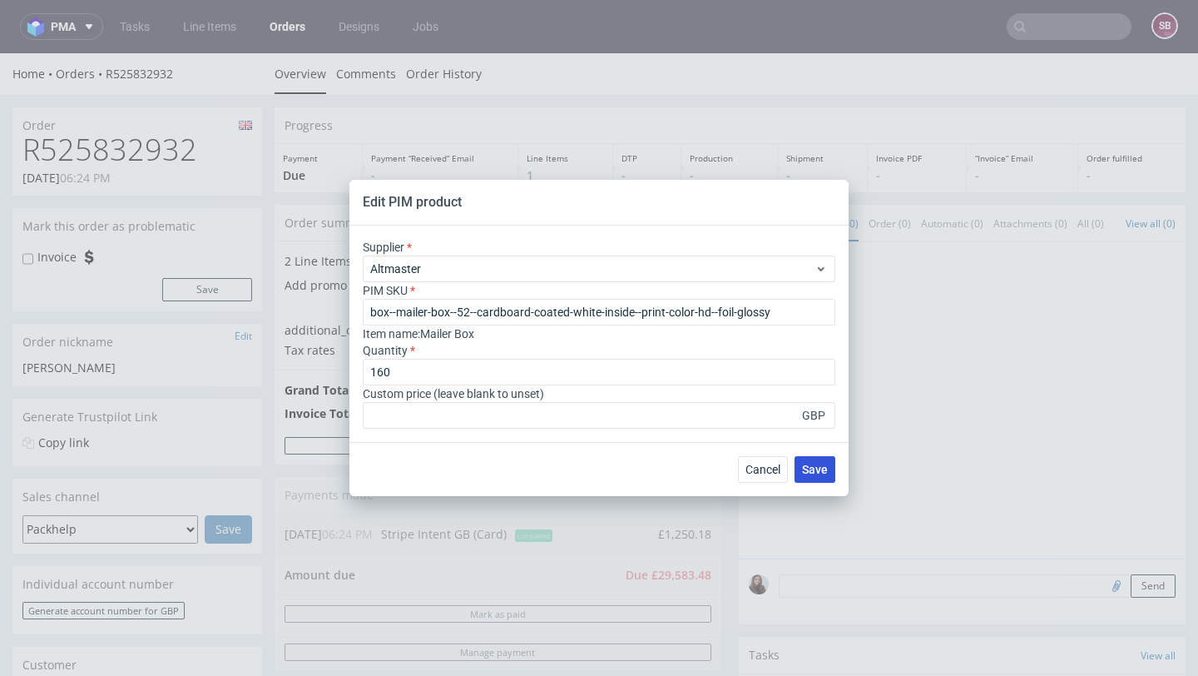
click at [817, 469] on span "Save" at bounding box center [815, 470] width 26 height 12
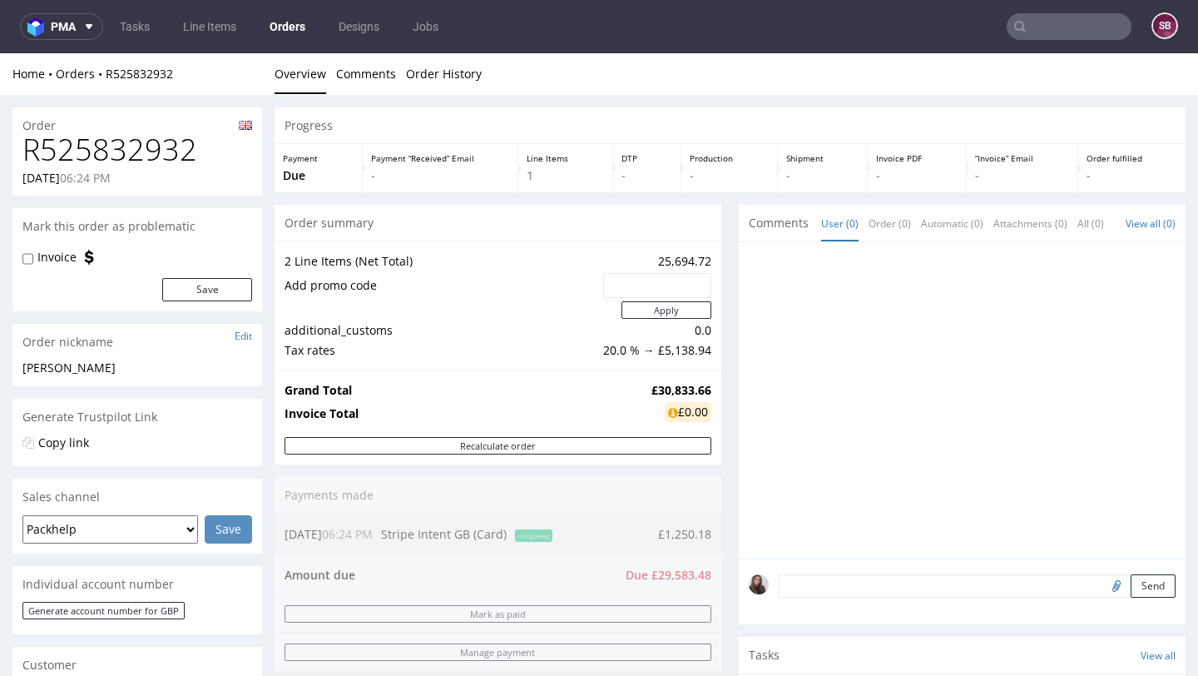
click at [135, 151] on h1 "R525832932" at bounding box center [137, 149] width 230 height 33
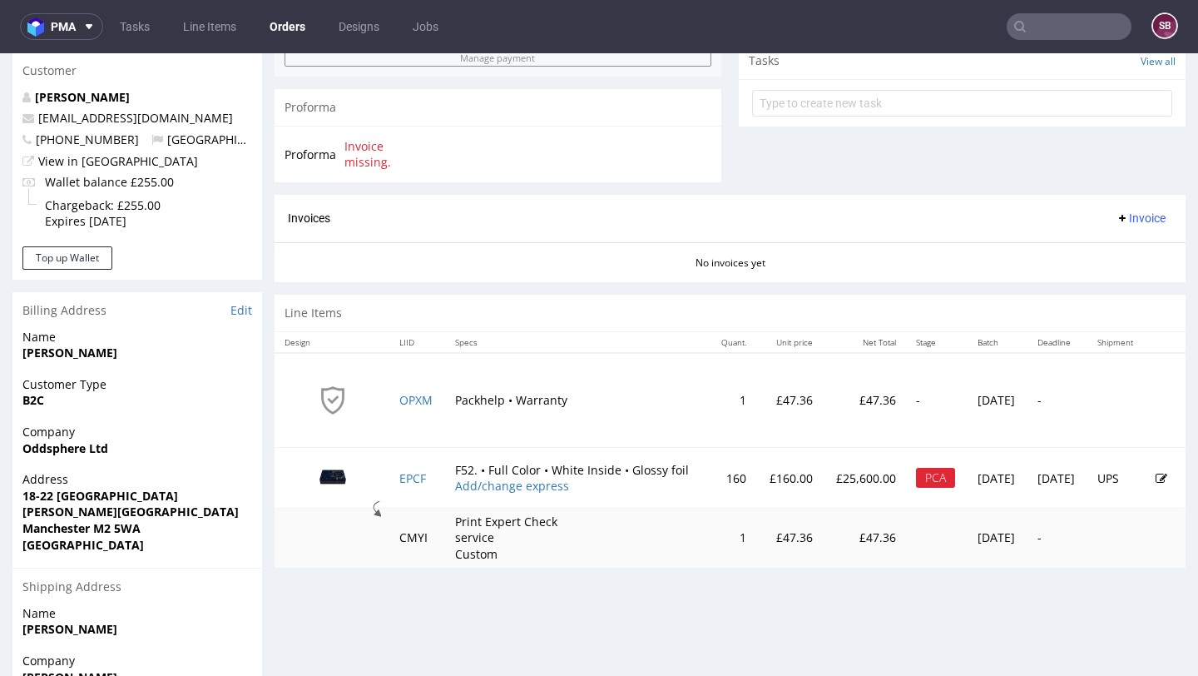
scroll to position [598, 0]
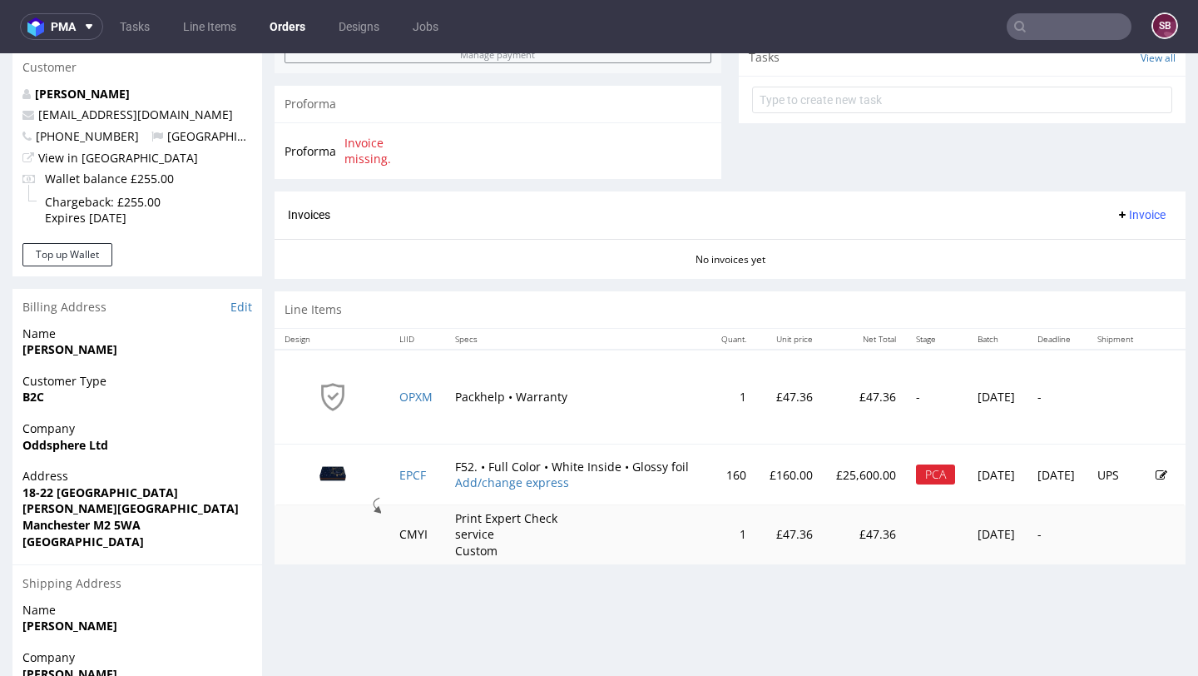
click at [1156, 474] on icon at bounding box center [1162, 475] width 12 height 12
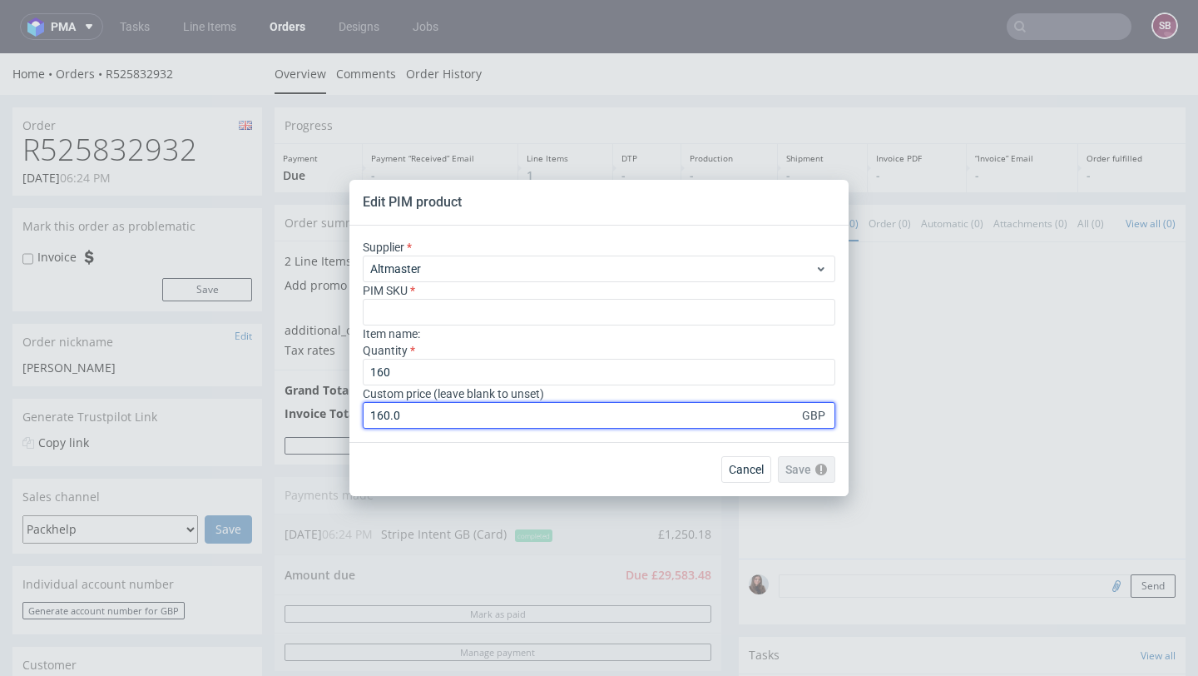
drag, startPoint x: 481, startPoint y: 414, endPoint x: 341, endPoint y: 414, distance: 139.8
click at [341, 414] on div "Edit PIM product Supplier Altmaster PIM SKU Item name : Quantity 160 Custom pri…" at bounding box center [599, 338] width 1198 height 676
click at [408, 419] on input "number" at bounding box center [599, 415] width 473 height 27
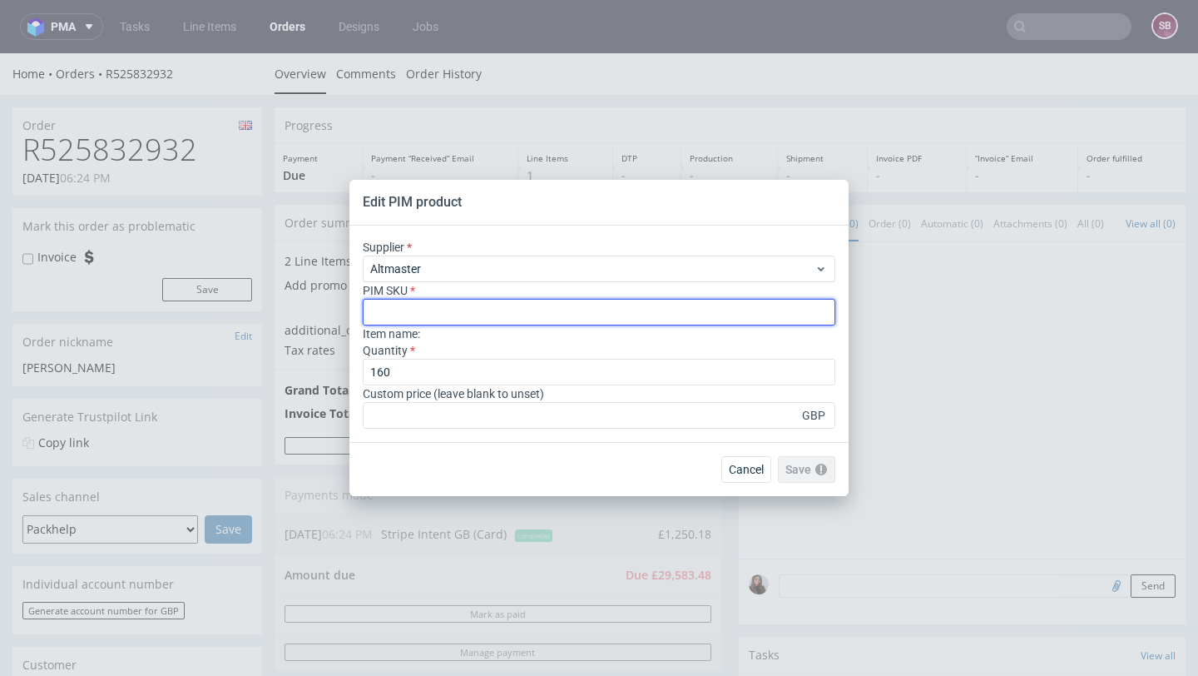
click at [445, 304] on input "text" at bounding box center [599, 312] width 473 height 27
paste input "box--mailer-box--52--cardboard-coated-white-inside--print-color-hd--foil-glossy"
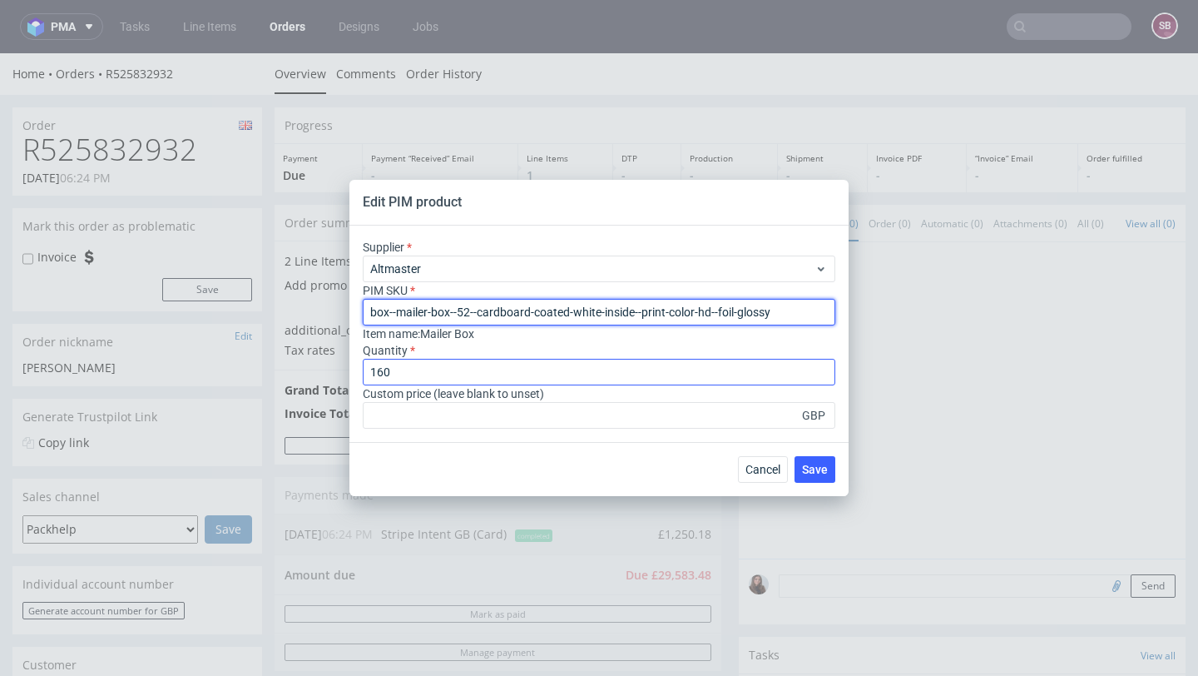
type input "box--mailer-box--52--cardboard-coated-white-inside--print-color-hd--foil-glossy"
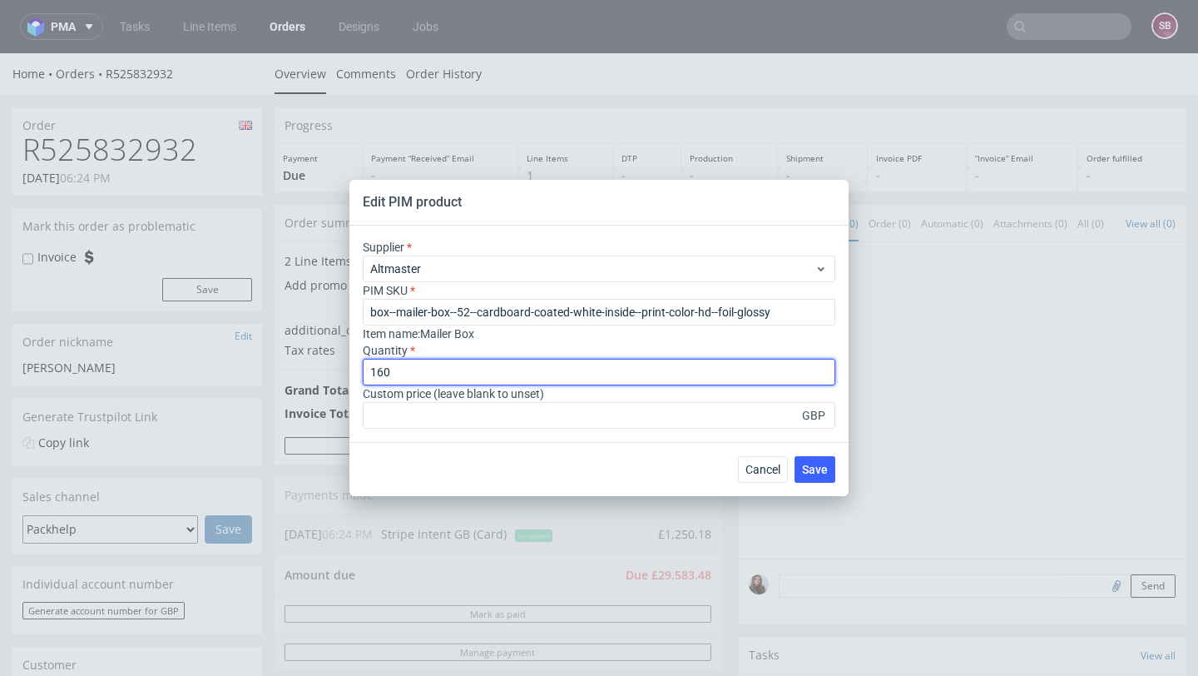
click at [427, 376] on input "160" at bounding box center [599, 372] width 473 height 27
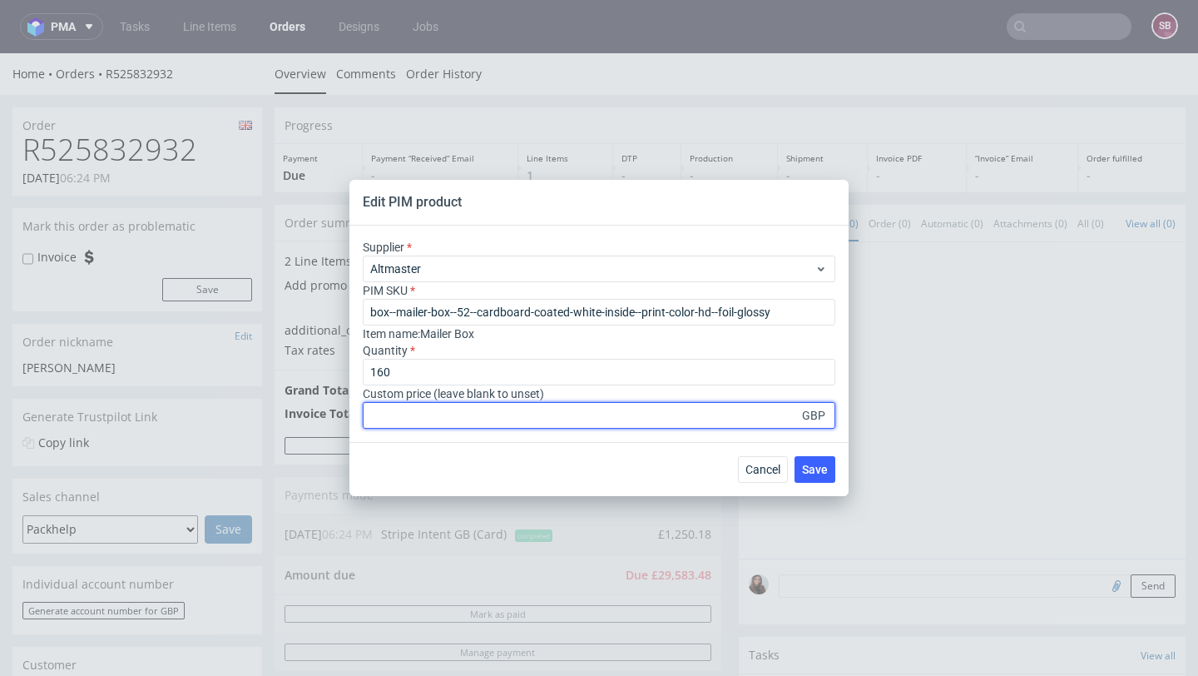
click at [533, 416] on input "number" at bounding box center [599, 415] width 473 height 27
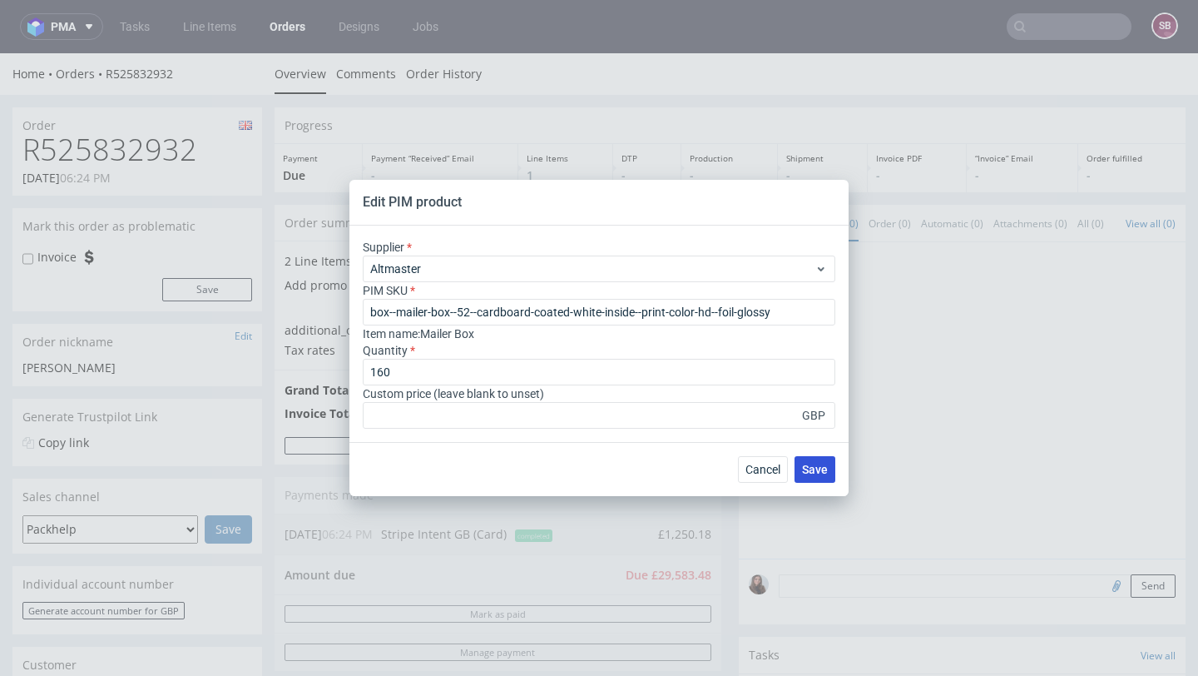
click at [817, 465] on span "Save" at bounding box center [815, 470] width 26 height 12
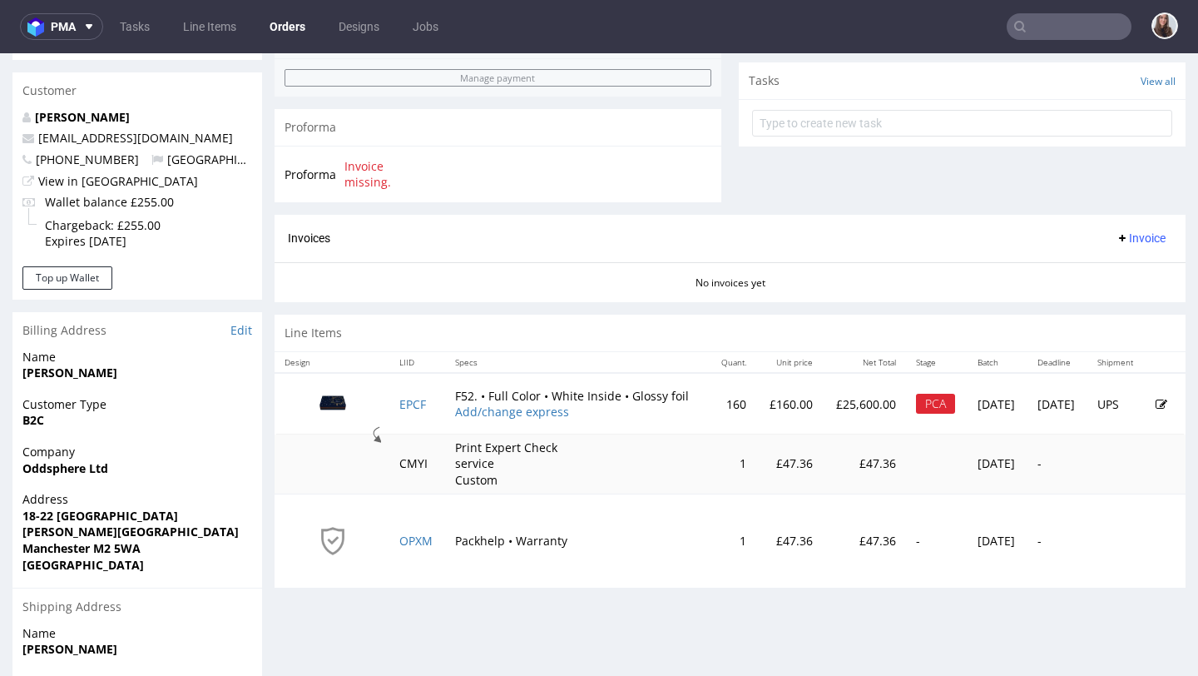
scroll to position [577, 0]
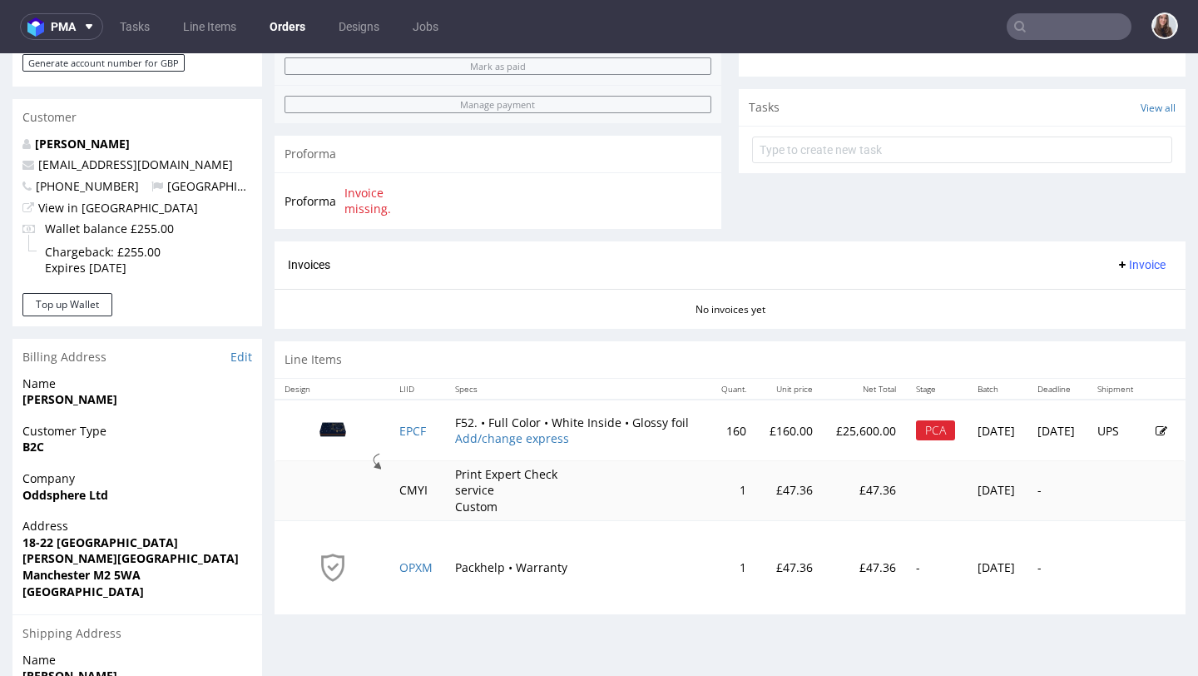
scroll to position [548, 0]
click at [1146, 432] on td at bounding box center [1166, 430] width 40 height 62
click at [1156, 429] on icon at bounding box center [1162, 430] width 12 height 12
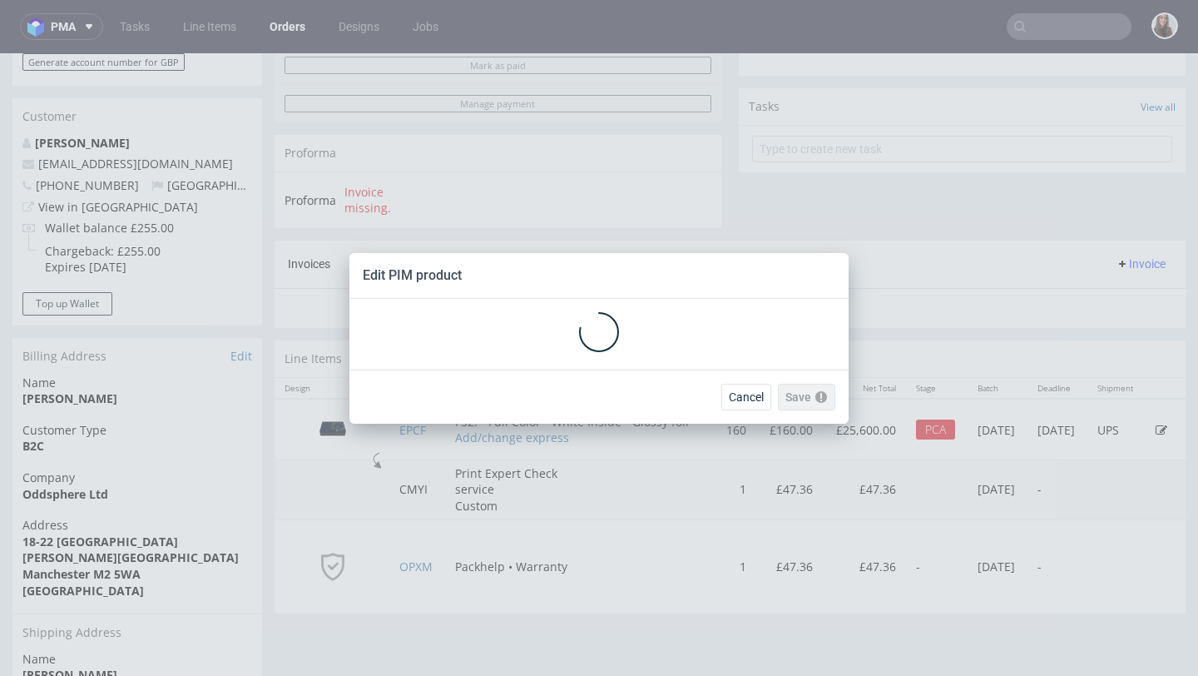
scroll to position [0, 0]
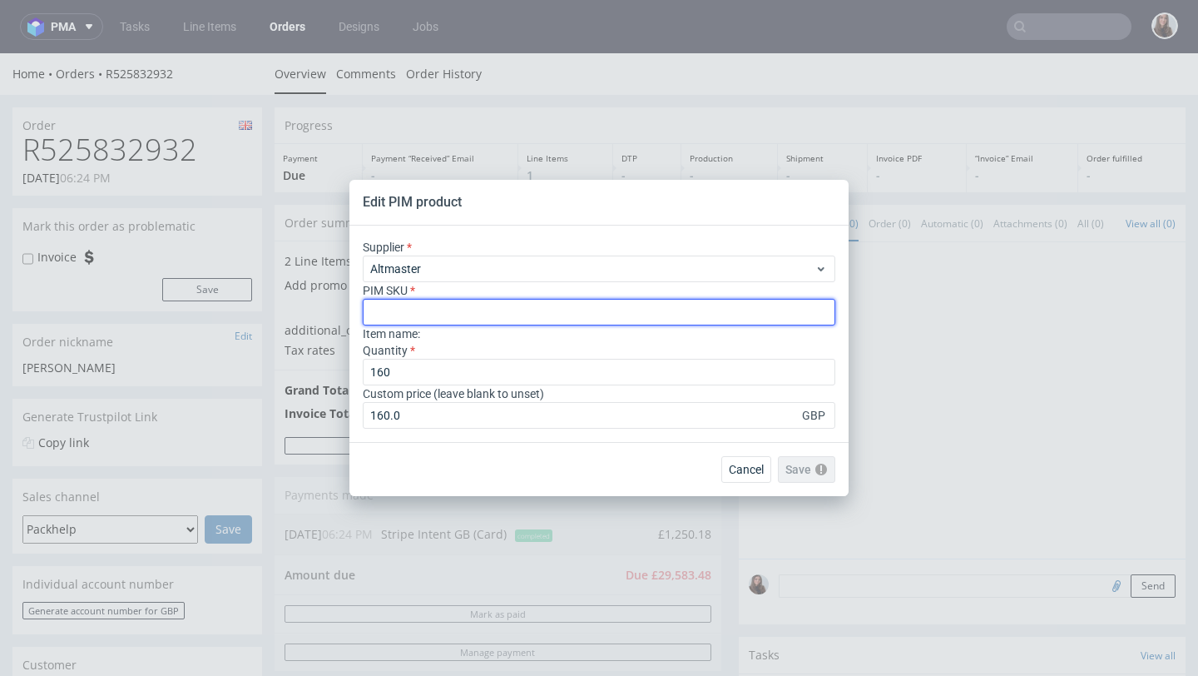
click at [486, 316] on input "text" at bounding box center [599, 312] width 473 height 27
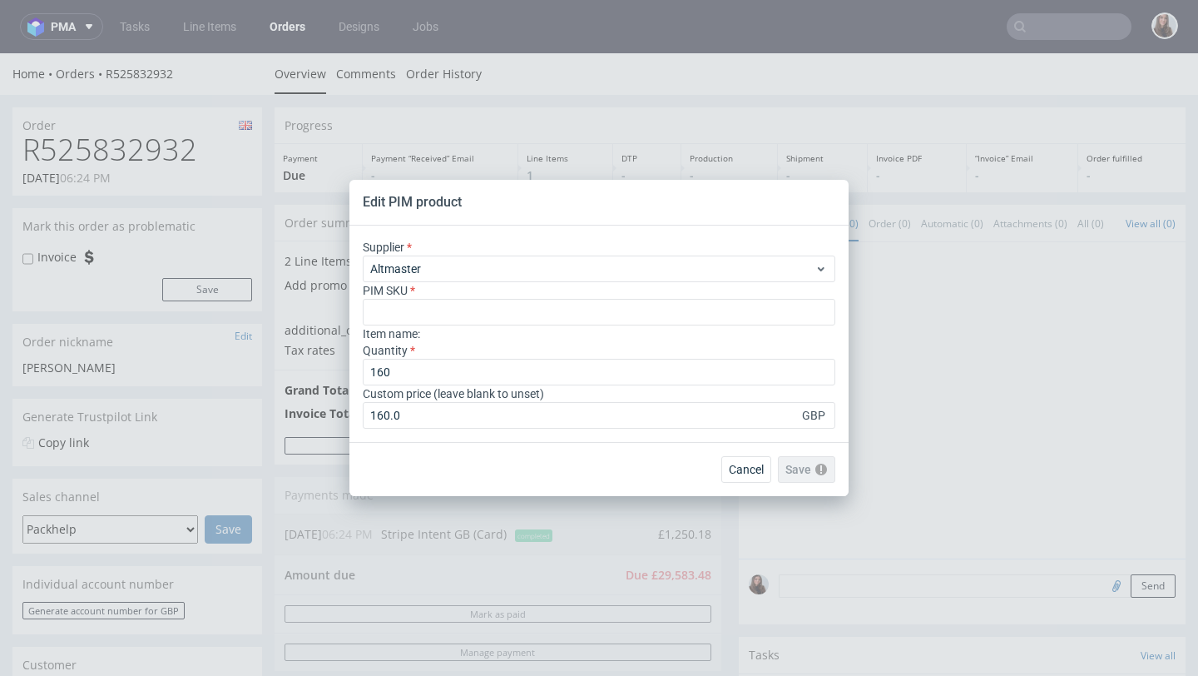
click at [401, 429] on div "Supplier Altmaster PIM SKU Item name : Quantity 160 Custom price (leave blank t…" at bounding box center [599, 334] width 499 height 216
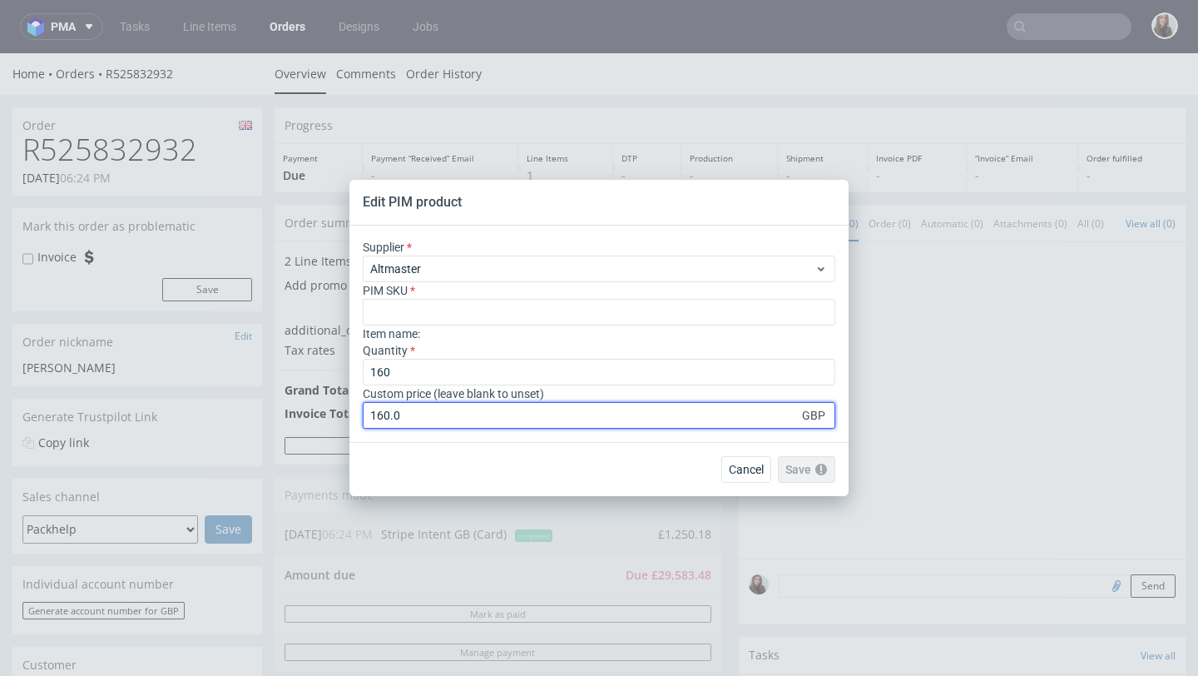
drag, startPoint x: 404, startPoint y: 421, endPoint x: 335, endPoint y: 412, distance: 68.8
click at [335, 414] on div "Edit PIM product Supplier Altmaster PIM SKU Item name : Quantity 160 Custom pri…" at bounding box center [599, 338] width 1198 height 676
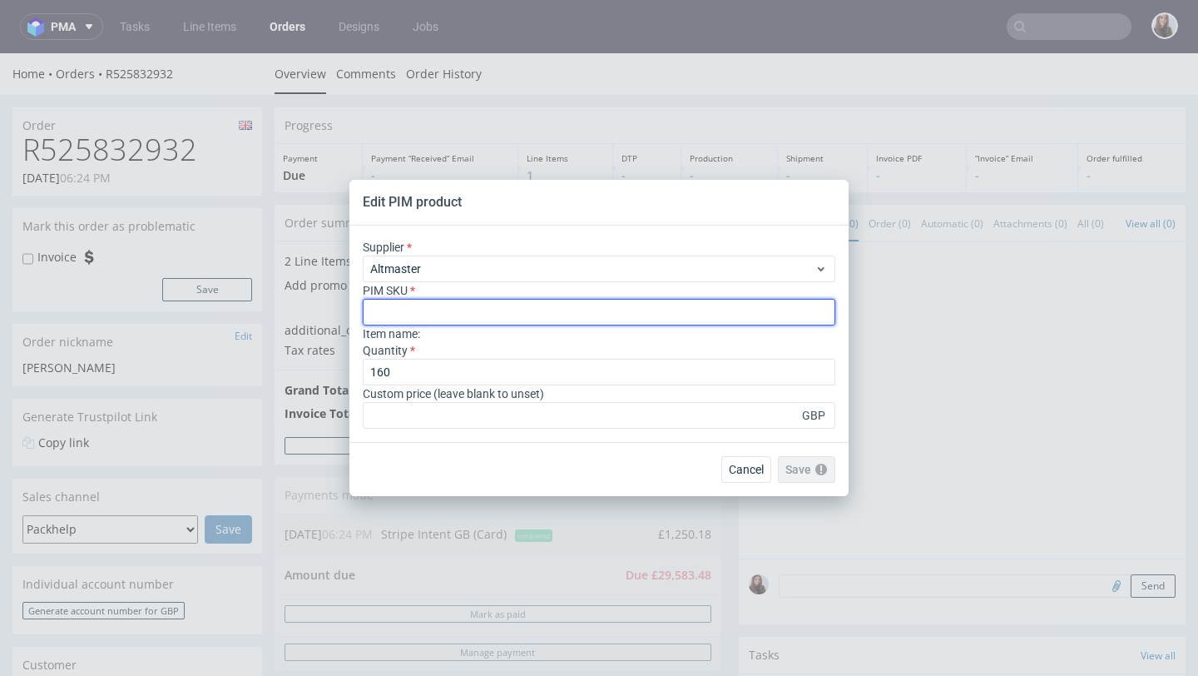
click at [407, 312] on input "text" at bounding box center [599, 312] width 473 height 27
paste input "box--mailer-box--52--cardboard-coated-white-inside--print-color-hd--foil-glossy"
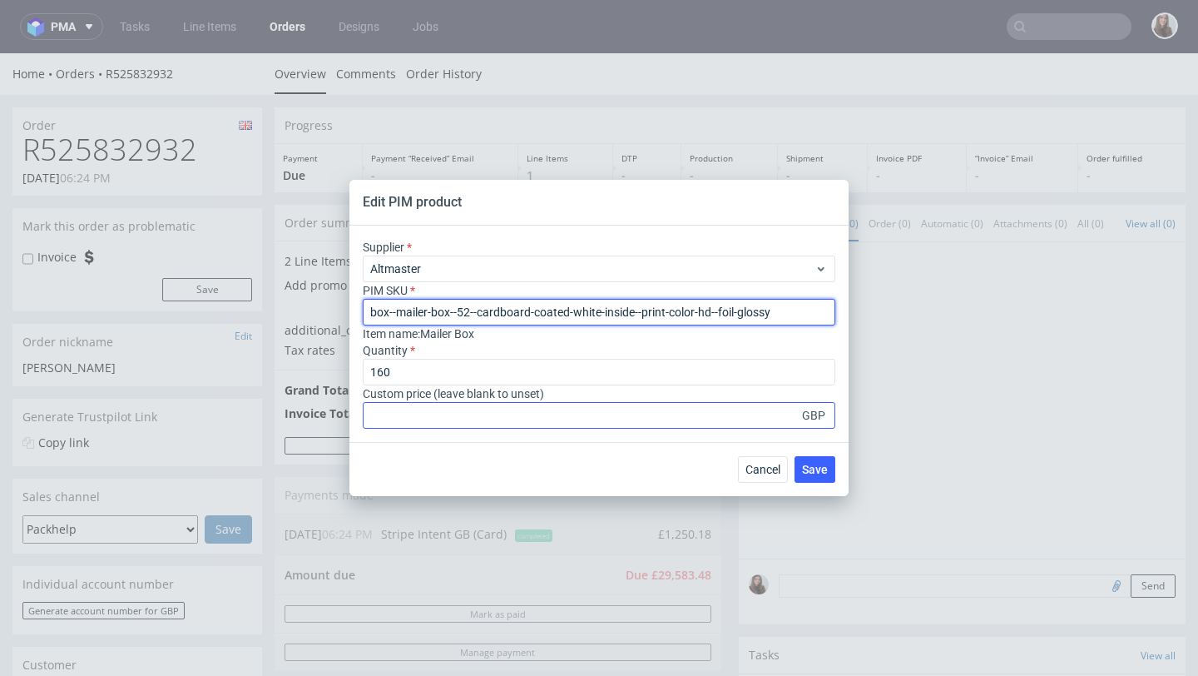
type input "box--mailer-box--52--cardboard-coated-white-inside--print-color-hd--foil-glossy"
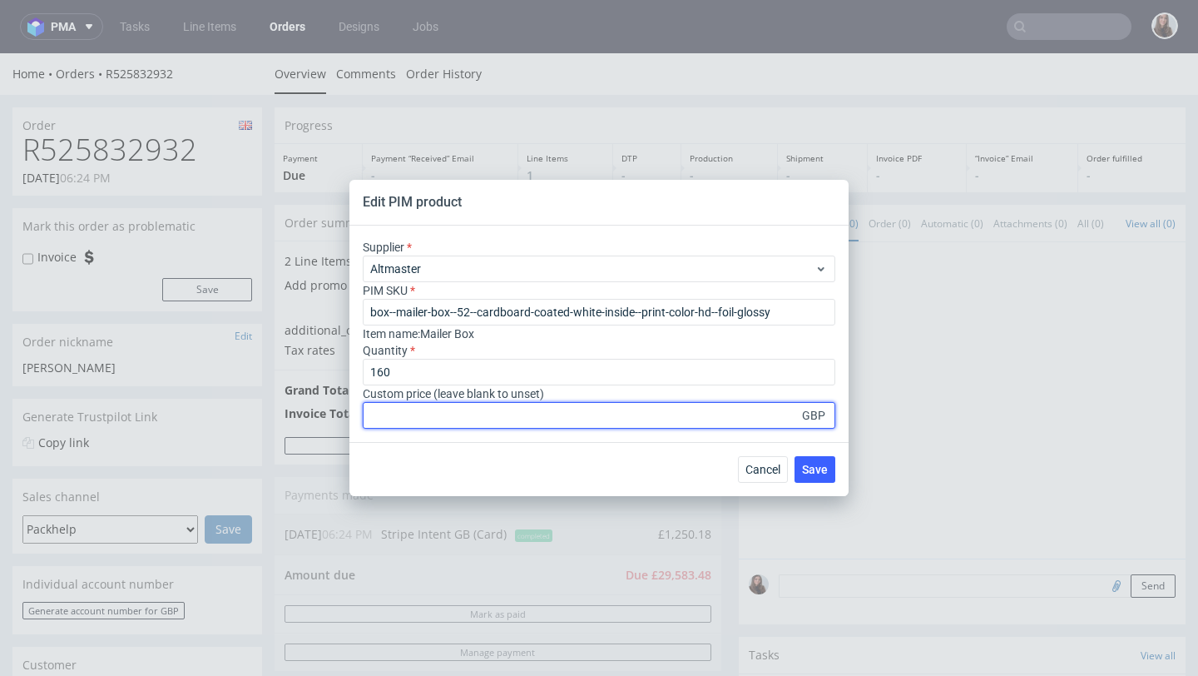
click at [428, 421] on input "number" at bounding box center [599, 415] width 473 height 27
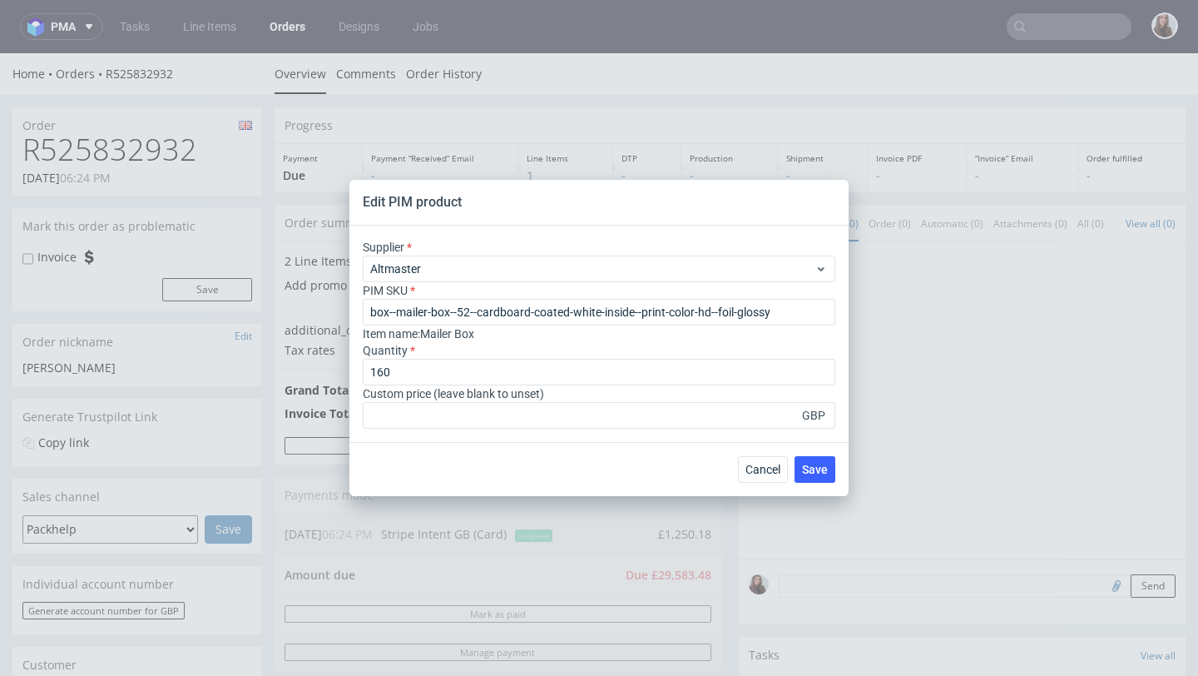
click at [811, 412] on span "GBP" at bounding box center [815, 415] width 33 height 23
click at [817, 465] on span "Save" at bounding box center [815, 470] width 26 height 12
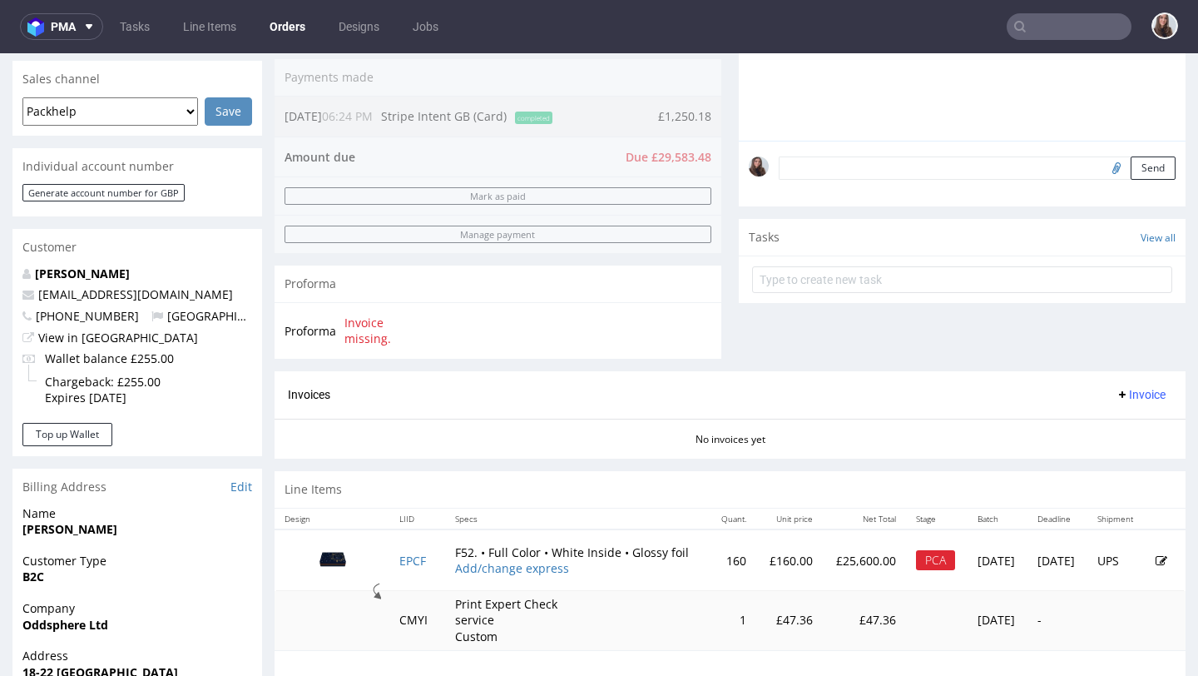
scroll to position [419, 0]
click at [1146, 553] on td at bounding box center [1166, 559] width 40 height 62
click at [1156, 558] on icon at bounding box center [1162, 559] width 12 height 12
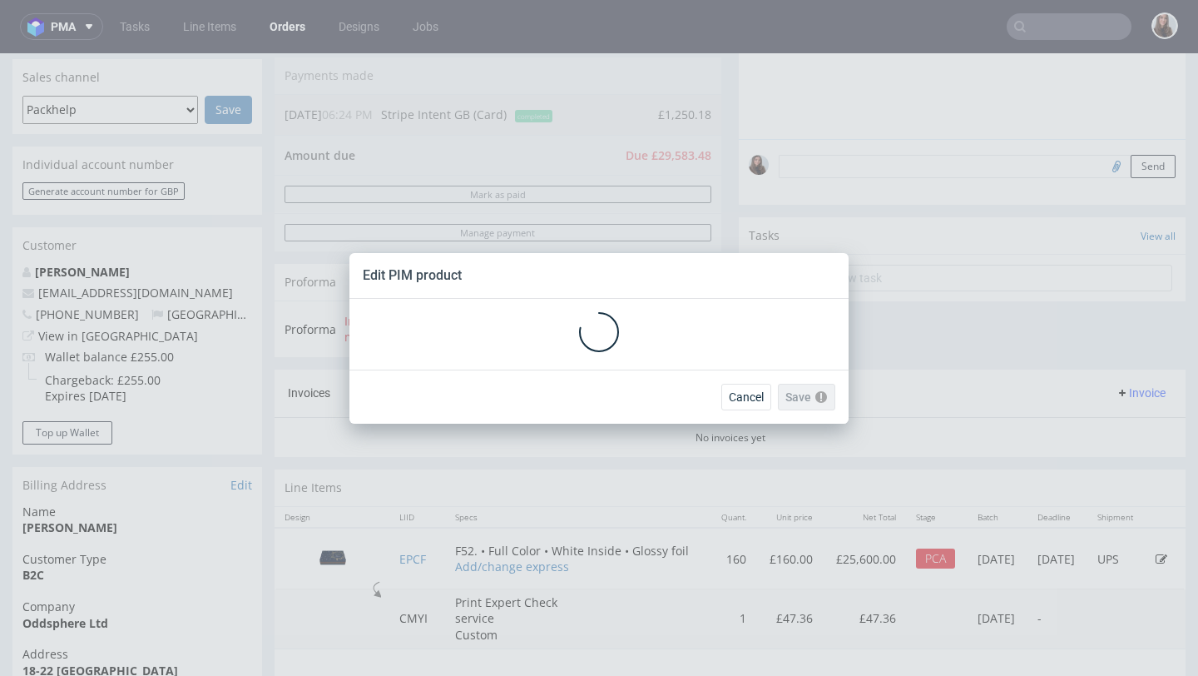
scroll to position [0, 0]
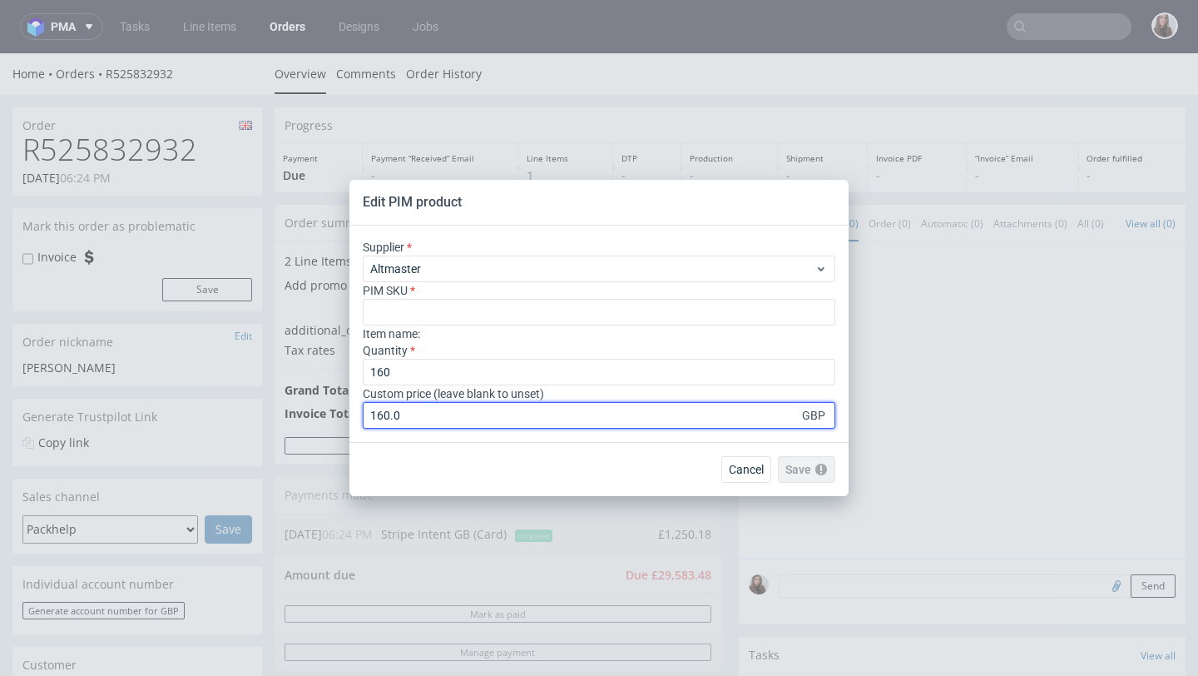
drag, startPoint x: 454, startPoint y: 420, endPoint x: 338, endPoint y: 419, distance: 115.7
click at [338, 419] on div "Edit PIM product Supplier Altmaster PIM SKU Item name : Quantity 160 Custom pri…" at bounding box center [599, 338] width 1198 height 676
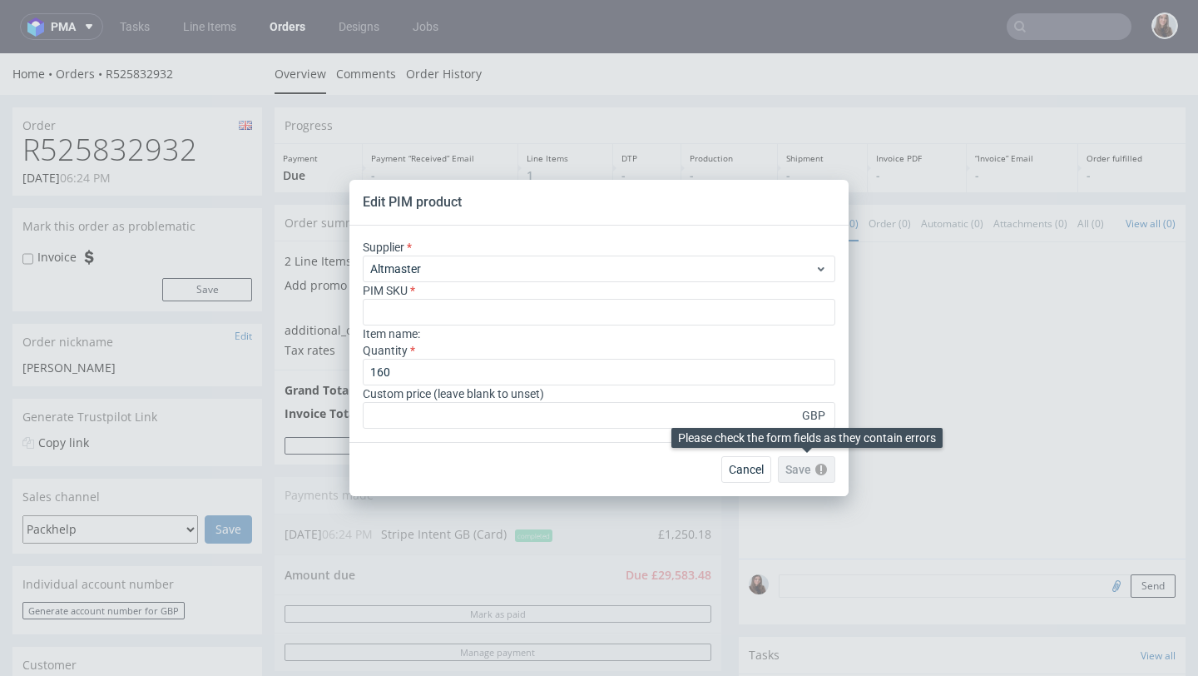
click at [782, 473] on div "Save" at bounding box center [806, 469] width 57 height 27
click at [795, 473] on div "Save" at bounding box center [806, 469] width 57 height 27
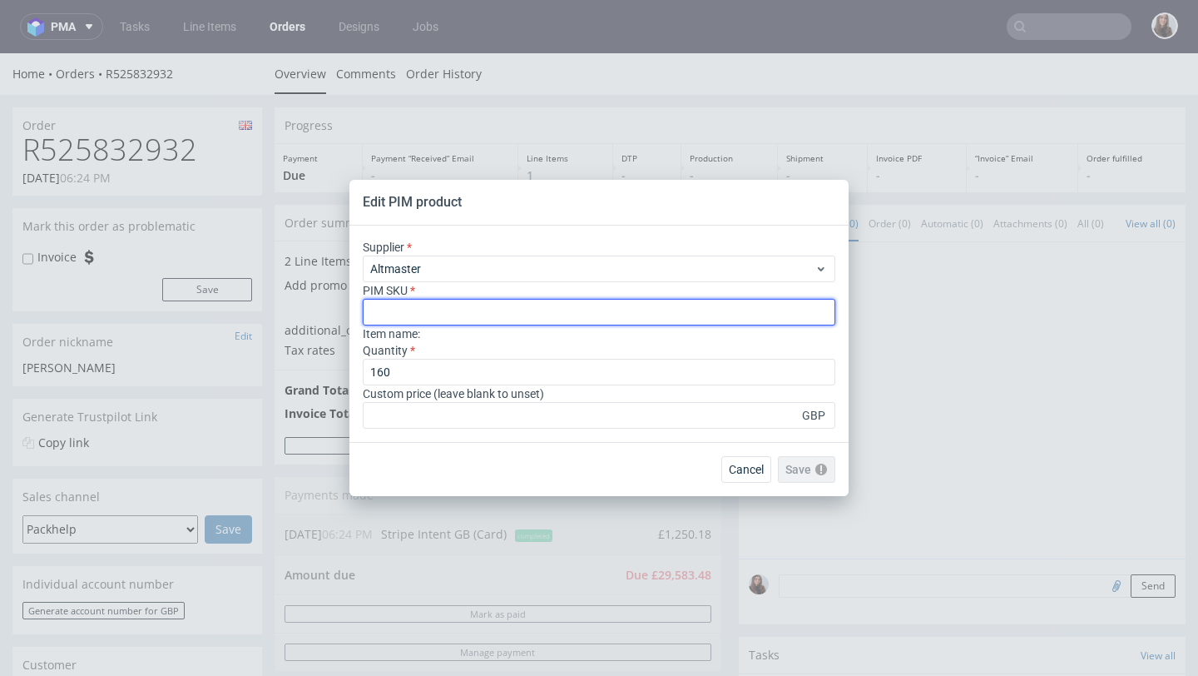
click at [513, 322] on input "text" at bounding box center [599, 312] width 473 height 27
paste input "box--mailer-box--52--cardboard-coated-white-inside--print-color-hd--foil-glossy"
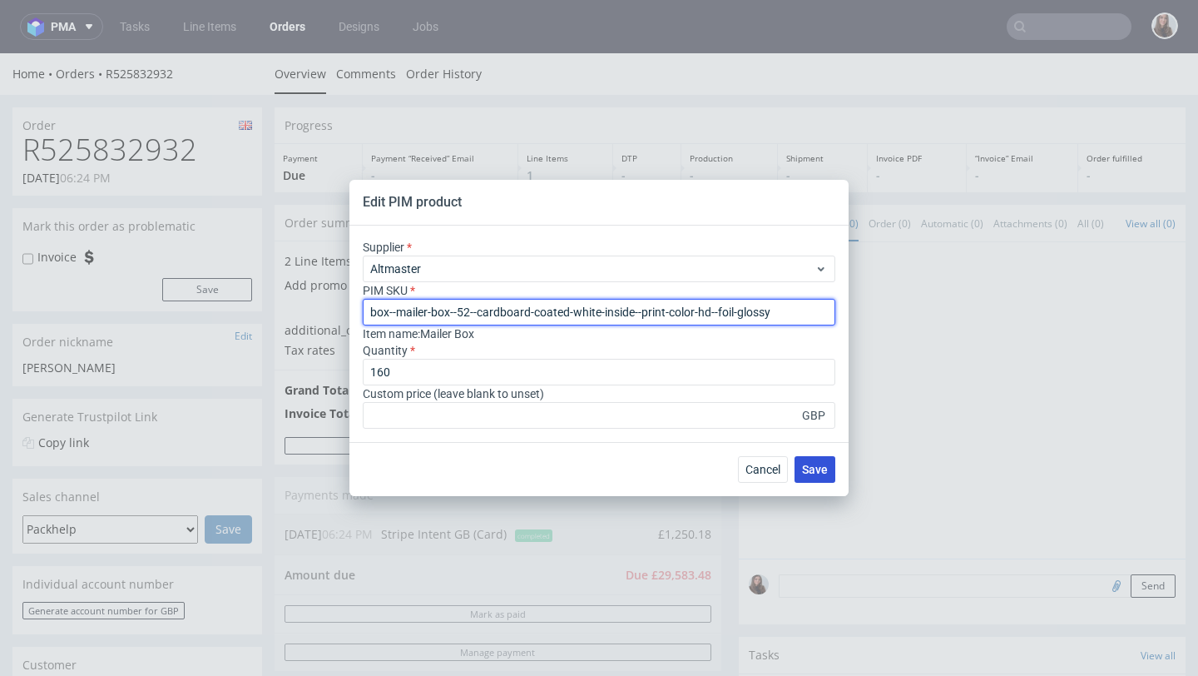
type input "box--mailer-box--52--cardboard-coated-white-inside--print-color-hd--foil-glossy"
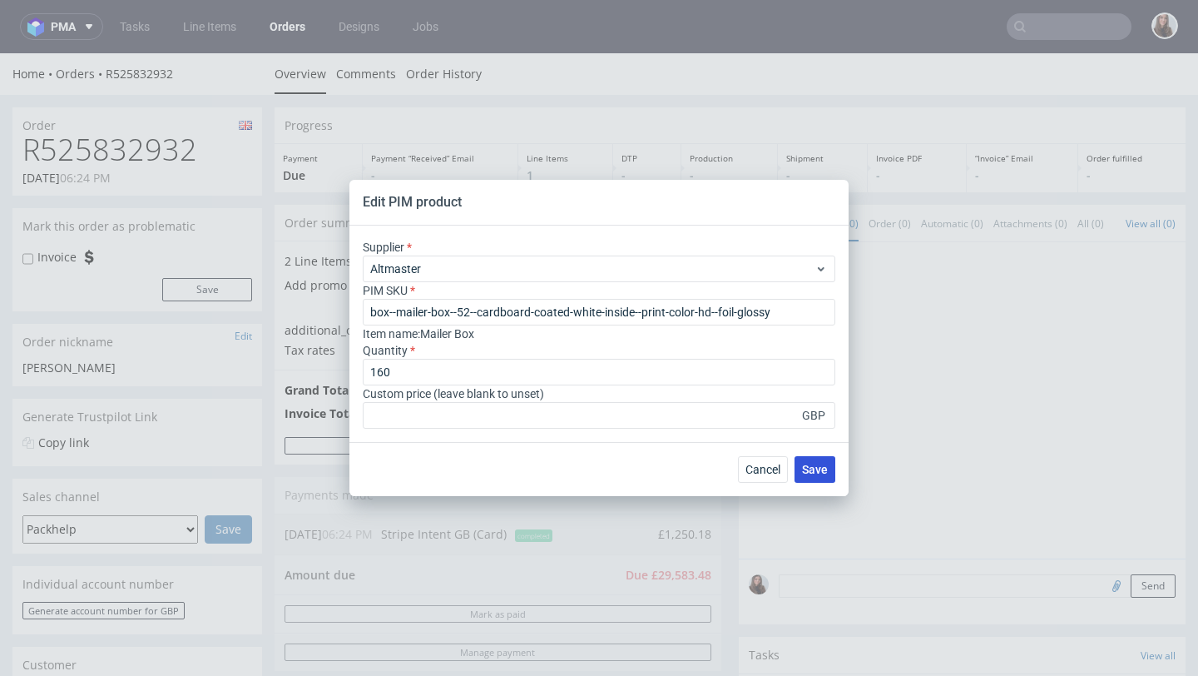
click at [823, 477] on button "Save" at bounding box center [815, 469] width 41 height 27
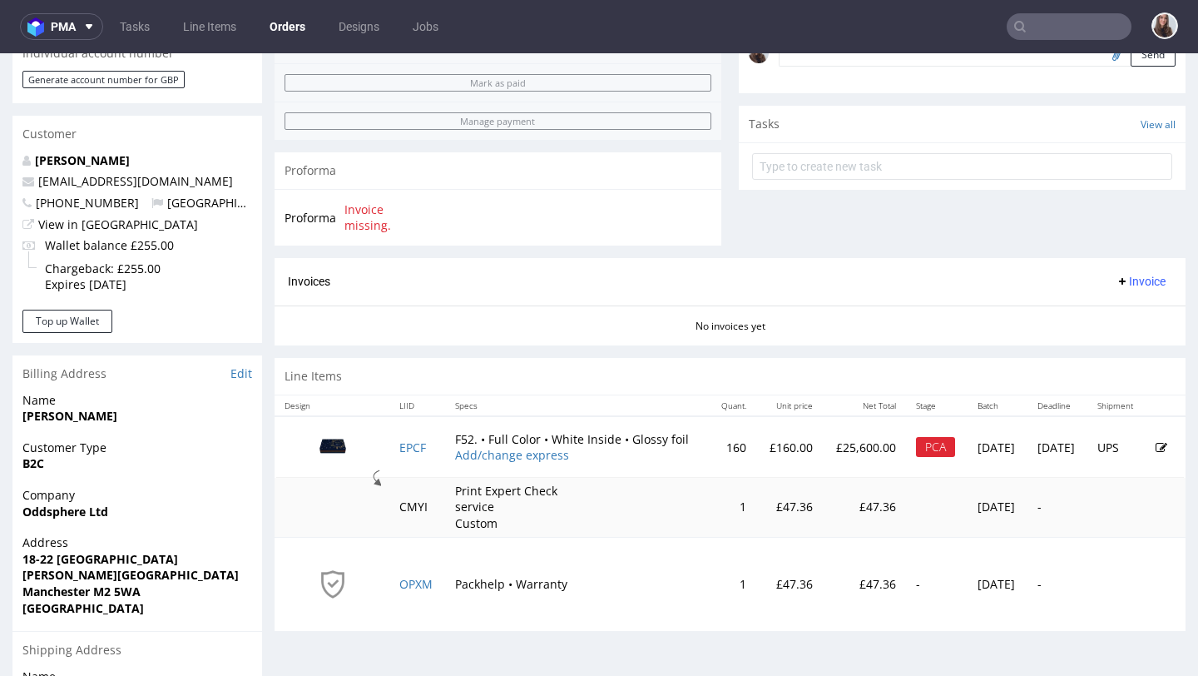
scroll to position [535, 0]
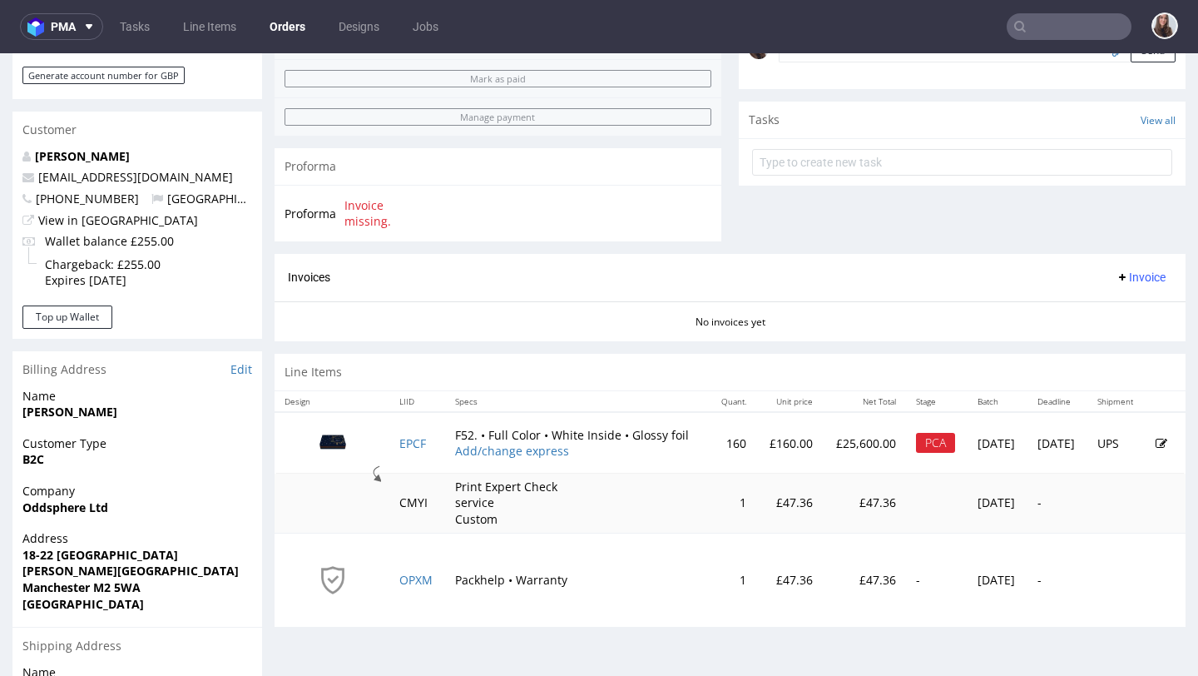
click at [1156, 444] on icon at bounding box center [1162, 444] width 12 height 12
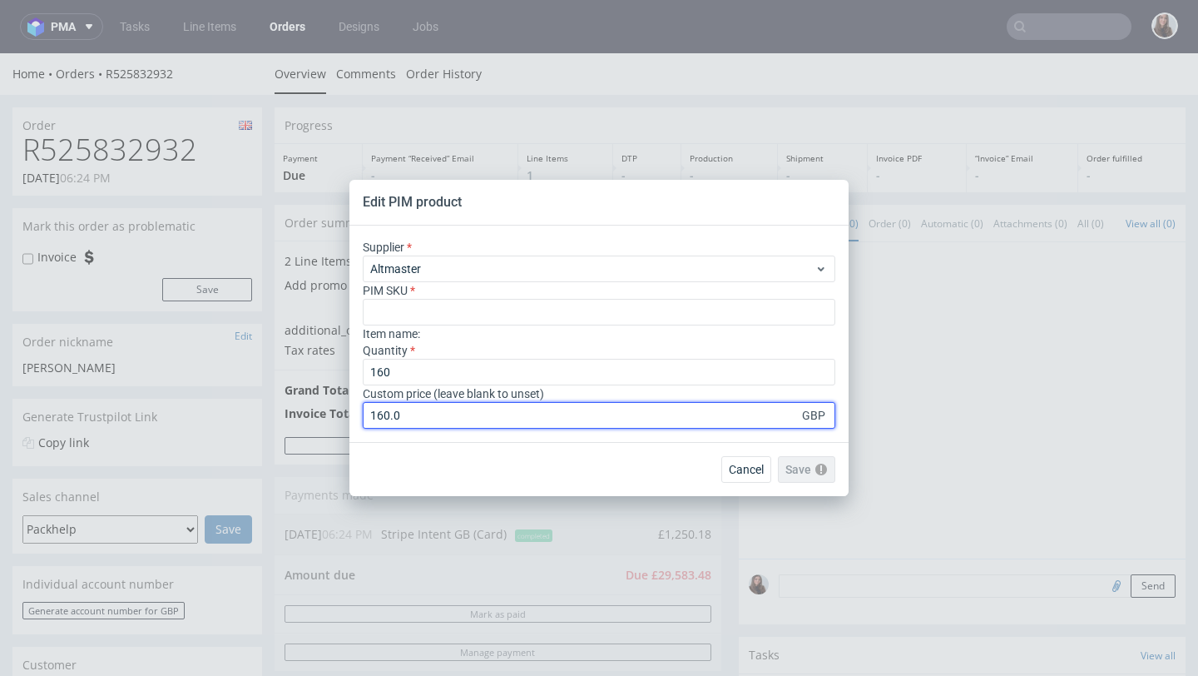
drag, startPoint x: 489, startPoint y: 404, endPoint x: 326, endPoint y: 401, distance: 163.1
click at [326, 401] on div "Edit PIM product Supplier Altmaster PIM SKU Item name : Quantity 160 Custom pri…" at bounding box center [599, 338] width 1198 height 676
drag, startPoint x: 406, startPoint y: 413, endPoint x: 343, endPoint y: 413, distance: 63.2
click at [343, 413] on div "Edit PIM product Supplier Altmaster PIM SKU Item name : Quantity 160 Custom pri…" at bounding box center [599, 338] width 1198 height 676
click at [406, 416] on input "number" at bounding box center [599, 415] width 473 height 27
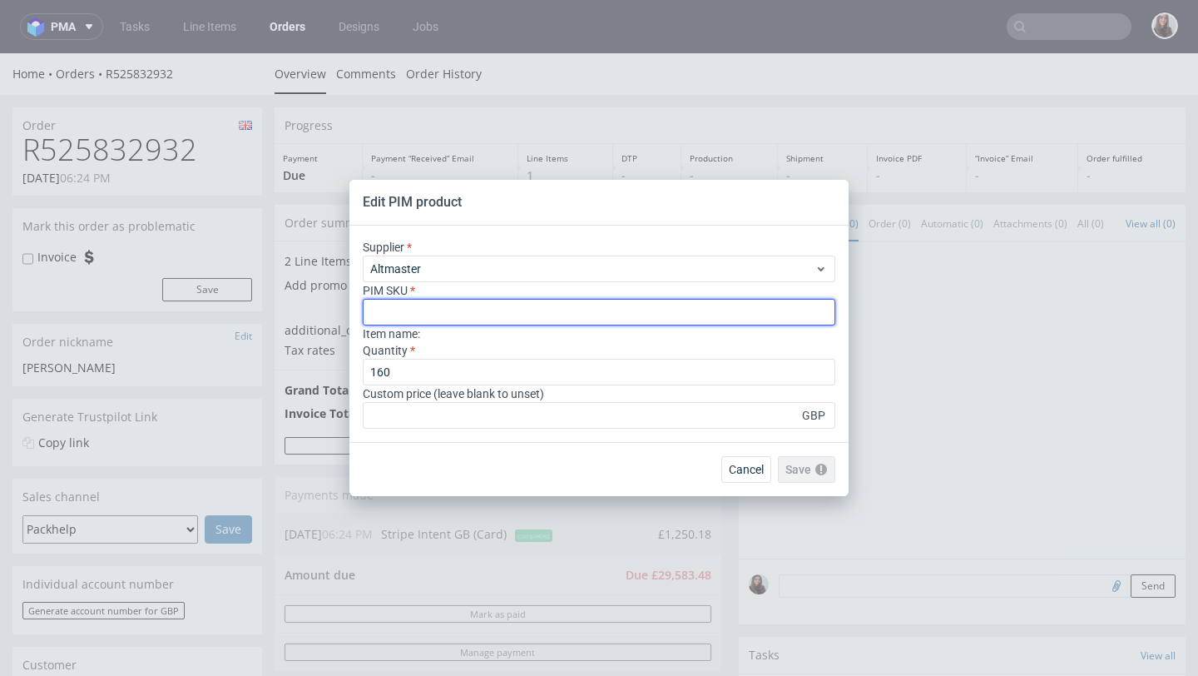
click at [434, 312] on input "text" at bounding box center [599, 312] width 473 height 27
click at [457, 307] on input "text" at bounding box center [599, 312] width 473 height 27
paste input "box--mailer-box--52--cardboard-coated-white-inside--print-color-hd--foil-glossy"
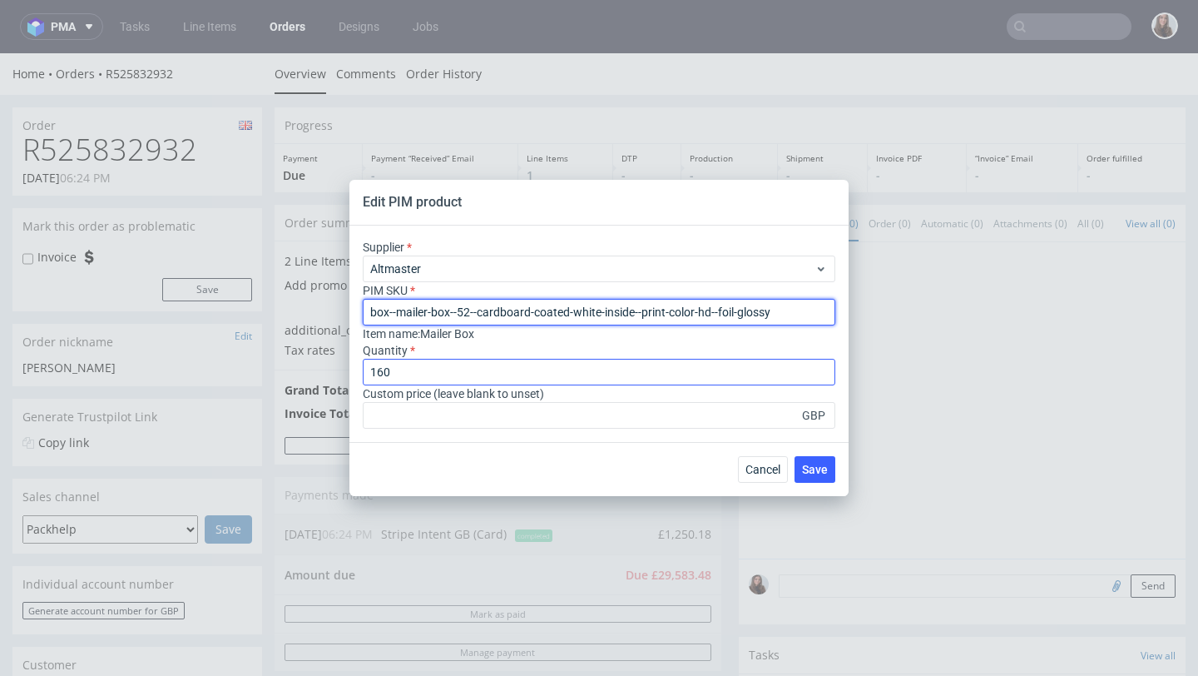
type input "box--mailer-box--52--cardboard-coated-white-inside--print-color-hd--foil-glossy"
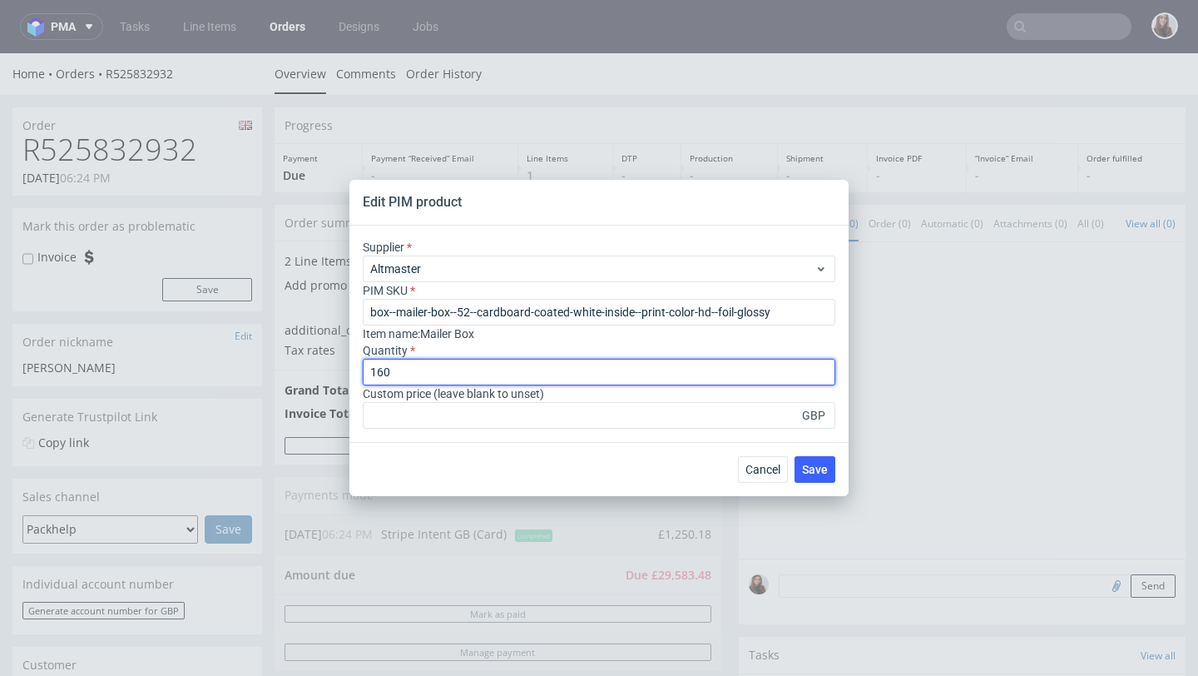
drag, startPoint x: 448, startPoint y: 372, endPoint x: 356, endPoint y: 369, distance: 91.6
click at [356, 369] on div "Supplier Altmaster PIM SKU box--mailer-box--52--cardboard-coated-white-inside--…" at bounding box center [599, 334] width 499 height 216
click at [422, 369] on input "number" at bounding box center [599, 372] width 473 height 27
type input "210"
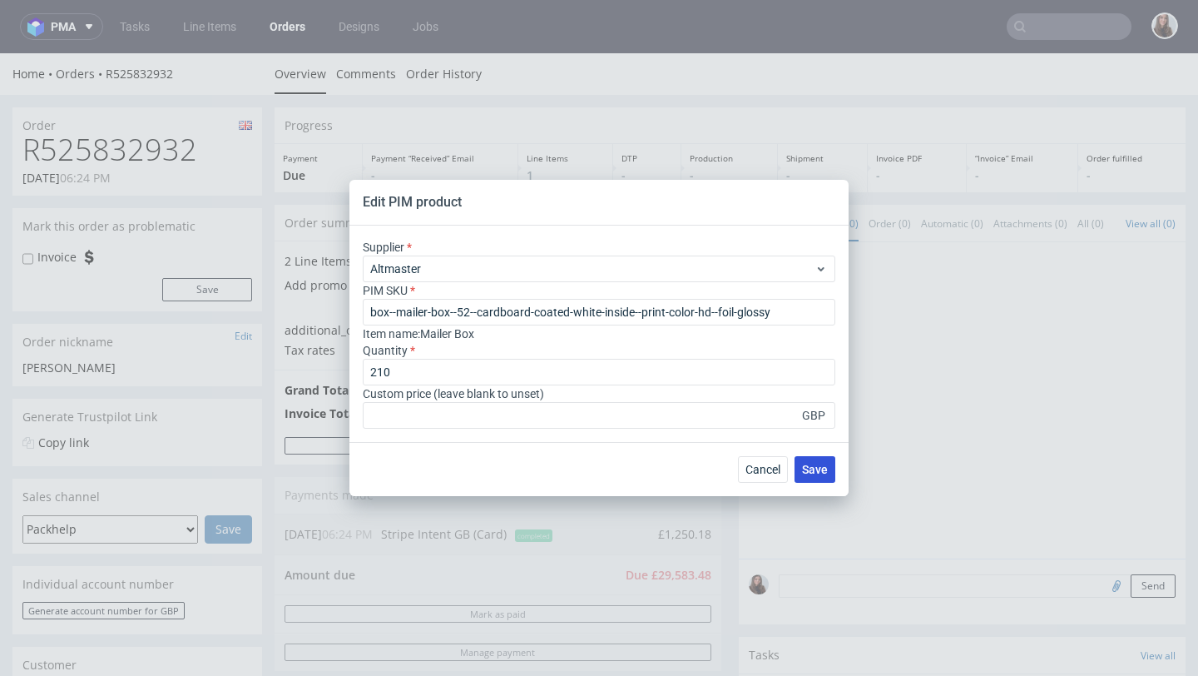
click at [817, 468] on span "Save" at bounding box center [815, 470] width 26 height 12
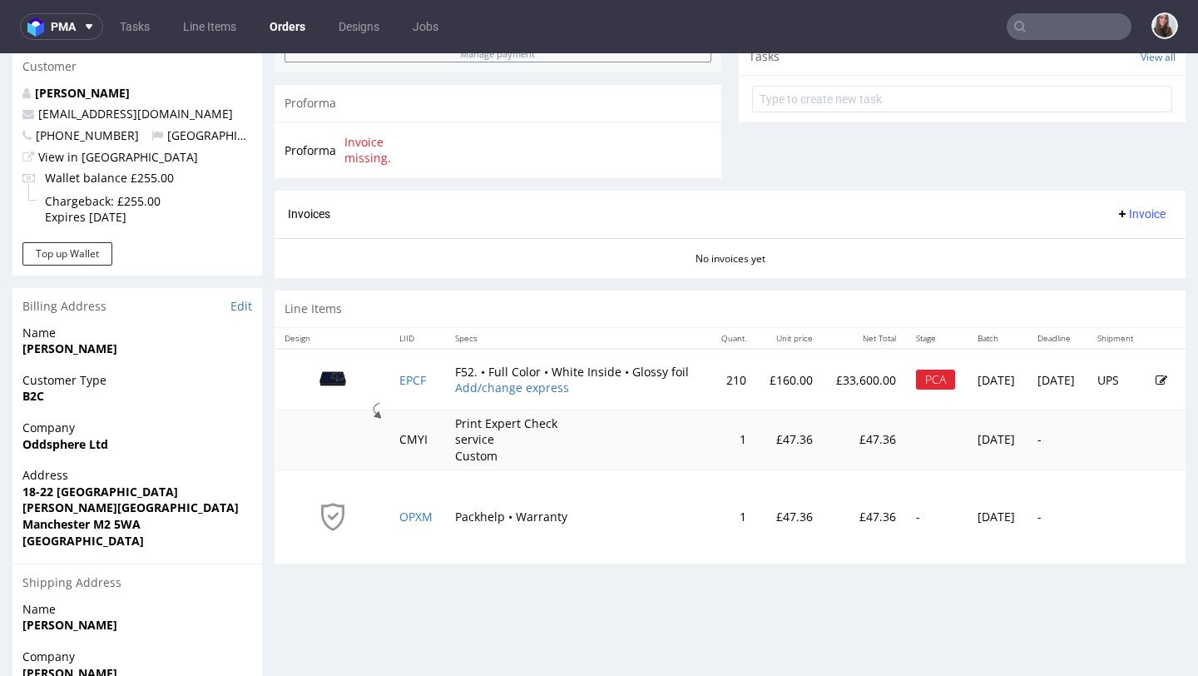
scroll to position [621, 0]
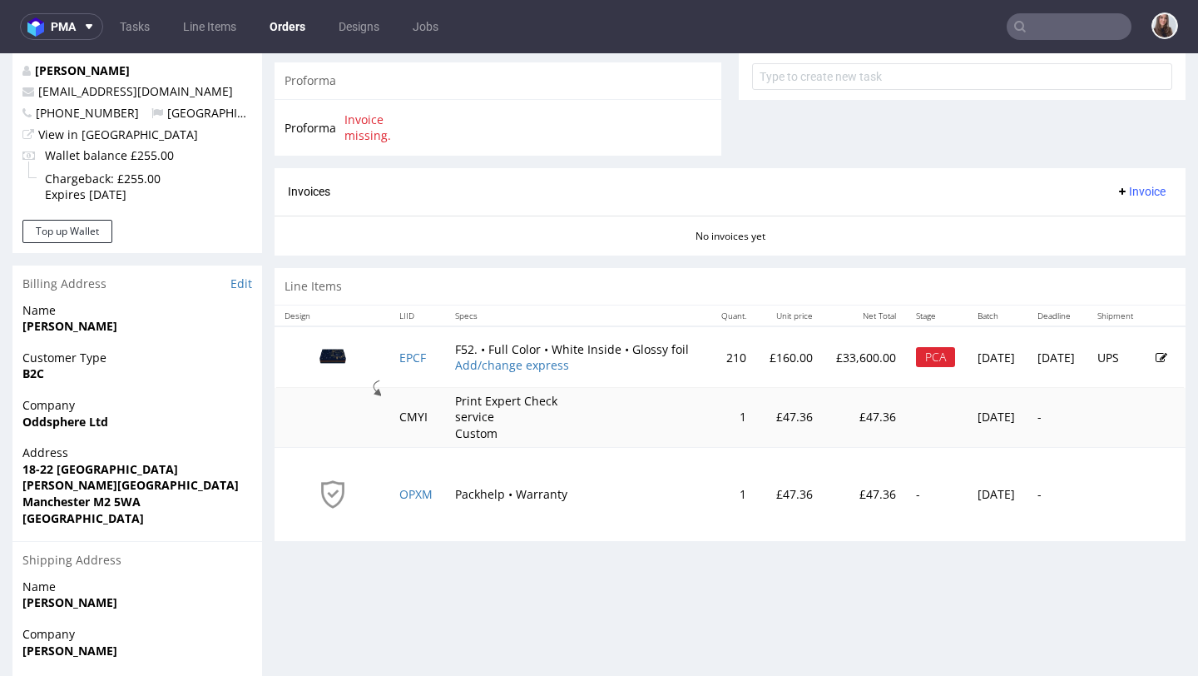
click at [1156, 352] on icon at bounding box center [1162, 358] width 12 height 12
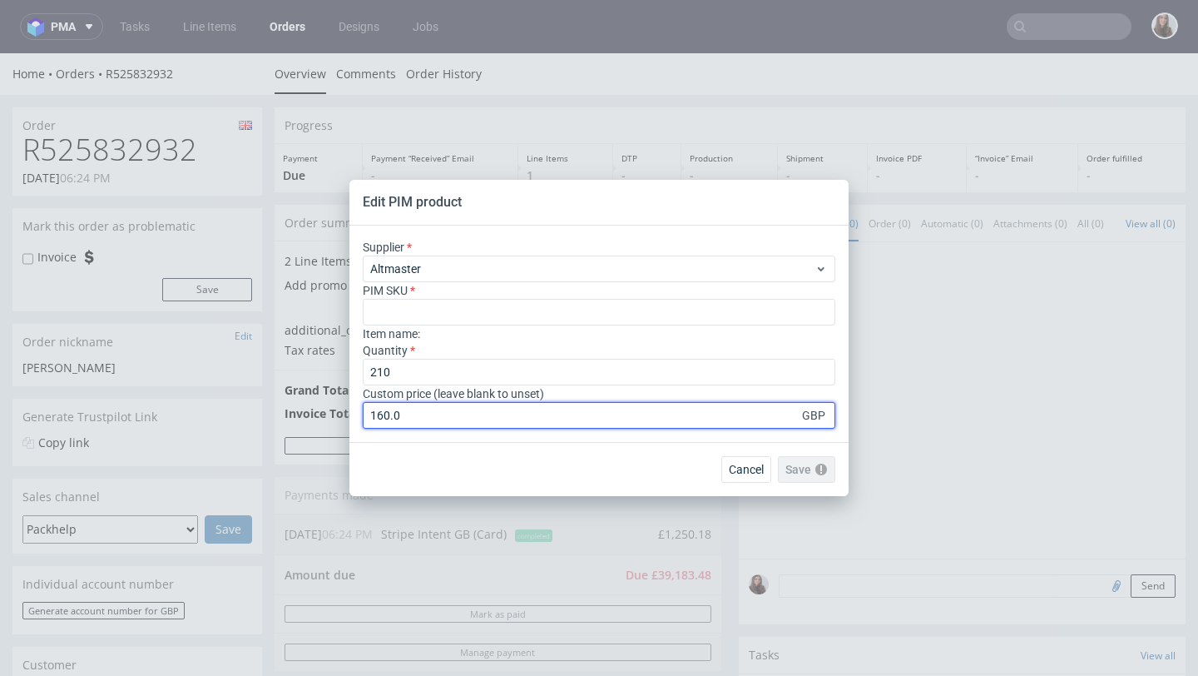
drag, startPoint x: 416, startPoint y: 407, endPoint x: 369, endPoint y: 409, distance: 46.6
click at [369, 409] on input "160.0" at bounding box center [599, 415] width 473 height 27
drag, startPoint x: 413, startPoint y: 425, endPoint x: 357, endPoint y: 424, distance: 55.8
click at [357, 424] on div "Supplier Altmaster PIM SKU Item name : Quantity 210 Custom price (leave blank t…" at bounding box center [599, 334] width 499 height 216
type input "1"
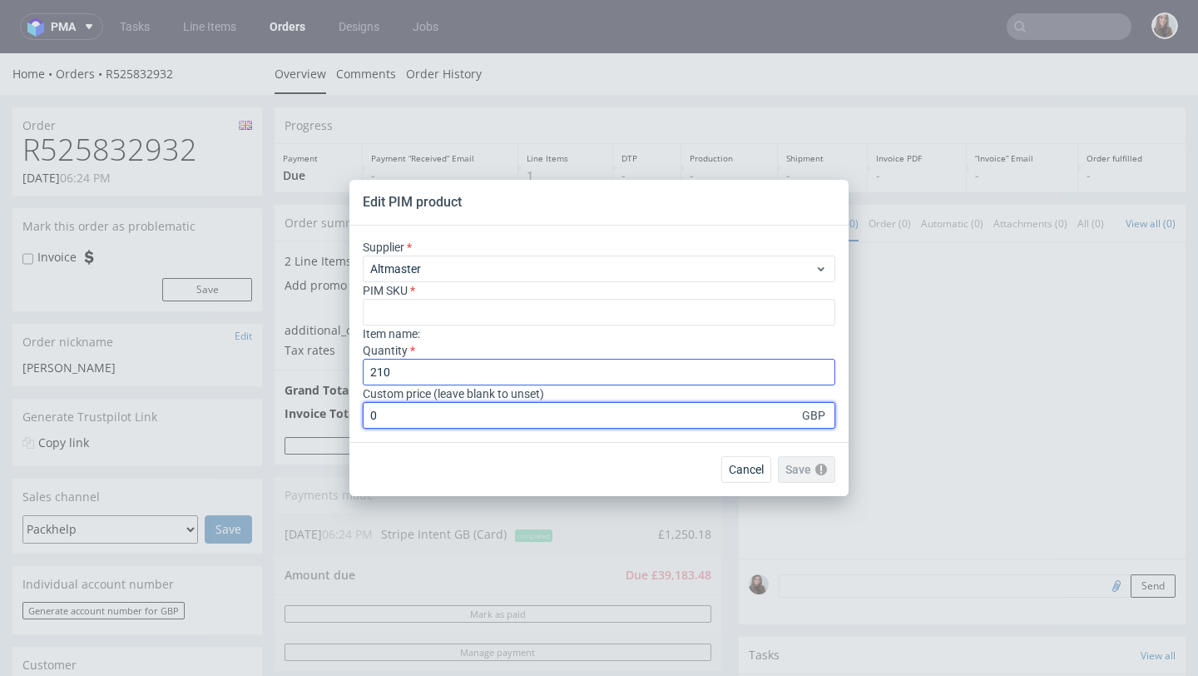
type input "0"
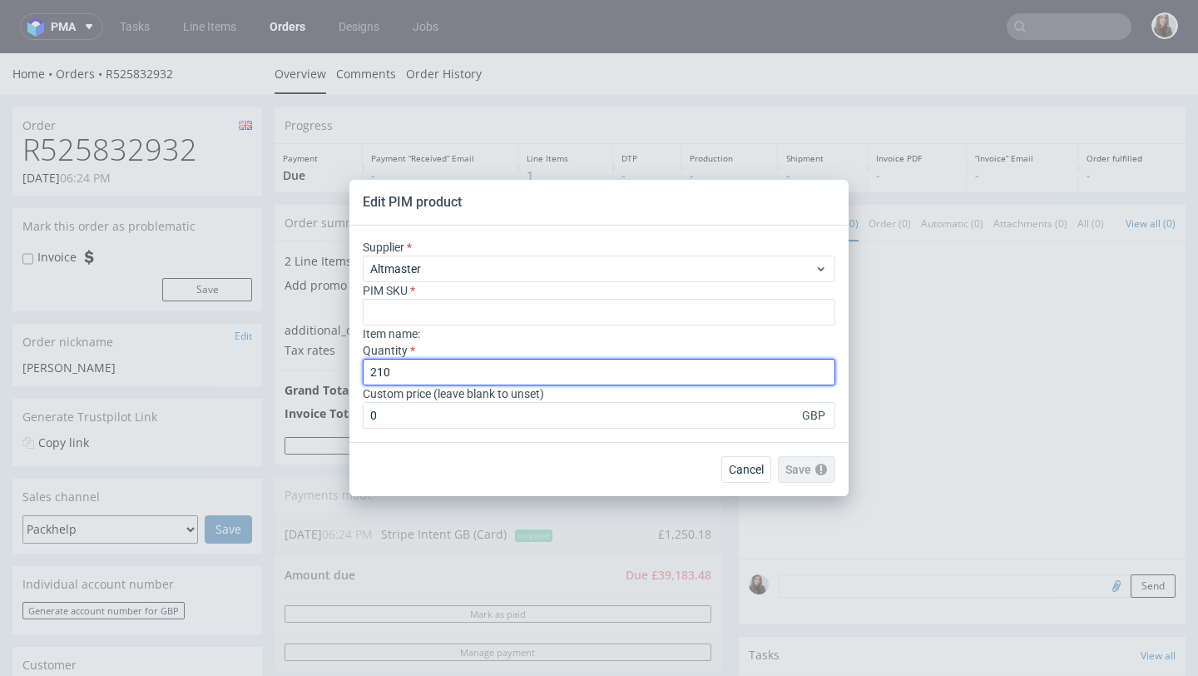
drag, startPoint x: 415, startPoint y: 376, endPoint x: 354, endPoint y: 376, distance: 61.6
click at [354, 376] on div "Supplier Altmaster PIM SKU Item name : Quantity 210 Custom price (leave blank t…" at bounding box center [599, 334] width 499 height 216
type input "160"
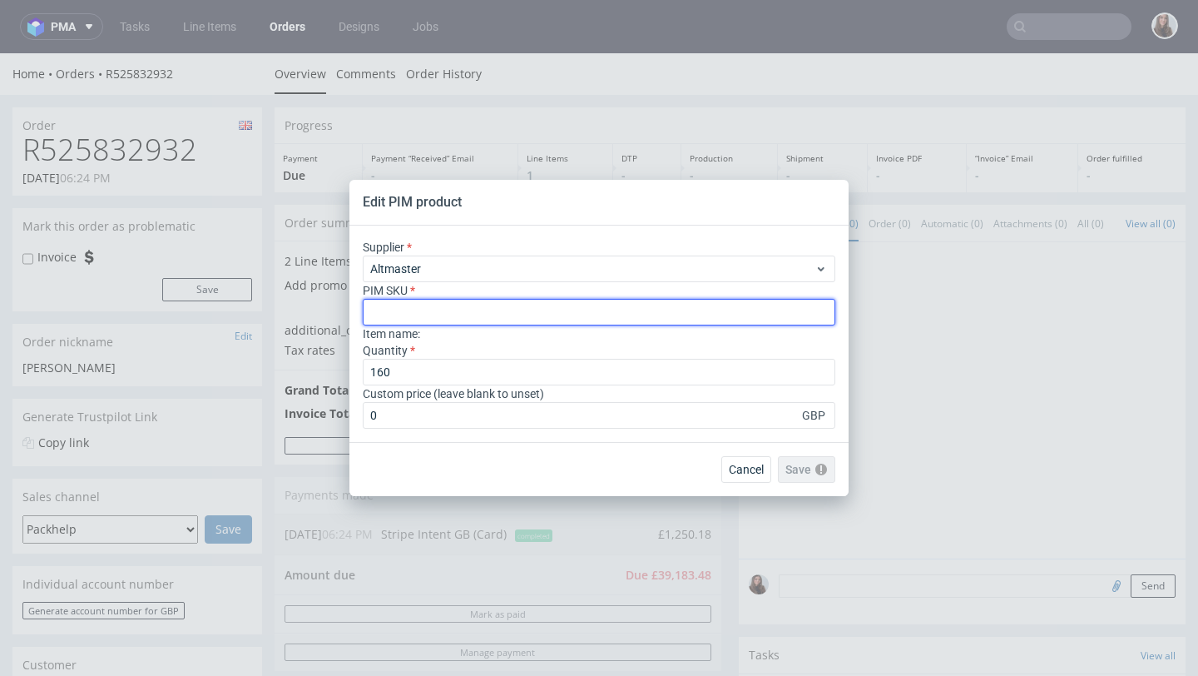
click at [456, 305] on input "text" at bounding box center [599, 312] width 473 height 27
paste input "box--mailer-box--52--cardboard-coated-white-inside--print-color-hd--foil-glossy"
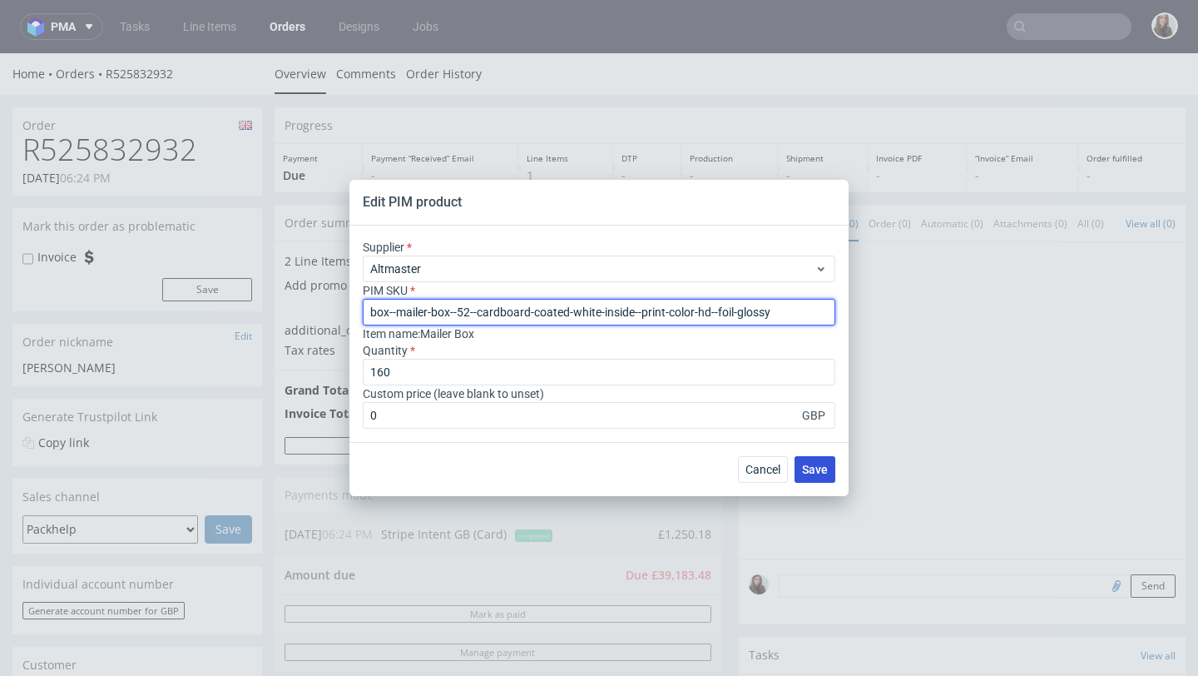
type input "box--mailer-box--52--cardboard-coated-white-inside--print-color-hd--foil-glossy"
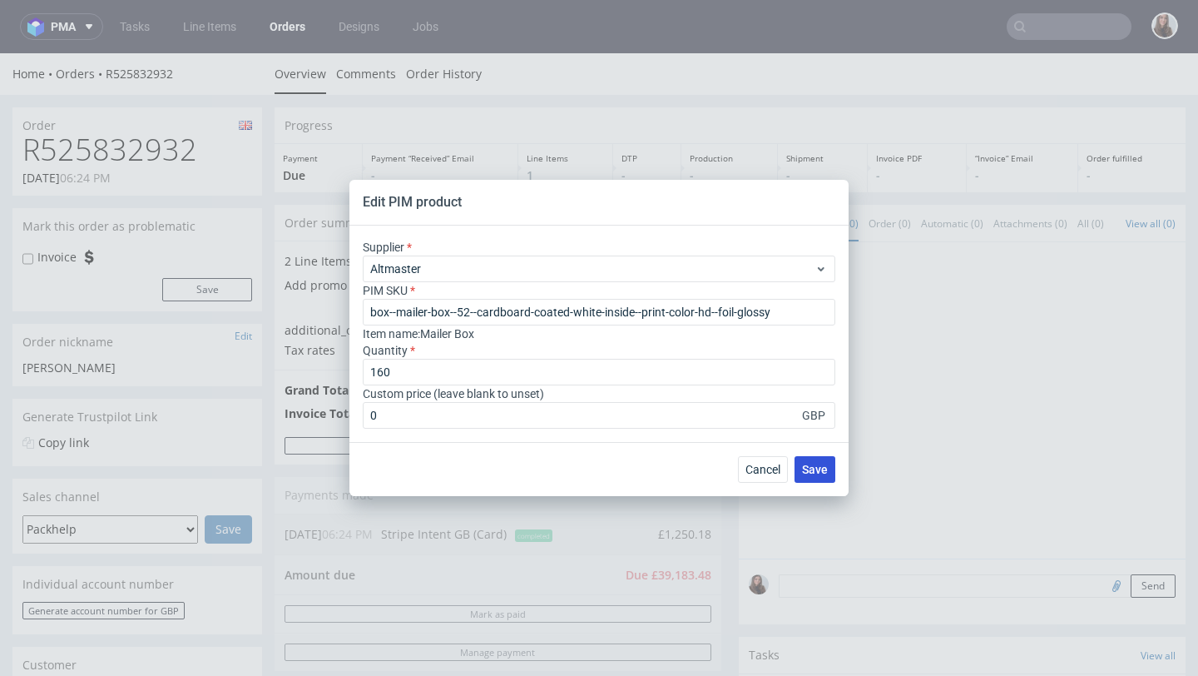
click at [812, 467] on span "Save" at bounding box center [815, 470] width 26 height 12
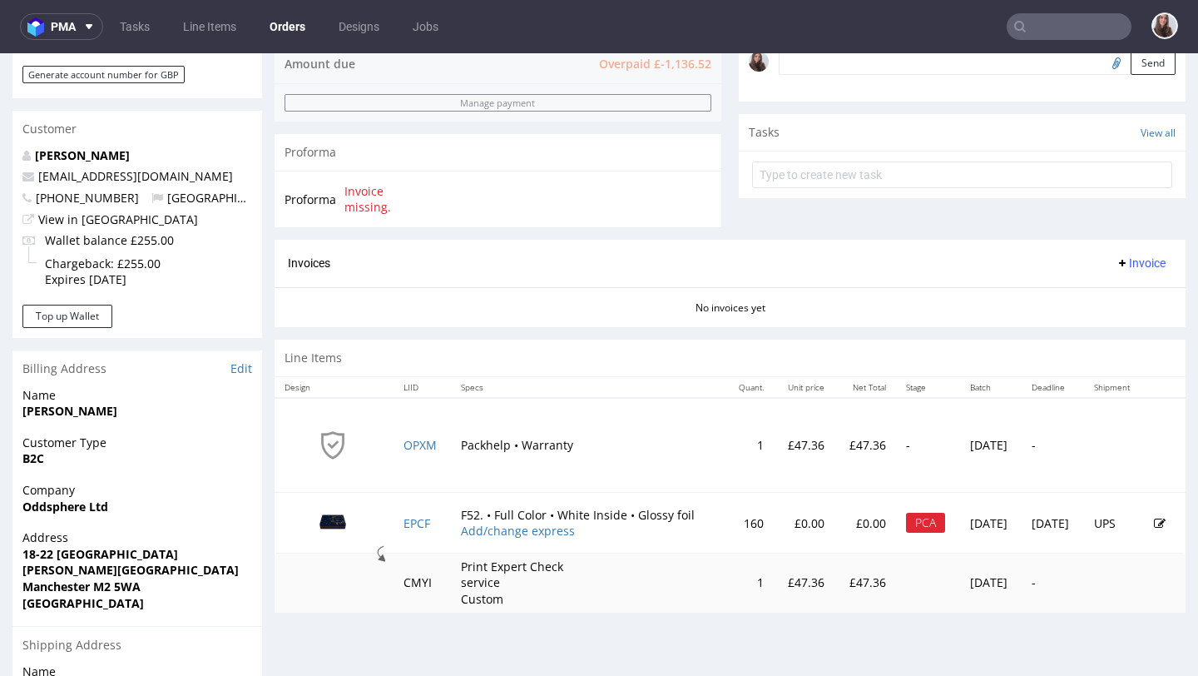
scroll to position [550, 0]
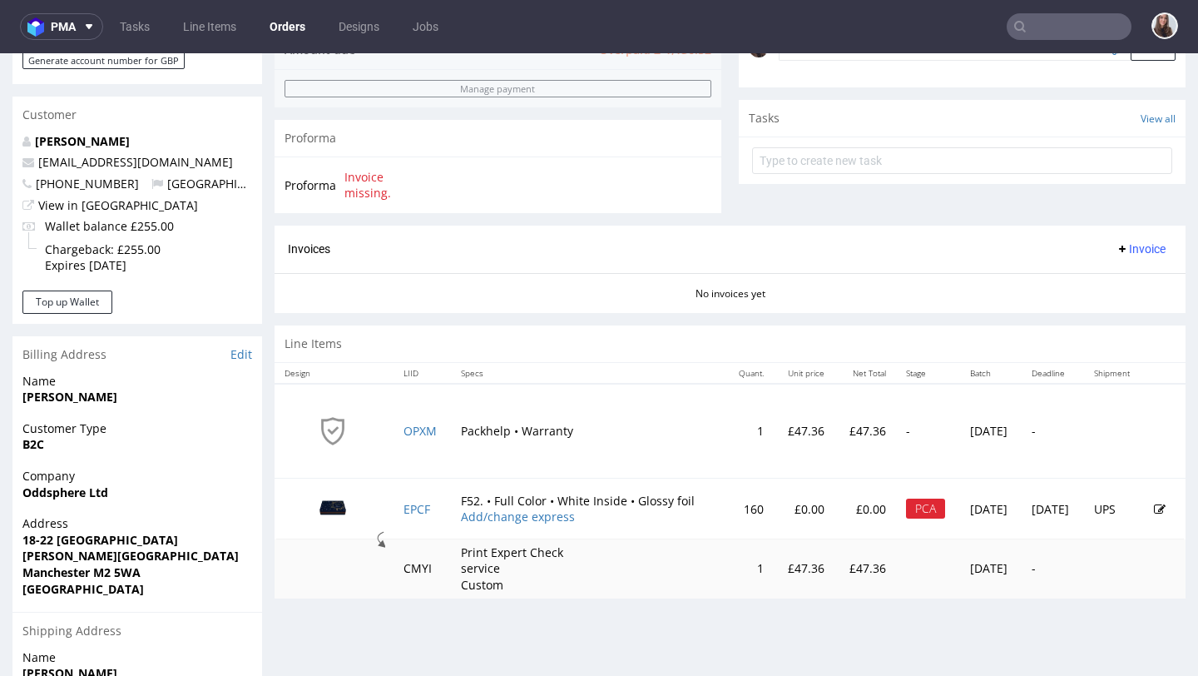
click at [1154, 509] on icon at bounding box center [1160, 509] width 12 height 12
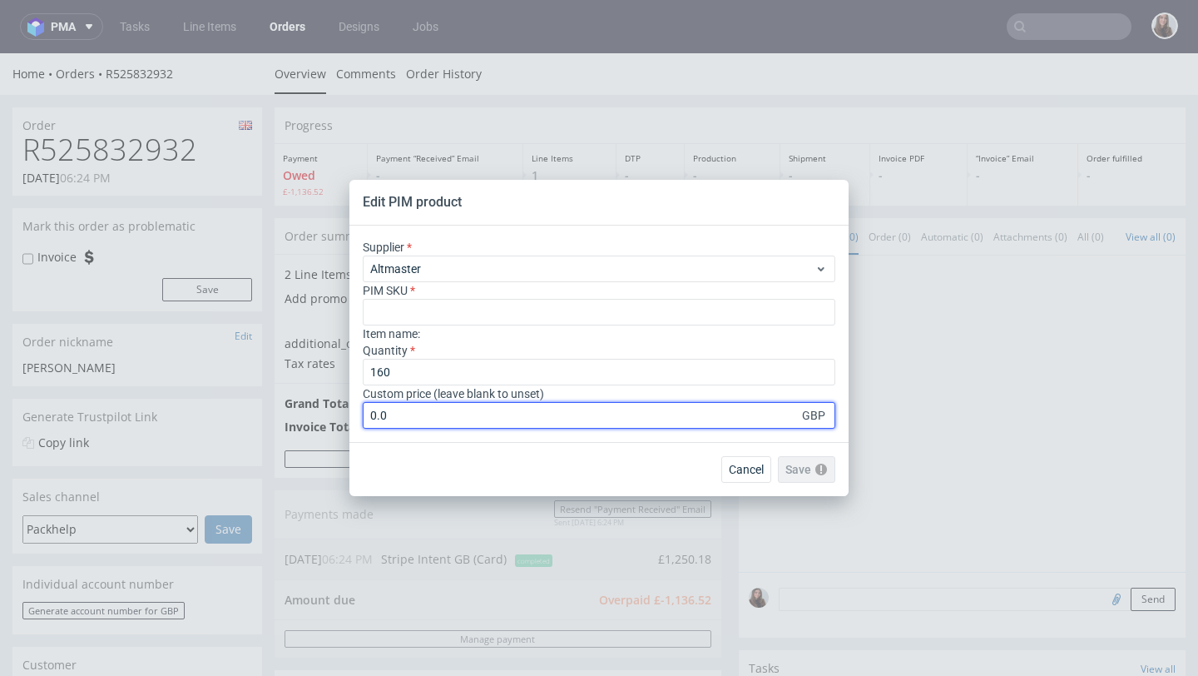
drag, startPoint x: 453, startPoint y: 417, endPoint x: 367, endPoint y: 416, distance: 85.7
click at [367, 416] on input "0.0" at bounding box center [599, 415] width 473 height 27
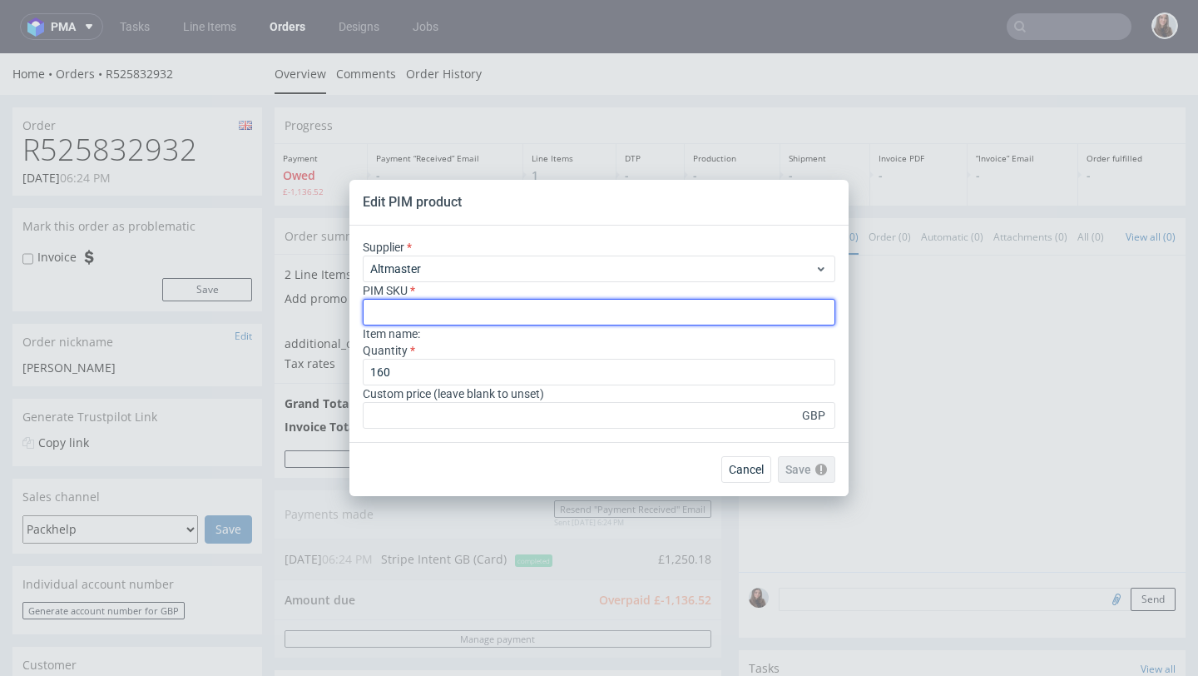
click at [430, 319] on input "text" at bounding box center [599, 312] width 473 height 27
paste input "box--mailer-box--52--cardboard-coated-white-inside--print-color-hd--foil-glossy"
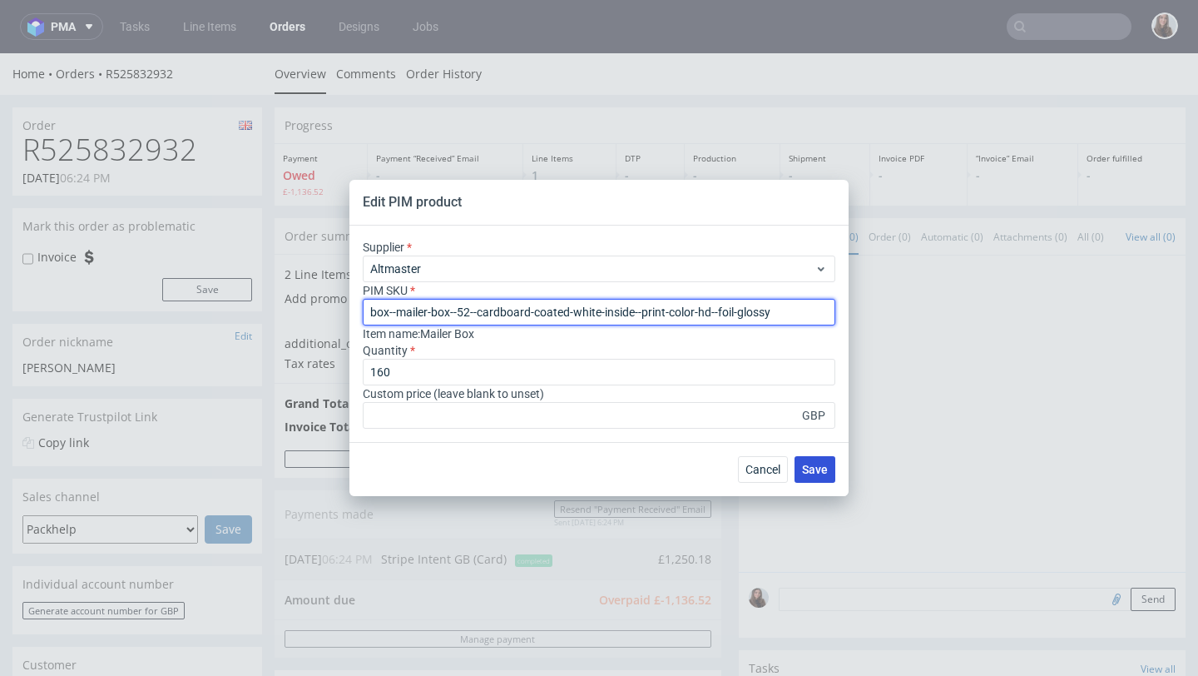
type input "box--mailer-box--52--cardboard-coated-white-inside--print-color-hd--foil-glossy"
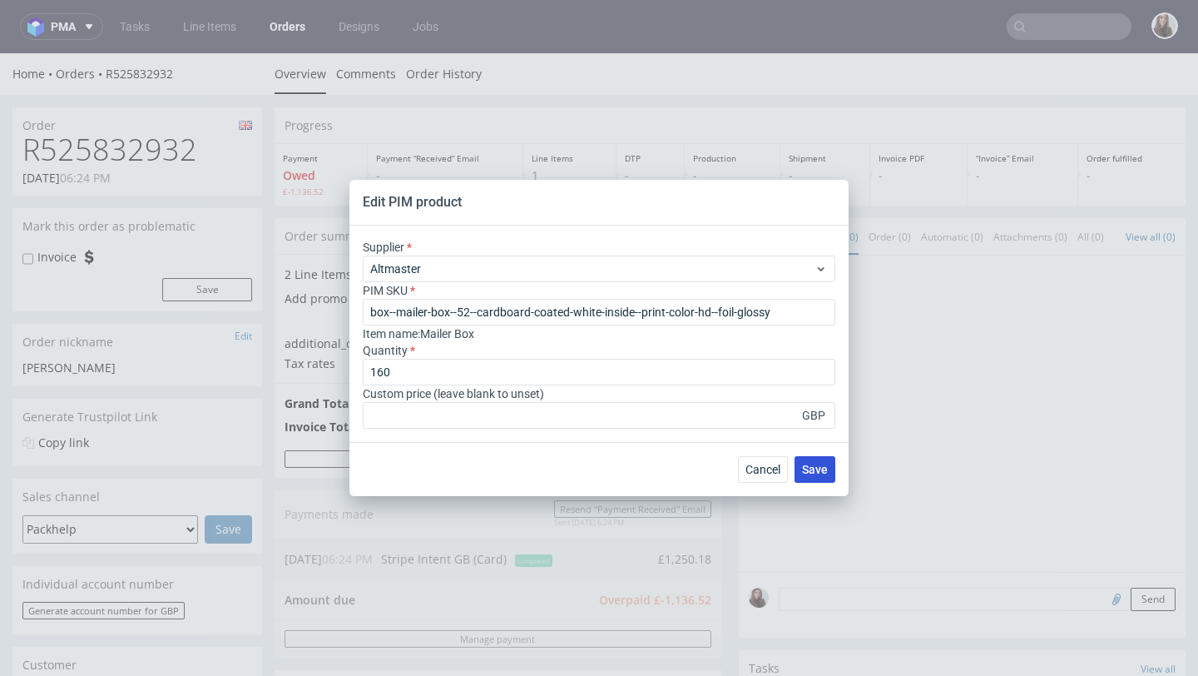
click at [811, 468] on span "Save" at bounding box center [815, 470] width 26 height 12
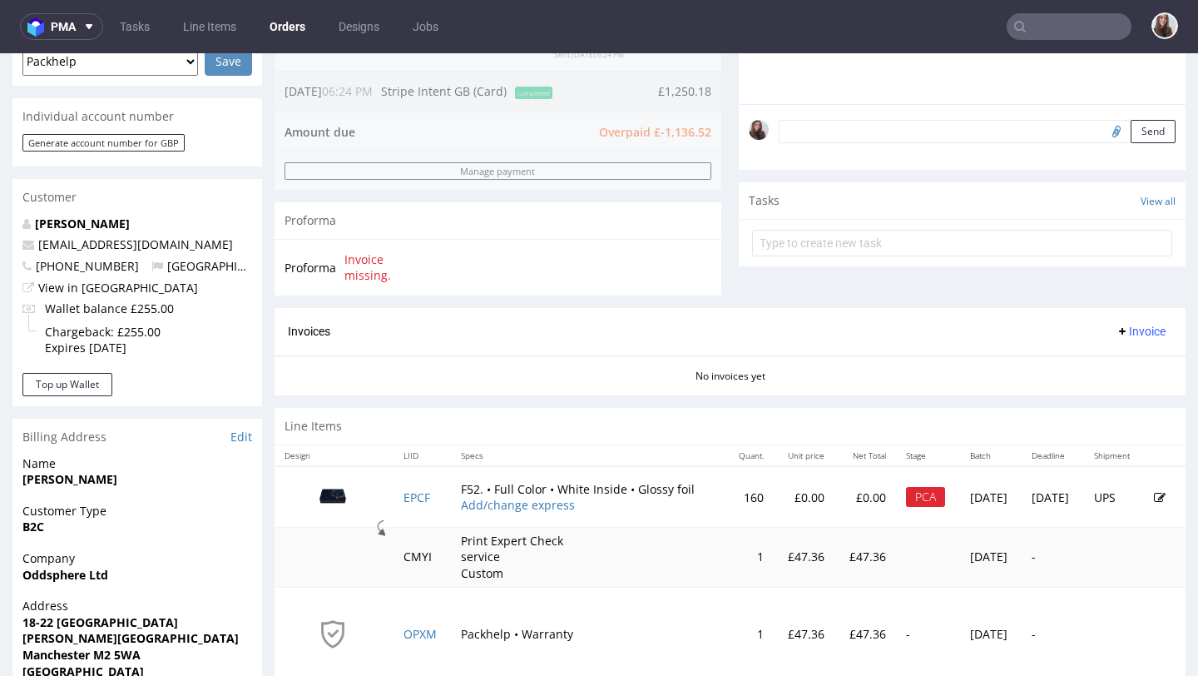
scroll to position [473, 0]
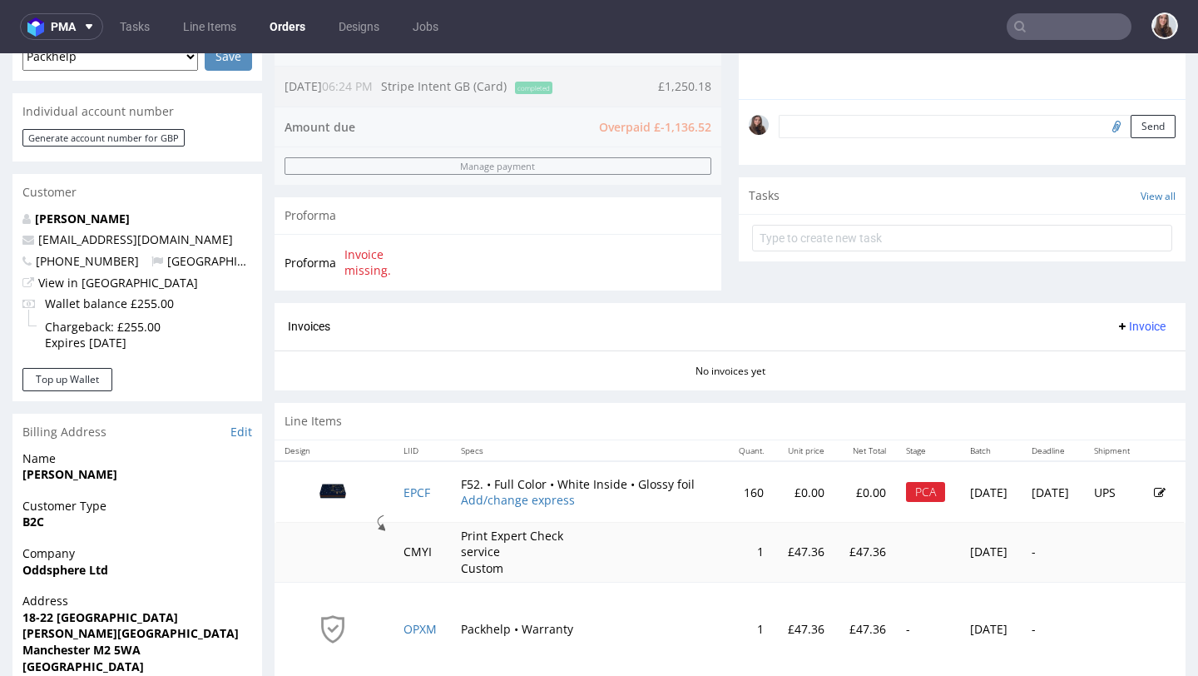
click at [1154, 491] on icon at bounding box center [1160, 493] width 12 height 12
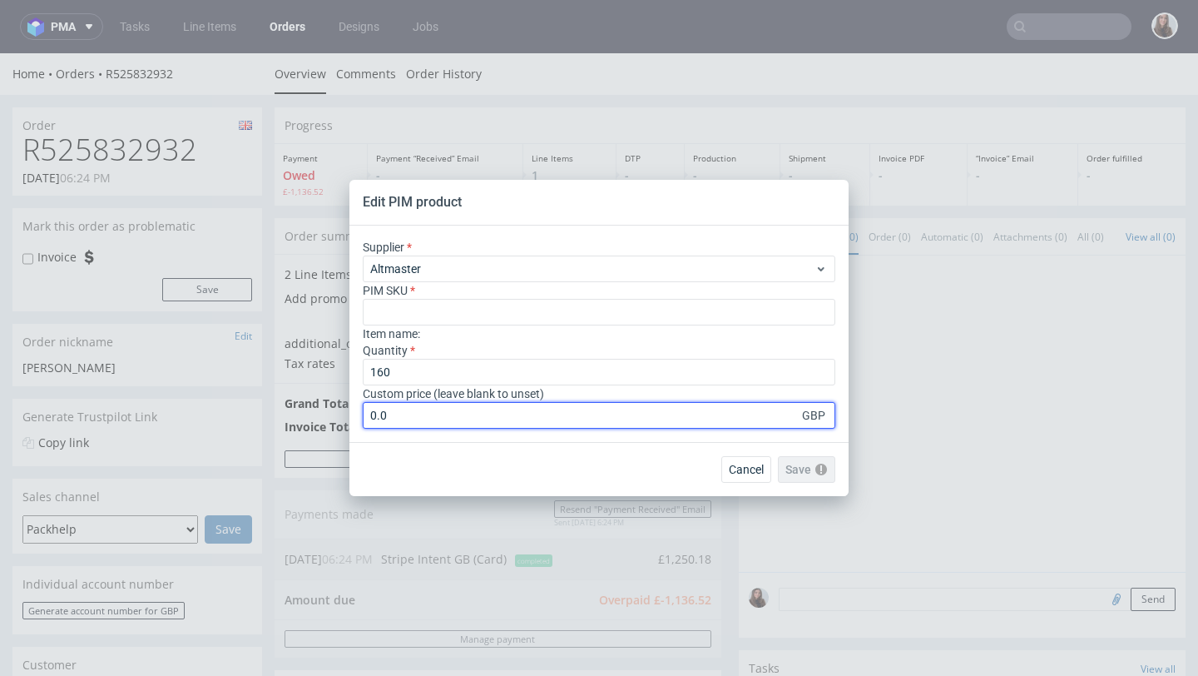
drag, startPoint x: 658, startPoint y: 416, endPoint x: 355, endPoint y: 414, distance: 303.8
click at [355, 414] on div "Supplier Altmaster PIM SKU Item name : Quantity 160 Custom price (leave blank t…" at bounding box center [599, 334] width 499 height 216
click at [402, 416] on input "number" at bounding box center [599, 415] width 473 height 27
type input "7.10325"
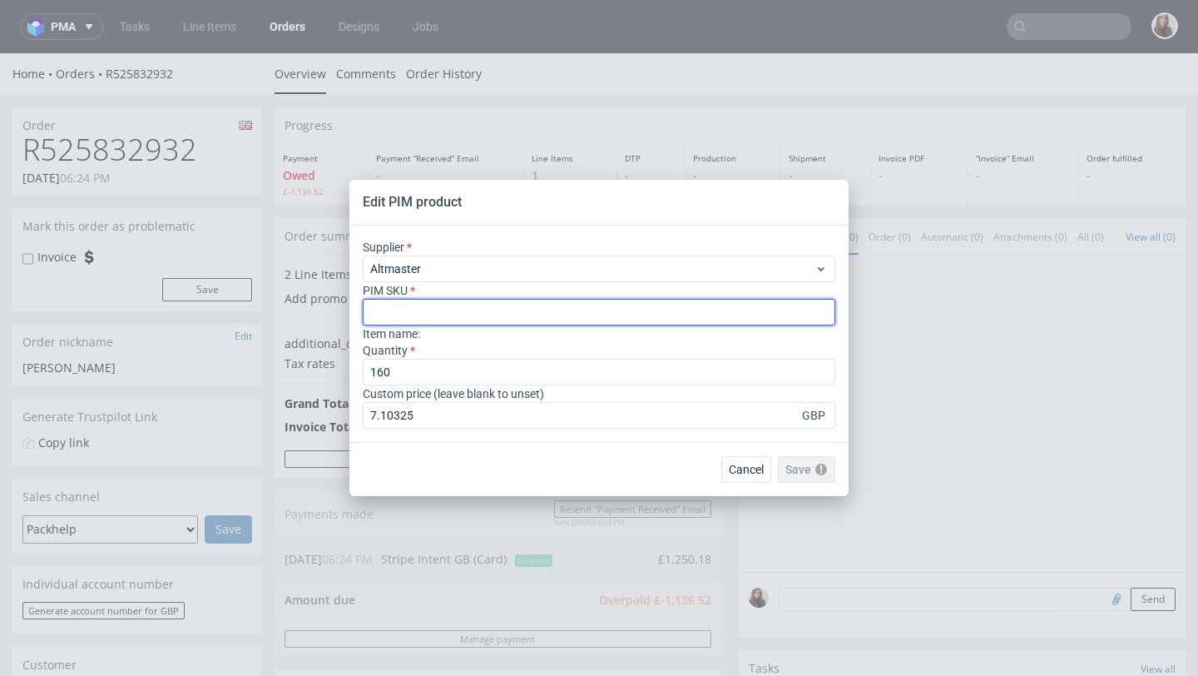
click at [476, 305] on input "text" at bounding box center [599, 312] width 473 height 27
paste input "box--mailer-box--52--cardboard-coated-white-inside--print-color-hd--foil-glossy"
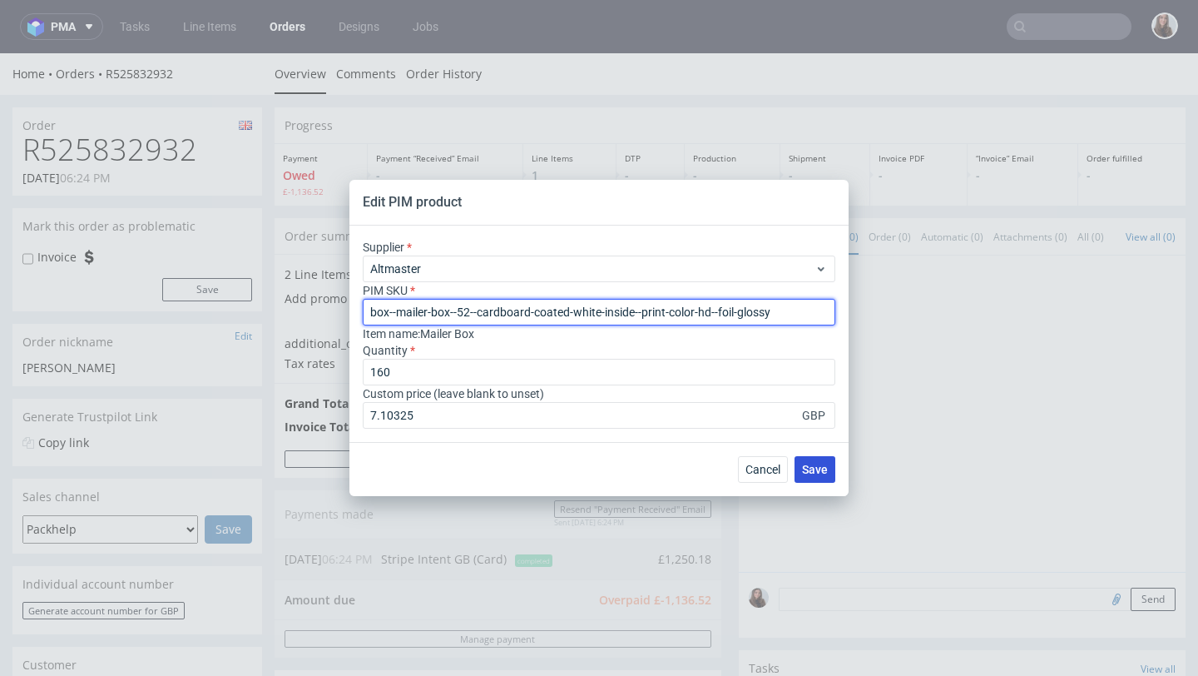
type input "box--mailer-box--52--cardboard-coated-white-inside--print-color-hd--foil-glossy"
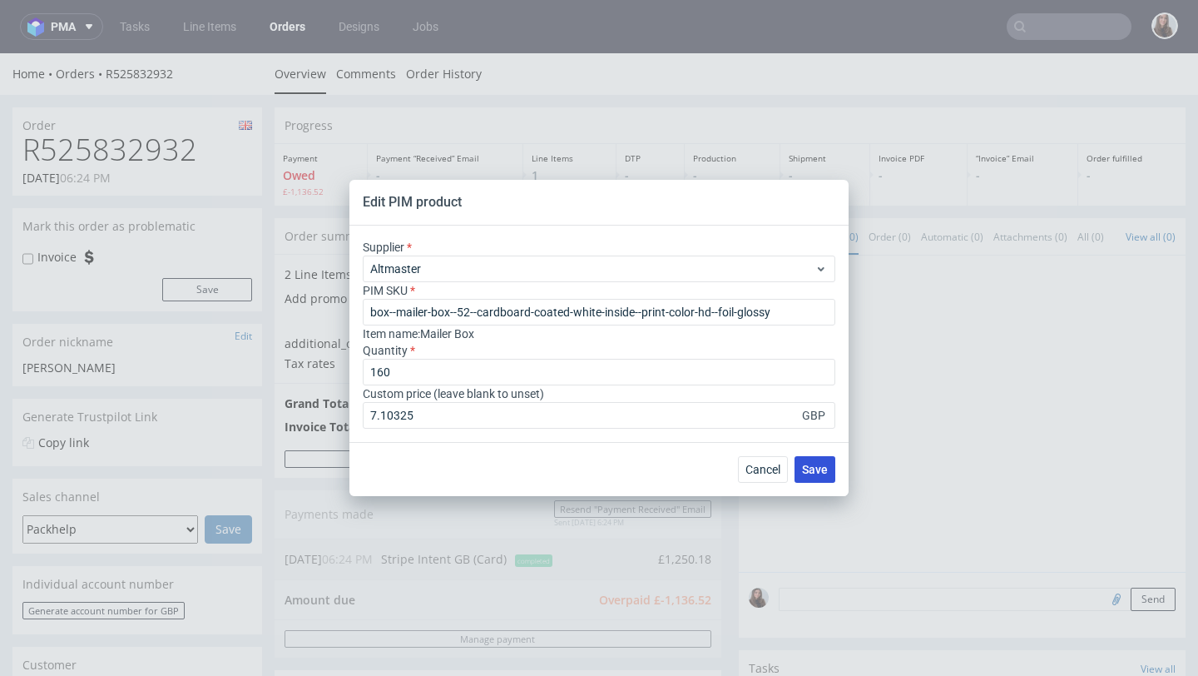
click at [817, 465] on span "Save" at bounding box center [815, 470] width 26 height 12
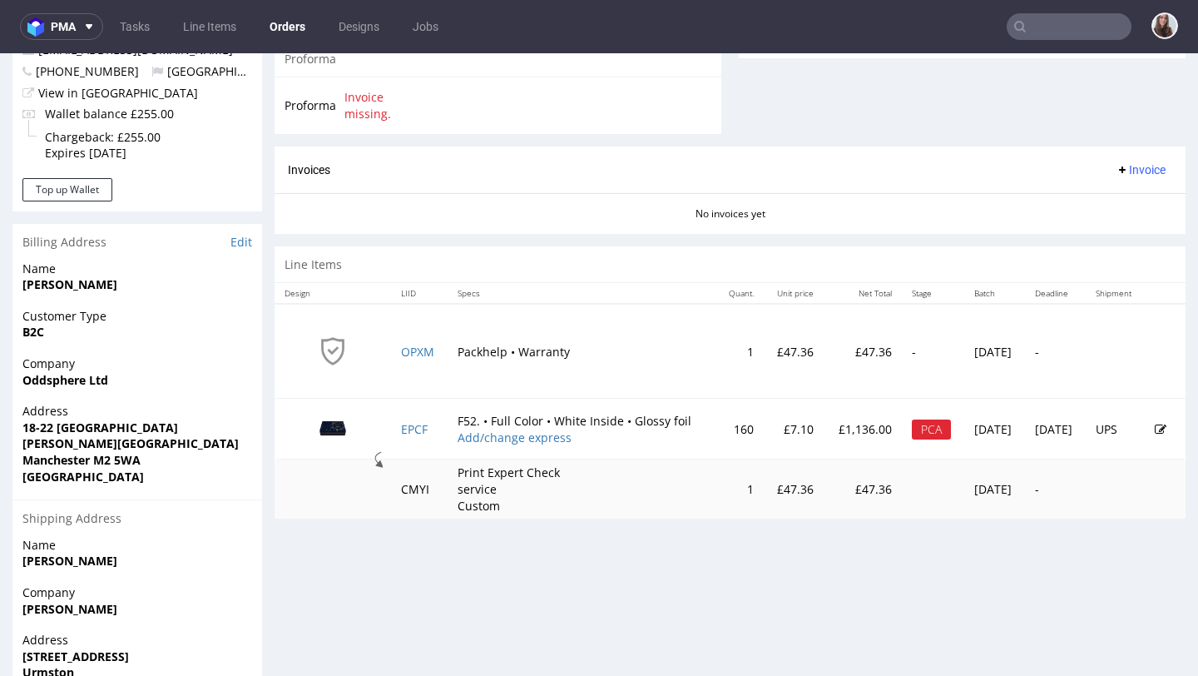
scroll to position [654, 0]
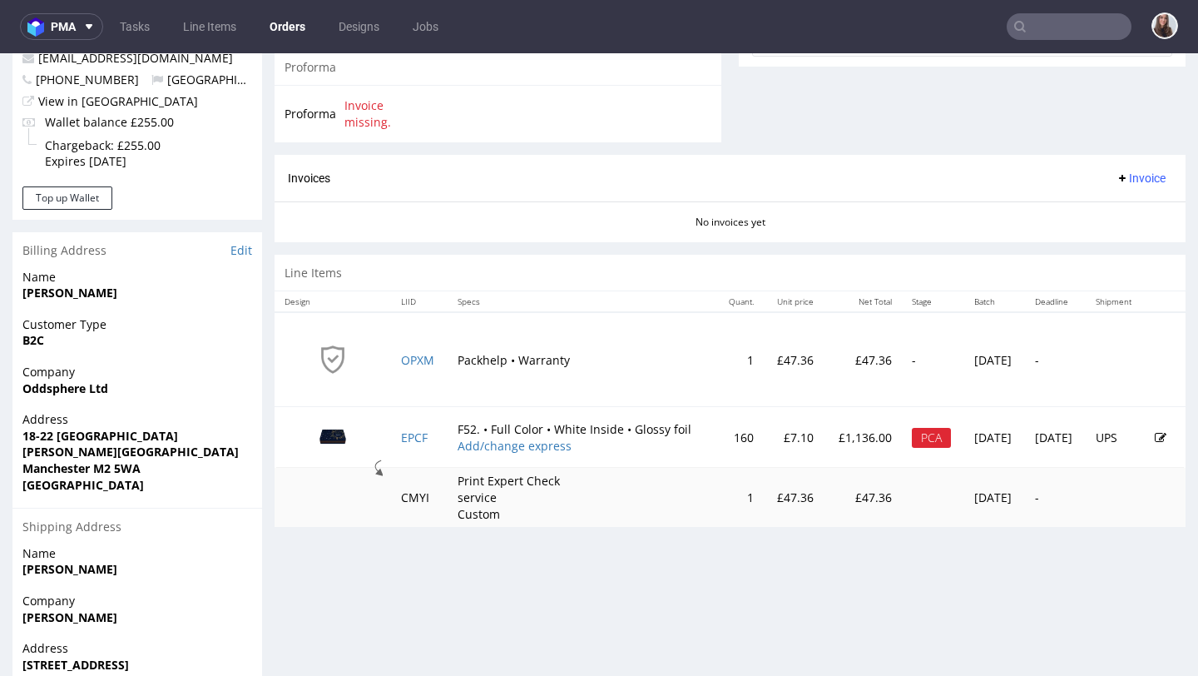
click at [1155, 438] on icon at bounding box center [1161, 438] width 12 height 12
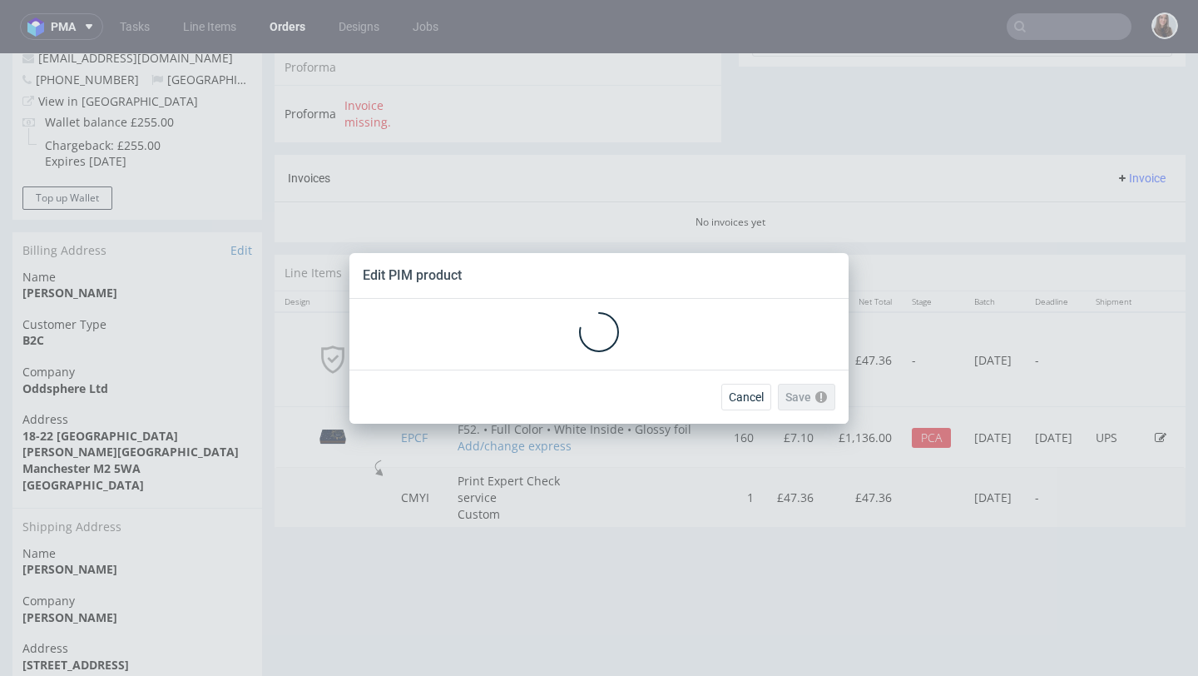
scroll to position [0, 0]
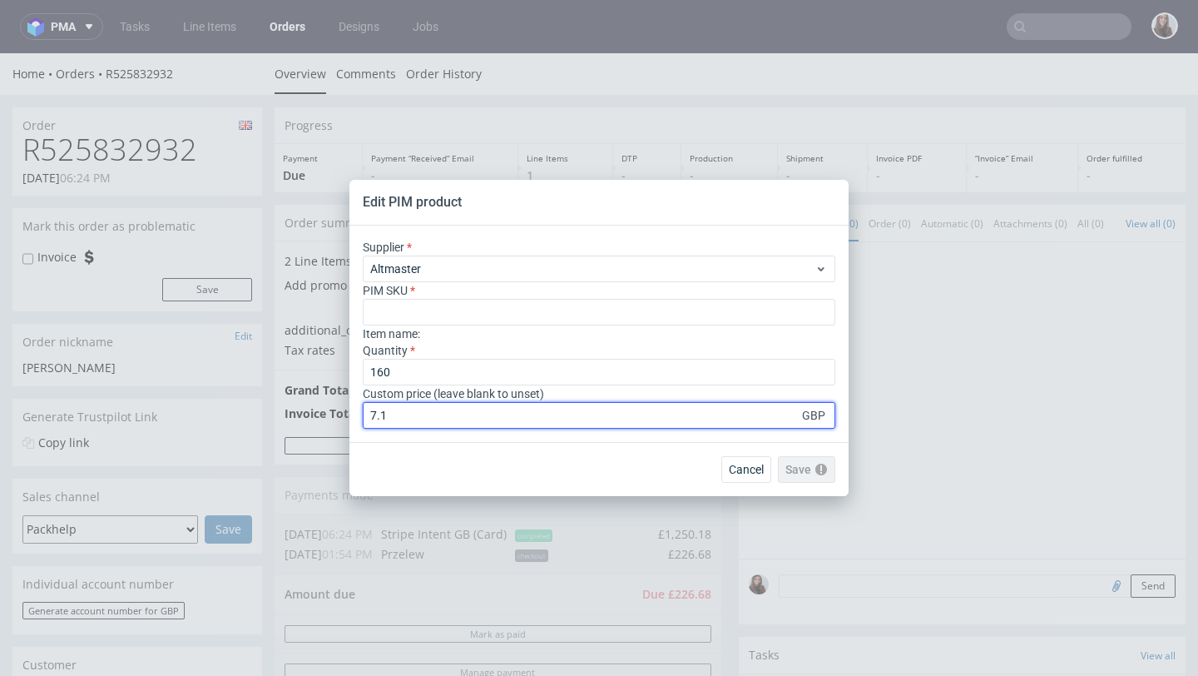
drag, startPoint x: 409, startPoint y: 411, endPoint x: 330, endPoint y: 410, distance: 78.2
click at [330, 410] on div "Edit PIM product Supplier Altmaster PIM SKU Item name : Quantity 160 Custom pri…" at bounding box center [599, 338] width 1198 height 676
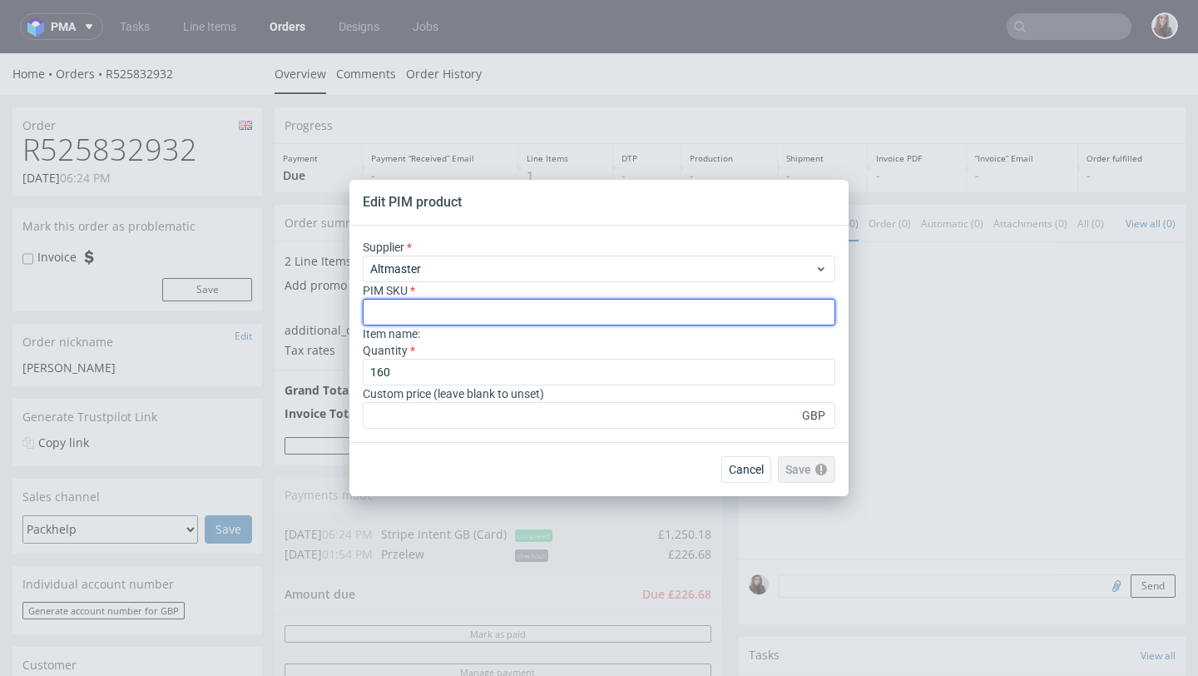
click at [590, 310] on input "text" at bounding box center [599, 312] width 473 height 27
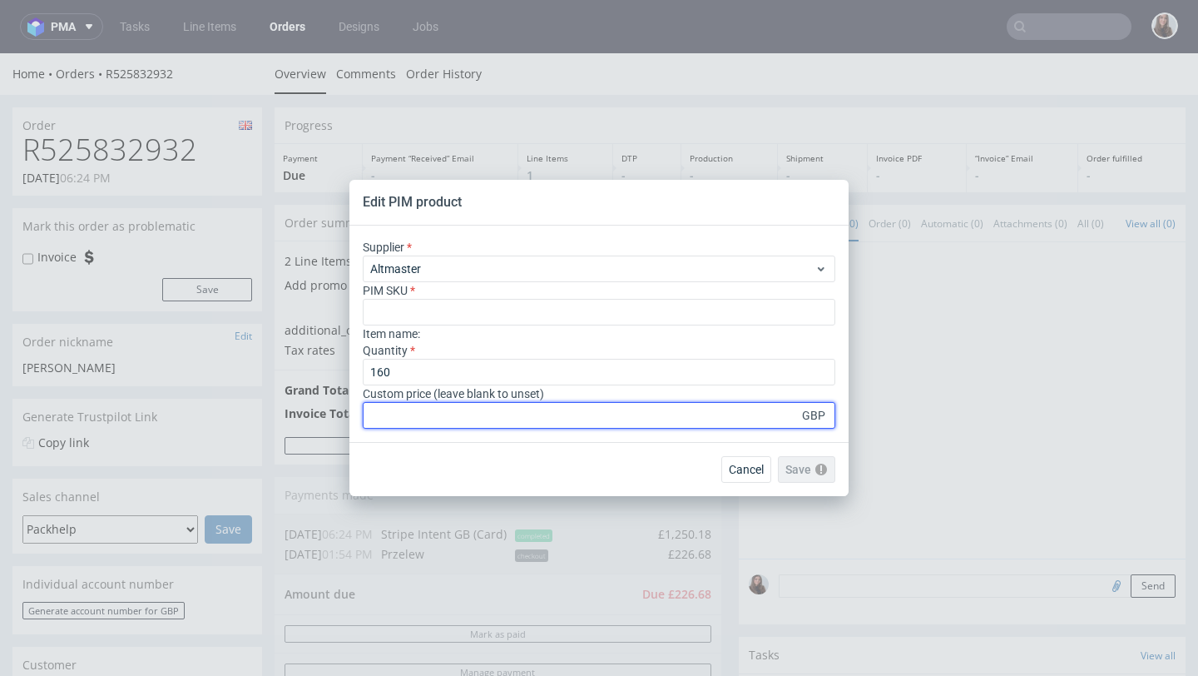
click at [401, 409] on input "number" at bounding box center [599, 415] width 473 height 27
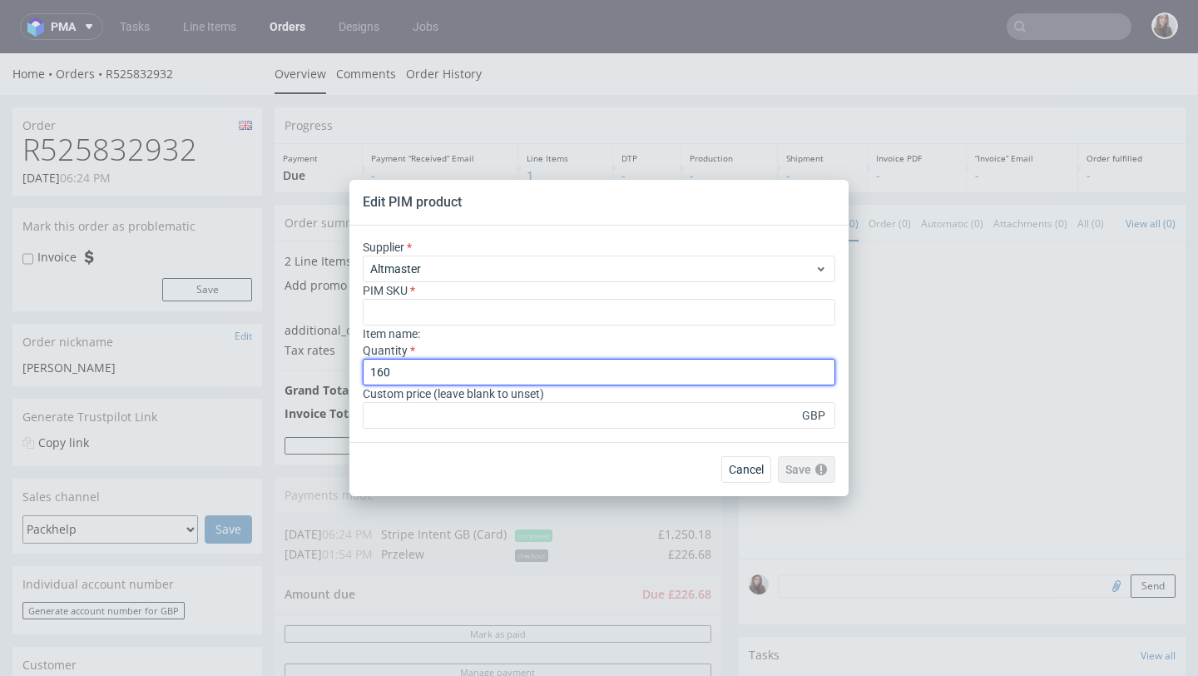
click at [414, 368] on input "160" at bounding box center [599, 372] width 473 height 27
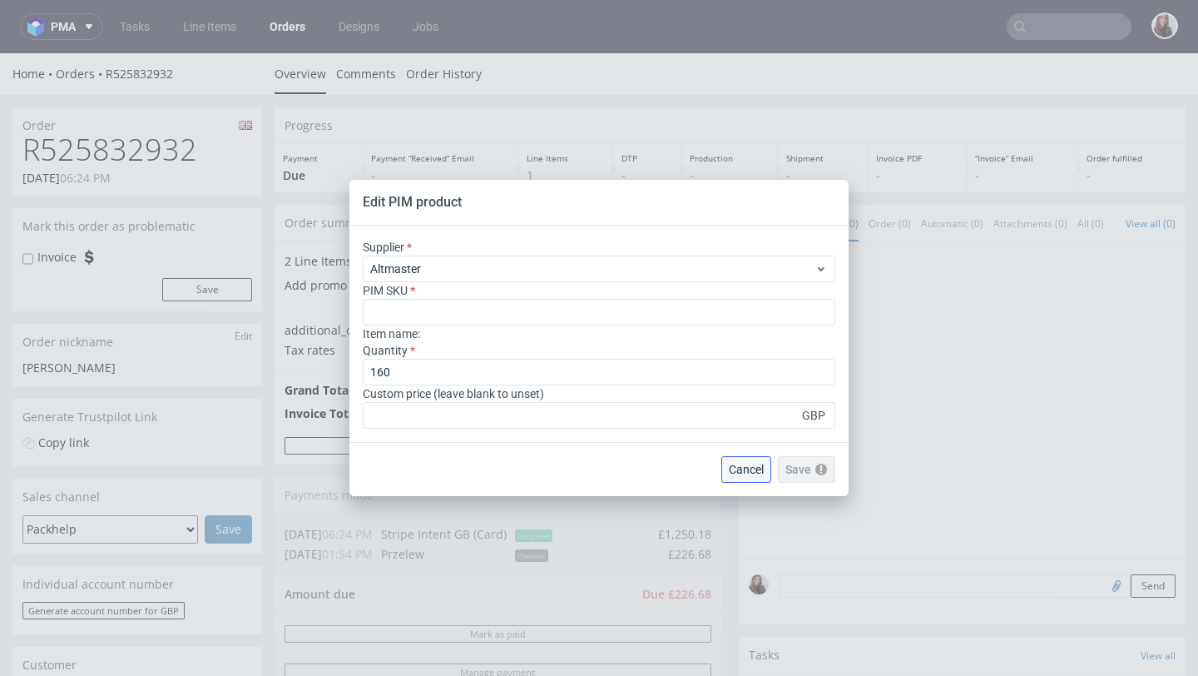
click at [745, 471] on span "Cancel" at bounding box center [746, 470] width 35 height 12
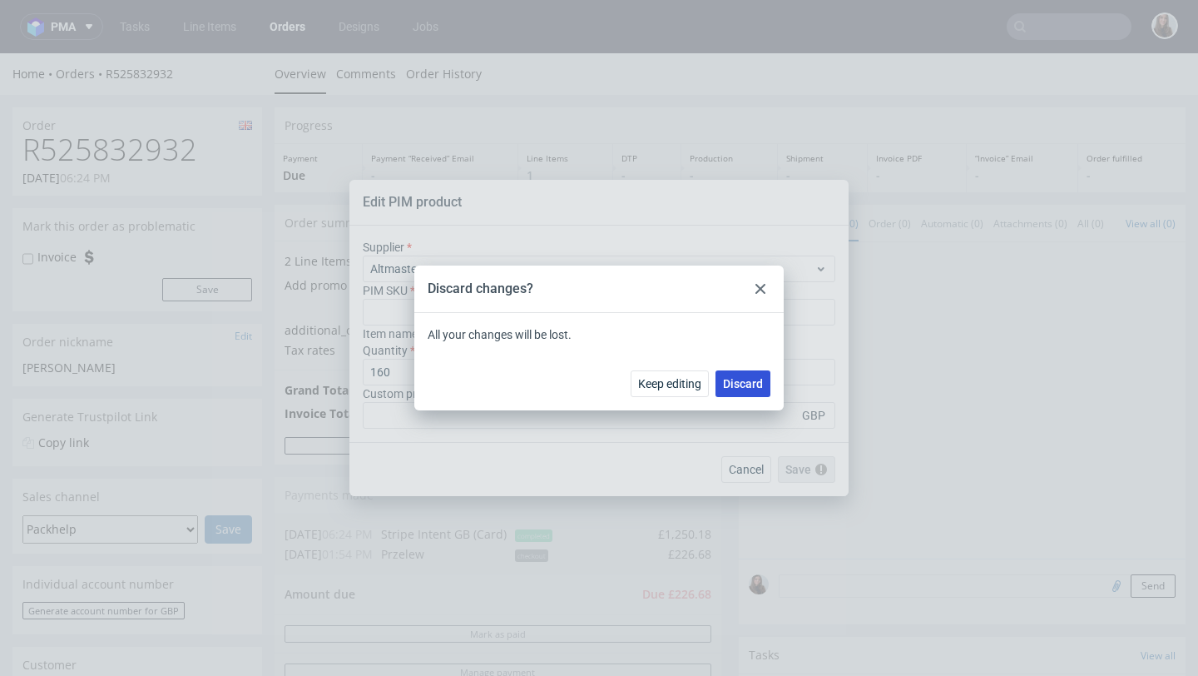
click at [738, 387] on span "Discard" at bounding box center [743, 384] width 40 height 12
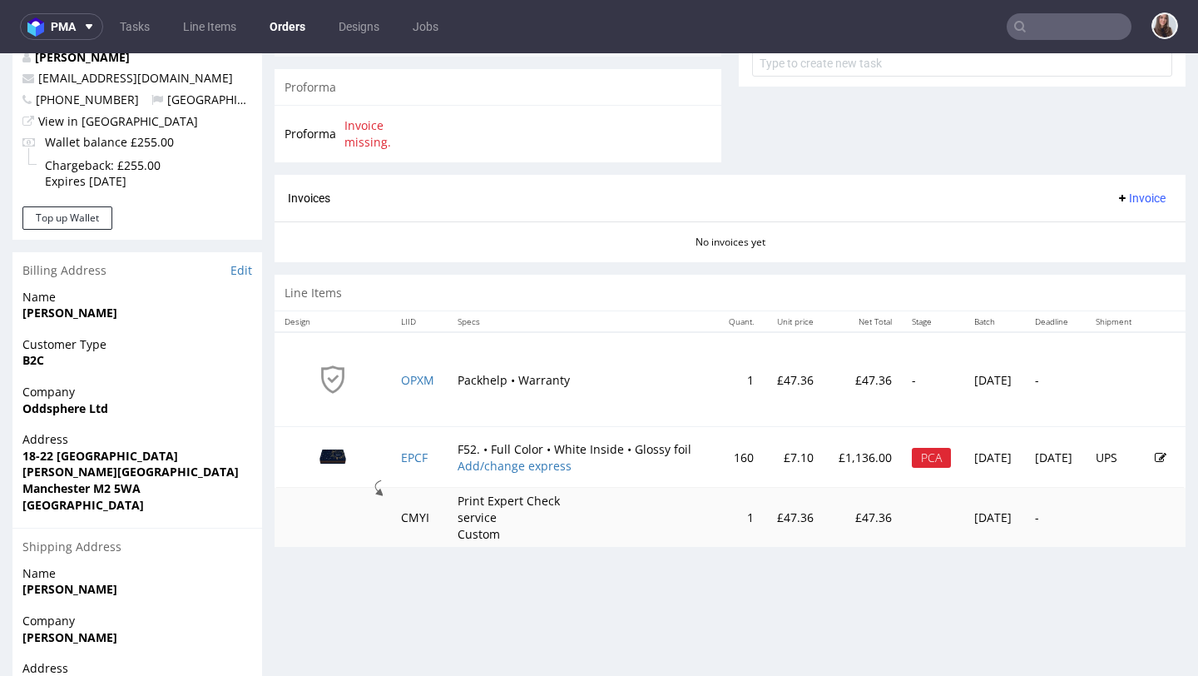
scroll to position [690, 0]
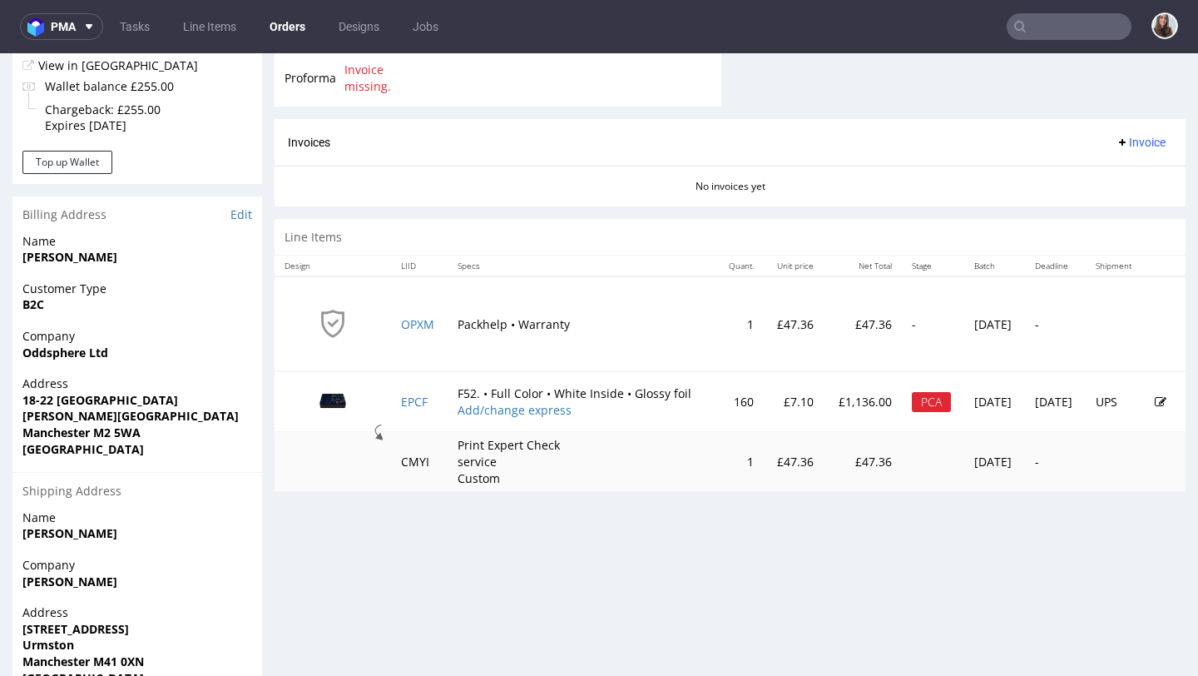
click at [1155, 400] on icon at bounding box center [1161, 402] width 12 height 12
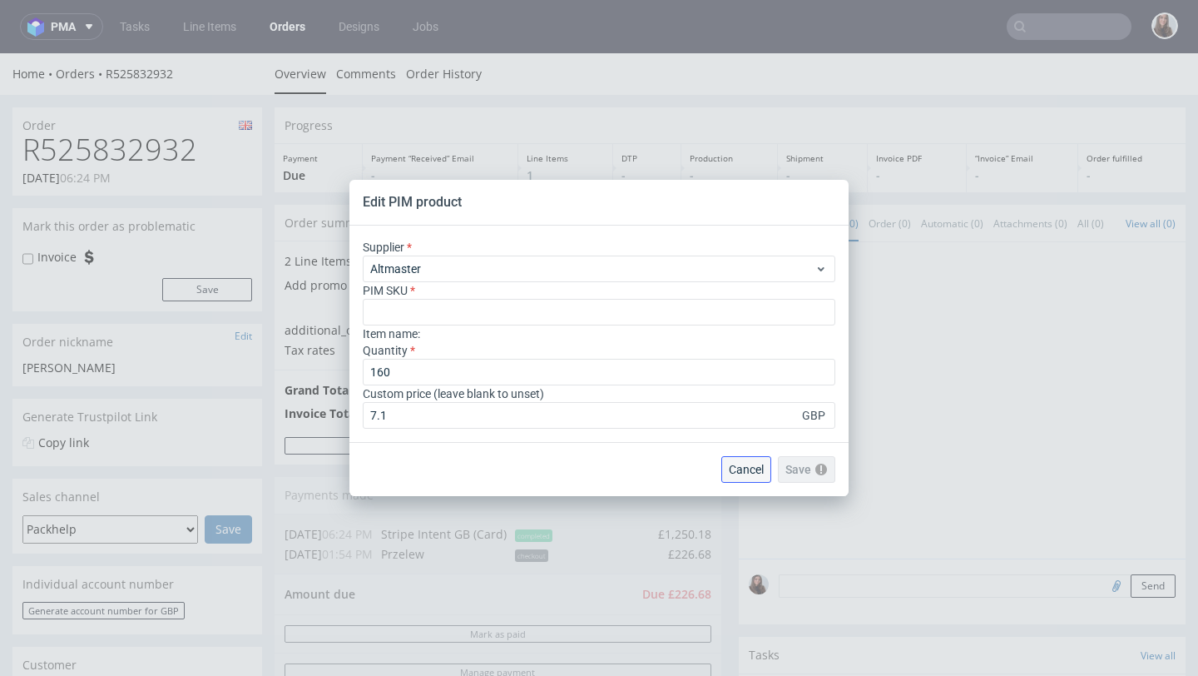
click at [745, 471] on span "Cancel" at bounding box center [746, 470] width 35 height 12
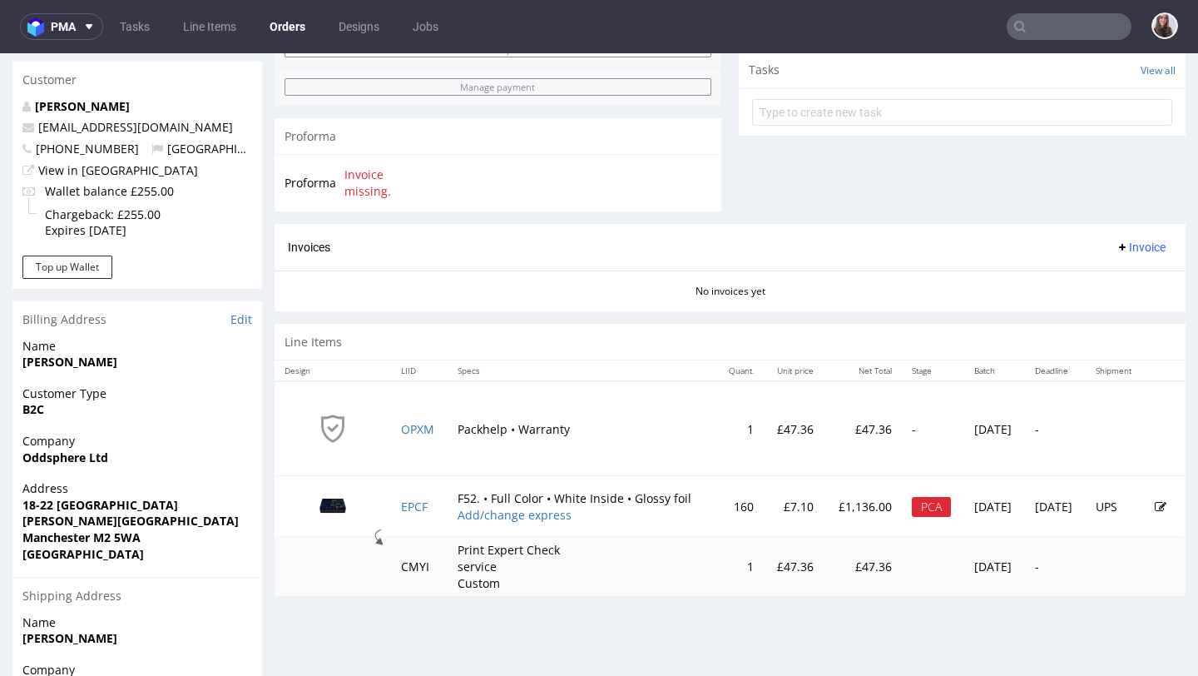
scroll to position [586, 0]
click at [1155, 502] on icon at bounding box center [1161, 506] width 12 height 12
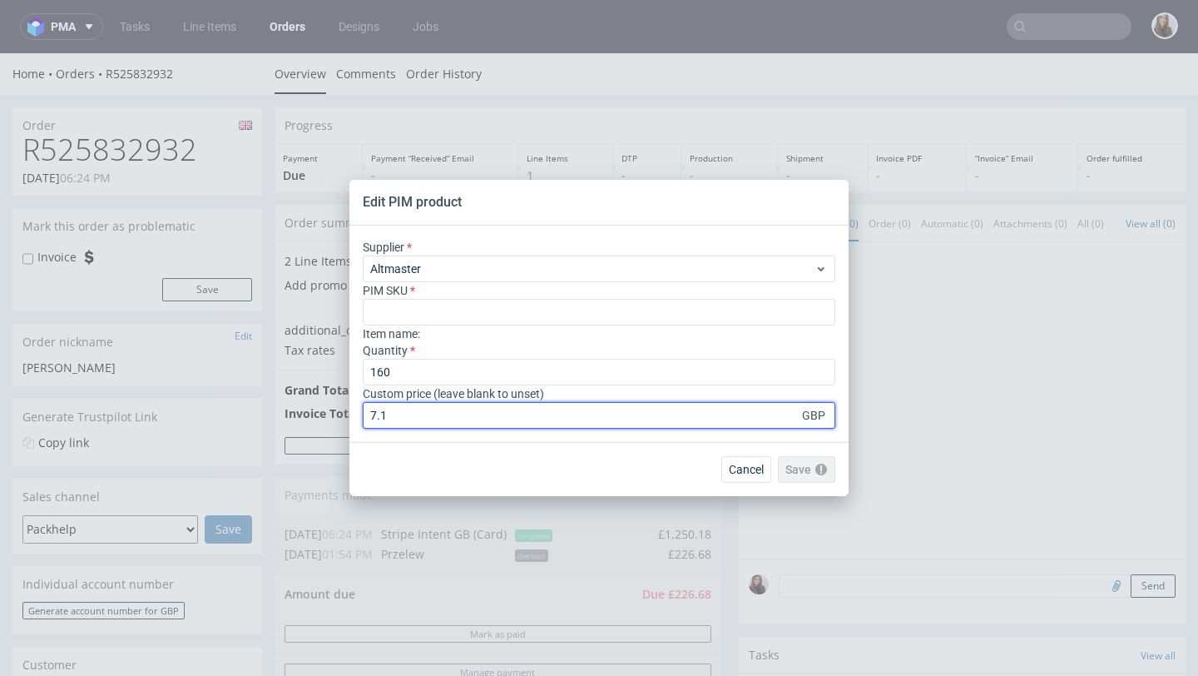
drag, startPoint x: 553, startPoint y: 411, endPoint x: 334, endPoint y: 410, distance: 218.9
click at [334, 410] on div "Edit PIM product Supplier Altmaster PIM SKU Item name : Quantity 160 Custom pri…" at bounding box center [599, 338] width 1198 height 676
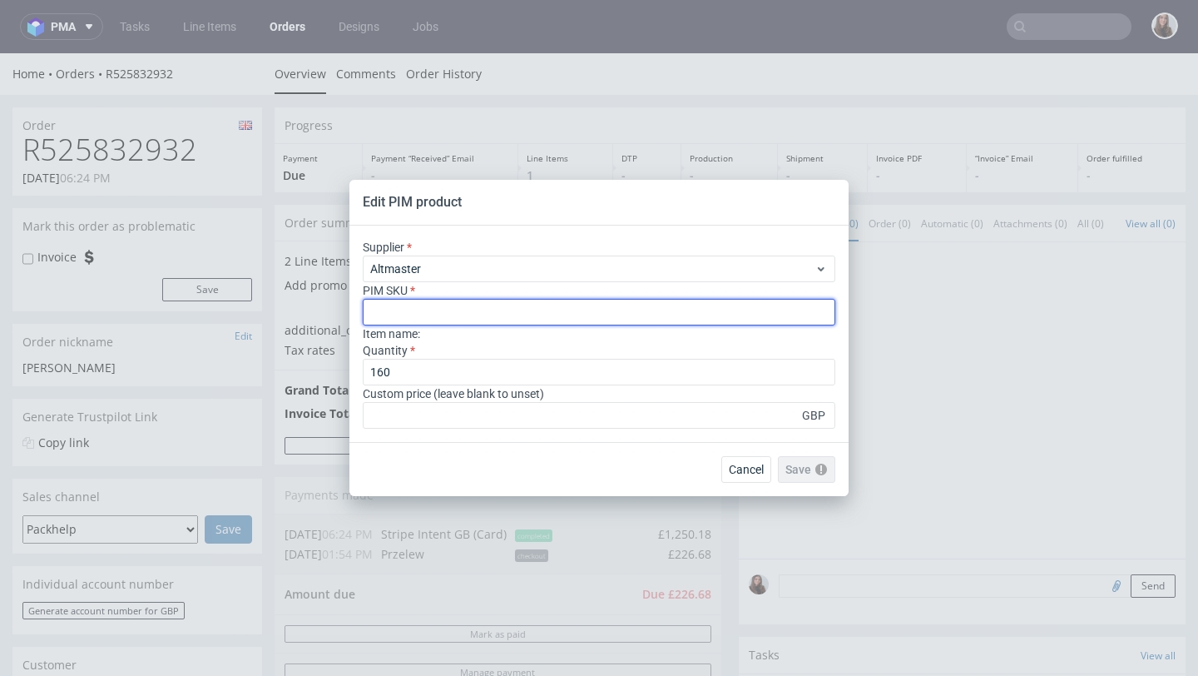
click at [452, 313] on input "text" at bounding box center [599, 312] width 473 height 27
paste input "box--mailer-box--52--cardboard-coated-white-inside--print-color-hd--foil-glossy"
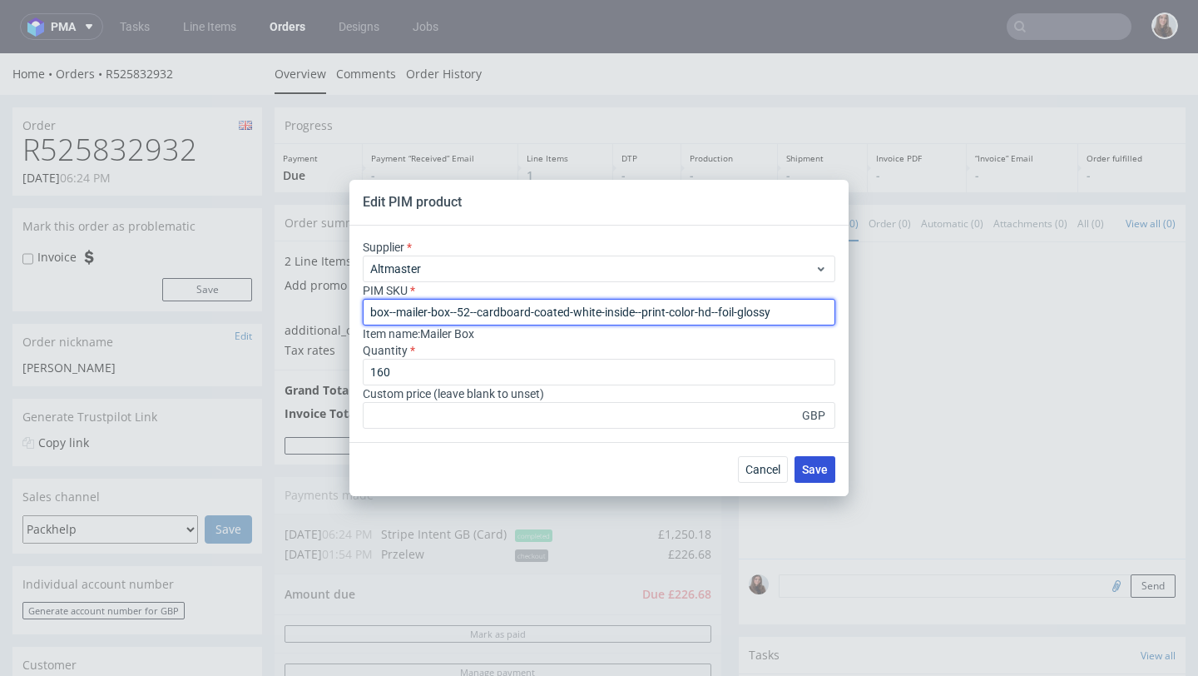
type input "box--mailer-box--52--cardboard-coated-white-inside--print-color-hd--foil-glossy"
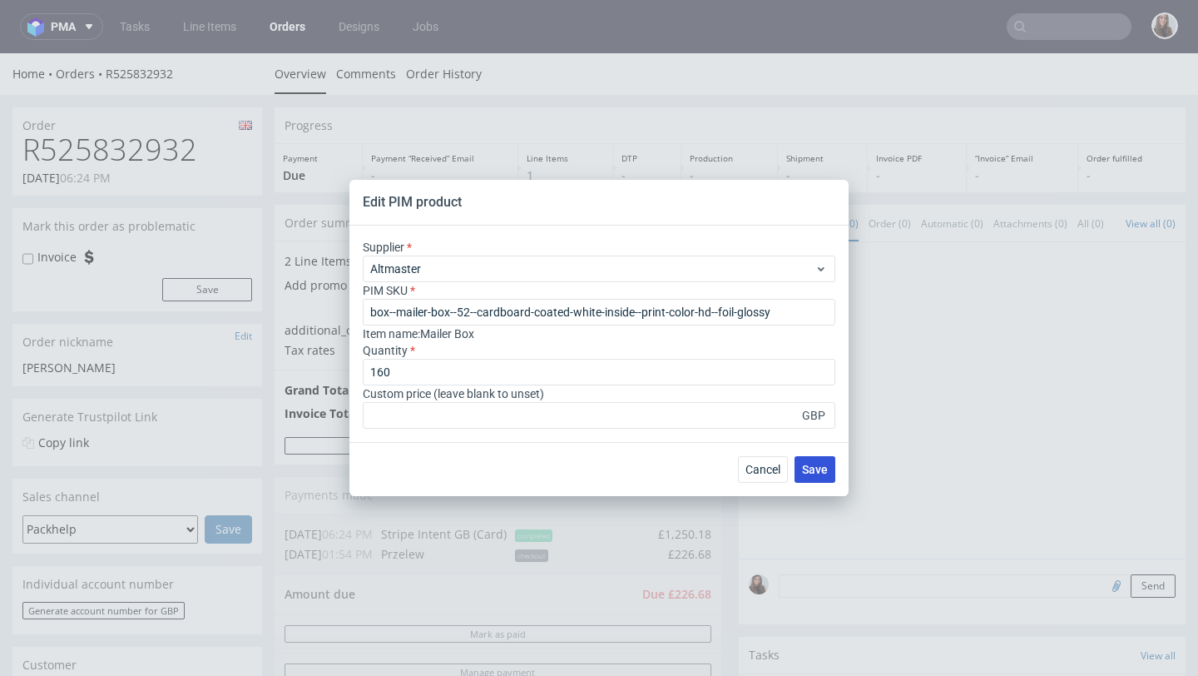
click at [820, 471] on span "Save" at bounding box center [815, 470] width 26 height 12
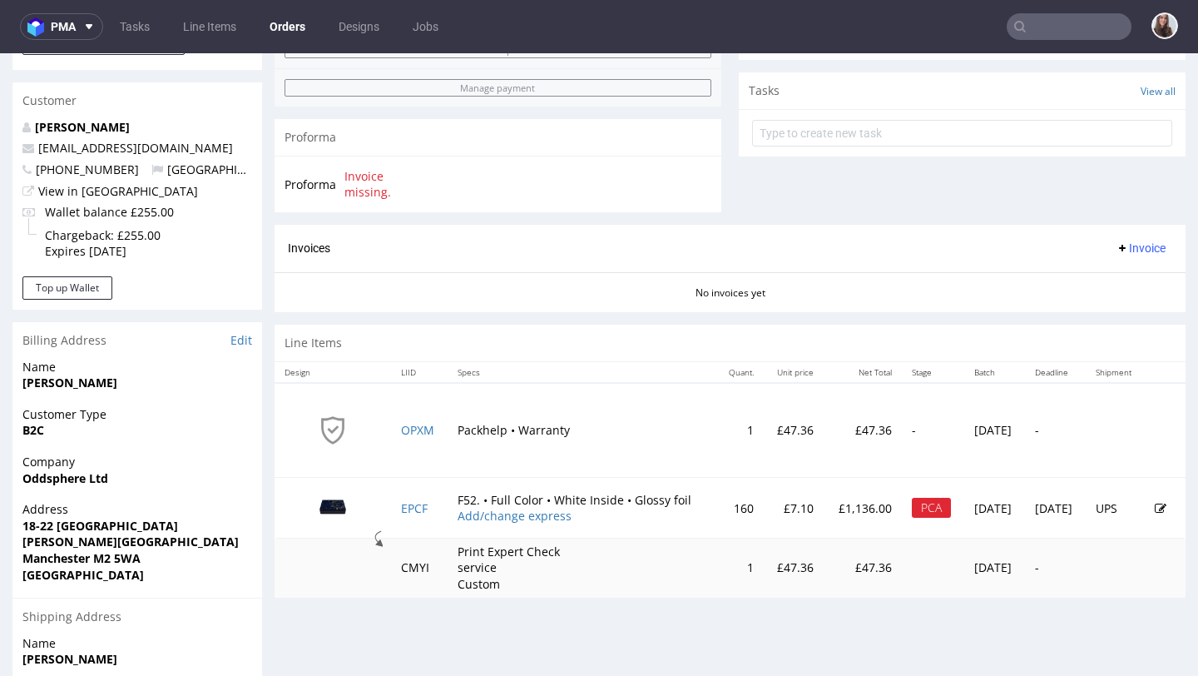
scroll to position [588, 0]
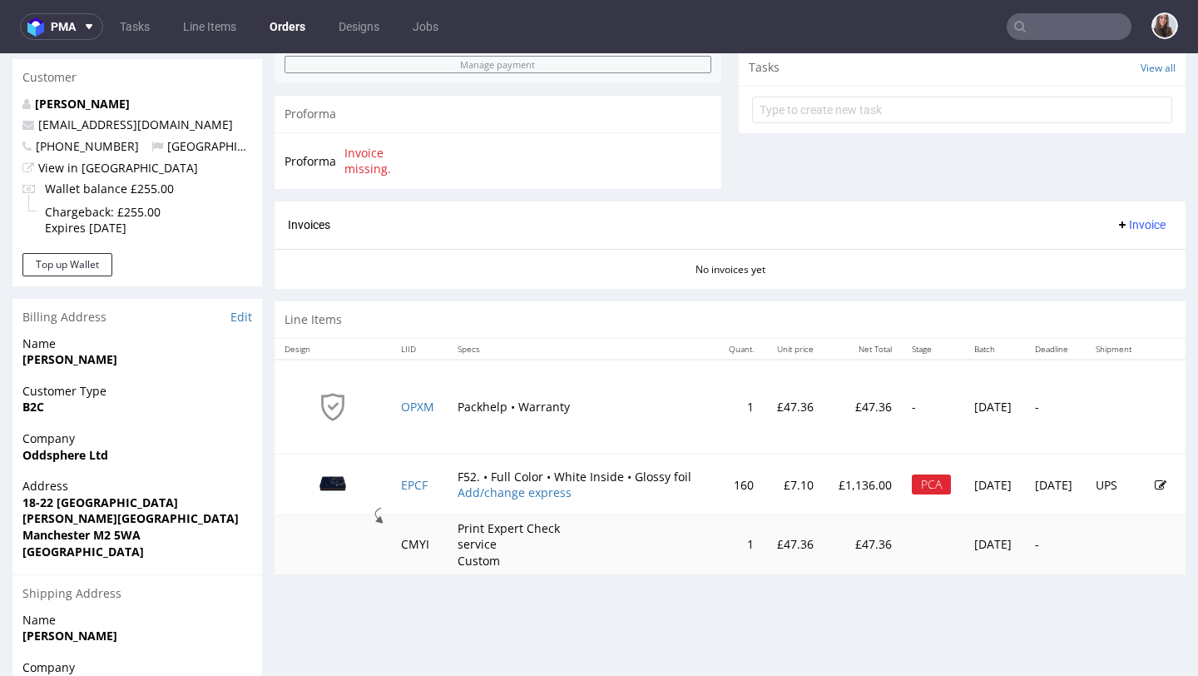
click at [1155, 484] on icon at bounding box center [1161, 485] width 12 height 12
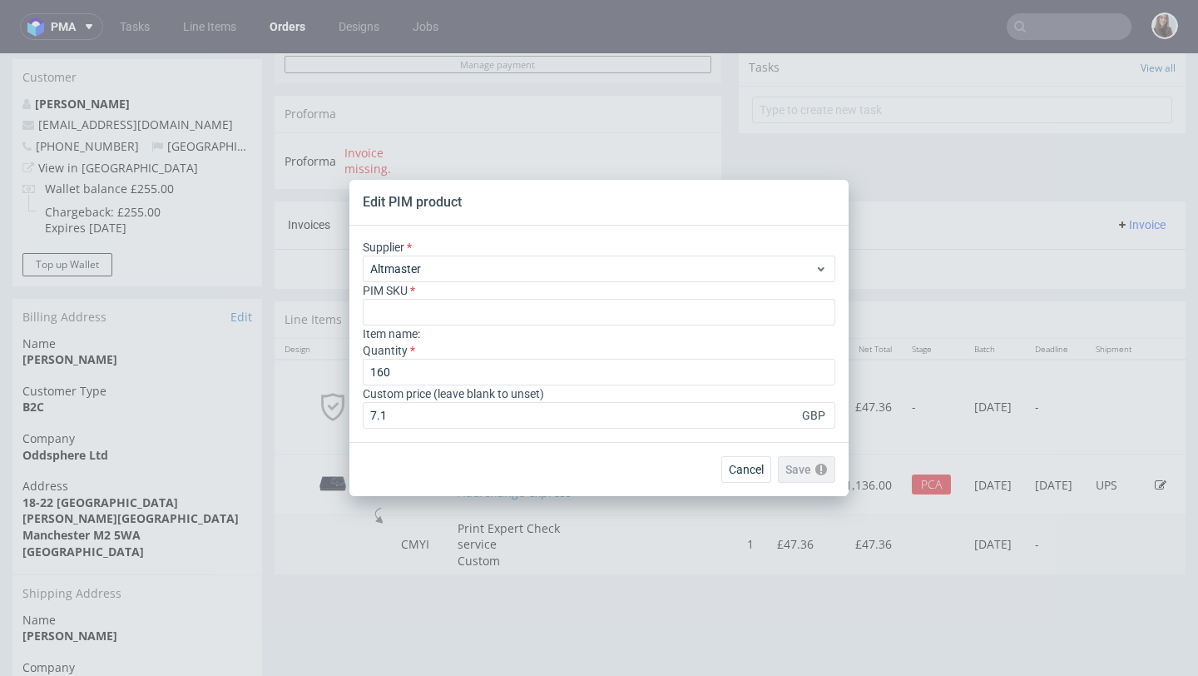
scroll to position [0, 0]
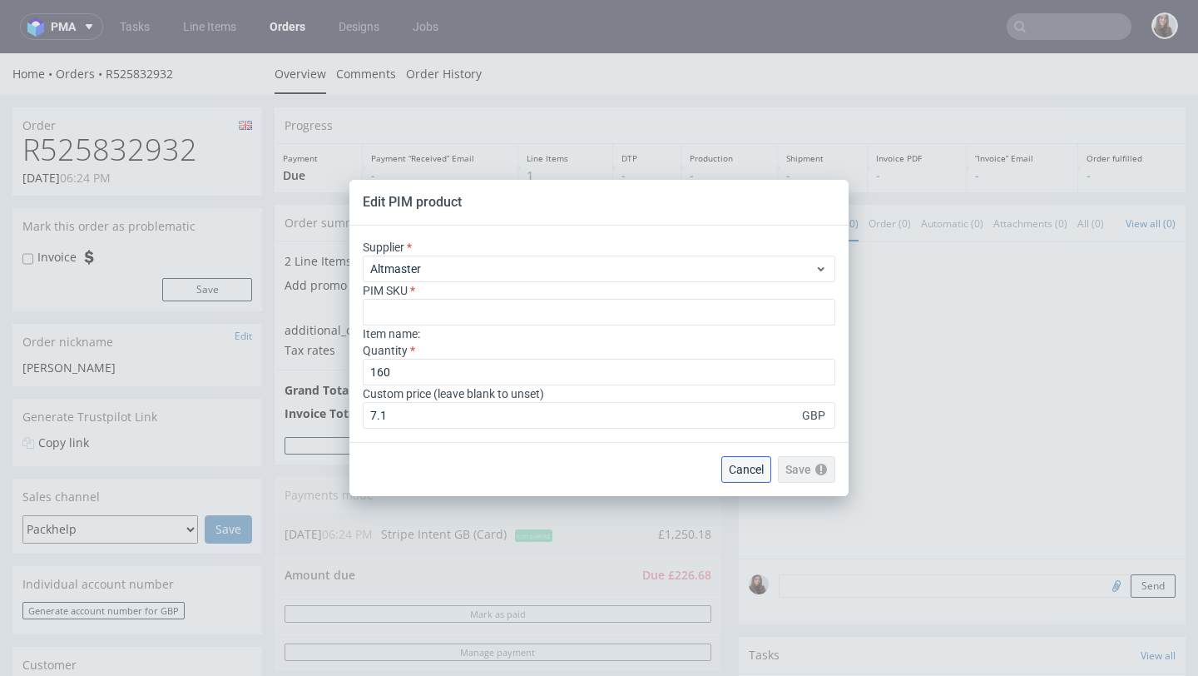
click at [750, 472] on span "Cancel" at bounding box center [746, 470] width 35 height 12
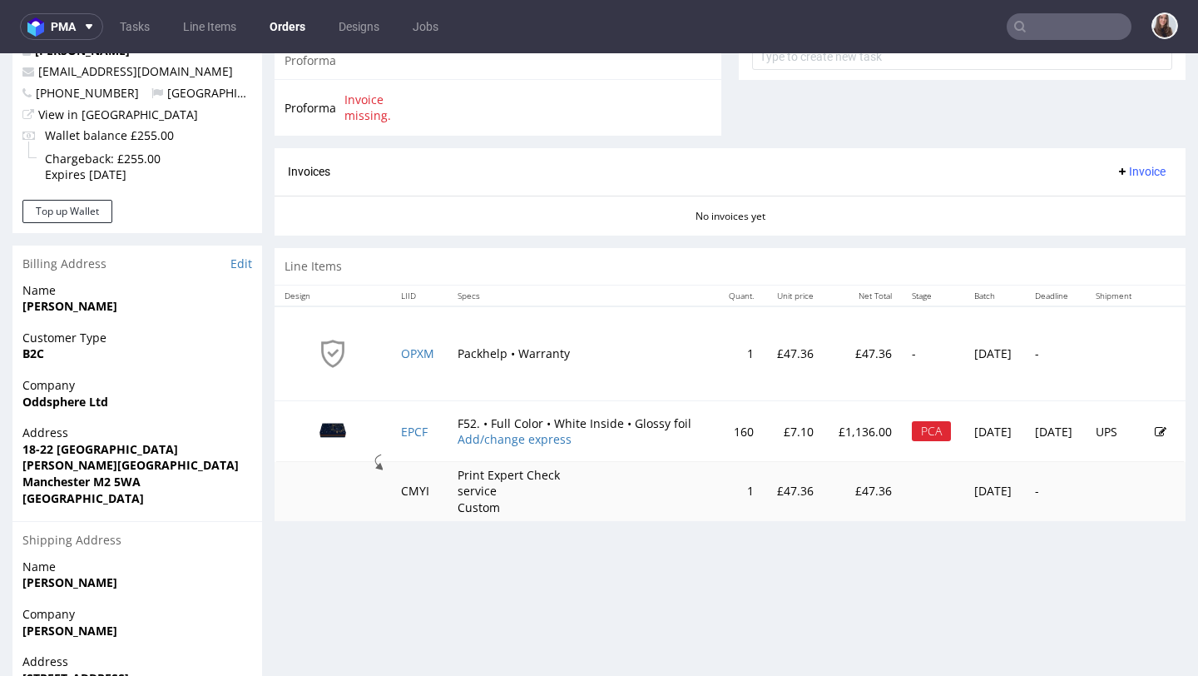
scroll to position [643, 0]
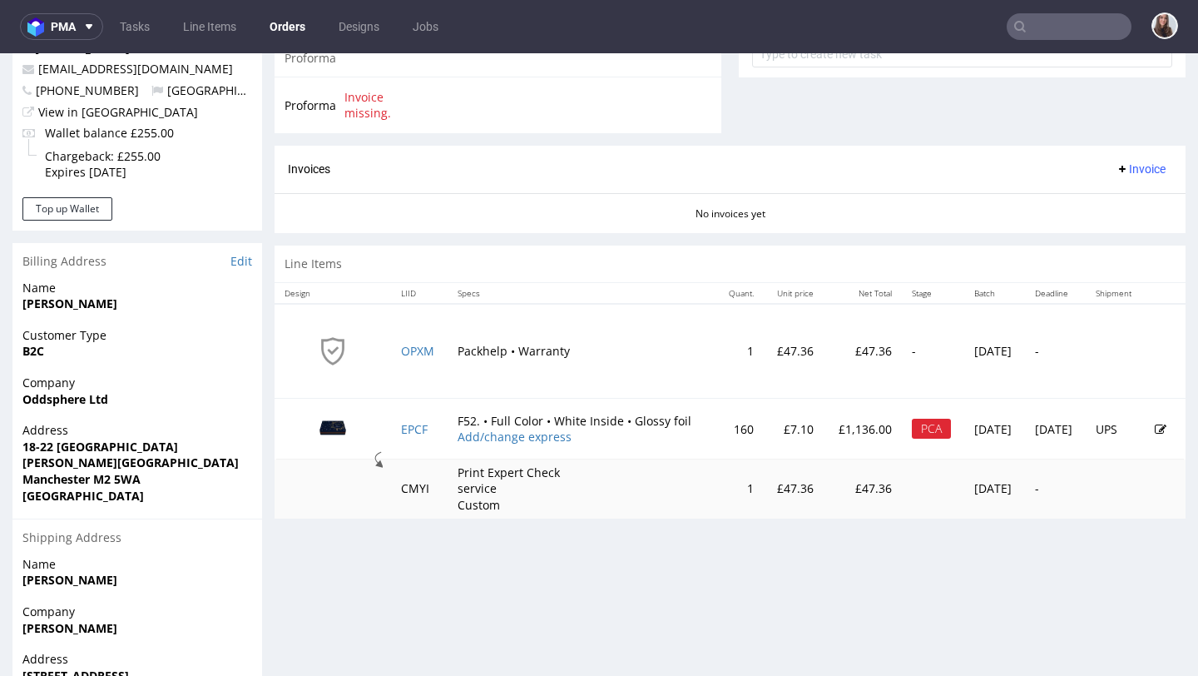
click at [1155, 426] on icon at bounding box center [1161, 430] width 12 height 12
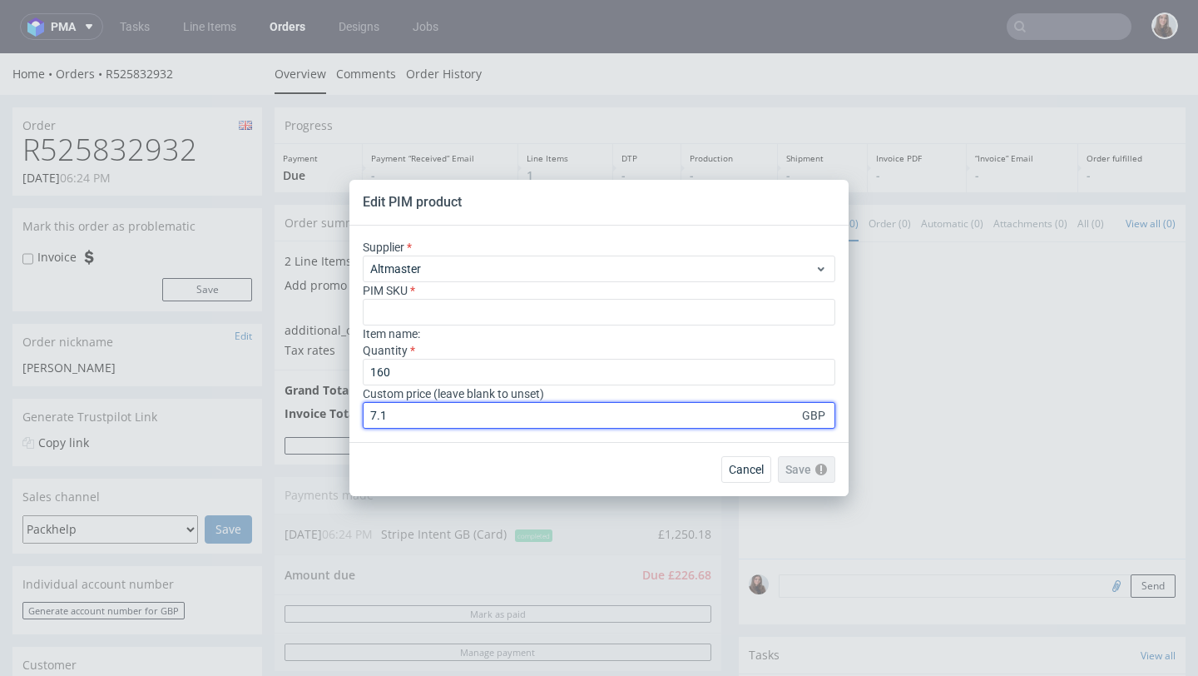
drag, startPoint x: 418, startPoint y: 417, endPoint x: 335, endPoint y: 413, distance: 83.3
click at [335, 413] on div "Edit PIM product Supplier Altmaster PIM SKU Item name : Quantity 160 Custom pri…" at bounding box center [599, 338] width 1198 height 676
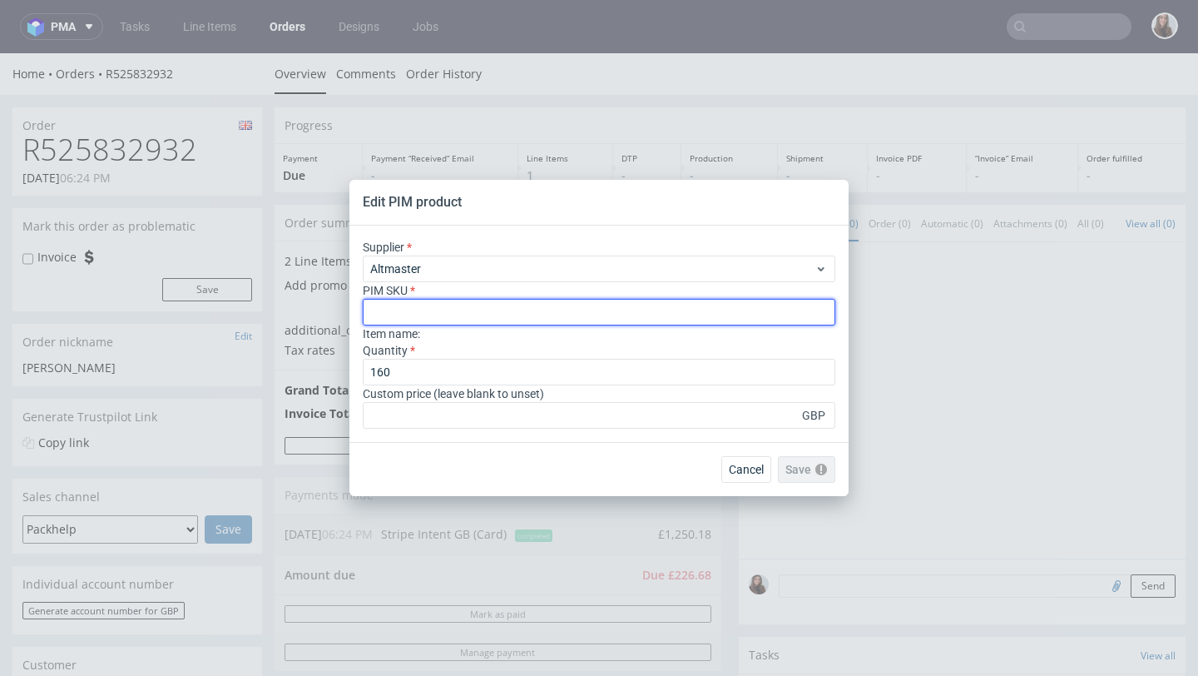
click at [404, 315] on input "text" at bounding box center [599, 312] width 473 height 27
paste input "box--mailer-box--52--cardboard-coated-white-inside--print-color-hd--foil-glossy"
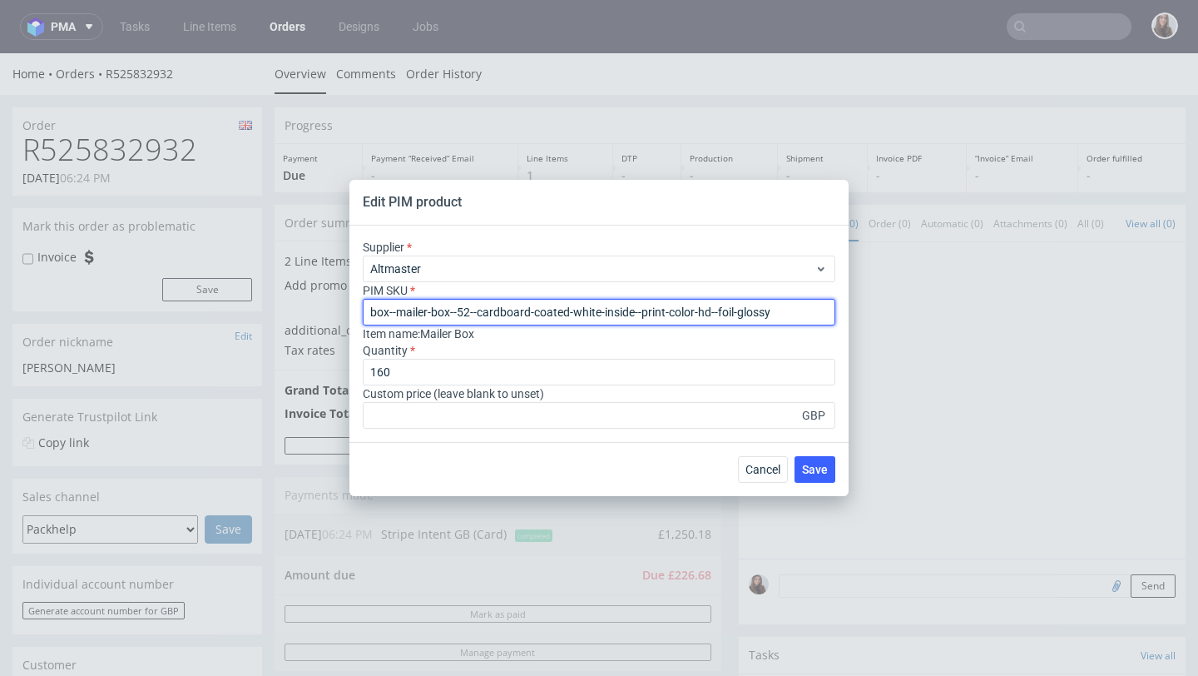
type input "box--mailer-box--52--cardboard-coated-white-inside--print-color-hd--foil-glossy"
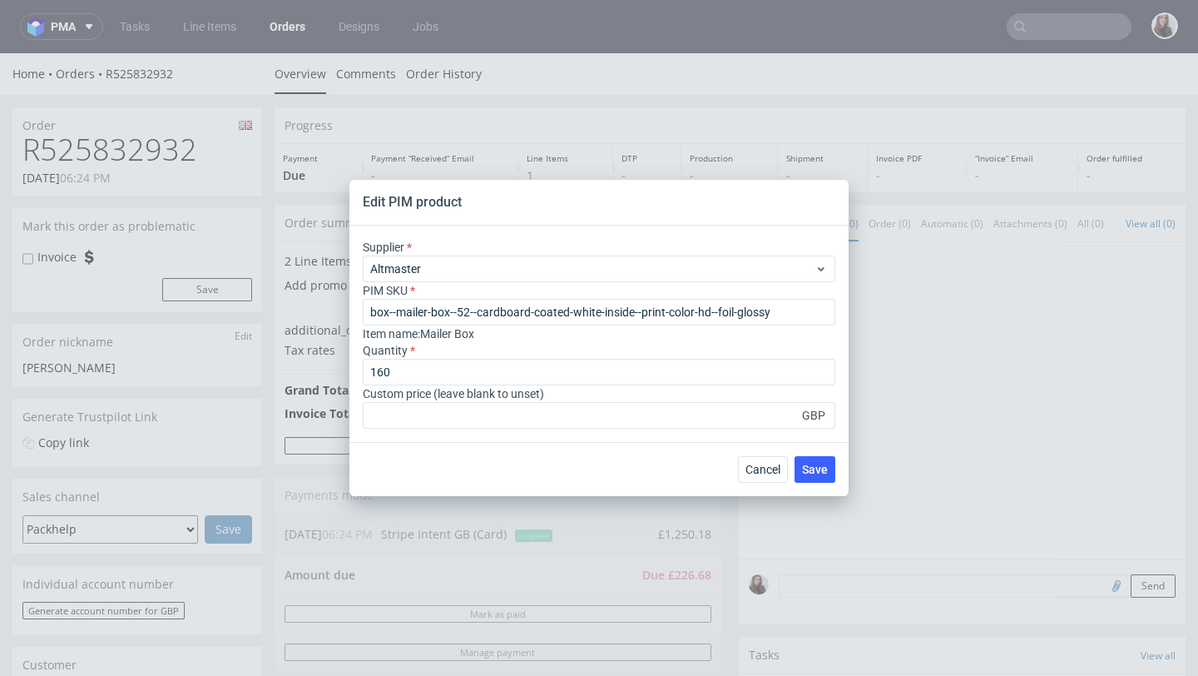
click at [426, 400] on div "Custom price (leave blank to unset) GBP" at bounding box center [599, 406] width 473 height 43
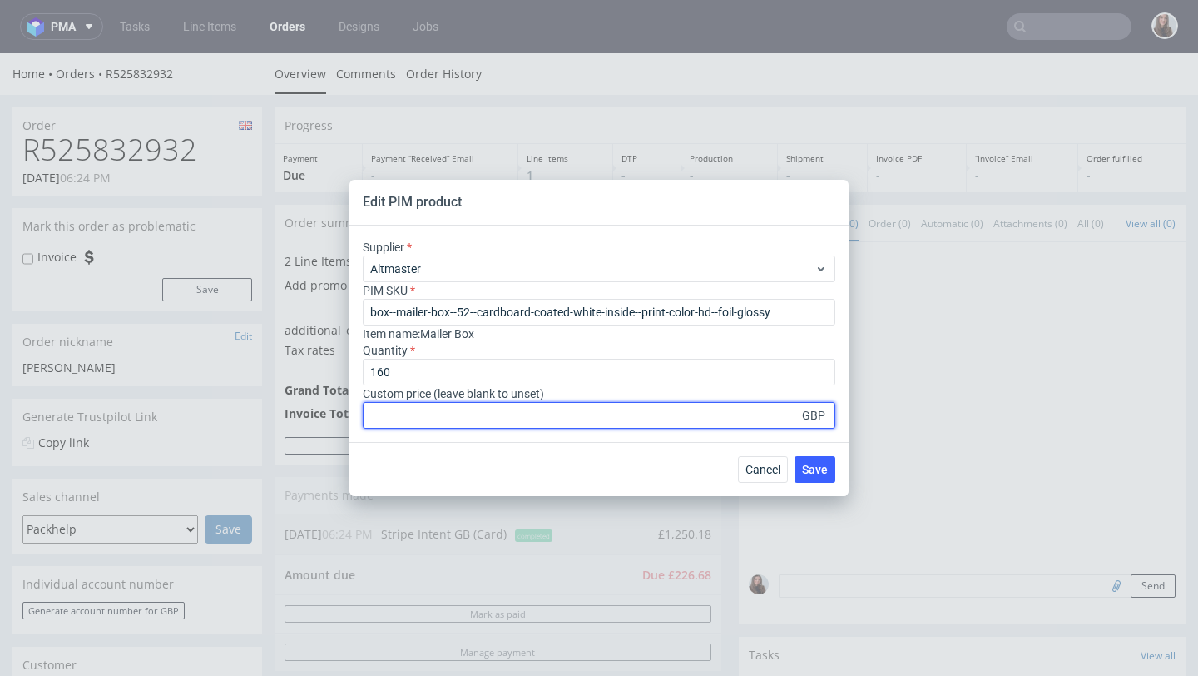
click at [426, 409] on input "number" at bounding box center [599, 415] width 473 height 27
type input "5.9532381"
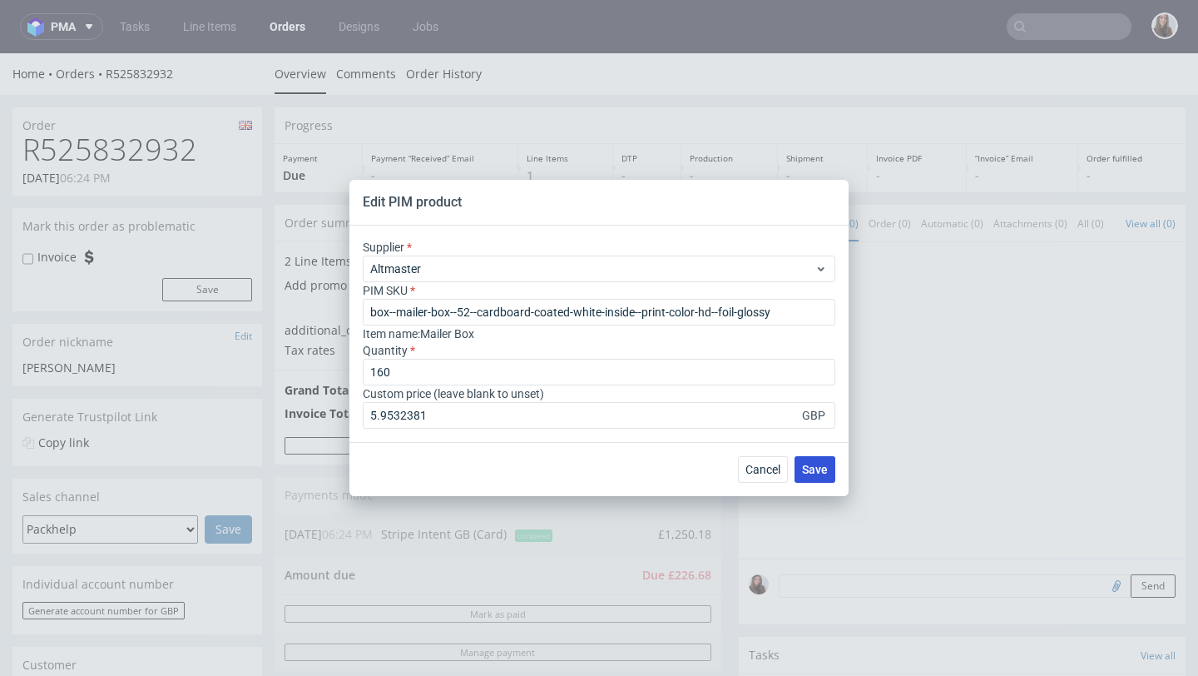
click at [824, 471] on span "Save" at bounding box center [815, 470] width 26 height 12
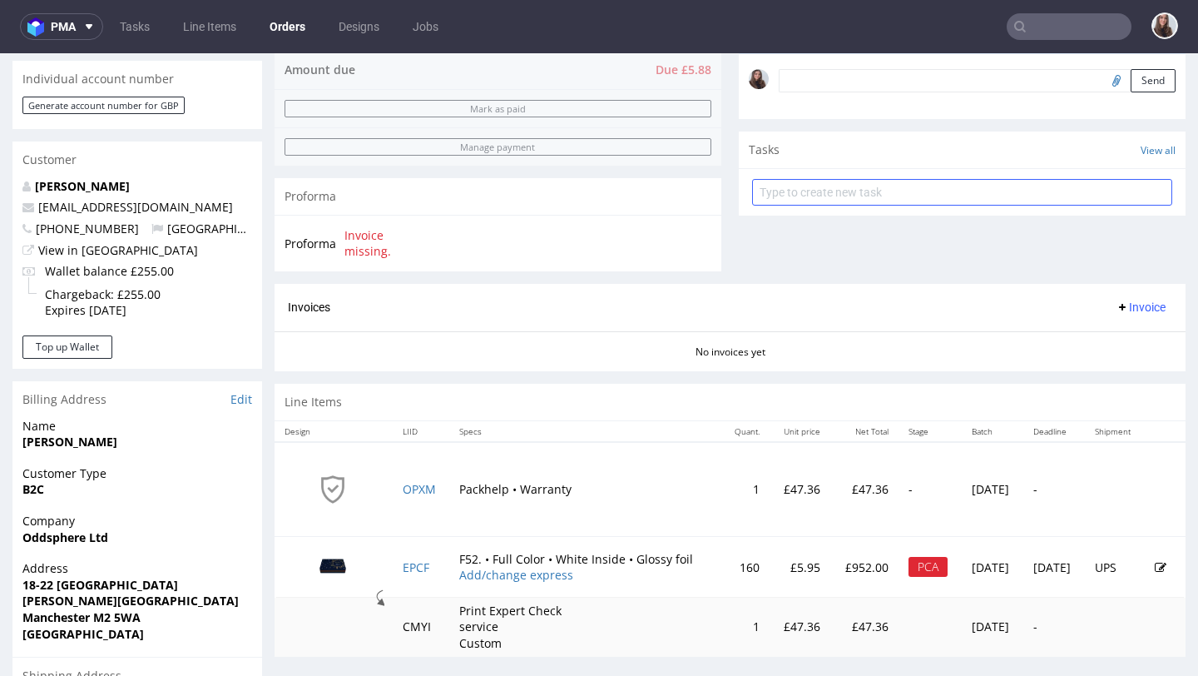
scroll to position [531, 0]
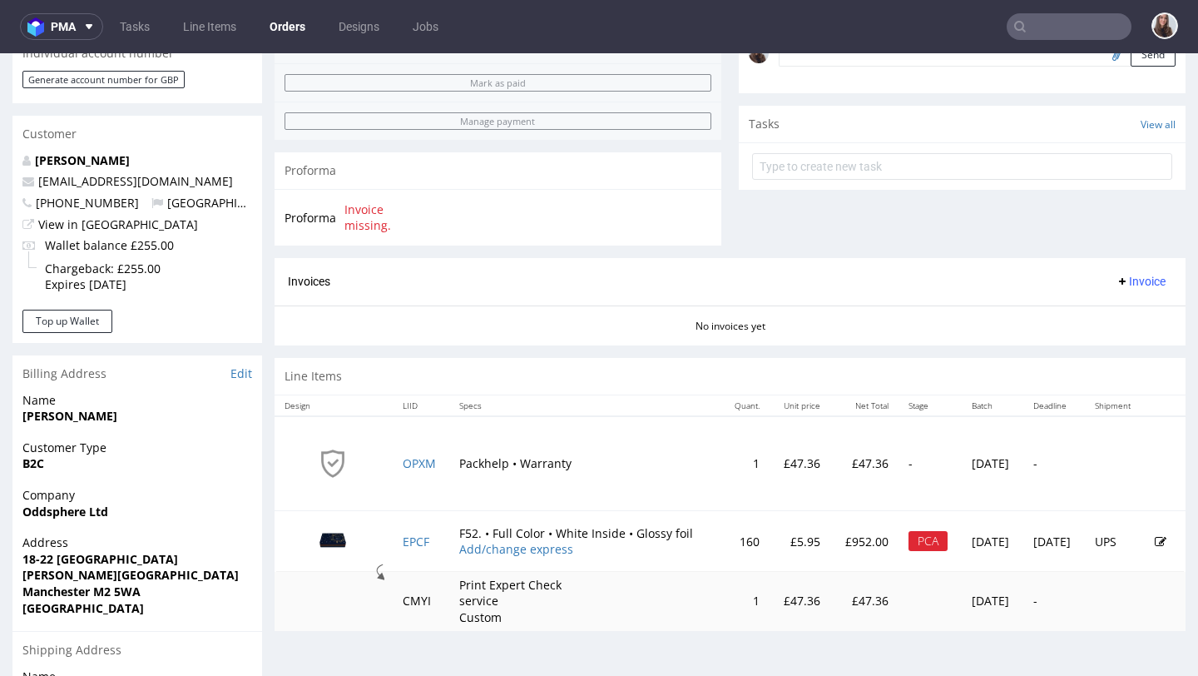
click at [1155, 538] on icon at bounding box center [1161, 542] width 12 height 12
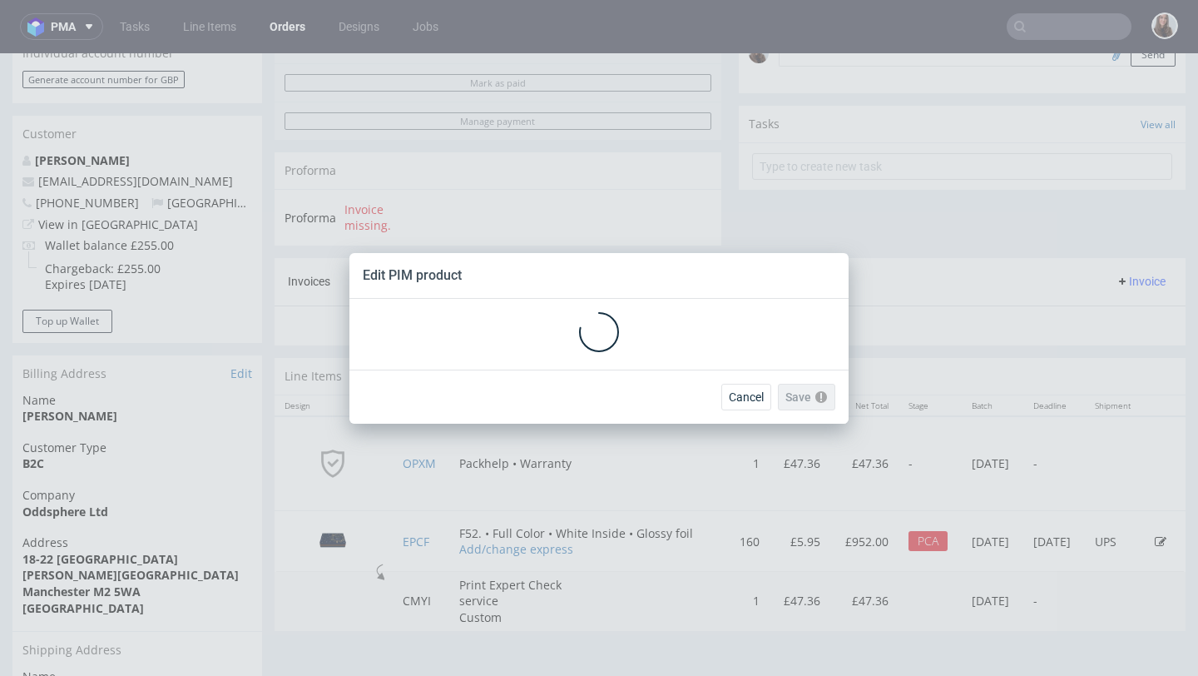
scroll to position [0, 0]
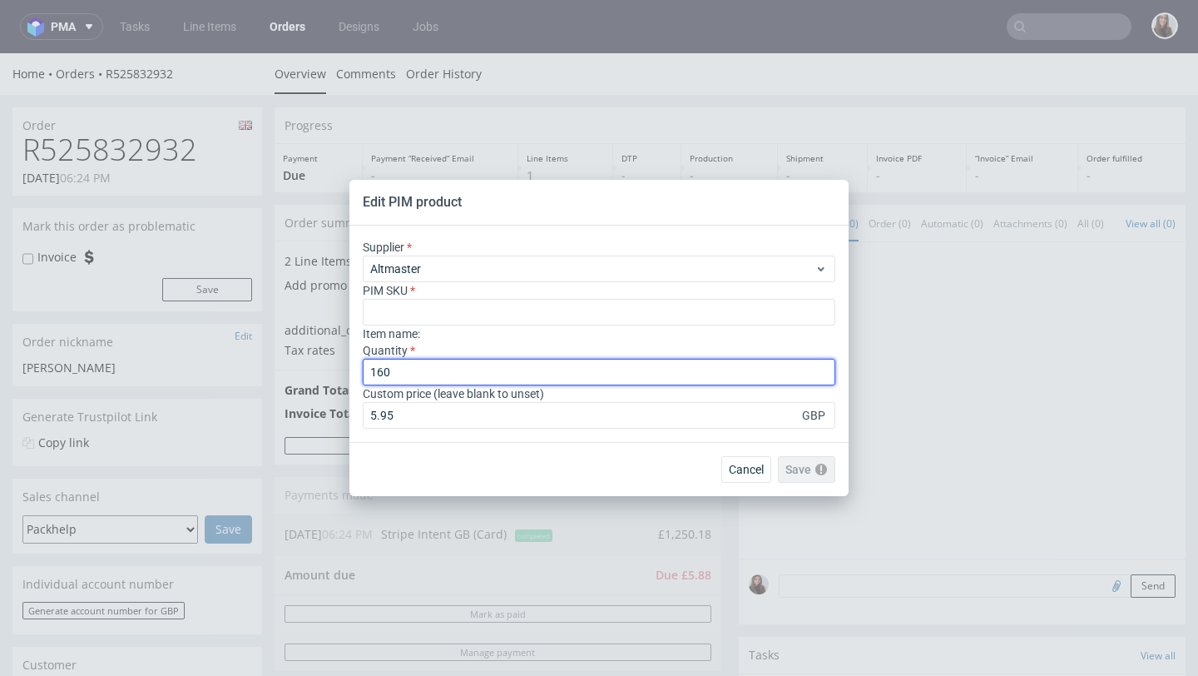
drag, startPoint x: 422, startPoint y: 368, endPoint x: 346, endPoint y: 368, distance: 75.7
click at [346, 368] on div "Edit PIM product Supplier Altmaster PIM SKU Item name : Quantity 160 Custom pri…" at bounding box center [599, 338] width 1198 height 676
type input "210"
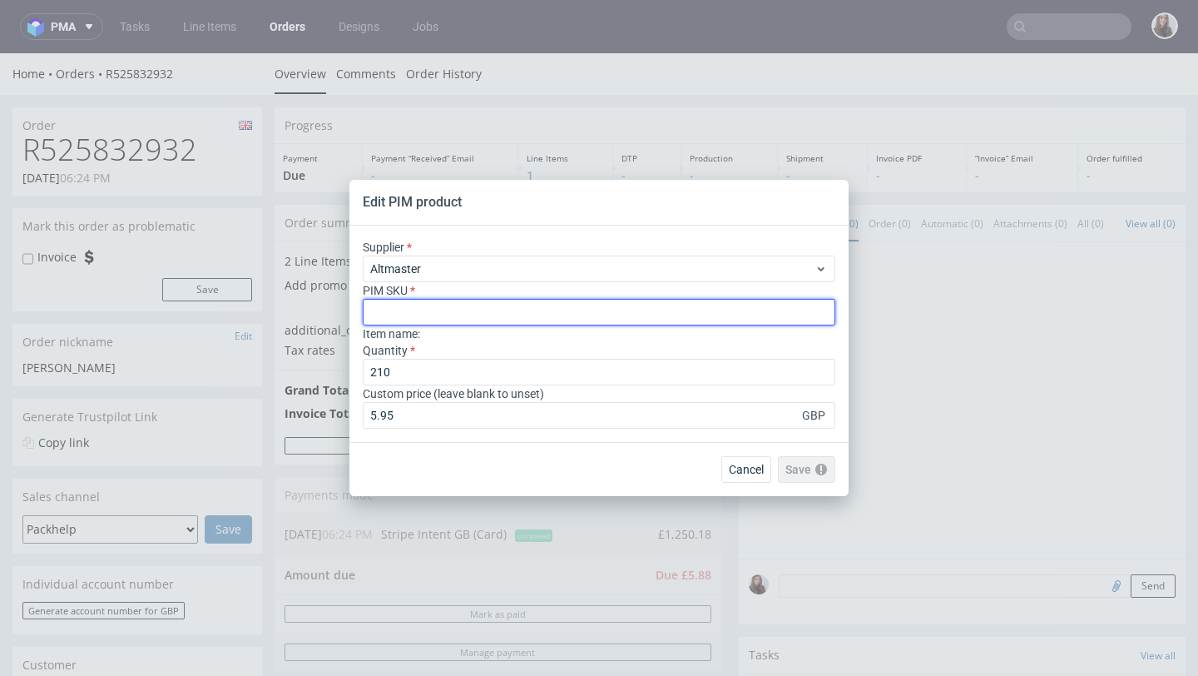
click at [456, 302] on input "text" at bounding box center [599, 312] width 473 height 27
paste input "box--mailer-box--52--cardboard-coated-white-inside--print-color-hd--foil-glossy"
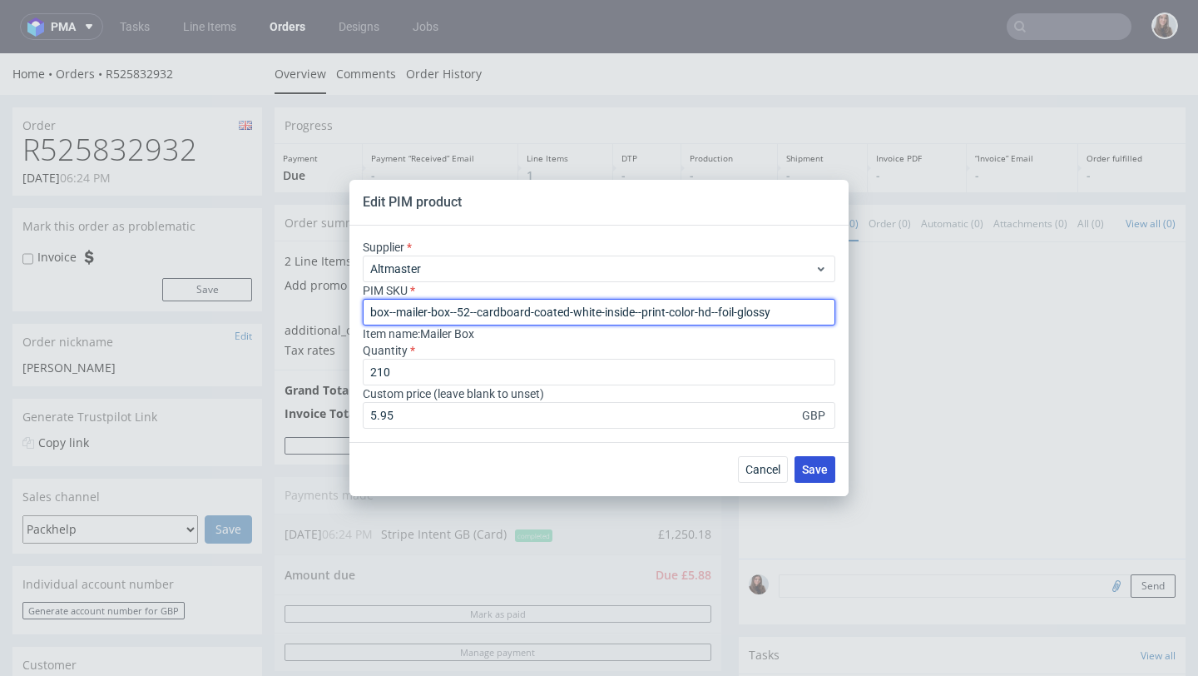
type input "box--mailer-box--52--cardboard-coated-white-inside--print-color-hd--foil-glossy"
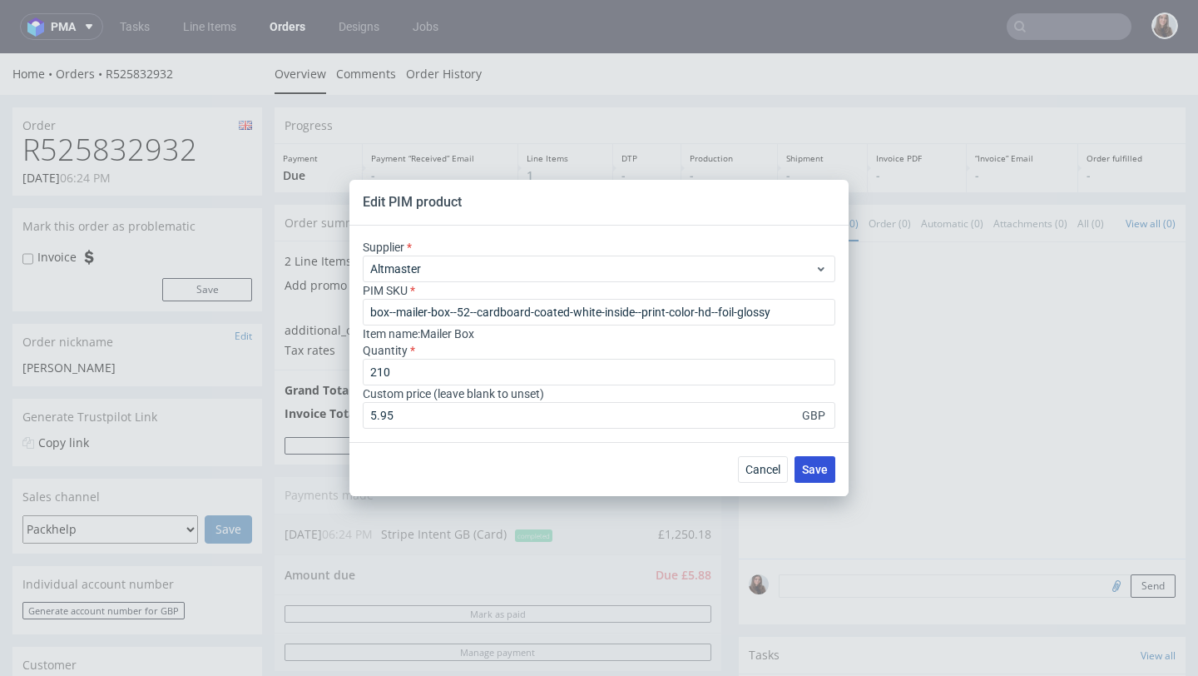
click at [815, 467] on span "Save" at bounding box center [815, 470] width 26 height 12
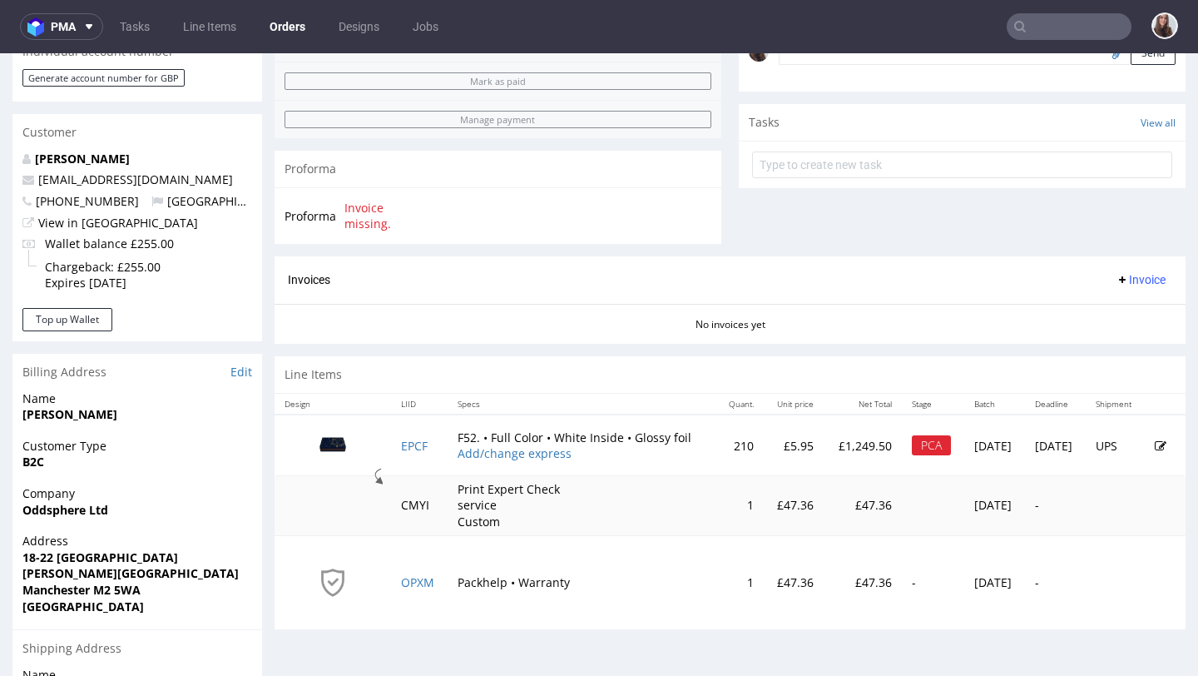
scroll to position [555, 0]
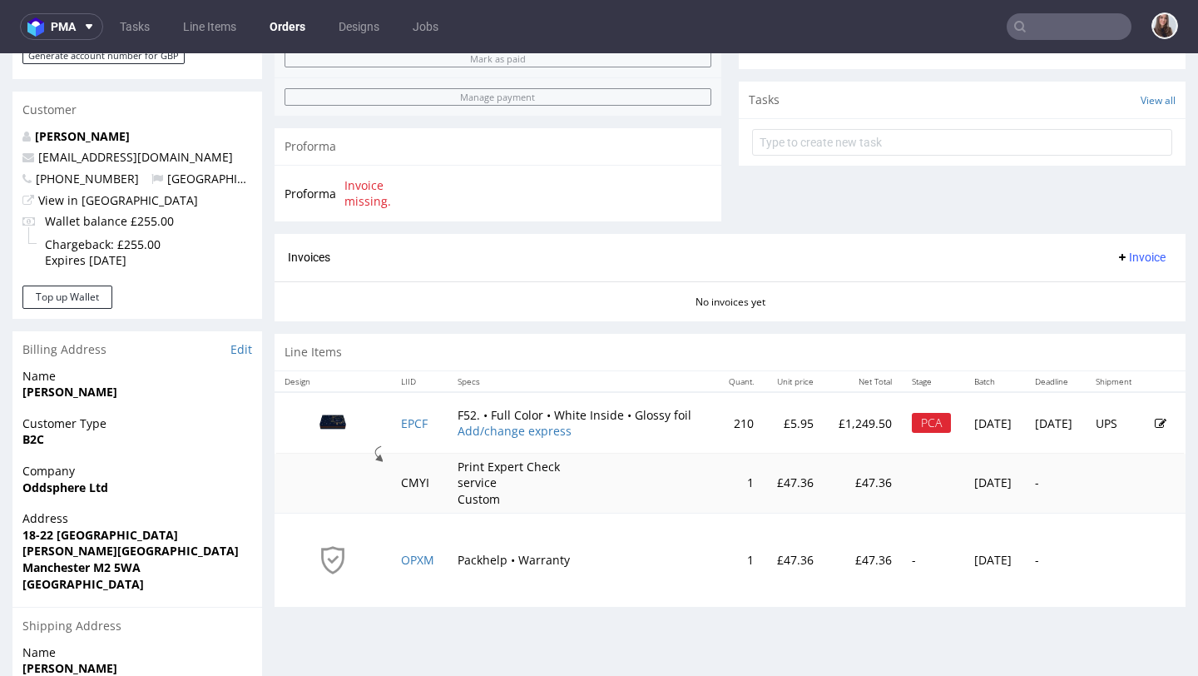
click at [1155, 423] on icon at bounding box center [1161, 424] width 12 height 12
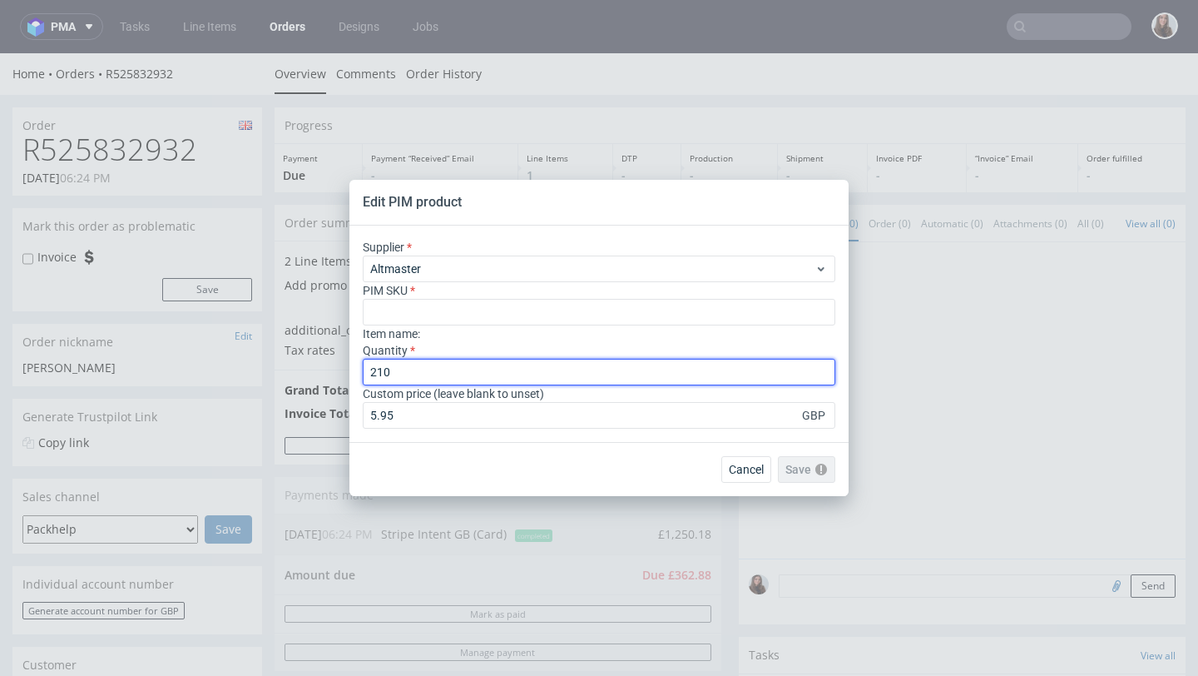
click at [430, 364] on input "210" at bounding box center [599, 372] width 473 height 27
click at [436, 376] on input "210" at bounding box center [599, 372] width 473 height 27
type input "200"
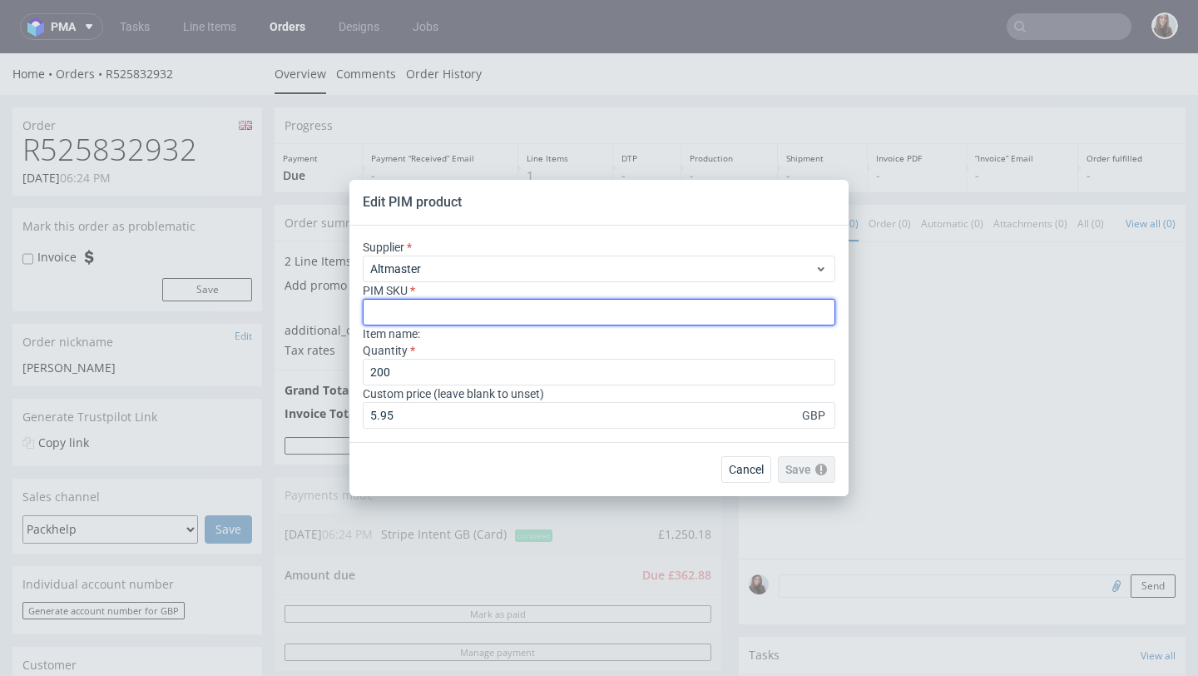
click at [449, 320] on input "text" at bounding box center [599, 312] width 473 height 27
paste input "box--mailer-box--52--cardboard-coated-white-inside--print-color-hd--foil-glossy"
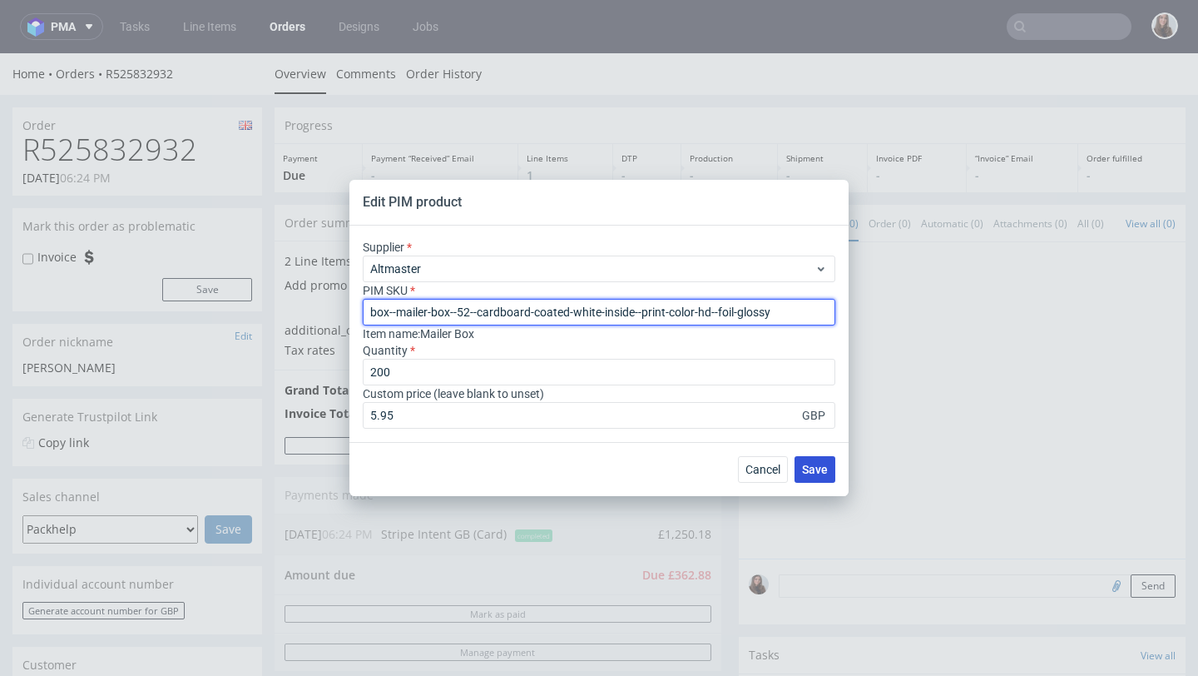
type input "box--mailer-box--52--cardboard-coated-white-inside--print-color-hd--foil-glossy"
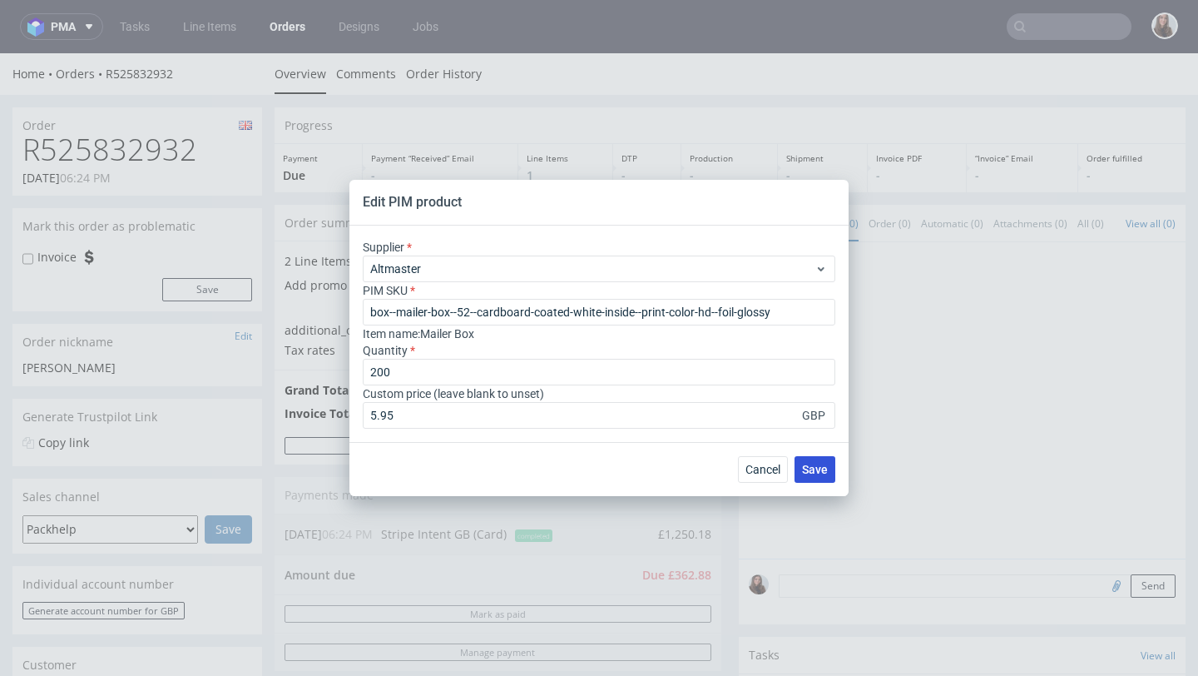
click at [806, 464] on span "Save" at bounding box center [815, 470] width 26 height 12
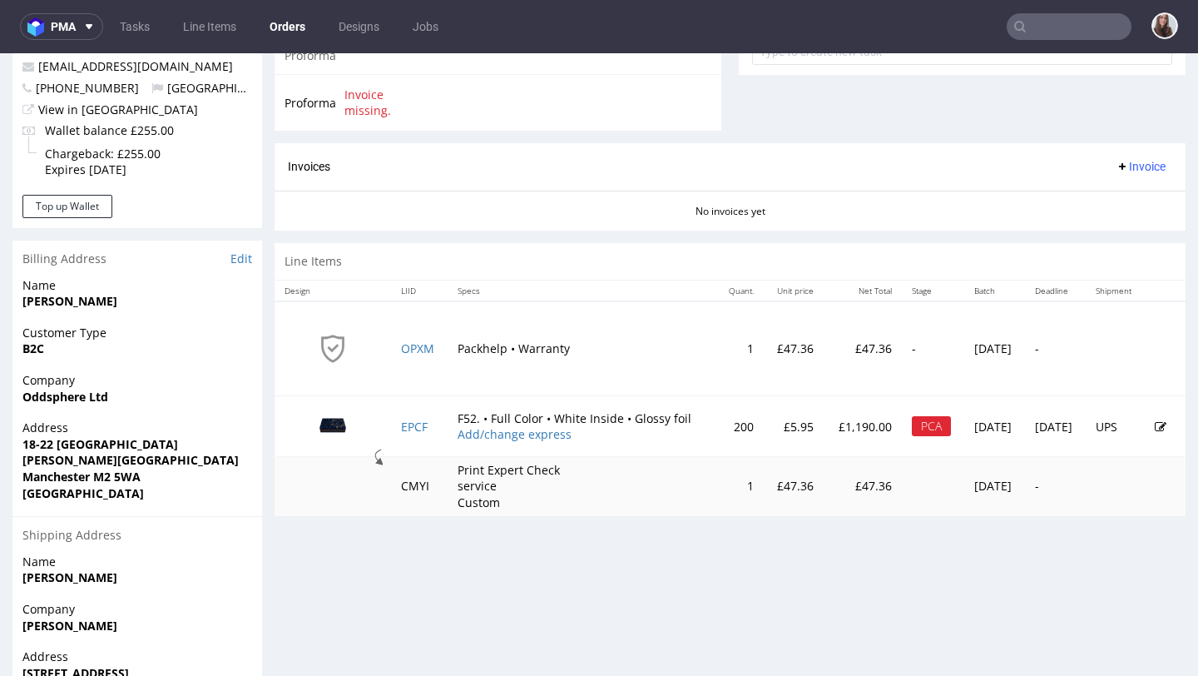
scroll to position [648, 0]
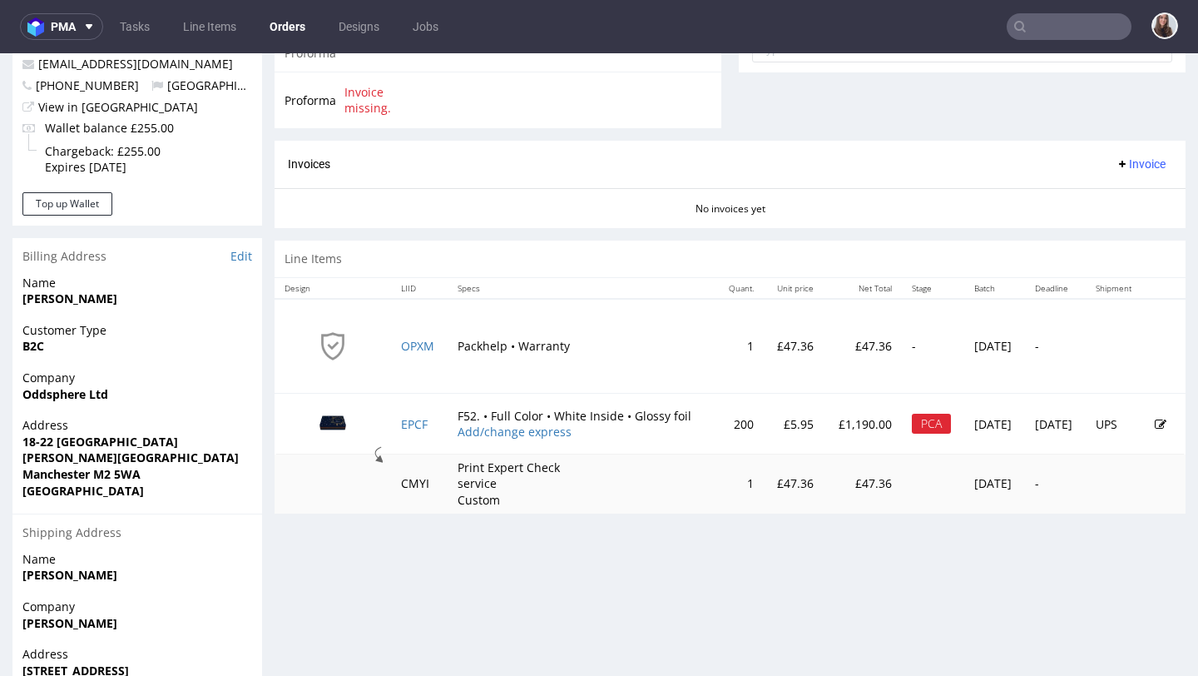
click at [1155, 423] on icon at bounding box center [1161, 425] width 12 height 12
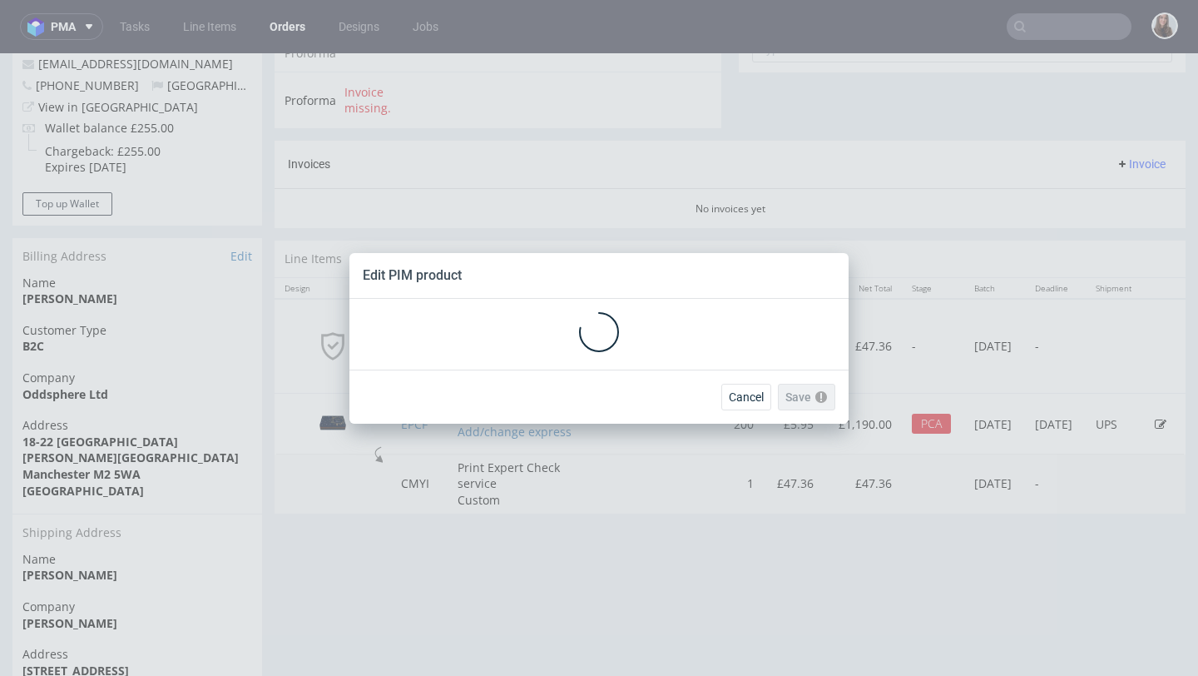
scroll to position [0, 0]
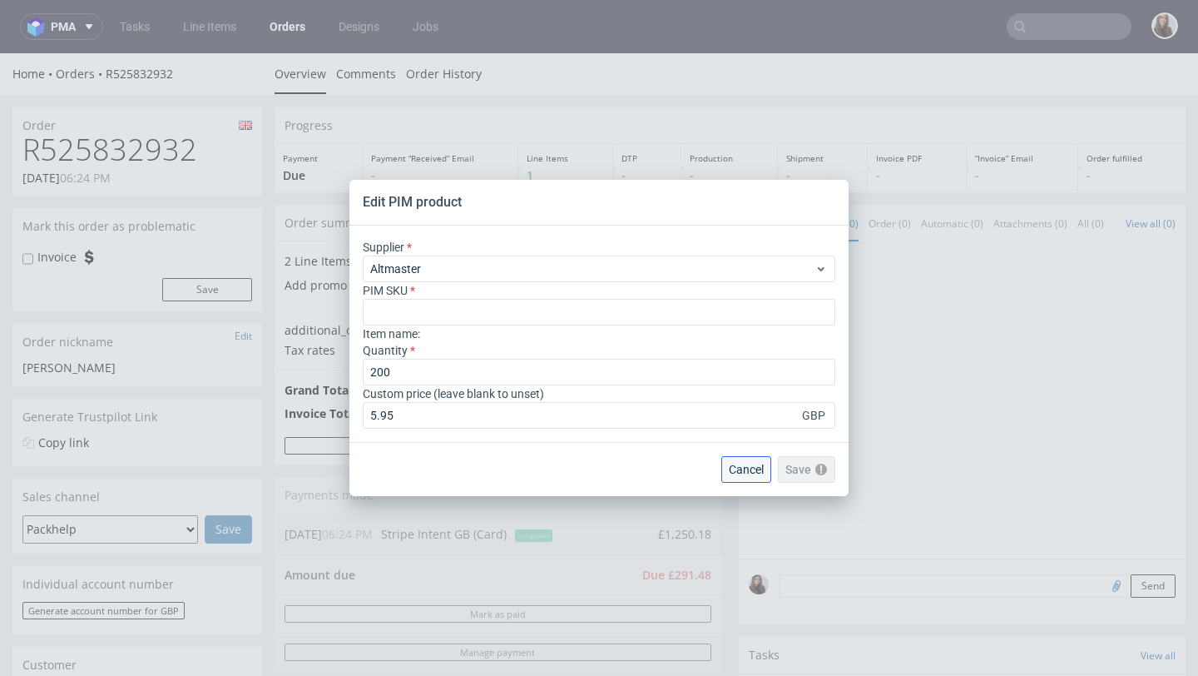
click at [741, 469] on span "Cancel" at bounding box center [746, 470] width 35 height 12
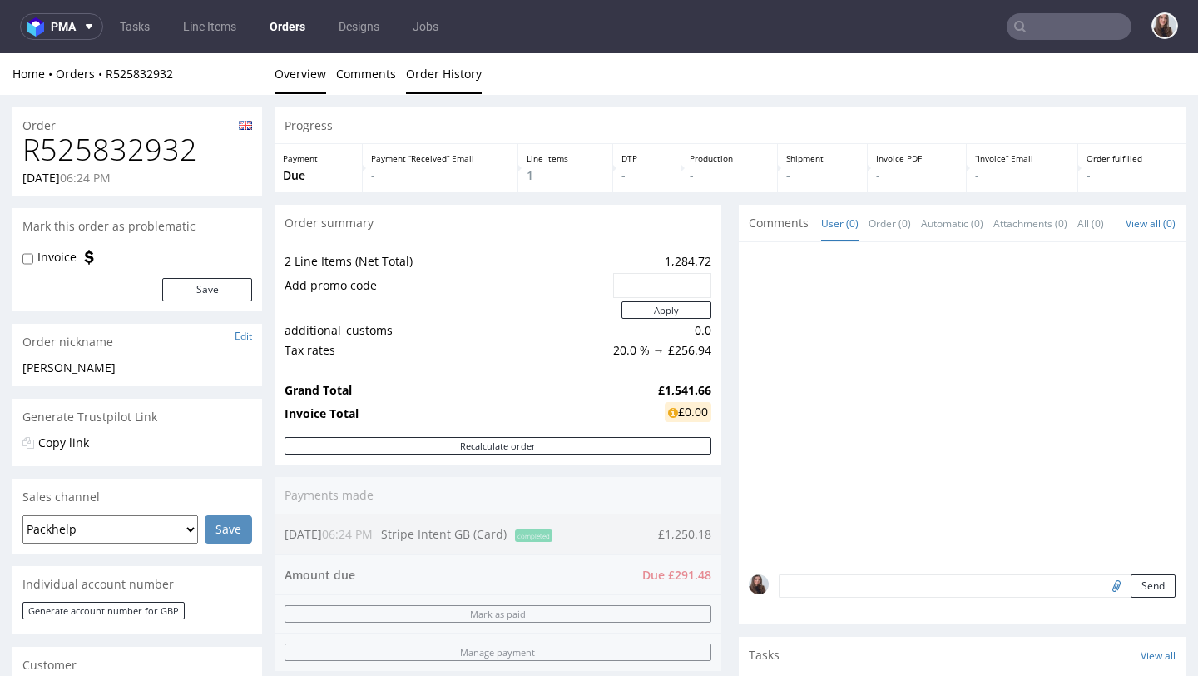
click at [441, 78] on link "Order History" at bounding box center [444, 73] width 76 height 41
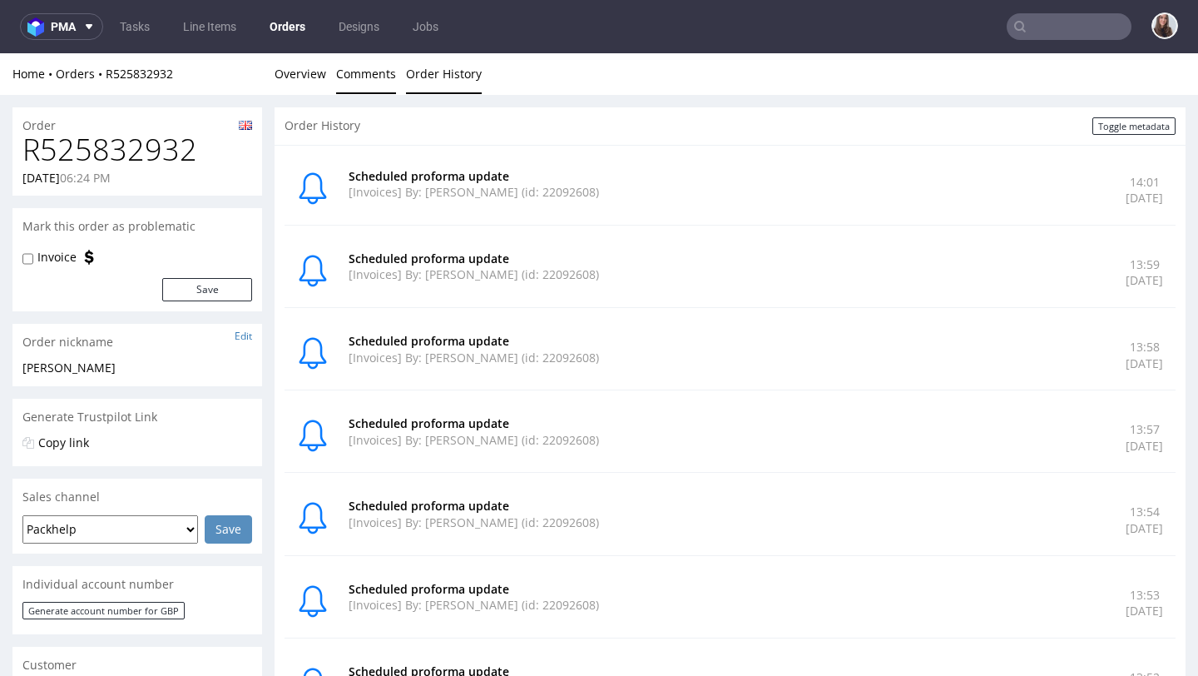
click at [365, 77] on link "Comments" at bounding box center [366, 73] width 60 height 41
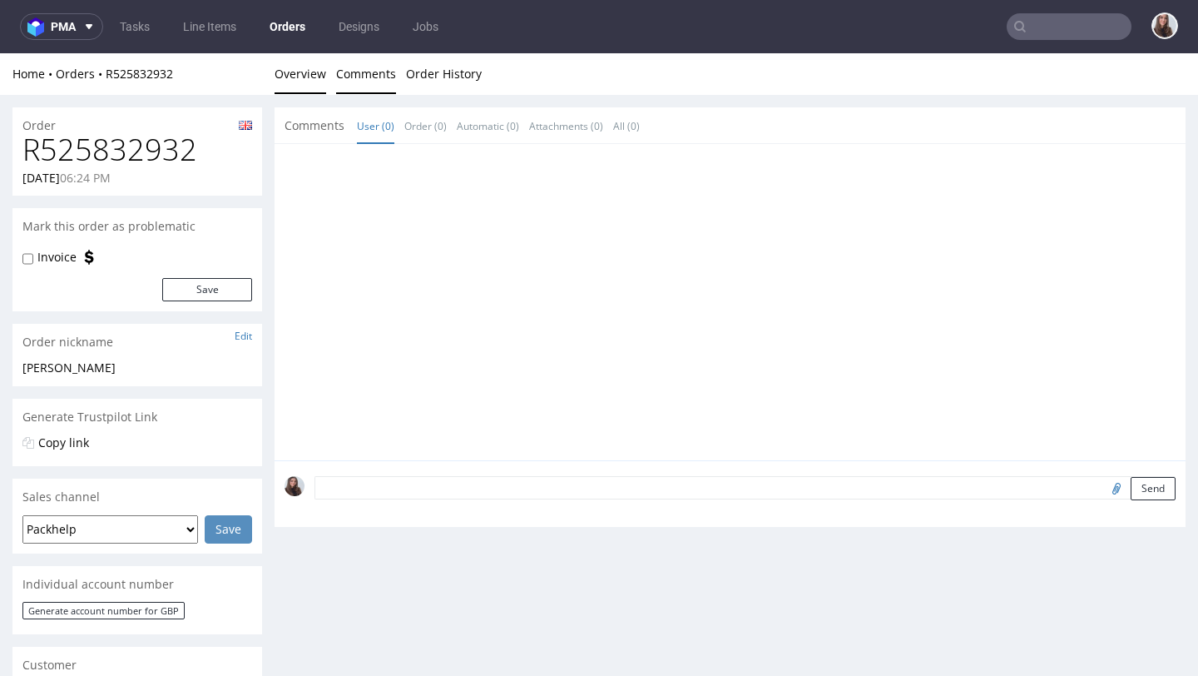
click at [320, 78] on link "Overview" at bounding box center [301, 73] width 52 height 41
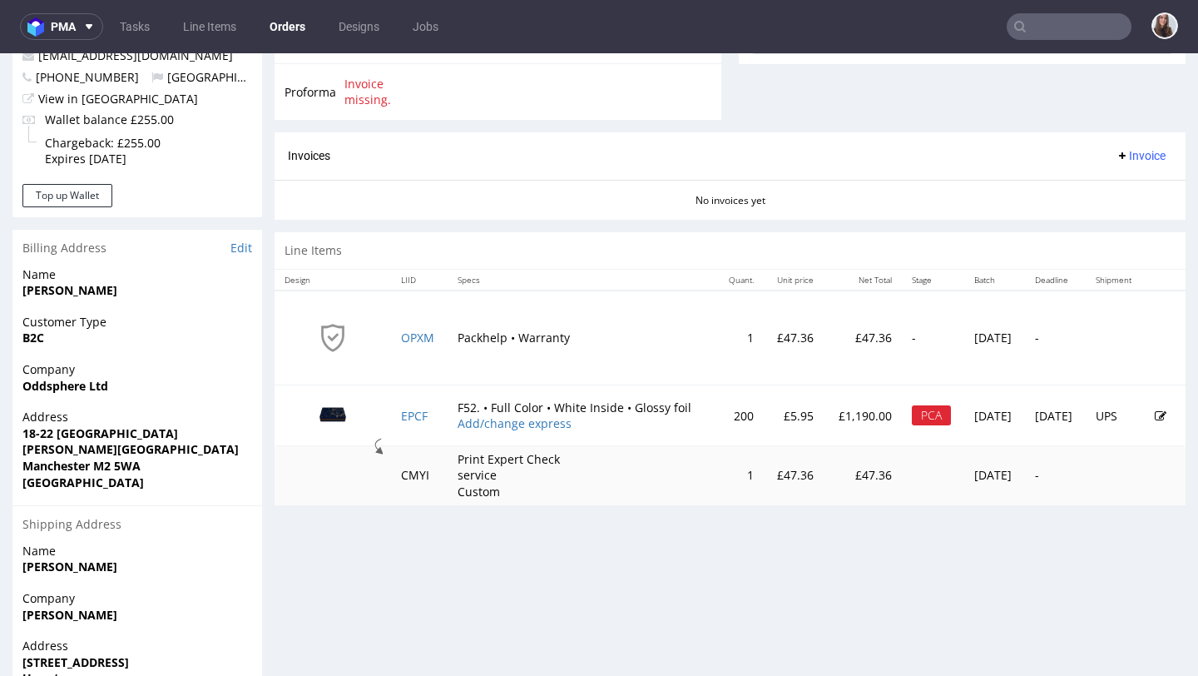
scroll to position [661, 0]
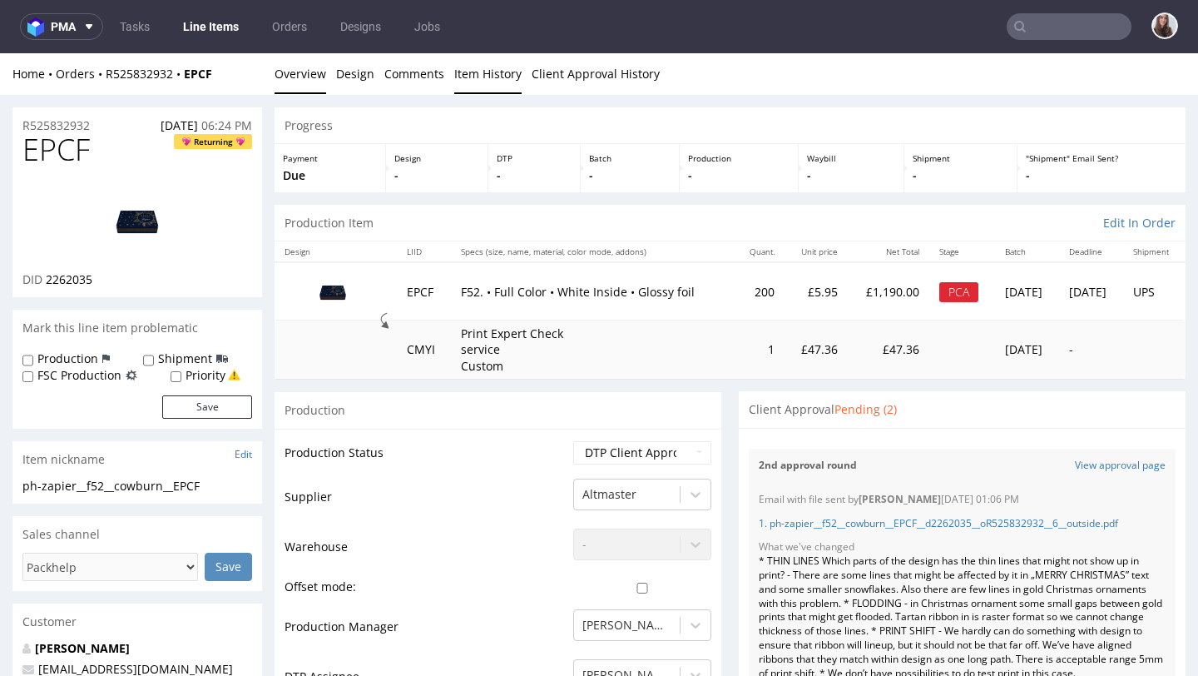
click at [475, 67] on link "Item History" at bounding box center [487, 73] width 67 height 41
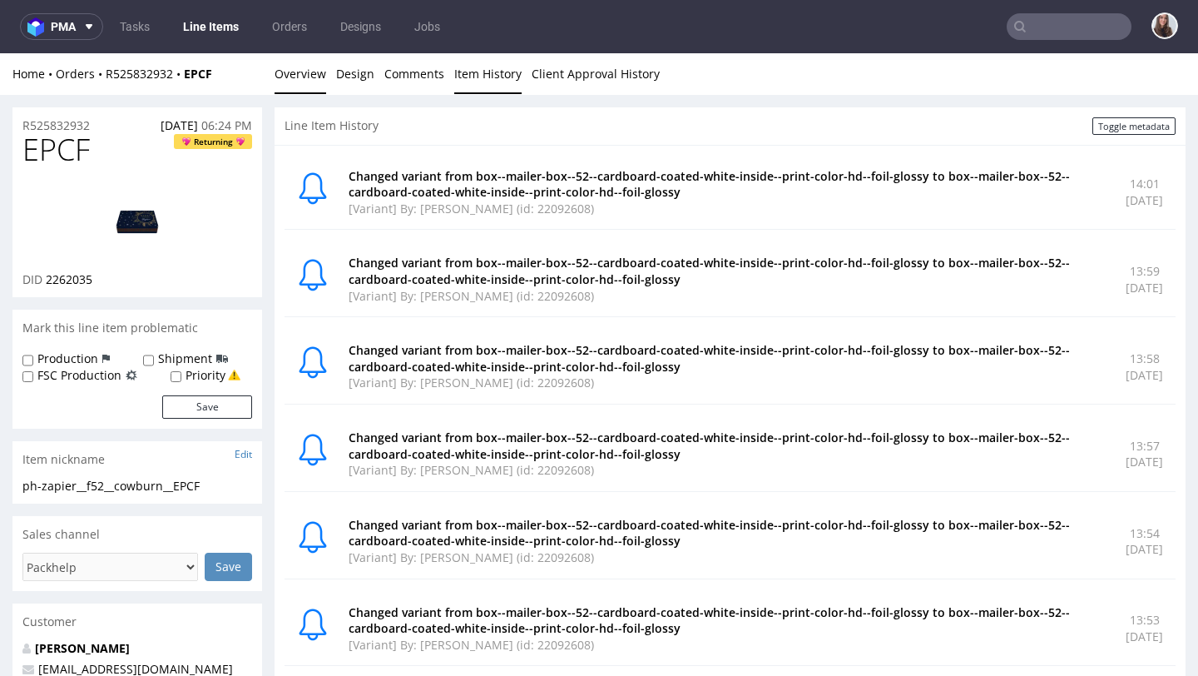
click at [305, 71] on link "Overview" at bounding box center [301, 73] width 52 height 41
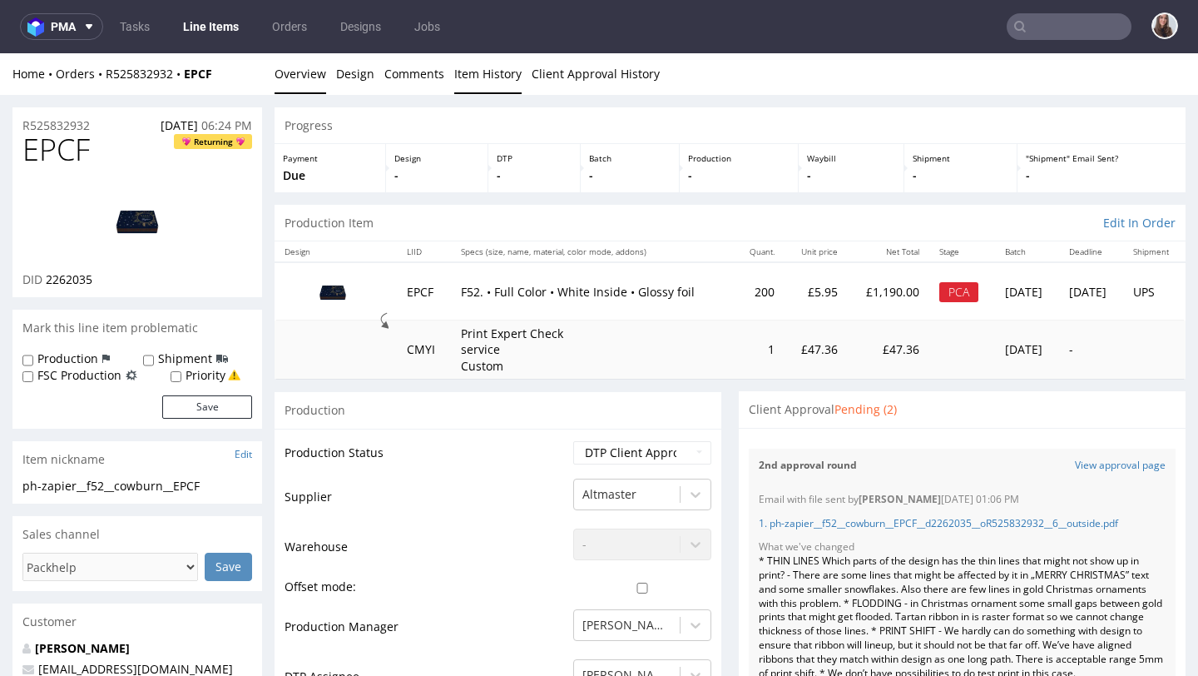
click at [473, 72] on link "Item History" at bounding box center [487, 73] width 67 height 41
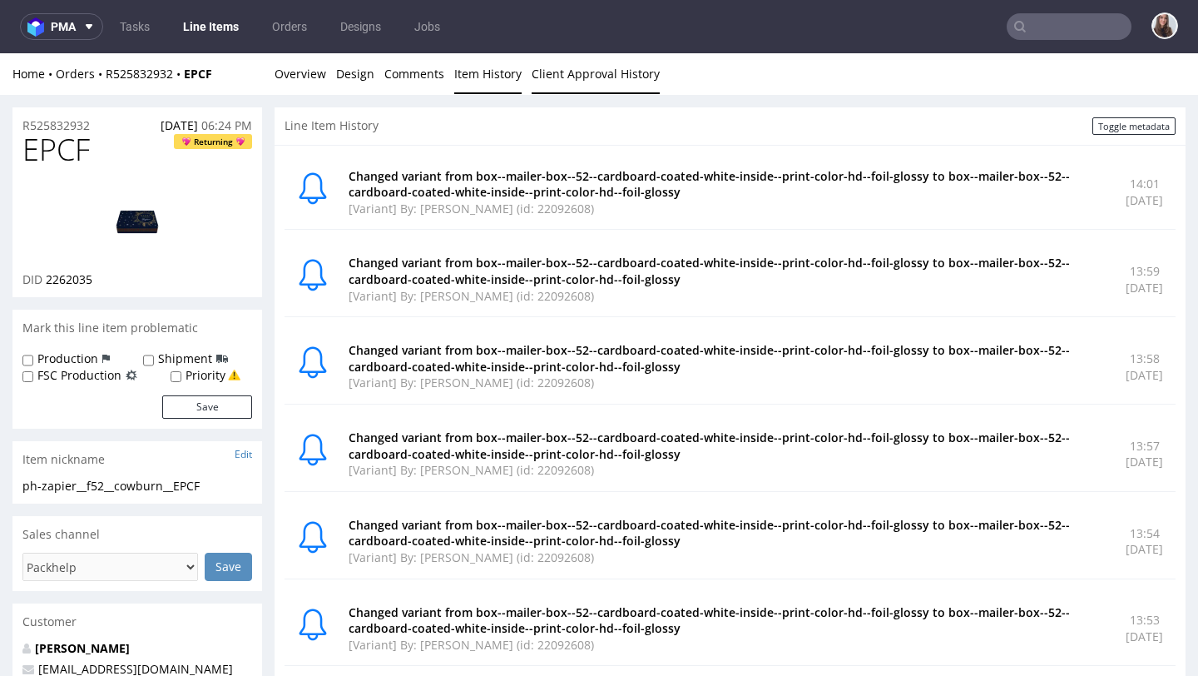
click at [558, 73] on link "Client Approval History" at bounding box center [596, 73] width 128 height 41
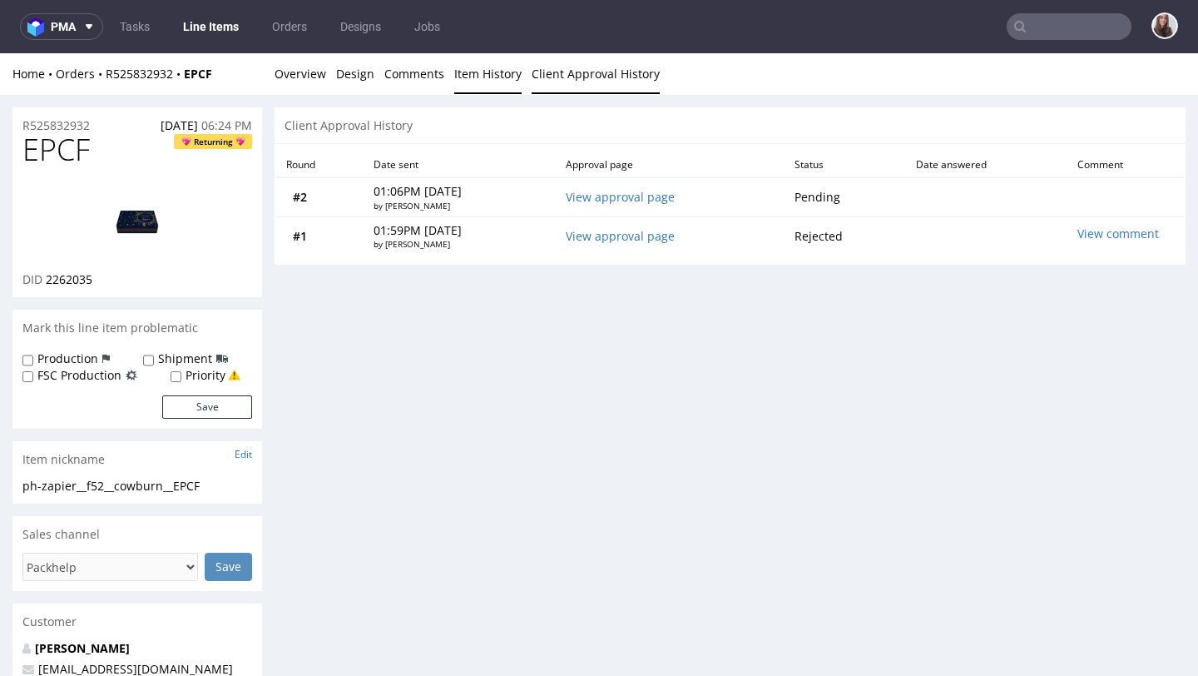
click at [482, 70] on link "Item History" at bounding box center [487, 73] width 67 height 41
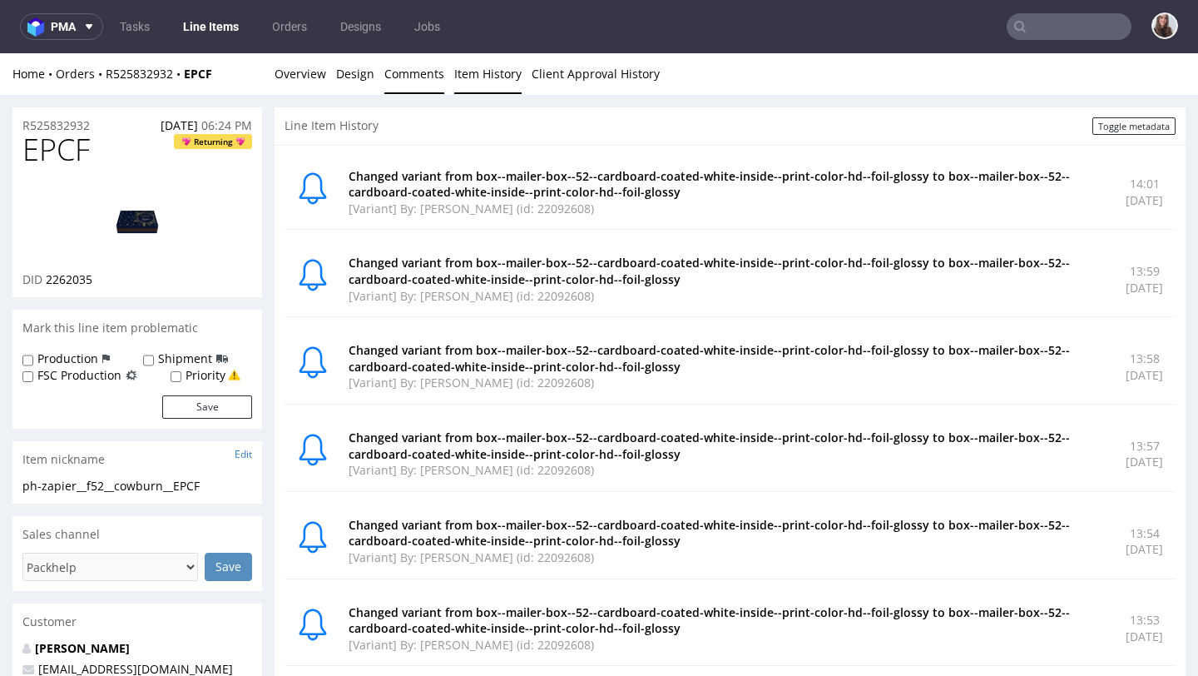
click at [423, 73] on link "Comments" at bounding box center [414, 73] width 60 height 41
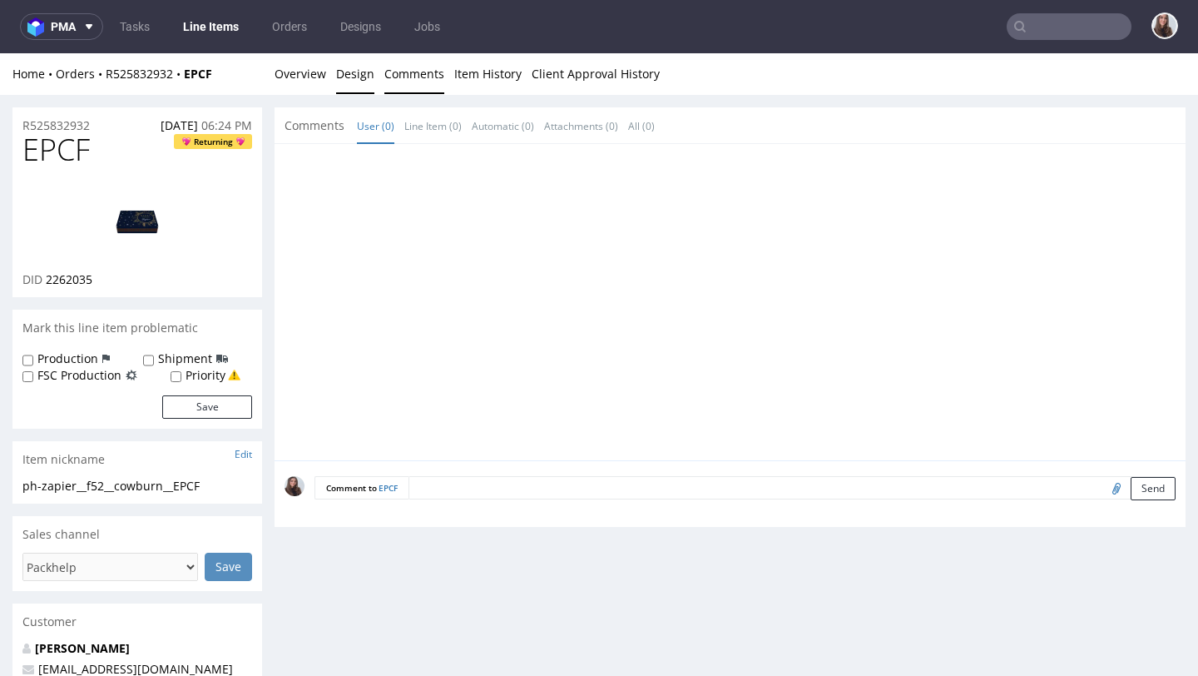
click at [340, 74] on link "Design" at bounding box center [355, 73] width 38 height 41
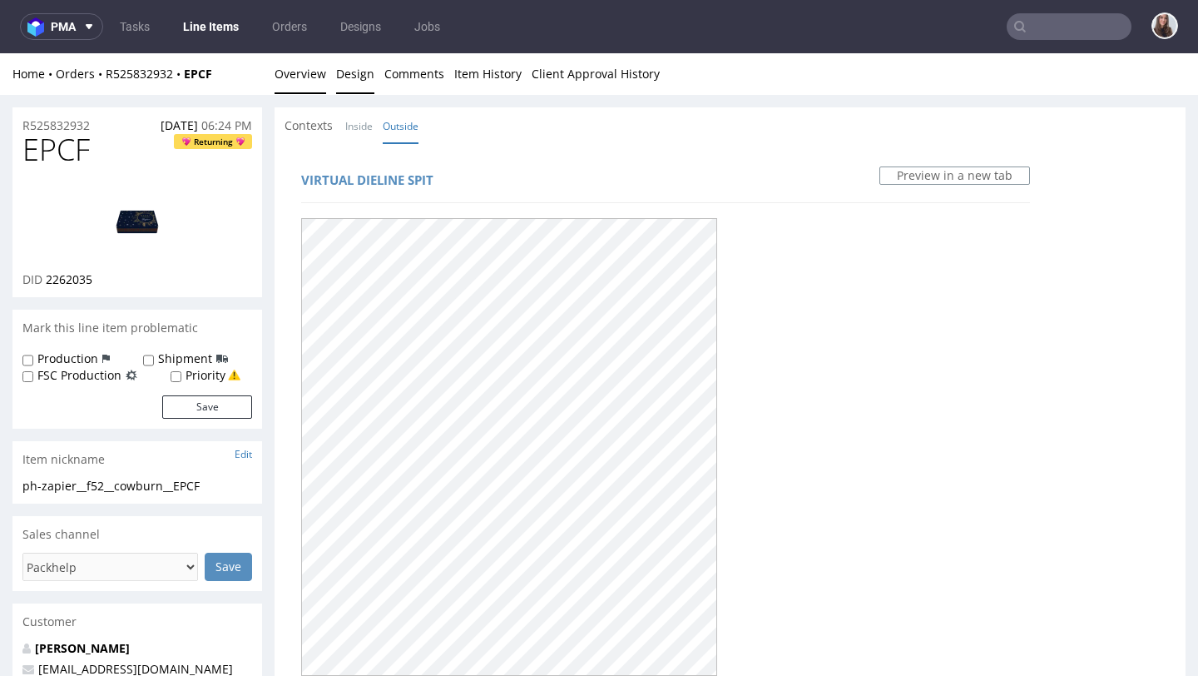
click at [310, 84] on link "Overview" at bounding box center [301, 73] width 52 height 41
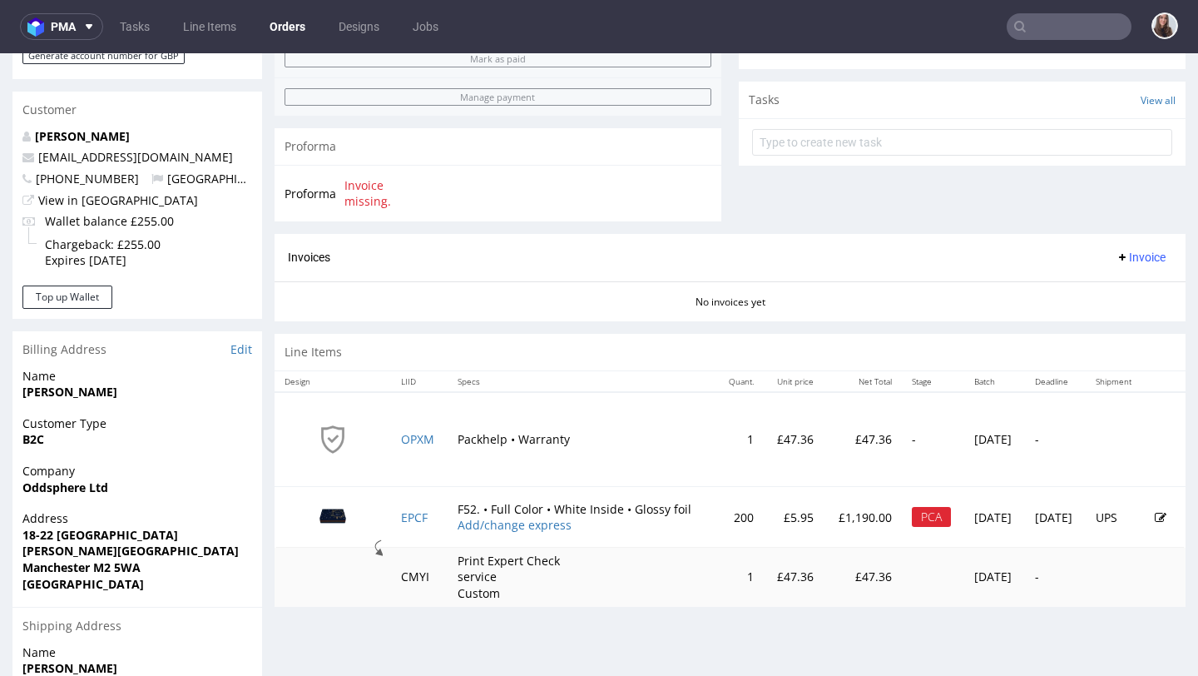
scroll to position [560, 0]
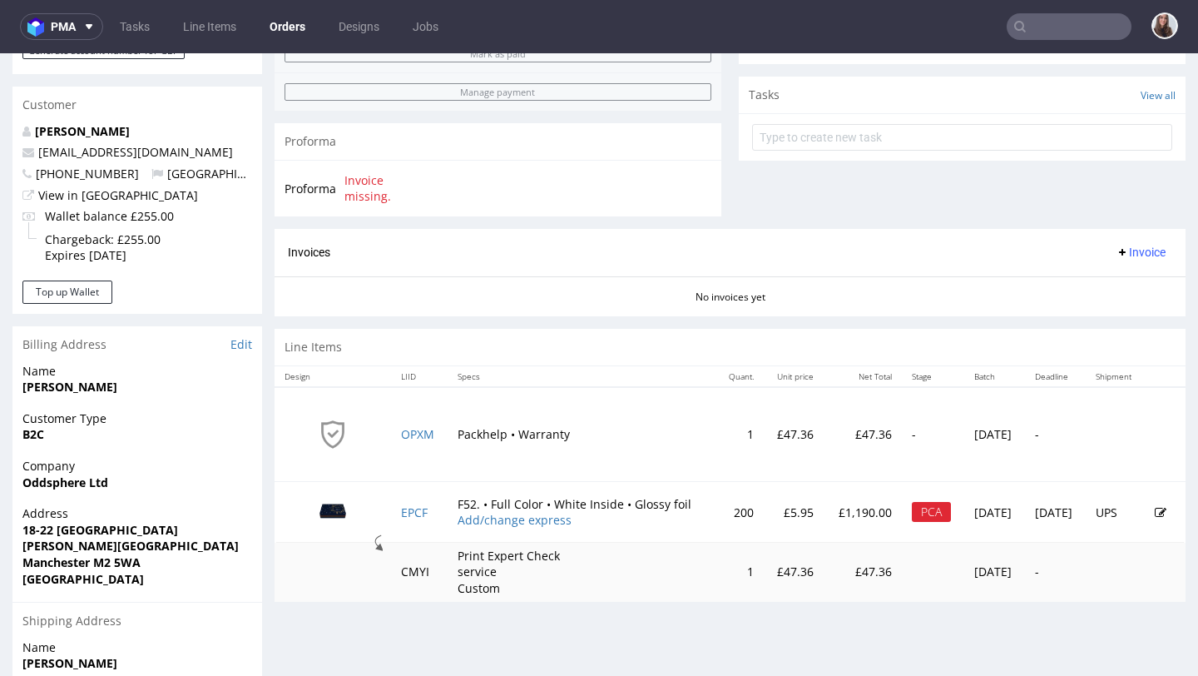
click at [1155, 511] on icon at bounding box center [1161, 513] width 12 height 12
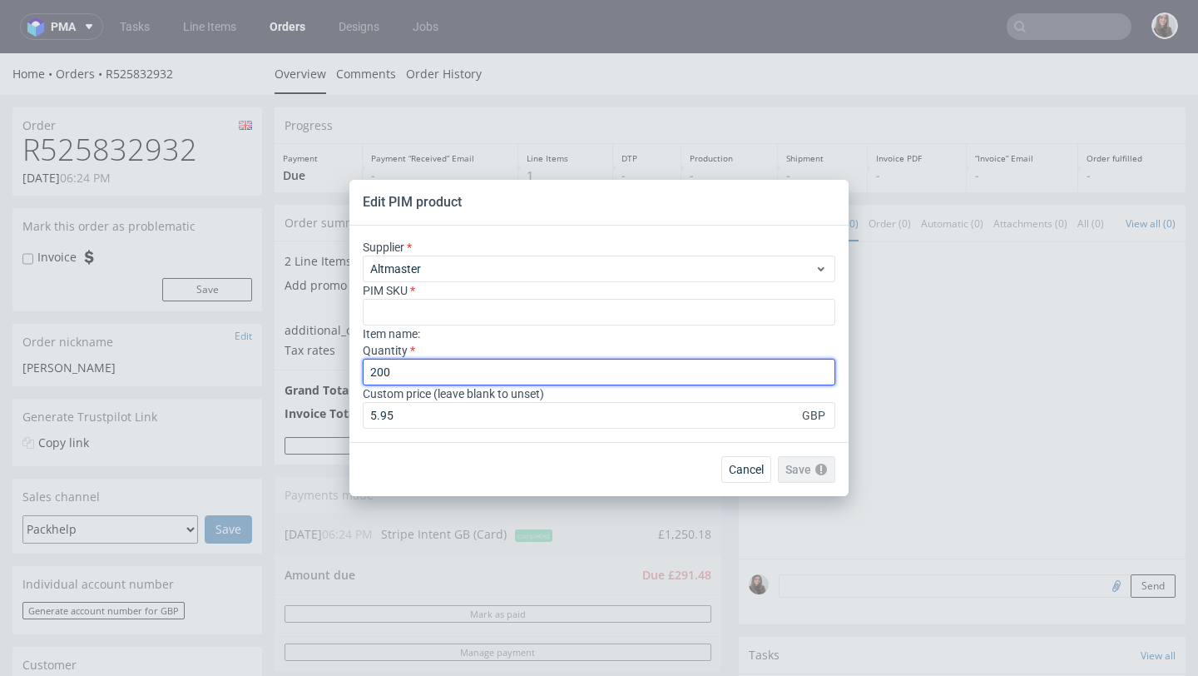
drag, startPoint x: 439, startPoint y: 366, endPoint x: 345, endPoint y: 362, distance: 93.3
click at [345, 362] on div "Edit PIM product Supplier Altmaster PIM SKU Item name : Quantity 200 Custom pri…" at bounding box center [599, 338] width 1198 height 676
type input "160"
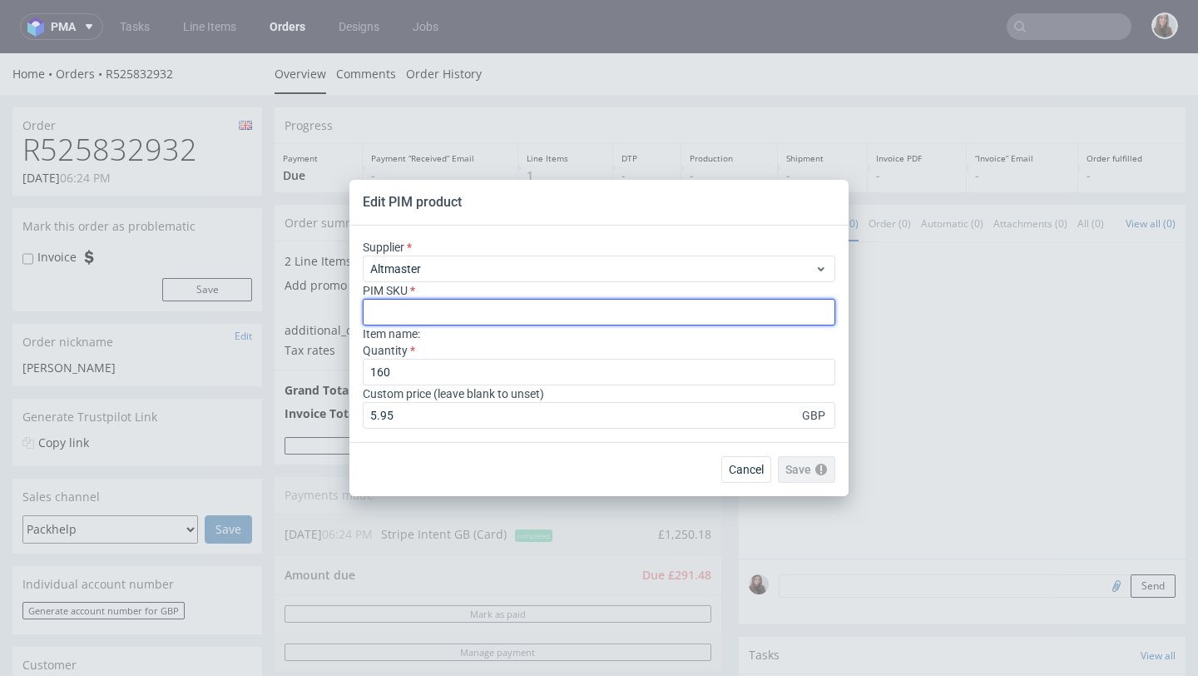
click at [421, 314] on input "text" at bounding box center [599, 312] width 473 height 27
paste input "box--mailer-box--52--cardboard-coated-white-inside--print-color-hd--foil-glossy"
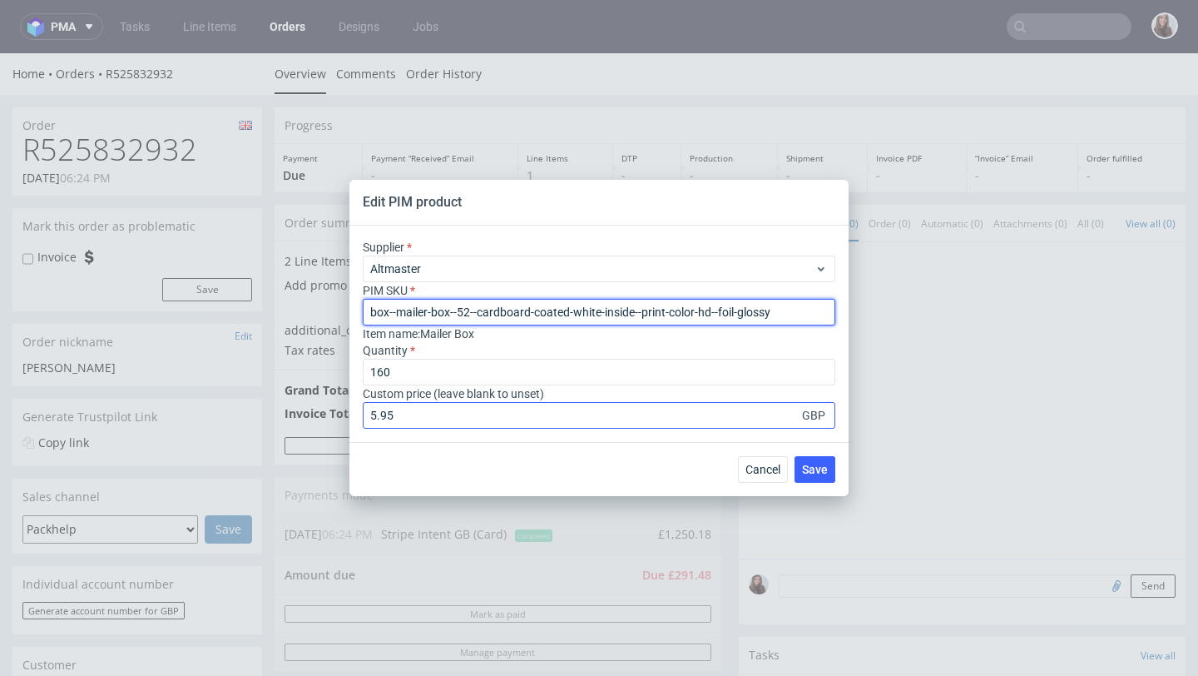
type input "box--mailer-box--52--cardboard-coated-white-inside--print-color-hd--foil-glossy"
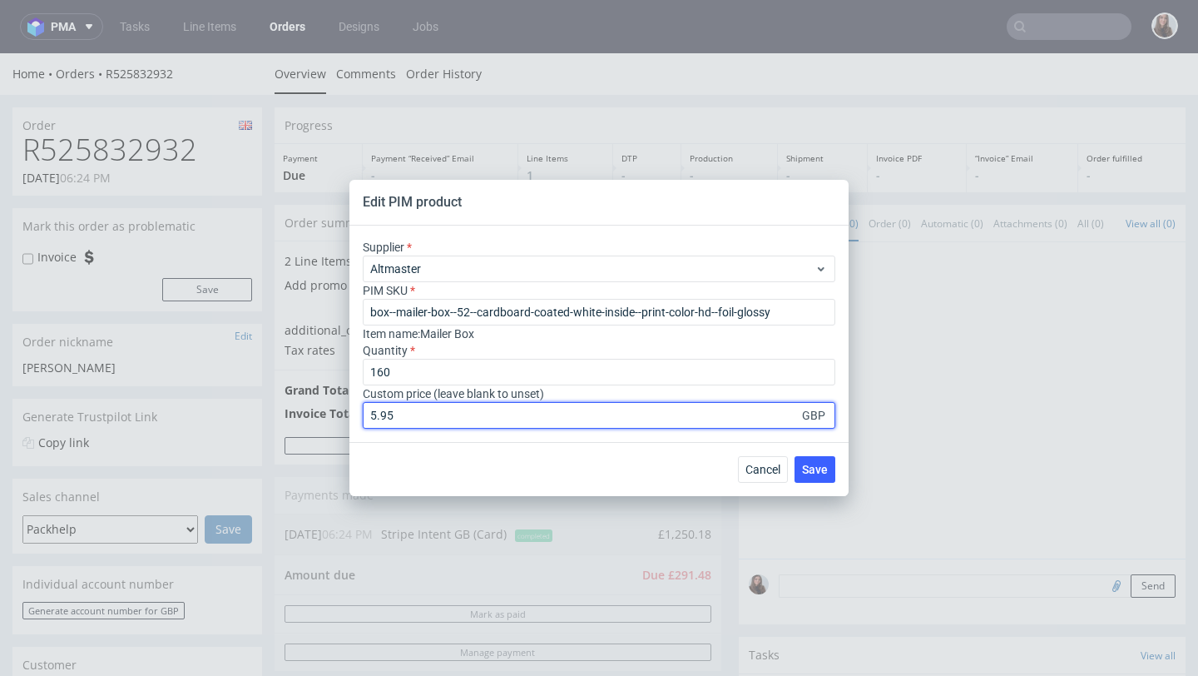
click at [442, 409] on input "5.95" at bounding box center [599, 415] width 473 height 27
drag, startPoint x: 414, startPoint y: 414, endPoint x: 363, endPoint y: 414, distance: 50.8
click at [363, 414] on input "5.95" at bounding box center [599, 415] width 473 height 27
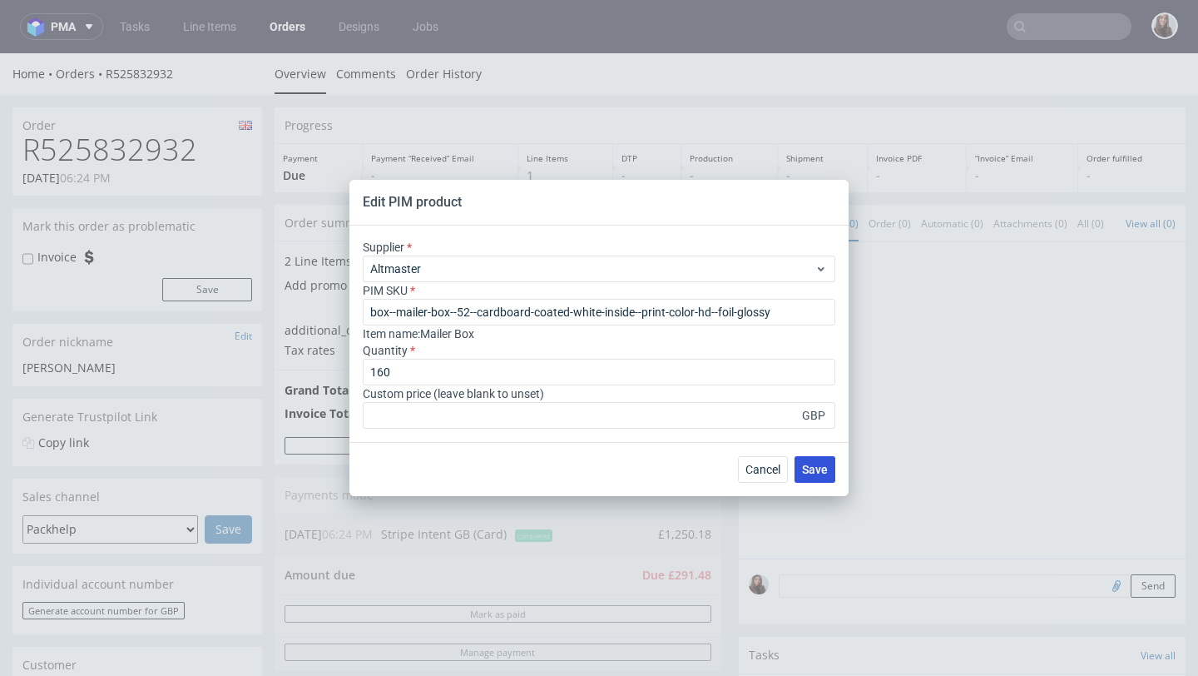
click at [809, 469] on span "Save" at bounding box center [815, 470] width 26 height 12
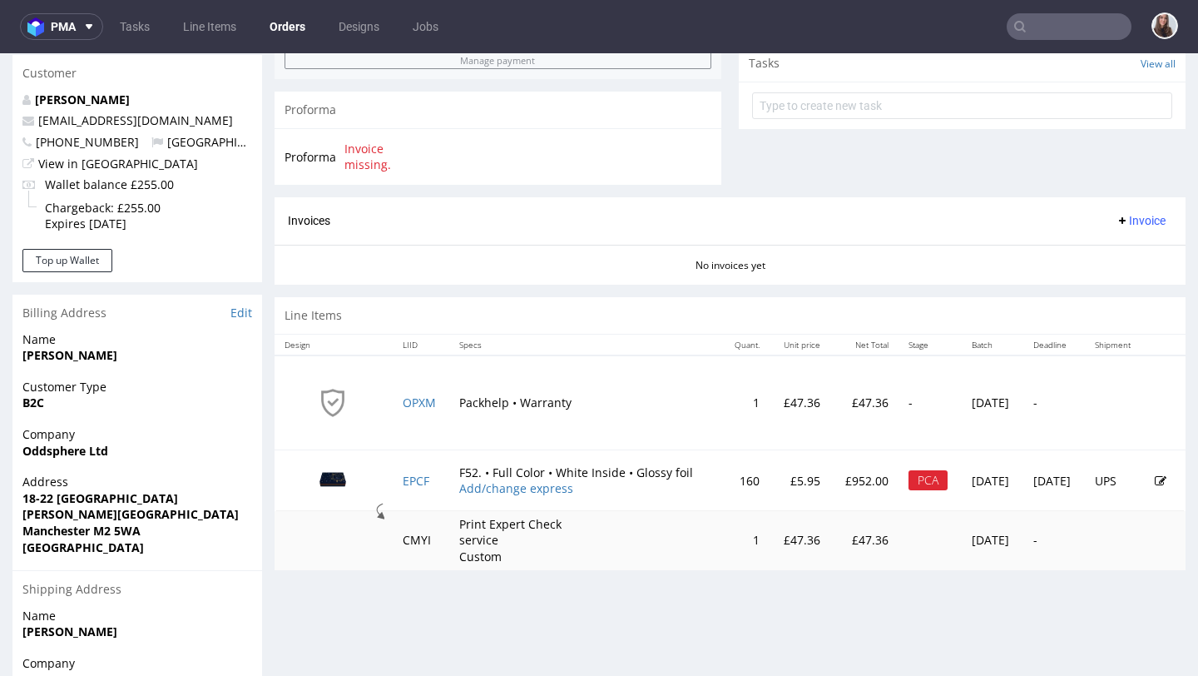
scroll to position [627, 0]
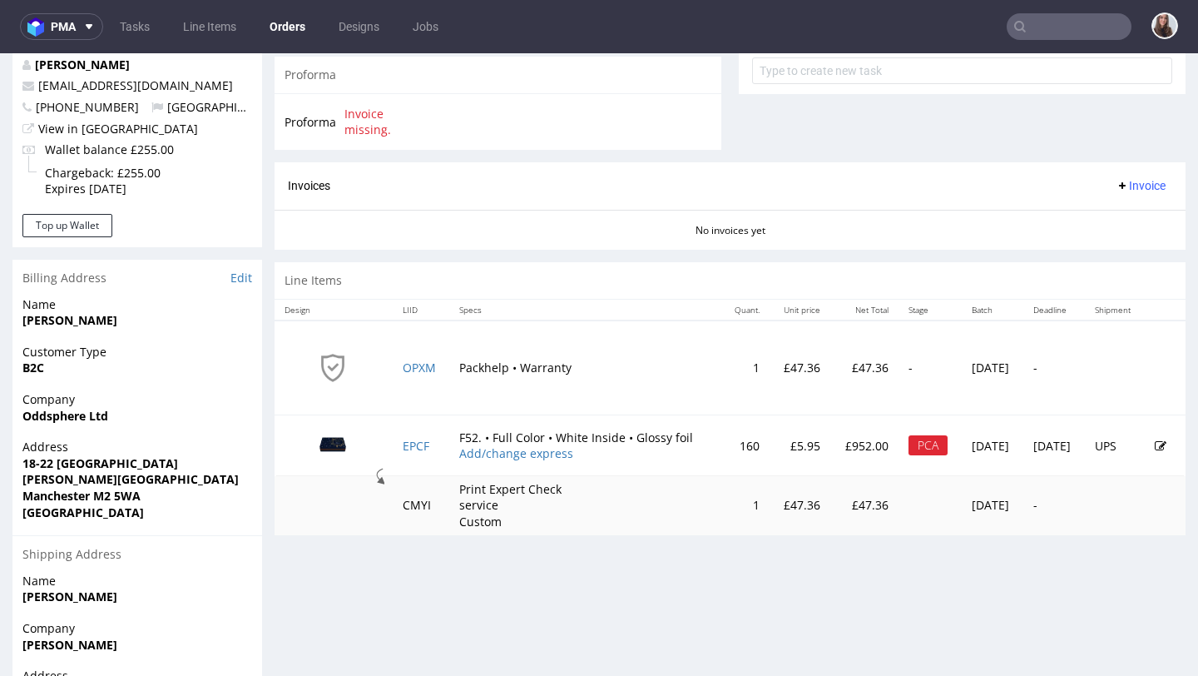
click at [1155, 446] on icon at bounding box center [1161, 446] width 12 height 12
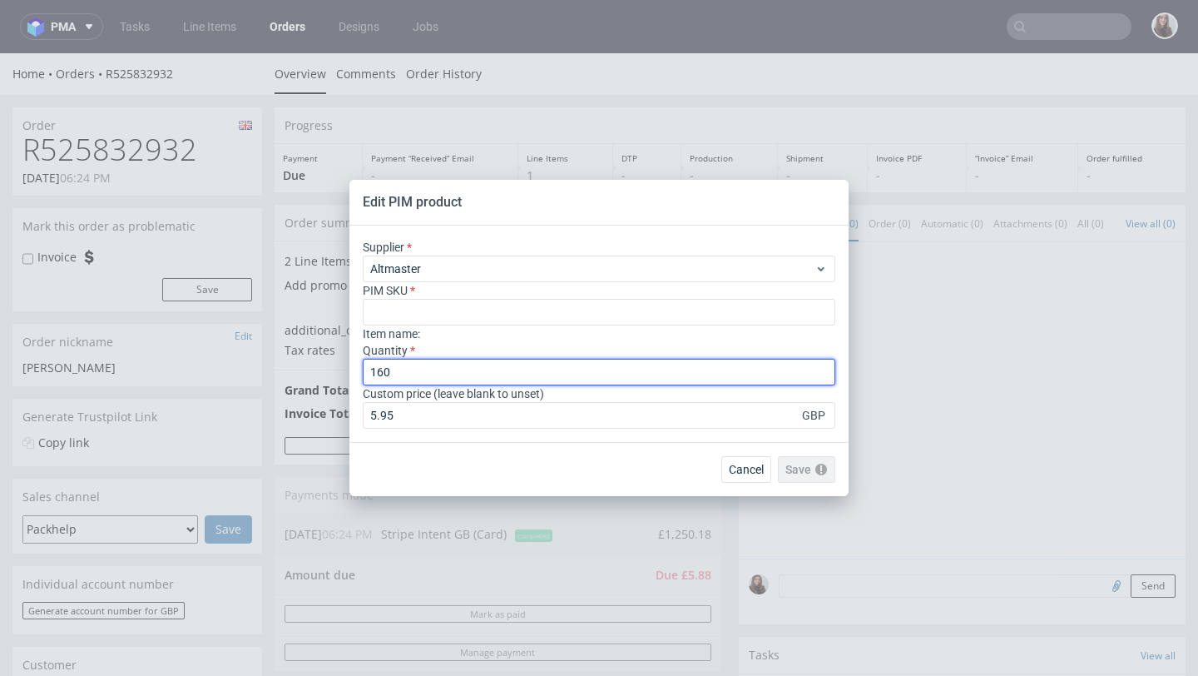
drag, startPoint x: 410, startPoint y: 371, endPoint x: 363, endPoint y: 369, distance: 47.5
click at [363, 369] on input "160" at bounding box center [599, 372] width 473 height 27
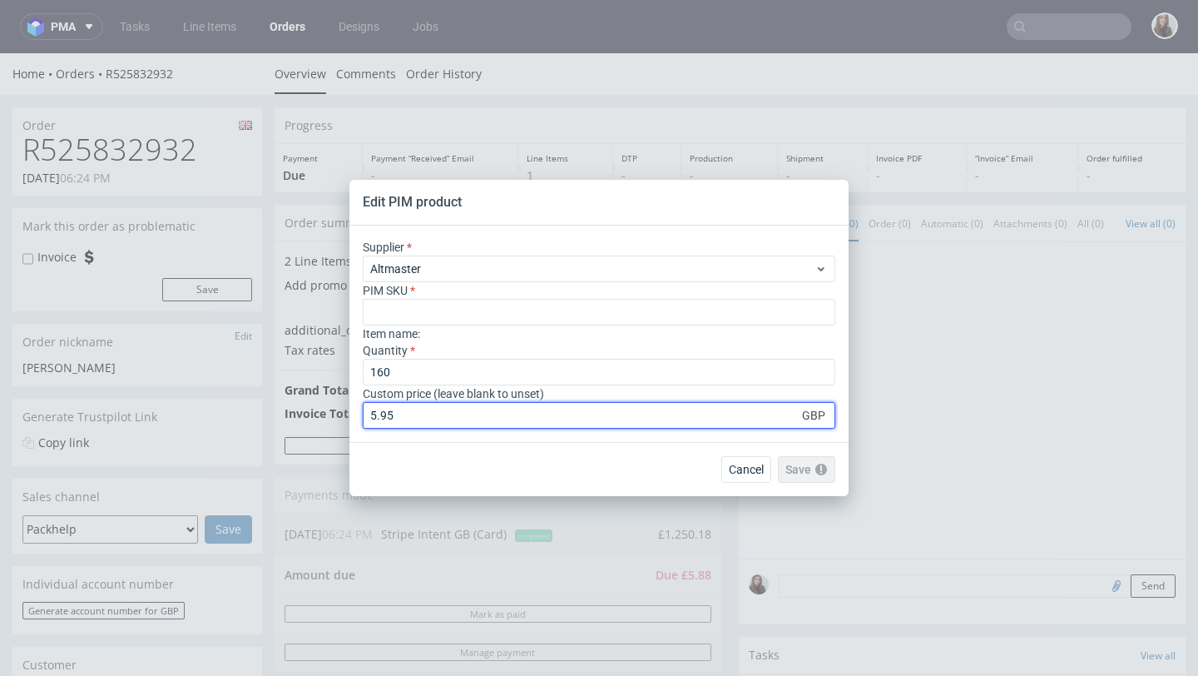
drag, startPoint x: 408, startPoint y: 419, endPoint x: 362, endPoint y: 419, distance: 45.8
click at [362, 419] on div "Supplier Altmaster PIM SKU Item name : Quantity 160 Custom price (leave blank t…" at bounding box center [599, 334] width 499 height 216
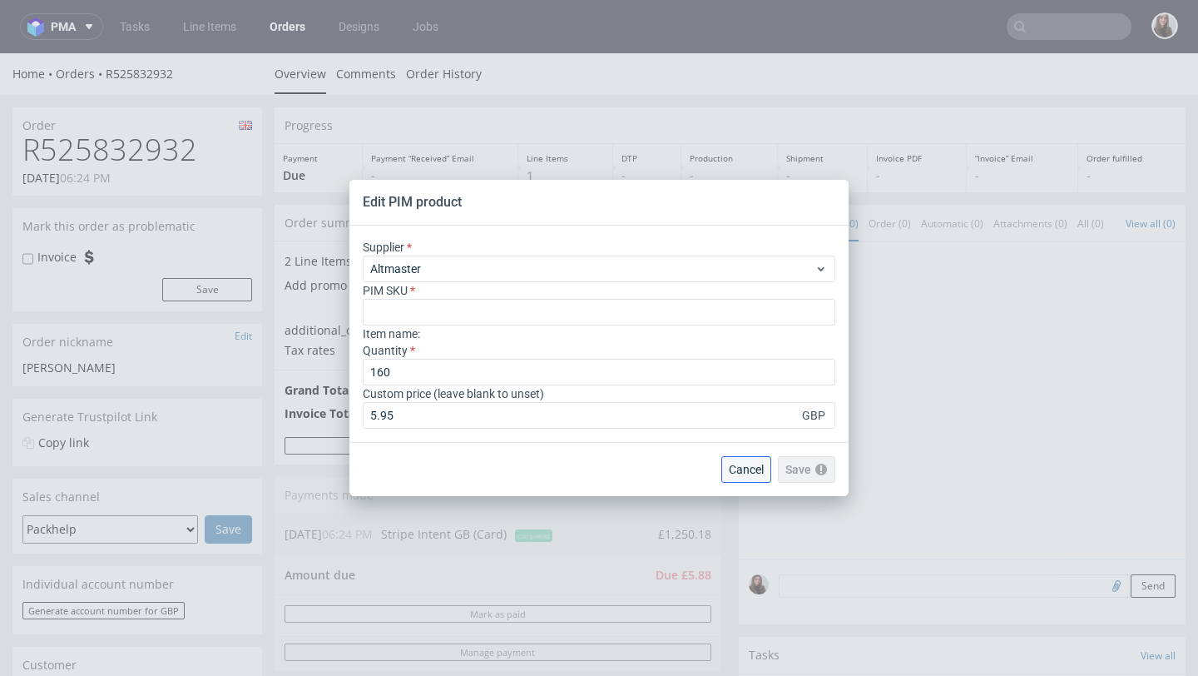
click at [746, 470] on span "Cancel" at bounding box center [746, 470] width 35 height 12
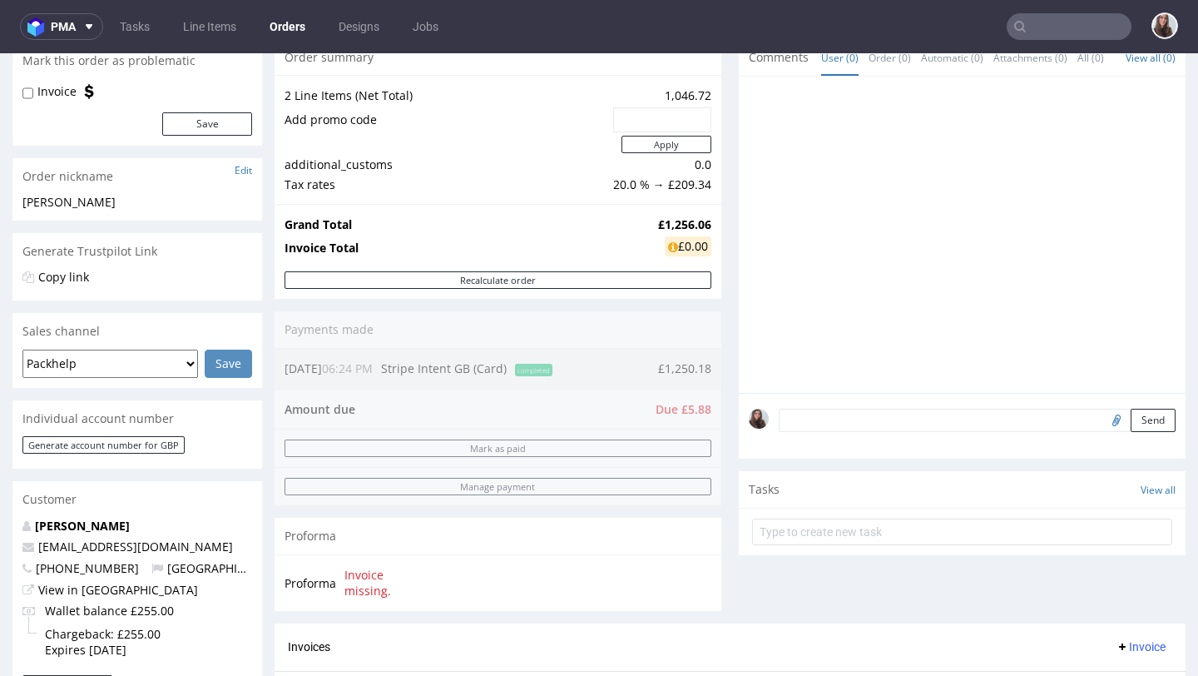
scroll to position [156, 0]
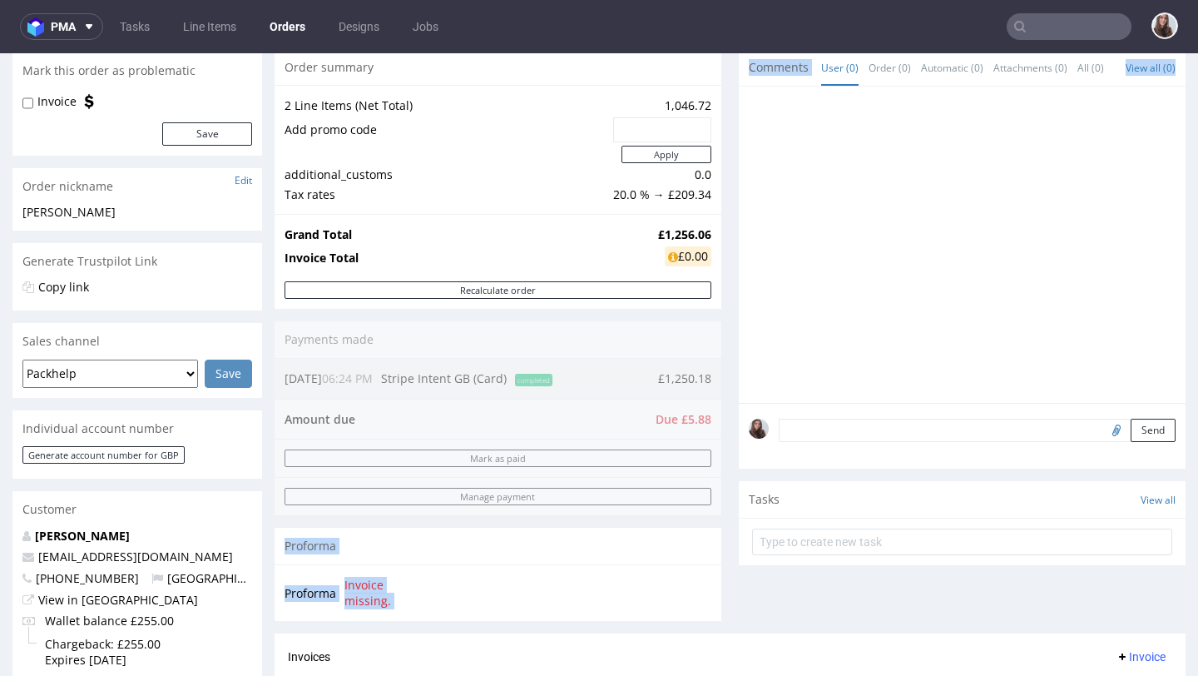
drag, startPoint x: 649, startPoint y: 377, endPoint x: 726, endPoint y: 377, distance: 77.4
click at [726, 377] on div "Progress Payment Due Payment “Received” Email - Line Items 1 DTP - Production -…" at bounding box center [730, 485] width 911 height 1067
drag, startPoint x: 708, startPoint y: 380, endPoint x: 652, endPoint y: 381, distance: 56.6
click at [652, 381] on div "Order summary 2 Line Items (Net Total) 1,046.72 Add promo code Apply additional…" at bounding box center [498, 341] width 447 height 584
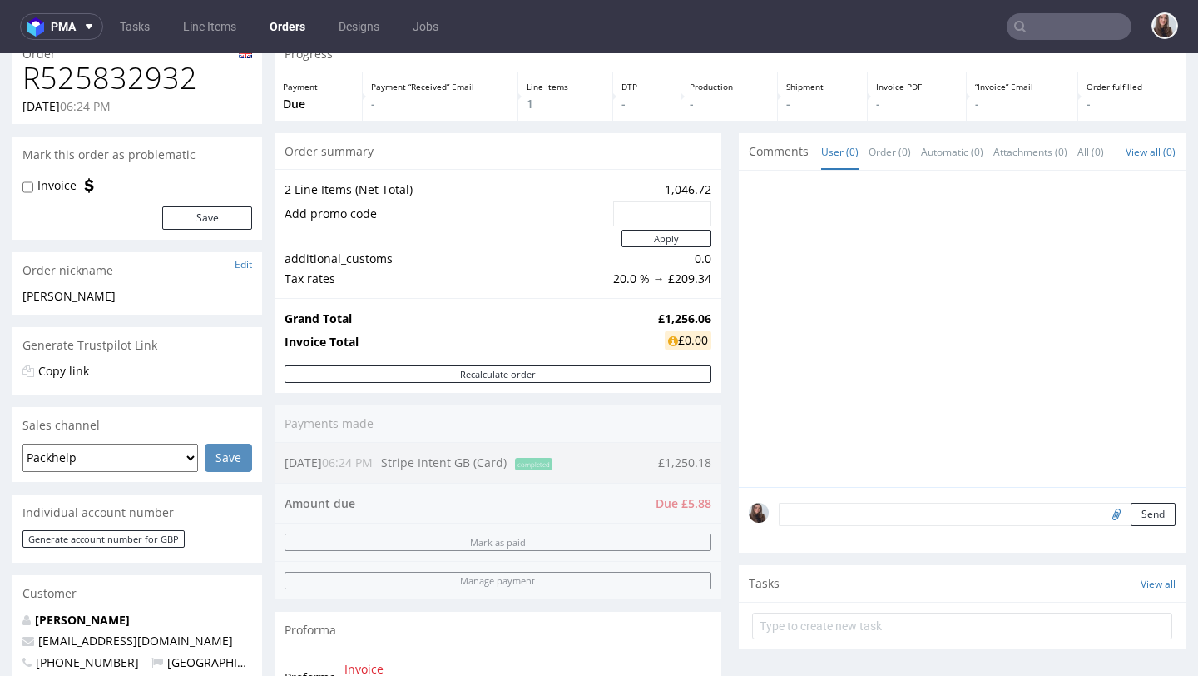
scroll to position [151, 0]
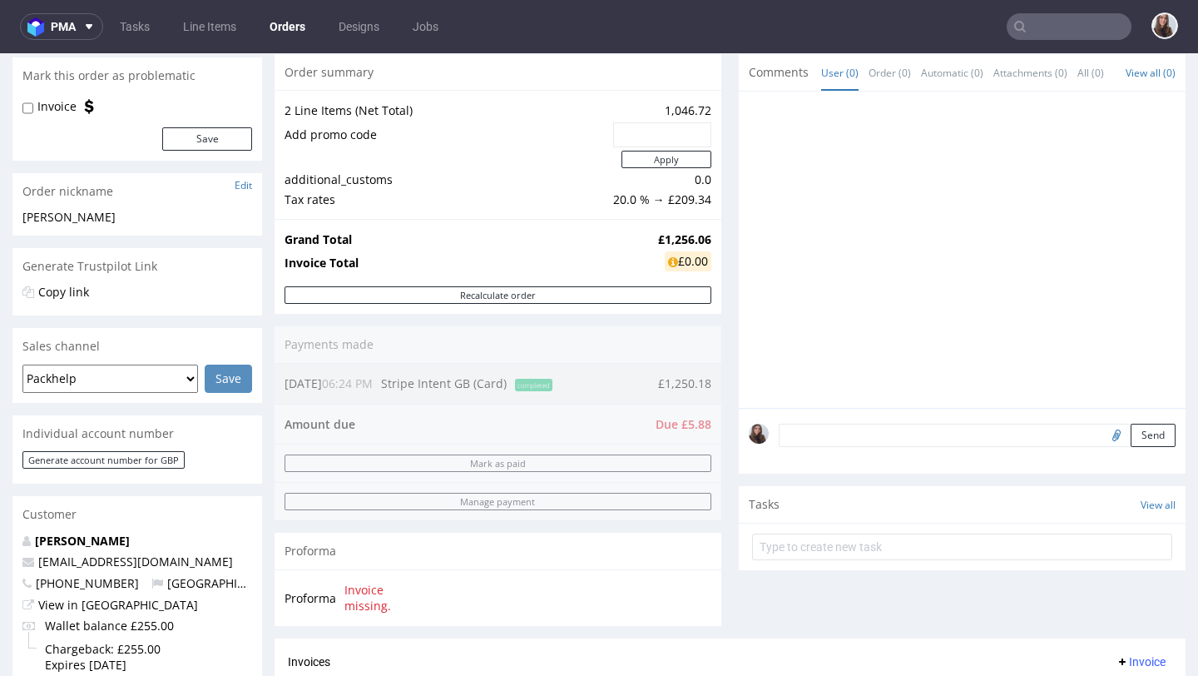
drag, startPoint x: 652, startPoint y: 380, endPoint x: 721, endPoint y: 381, distance: 69.9
click at [721, 381] on div "Progress Payment Due Payment “Received” Email - Line Items 1 DTP - Production -…" at bounding box center [730, 490] width 911 height 1067
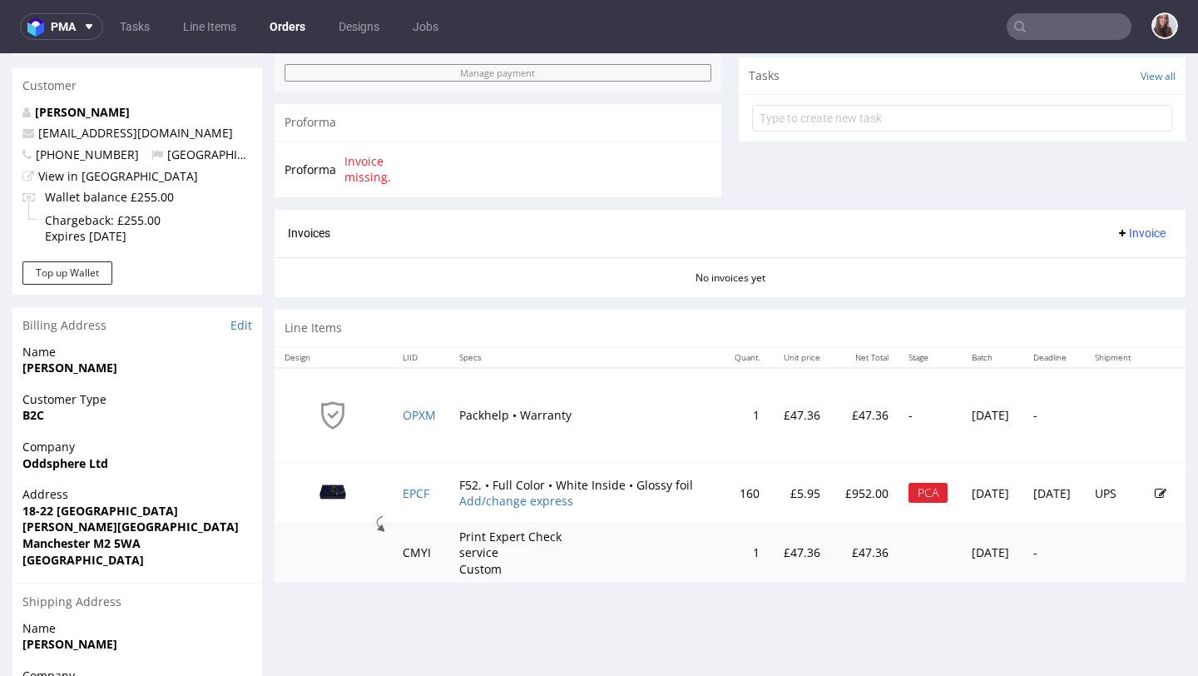
scroll to position [570, 0]
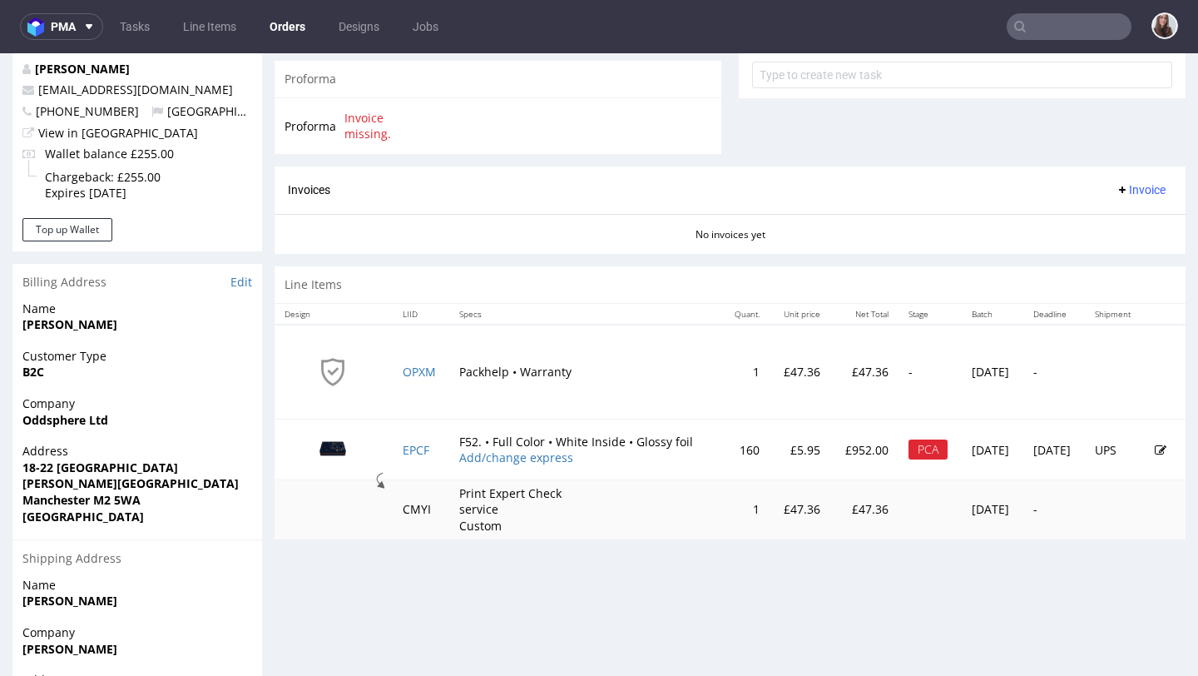
scroll to position [632, 0]
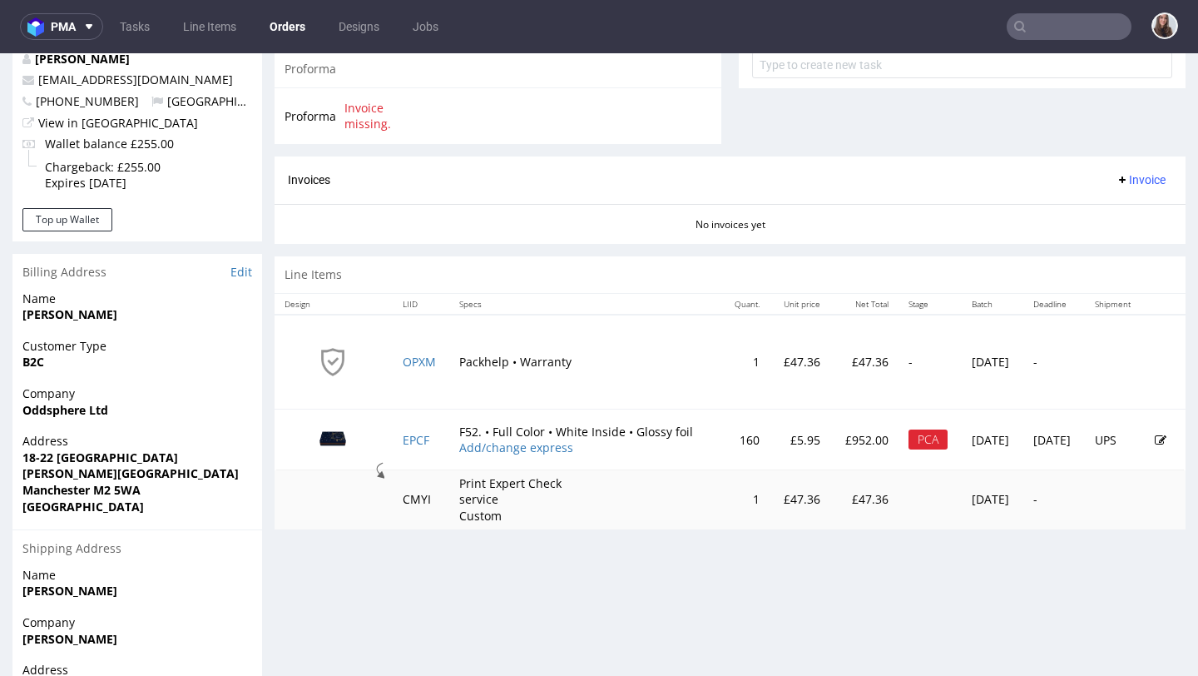
click at [1145, 446] on td at bounding box center [1165, 439] width 41 height 61
click at [1155, 440] on icon at bounding box center [1161, 440] width 12 height 12
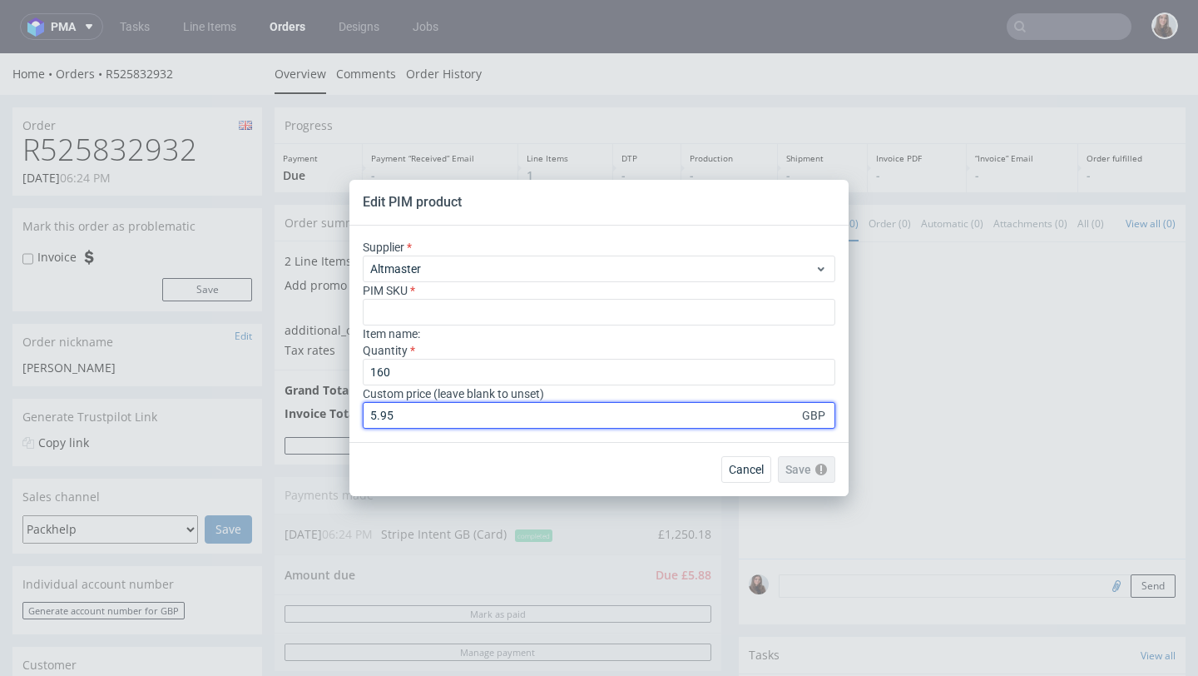
drag, startPoint x: 530, startPoint y: 422, endPoint x: 371, endPoint y: 415, distance: 159.1
click at [371, 415] on input "5.95" at bounding box center [599, 415] width 473 height 27
type input "4.87"
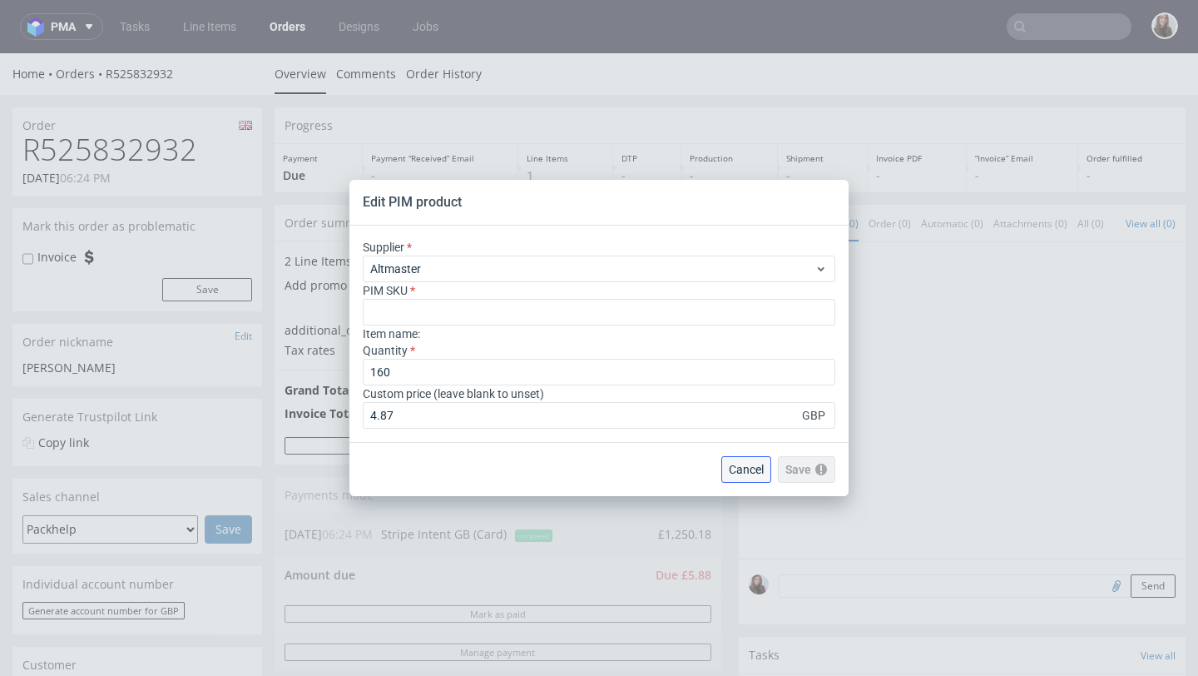
click at [748, 458] on button "Cancel" at bounding box center [746, 469] width 50 height 27
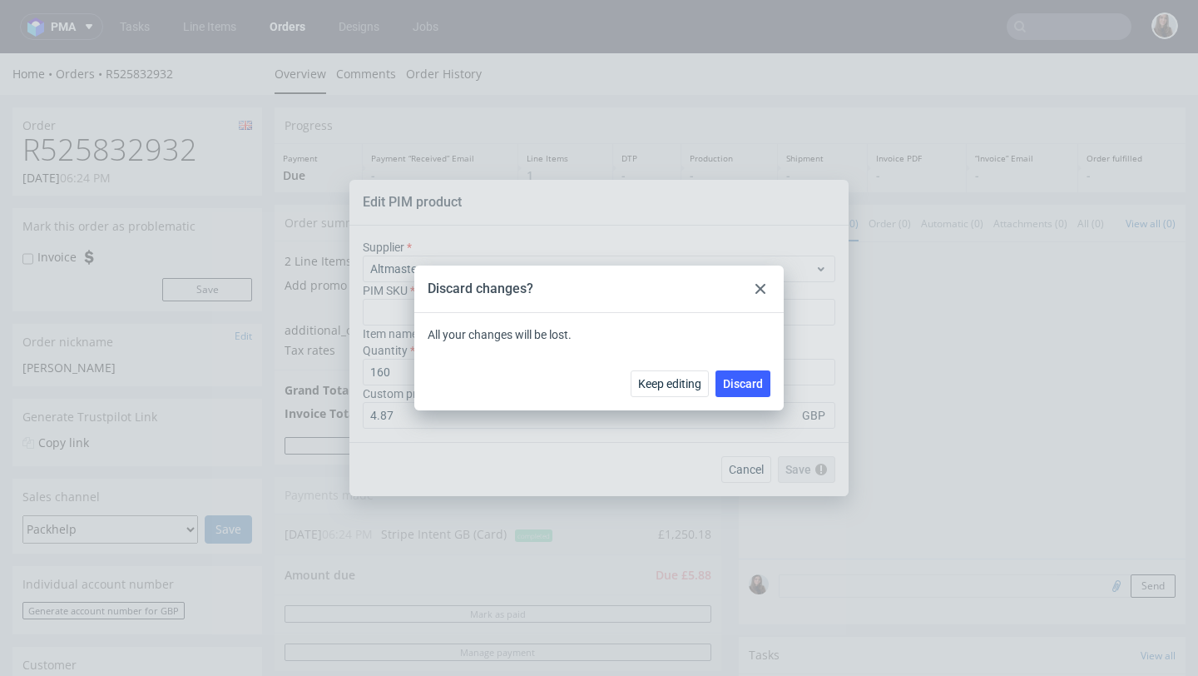
click at [761, 285] on icon at bounding box center [761, 289] width 10 height 10
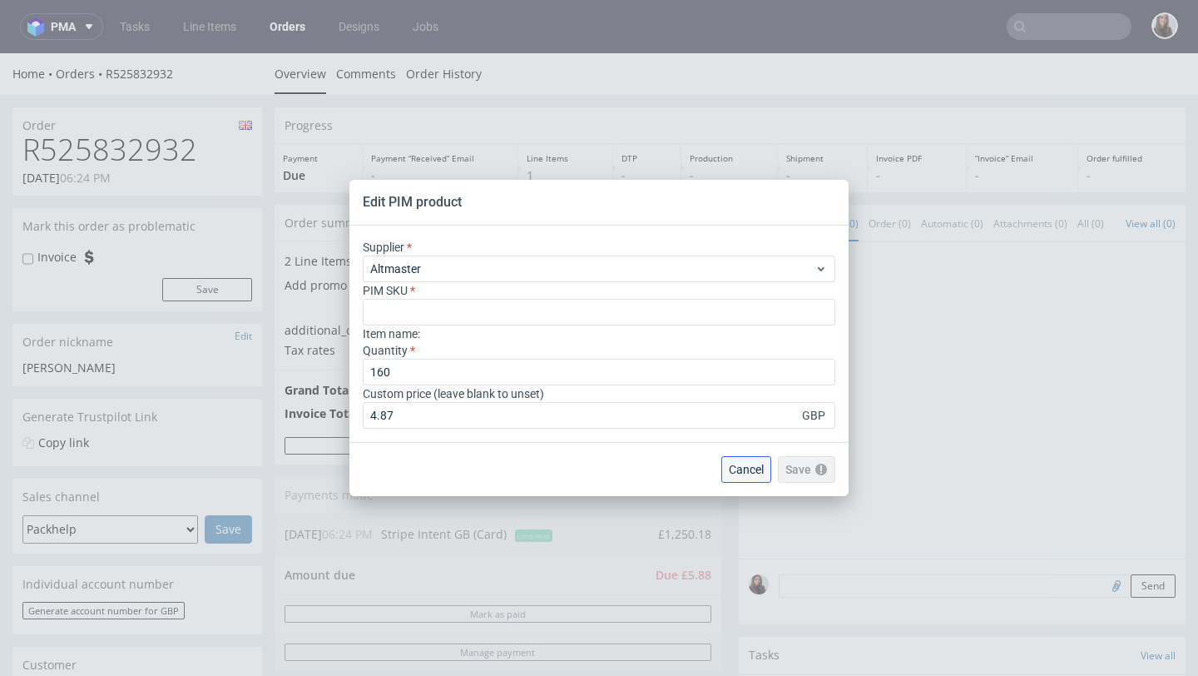
click at [753, 470] on span "Cancel" at bounding box center [746, 470] width 35 height 12
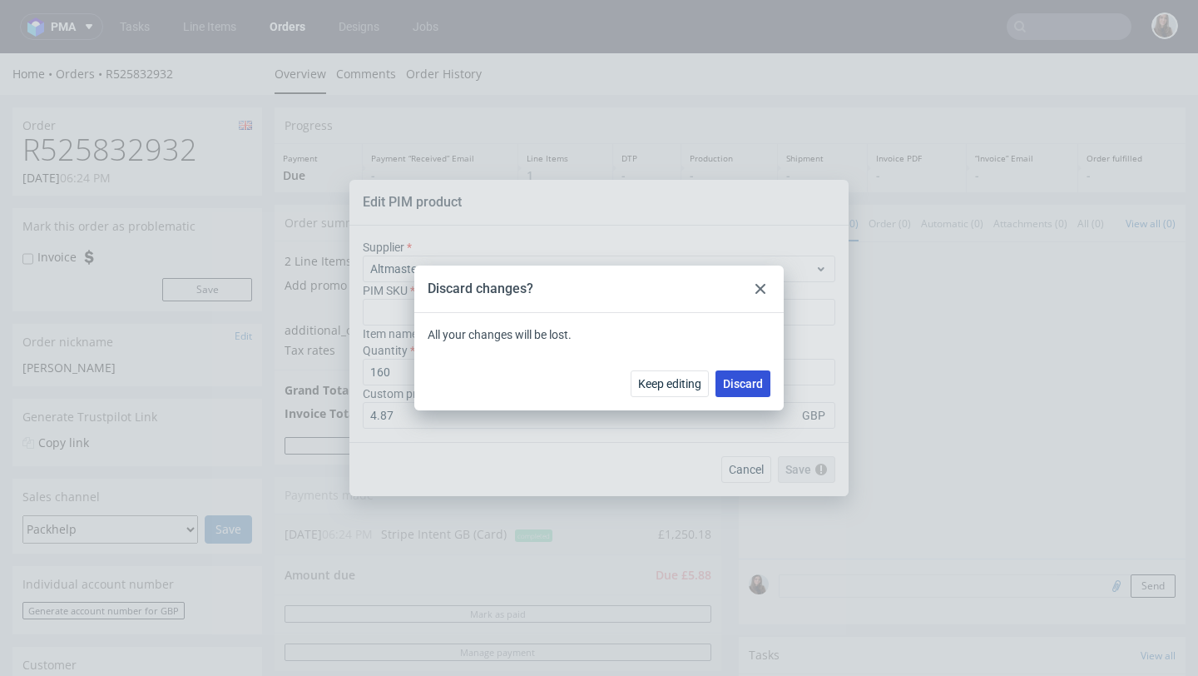
click at [747, 381] on span "Discard" at bounding box center [743, 384] width 40 height 12
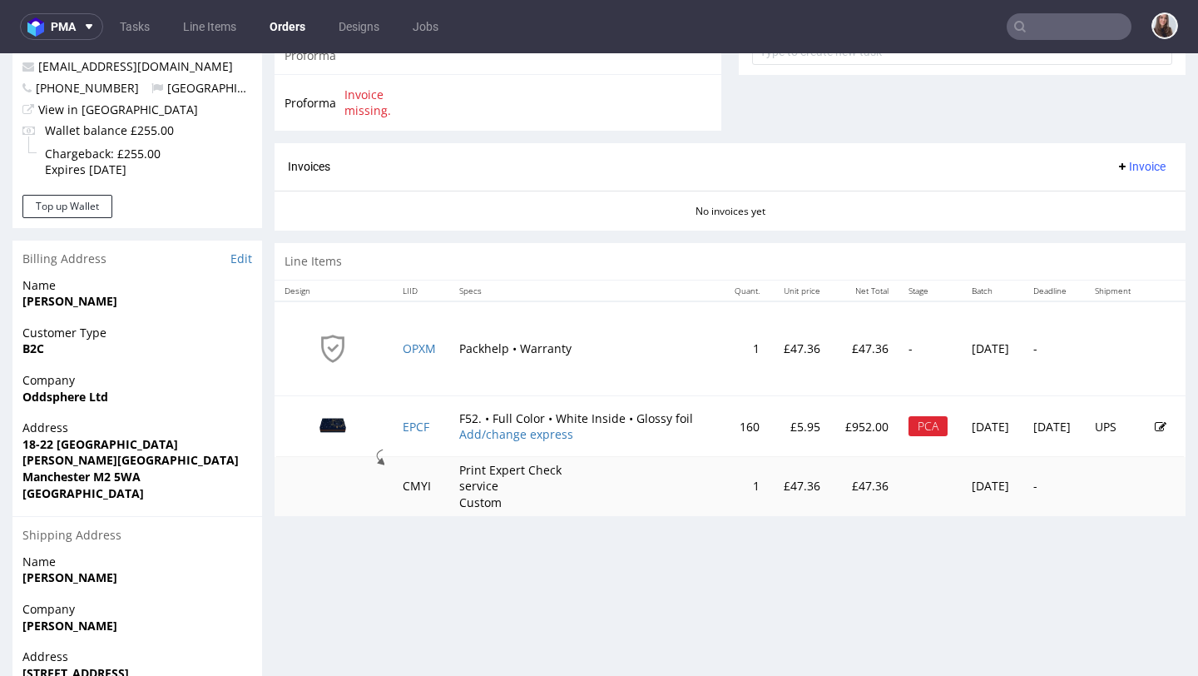
scroll to position [654, 0]
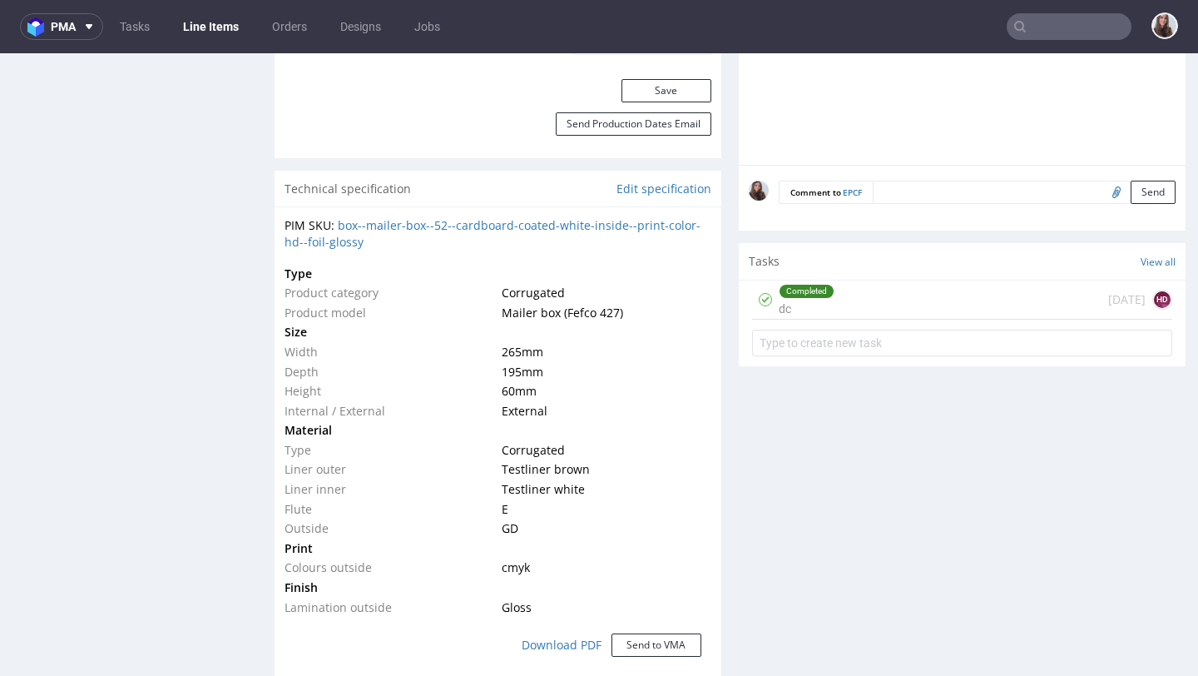
scroll to position [1133, 0]
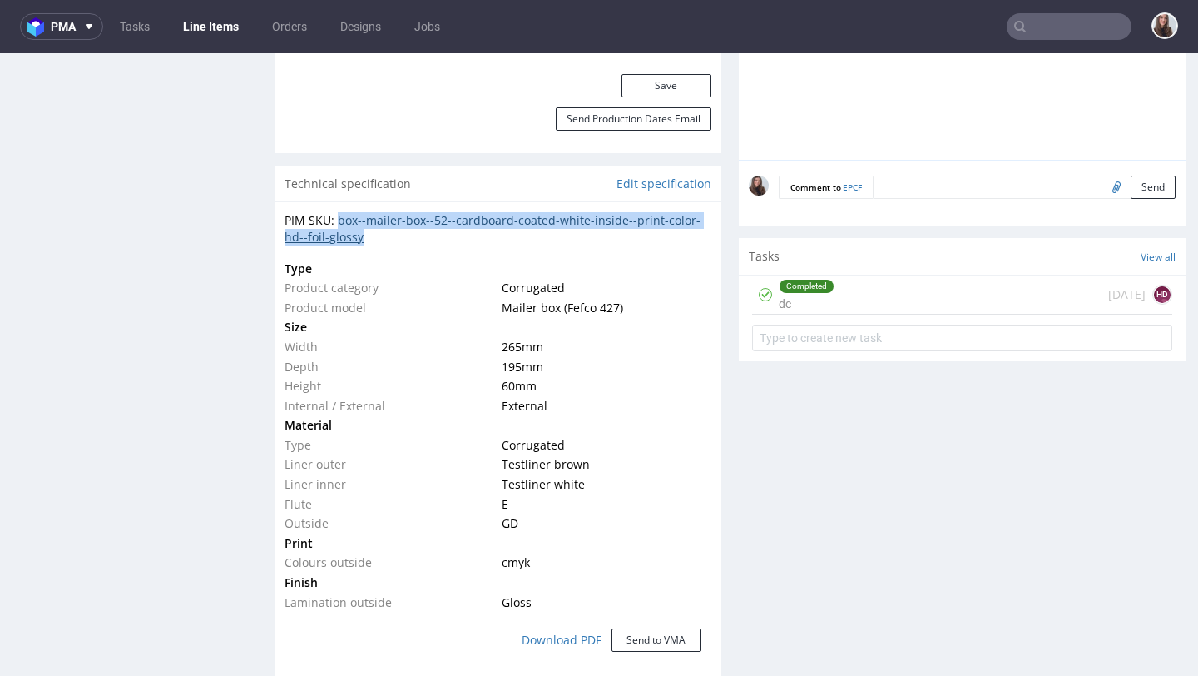
drag, startPoint x: 369, startPoint y: 235, endPoint x: 337, endPoint y: 223, distance: 34.5
click at [337, 223] on div "PIM SKU: box--mailer-box--52--cardboard-coated-white-inside--print-color-hd--fo…" at bounding box center [498, 228] width 427 height 32
copy link "box--mailer-box--52--cardboard-coated-white-inside--print-color-hd--foil-glossy"
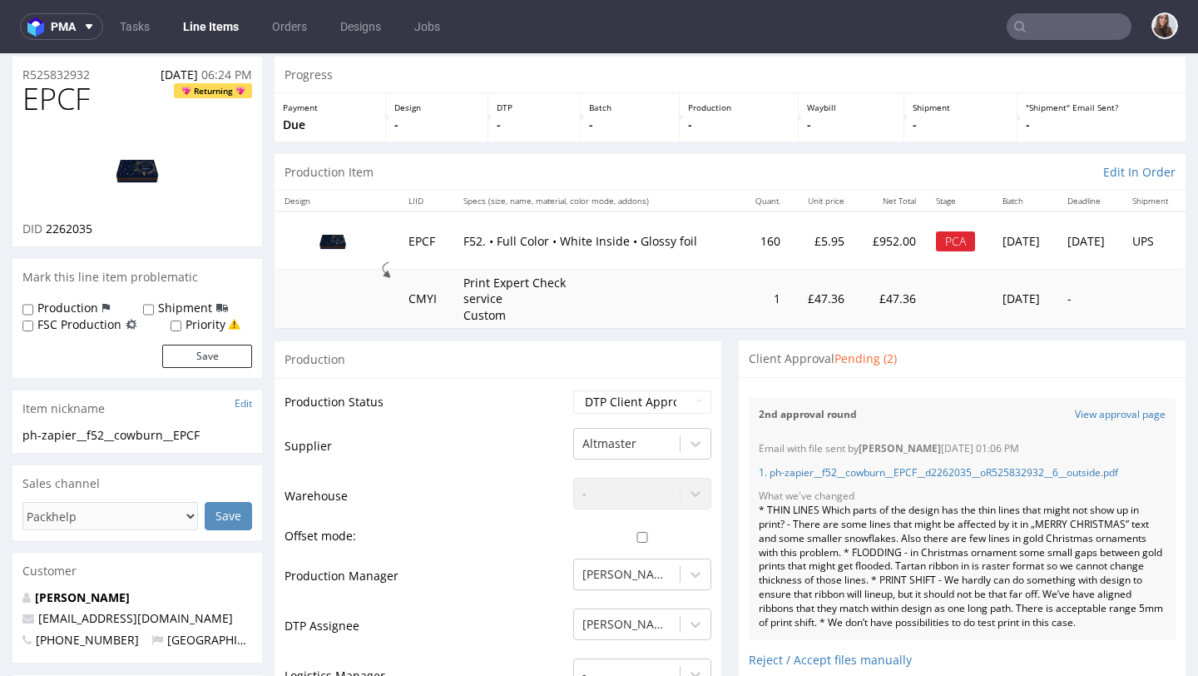
scroll to position [0, 0]
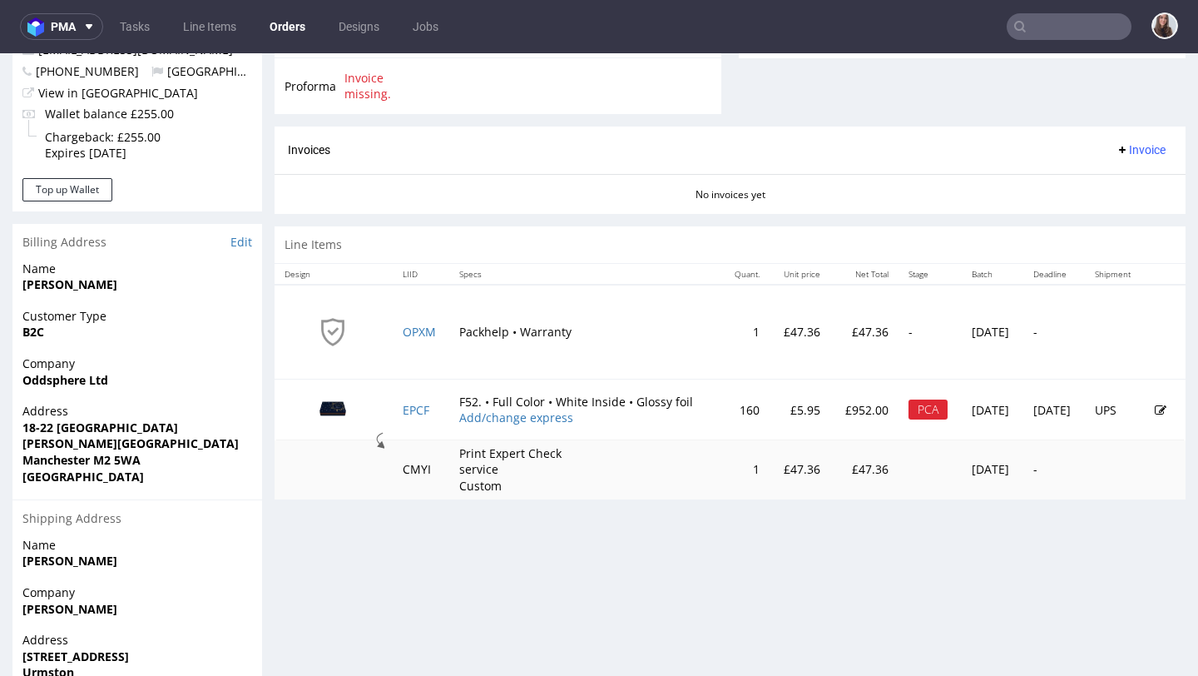
scroll to position [663, 0]
click at [1155, 408] on icon at bounding box center [1161, 410] width 12 height 12
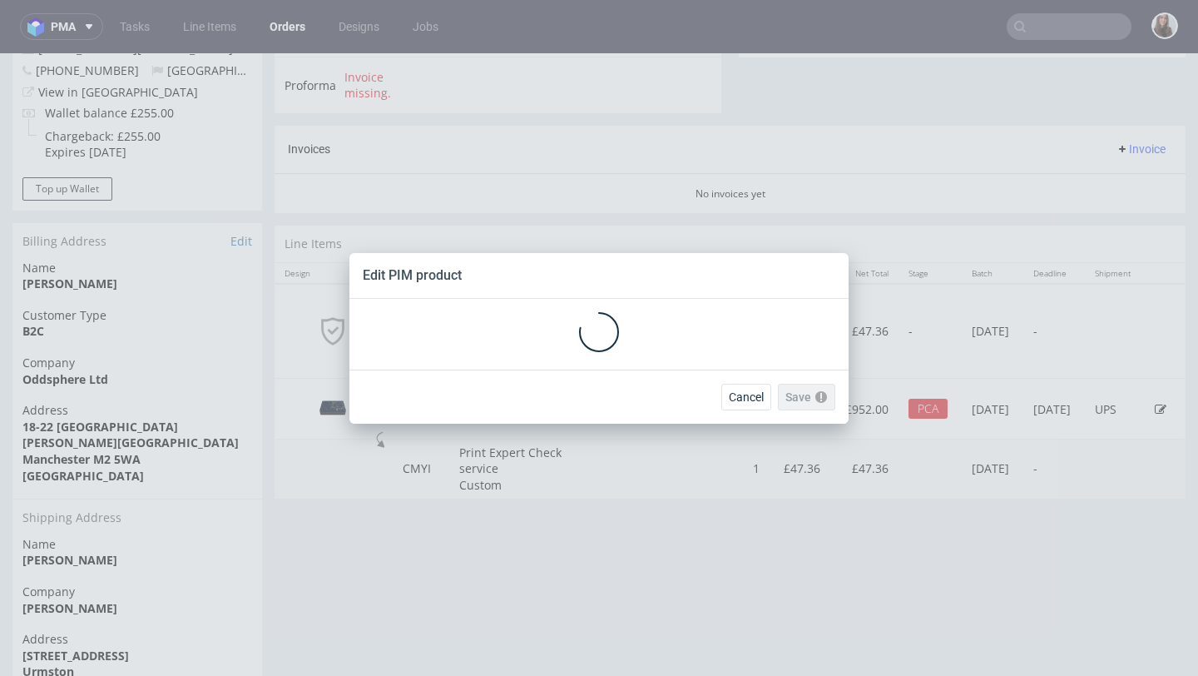
scroll to position [0, 0]
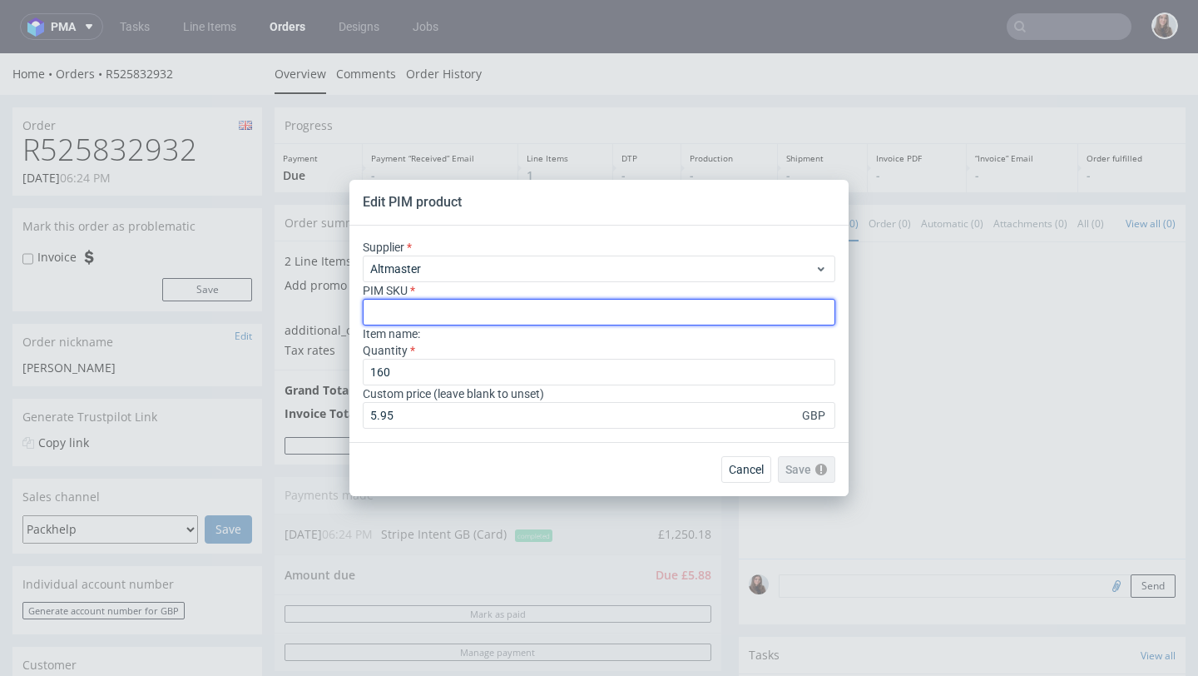
click at [441, 312] on input "text" at bounding box center [599, 312] width 473 height 27
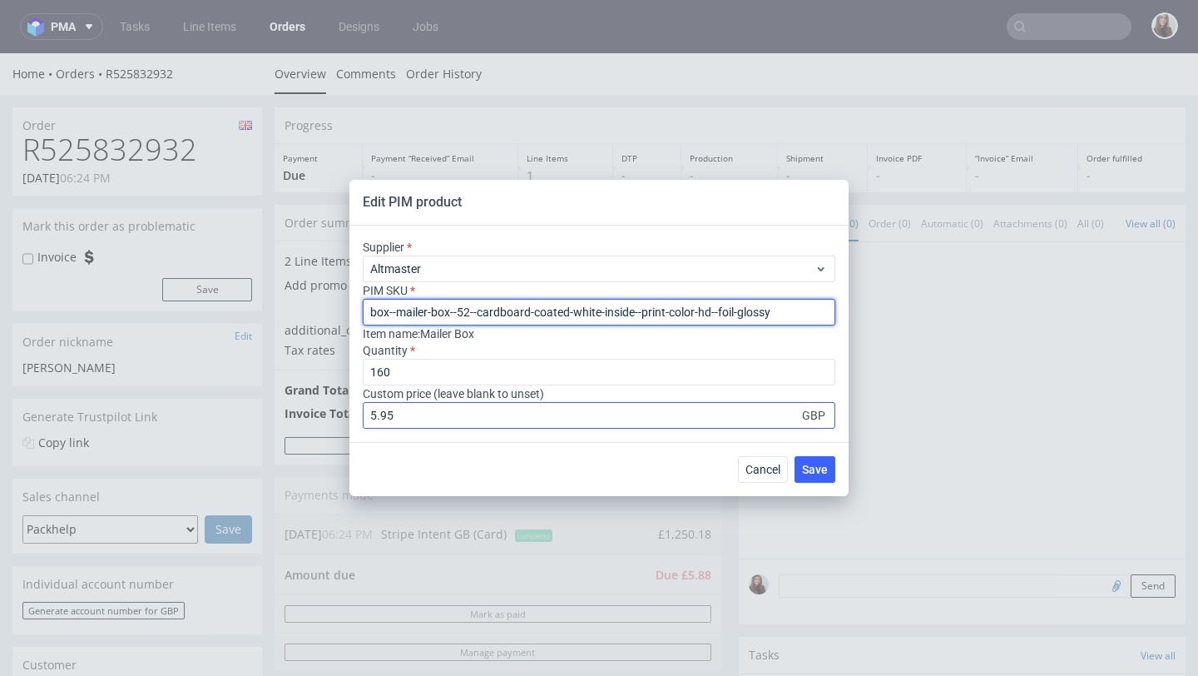
type input "box--mailer-box--52--cardboard-coated-white-inside--print-color-hd--foil-glossy"
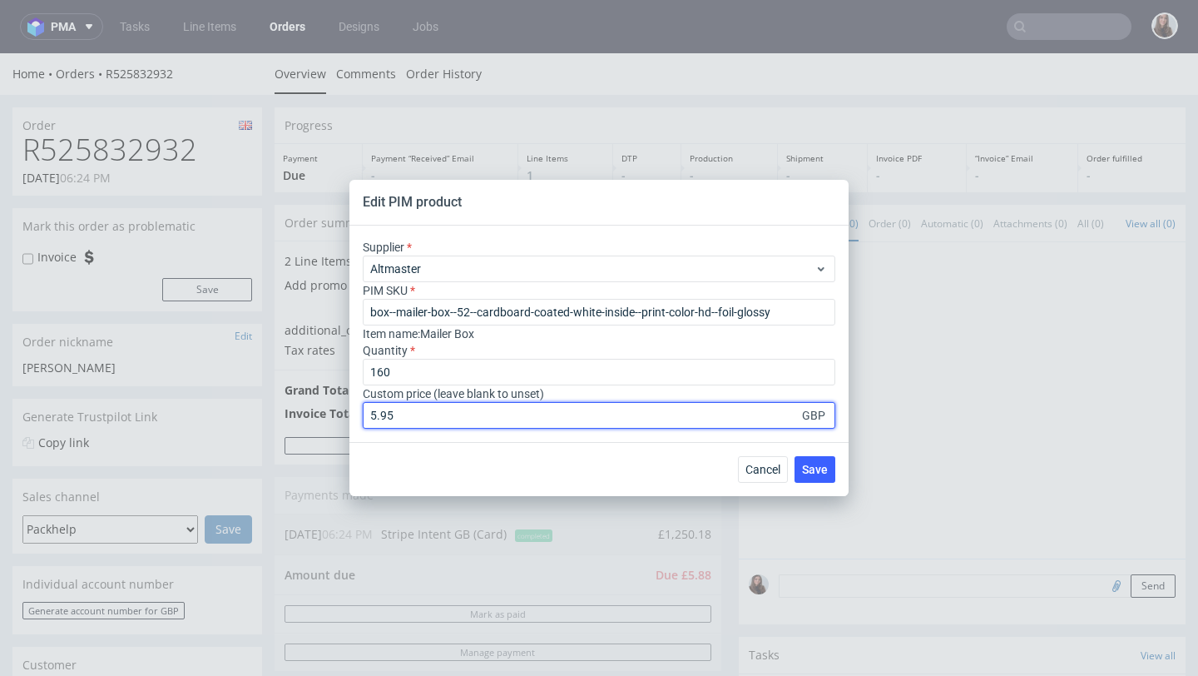
drag, startPoint x: 420, startPoint y: 423, endPoint x: 361, endPoint y: 419, distance: 59.2
click at [361, 419] on div "Supplier Altmaster PIM SKU box--mailer-box--52--cardboard-coated-white-inside--…" at bounding box center [599, 334] width 499 height 216
click at [448, 420] on input "4.87" at bounding box center [599, 415] width 473 height 27
click at [425, 420] on input "4.87" at bounding box center [599, 415] width 473 height 27
click at [622, 411] on input "4.87" at bounding box center [599, 415] width 473 height 27
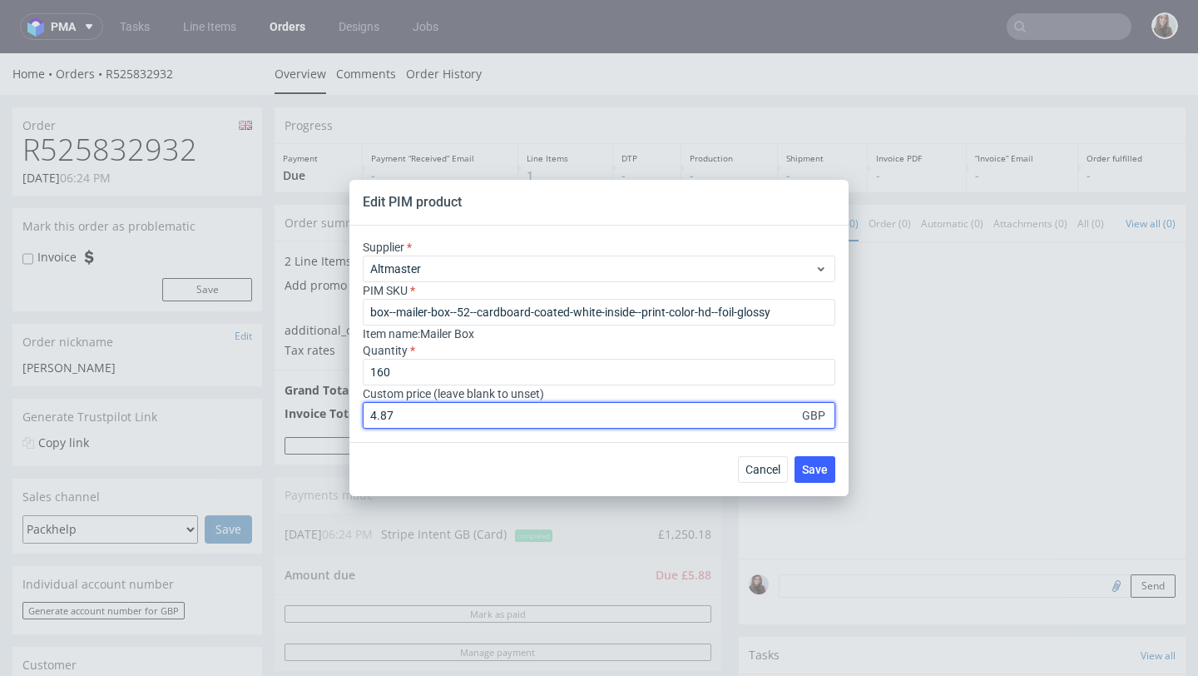
click at [527, 417] on input "4.87" at bounding box center [599, 415] width 473 height 27
type input "4.87"
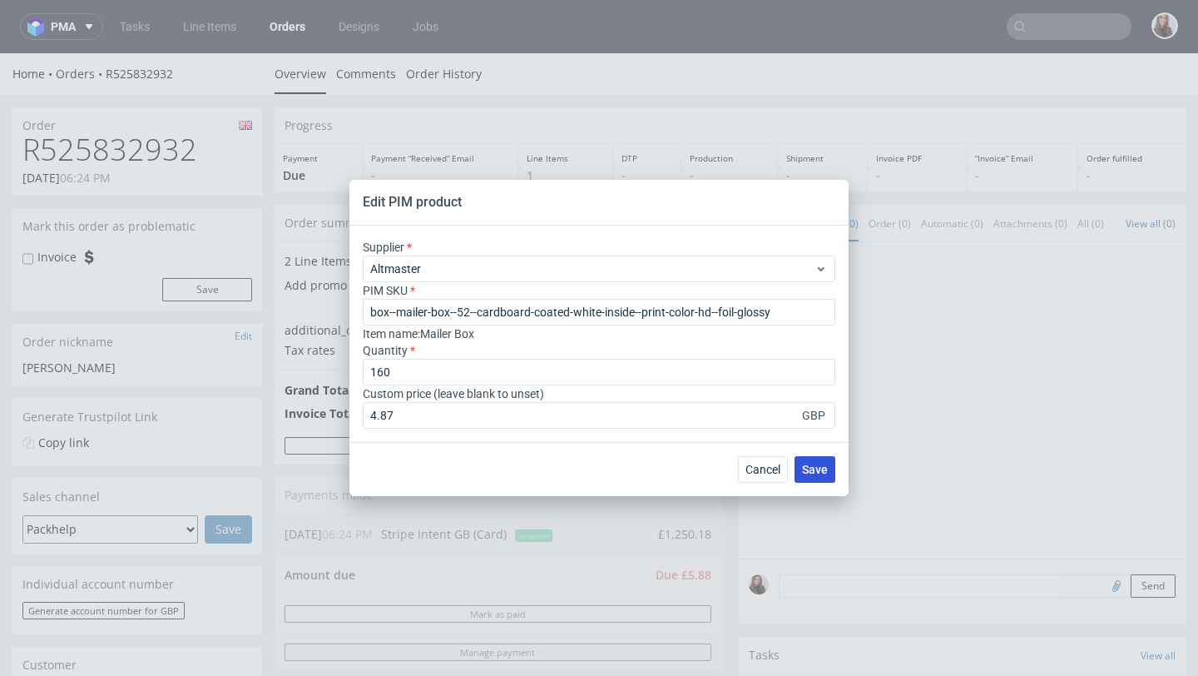
click at [815, 469] on span "Save" at bounding box center [815, 470] width 26 height 12
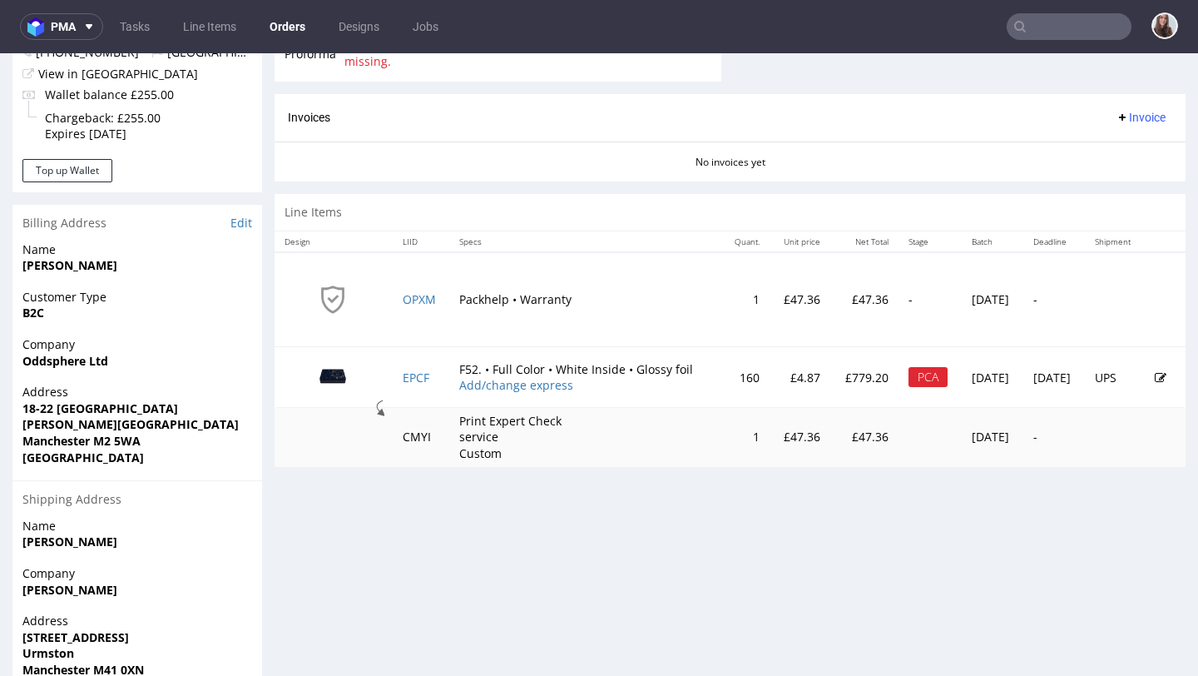
scroll to position [703, 0]
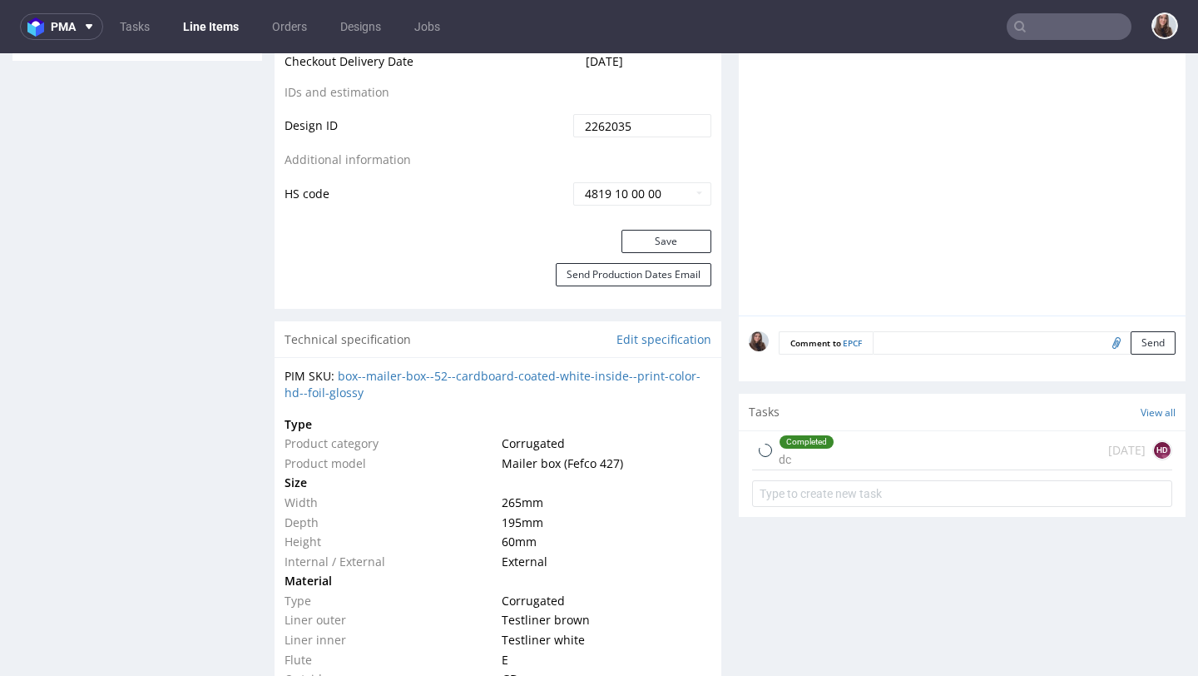
scroll to position [997, 0]
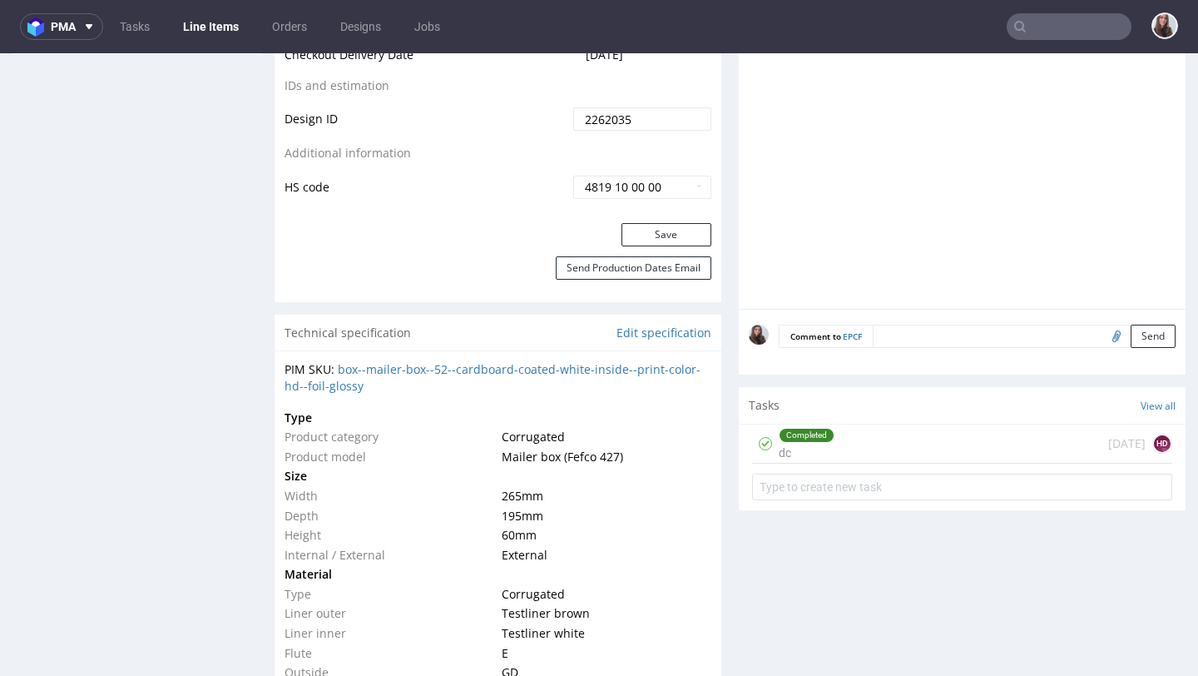
click at [830, 460] on div "Completed dc 12 days ago HD" at bounding box center [962, 443] width 420 height 39
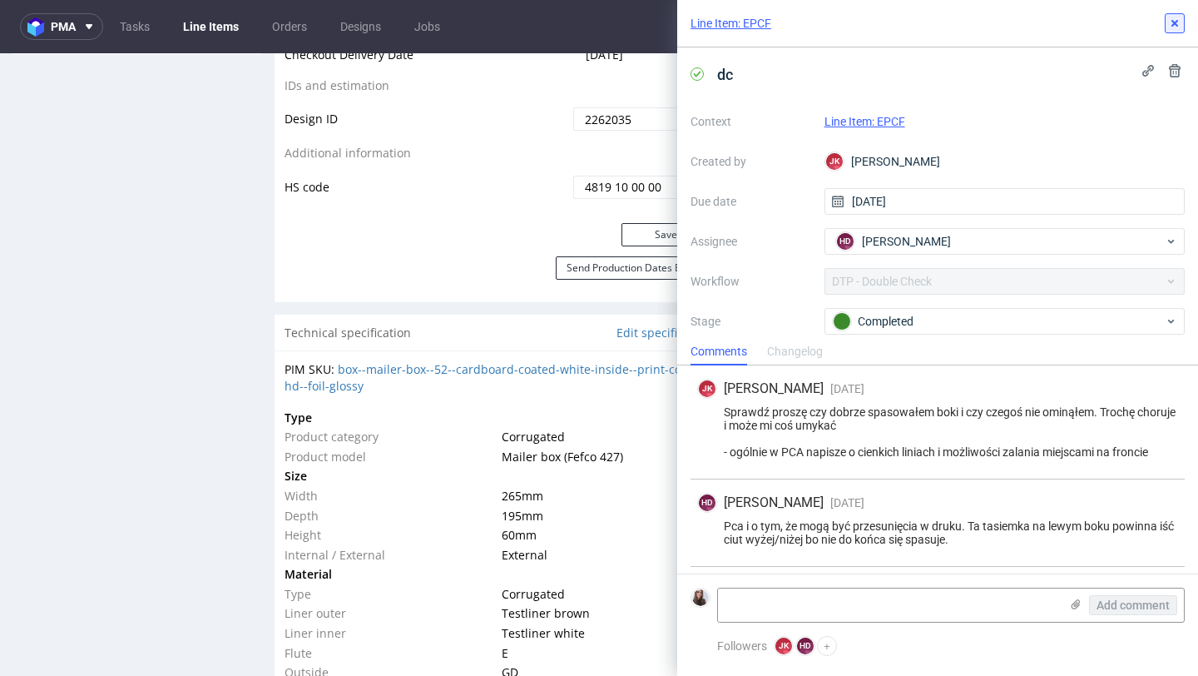
click at [1175, 19] on icon at bounding box center [1174, 23] width 13 height 13
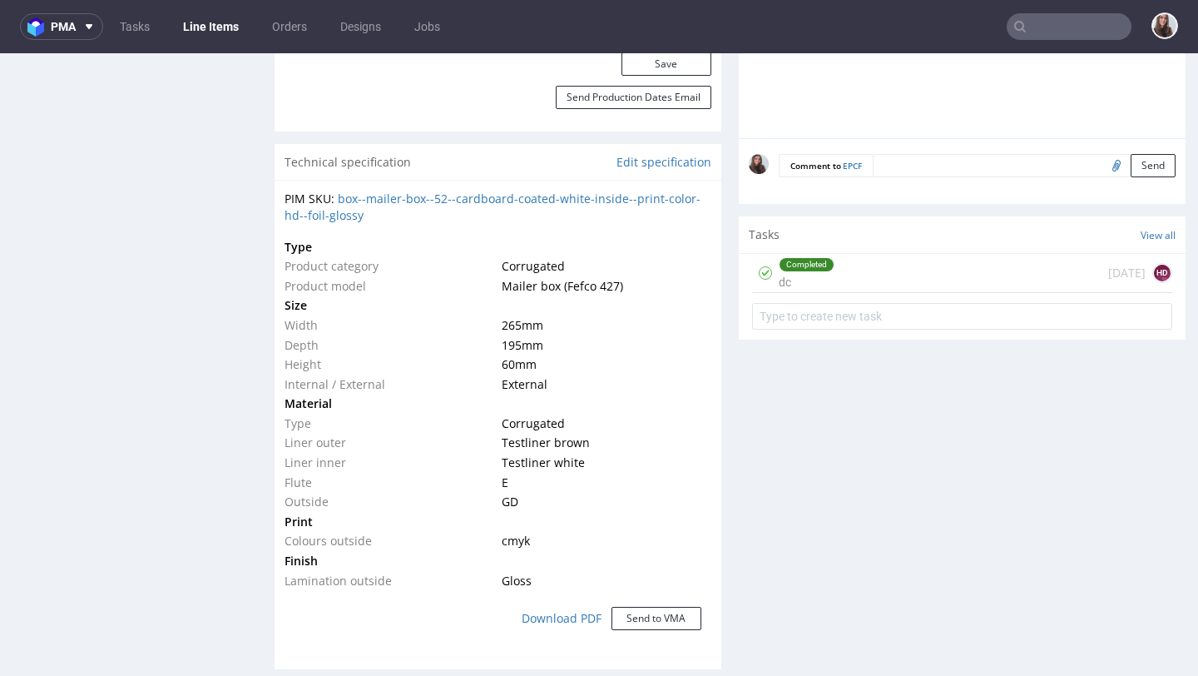
scroll to position [1168, 0]
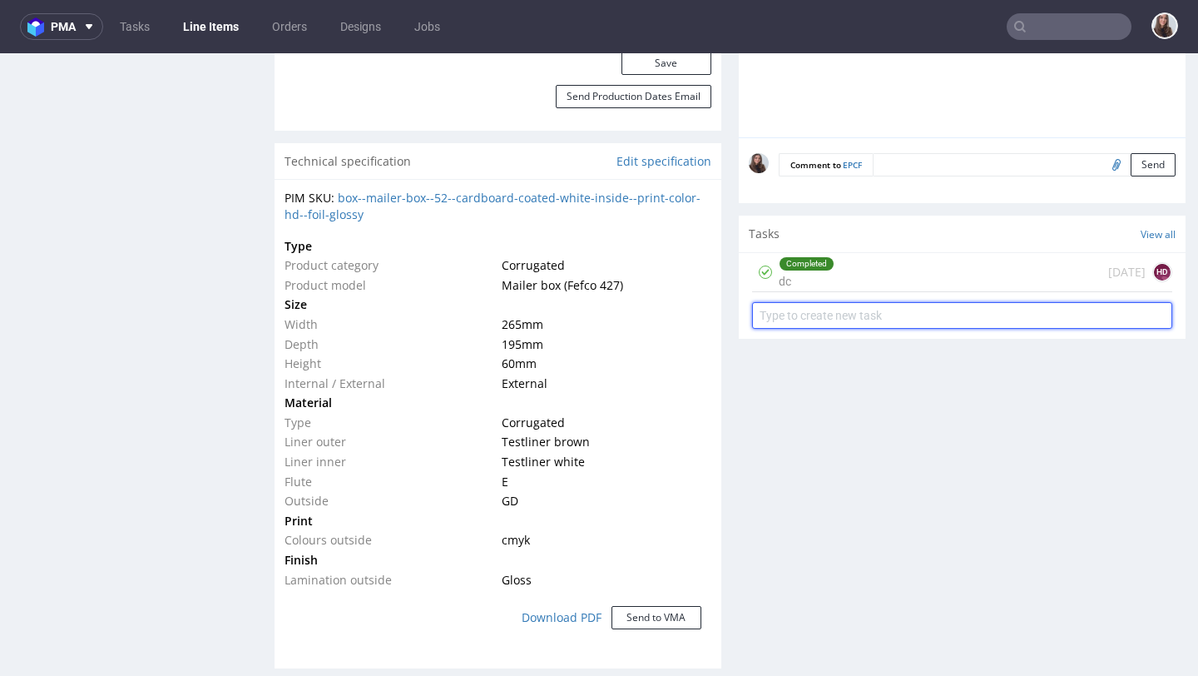
click at [835, 327] on input "text" at bounding box center [962, 315] width 420 height 27
type input "design"
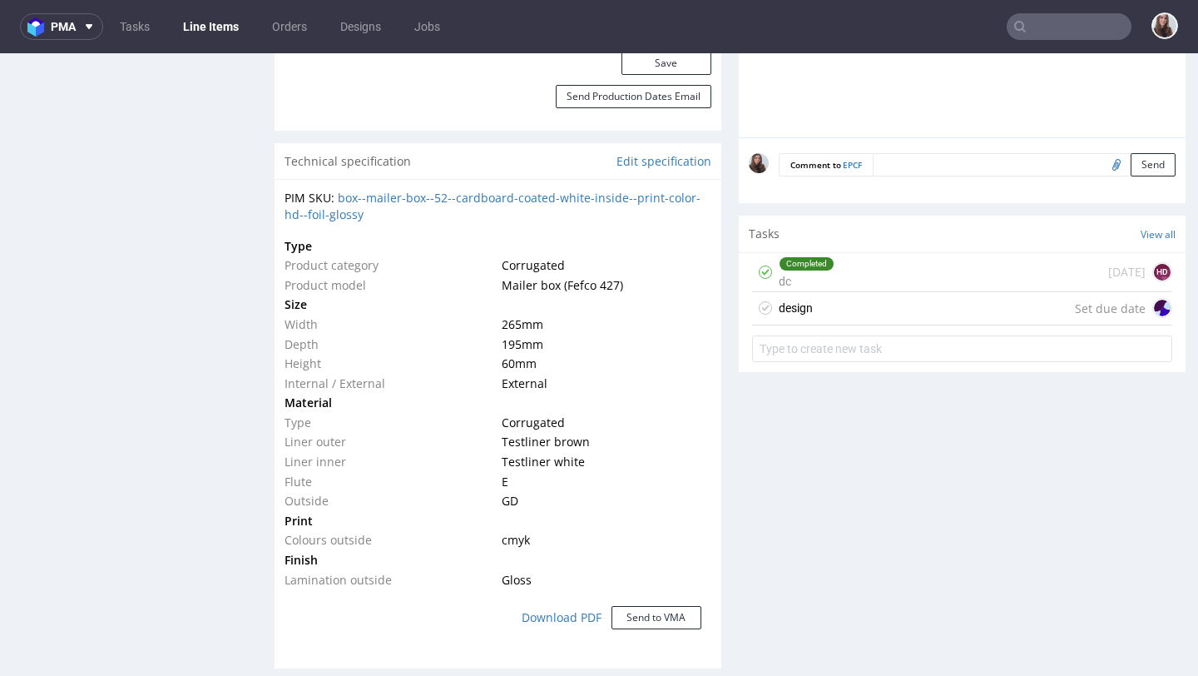
click at [842, 315] on div "design Set due date" at bounding box center [962, 308] width 420 height 33
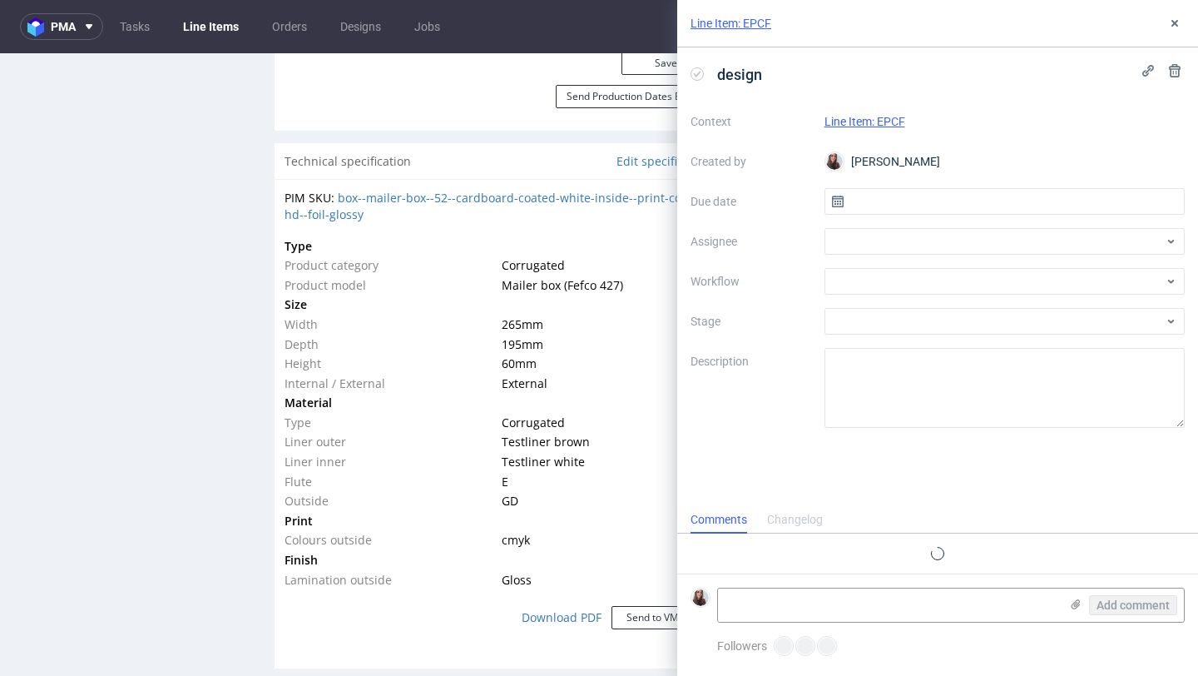
scroll to position [13, 0]
click at [756, 604] on textarea at bounding box center [888, 604] width 341 height 33
type textarea "S"
type textarea "a"
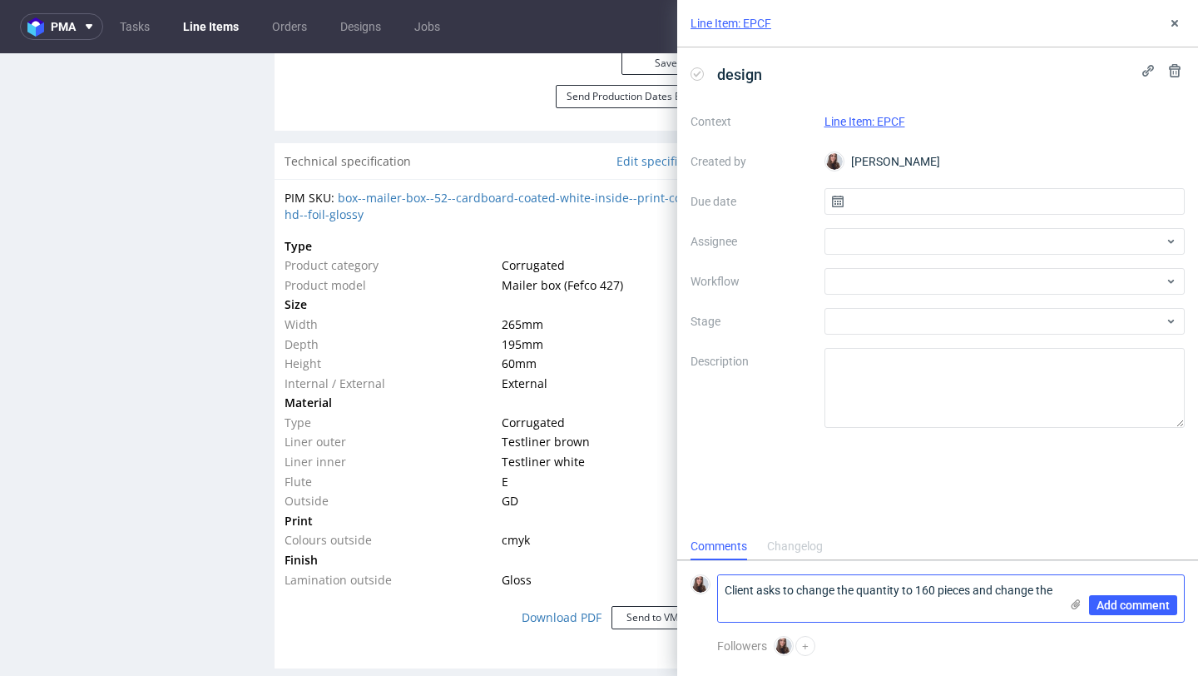
scroll to position [0, 0]
click at [786, 588] on textarea "Client asks to change the quantity to 160 pieces and change the design." at bounding box center [888, 598] width 341 height 47
click at [1044, 584] on textarea "Client asked to change the quantity to 160 pieces and change the design." at bounding box center [888, 598] width 341 height 47
type textarea "Client asked to change the quantity to 160 pieces and changed the design."
click at [1151, 602] on span "Add comment" at bounding box center [1133, 605] width 73 height 12
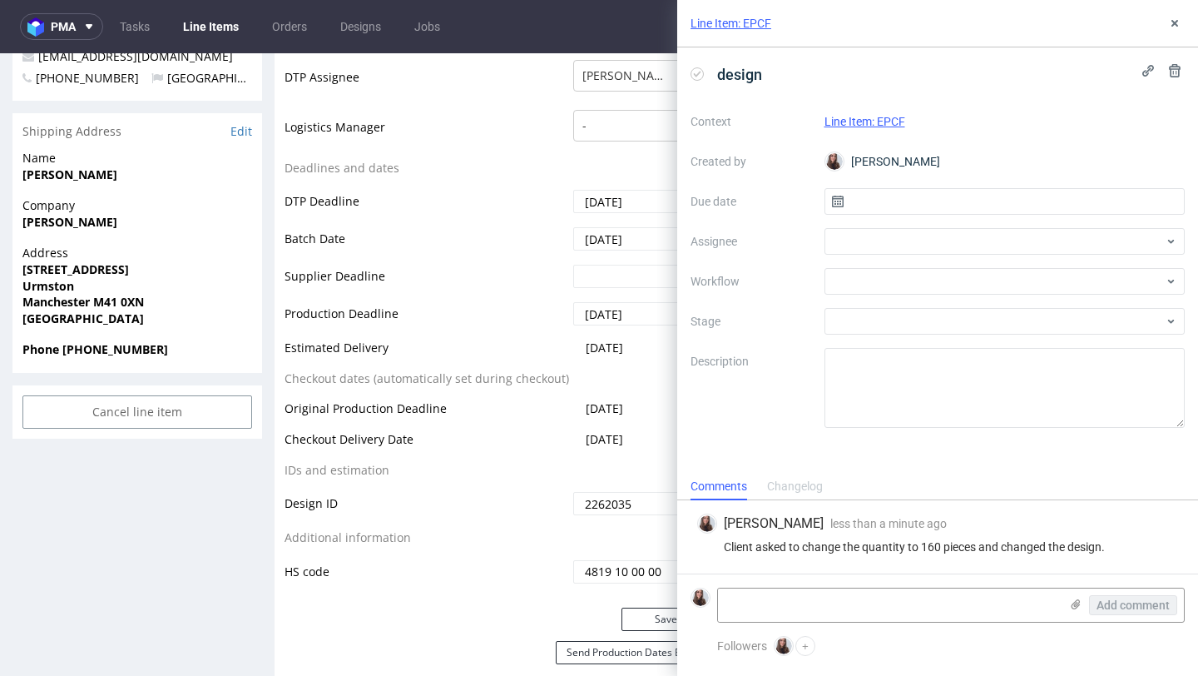
scroll to position [429, 0]
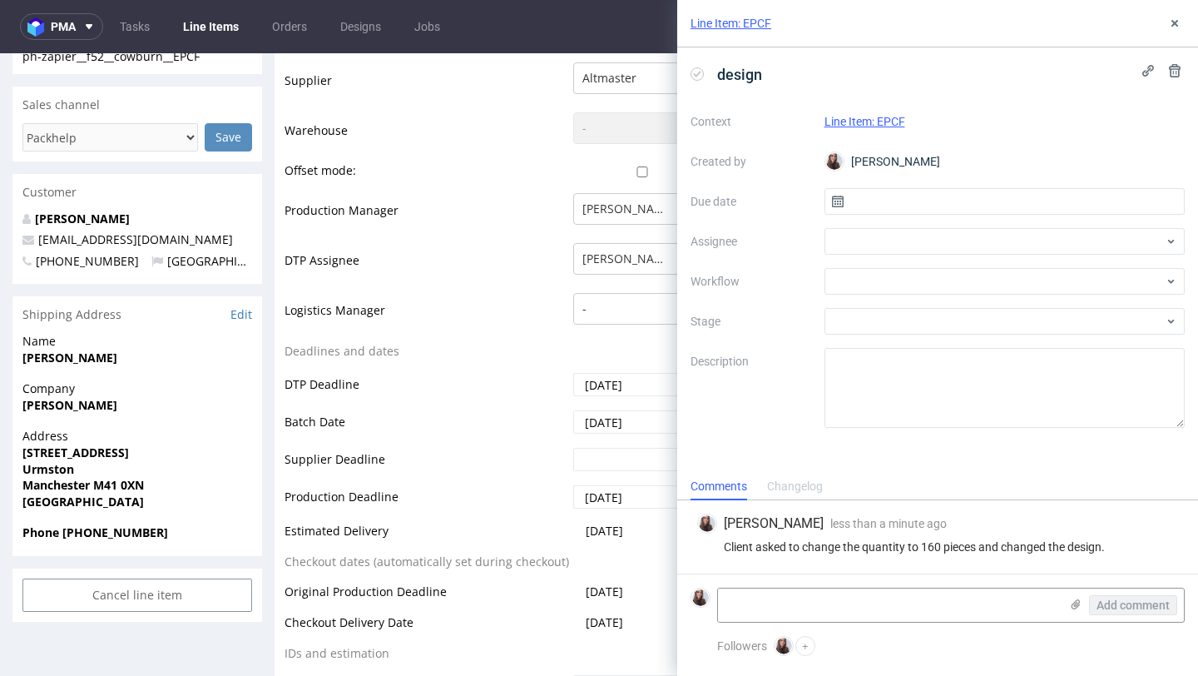
click at [830, 577] on form "Add comment" at bounding box center [937, 604] width 521 height 62
click at [829, 598] on textarea at bounding box center [888, 604] width 341 height 33
paste textarea "https://packhelp.co.uk/editor/design/2110512"
type textarea "https://packhelp.co.uk/editor/design/2110512"
click at [1123, 607] on span "Add comment" at bounding box center [1133, 605] width 73 height 12
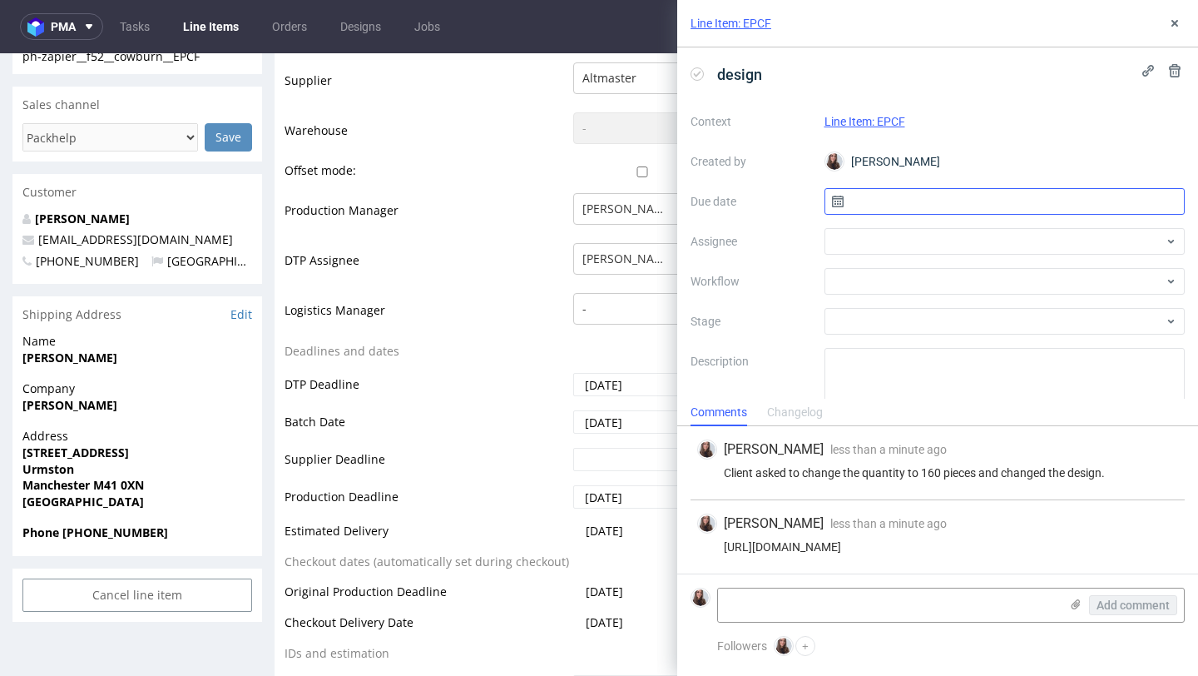
click at [900, 204] on input "text" at bounding box center [1005, 201] width 361 height 27
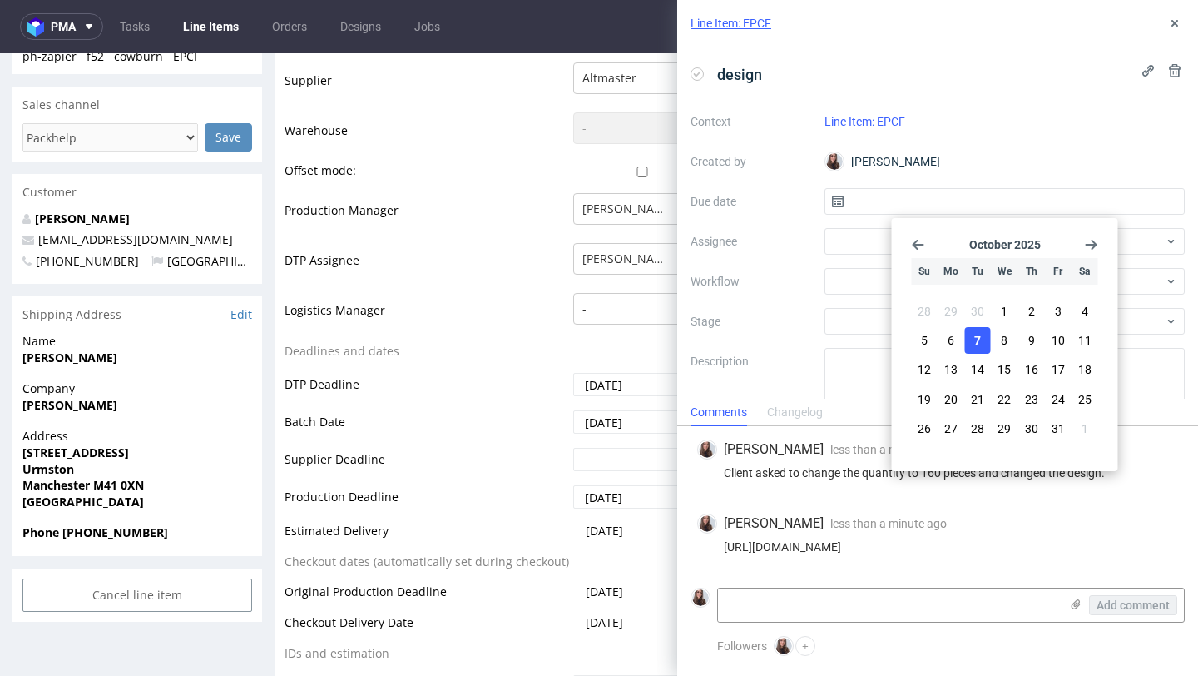
click at [981, 345] on button "7" at bounding box center [978, 340] width 26 height 27
type input "07/10/2025"
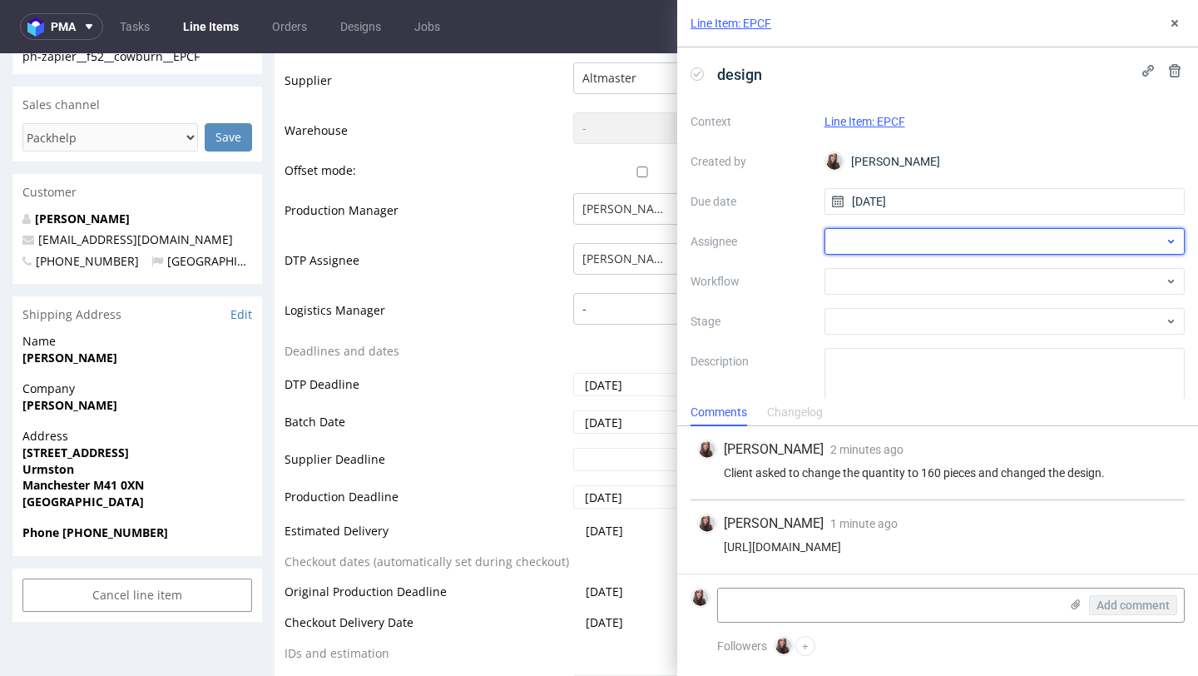
click at [902, 248] on div at bounding box center [1005, 241] width 361 height 27
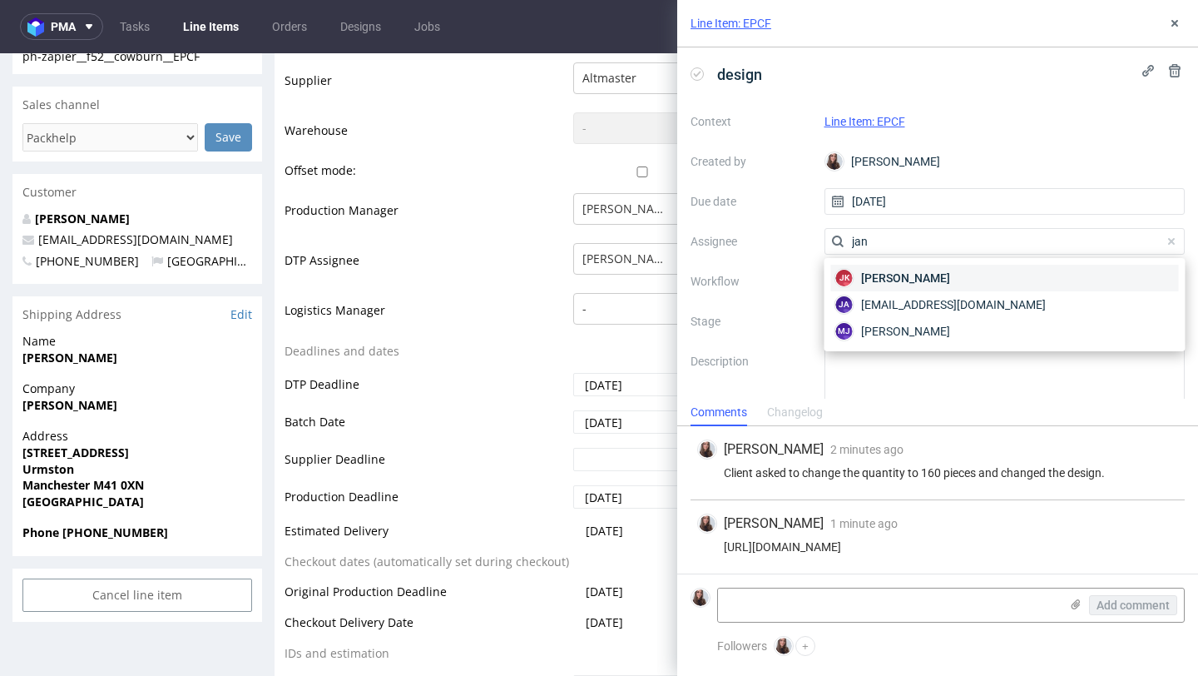
type input "jan"
click at [890, 279] on span "Jan Kocik" at bounding box center [905, 278] width 89 height 17
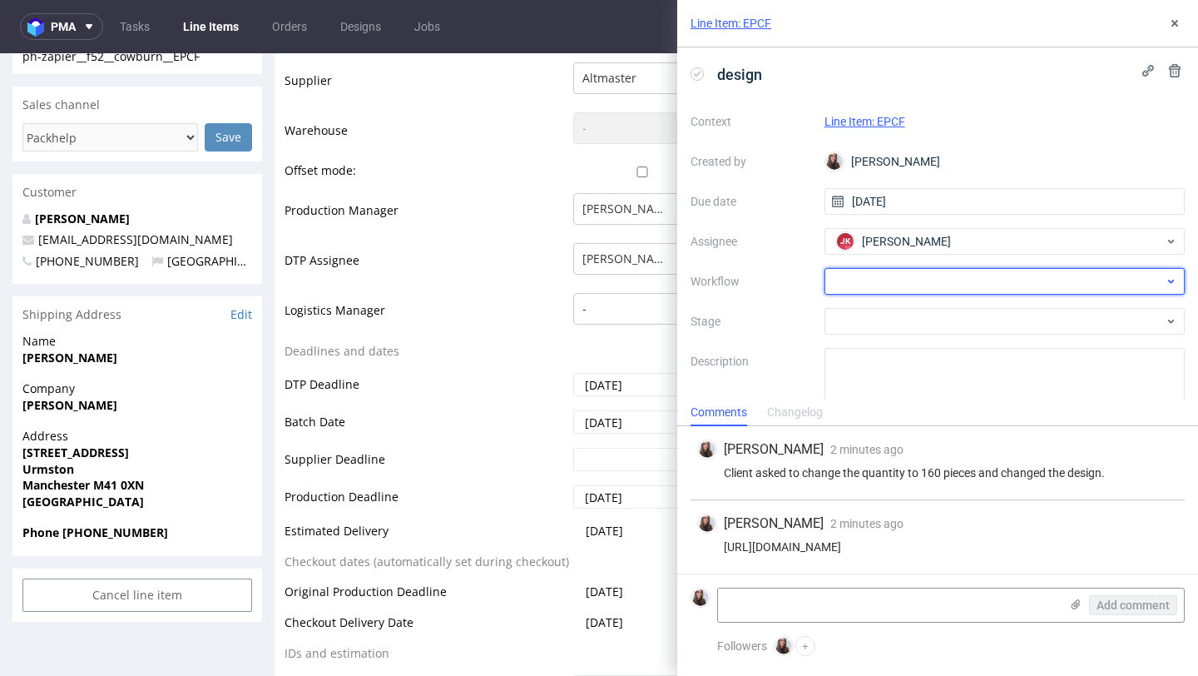
click at [862, 275] on div at bounding box center [1005, 281] width 361 height 27
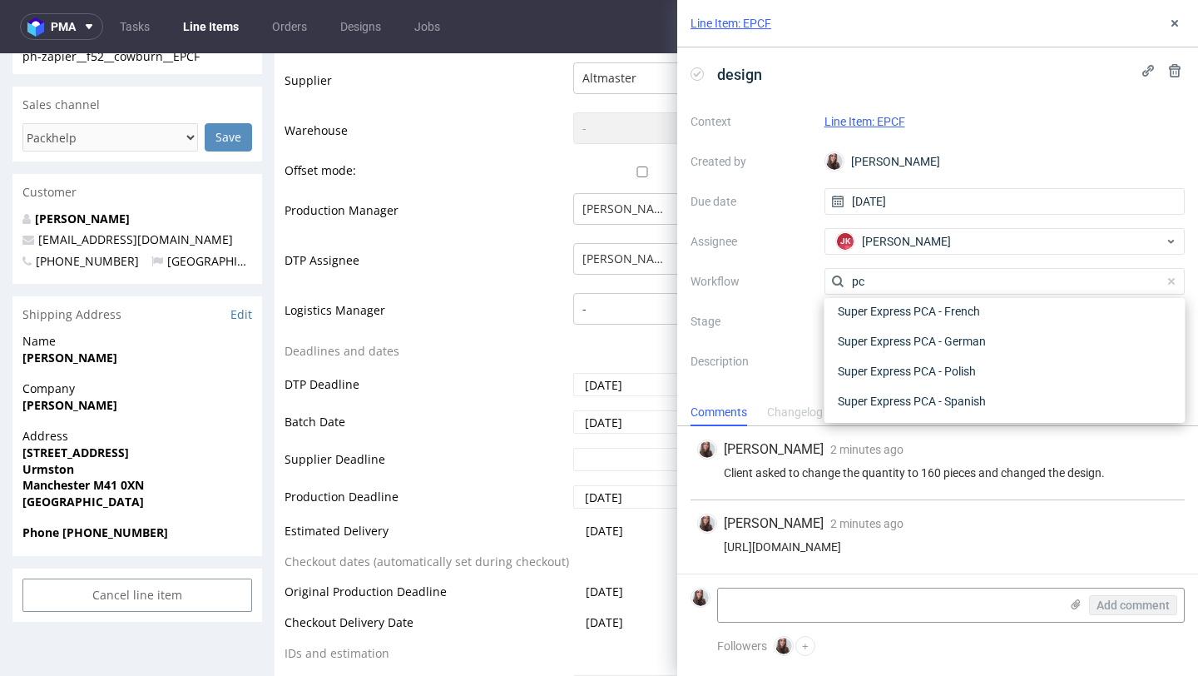
scroll to position [210, 0]
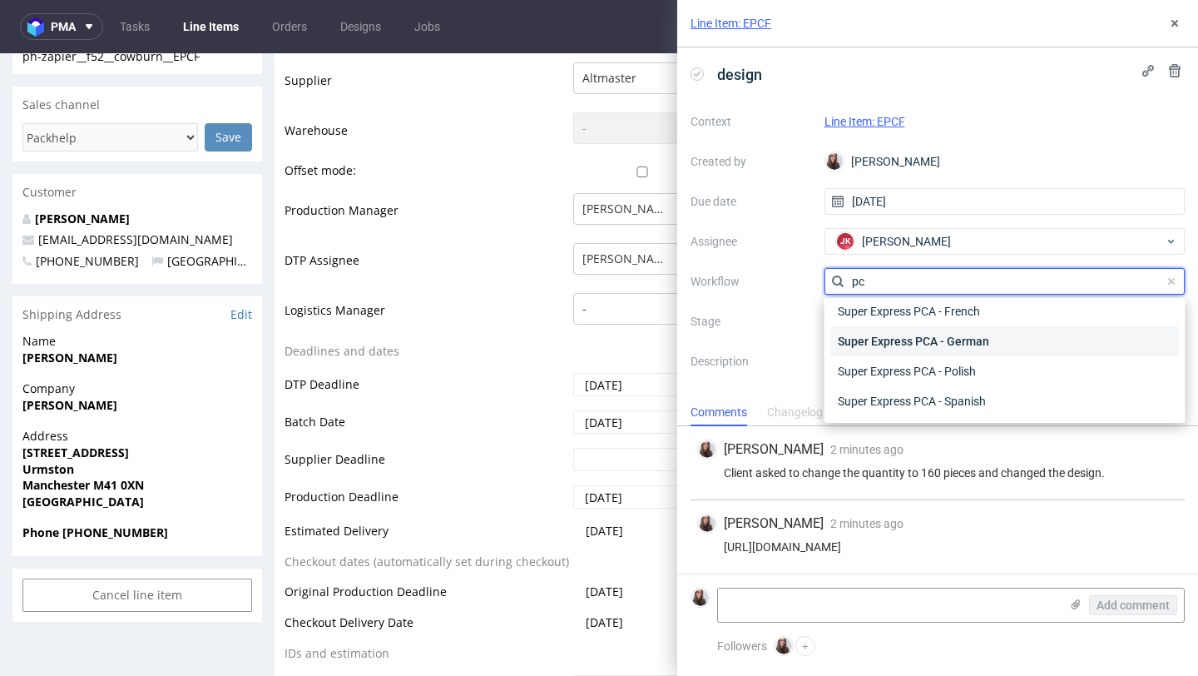
type input "p"
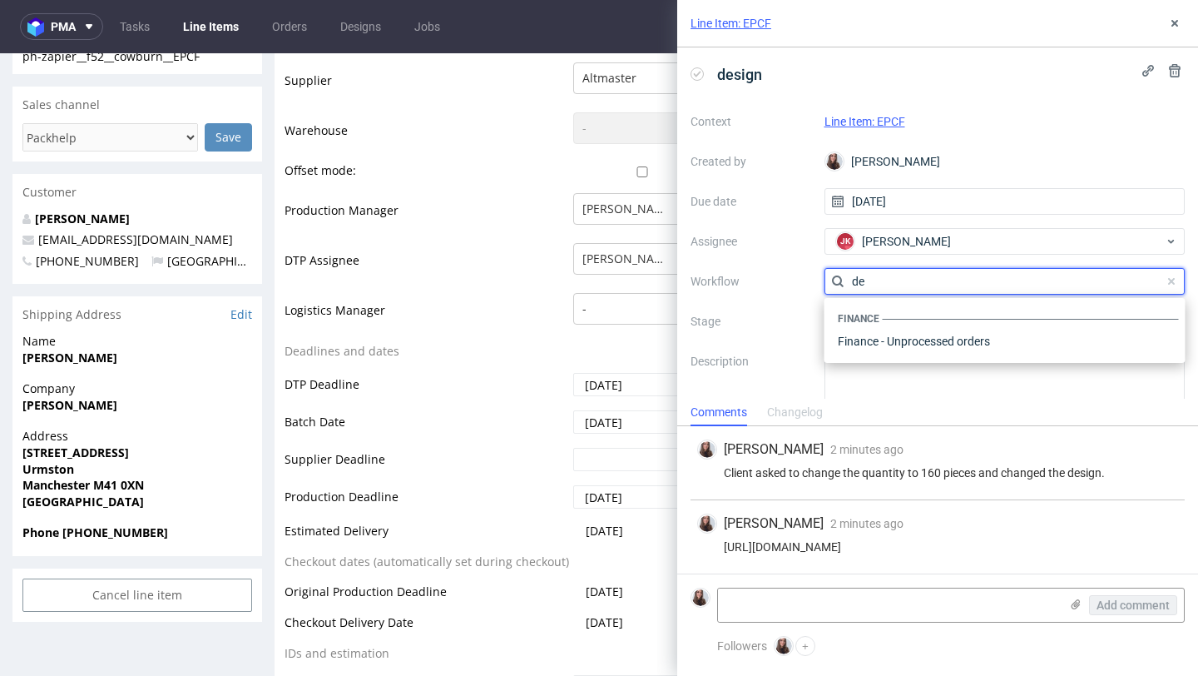
scroll to position [0, 0]
type input "d"
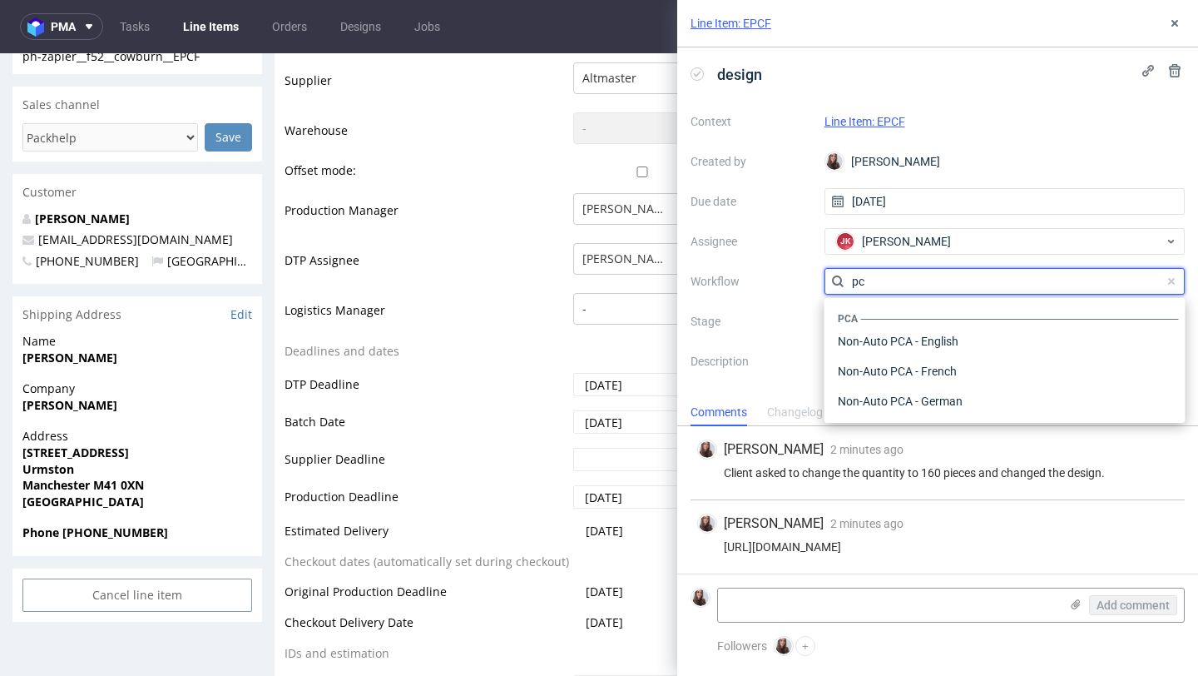
type input "pca"
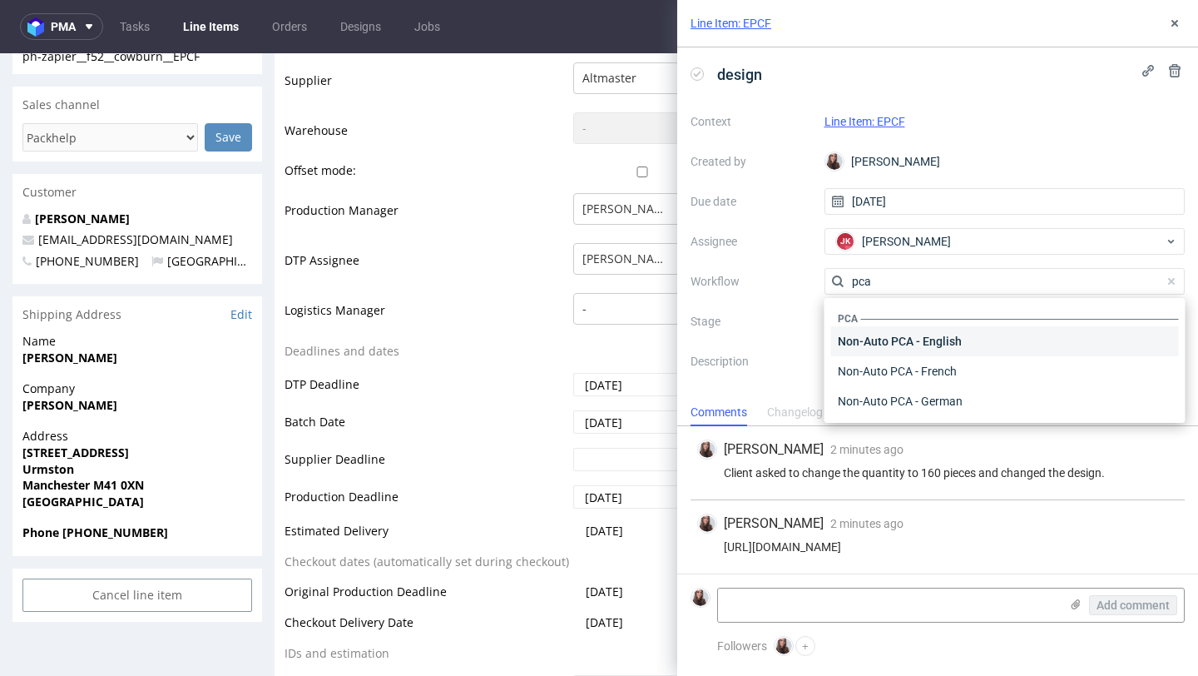
click at [926, 339] on div "Non-Auto PCA - English" at bounding box center [1005, 341] width 348 height 30
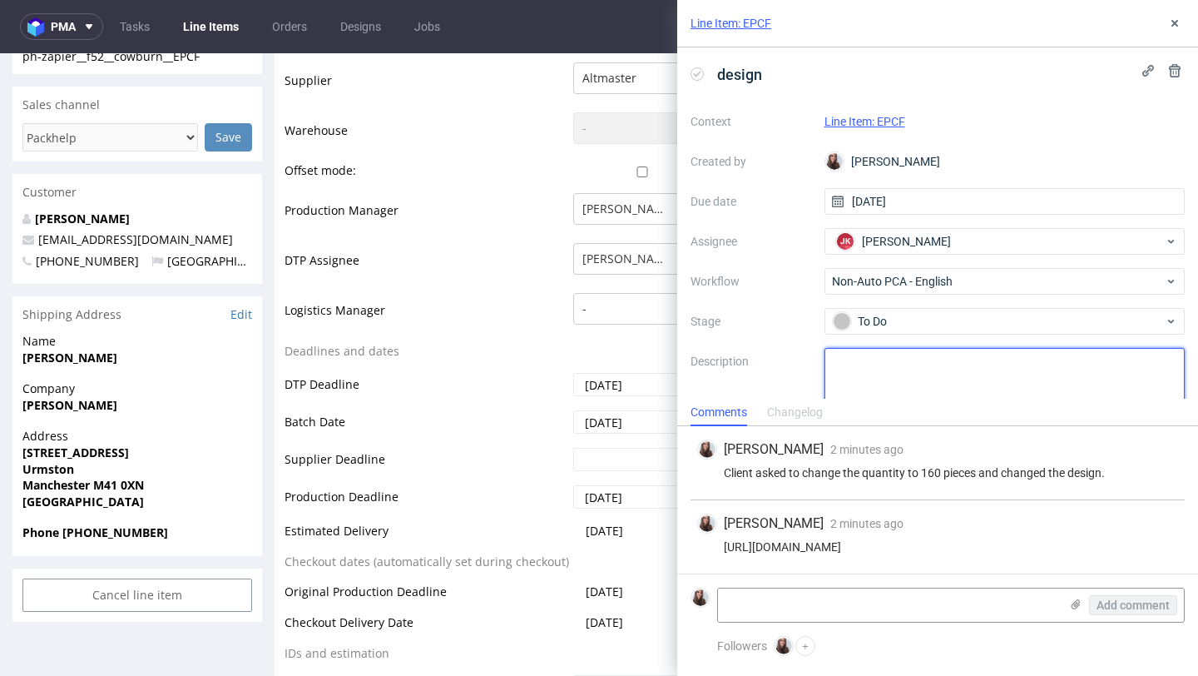
click at [880, 362] on textarea at bounding box center [1005, 388] width 361 height 80
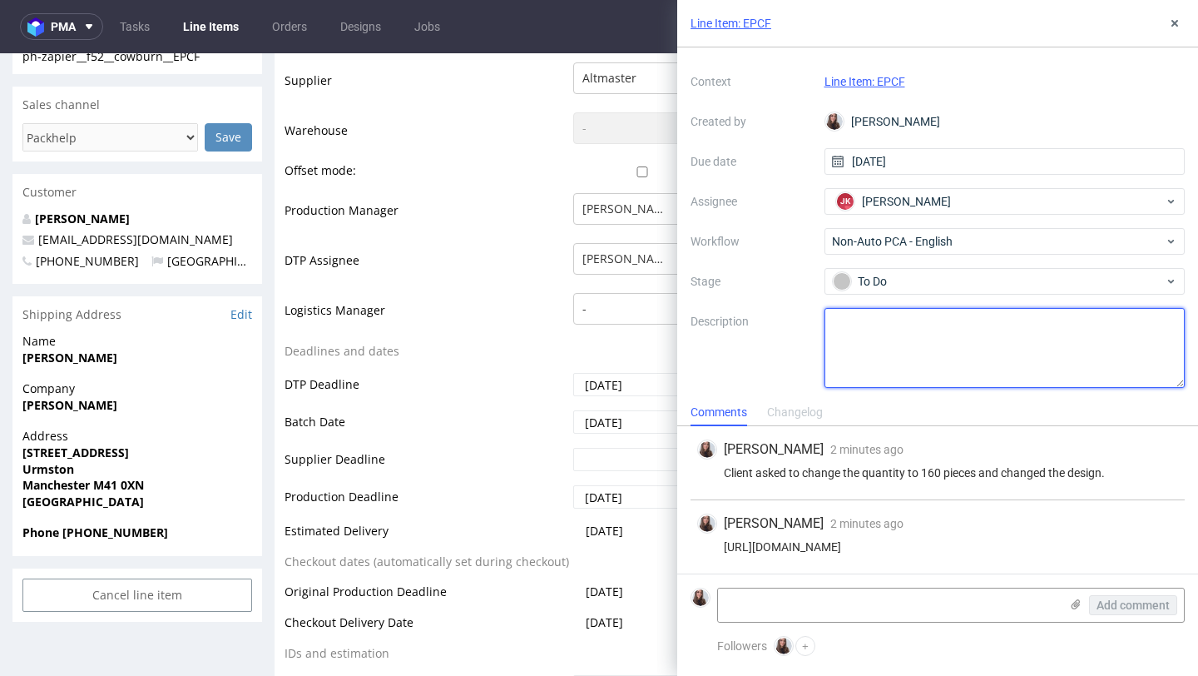
scroll to position [42, 0]
click at [914, 336] on textarea at bounding box center [1005, 345] width 361 height 80
click at [964, 361] on textarea at bounding box center [1005, 345] width 361 height 80
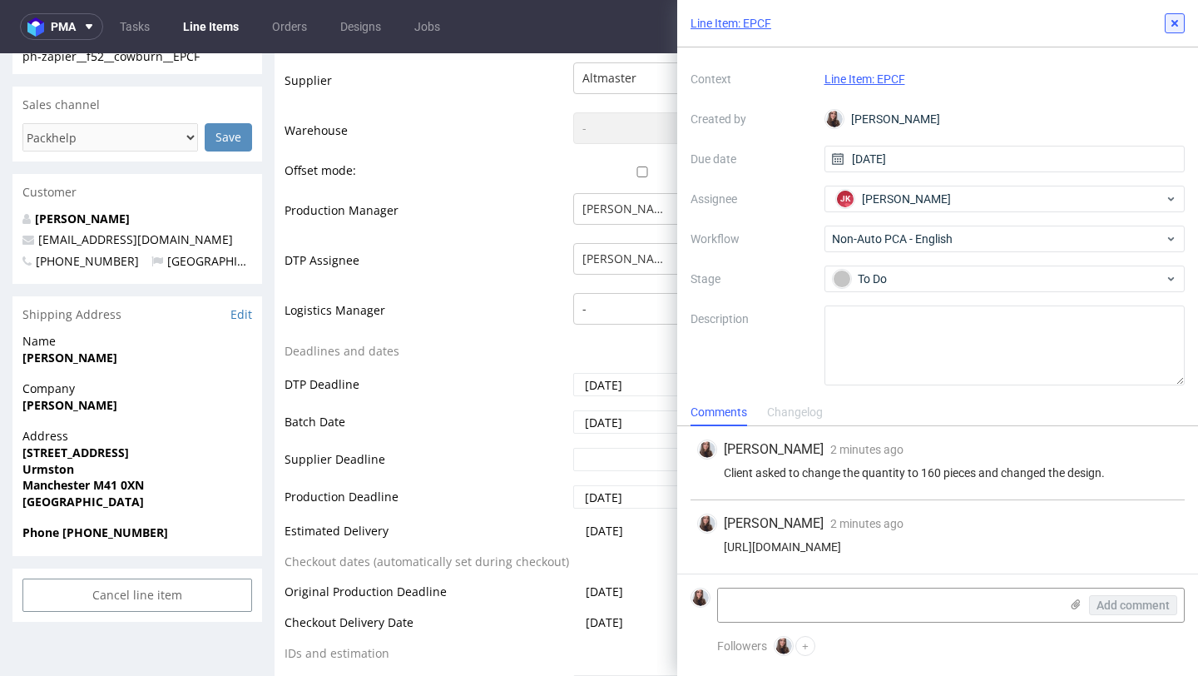
click at [1177, 24] on use at bounding box center [1175, 23] width 7 height 7
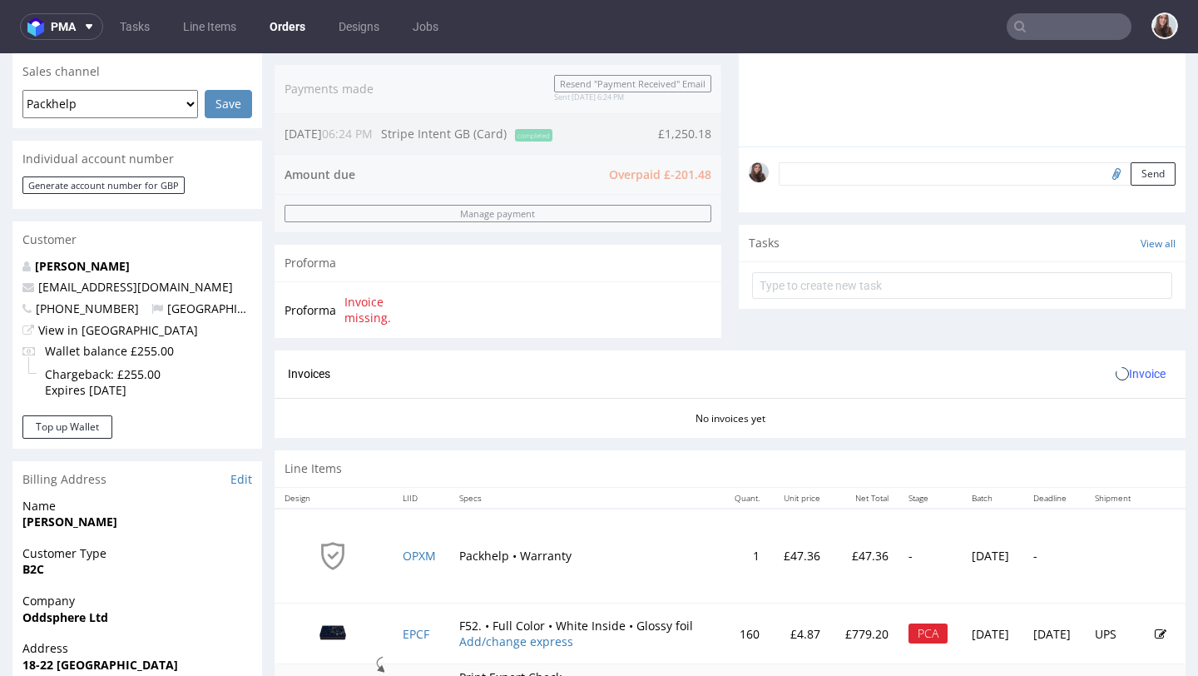
scroll to position [426, 0]
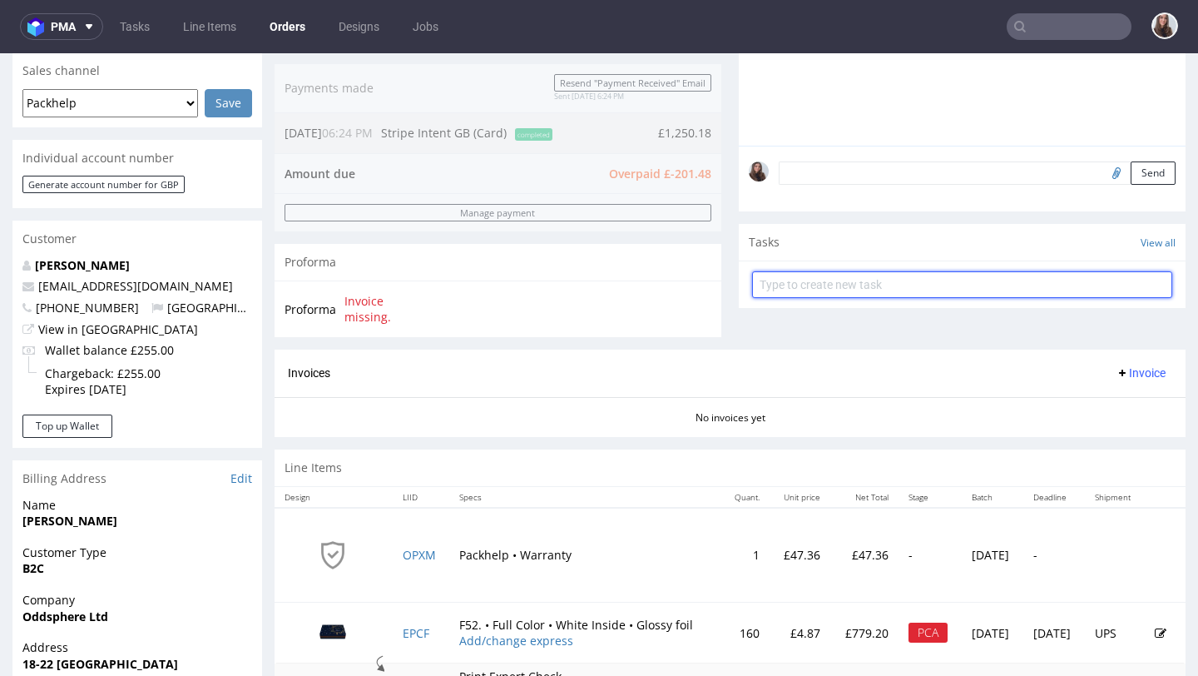
click at [854, 298] on input "text" at bounding box center [962, 284] width 420 height 27
type input "refund"
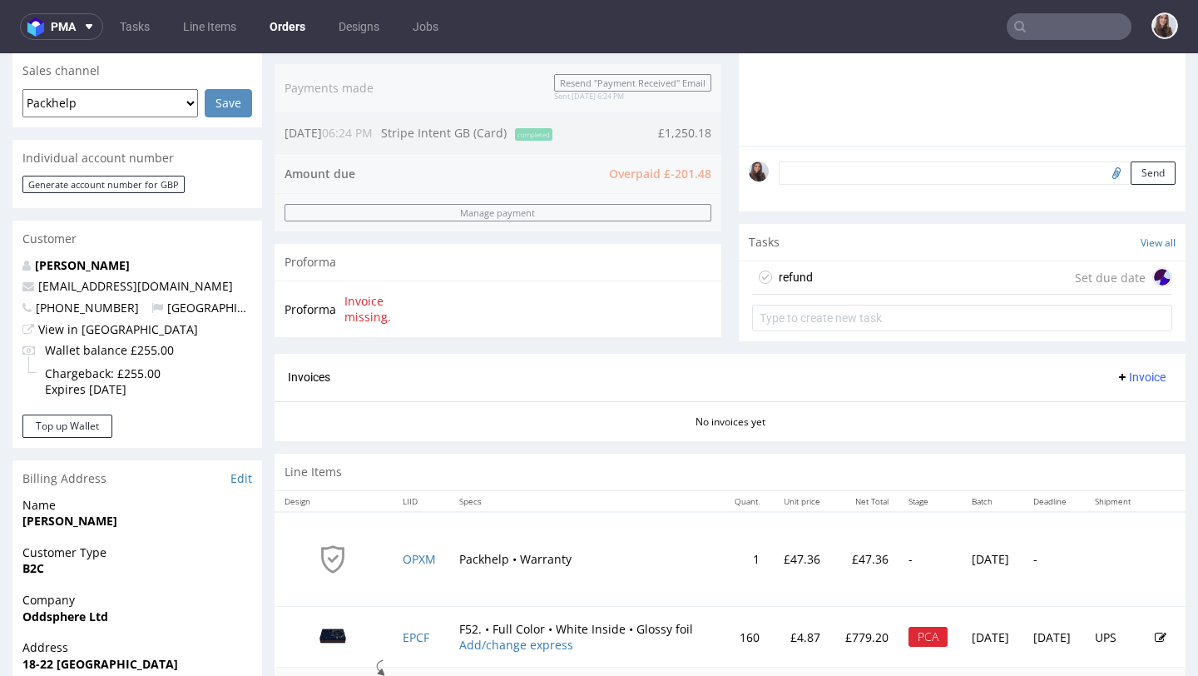
click at [859, 291] on div "refund Set due date" at bounding box center [962, 277] width 420 height 33
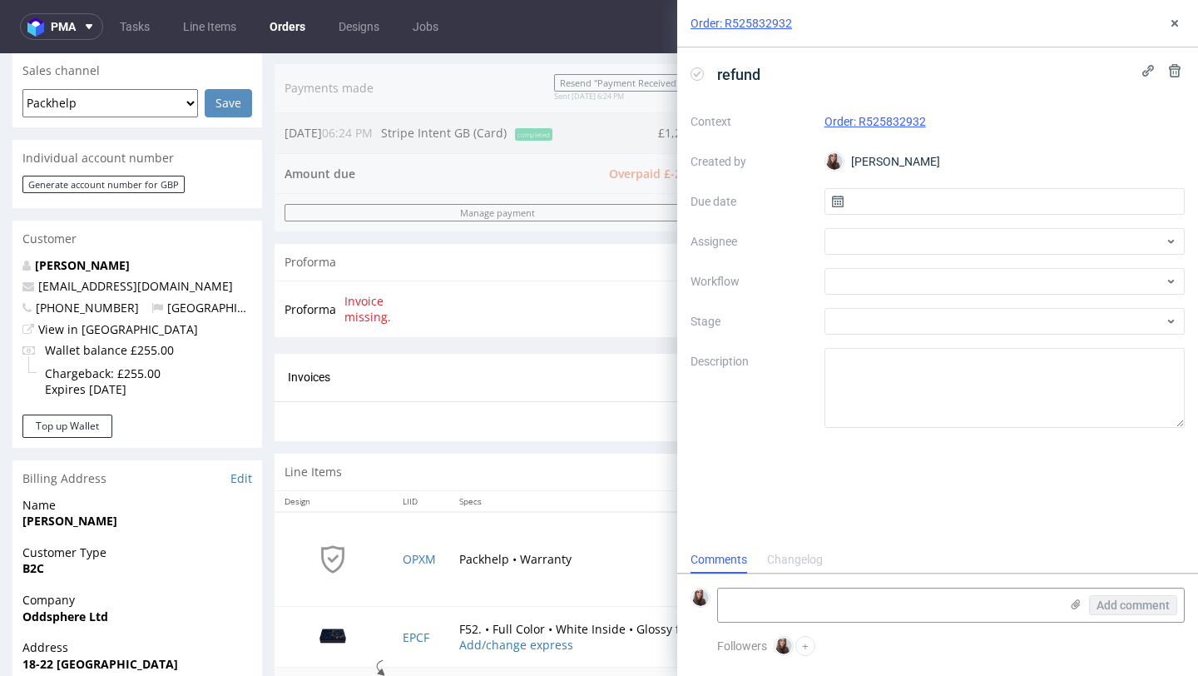
scroll to position [13, 0]
click at [873, 203] on input "text" at bounding box center [1005, 201] width 361 height 27
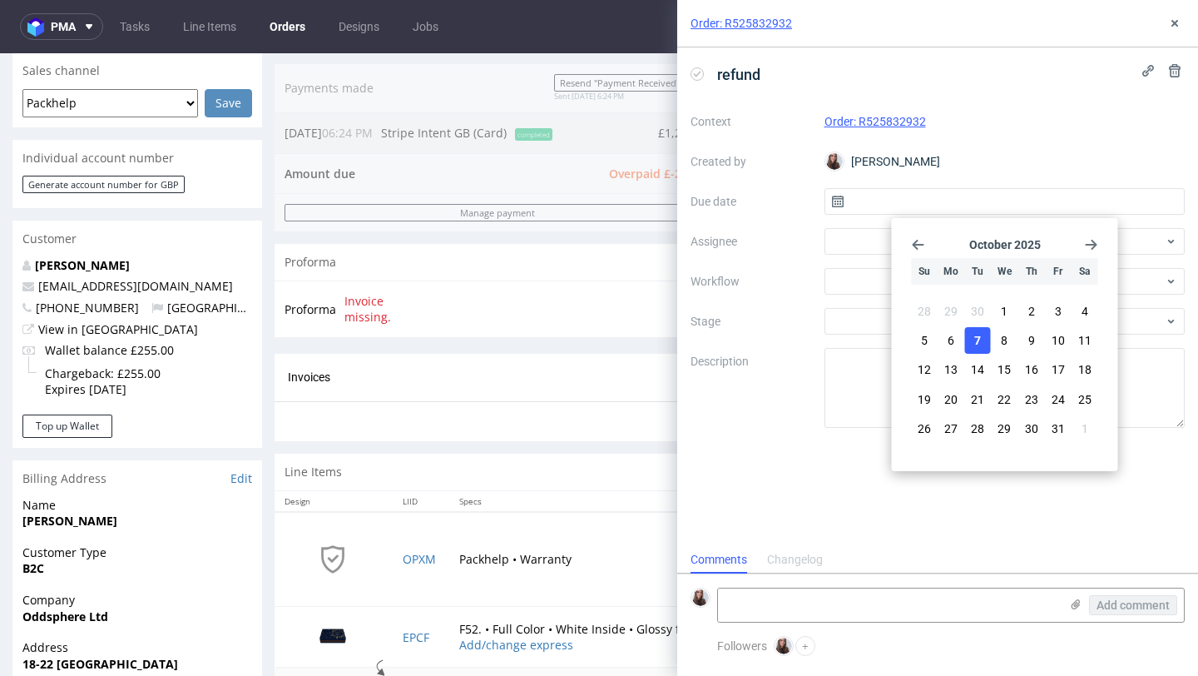
click at [983, 340] on button "7" at bounding box center [978, 340] width 26 height 27
type input "07/10/2025"
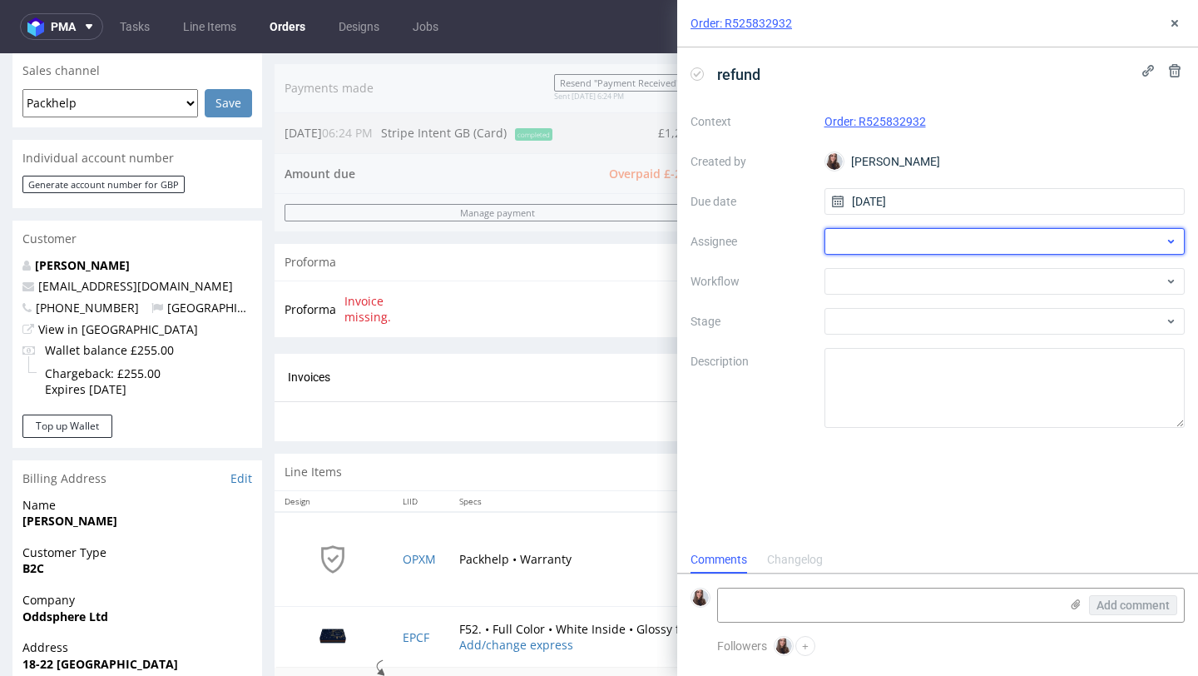
click at [902, 241] on div at bounding box center [1005, 241] width 361 height 27
type input "refund"
click at [895, 245] on input "refund" at bounding box center [1005, 241] width 361 height 27
click at [895, 245] on div at bounding box center [1005, 241] width 361 height 27
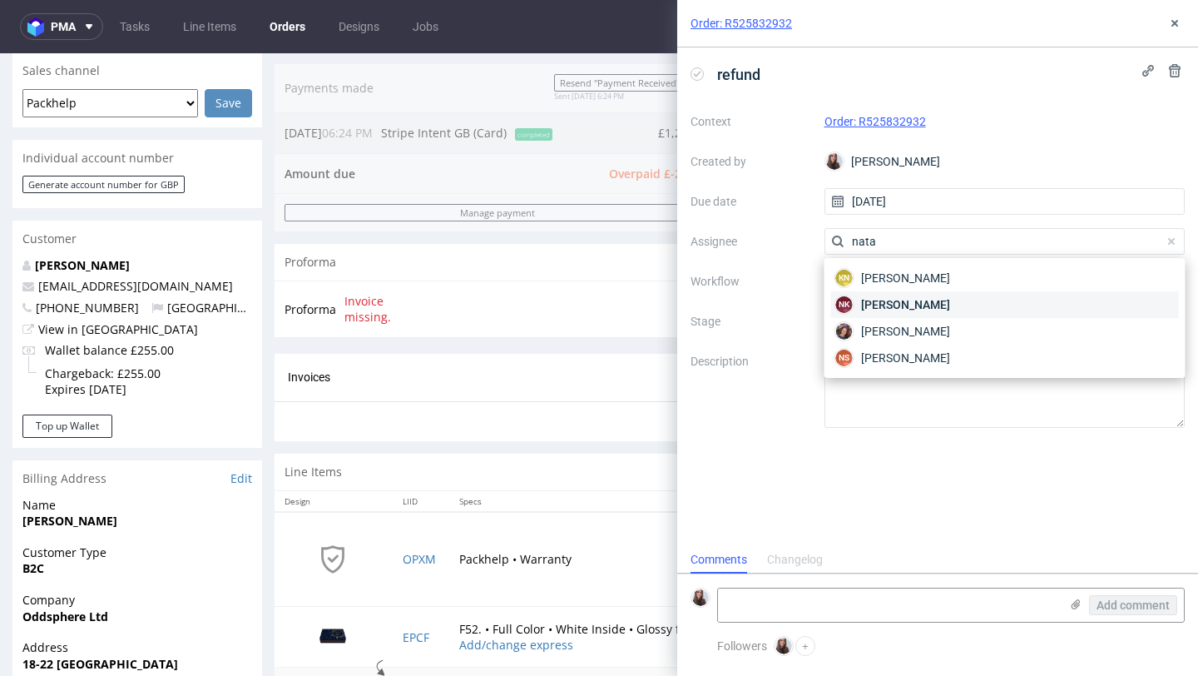
type input "nata"
click at [916, 299] on span "Natalia Kaczorowska" at bounding box center [905, 304] width 89 height 17
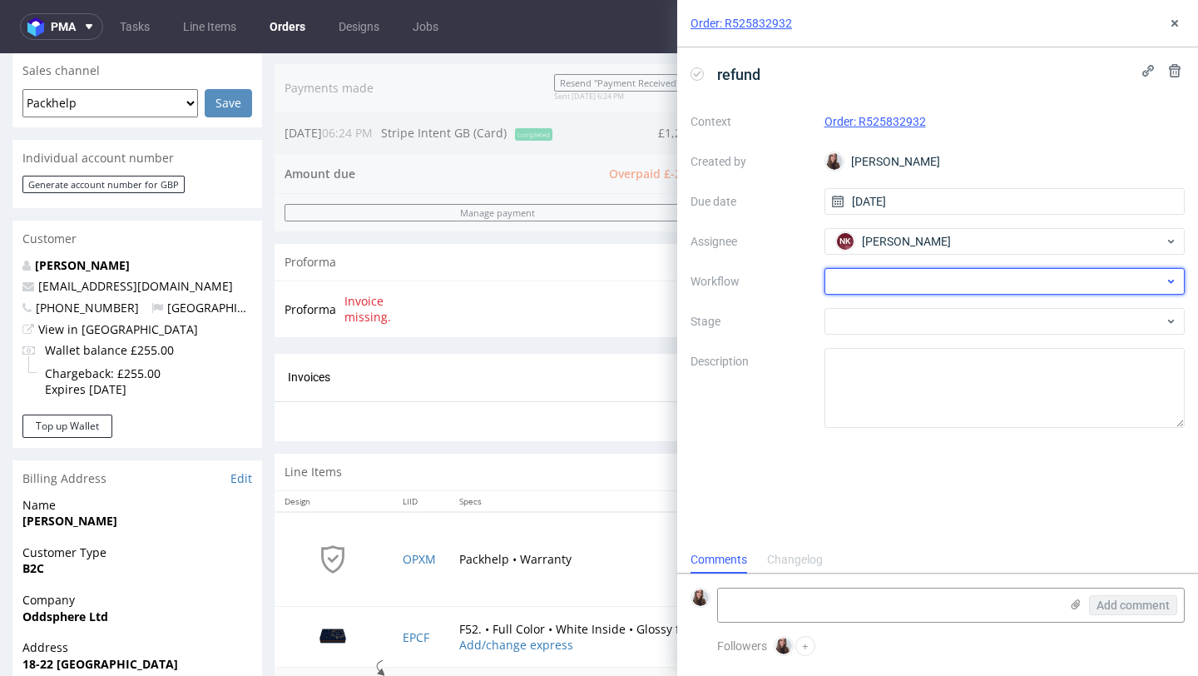
click at [895, 274] on div at bounding box center [1005, 281] width 361 height 27
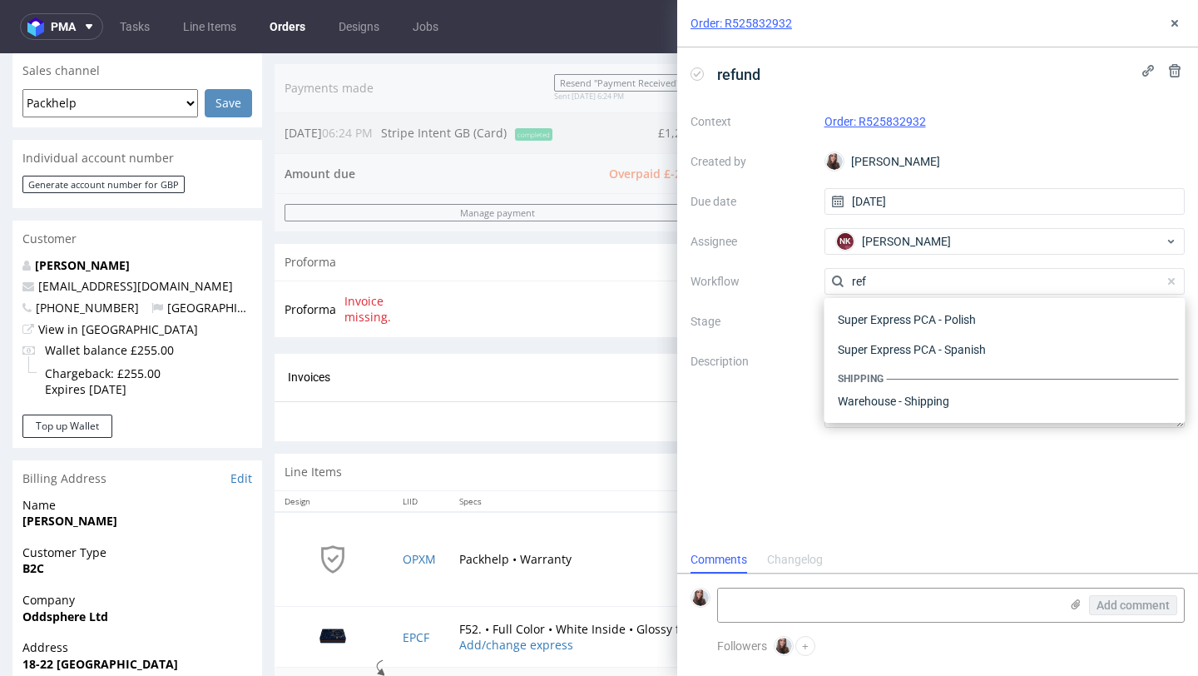
scroll to position [90, 0]
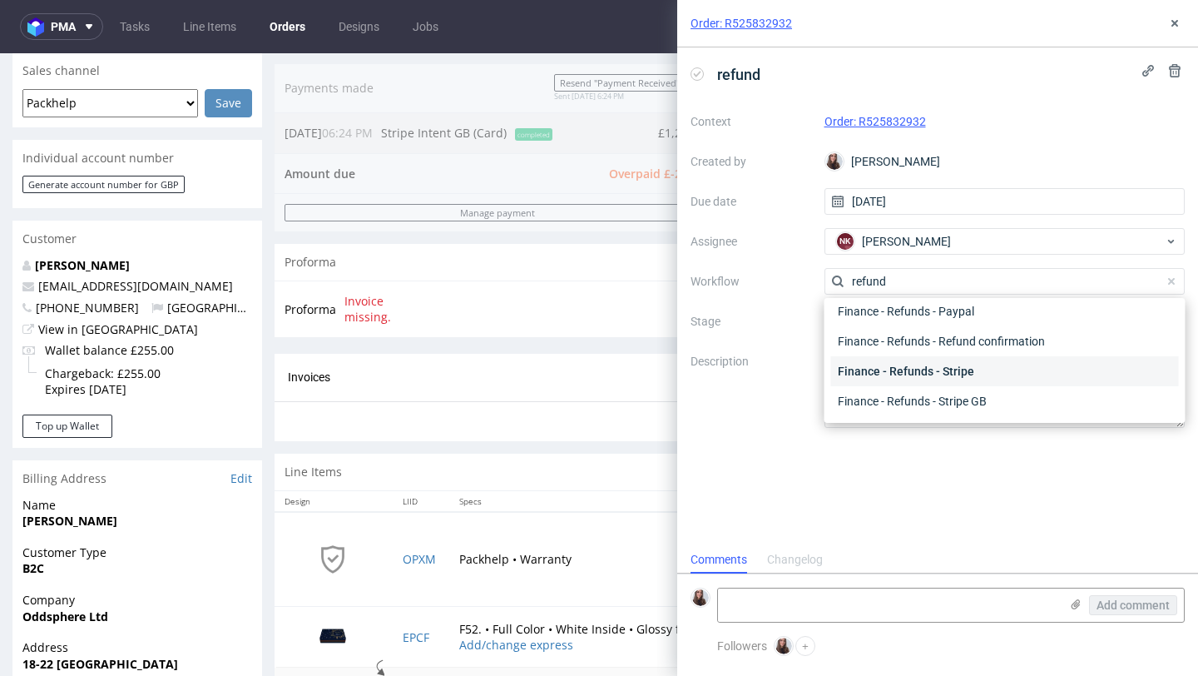
type input "refund"
click at [946, 368] on div "Finance - Refunds - Stripe" at bounding box center [1005, 371] width 348 height 30
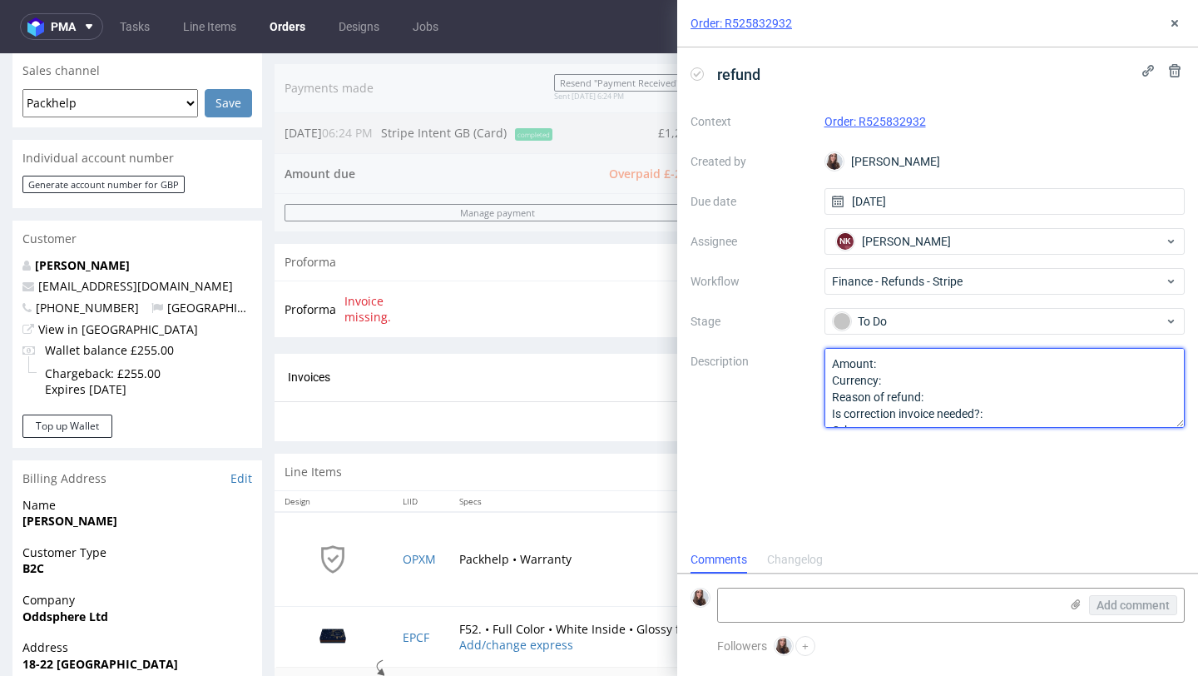
click at [912, 367] on textarea "Amount: Currency: Reason of refund: Is correction invoice needed?: Other:" at bounding box center [1005, 388] width 361 height 80
click at [912, 384] on textarea "Amount: Currency: Reason of refund: Is correction invoice needed?: Other:" at bounding box center [1005, 388] width 361 height 80
click at [943, 399] on textarea "Amount: Currency: Reason of refund: Is correction invoice needed?: Other:" at bounding box center [1005, 388] width 361 height 80
click at [1009, 392] on textarea "Amount: Currency: Reason of refund: Is correction invoice needed?: Other:" at bounding box center [1005, 388] width 361 height 80
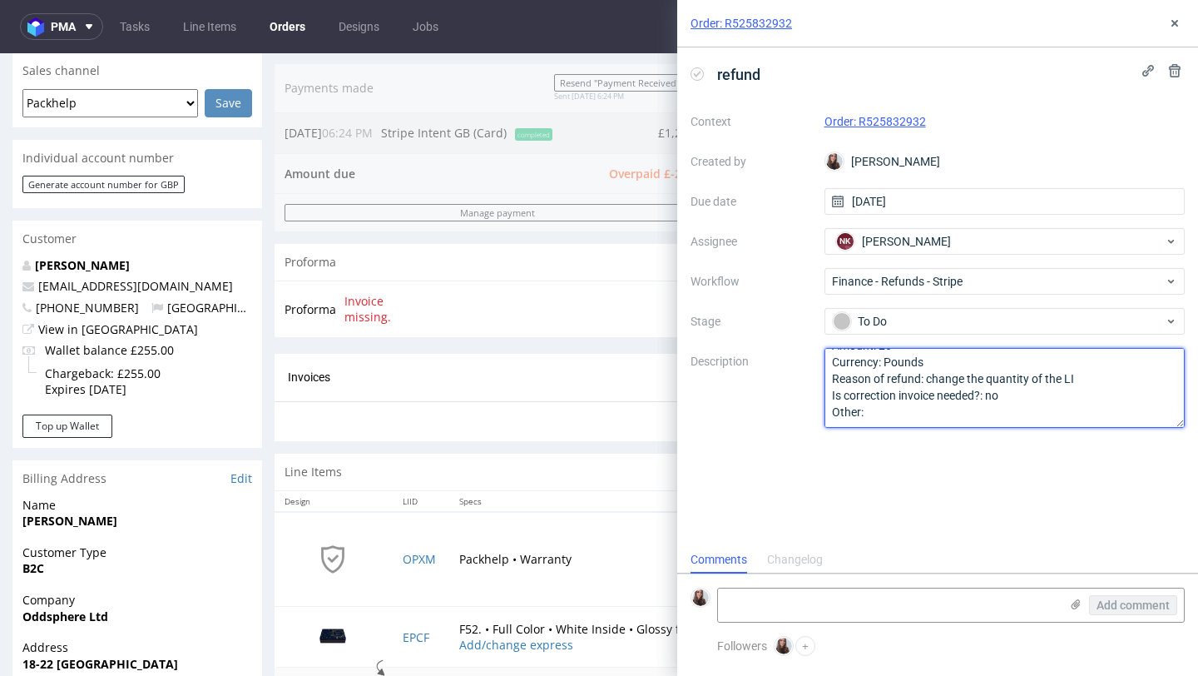
scroll to position [0, 0]
type textarea "Amount: 20 Currency: Pounds Reason of refund: change the quantity of the LI Is …"
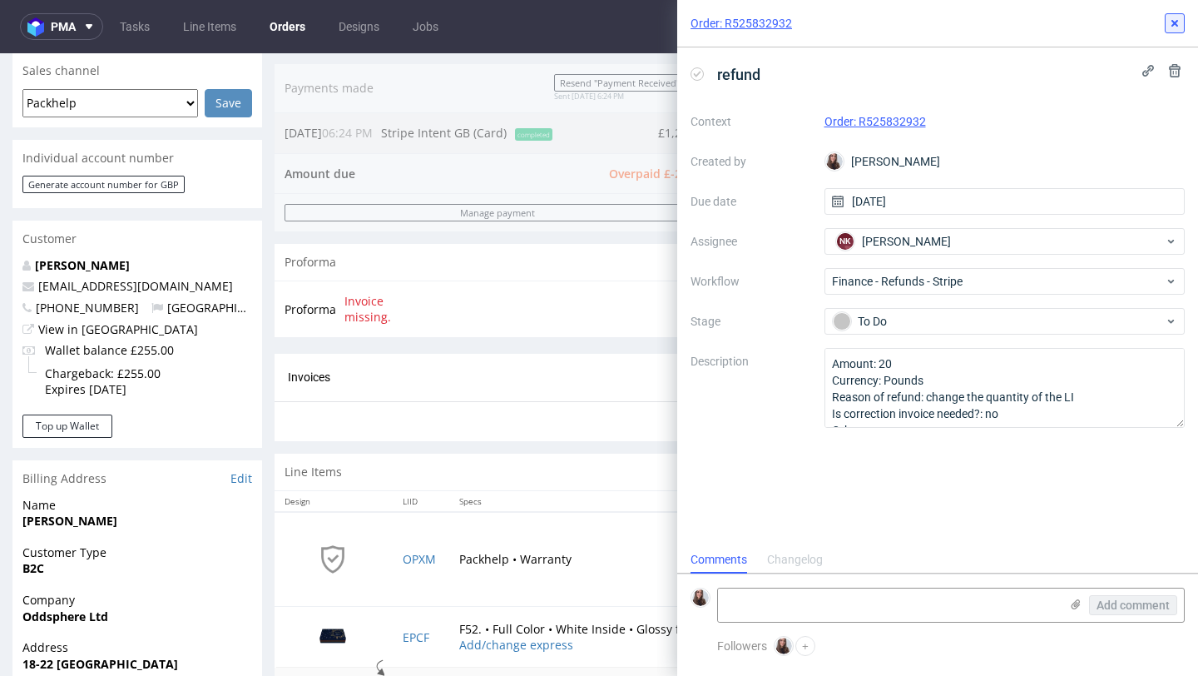
click at [1180, 26] on icon at bounding box center [1174, 23] width 13 height 13
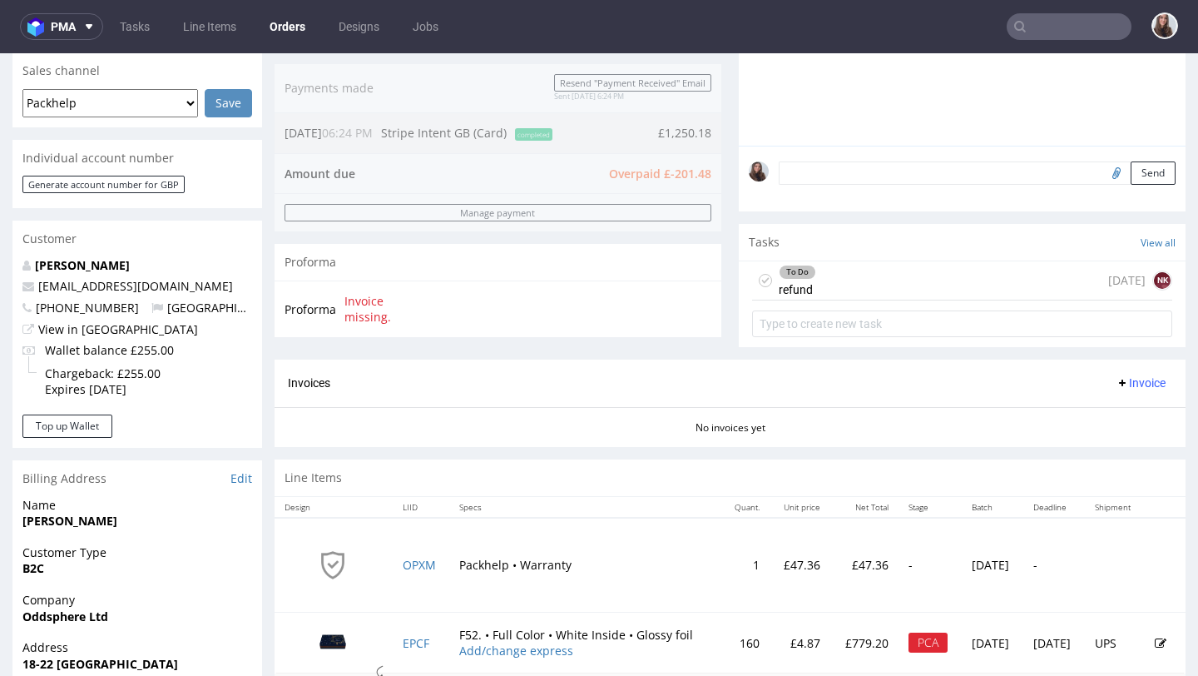
click at [861, 292] on div "To Do refund today NK" at bounding box center [962, 280] width 420 height 39
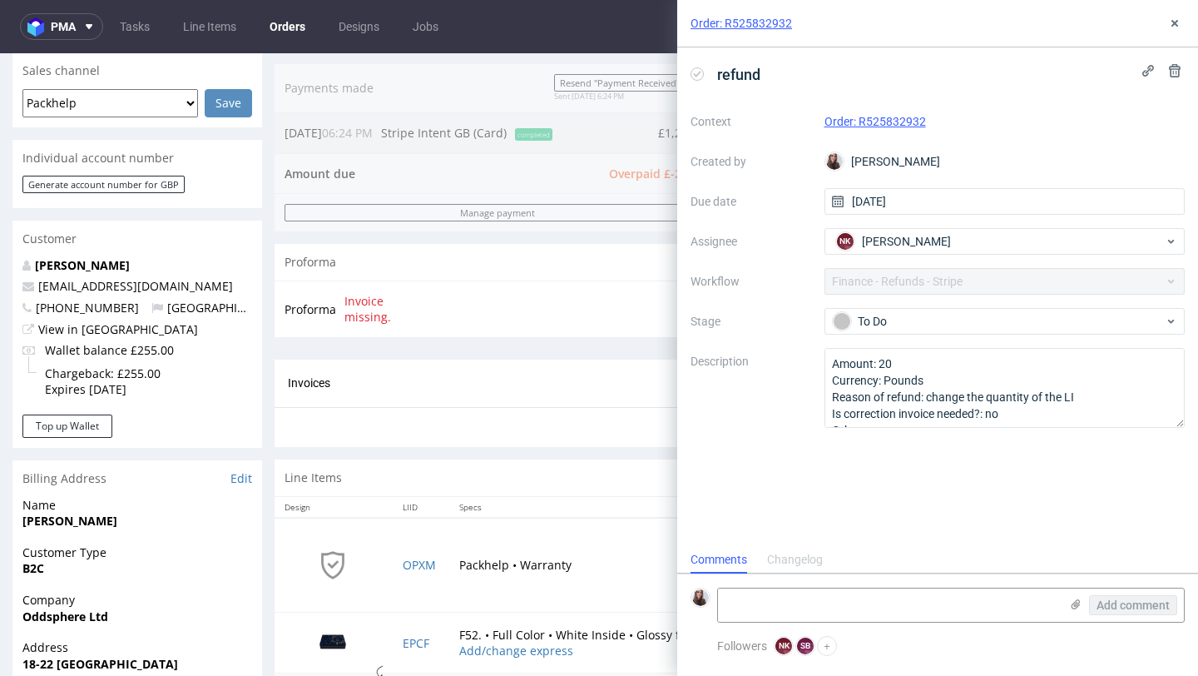
scroll to position [13, 0]
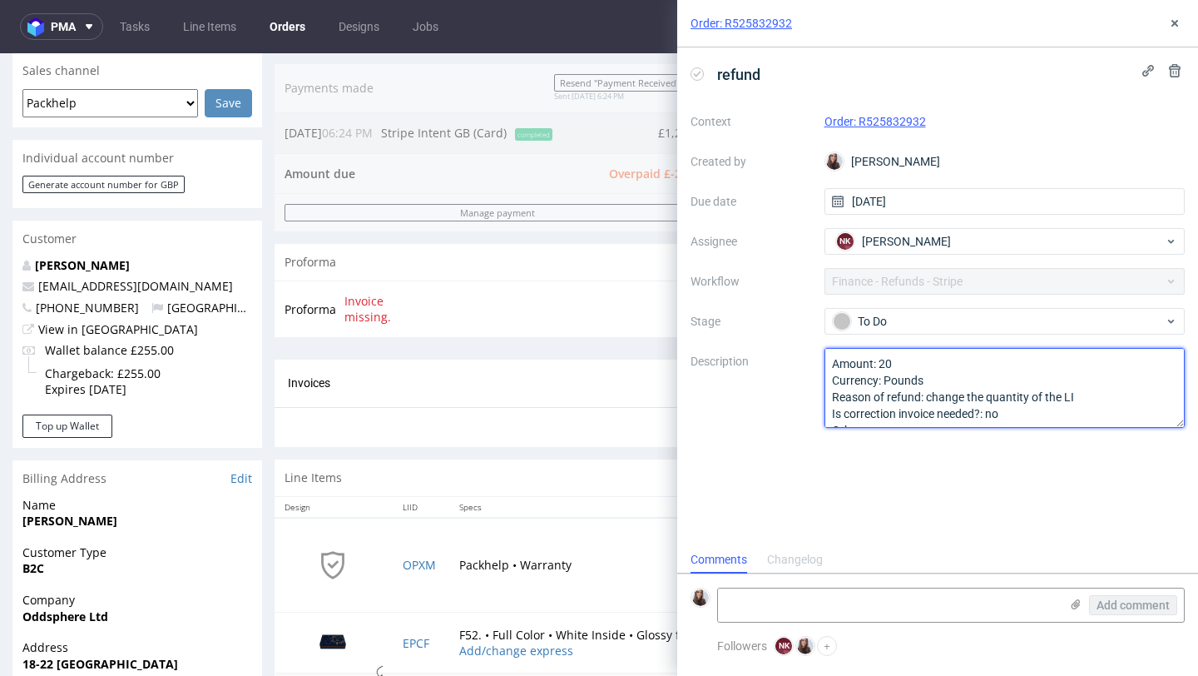
click at [905, 362] on textarea "Amount: 20 Currency: Pounds Reason of refund: change the quantity of the LI Is …" at bounding box center [1005, 388] width 361 height 80
type textarea "Amount: 201, 48 Currency: Pounds Reason of refund: change the quantity of the L…"
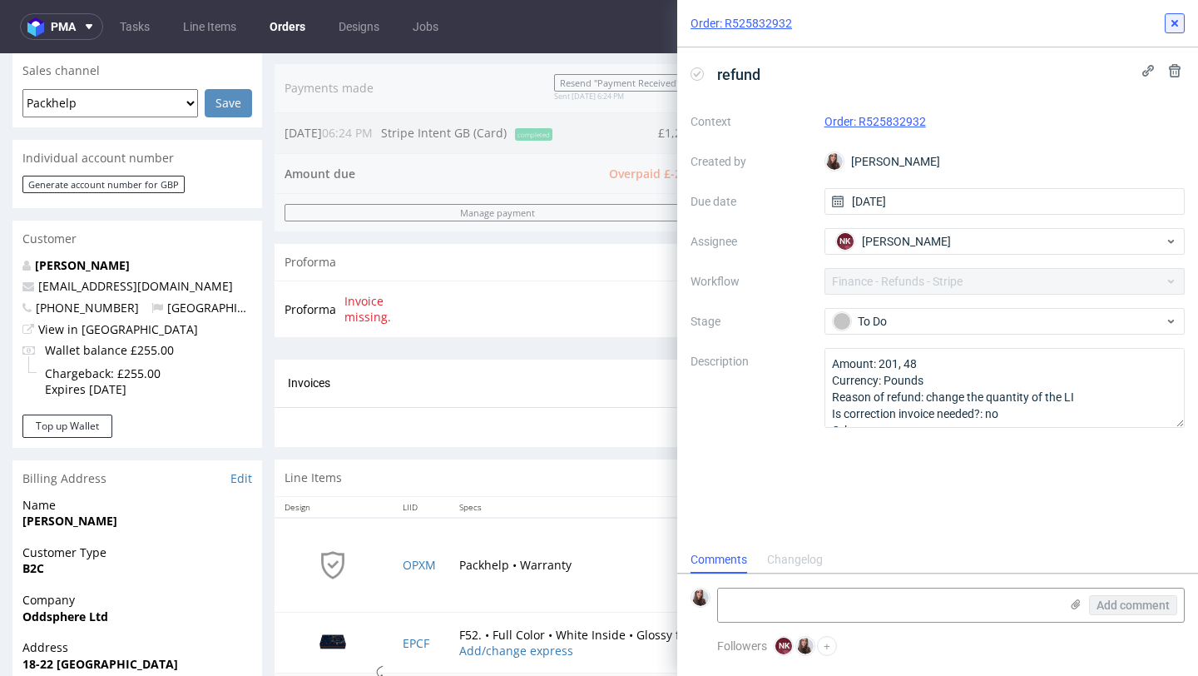
click at [1172, 18] on icon at bounding box center [1174, 23] width 13 height 13
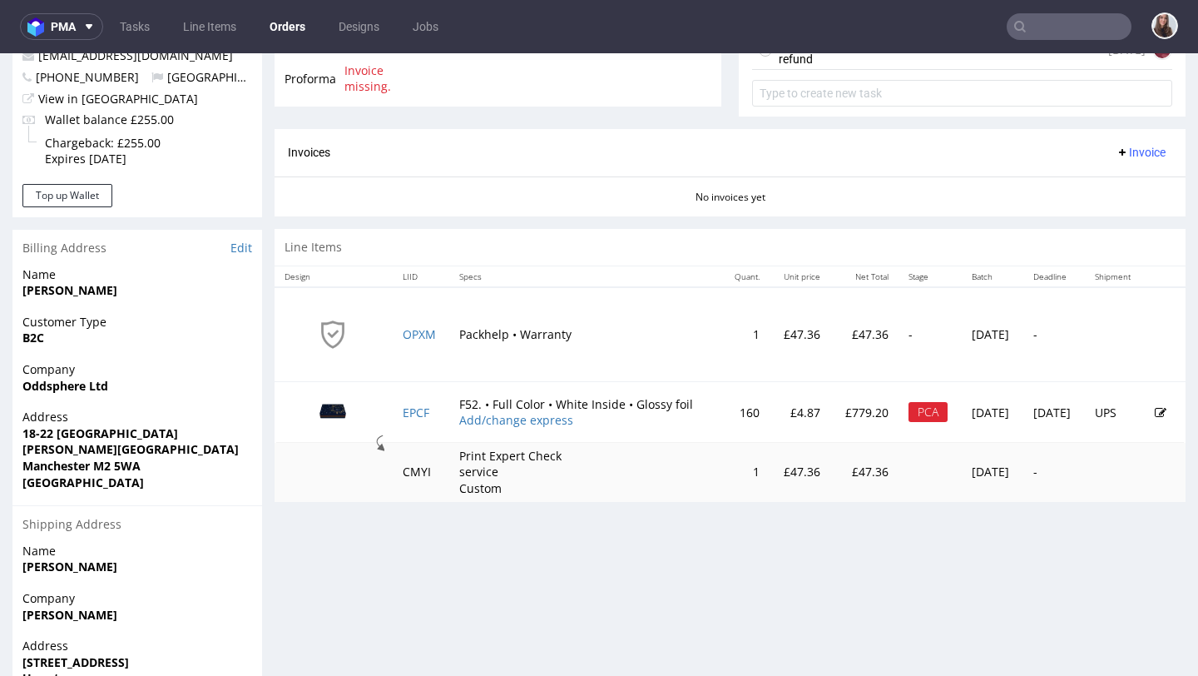
scroll to position [674, 0]
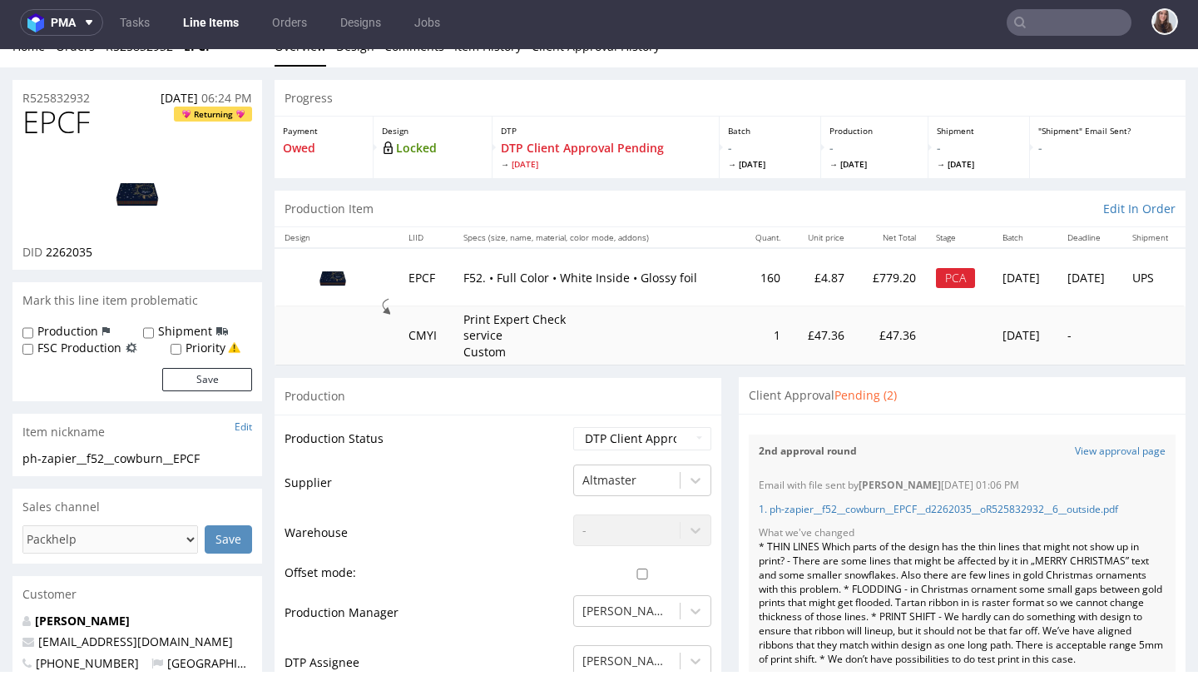
scroll to position [9, 0]
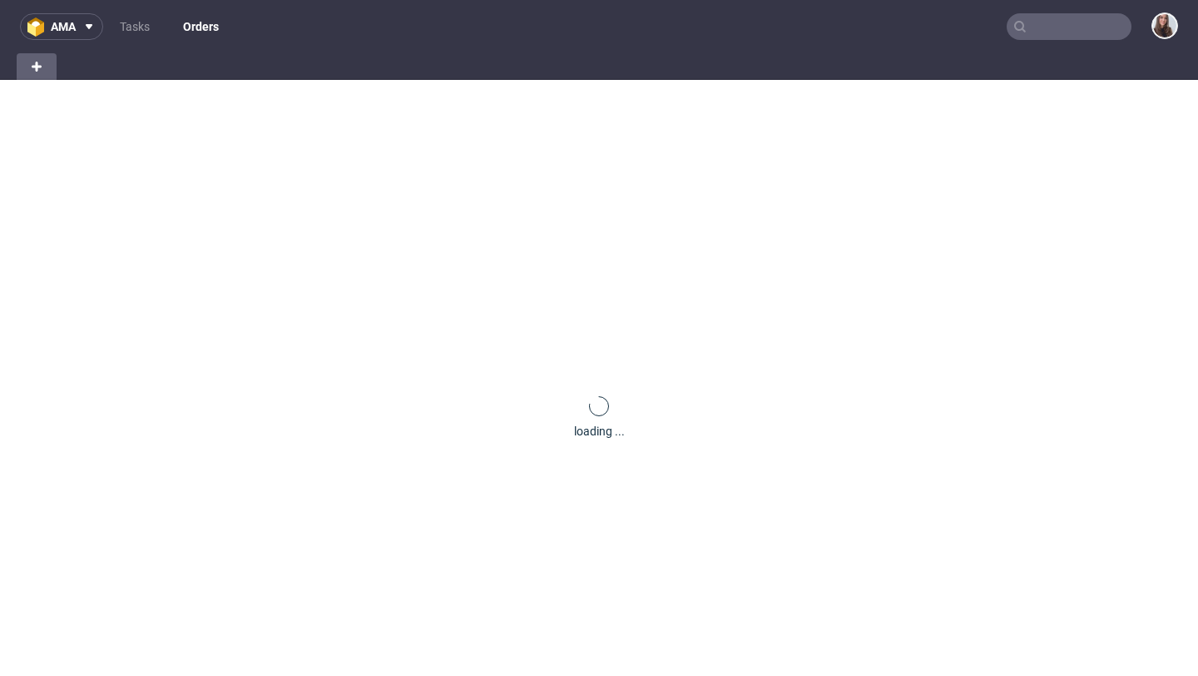
click at [1062, 32] on input "text" at bounding box center [1069, 26] width 125 height 27
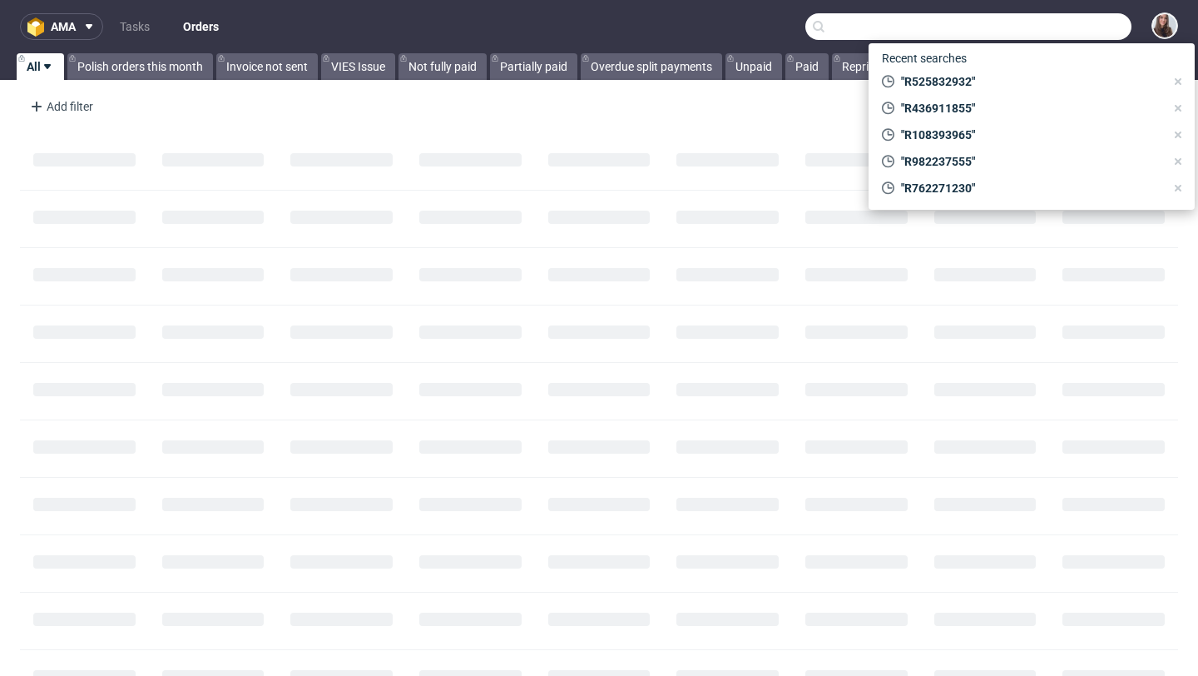
paste input "R070516169"
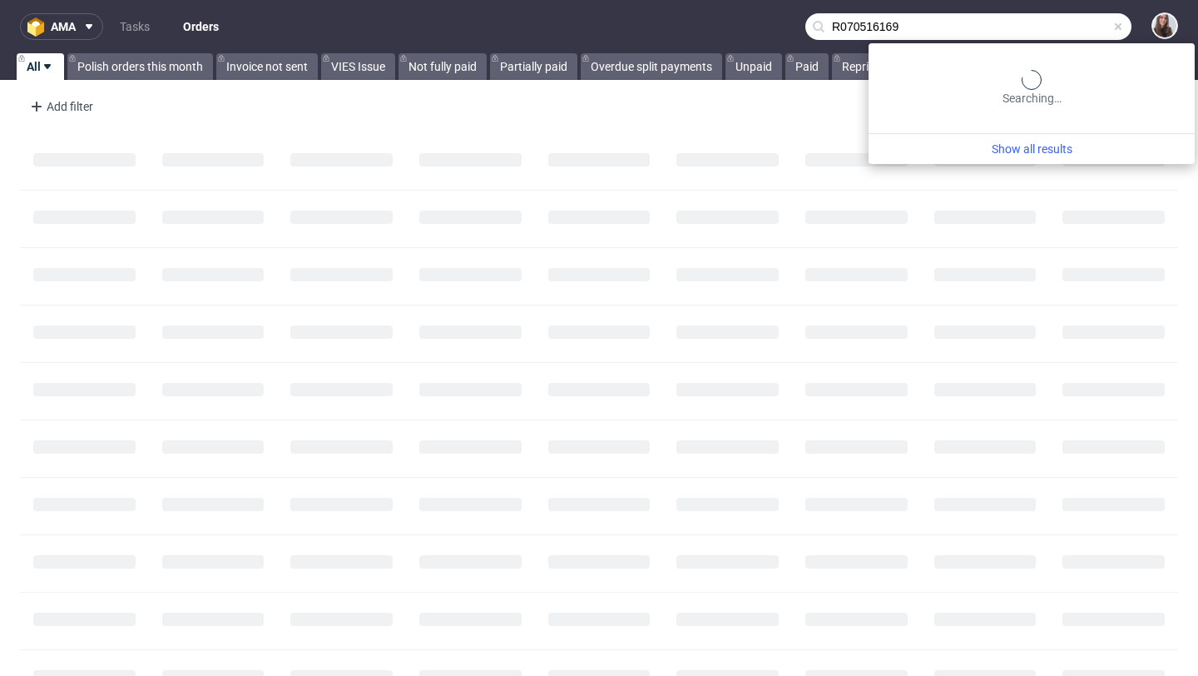
type input "R070516169"
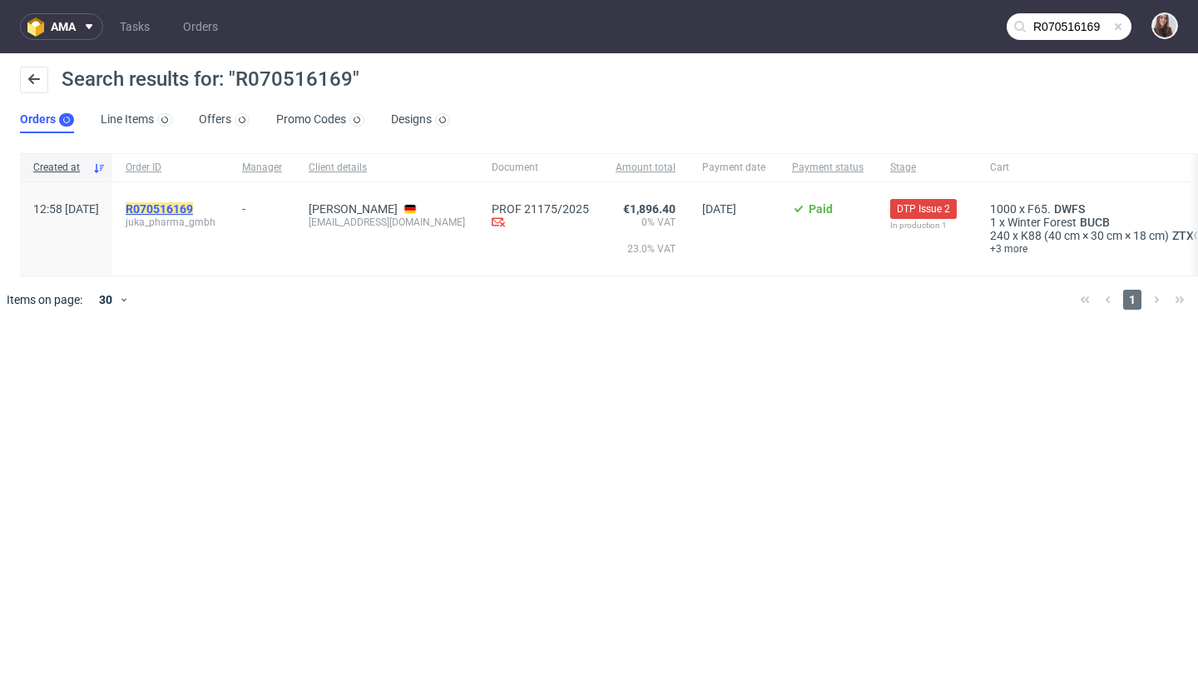
click at [193, 205] on mark "R070516169" at bounding box center [159, 208] width 67 height 13
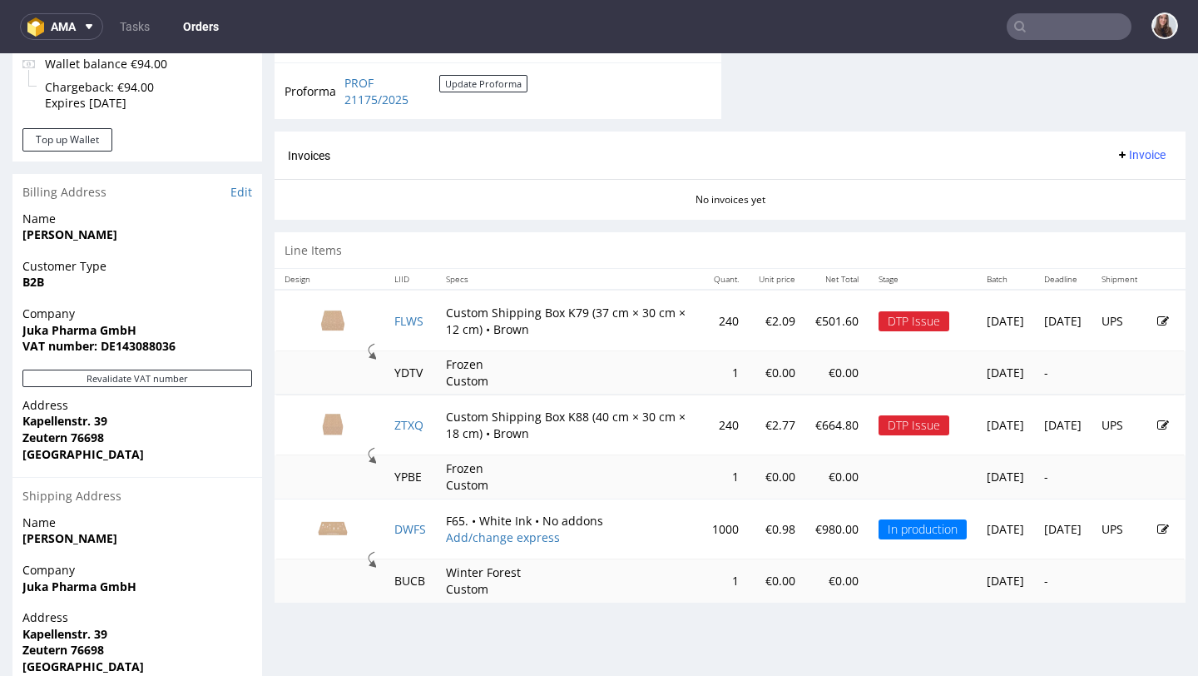
scroll to position [741, 0]
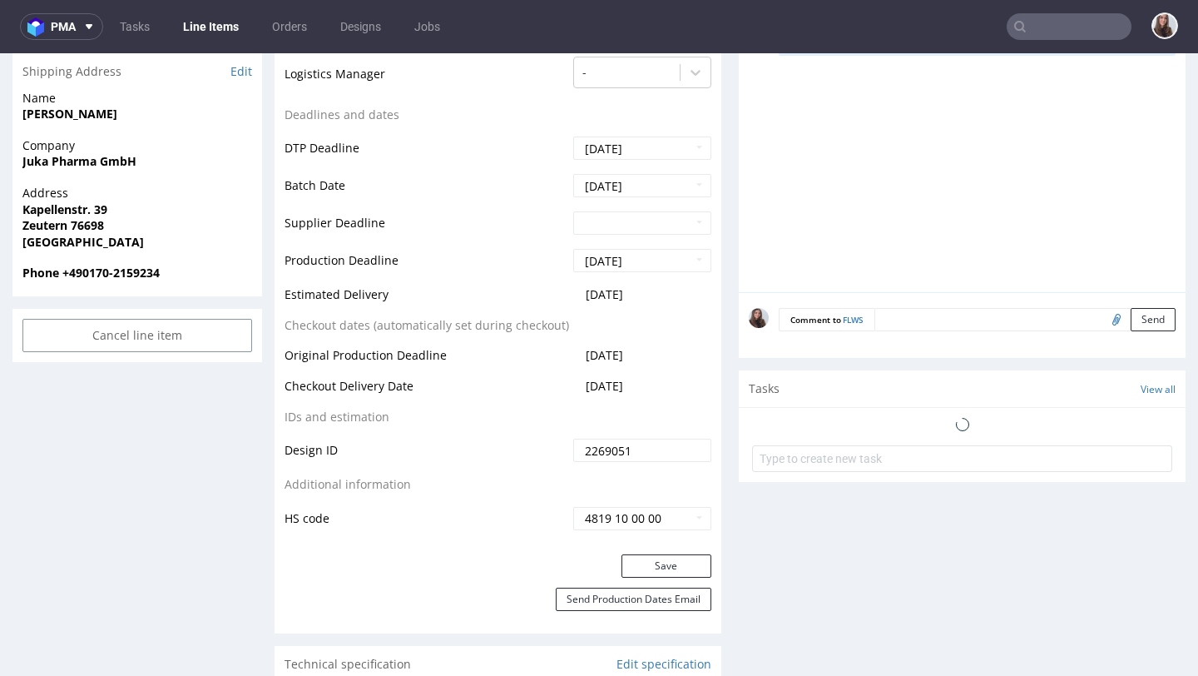
scroll to position [763, 0]
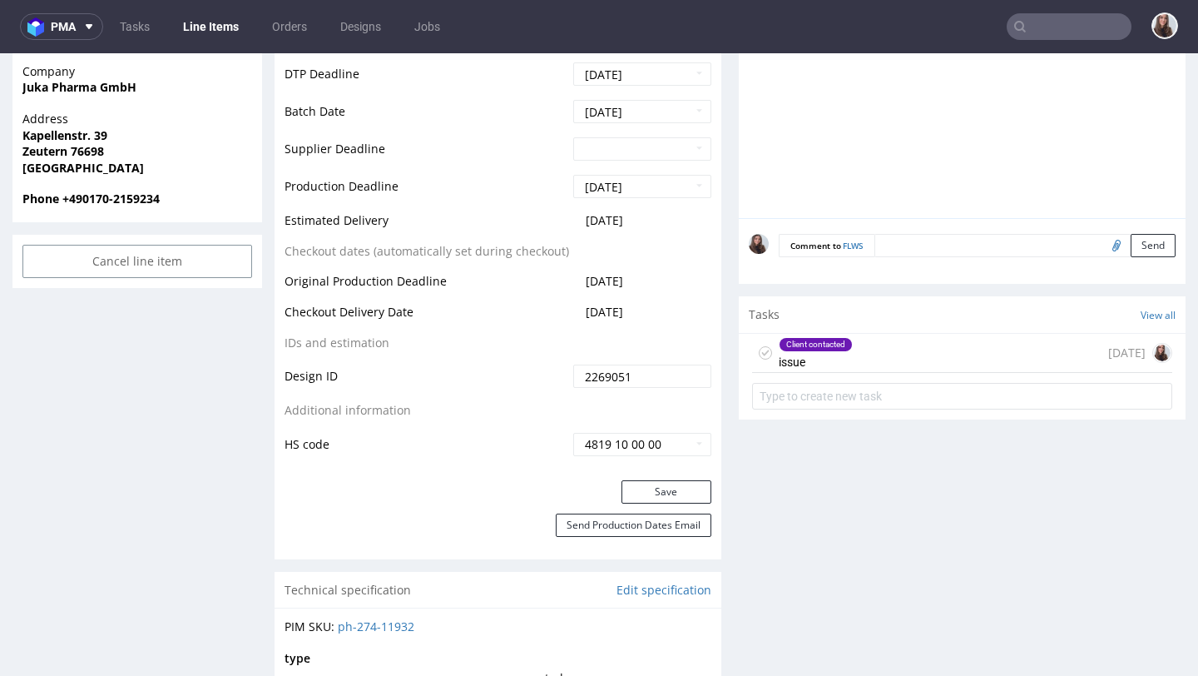
click at [852, 350] on div "Client contacted issue [DATE]" at bounding box center [962, 353] width 420 height 39
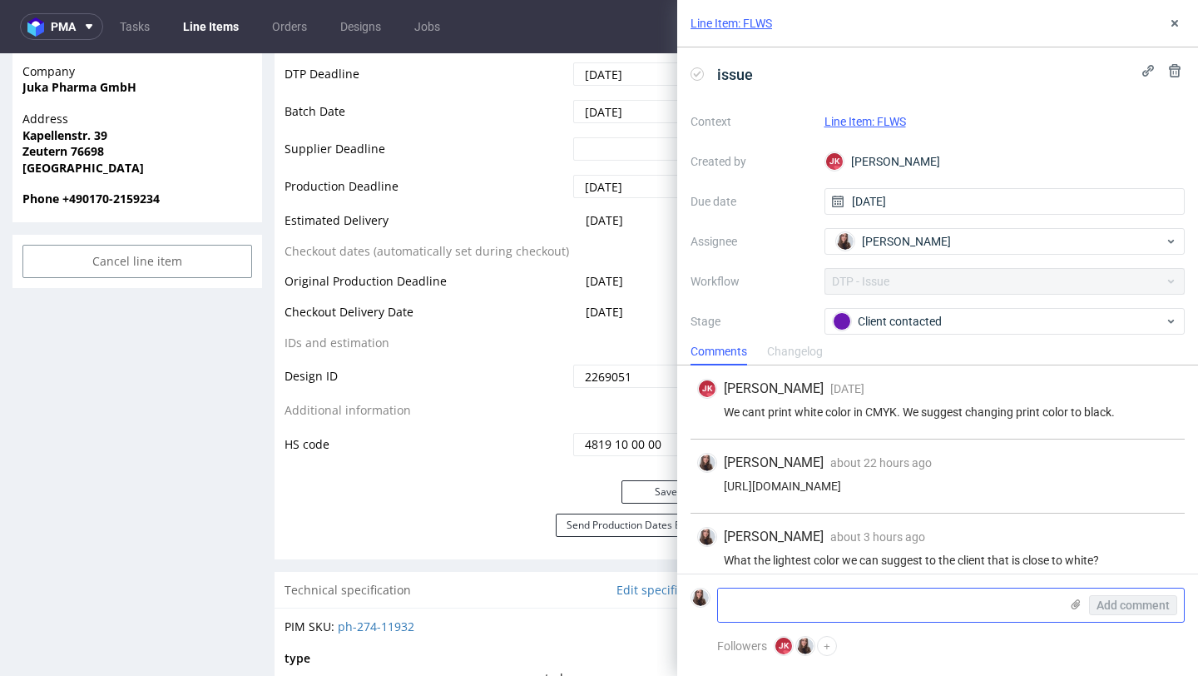
scroll to position [87, 0]
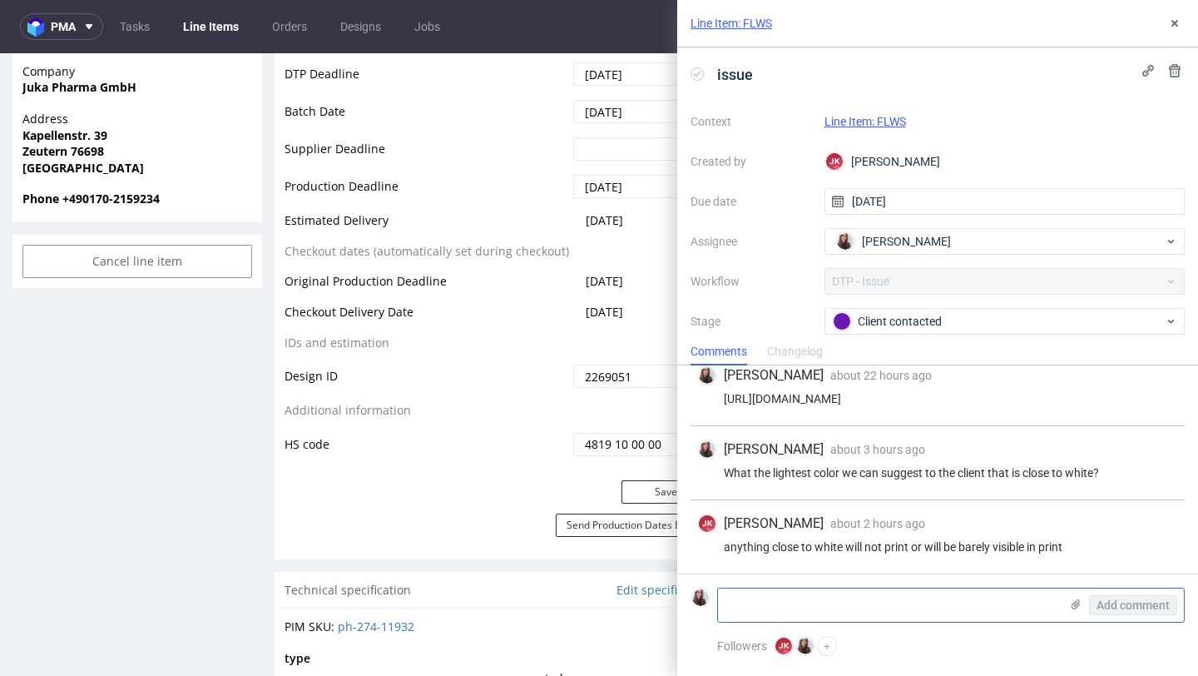
click at [788, 622] on div "Add comment" at bounding box center [951, 605] width 468 height 35
click at [780, 611] on textarea at bounding box center [888, 604] width 341 height 33
paste textarea "Czy możecie polecić jakiś jasny odcień szarości, który dobrze się prezentuje?"
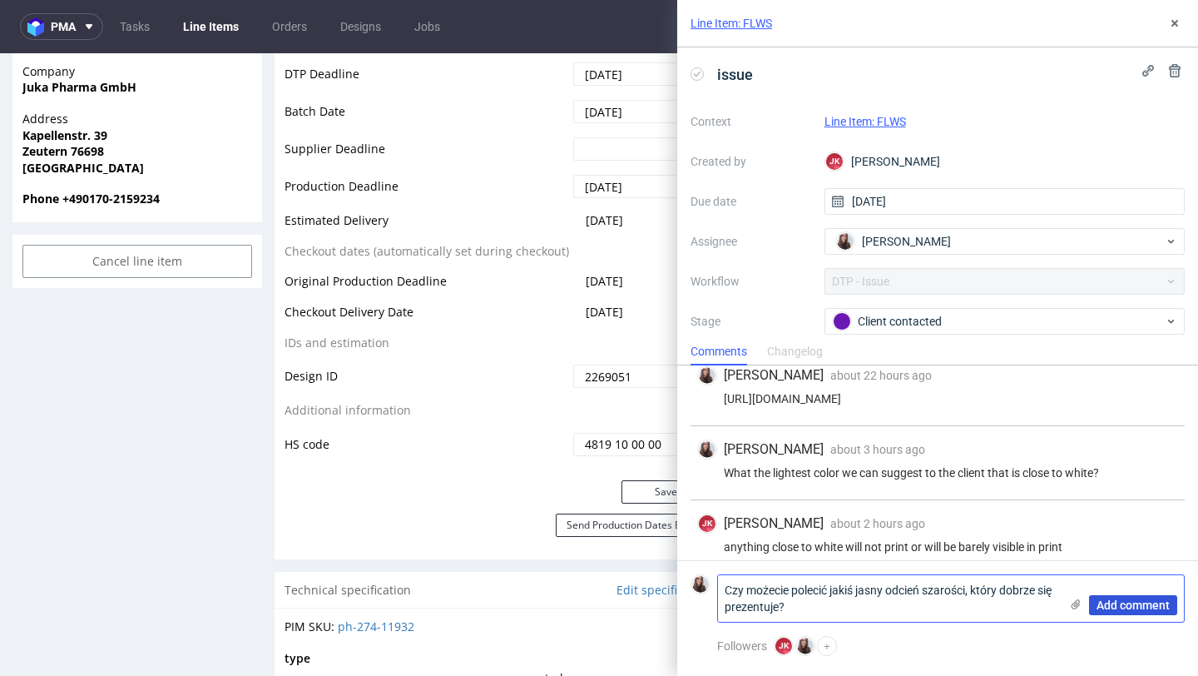
type textarea "Czy możecie polecić jakiś jasny odcień szarości, który dobrze się prezentuje?"
click at [1132, 605] on span "Add comment" at bounding box center [1133, 605] width 73 height 12
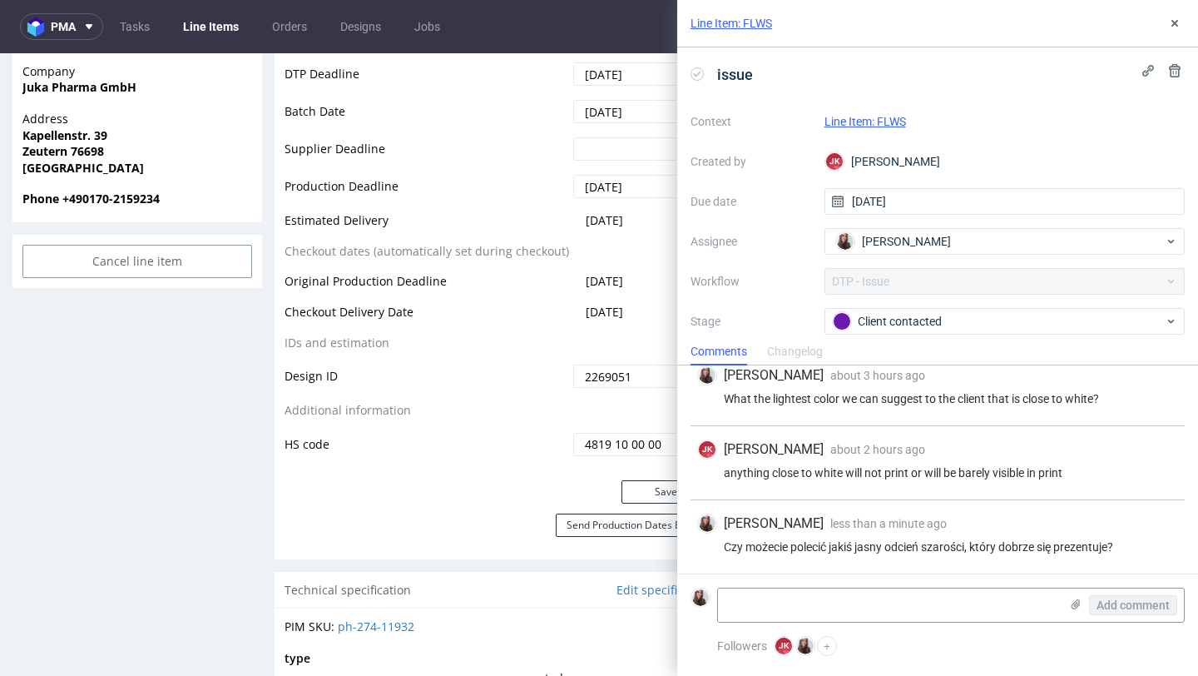
click at [888, 112] on div "Line Item: FLWS" at bounding box center [1005, 122] width 361 height 20
click at [886, 120] on link "Line Item: FLWS" at bounding box center [866, 121] width 82 height 13
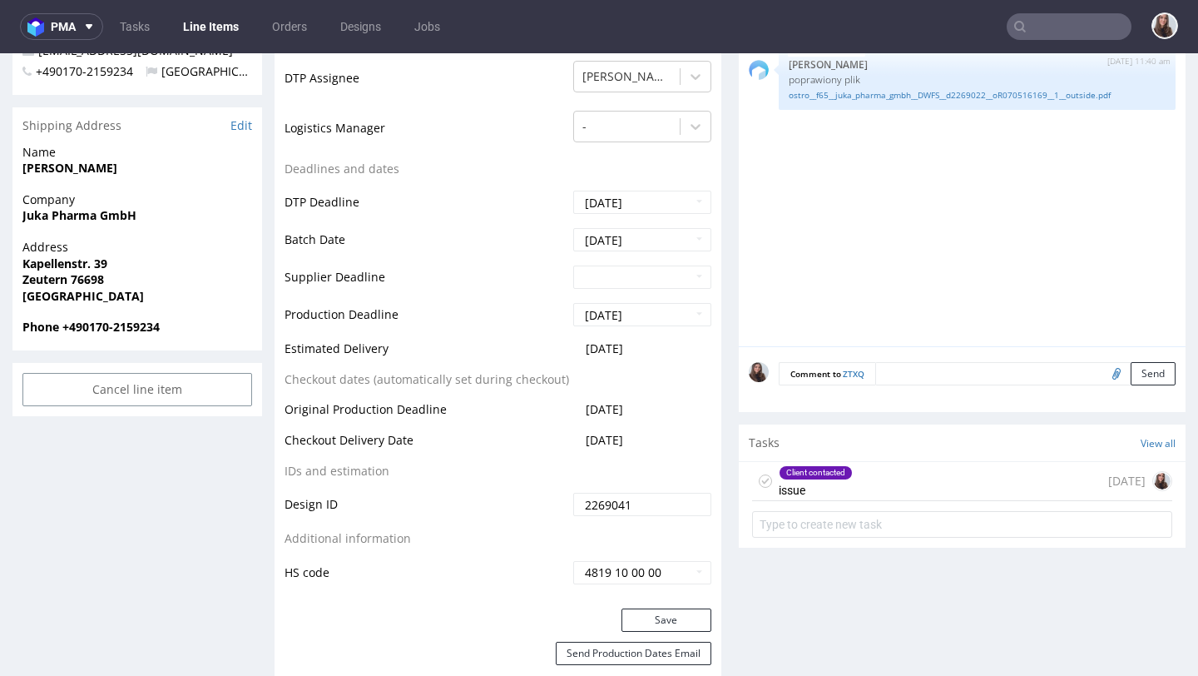
scroll to position [662, 0]
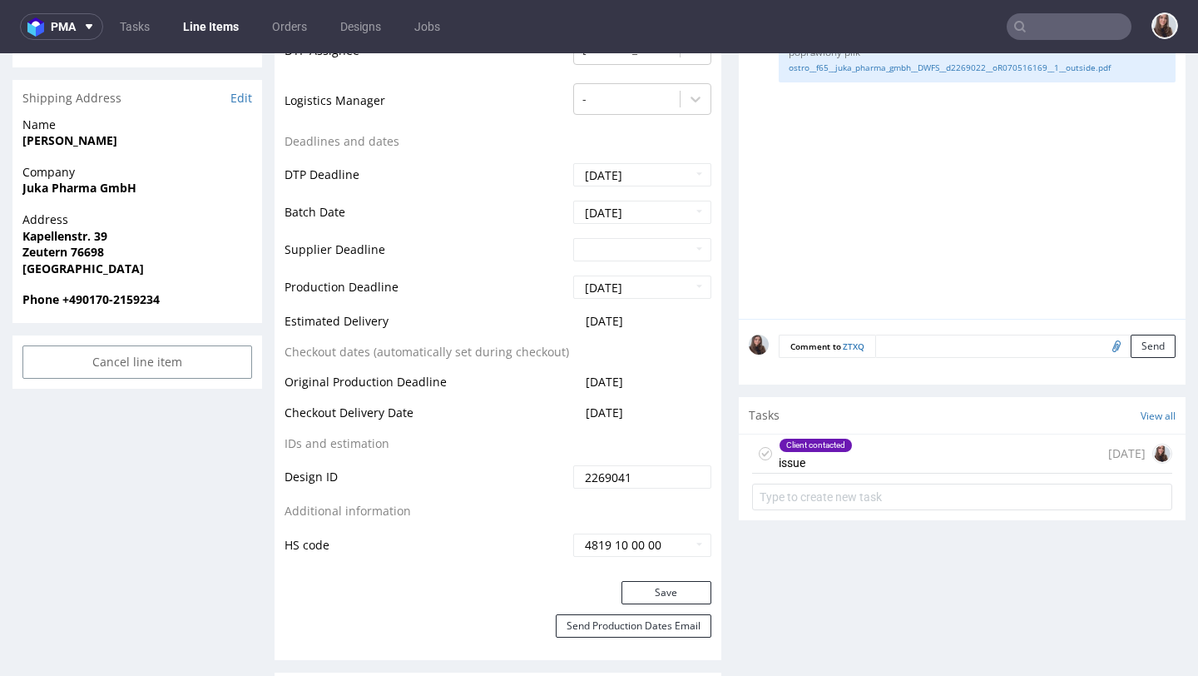
click at [867, 455] on div "Client contacted issue [DATE]" at bounding box center [962, 453] width 420 height 39
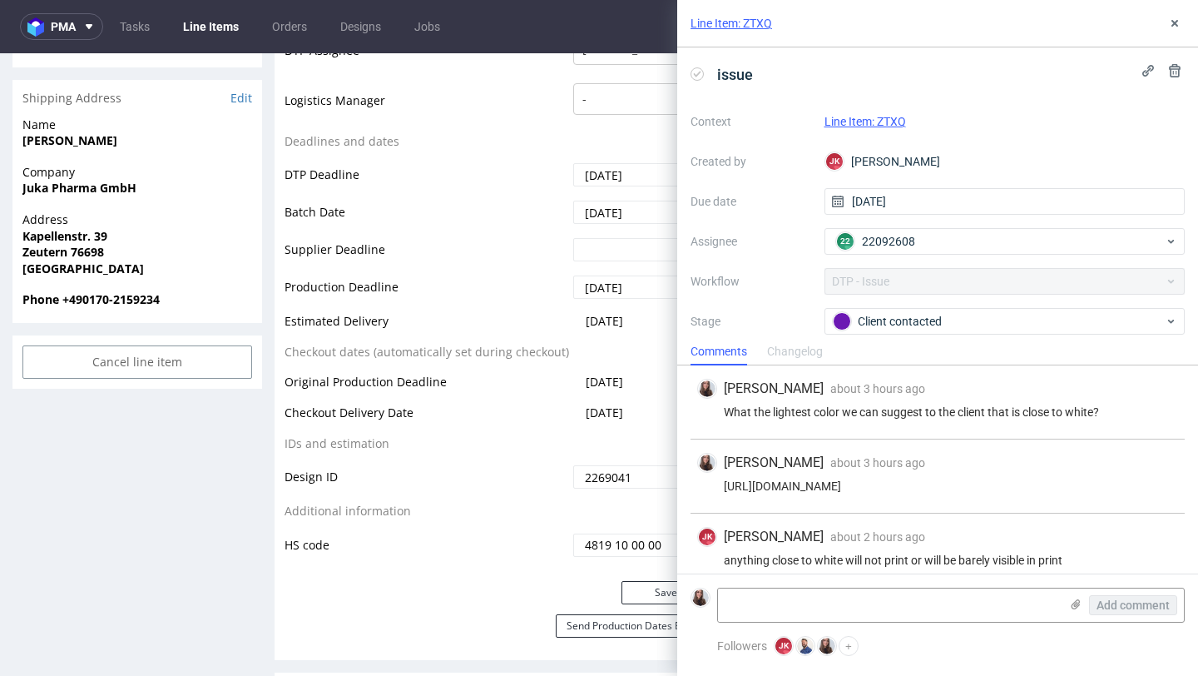
scroll to position [87, 0]
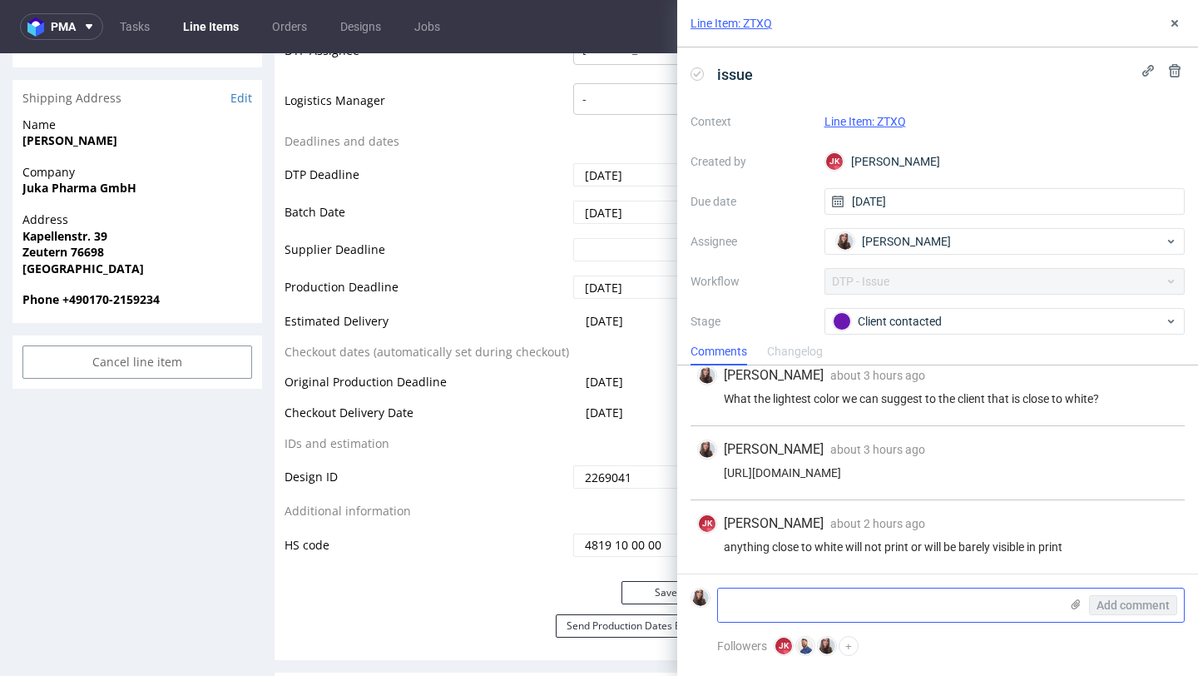
click at [834, 595] on textarea at bounding box center [888, 604] width 341 height 33
paste textarea "Czy możecie polecić jakiś jasny odcień szarości, który dobrze się prezentuje?"
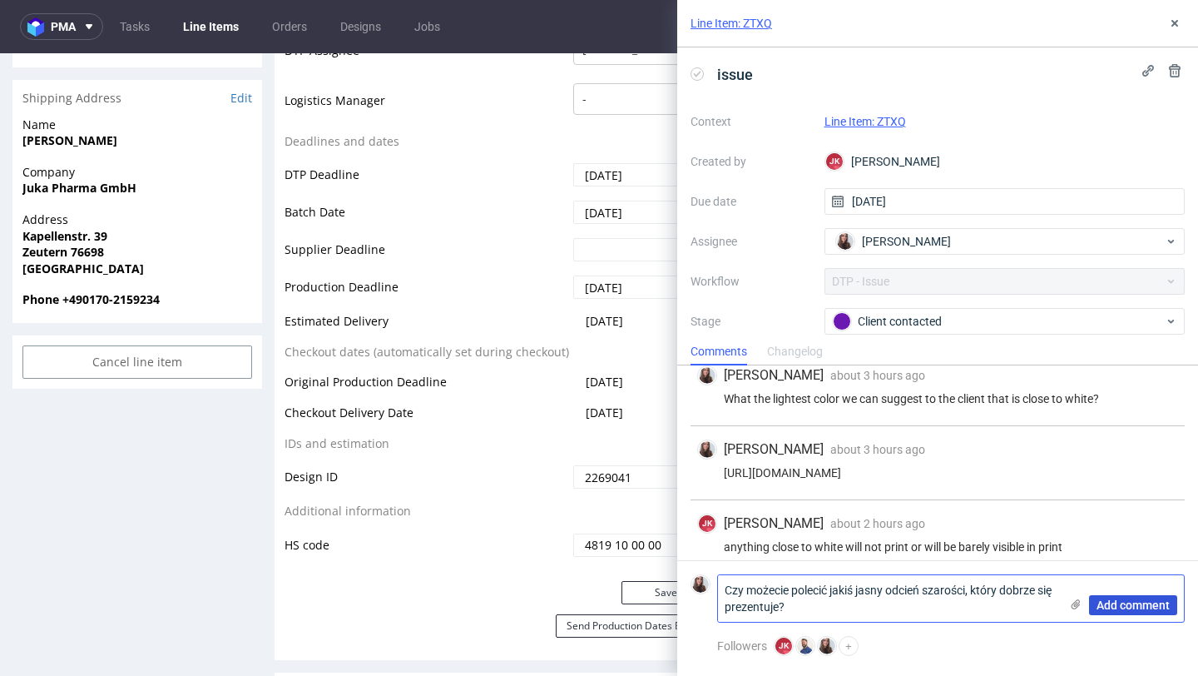
type textarea "Czy możecie polecić jakiś jasny odcień szarości, który dobrze się prezentuje?"
click at [1137, 610] on span "Add comment" at bounding box center [1133, 605] width 73 height 12
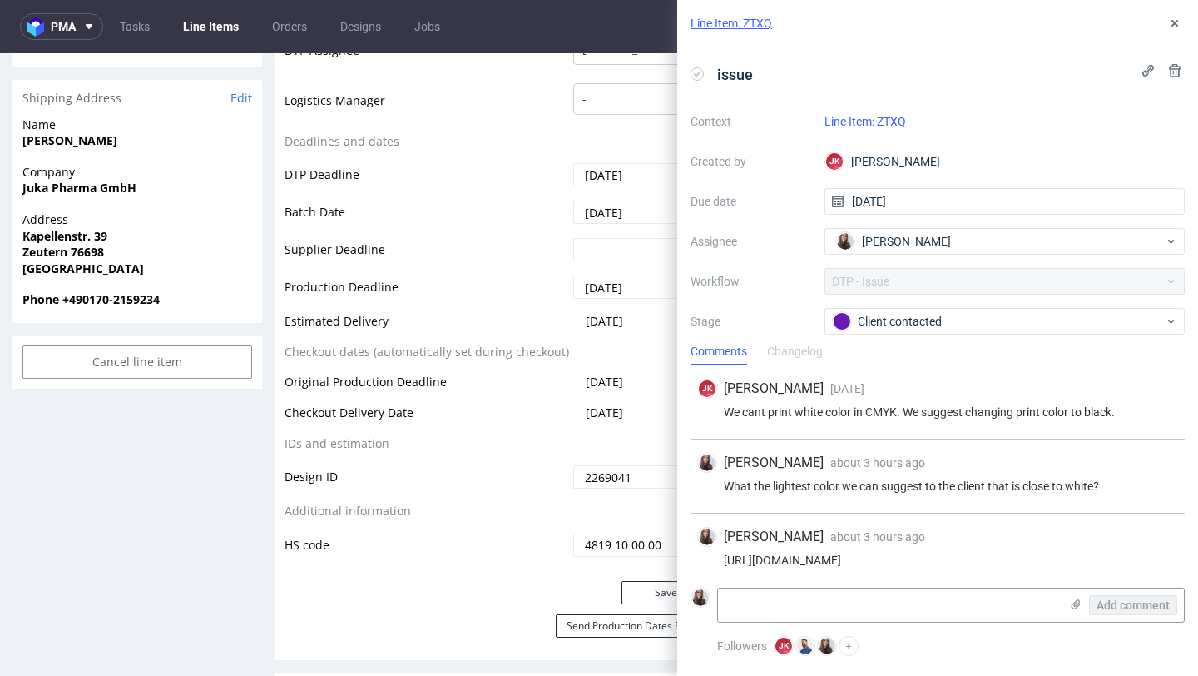
click at [873, 123] on link "Line Item: ZTXQ" at bounding box center [866, 121] width 82 height 13
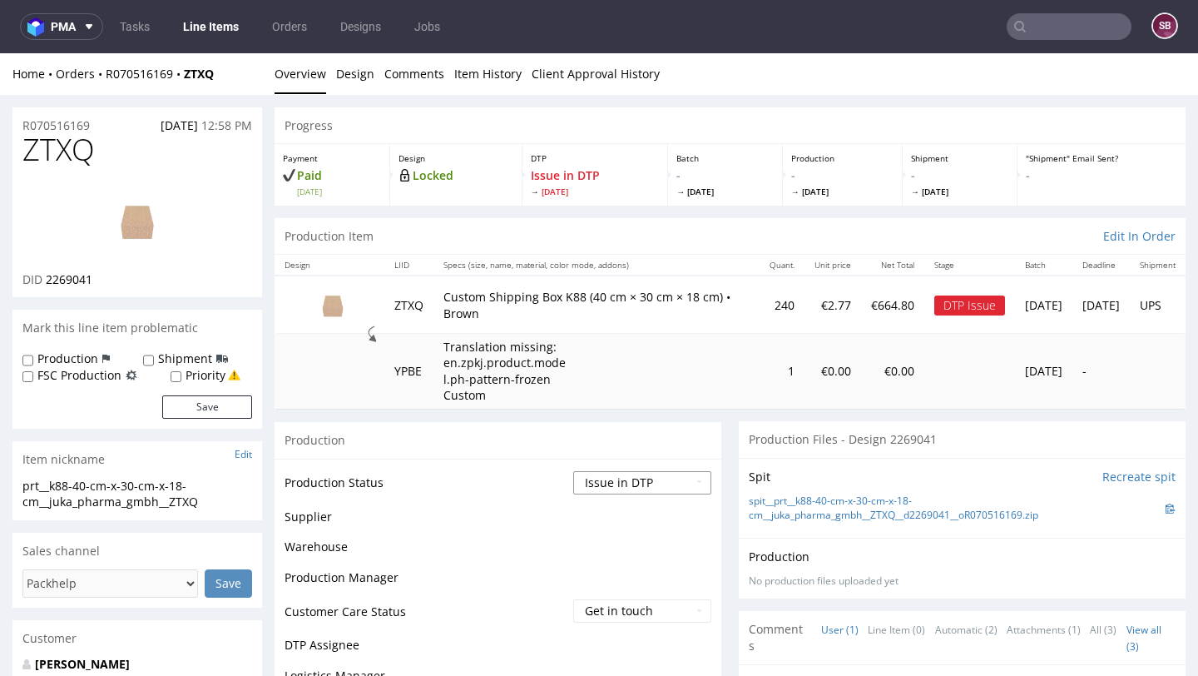
click at [613, 485] on select "Waiting for Artwork Waiting for Diecut Waiting for Mockup Waiting for DTP Waiti…" at bounding box center [642, 482] width 138 height 23
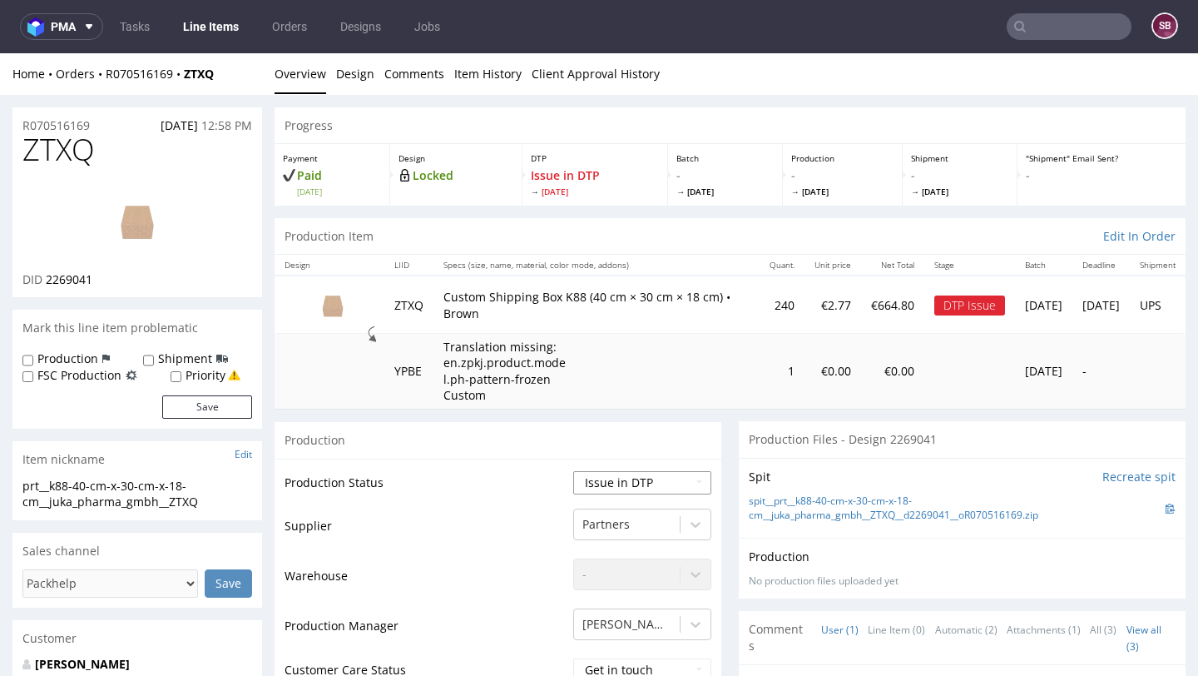
select select "back_for_dtp"
click at [573, 471] on select "Waiting for Artwork Waiting for Diecut Waiting for Mockup Waiting for DTP Waiti…" at bounding box center [642, 482] width 138 height 23
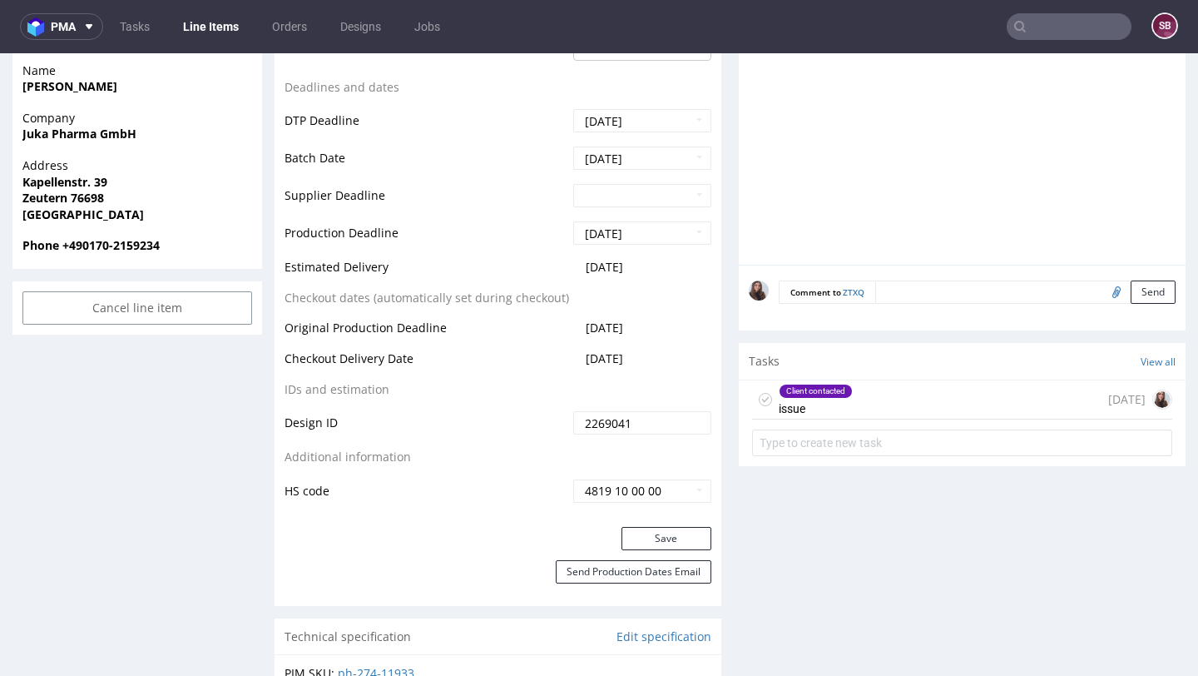
scroll to position [742, 0]
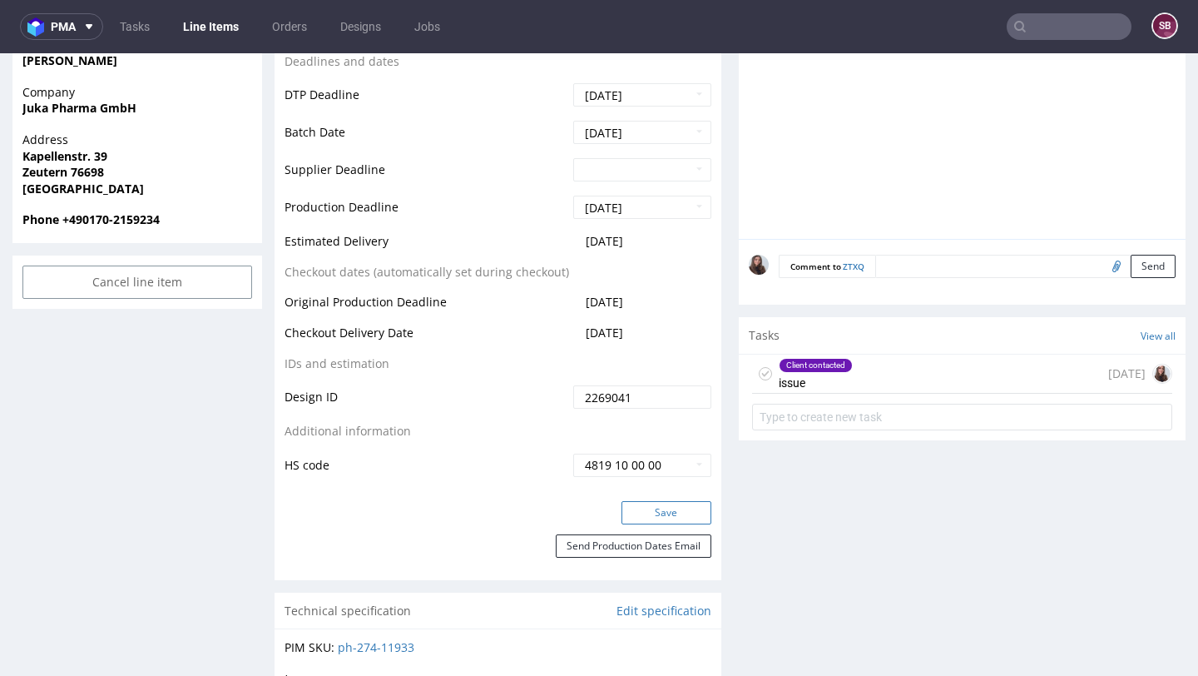
click at [671, 513] on button "Save" at bounding box center [667, 512] width 90 height 23
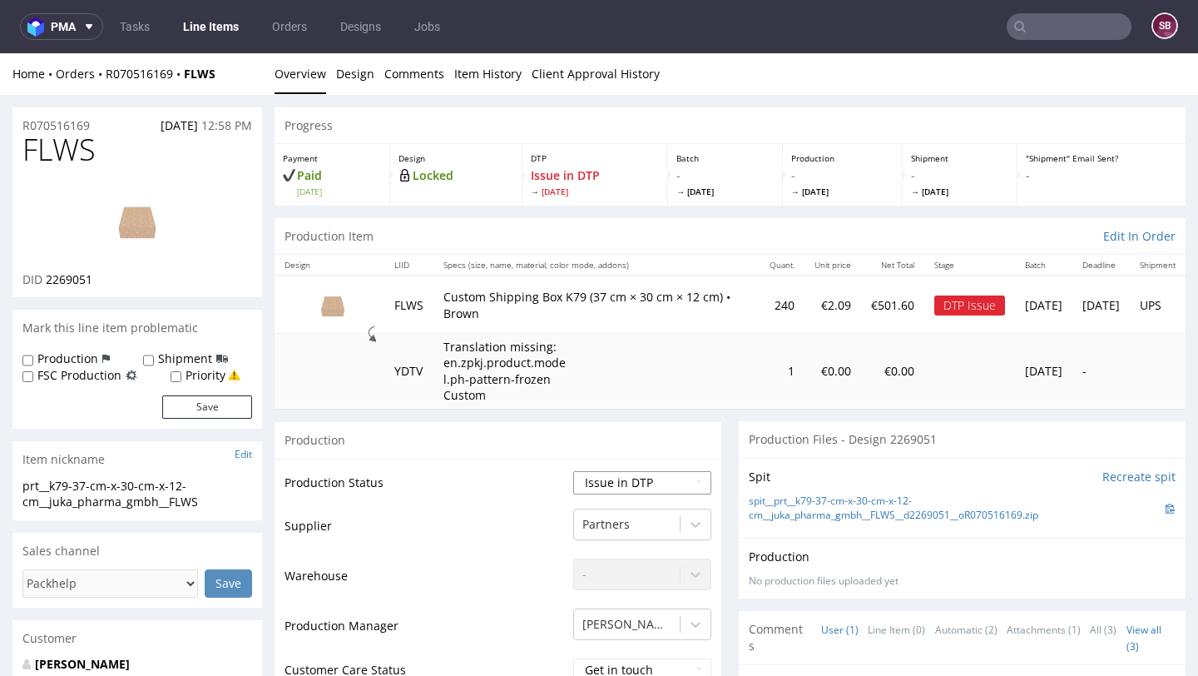
click at [631, 488] on select "Waiting for Artwork Waiting for Diecut Waiting for Mockup Waiting for DTP Waiti…" at bounding box center [642, 482] width 138 height 23
select select "back_for_dtp"
click at [573, 471] on select "Waiting for Artwork Waiting for Diecut Waiting for Mockup Waiting for DTP Waiti…" at bounding box center [642, 482] width 138 height 23
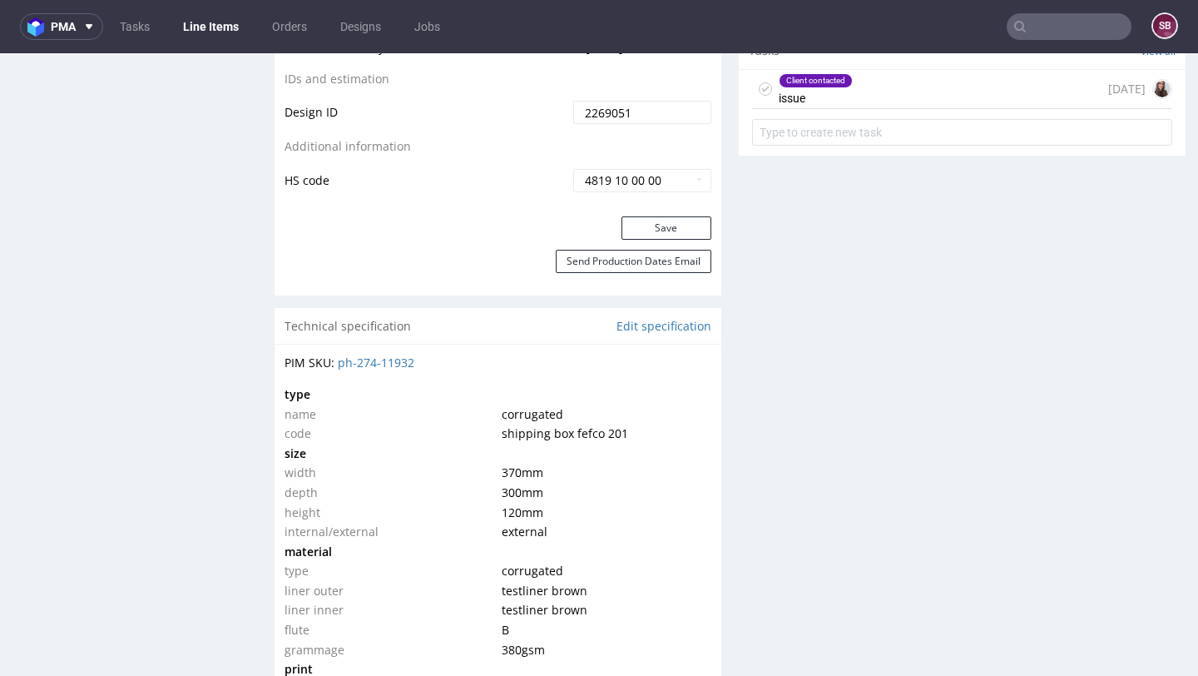
scroll to position [1037, 0]
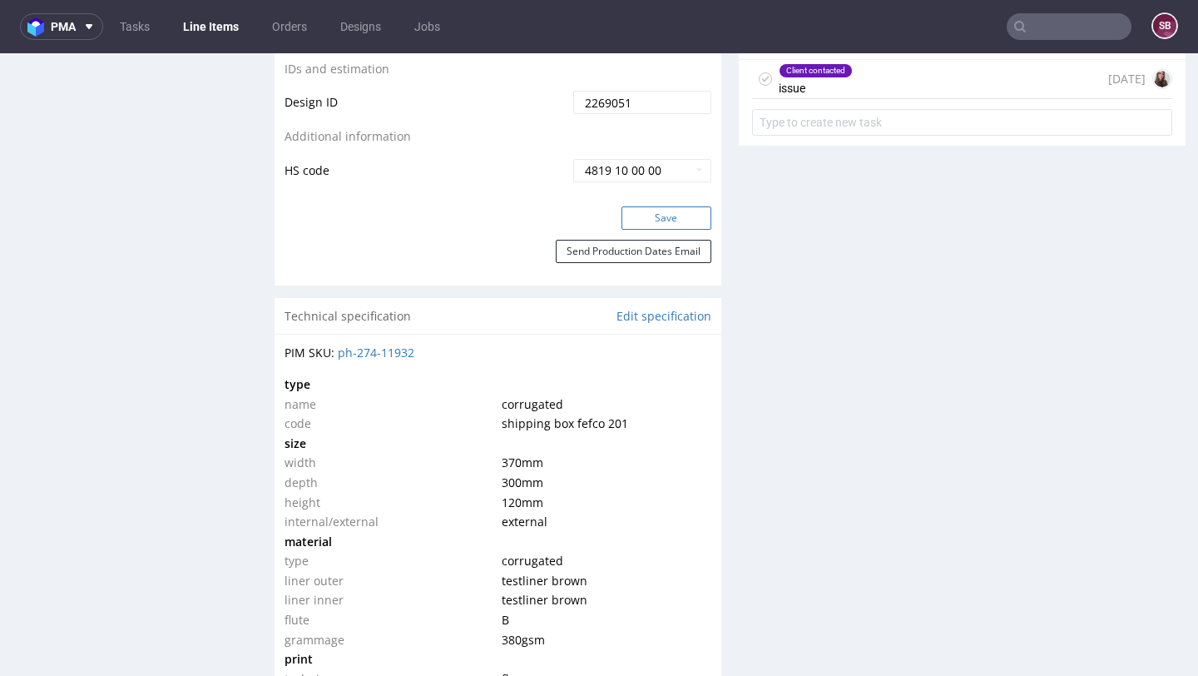
click at [650, 221] on button "Save" at bounding box center [667, 217] width 90 height 23
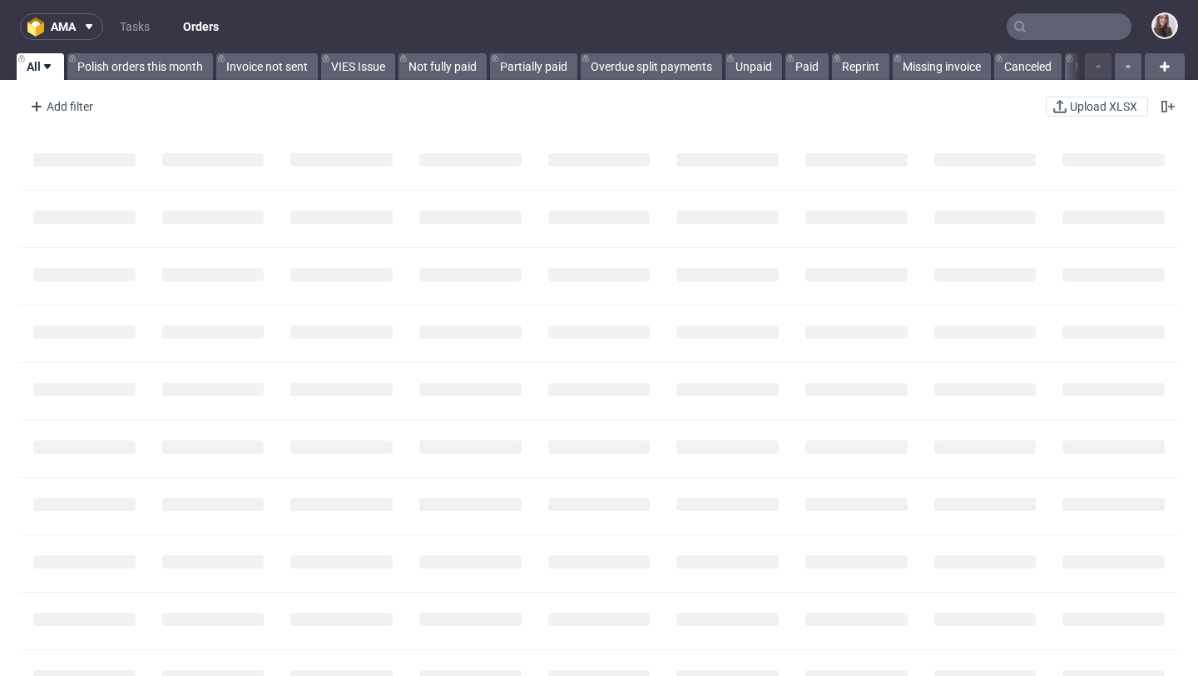
click at [1029, 22] on input "text" at bounding box center [1069, 26] width 125 height 27
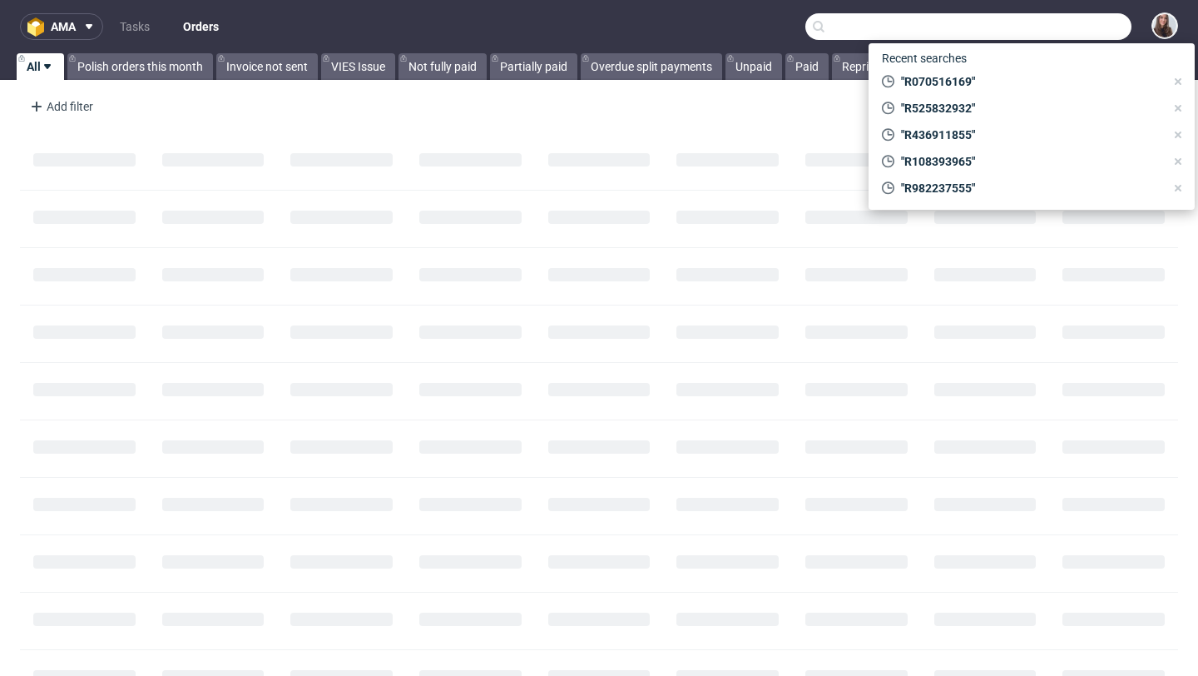
paste input "R222185185"
type input "R222185185"
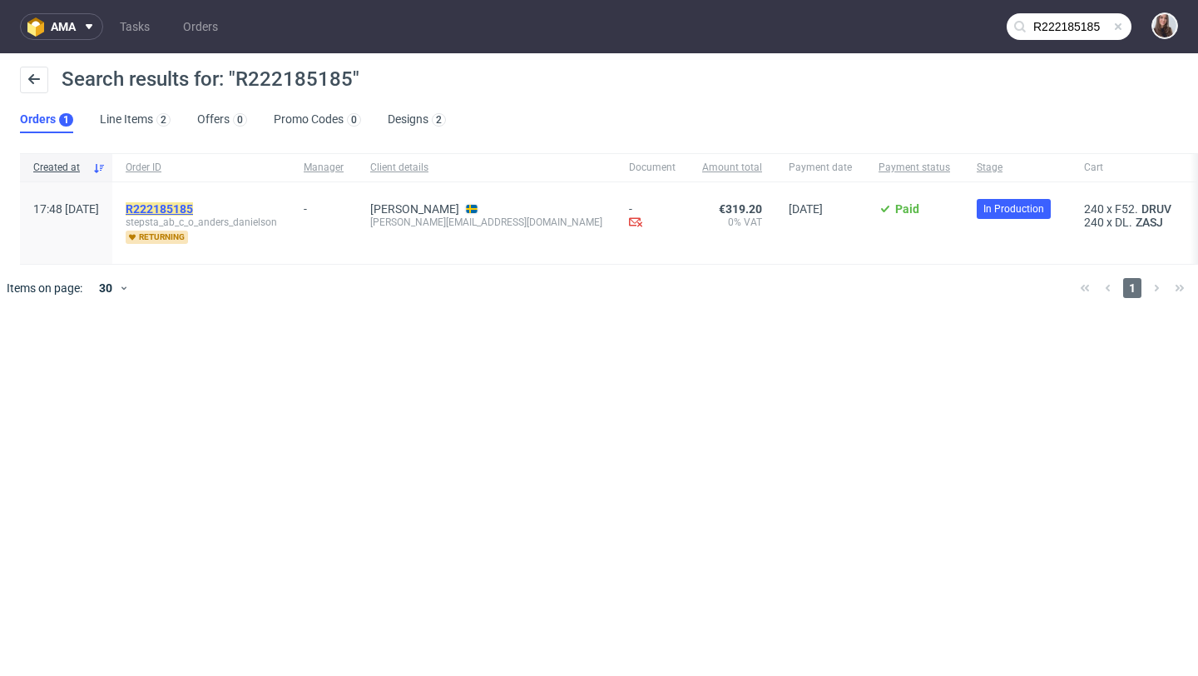
click at [183, 206] on mark "R222185185" at bounding box center [159, 208] width 67 height 13
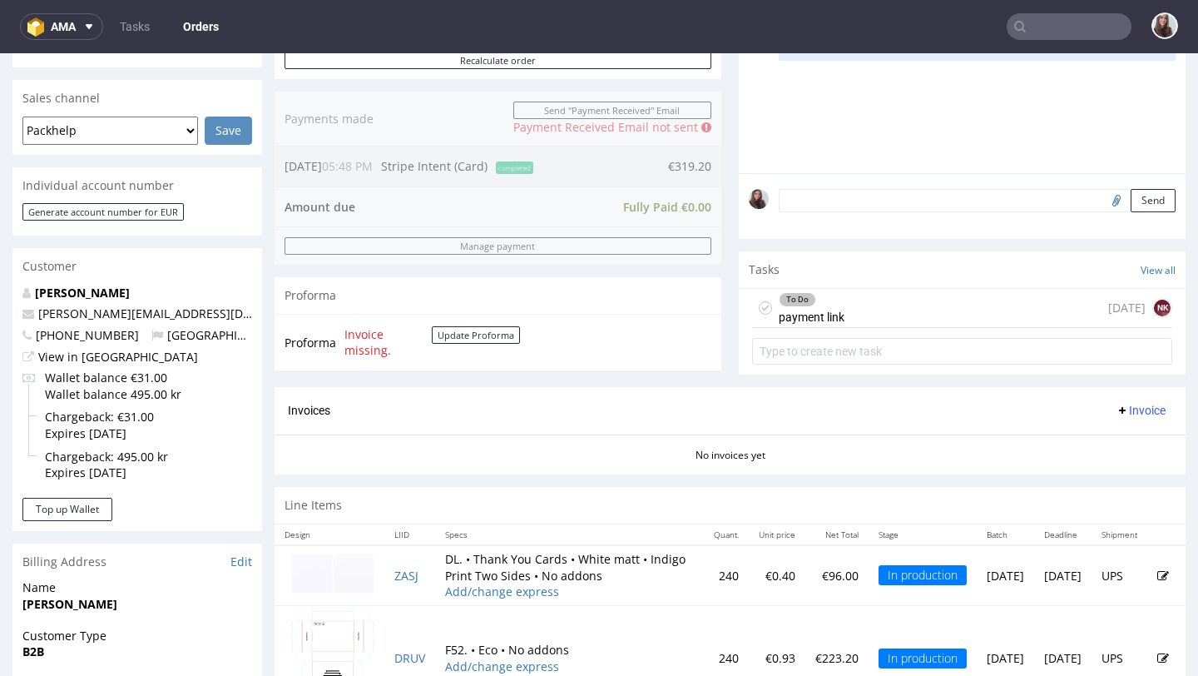
scroll to position [420, 0]
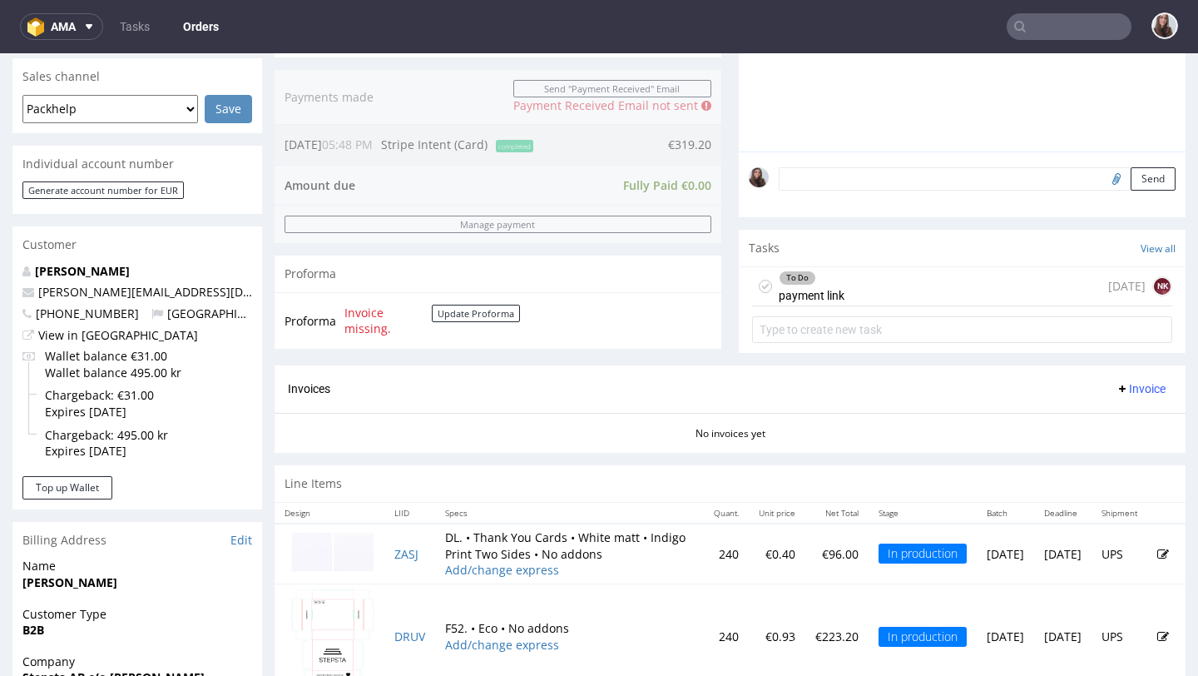
click at [806, 285] on div "To Do" at bounding box center [812, 277] width 64 height 13
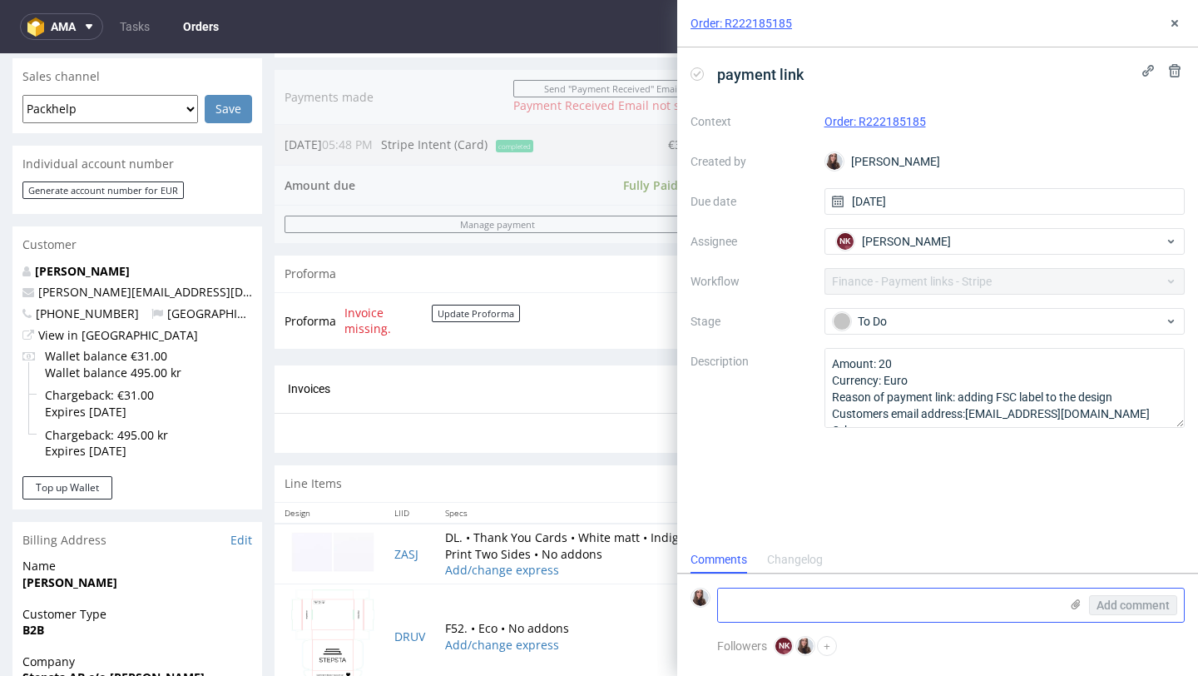
click at [810, 617] on textarea at bounding box center [888, 604] width 341 height 33
type textarea "`"
click at [865, 599] on textarea "Could you please send the link" at bounding box center [888, 604] width 341 height 33
click at [949, 604] on textarea "Could you please send the payment link" at bounding box center [888, 604] width 341 height 33
type textarea "Could you please send the payment link?"
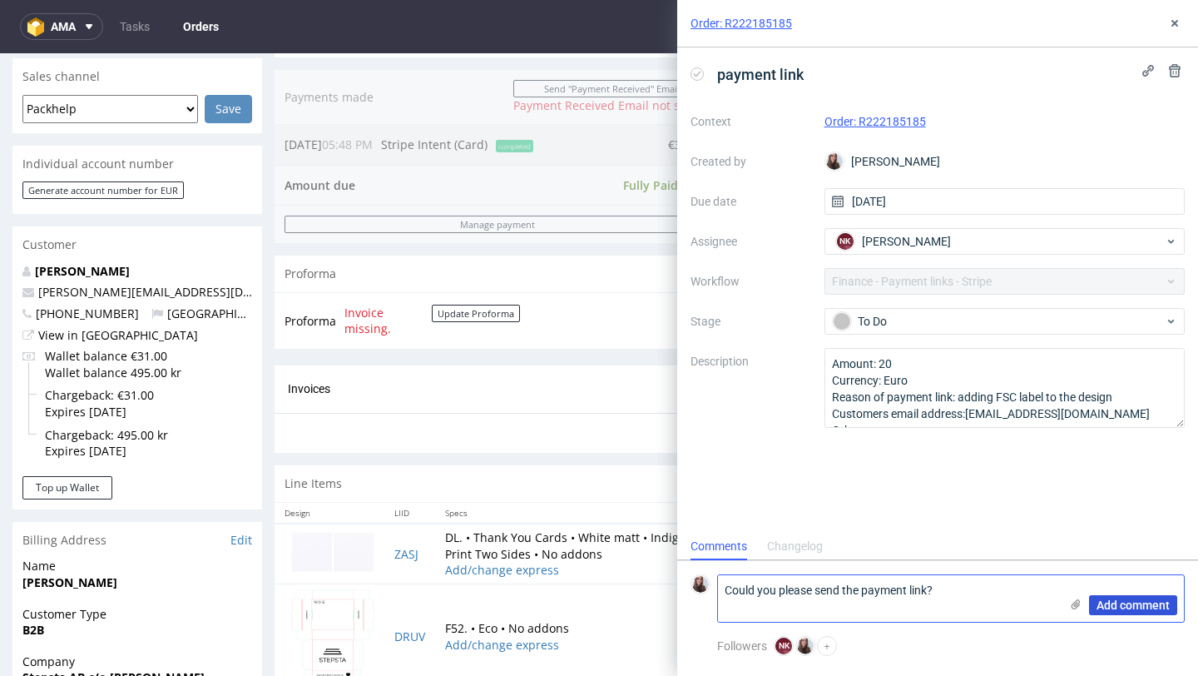
click at [1118, 603] on span "Add comment" at bounding box center [1133, 605] width 73 height 12
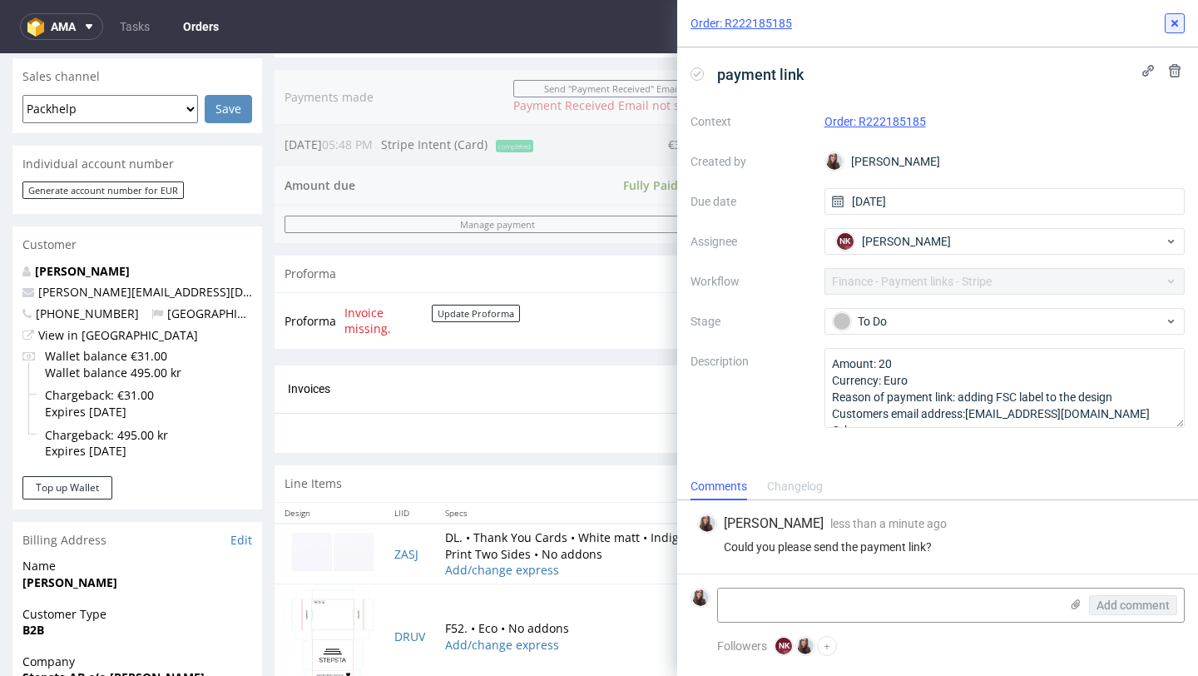
click at [1174, 27] on icon at bounding box center [1174, 23] width 13 height 13
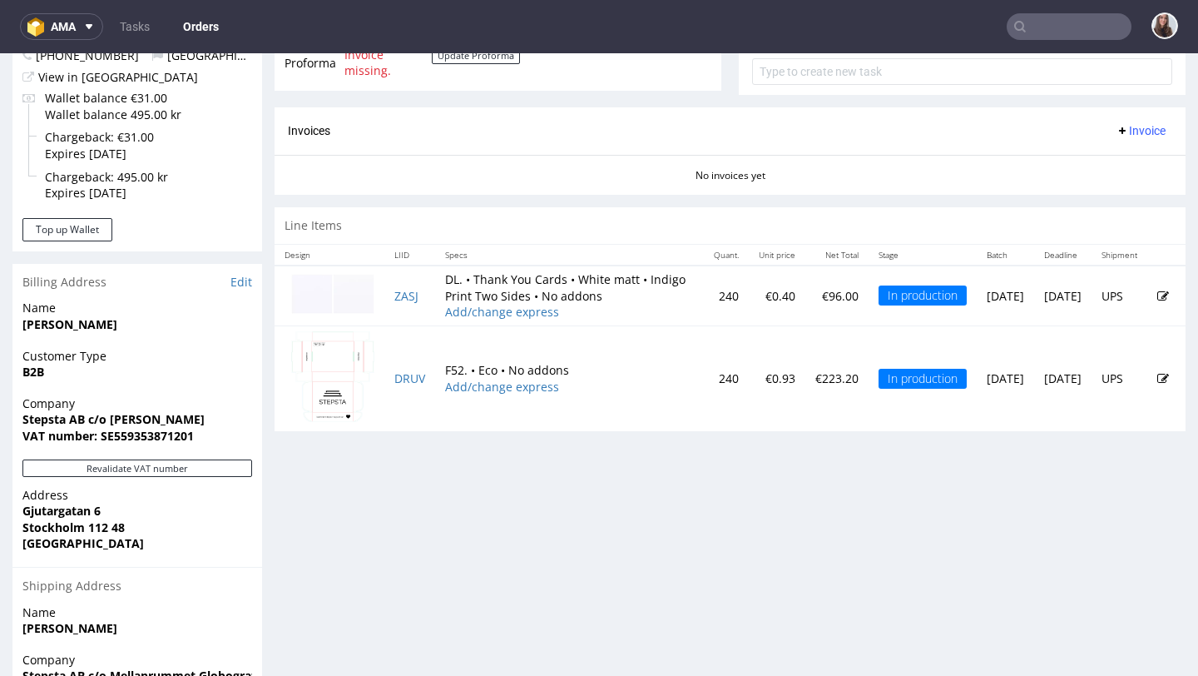
scroll to position [683, 0]
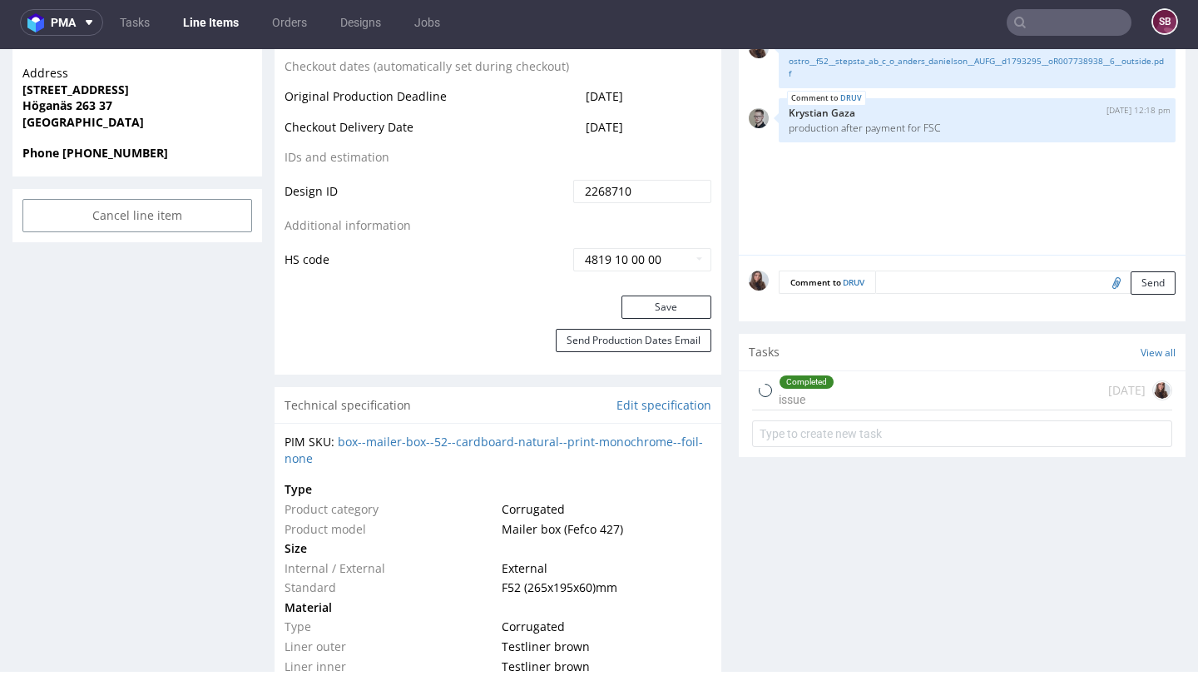
scroll to position [1, 0]
click at [846, 396] on div "Completed issue 4 days ago" at bounding box center [962, 390] width 420 height 39
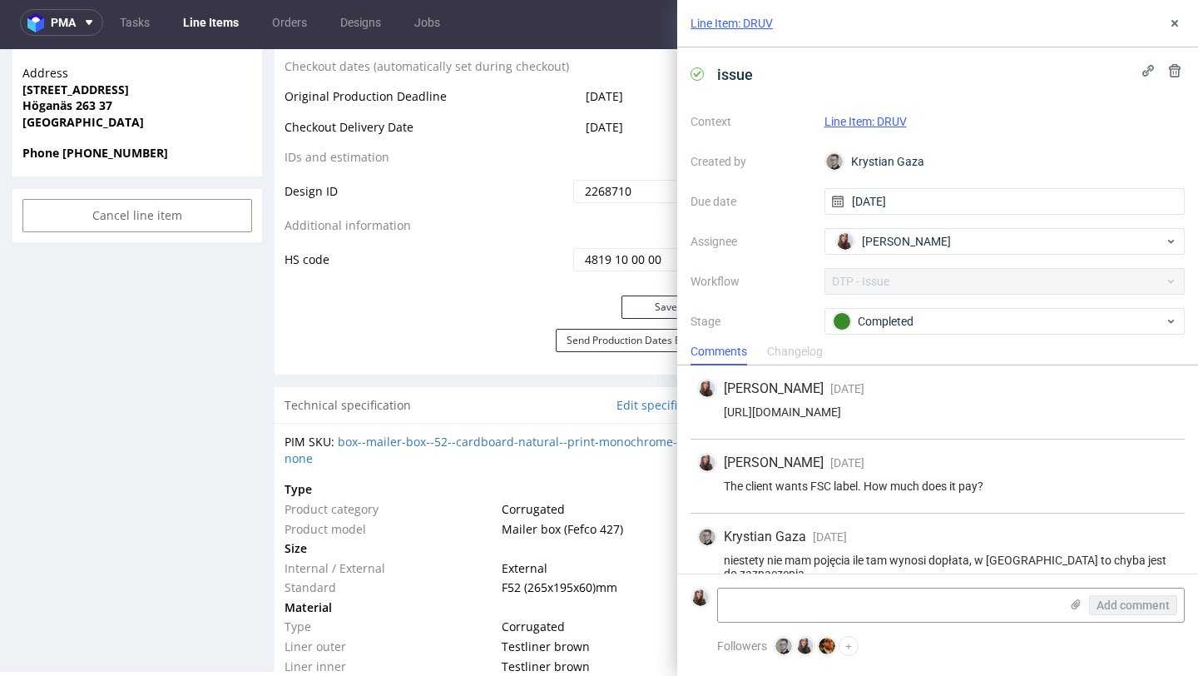
scroll to position [114, 0]
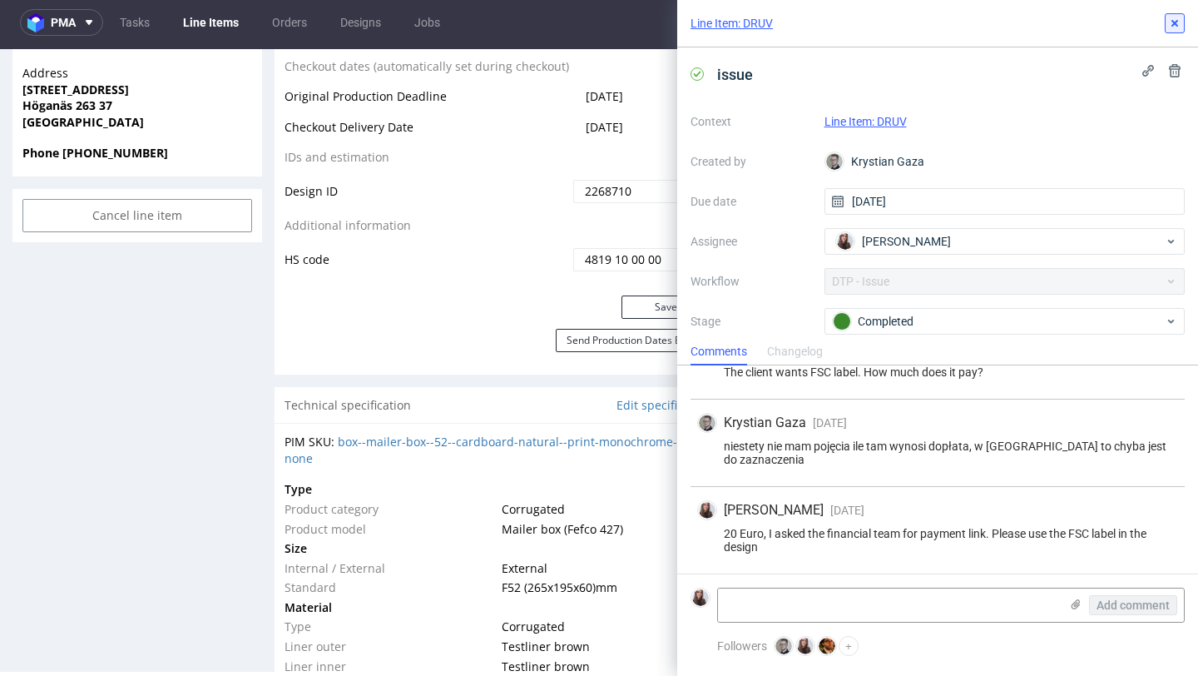
click at [1174, 29] on icon at bounding box center [1174, 23] width 13 height 13
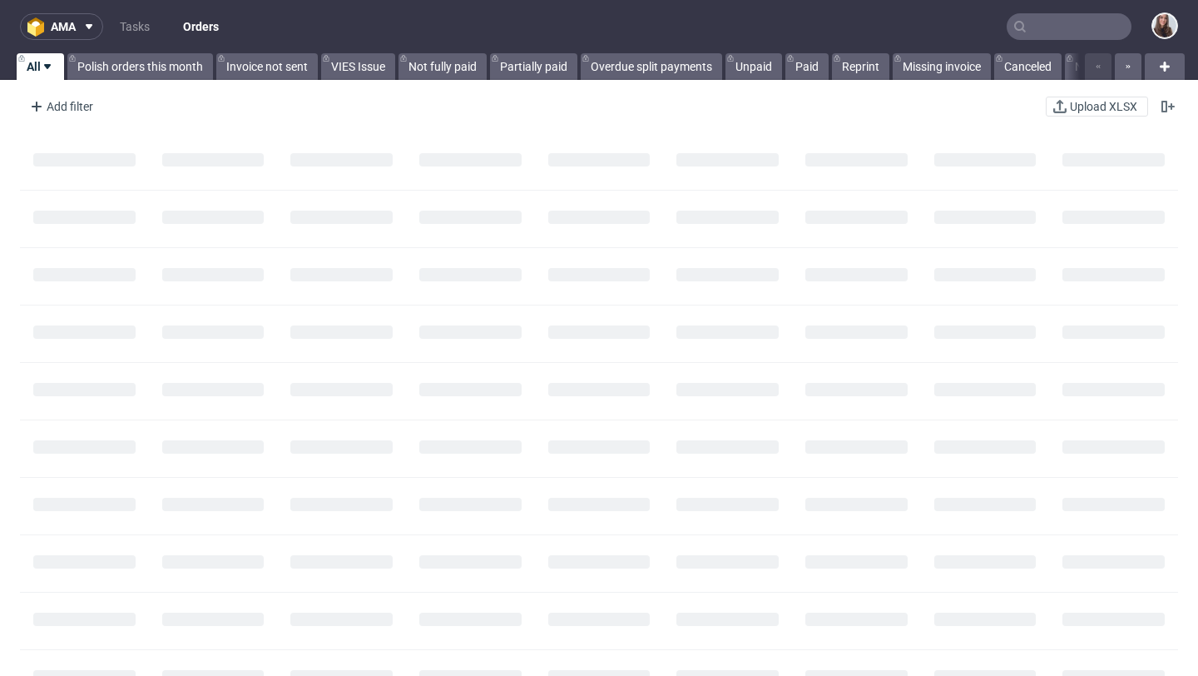
click at [1059, 25] on input "text" at bounding box center [1069, 26] width 125 height 27
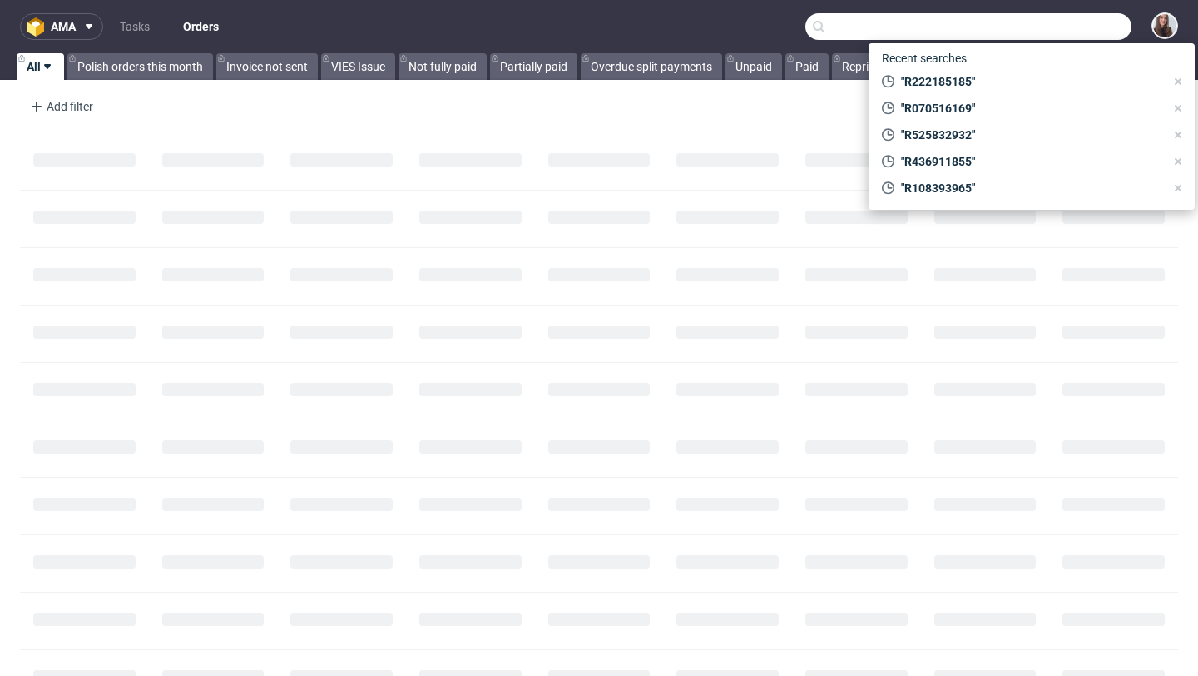
type input "R"
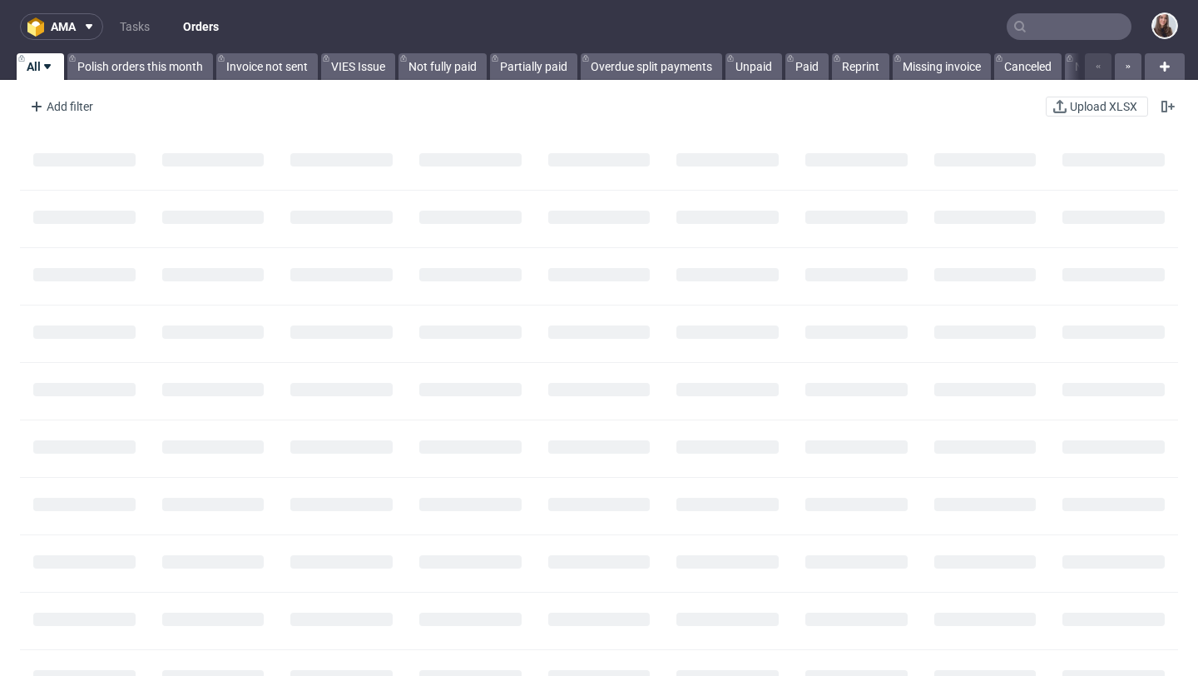
click at [1038, 22] on input "text" at bounding box center [1069, 26] width 125 height 27
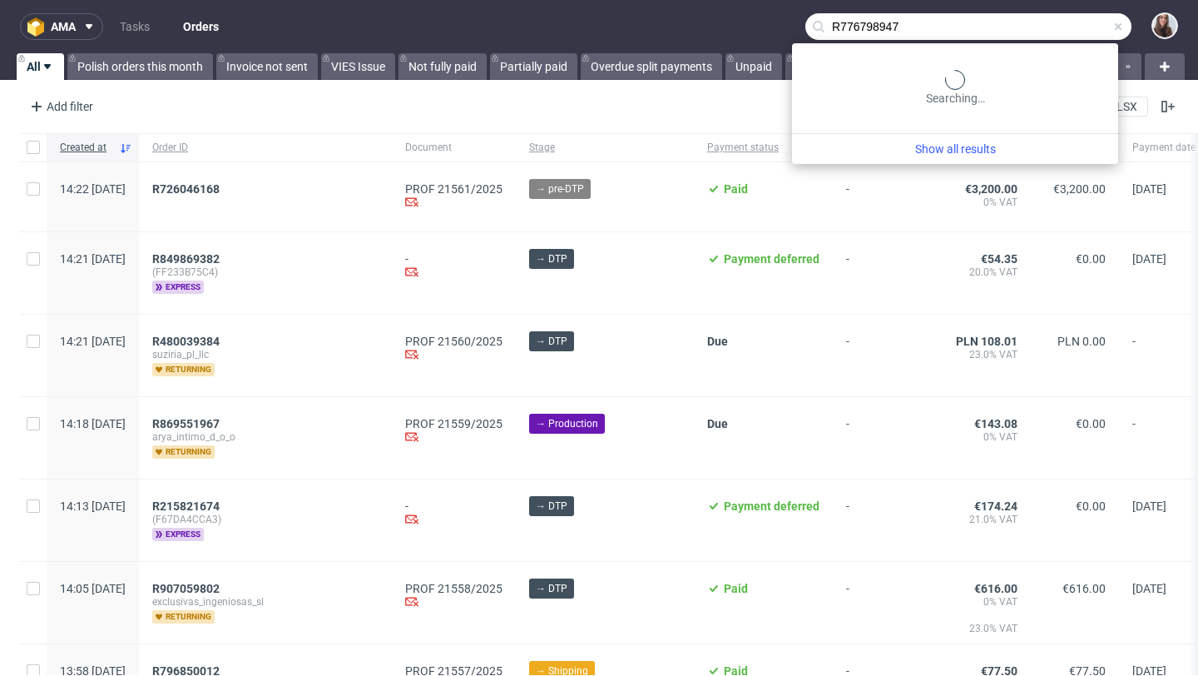
type input "R776798947"
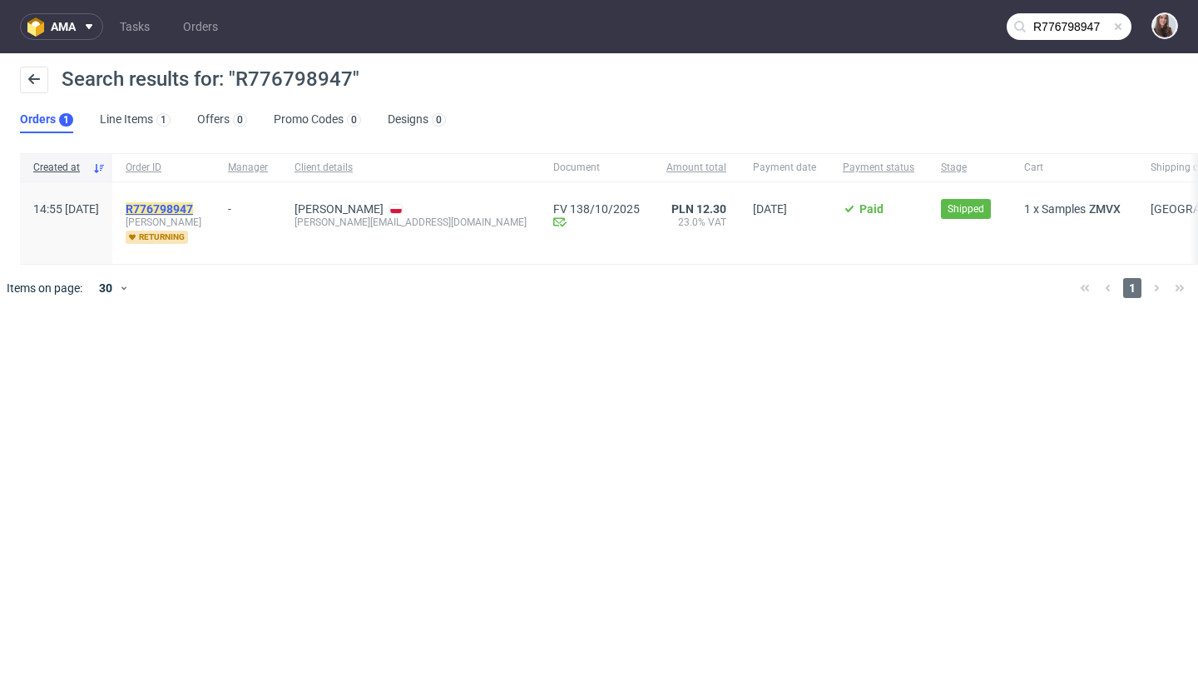
click at [191, 210] on mark "R776798947" at bounding box center [159, 208] width 67 height 13
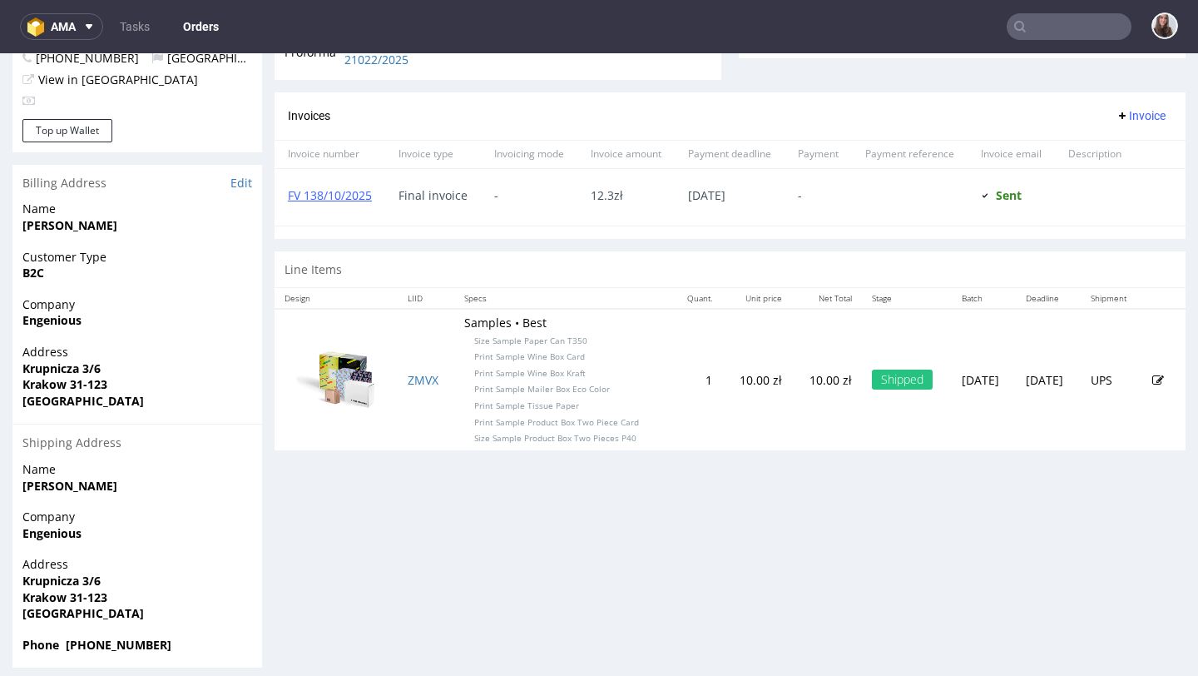
scroll to position [689, 0]
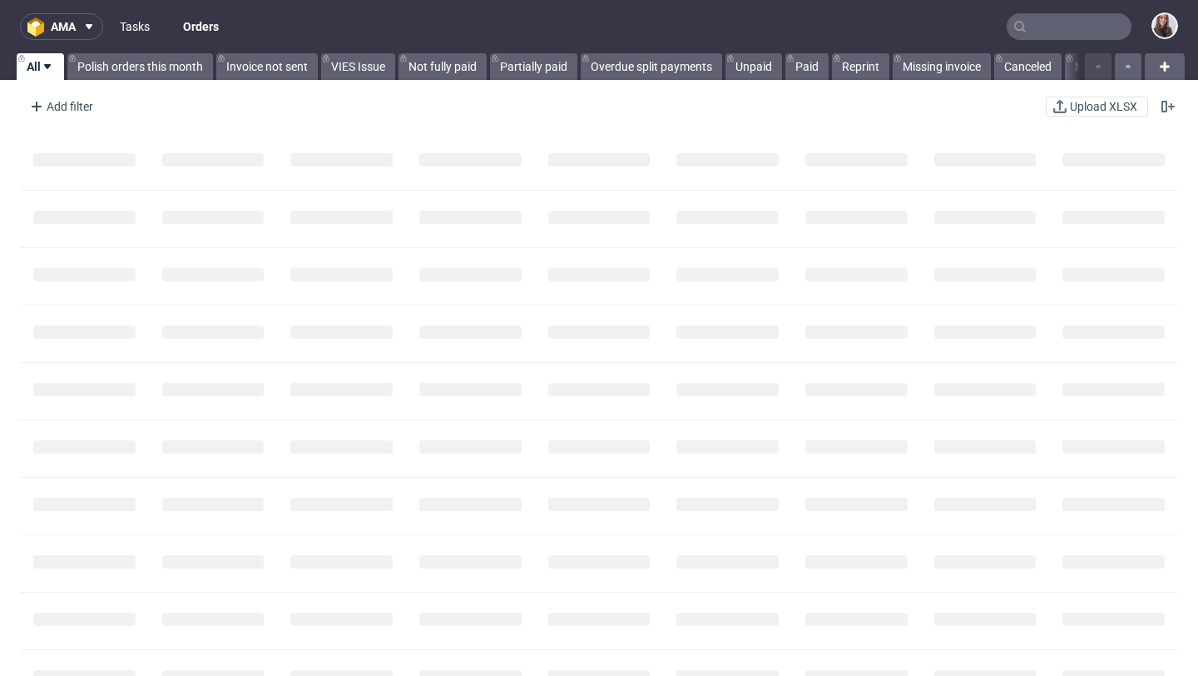
click at [143, 26] on link "Tasks" at bounding box center [135, 26] width 50 height 27
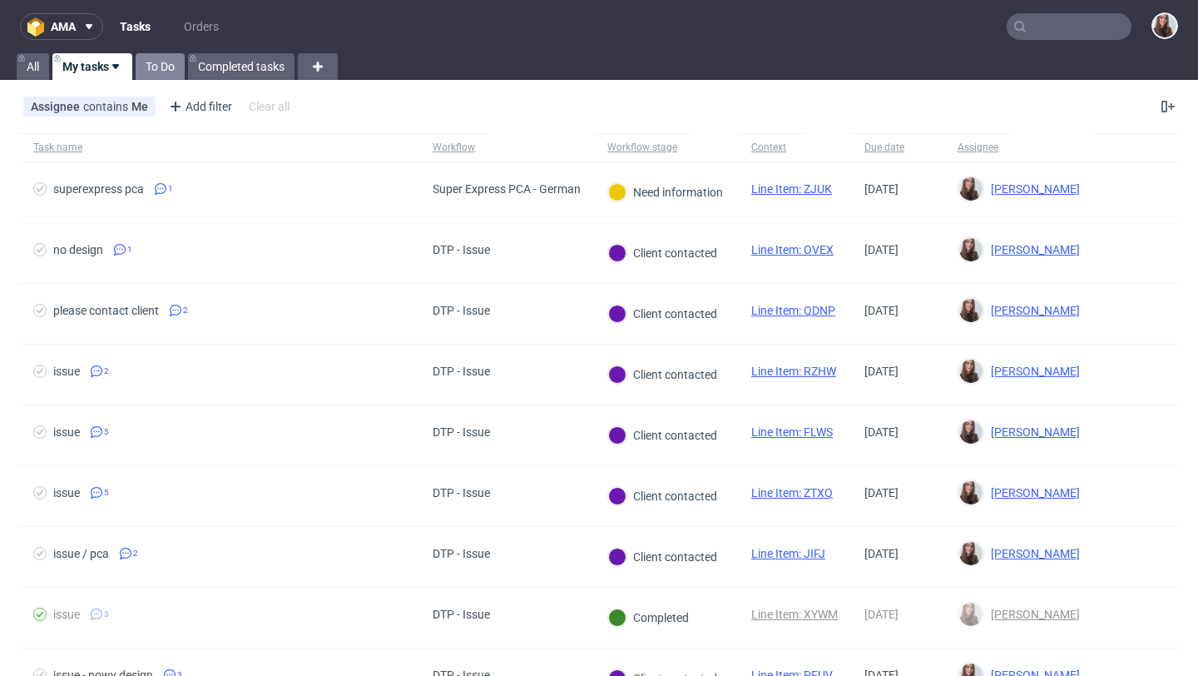
click at [171, 63] on link "To Do" at bounding box center [160, 66] width 49 height 27
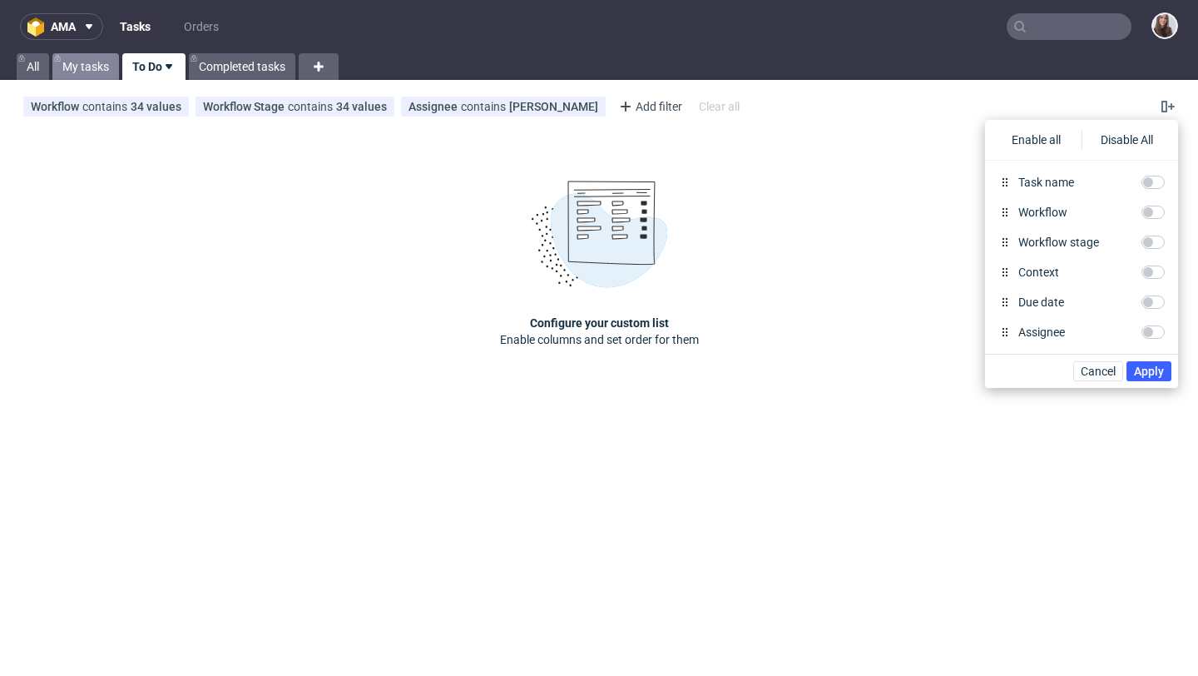
click at [104, 64] on link "My tasks" at bounding box center [85, 66] width 67 height 27
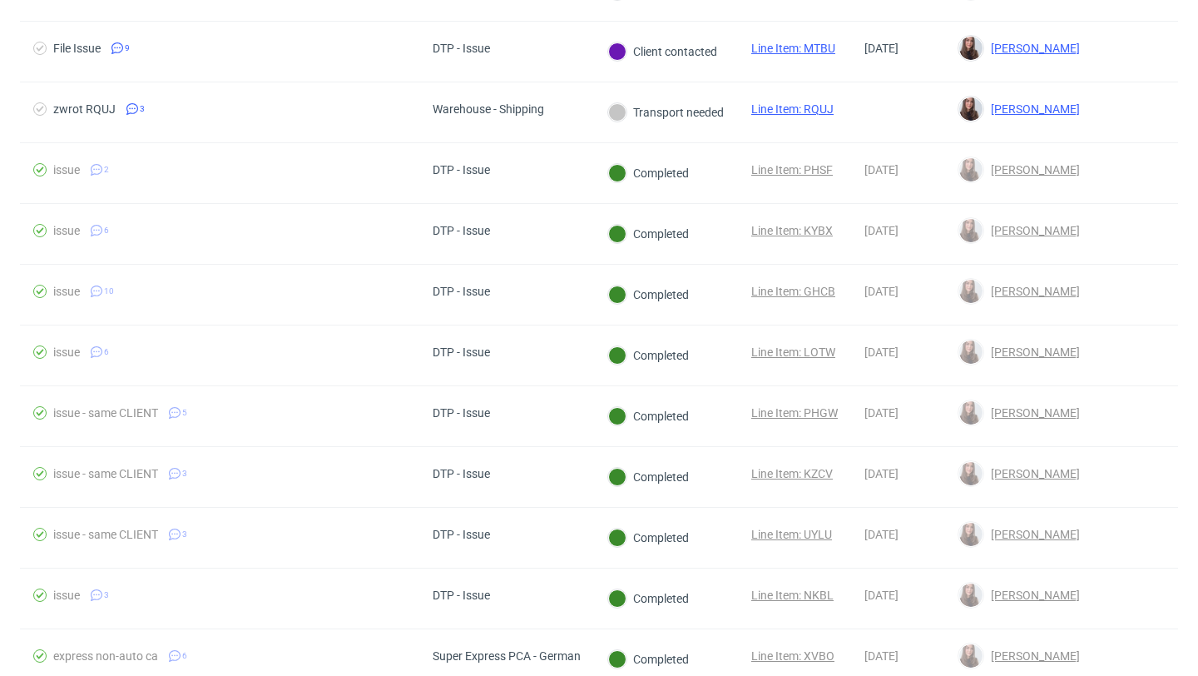
scroll to position [932, 0]
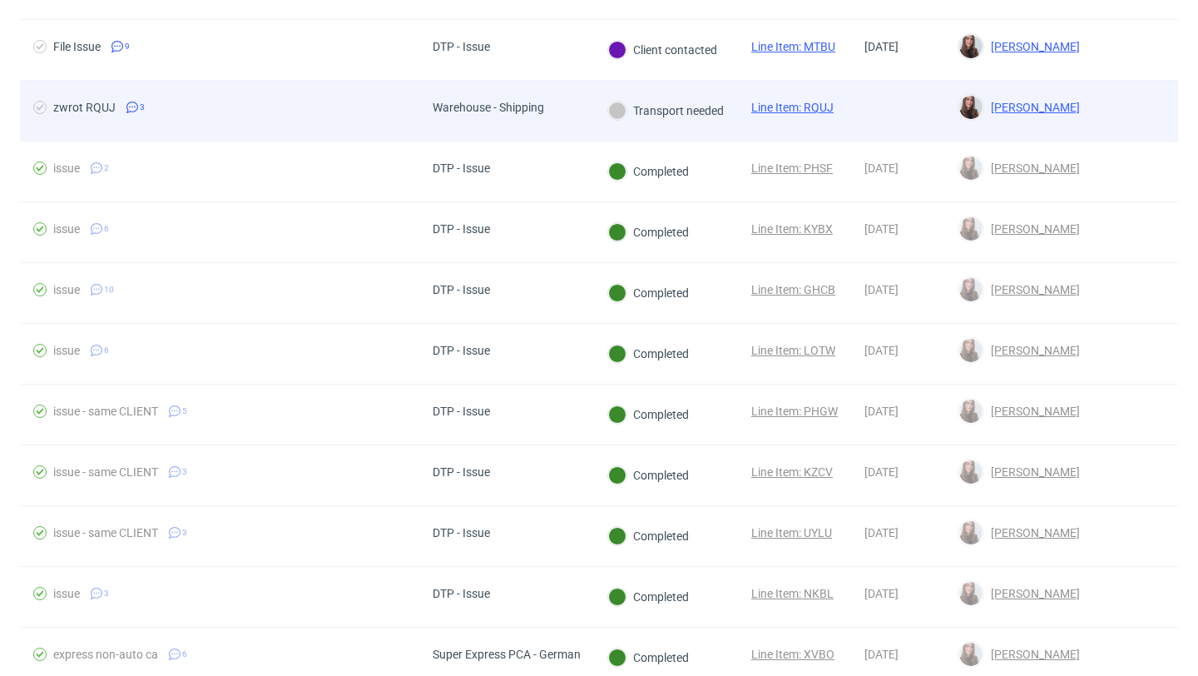
click at [432, 99] on div "Warehouse - Shipping" at bounding box center [488, 111] width 138 height 60
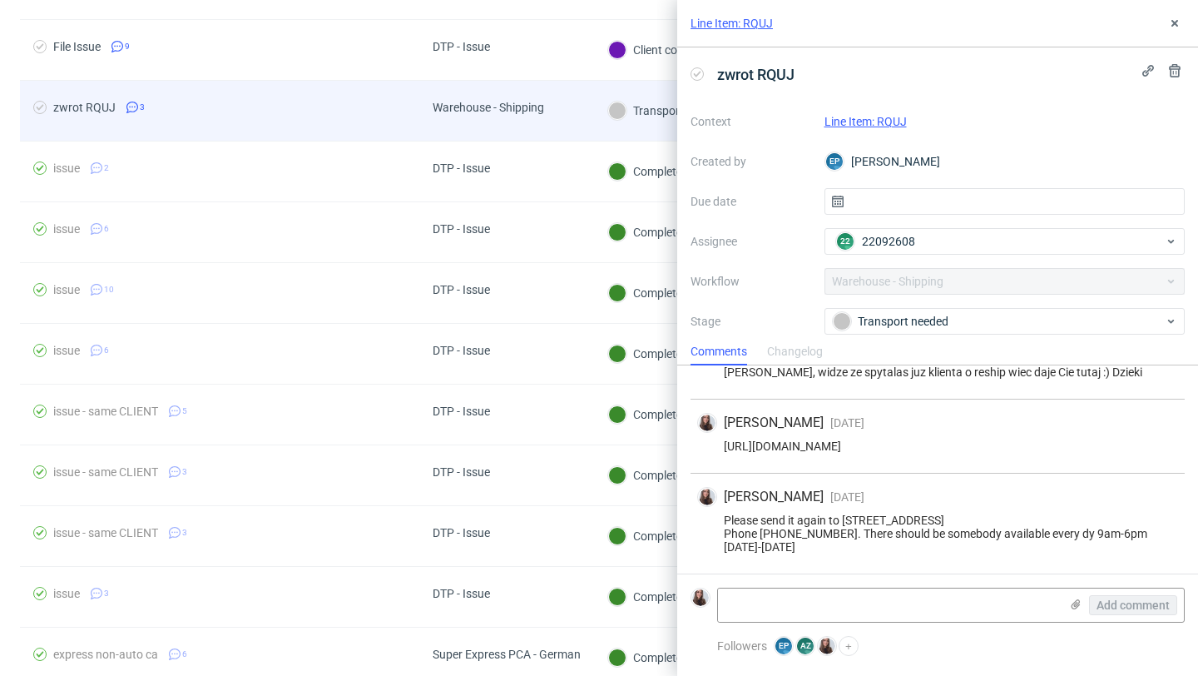
scroll to position [53, 0]
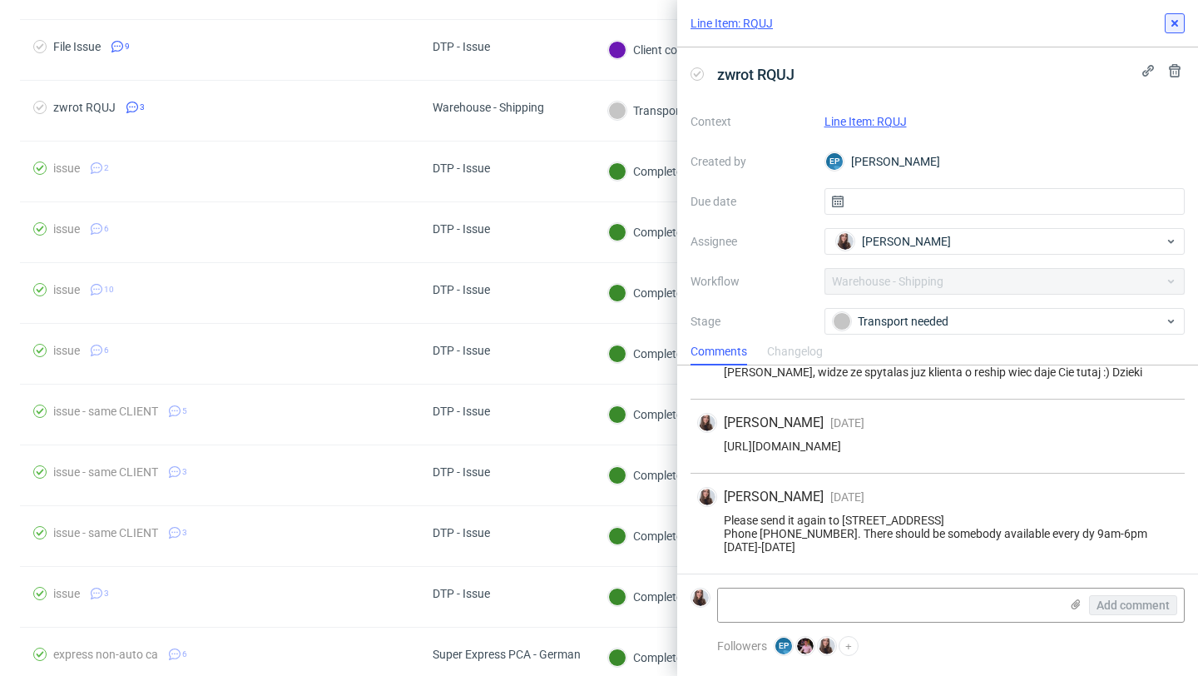
click at [1174, 18] on icon at bounding box center [1174, 23] width 13 height 13
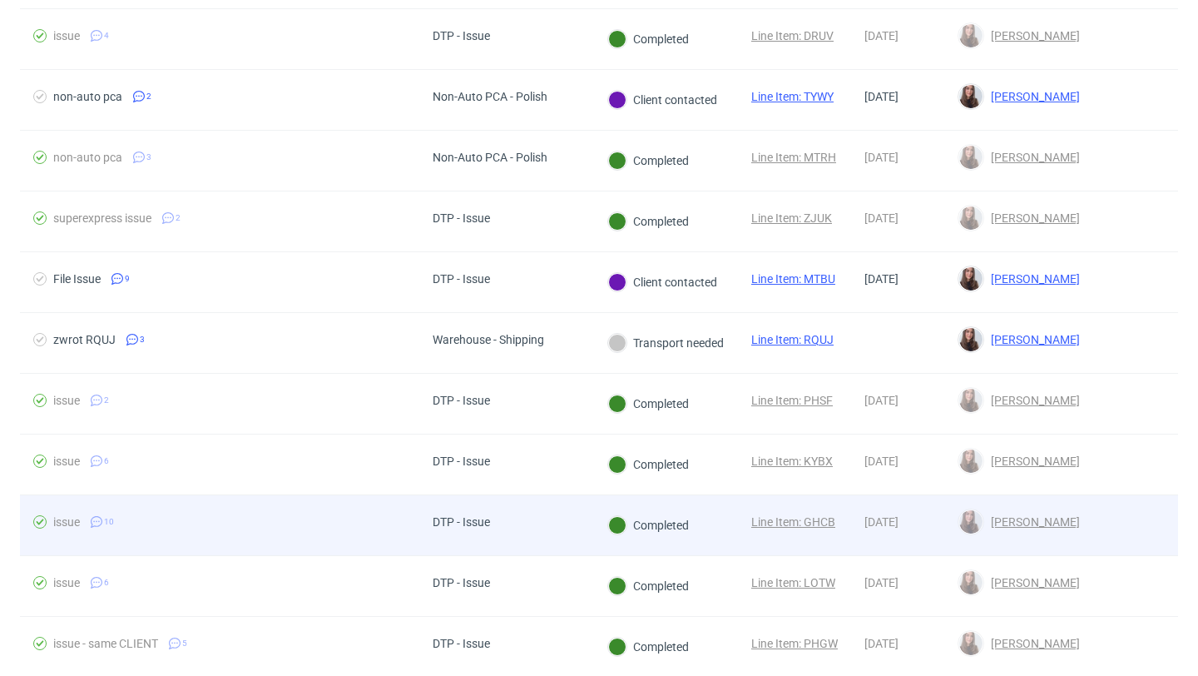
scroll to position [274, 0]
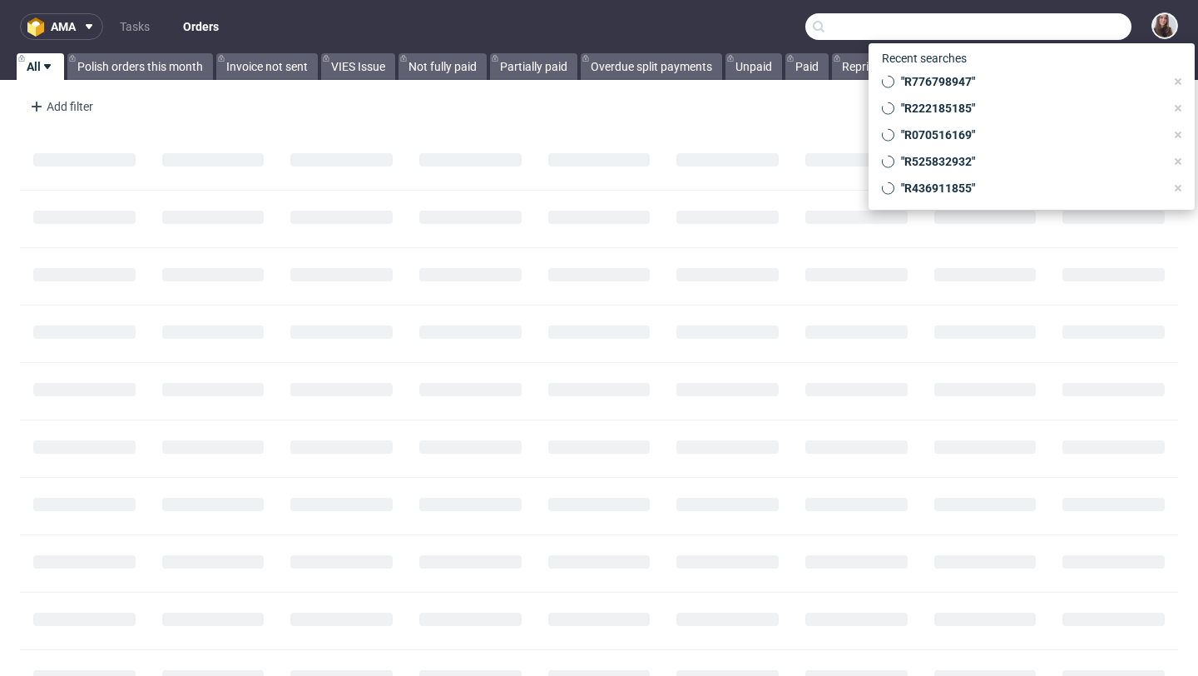
click at [1059, 20] on input "text" at bounding box center [969, 26] width 326 height 27
paste input "R874211293"
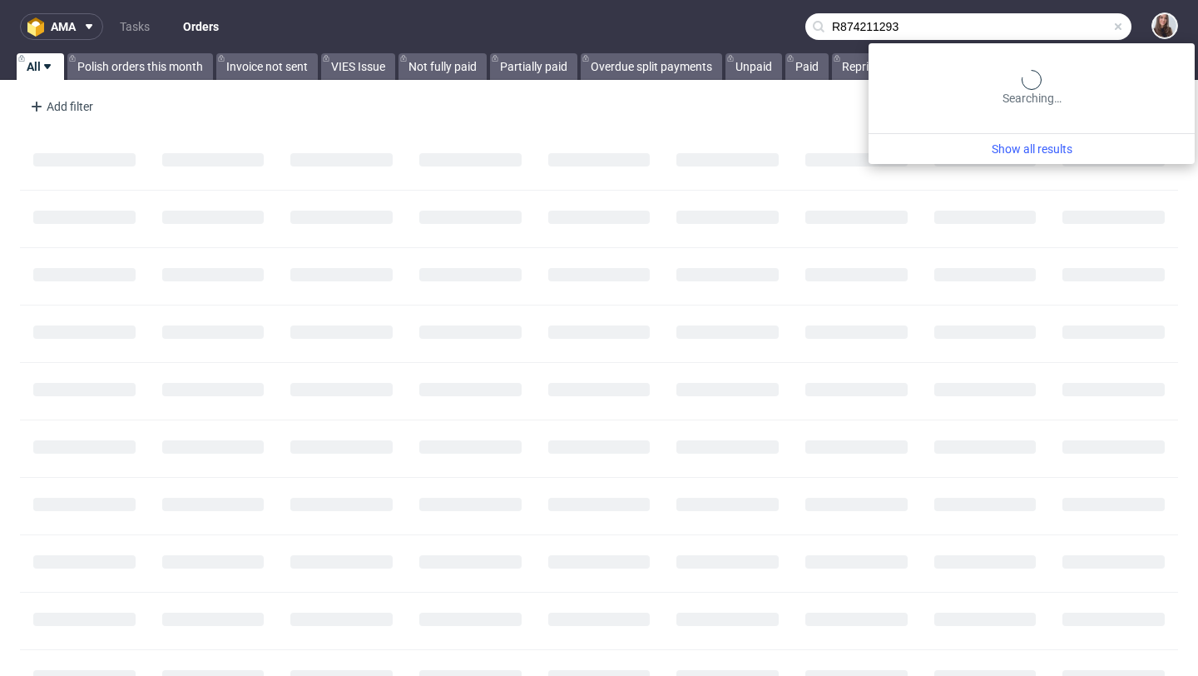
type input "R874211293"
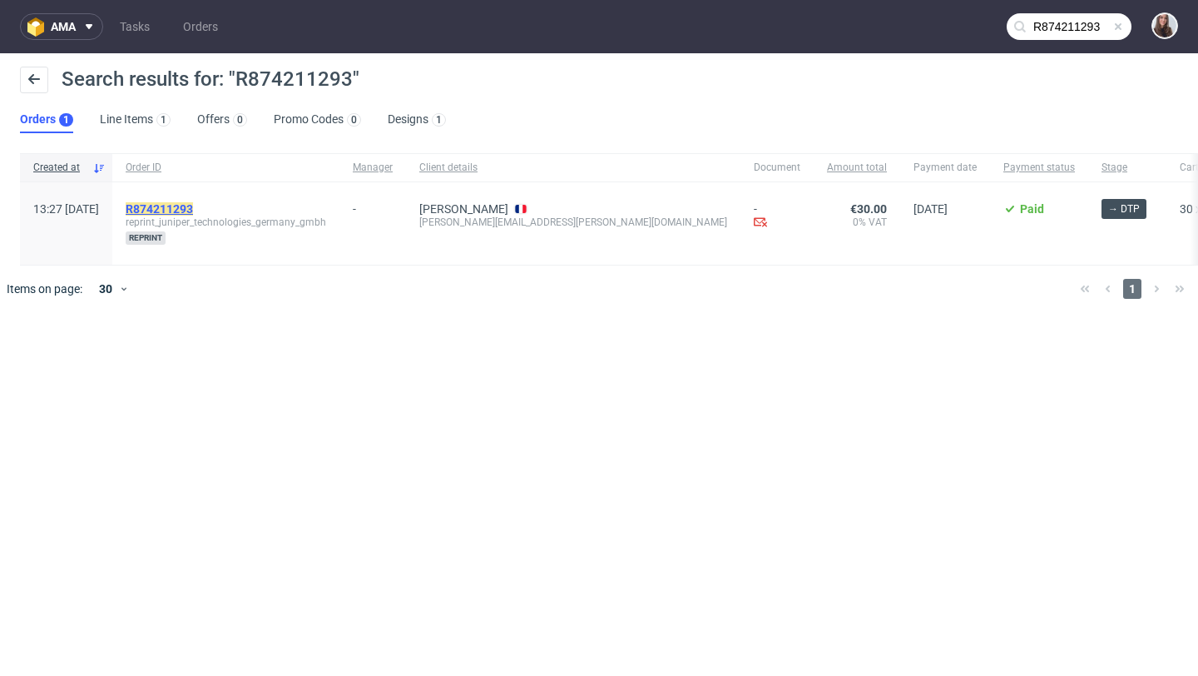
click at [192, 210] on mark "R874211293" at bounding box center [159, 208] width 67 height 13
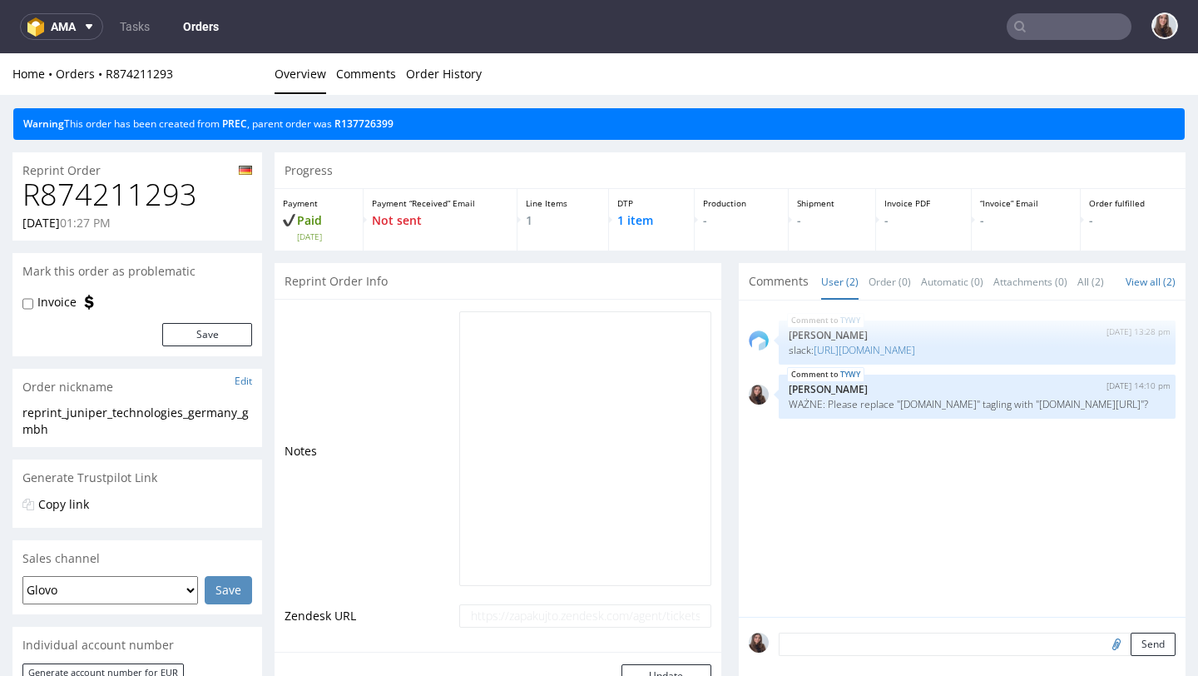
scroll to position [554, 0]
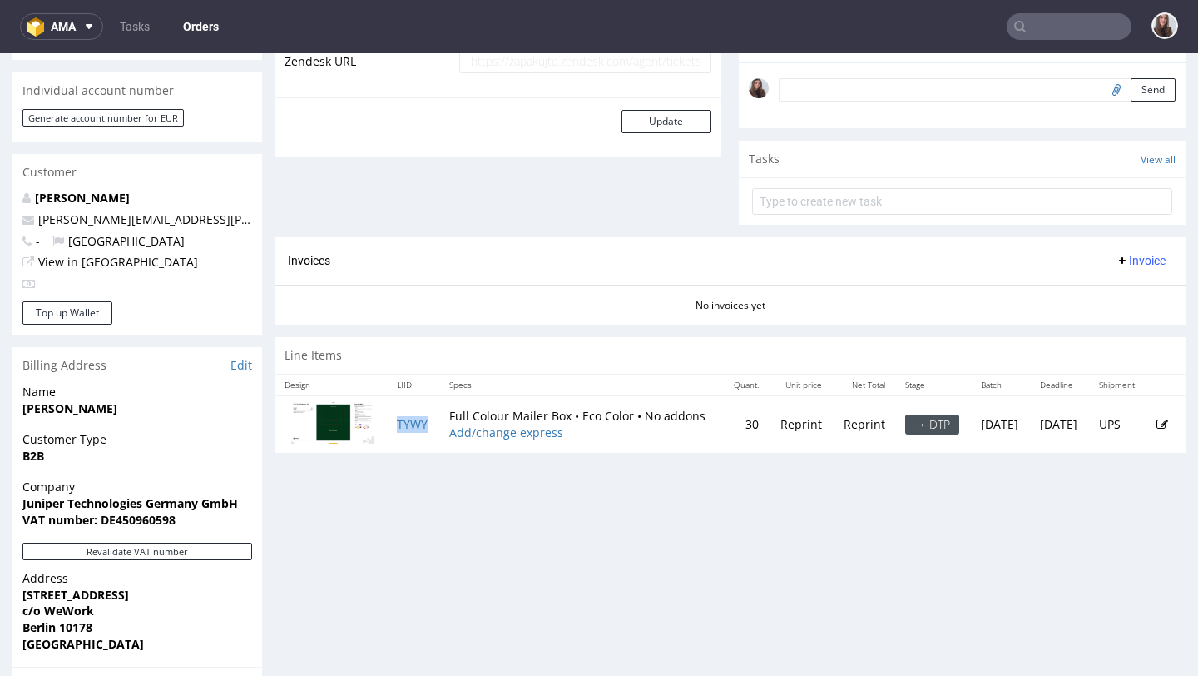
click at [428, 439] on td "TYWY" at bounding box center [413, 423] width 52 height 57
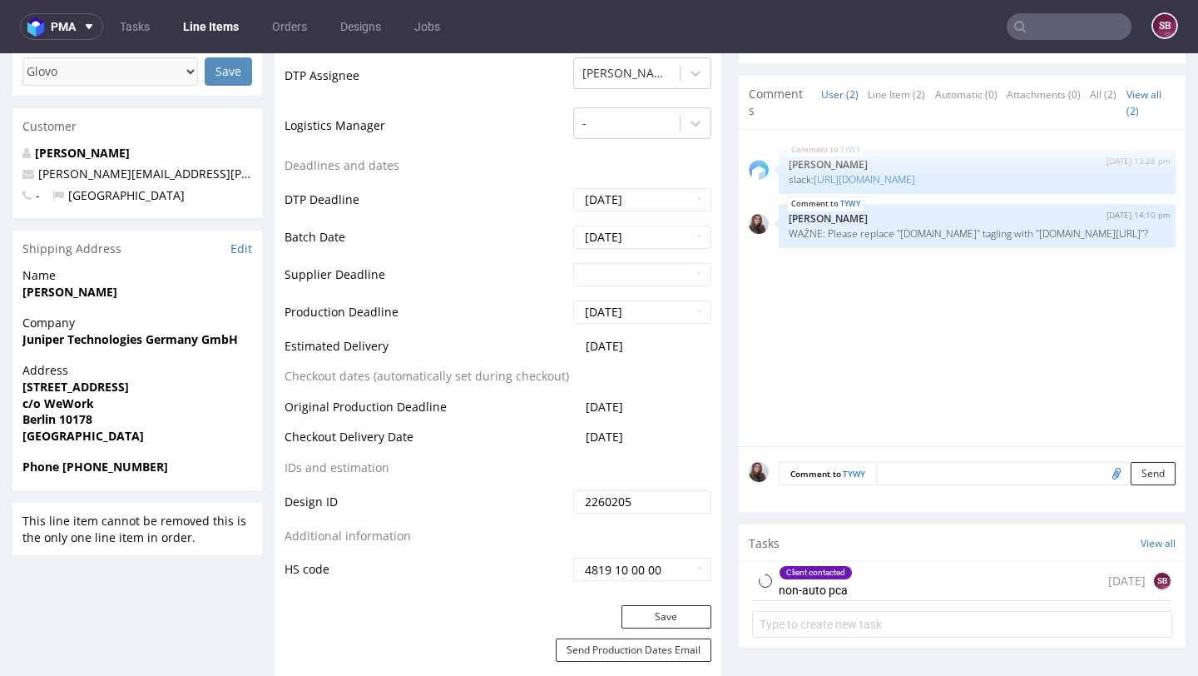
scroll to position [603, 0]
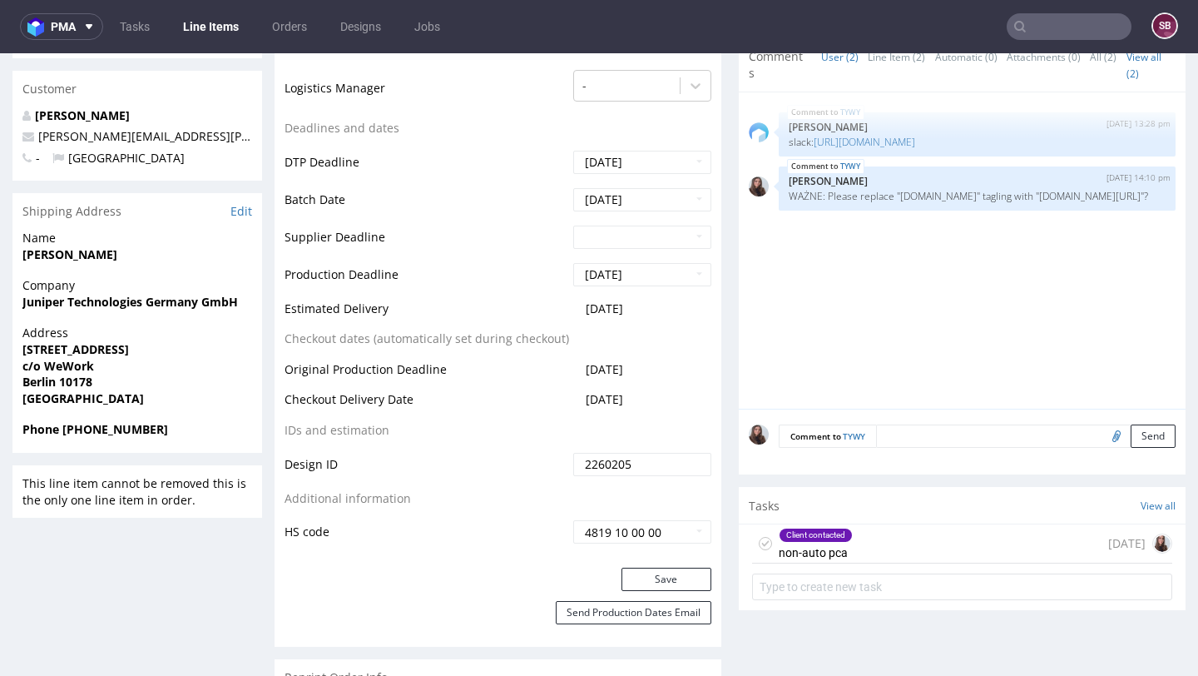
click at [890, 539] on div "Client contacted non-auto pca 5 days ago" at bounding box center [962, 543] width 420 height 39
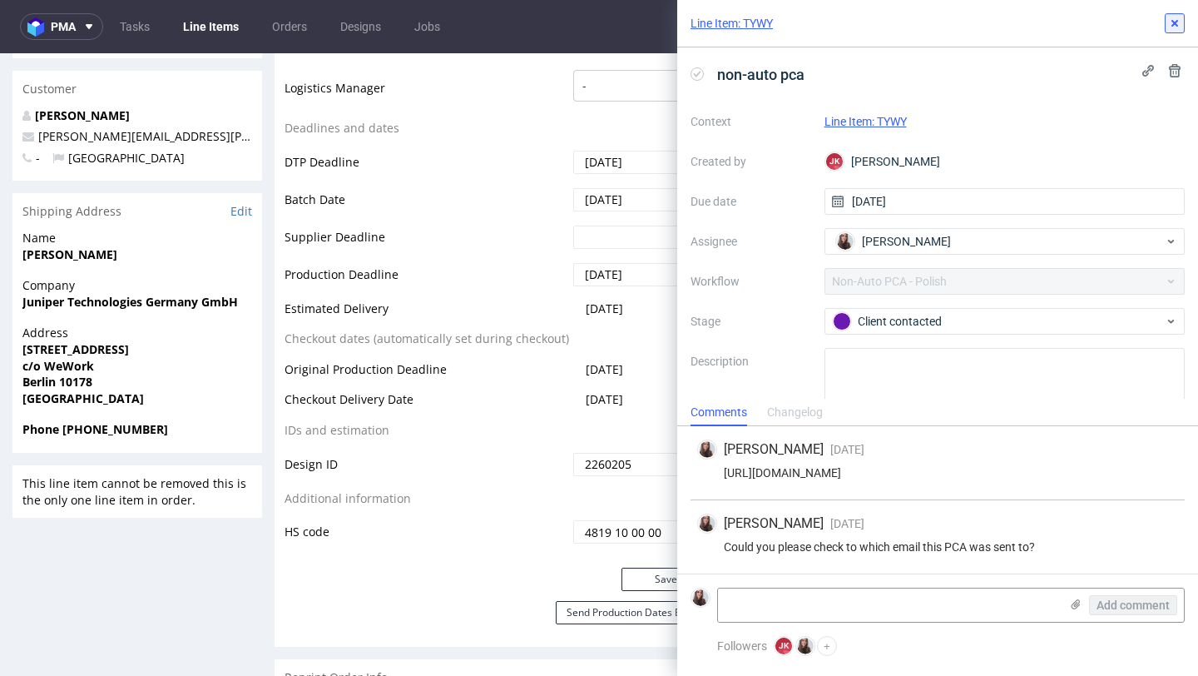
click at [1173, 24] on use at bounding box center [1175, 23] width 7 height 7
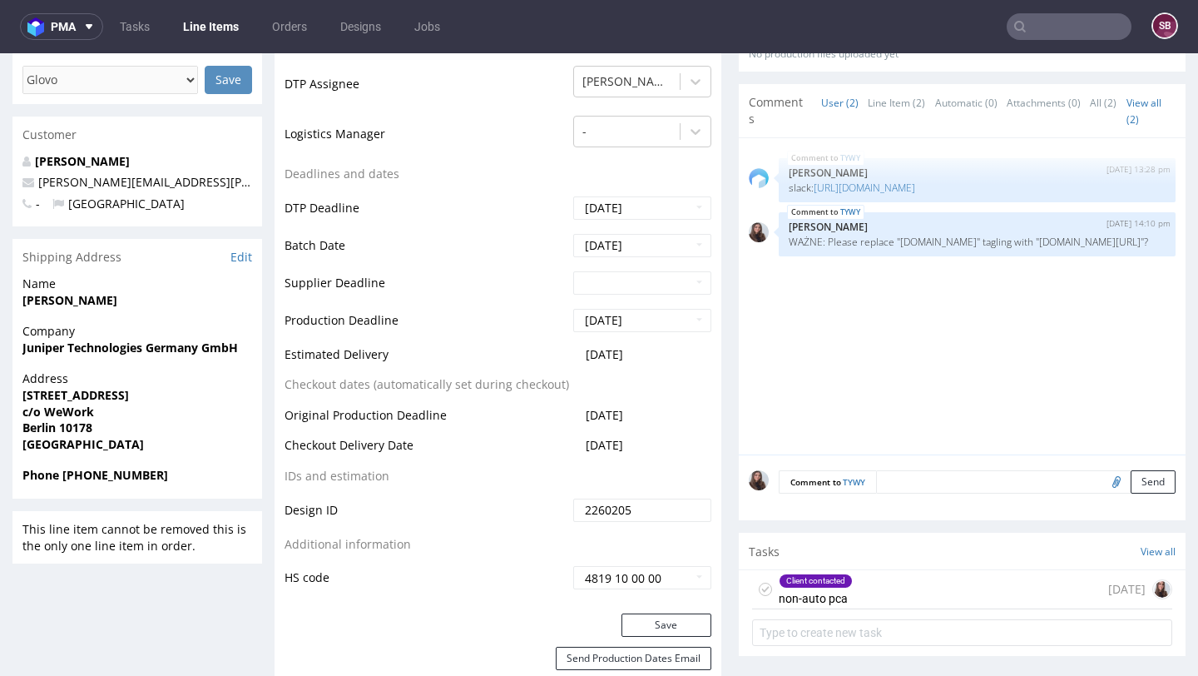
scroll to position [558, 0]
click at [864, 585] on div "Client contacted non-auto pca 5 days ago" at bounding box center [962, 588] width 420 height 39
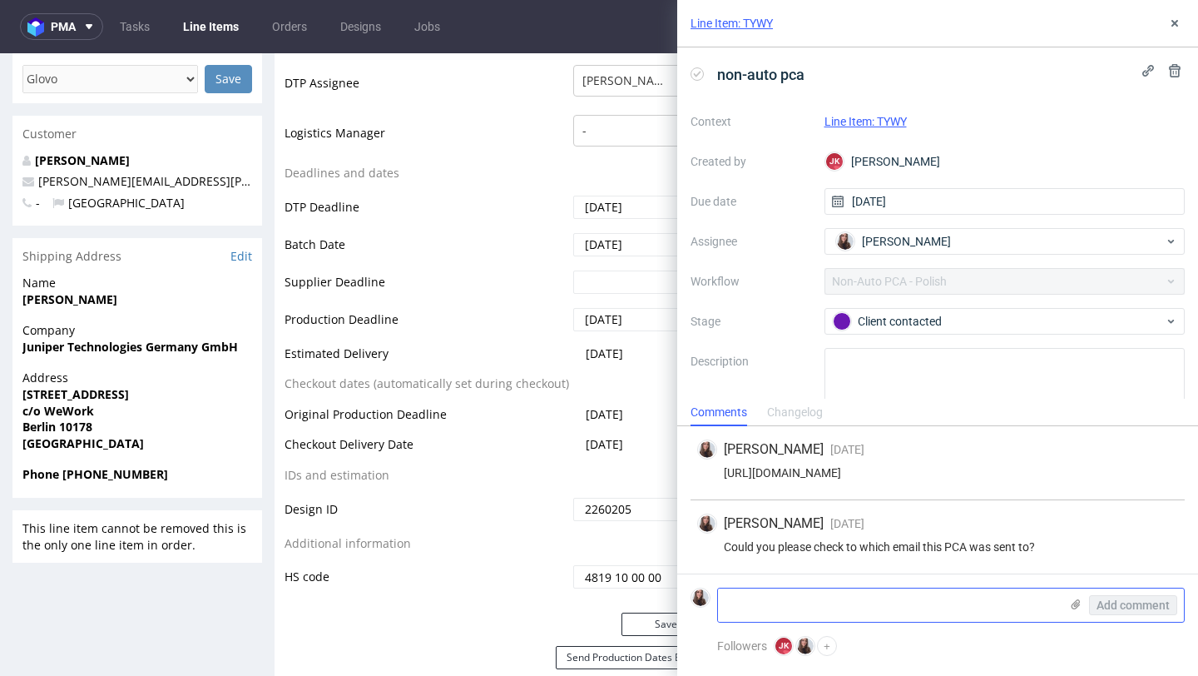
click at [825, 609] on textarea at bounding box center [888, 604] width 341 height 33
paste textarea "The color seems correct now"
click at [967, 612] on textarea "The color seems correct now." at bounding box center [888, 604] width 341 height 33
type textarea "The color seems correct now. The clients approve the PCA"
click at [1143, 602] on span "Add comment" at bounding box center [1133, 605] width 73 height 12
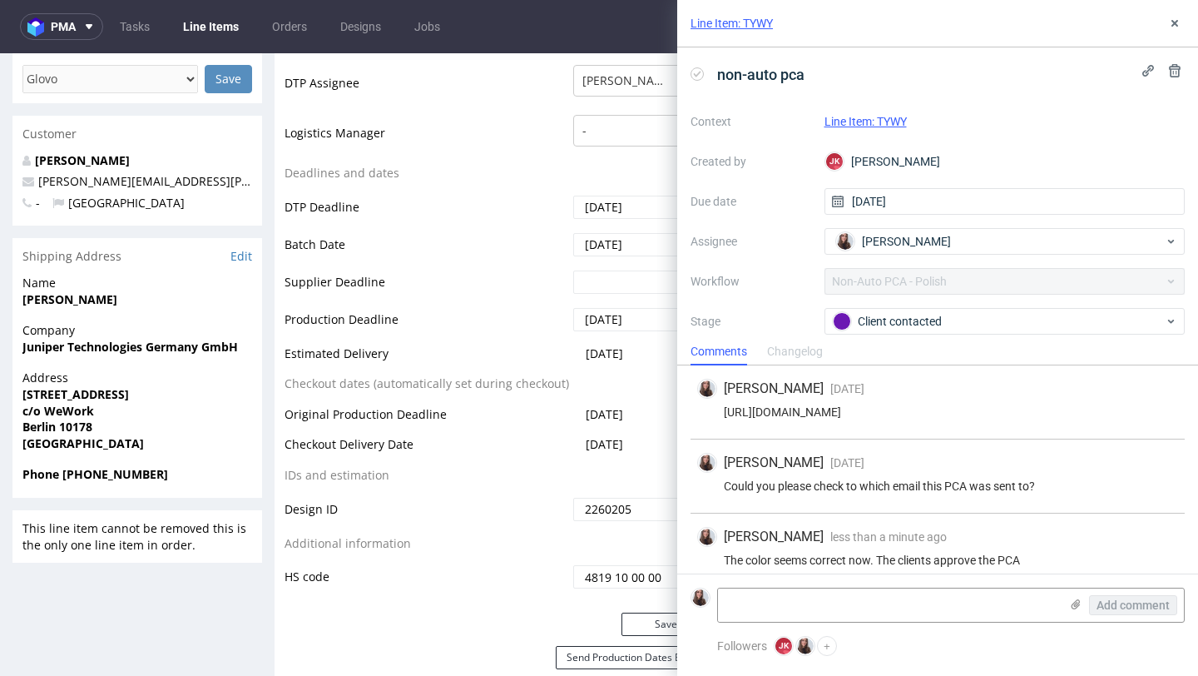
scroll to position [27, 0]
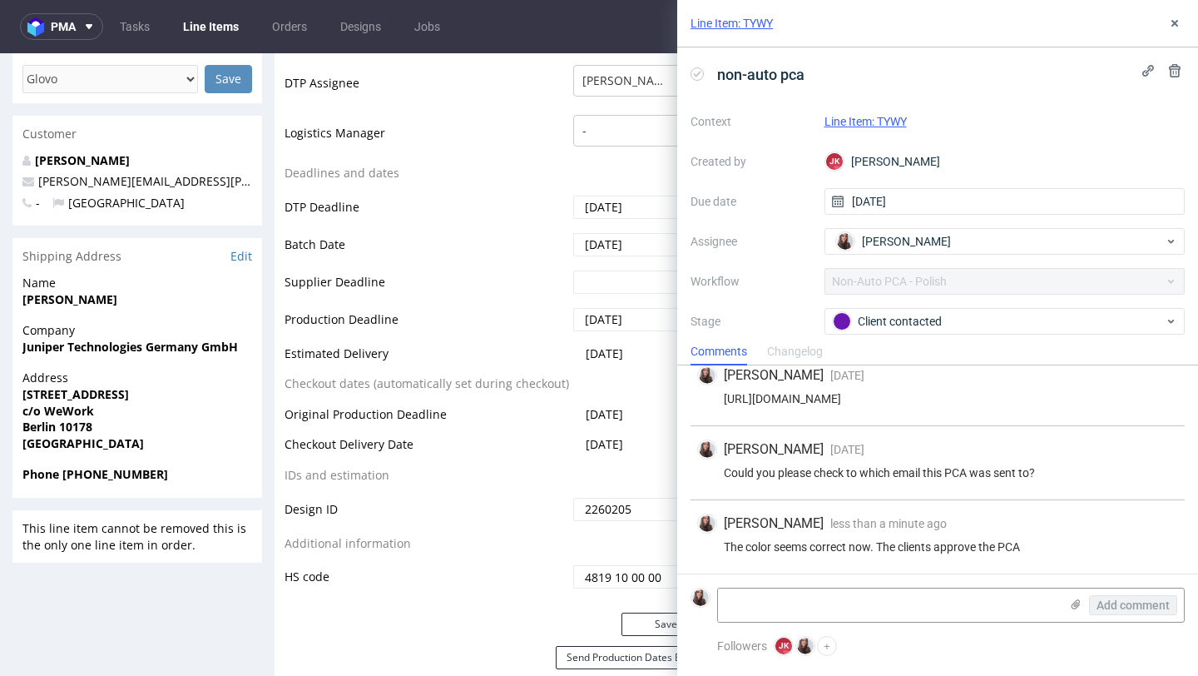
click at [895, 117] on link "Line Item: TYWY" at bounding box center [866, 121] width 82 height 13
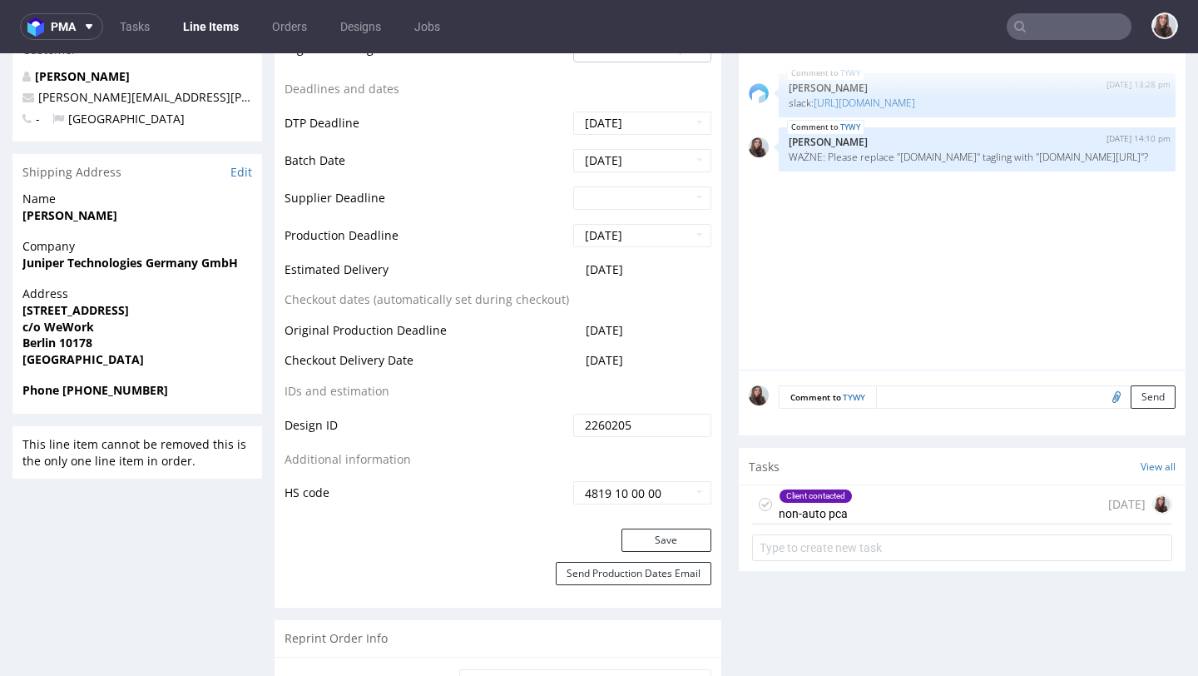
scroll to position [667, 0]
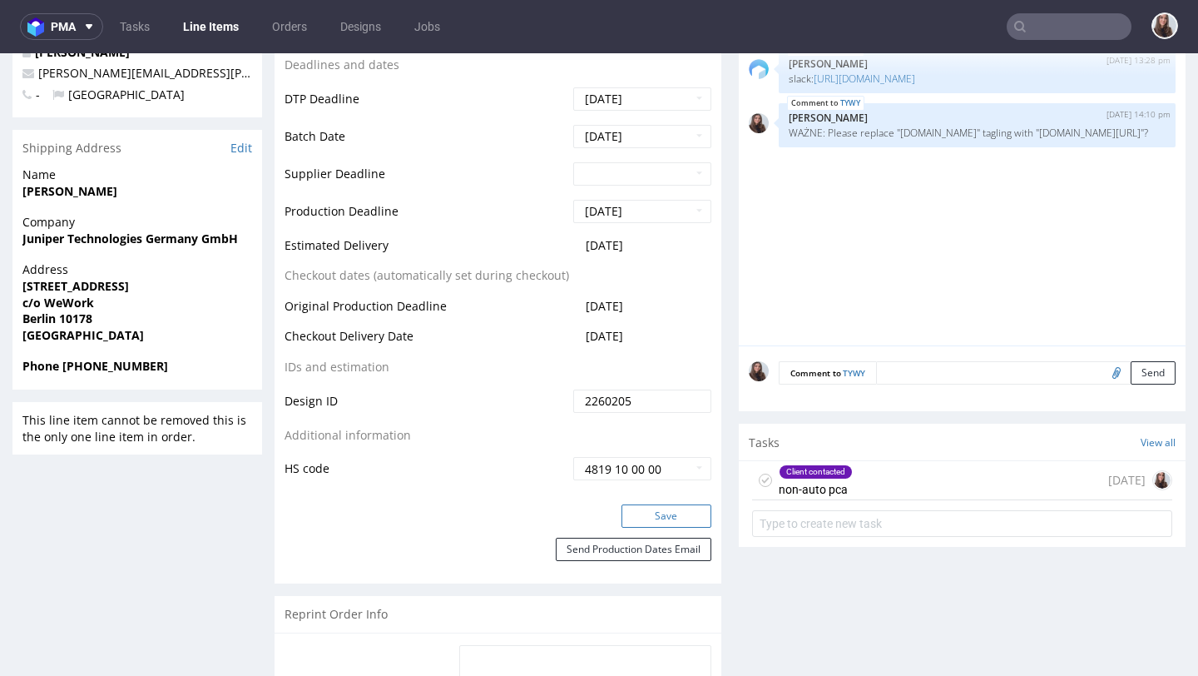
click at [667, 520] on button "Save" at bounding box center [667, 515] width 90 height 23
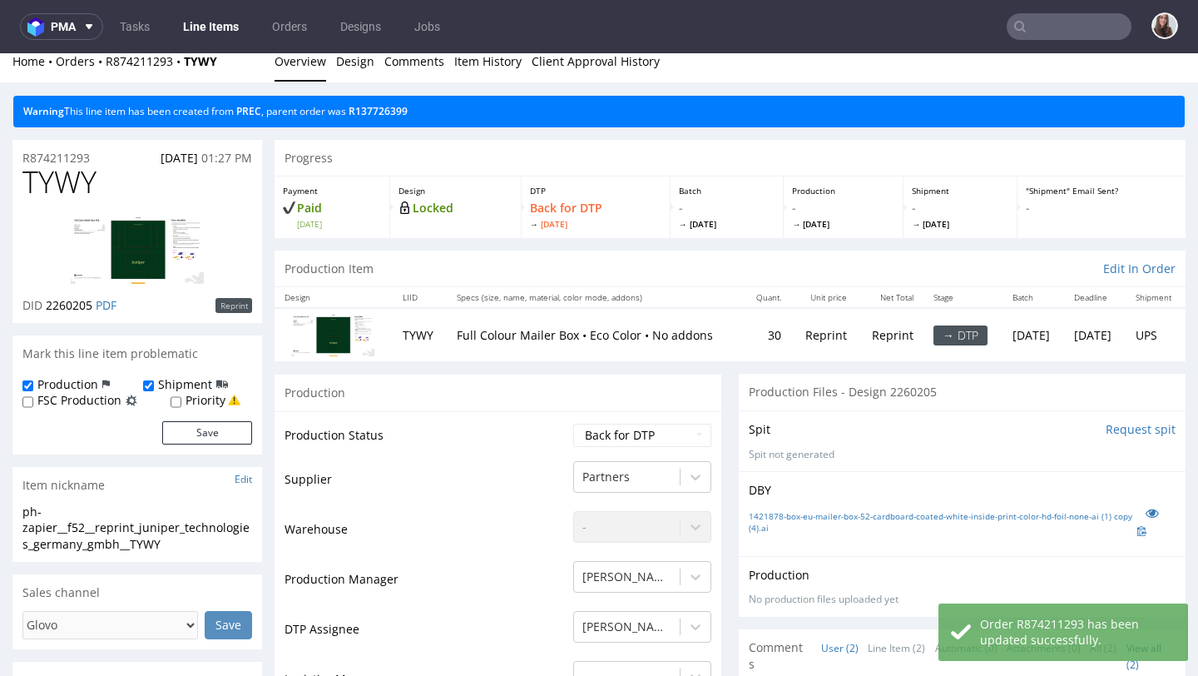
scroll to position [45, 0]
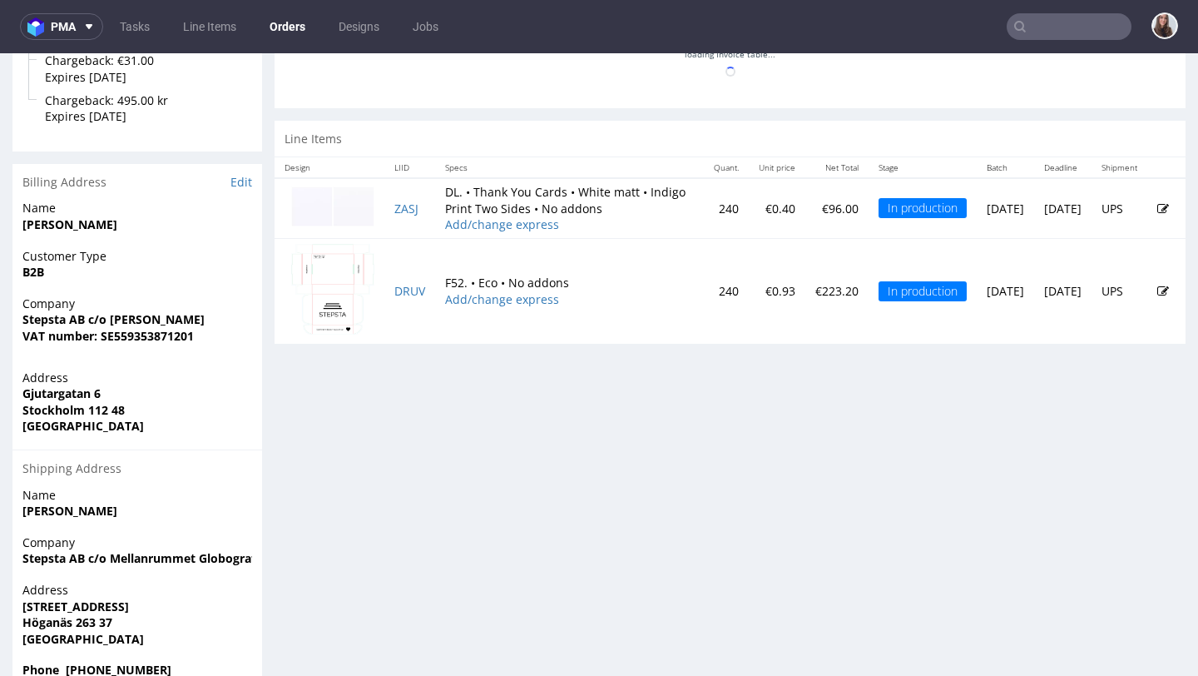
scroll to position [793, 0]
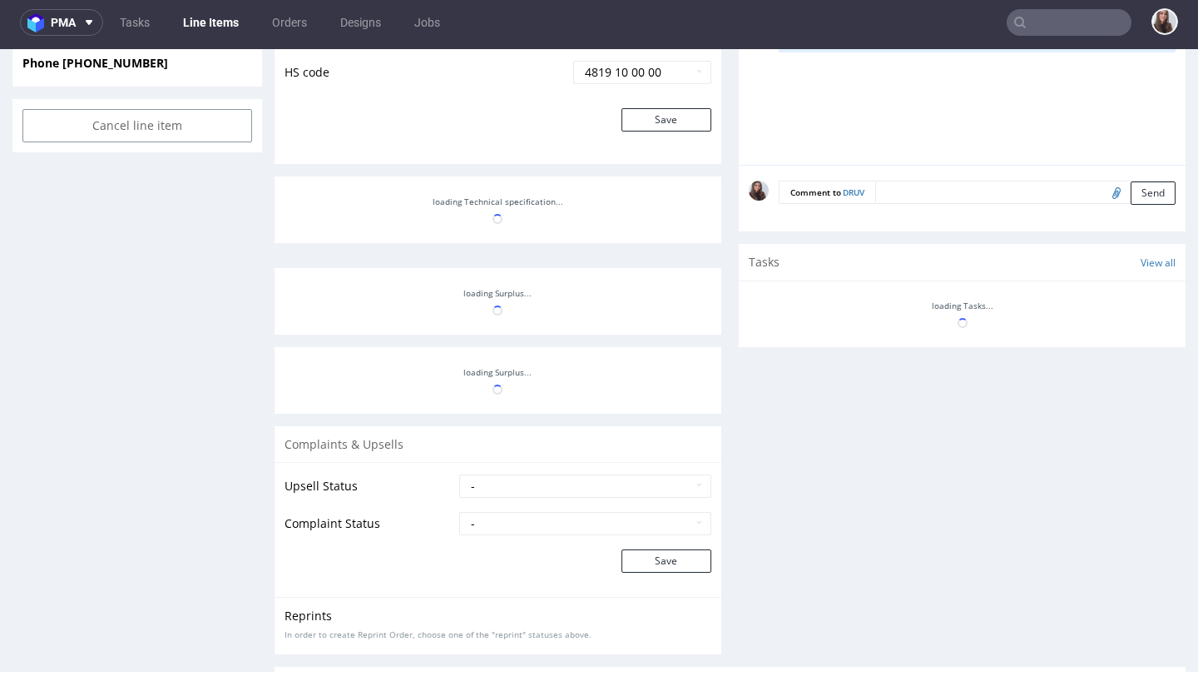
scroll to position [968, 0]
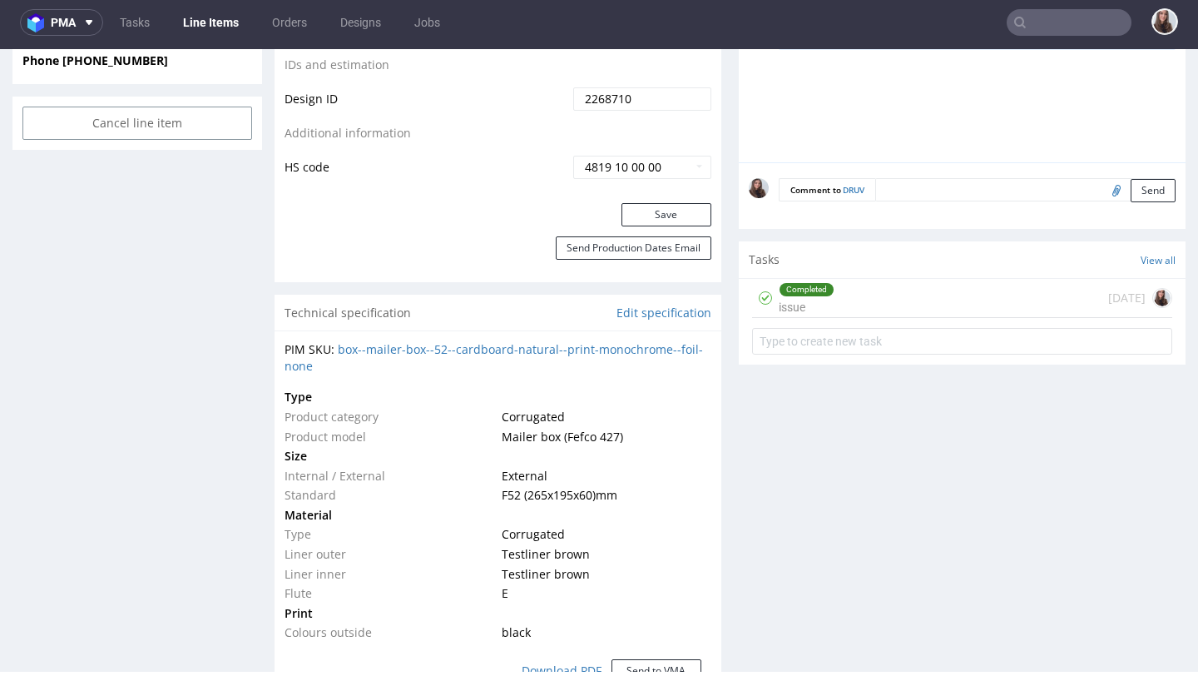
click at [808, 316] on div "Completed issue" at bounding box center [807, 298] width 56 height 38
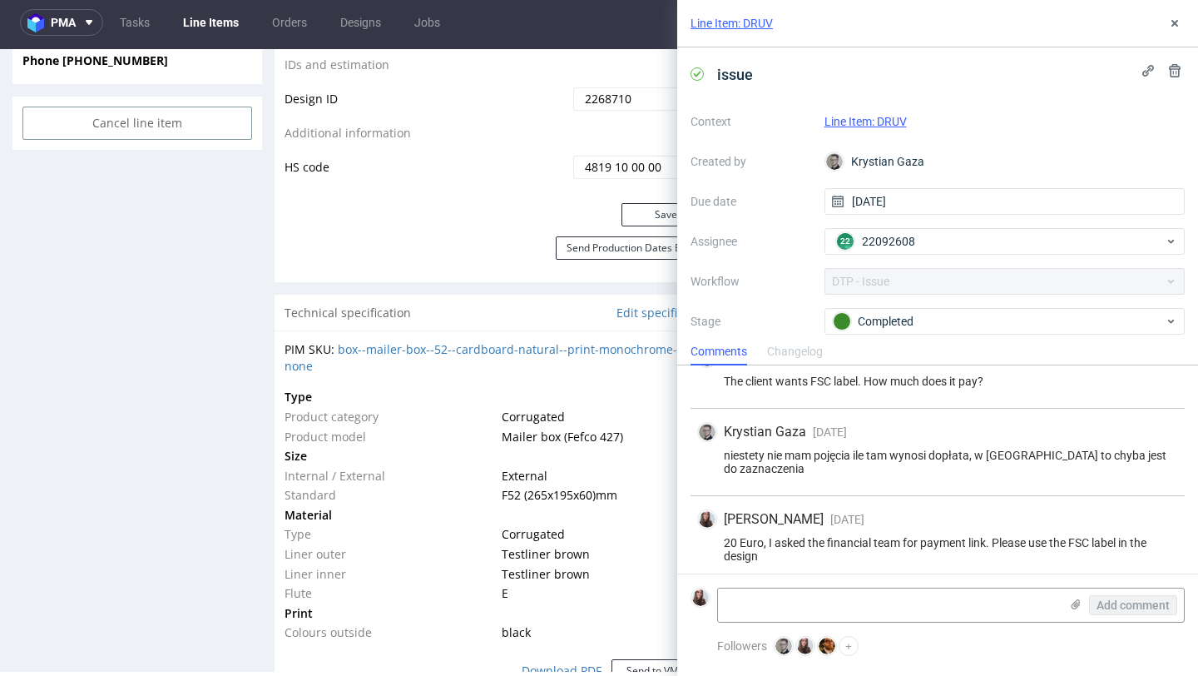
scroll to position [114, 0]
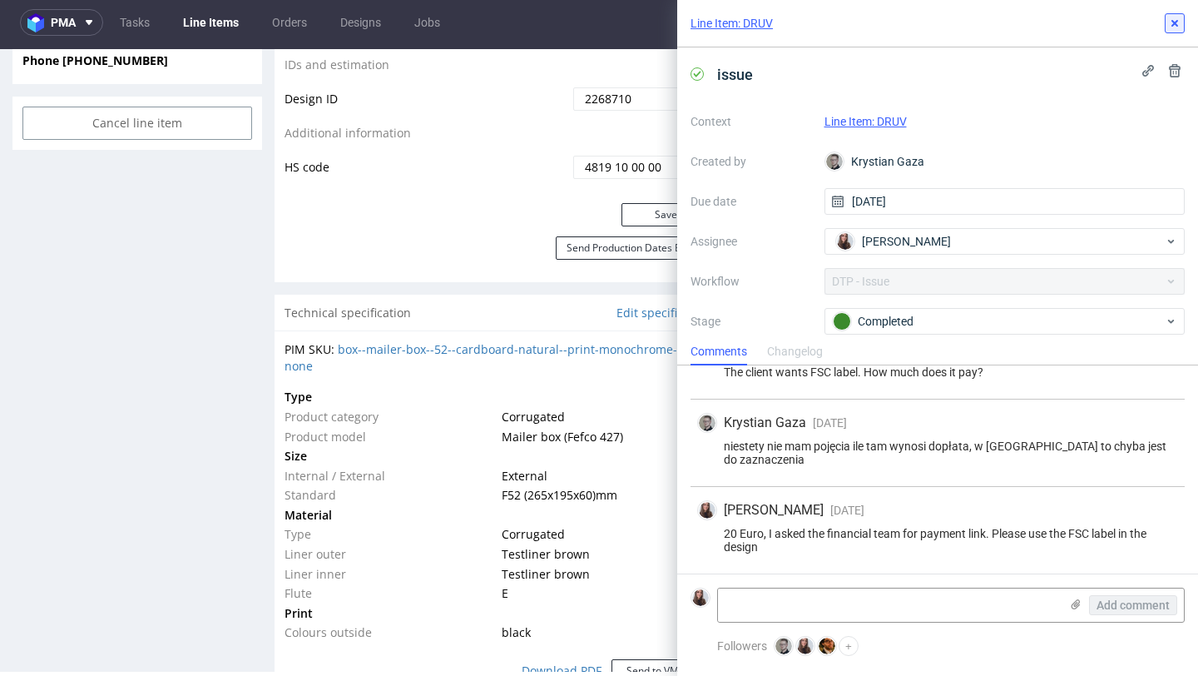
click at [1169, 16] on button at bounding box center [1175, 23] width 20 height 20
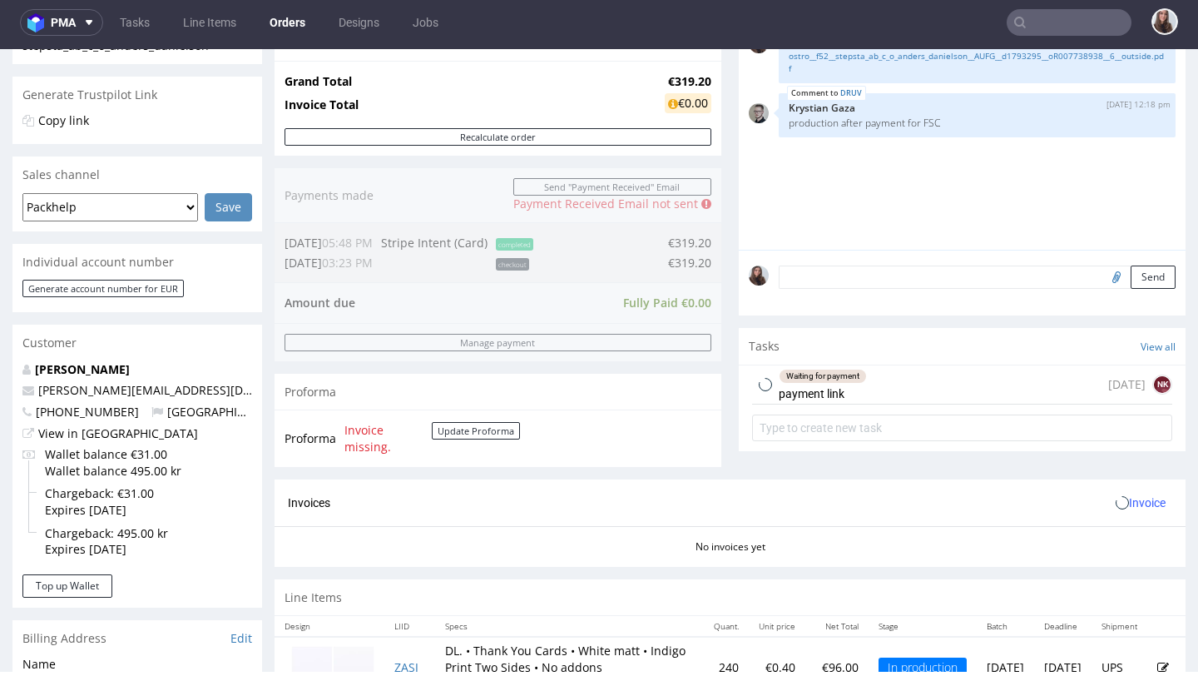
scroll to position [346, 0]
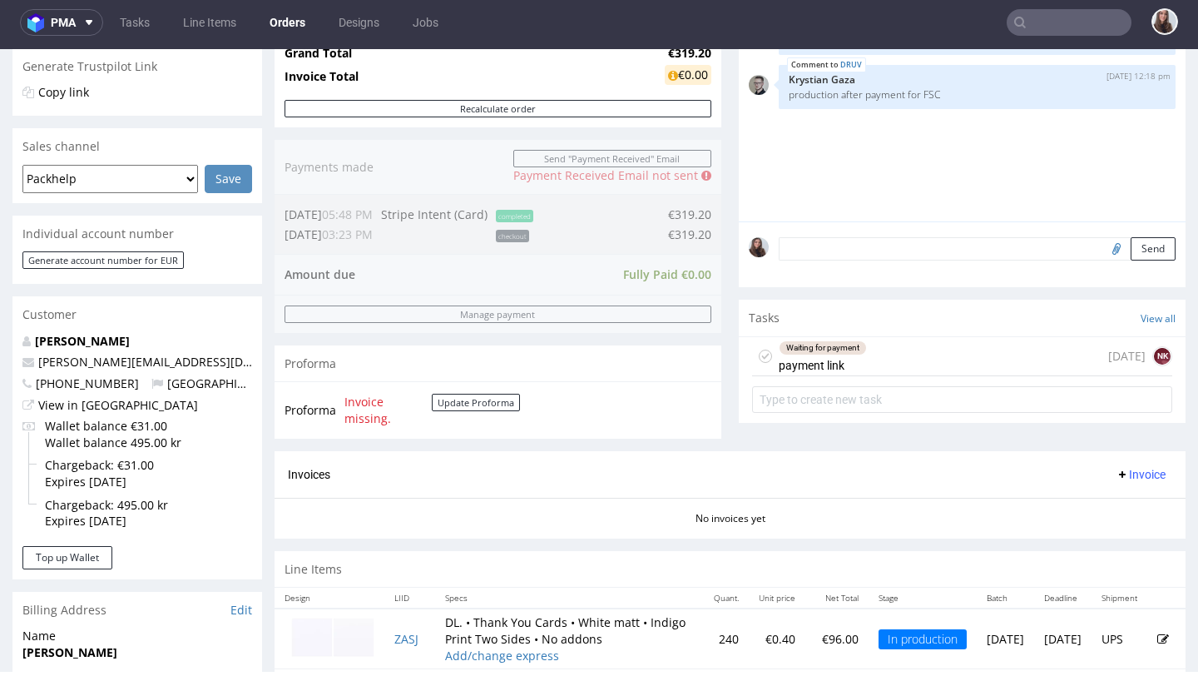
click at [850, 355] on div "Waiting for payment" at bounding box center [823, 347] width 87 height 13
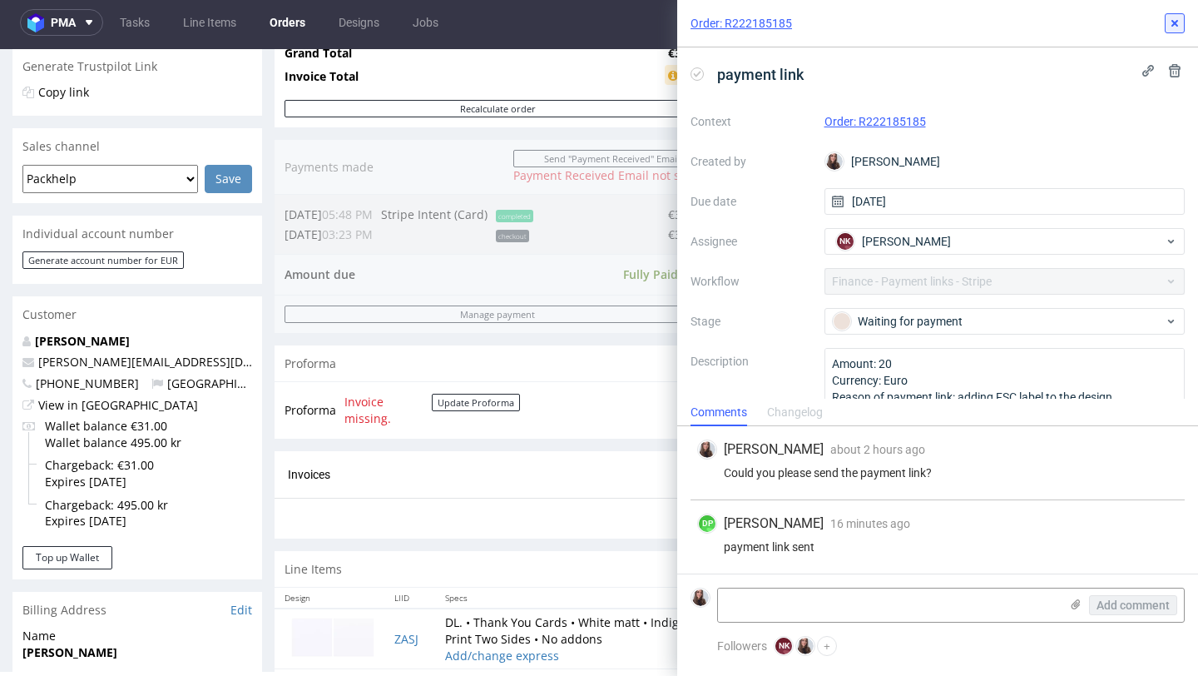
click at [1172, 25] on use at bounding box center [1175, 23] width 7 height 7
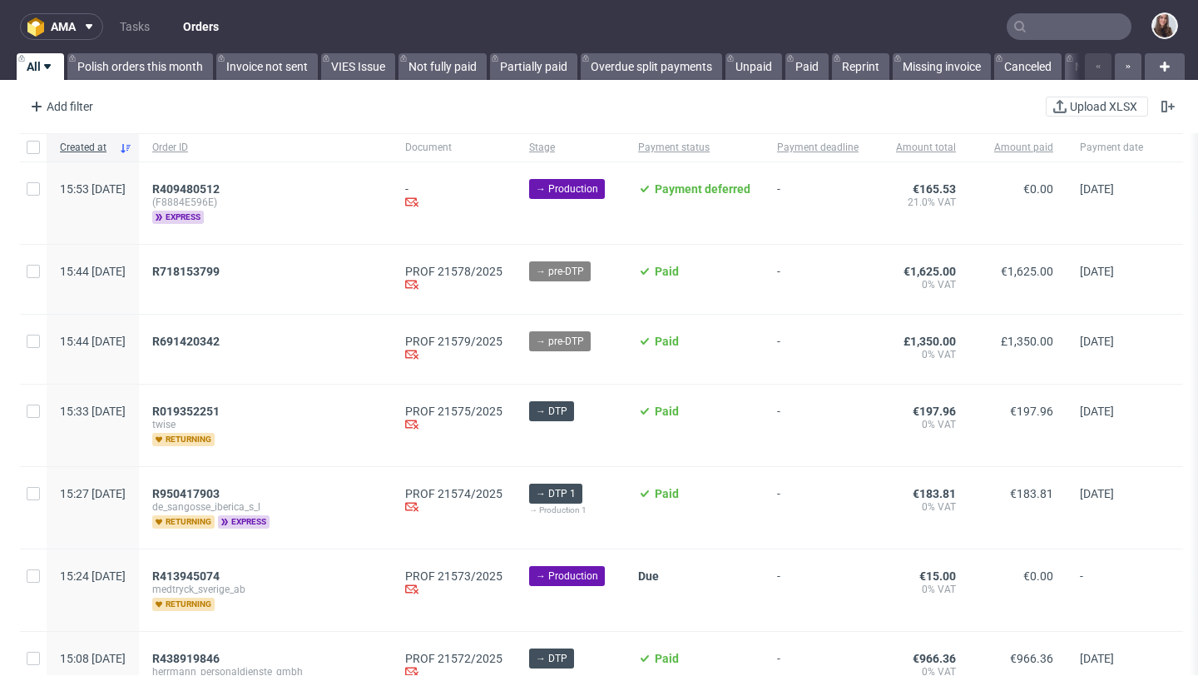
click at [1071, 34] on input "text" at bounding box center [1069, 26] width 125 height 27
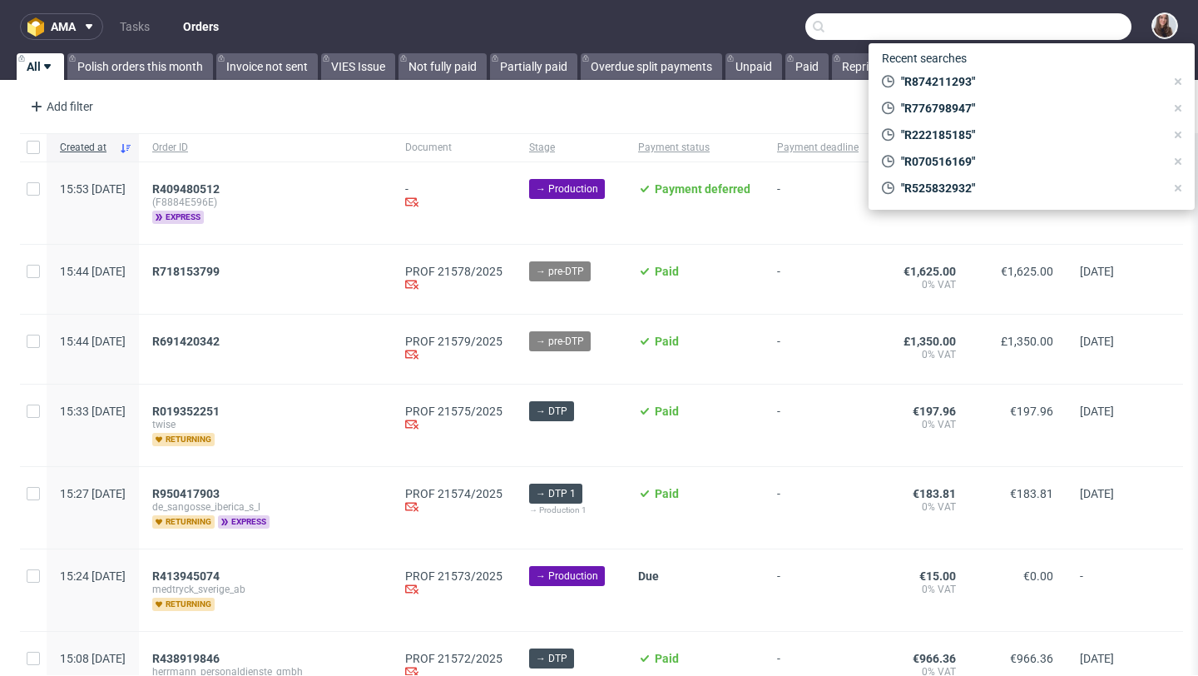
paste input "525832932"
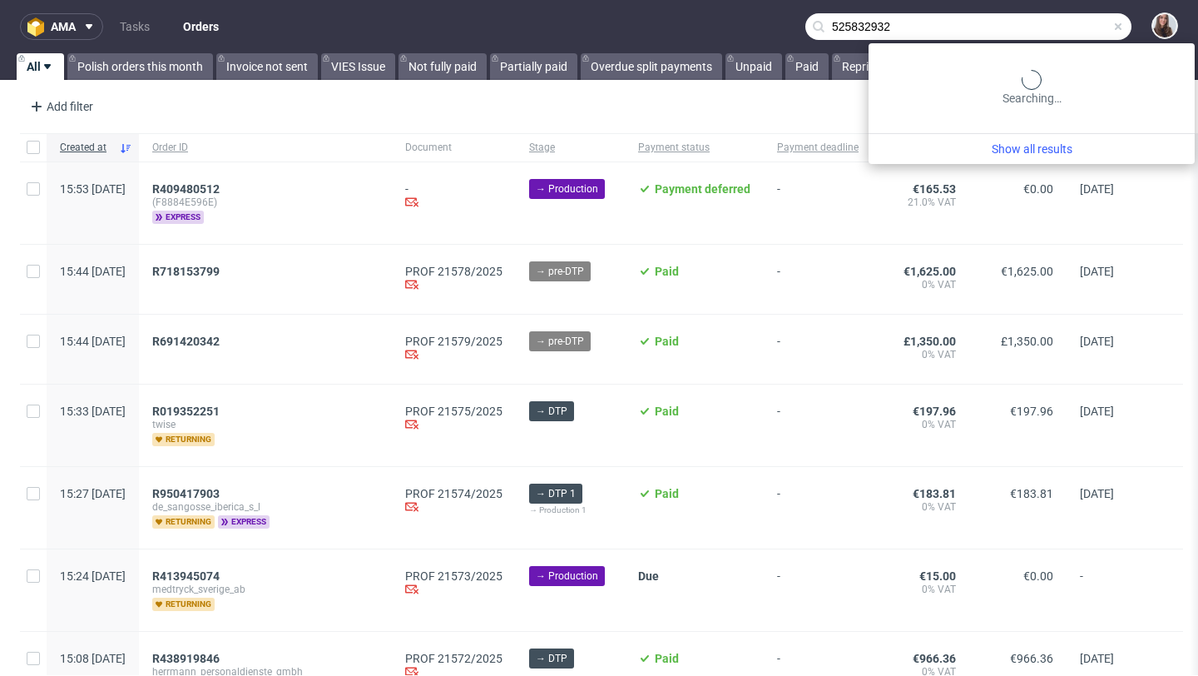
type input "525832932"
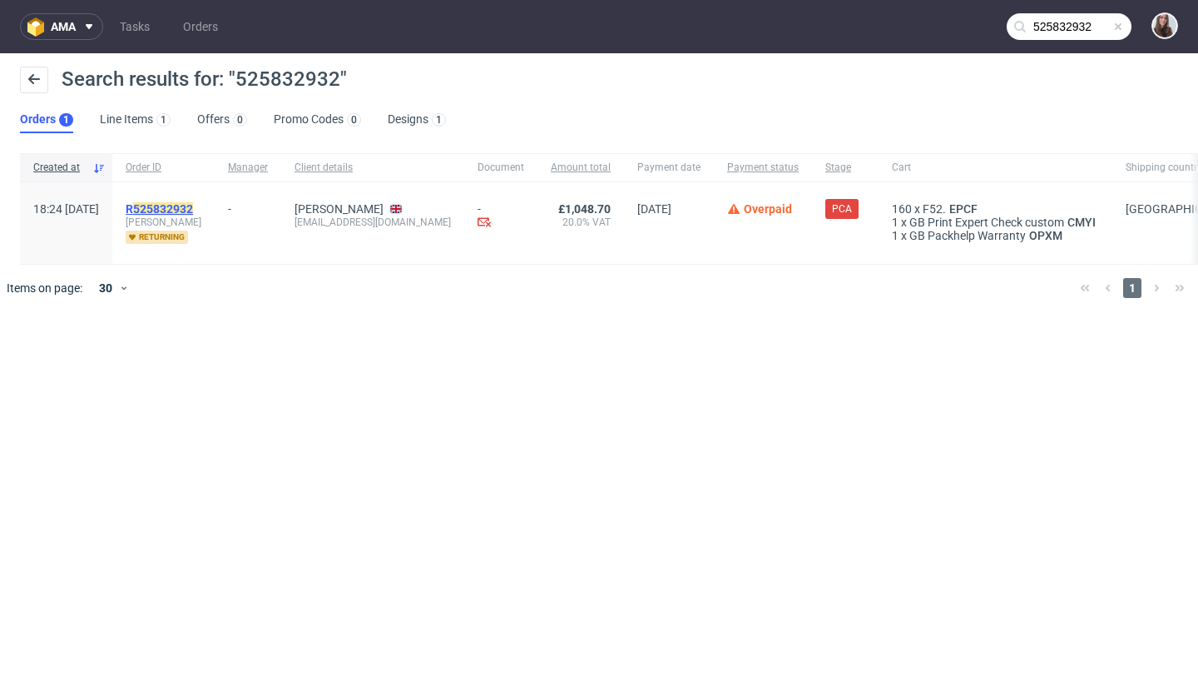
click at [193, 212] on mark "525832932" at bounding box center [163, 208] width 60 height 13
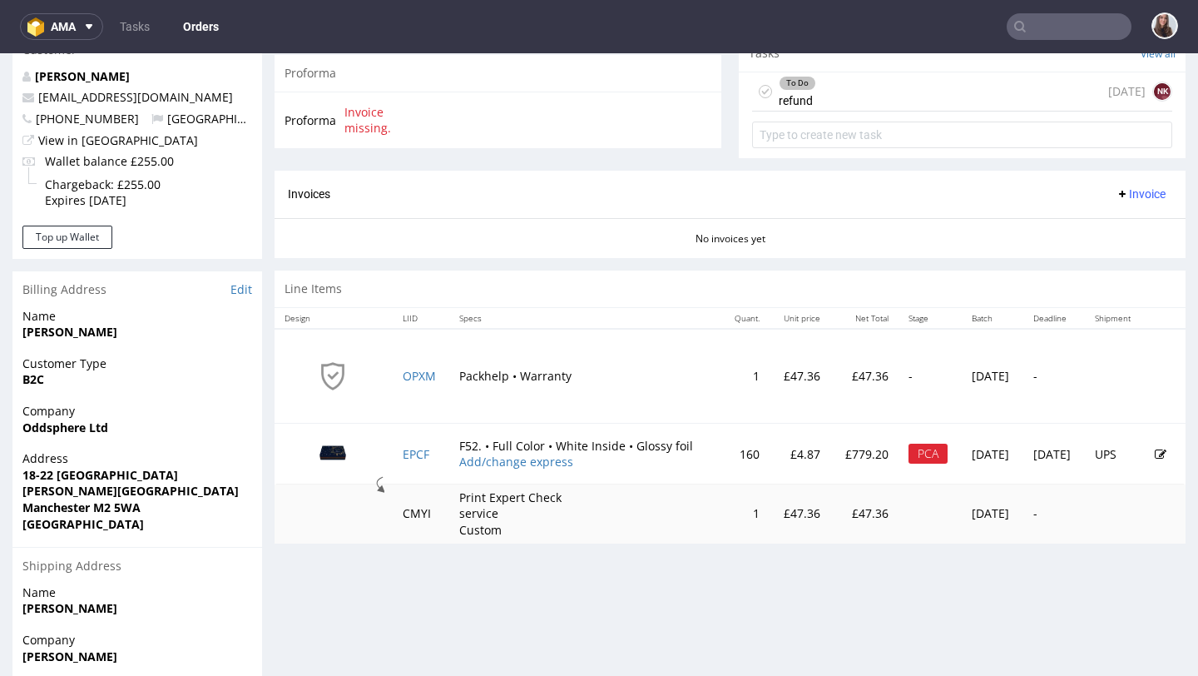
scroll to position [633, 0]
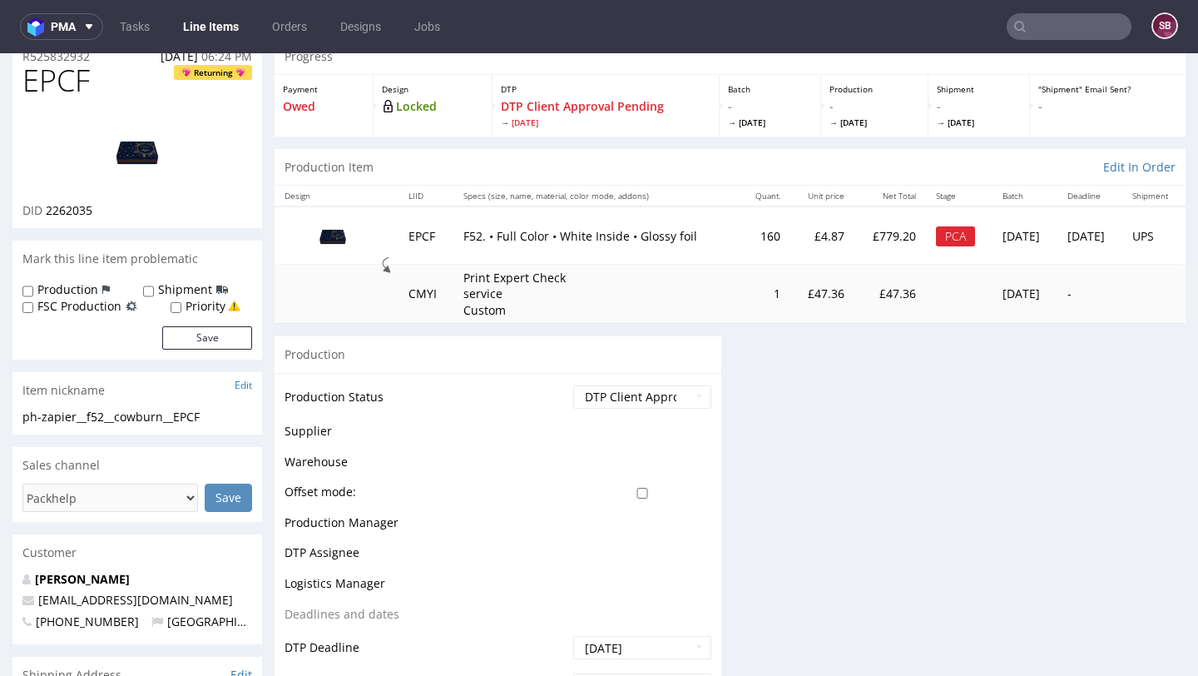
scroll to position [96, 0]
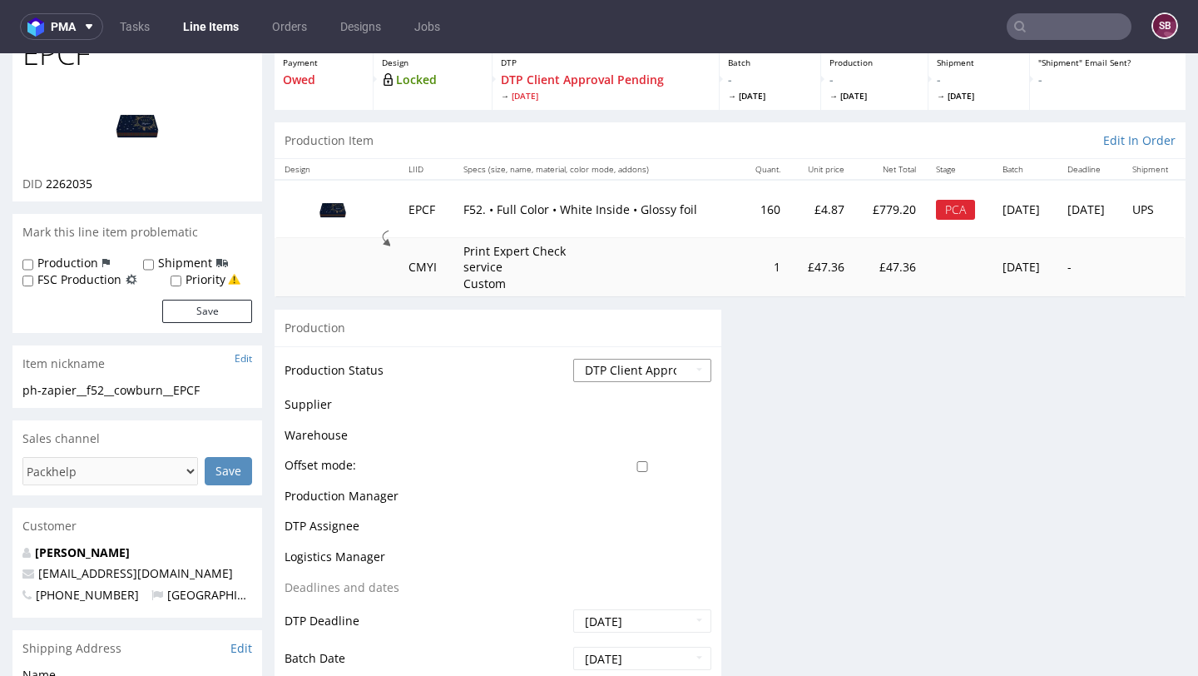
click at [622, 369] on select "Waiting for Artwork Waiting for Diecut Waiting for Mockup Waiting for DTP Waiti…" at bounding box center [642, 370] width 138 height 23
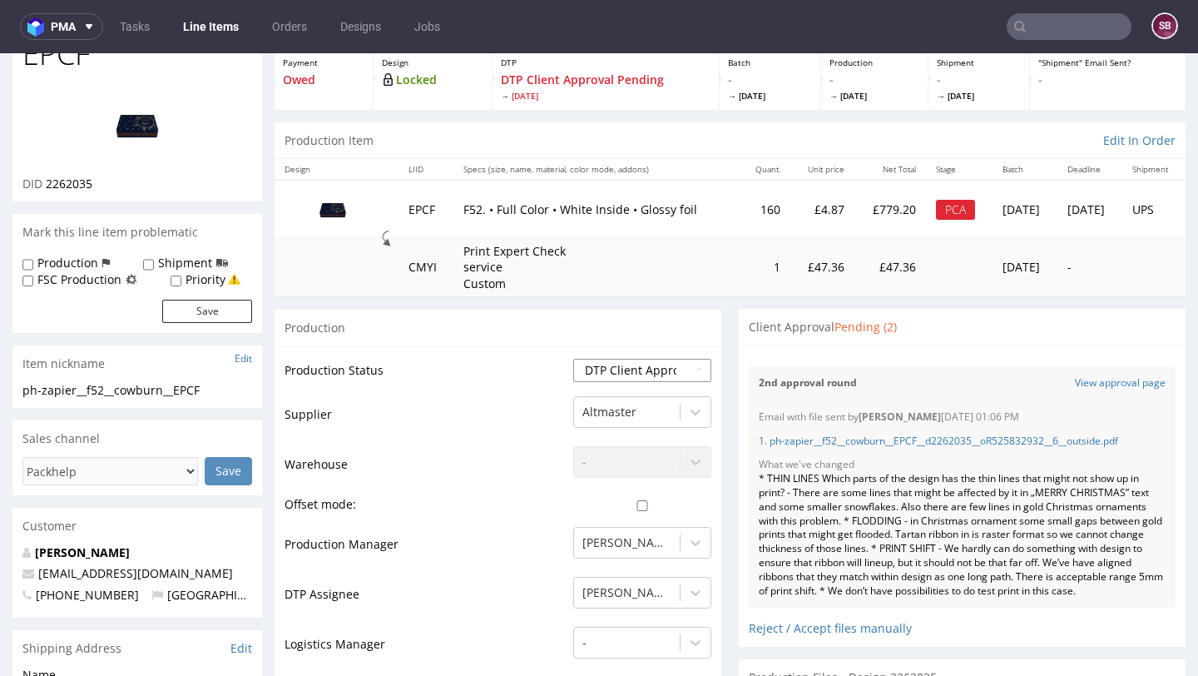
select select "back_for_dtp"
click at [573, 359] on select "Waiting for Artwork Waiting for Diecut Waiting for Mockup Waiting for DTP Waiti…" at bounding box center [642, 370] width 138 height 23
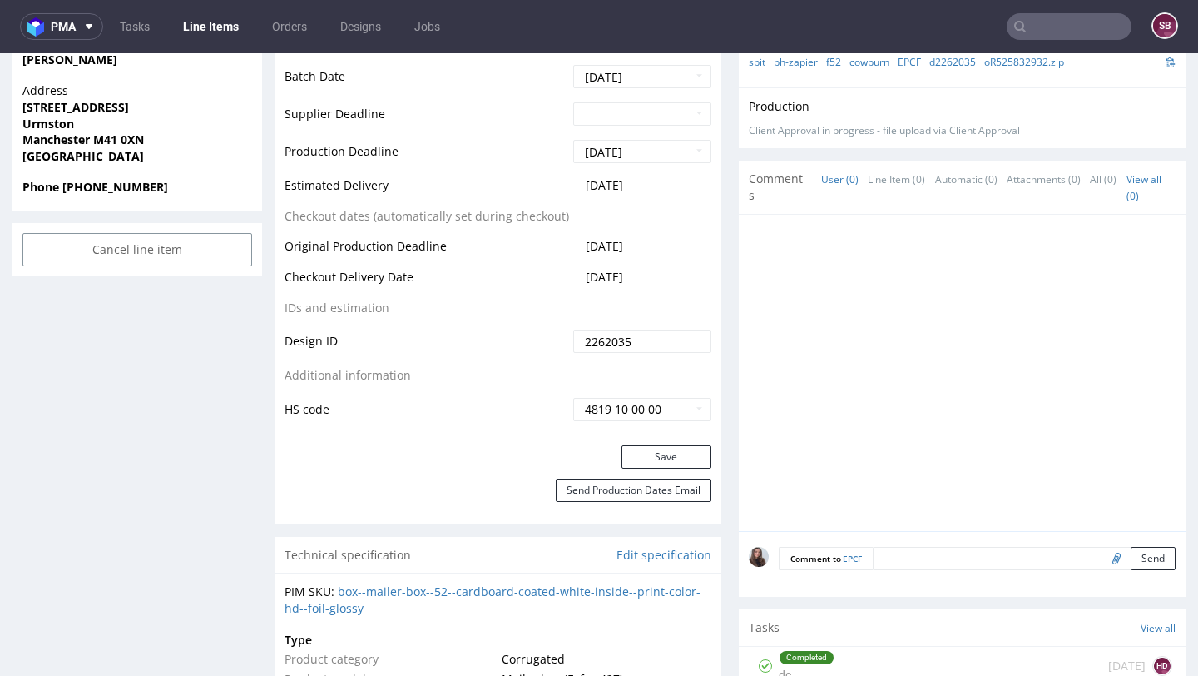
scroll to position [790, 0]
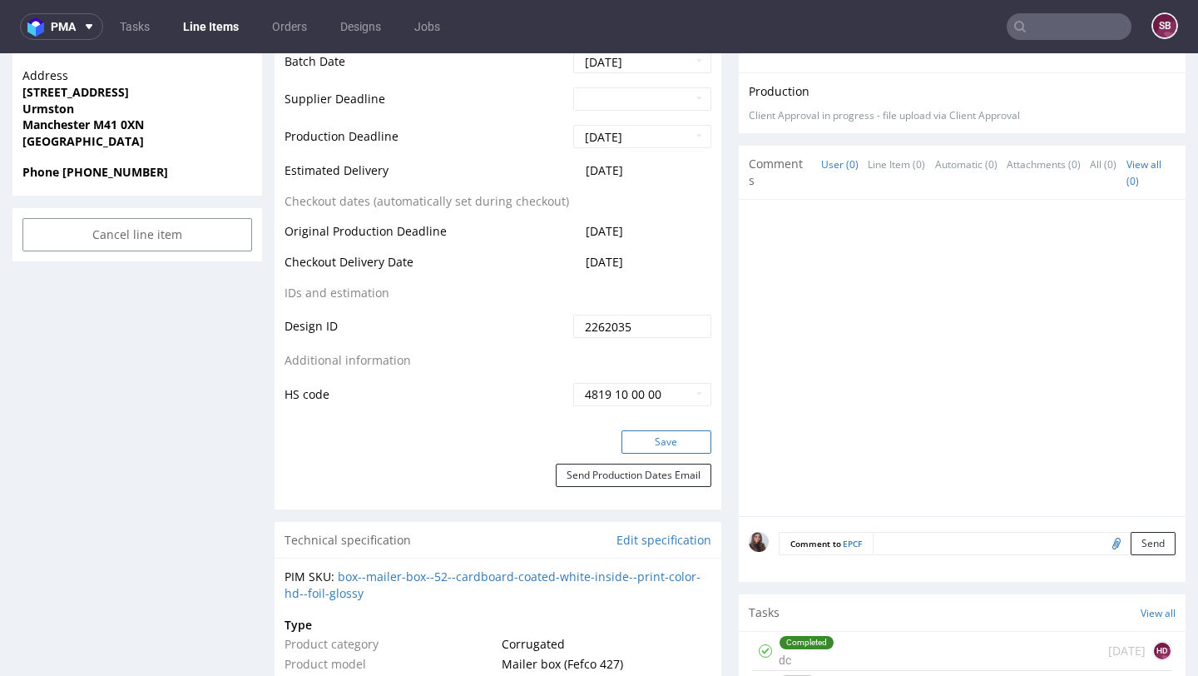
click at [664, 433] on button "Save" at bounding box center [667, 441] width 90 height 23
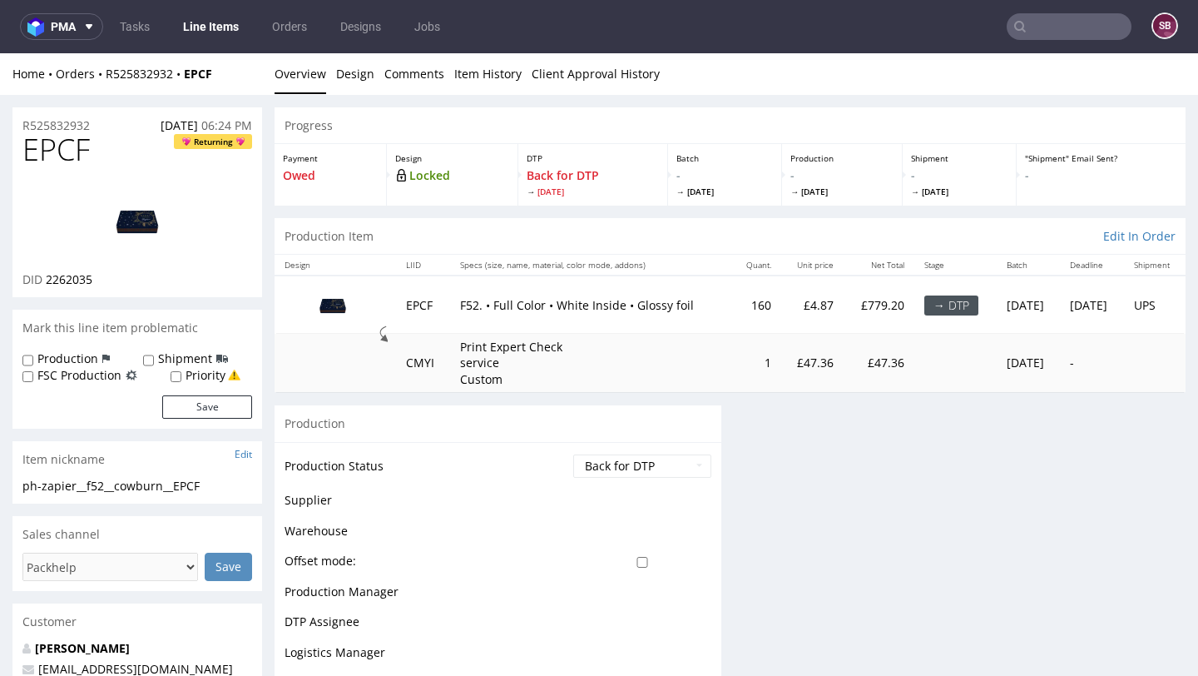
scroll to position [0, 0]
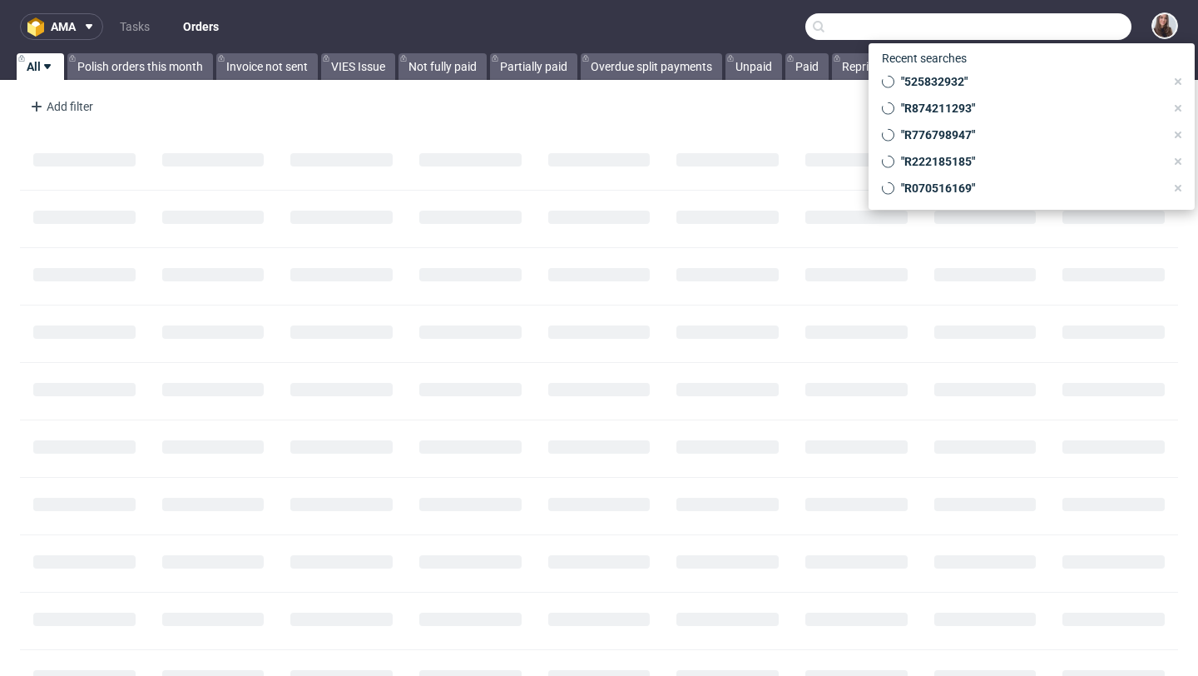
click at [1029, 26] on input "text" at bounding box center [969, 26] width 326 height 27
paste input "R165562675"
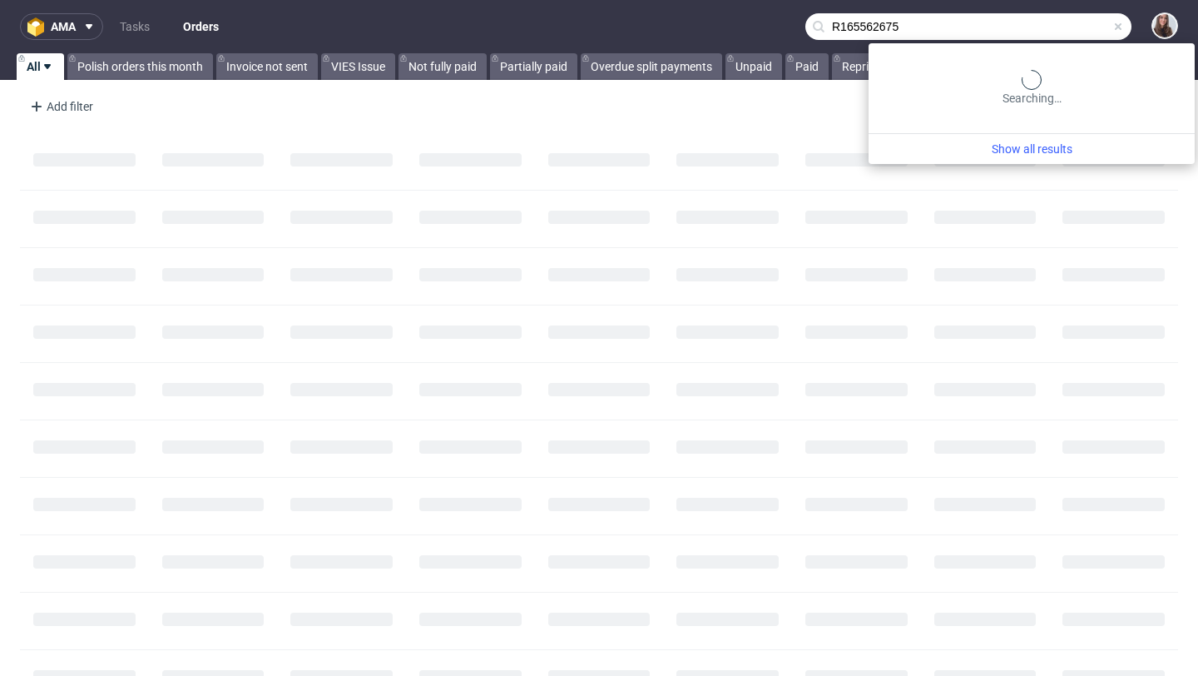
type input "R165562675"
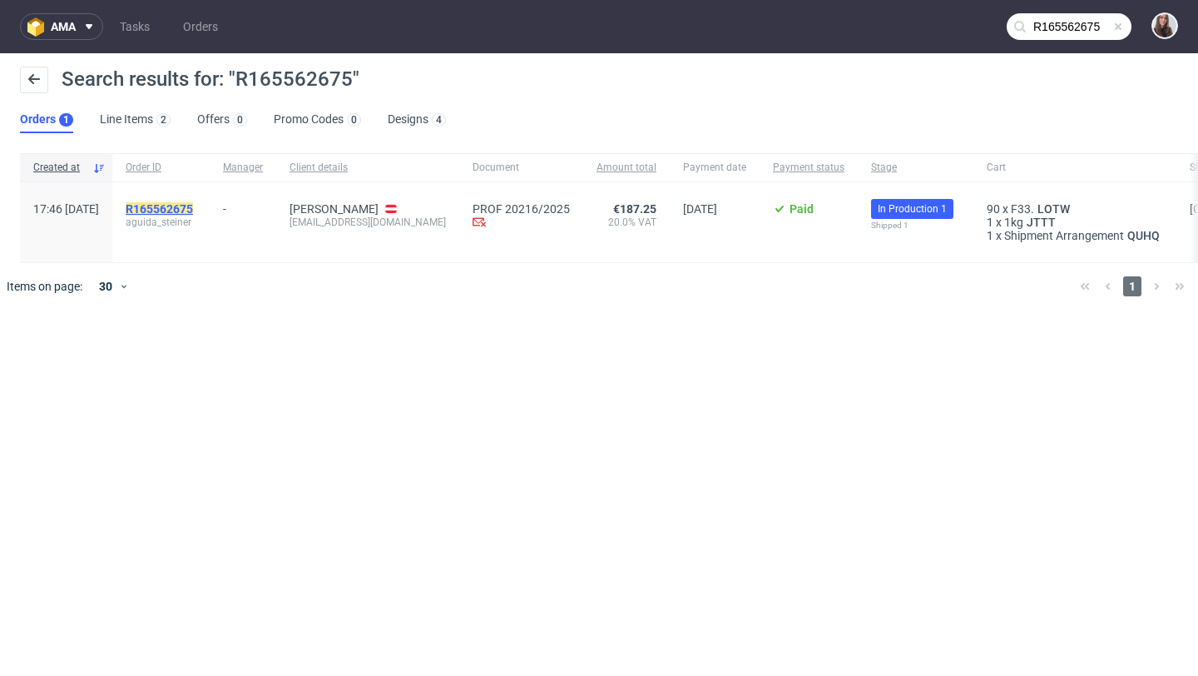
click at [193, 213] on mark "R165562675" at bounding box center [159, 208] width 67 height 13
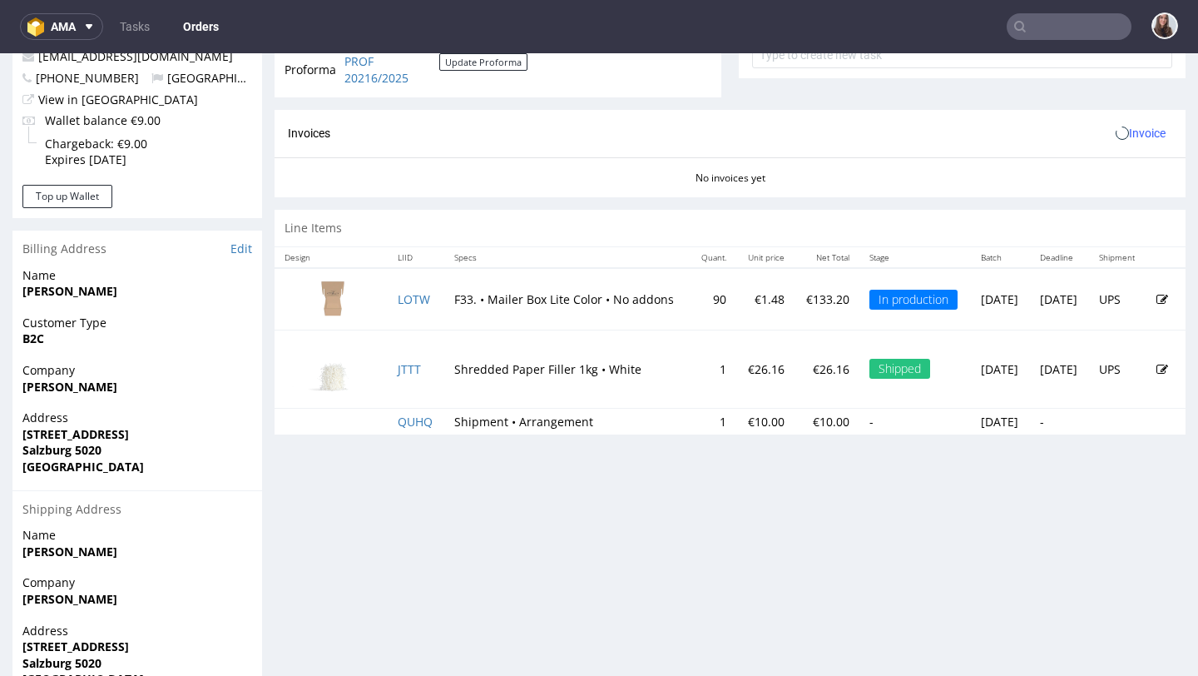
scroll to position [697, 0]
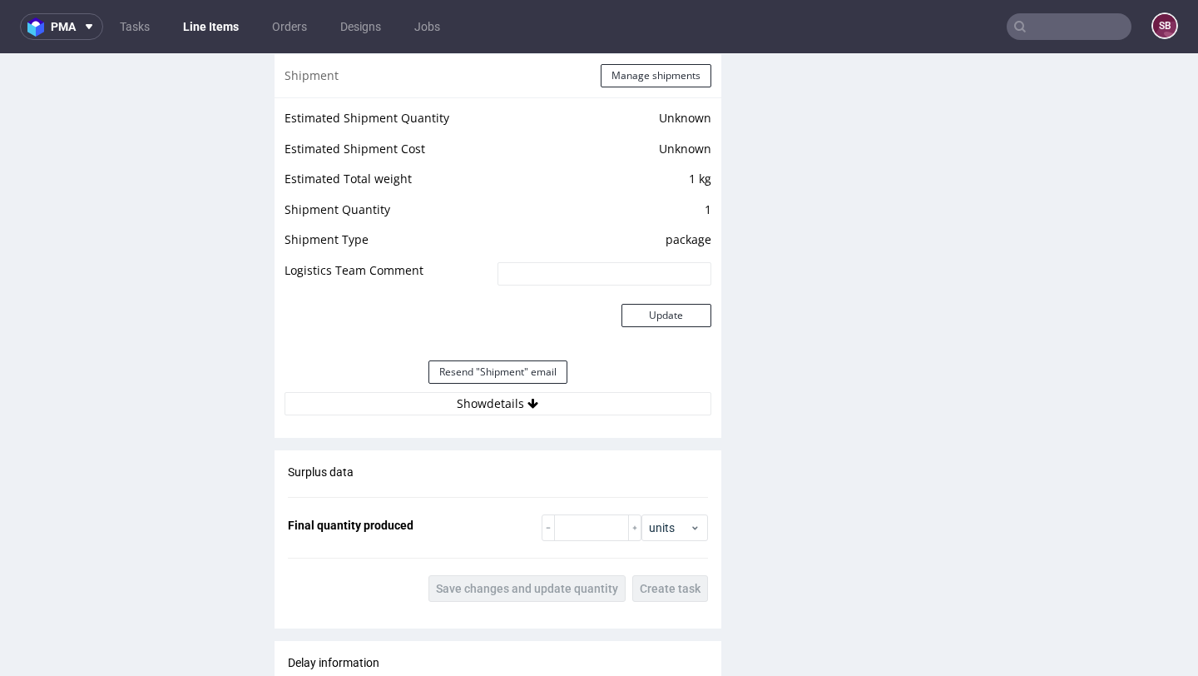
scroll to position [1386, 0]
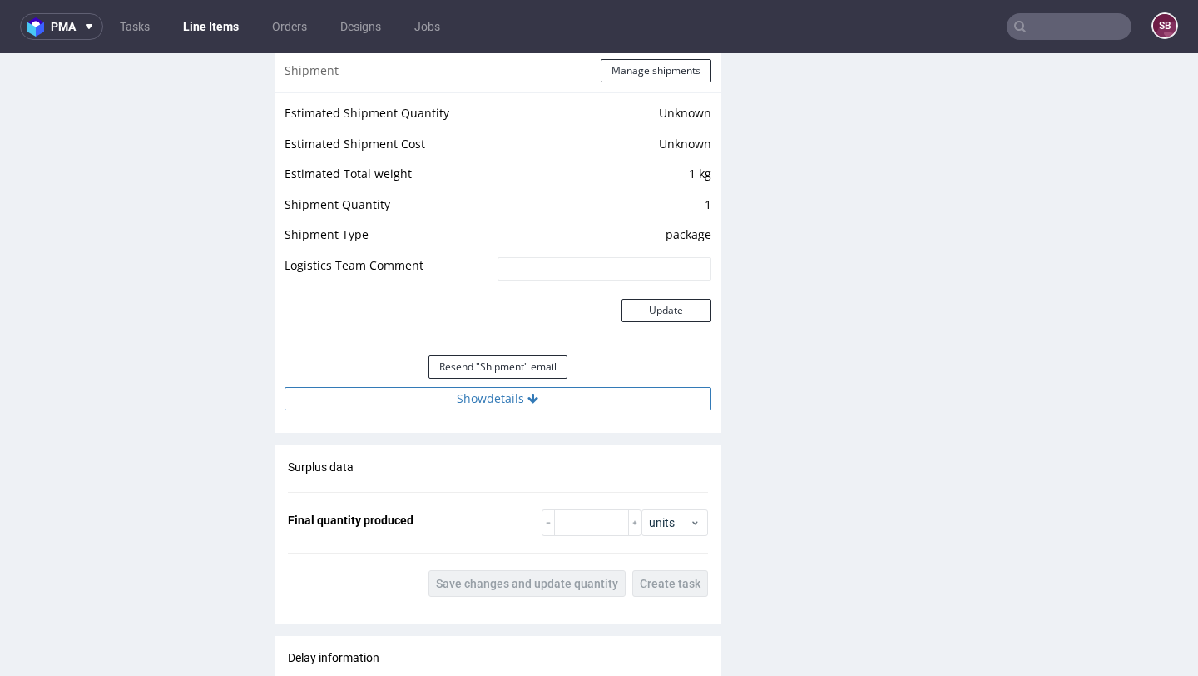
click at [532, 402] on icon at bounding box center [533, 399] width 11 height 12
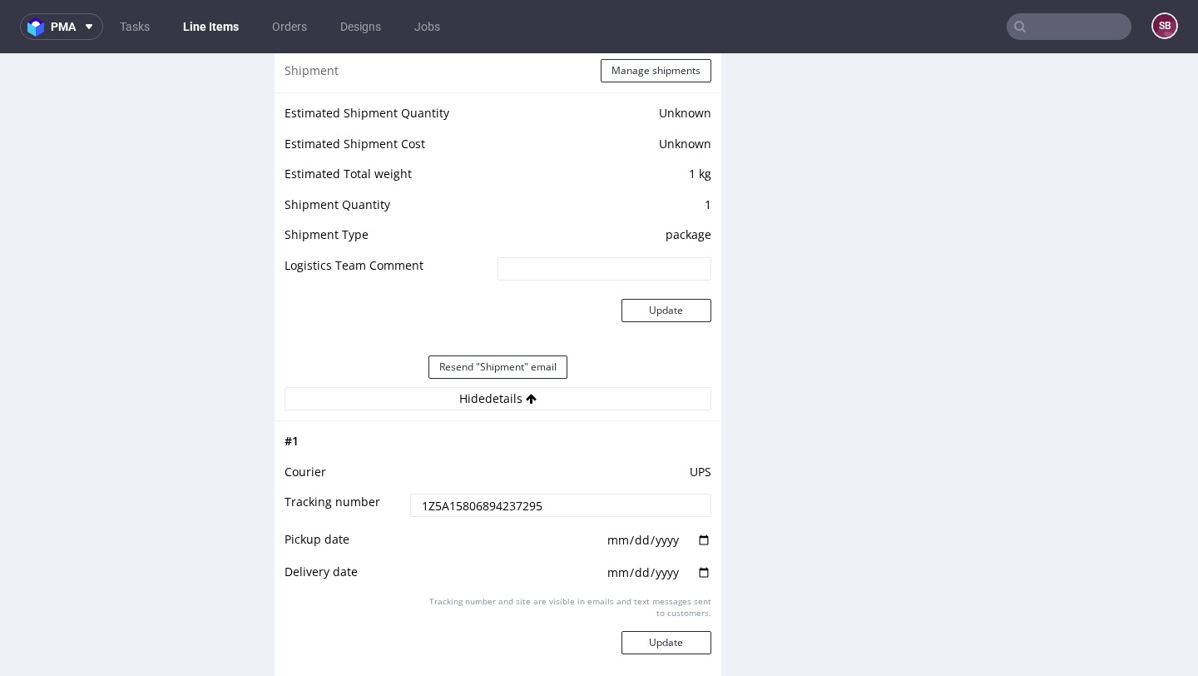
drag, startPoint x: 558, startPoint y: 503, endPoint x: 404, endPoint y: 501, distance: 153.1
click at [410, 501] on input "1Z5A15806894237295" at bounding box center [560, 504] width 300 height 23
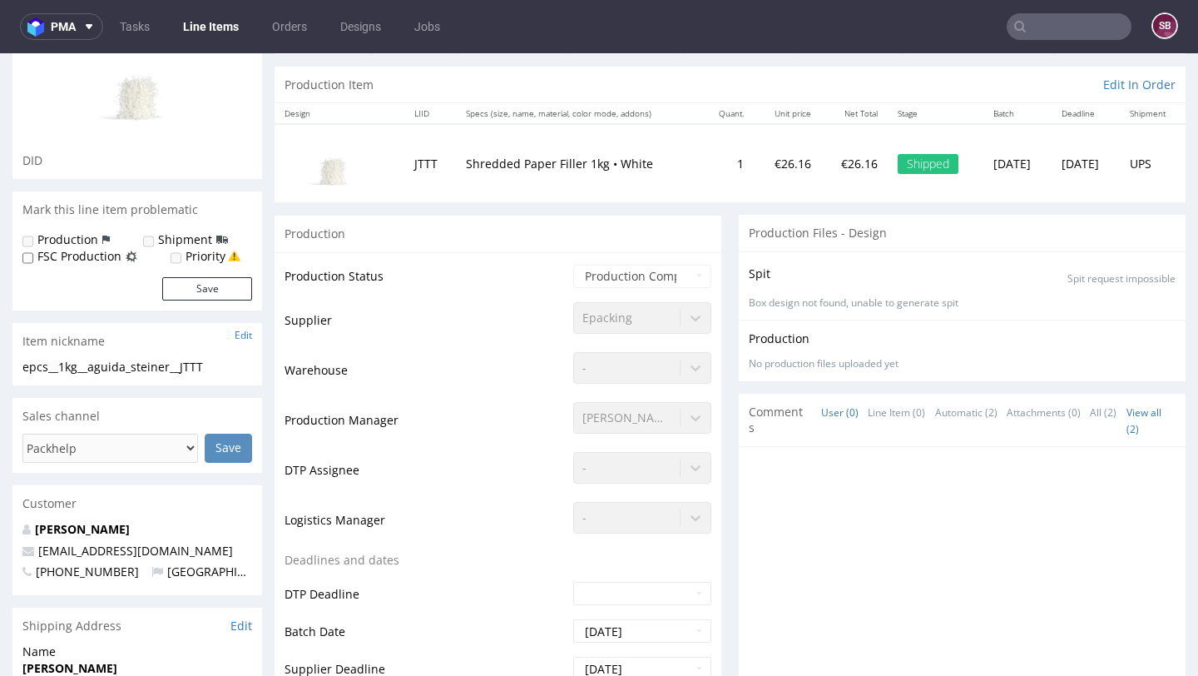
scroll to position [0, 0]
